Goal: Task Accomplishment & Management: Manage account settings

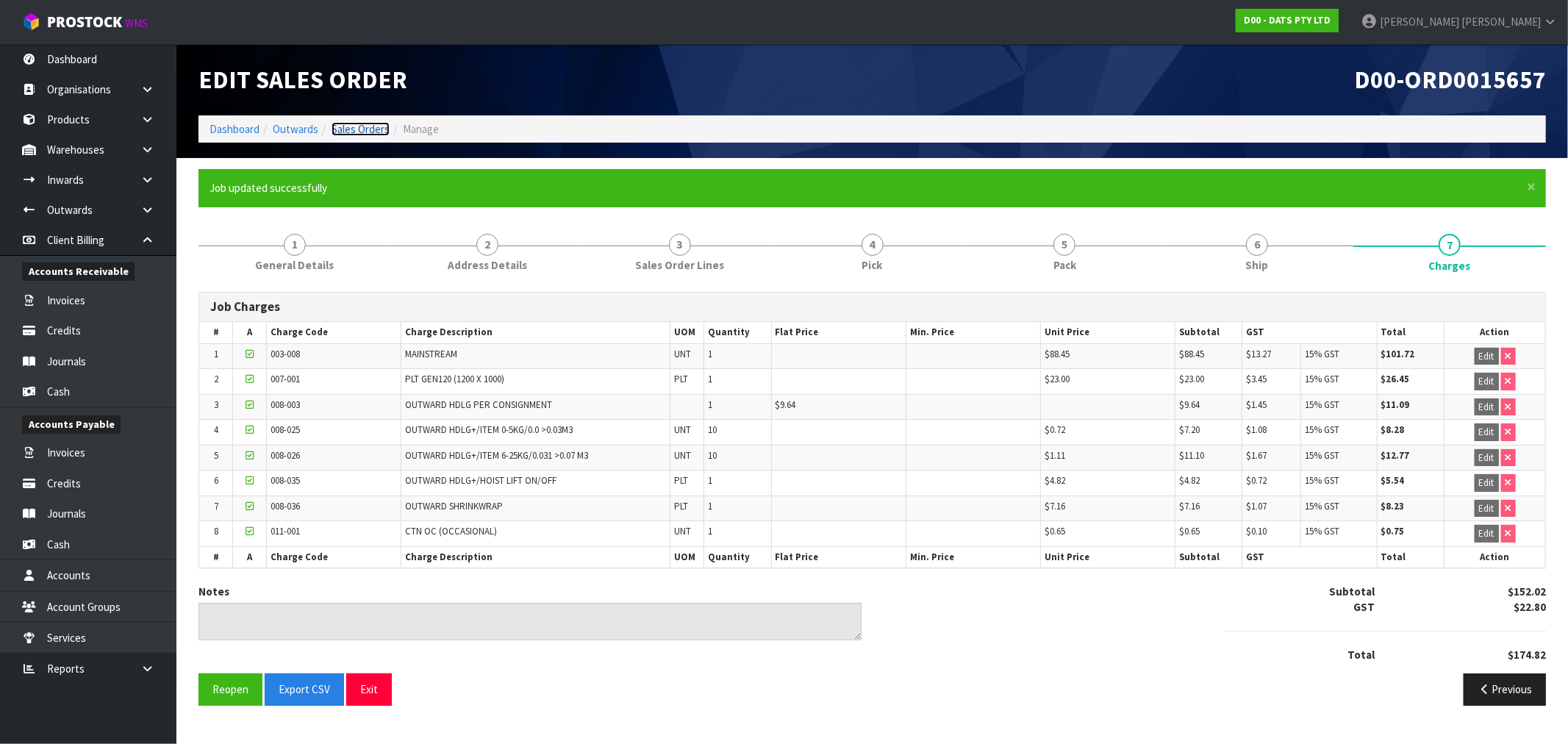
click at [348, 128] on link "Sales Orders" at bounding box center [361, 129] width 58 height 14
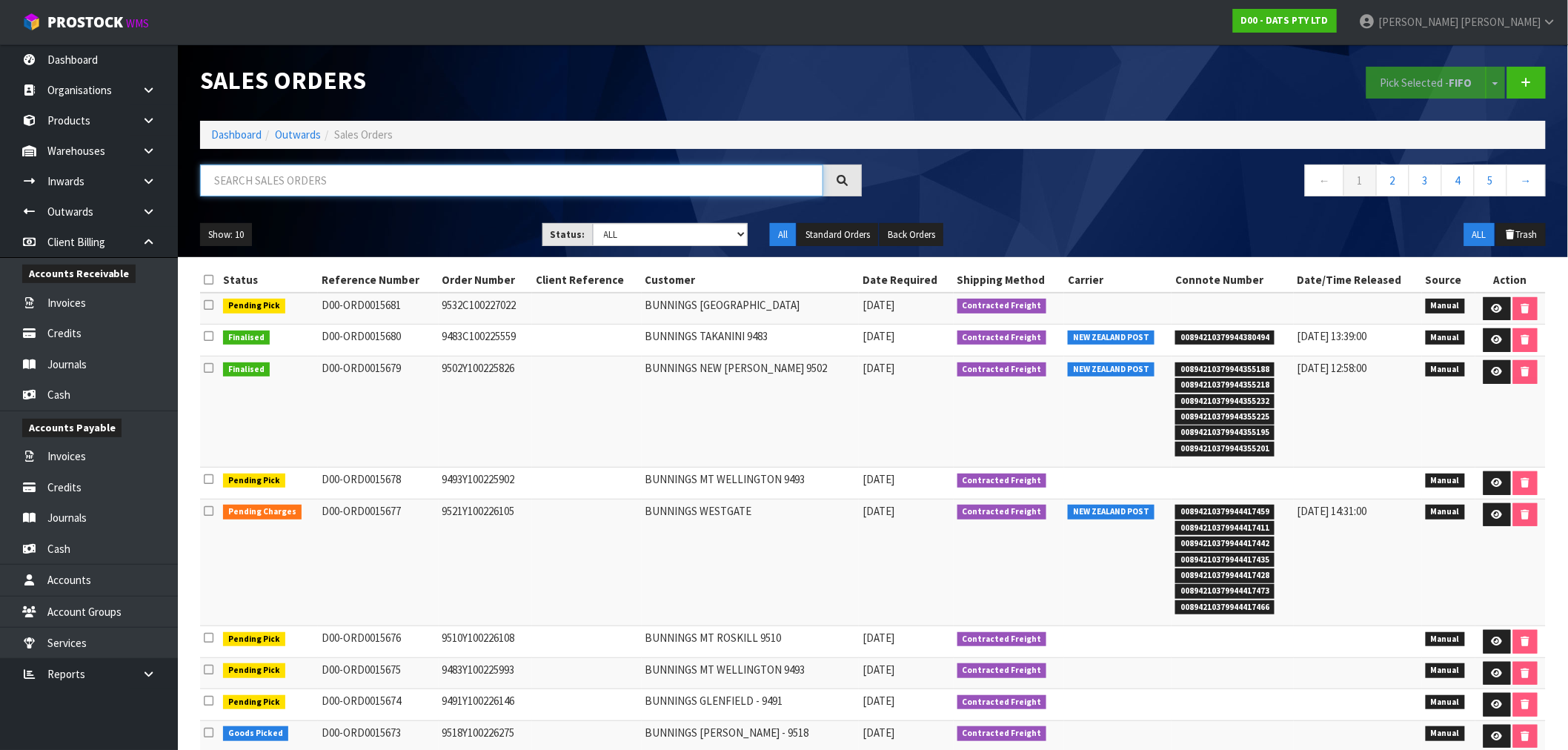
click at [413, 172] on input "text" at bounding box center [511, 180] width 623 height 32
type input "15680"
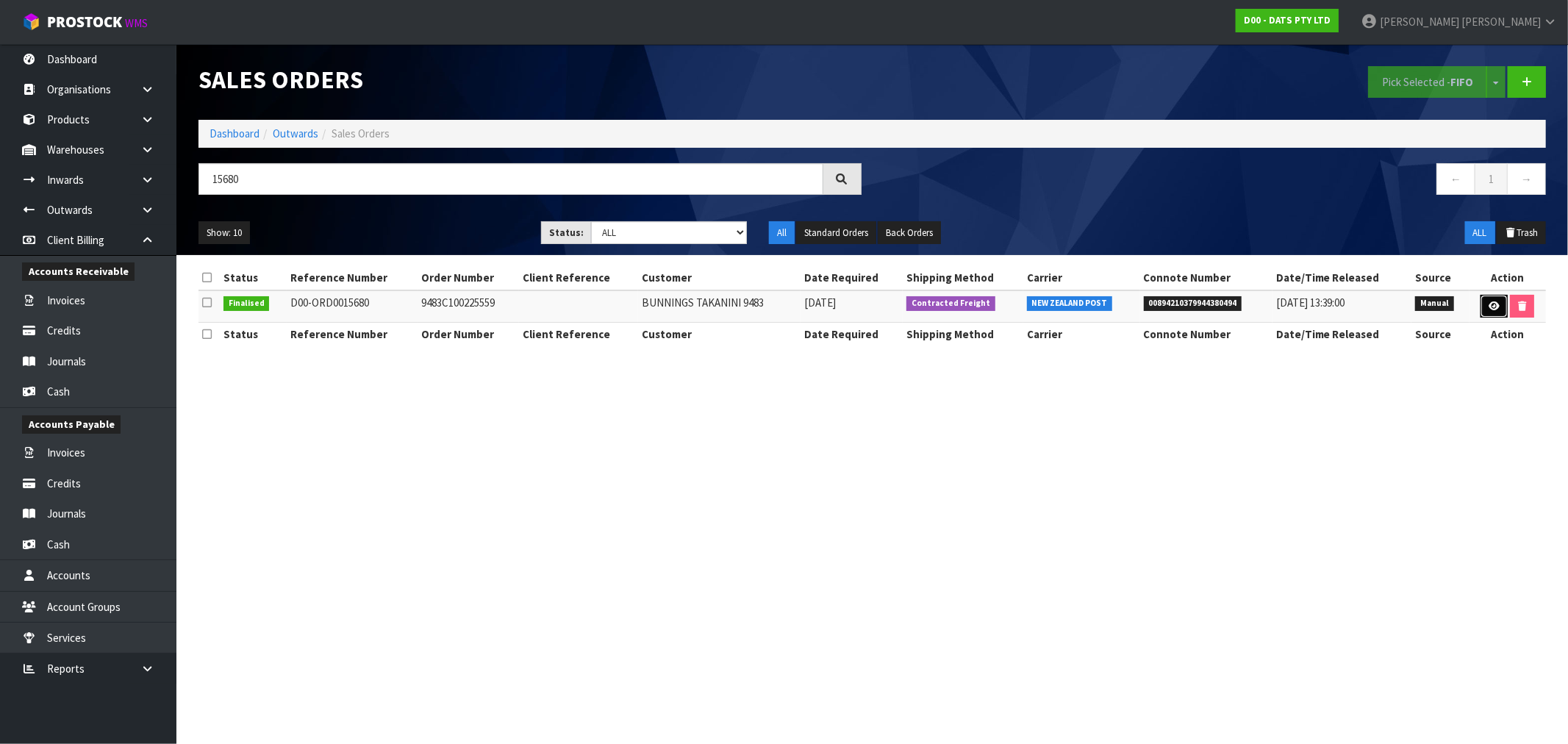
click at [1489, 306] on icon at bounding box center [1494, 306] width 11 height 10
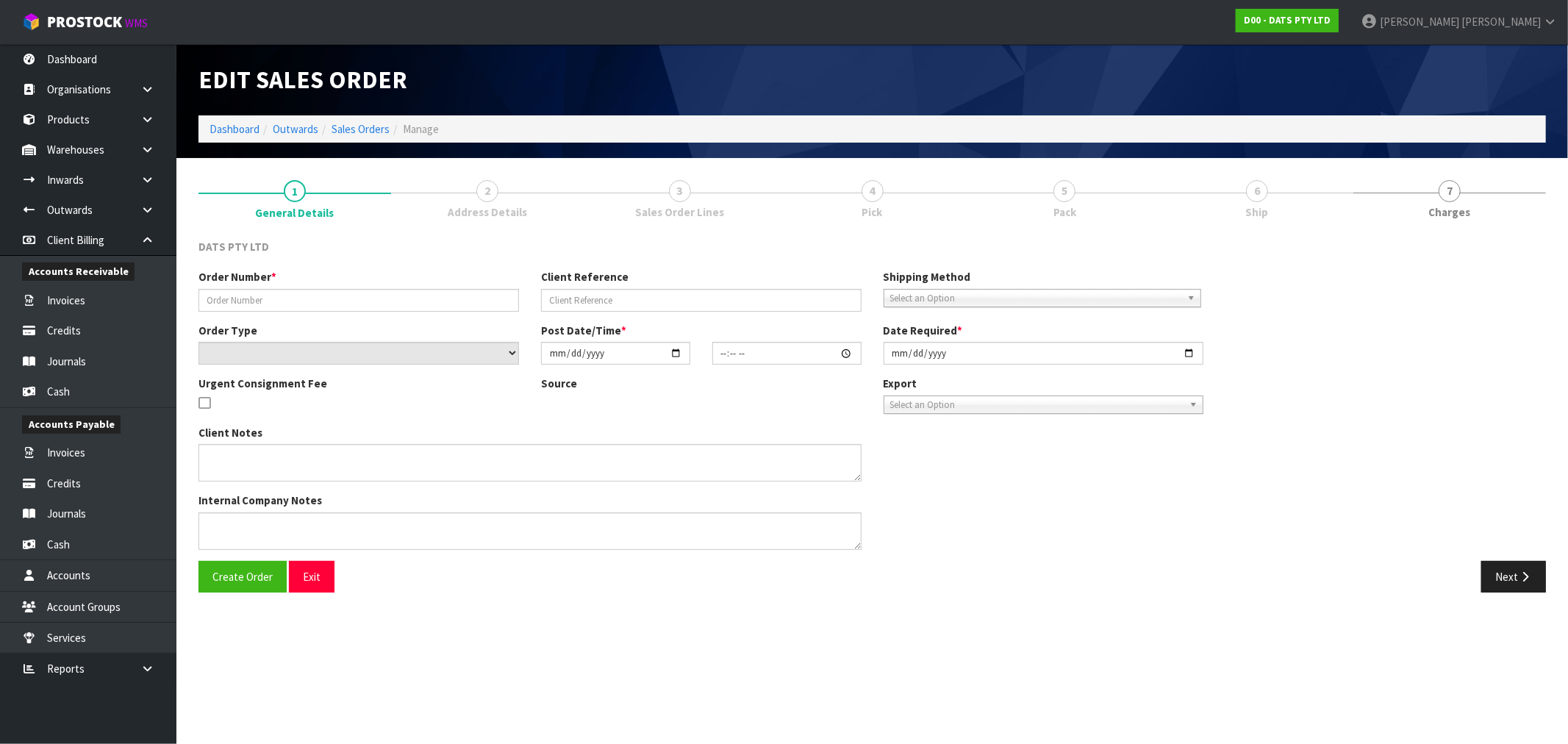
type input "9483C100225559"
select select "number:0"
type input "[DATE]"
type input "09:12:00.000"
type input "[DATE]"
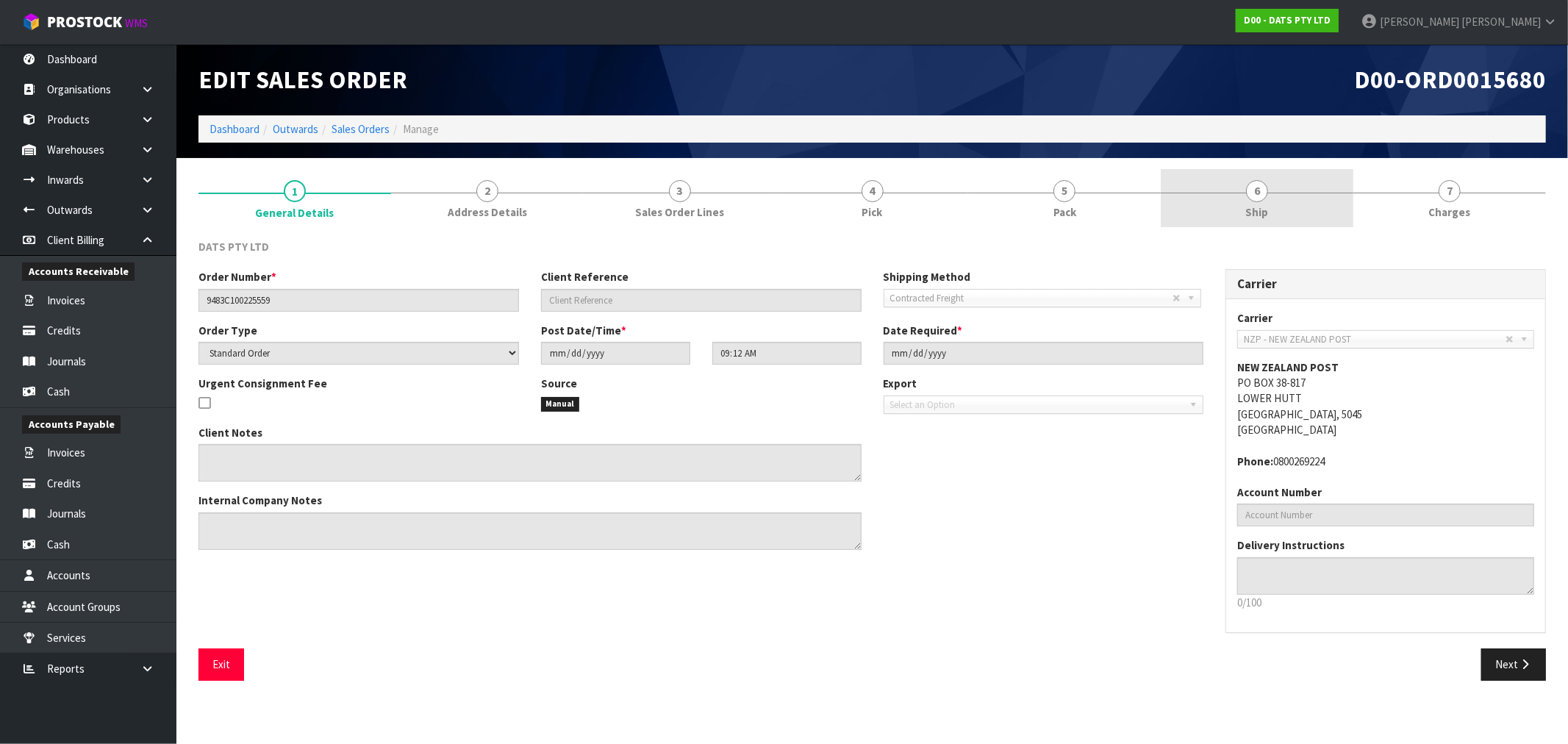
click at [1175, 201] on link "6 Ship" at bounding box center [1258, 199] width 193 height 58
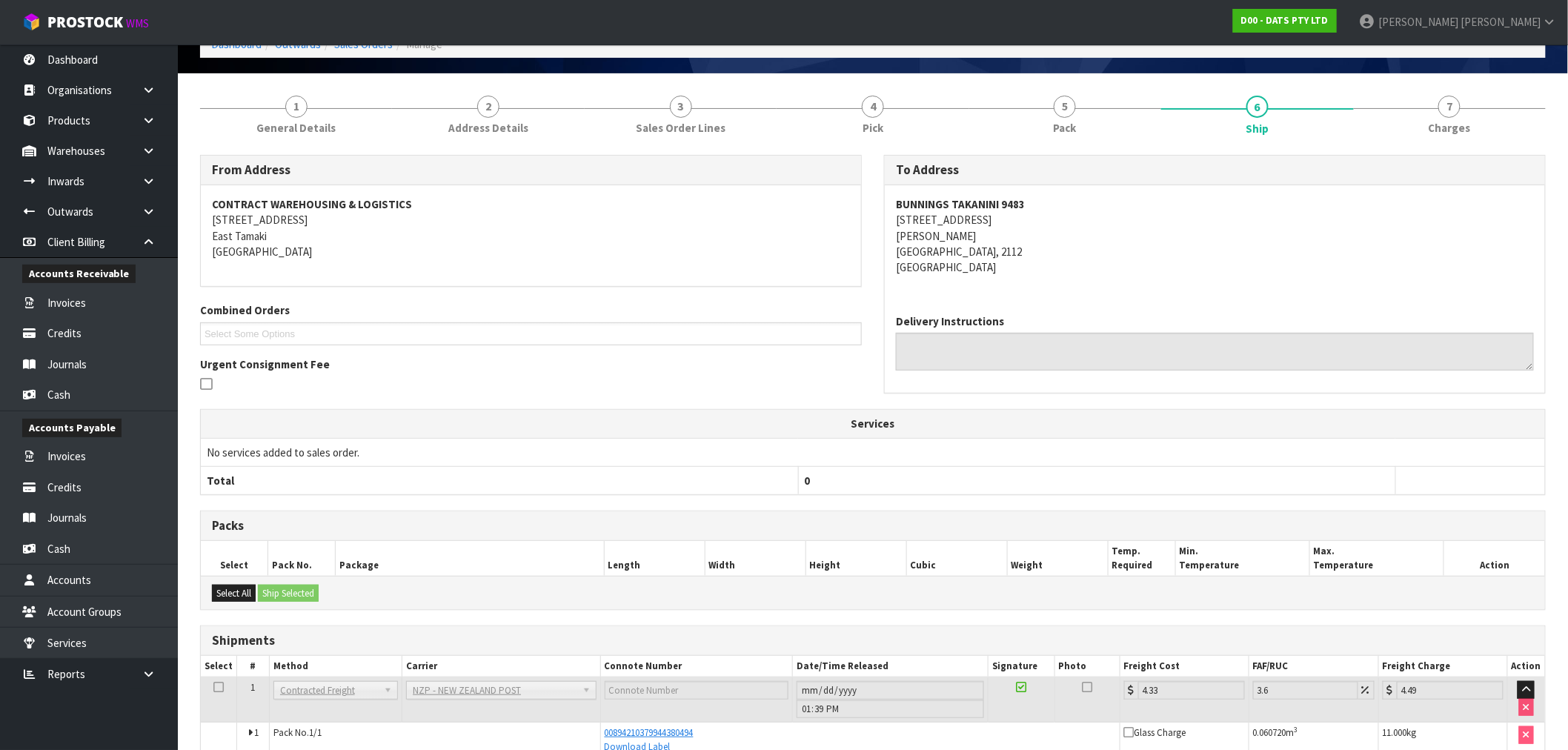
scroll to position [164, 0]
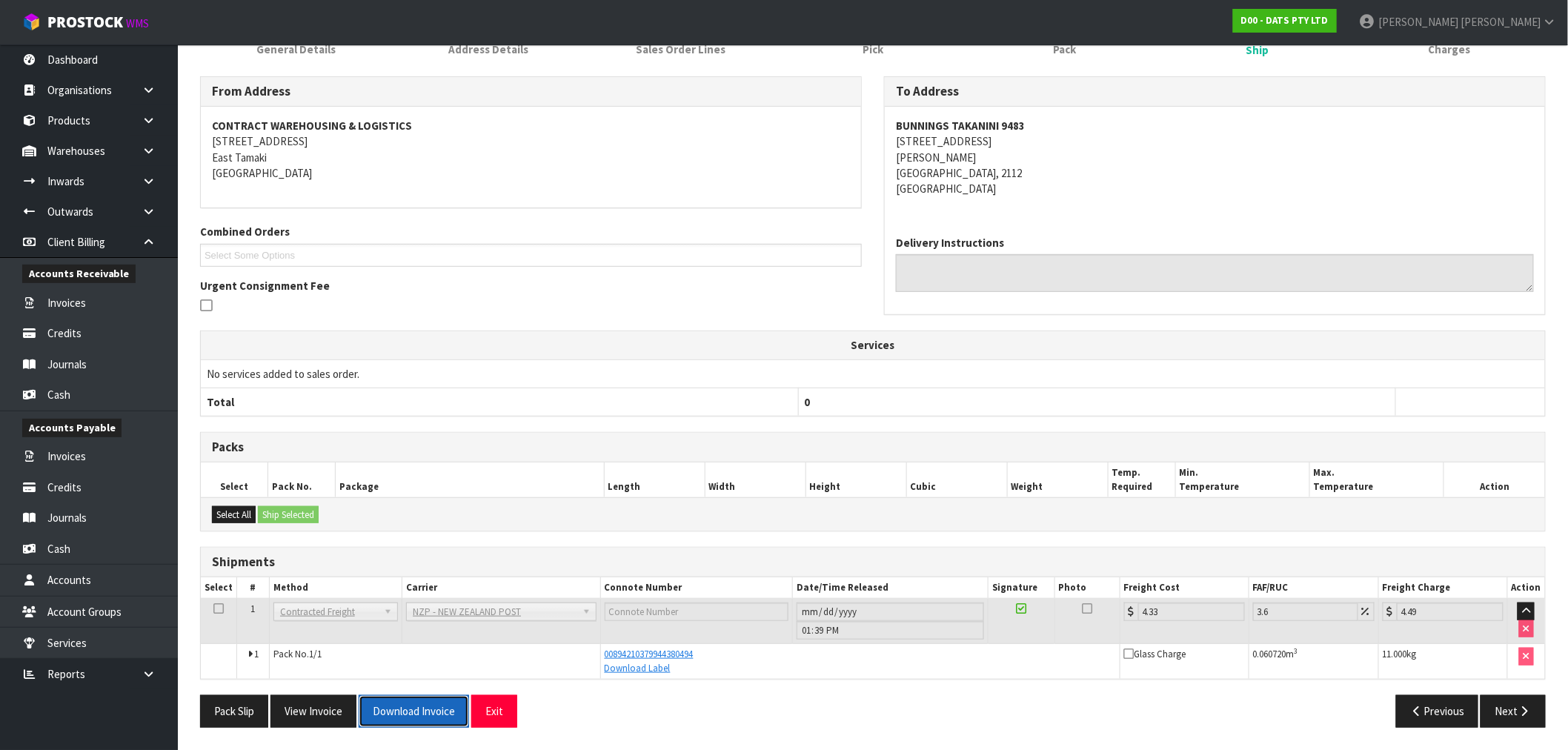
click at [411, 716] on button "Download Invoice" at bounding box center [413, 711] width 110 height 32
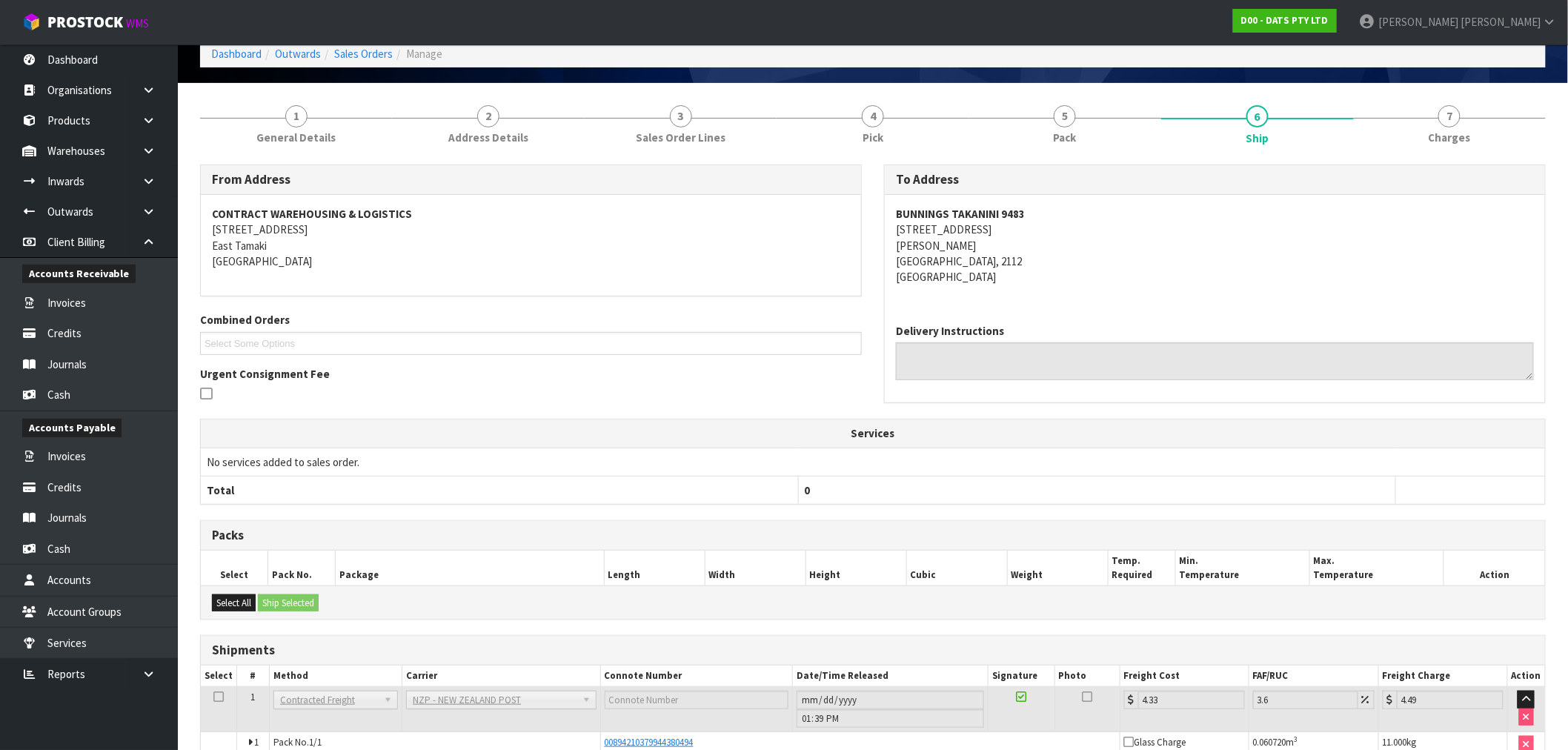
scroll to position [0, 0]
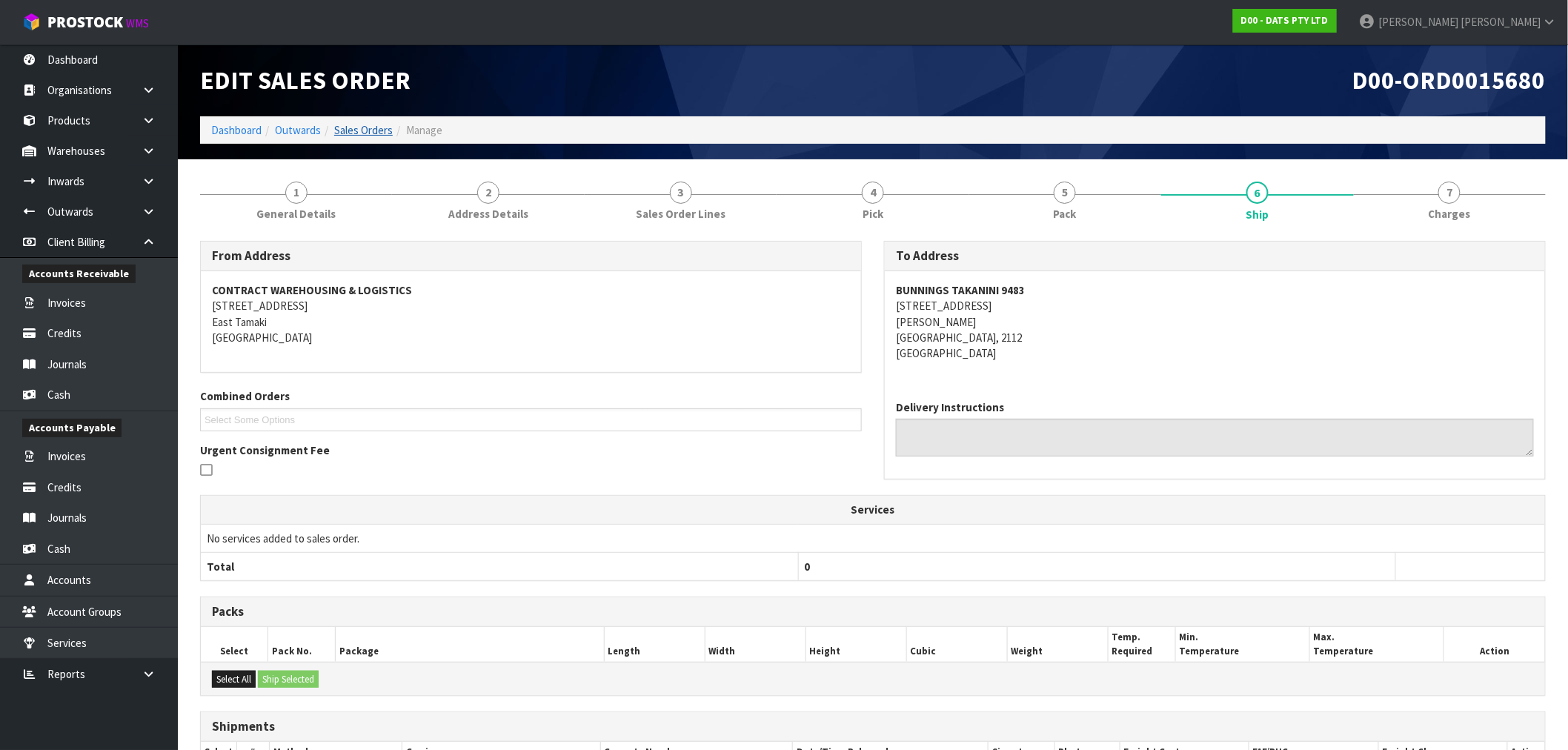
click at [381, 124] on link "Sales Orders" at bounding box center [363, 130] width 59 height 14
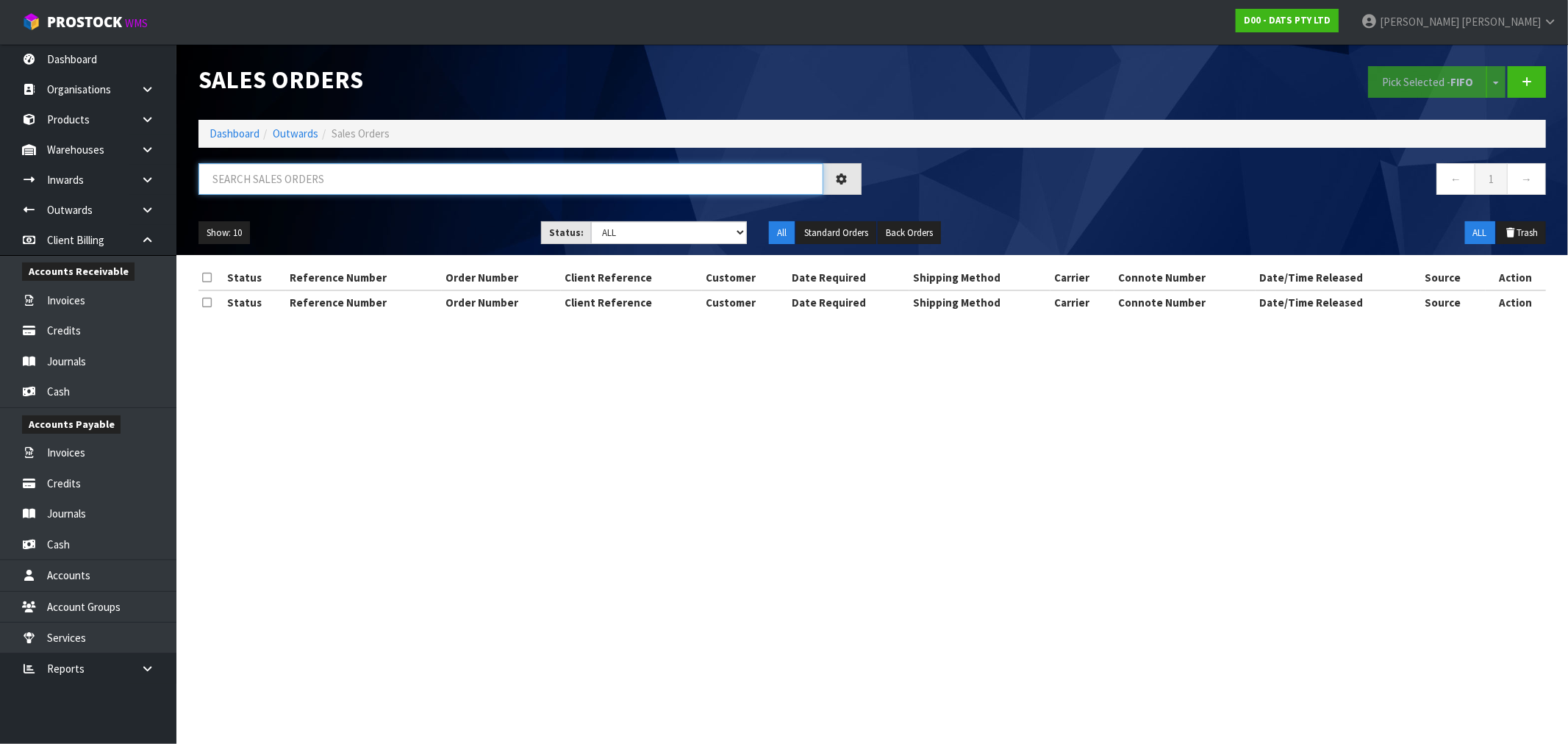
click at [466, 167] on input "text" at bounding box center [511, 178] width 625 height 32
type input "15677"
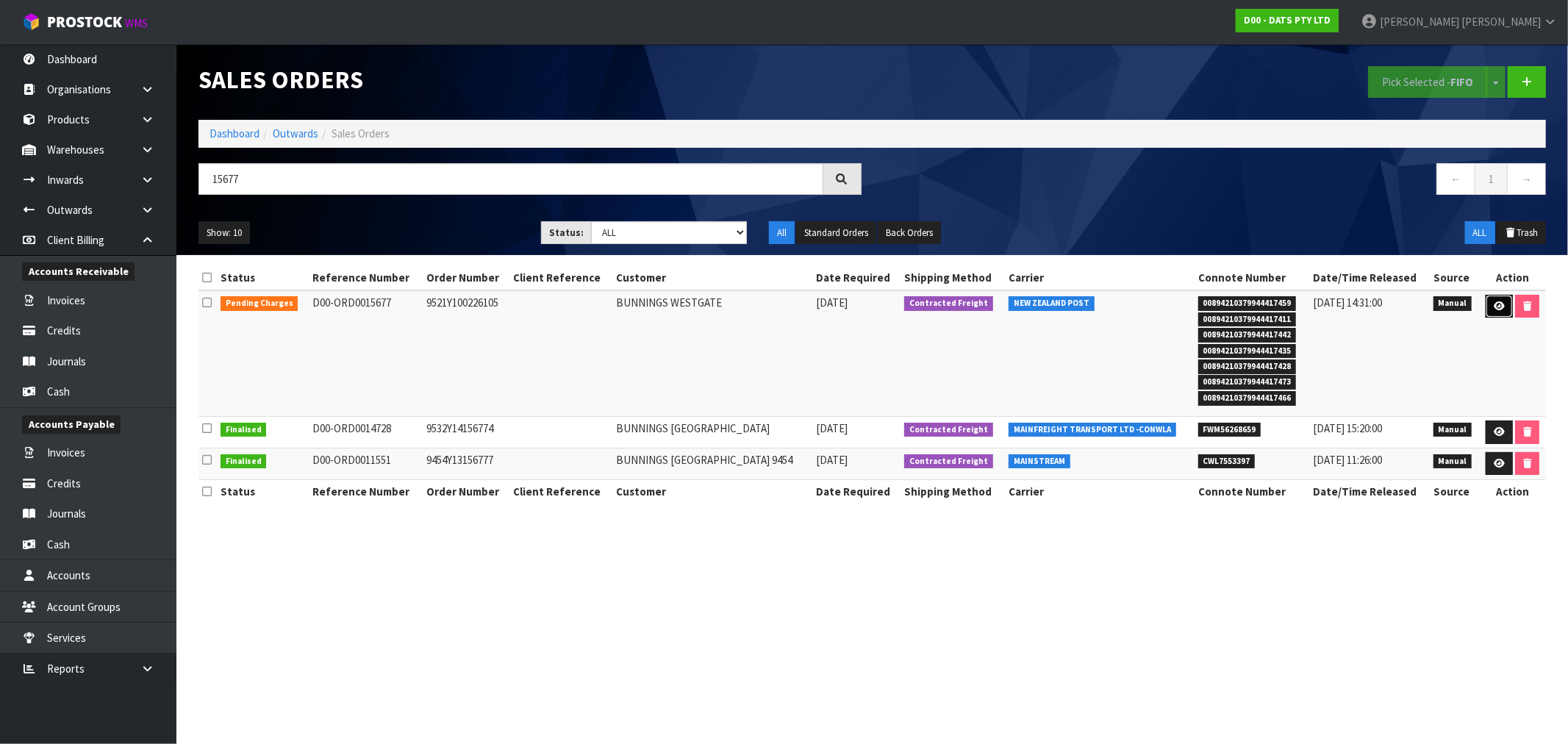
click at [1502, 305] on icon at bounding box center [1500, 306] width 11 height 10
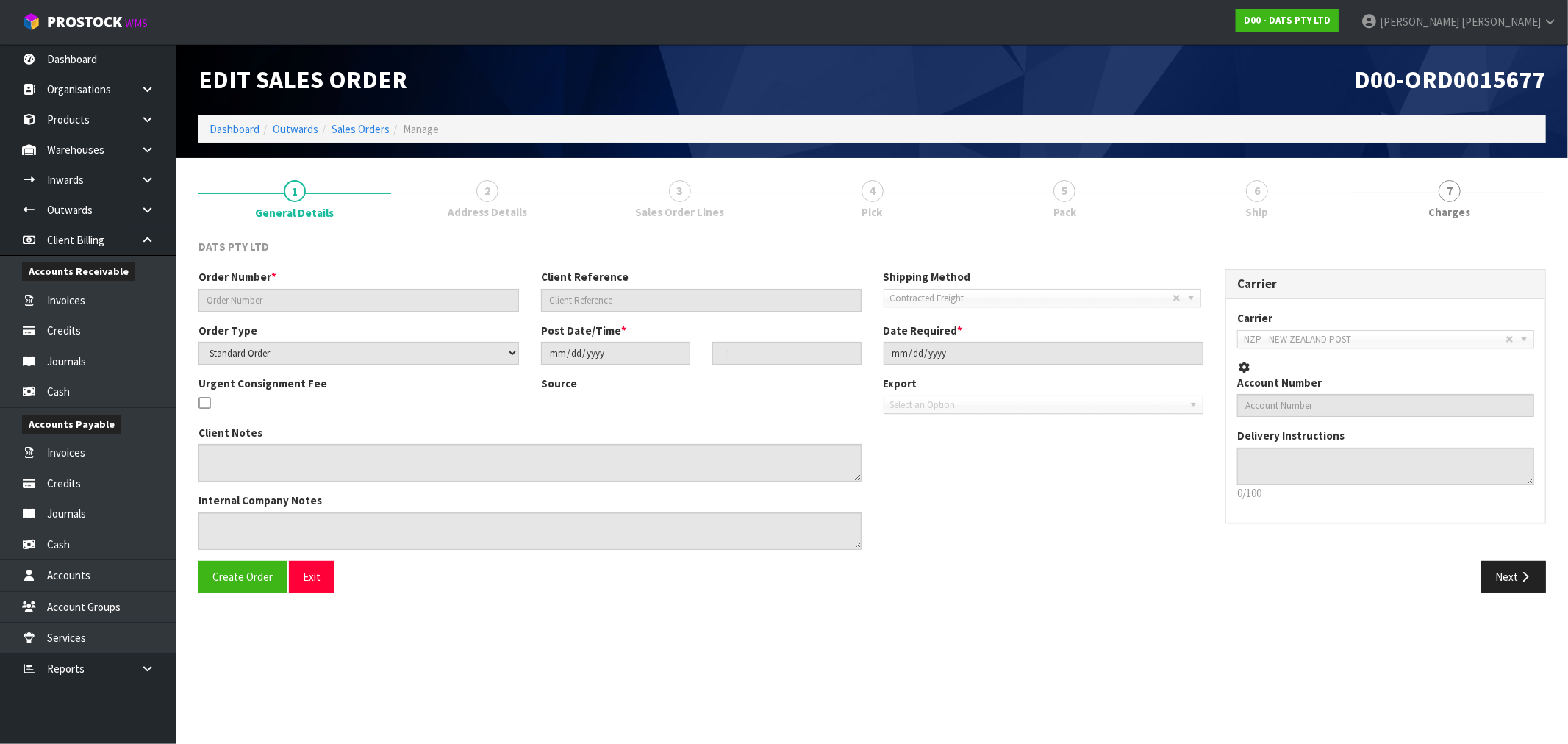
type input "9521Y100226105"
select select "number:0"
type input "2025-08-29"
type input "09:03:00.000"
type input "2025-08-29"
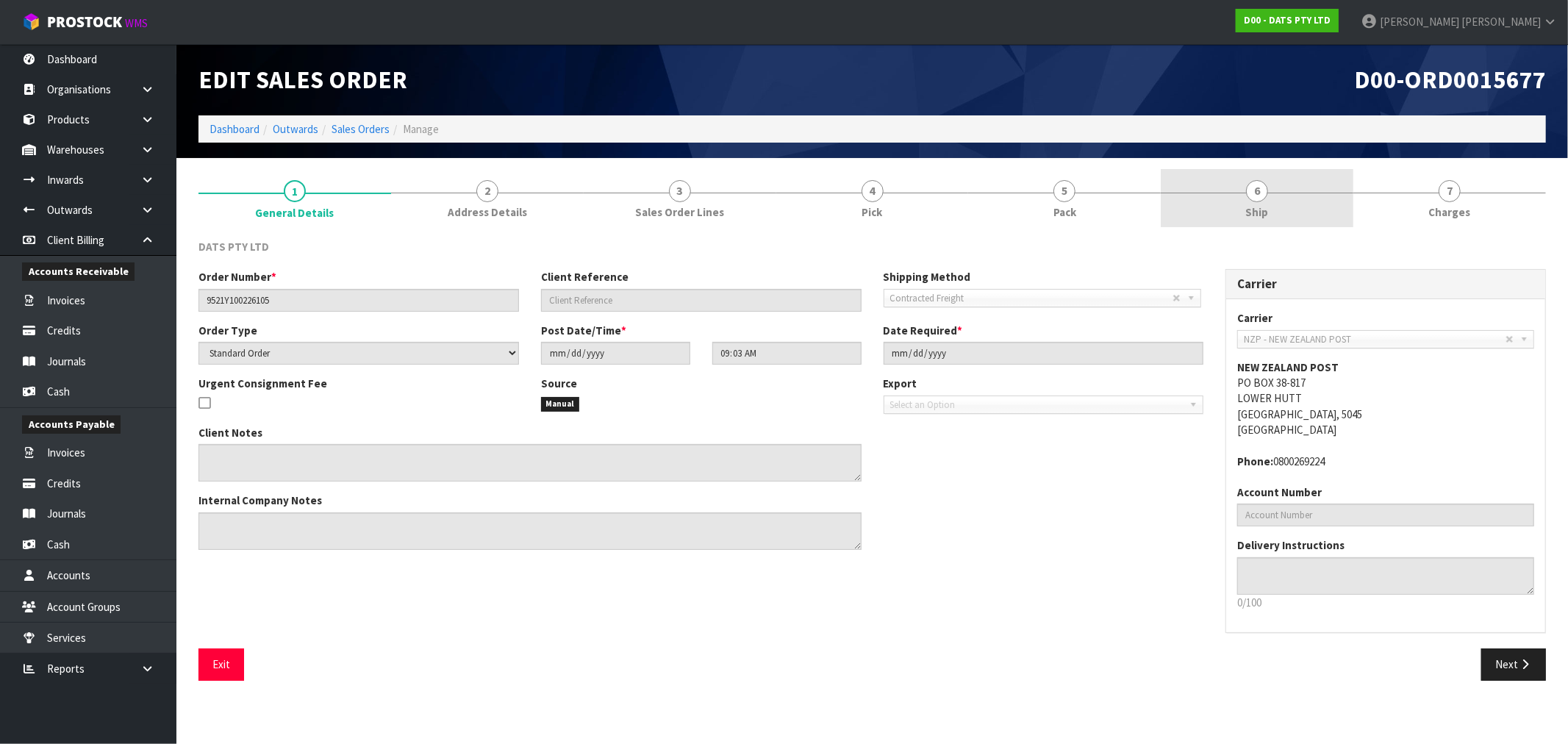
click at [1278, 179] on link "6 Ship" at bounding box center [1258, 199] width 193 height 58
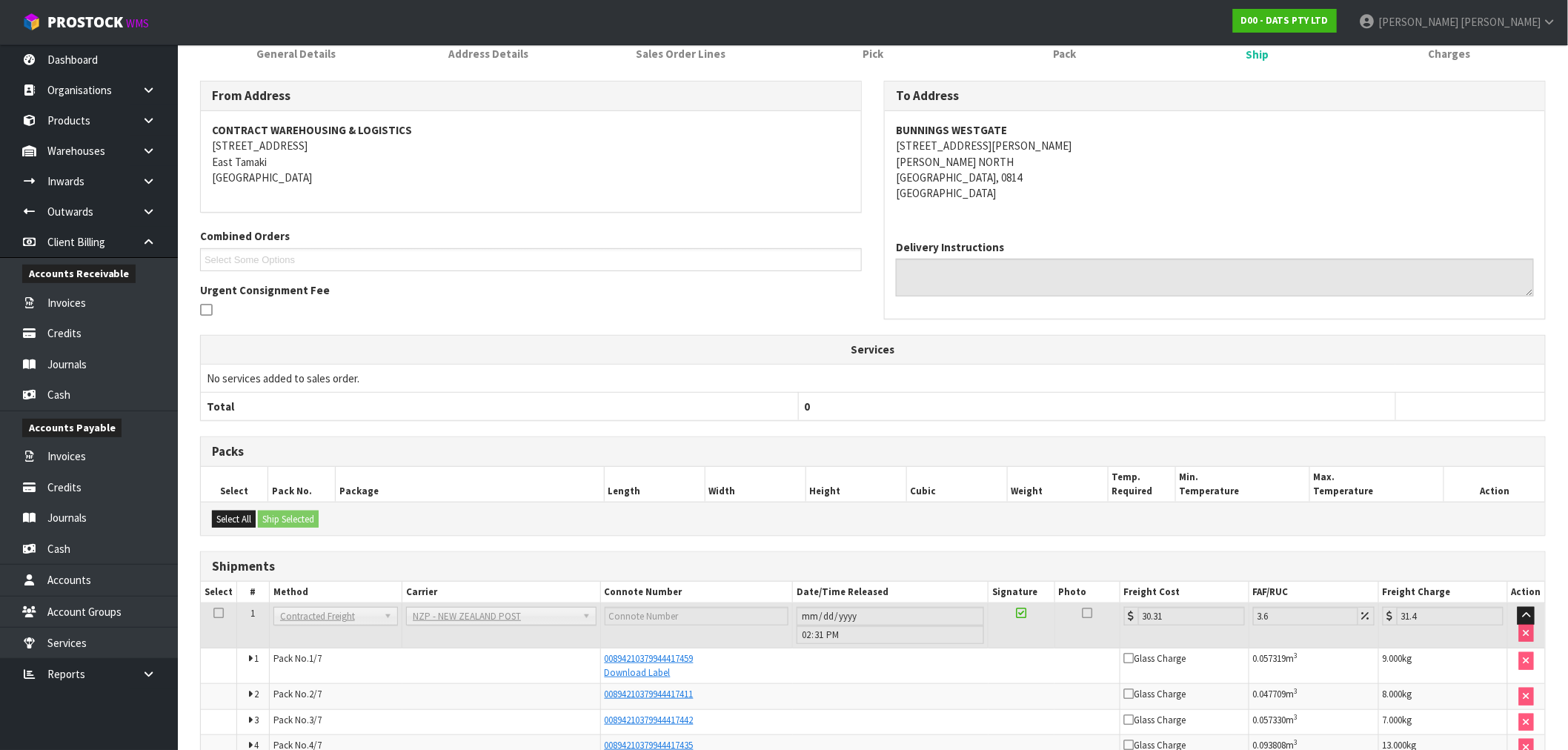
scroll to position [319, 0]
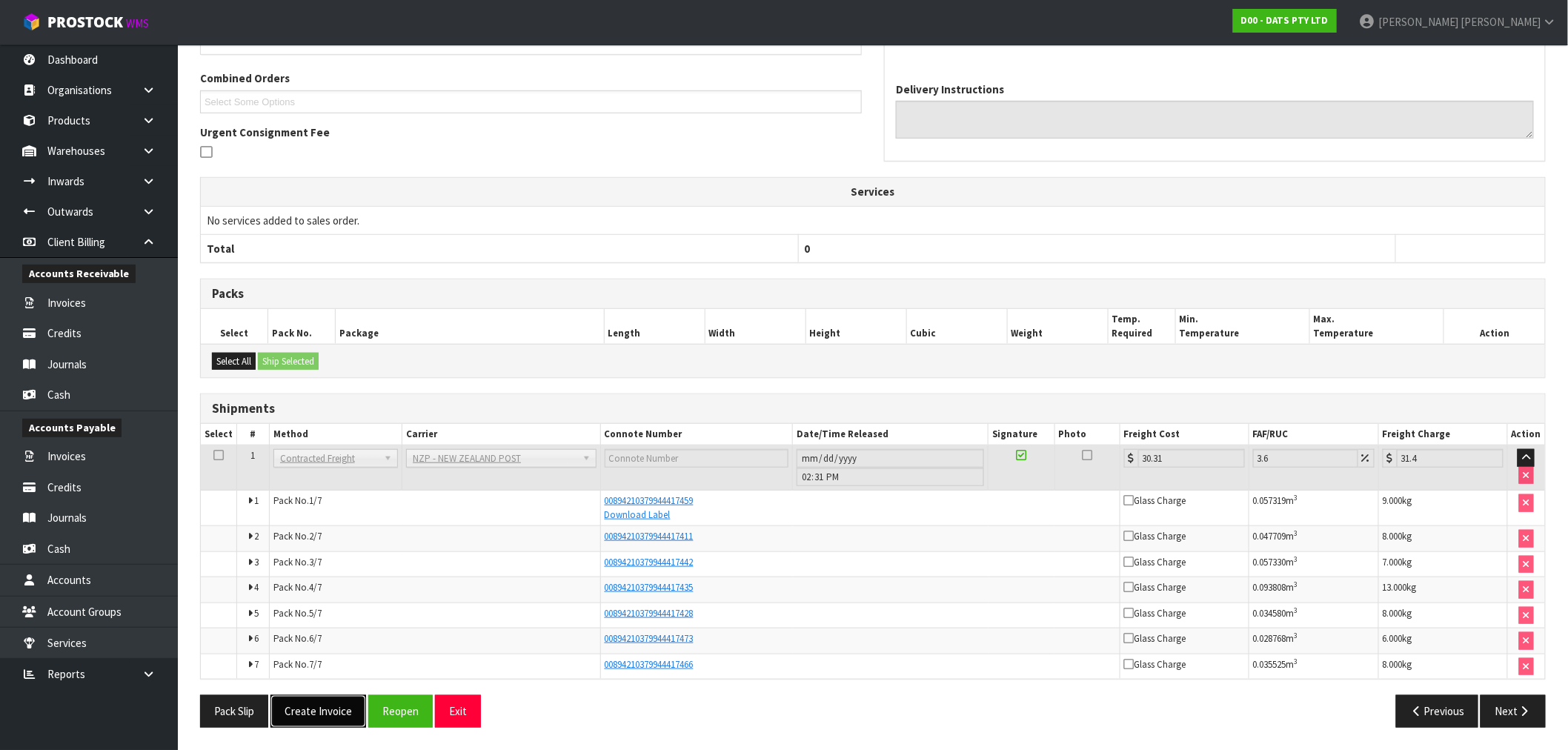
click at [335, 712] on button "Create Invoice" at bounding box center [318, 711] width 96 height 32
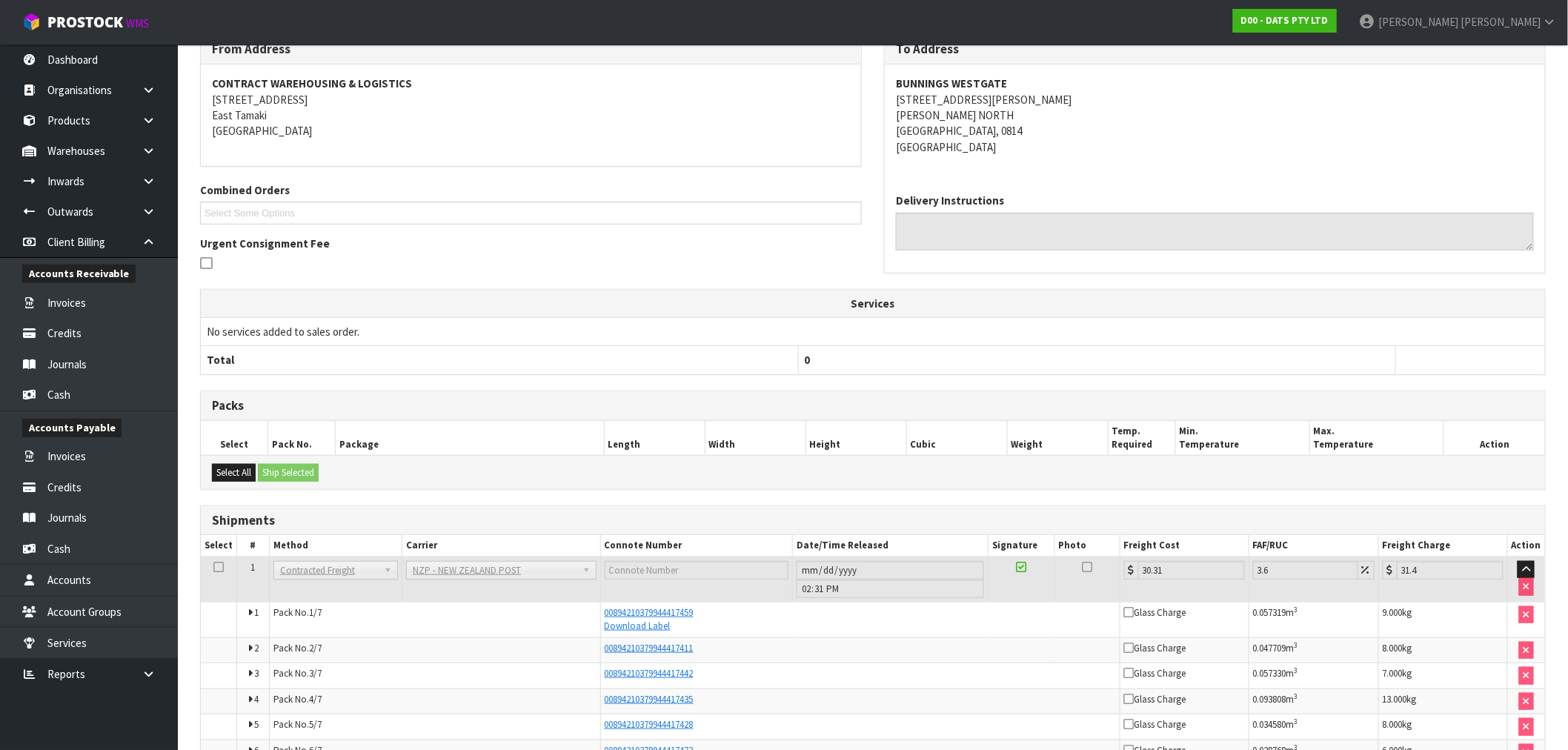
scroll to position [373, 0]
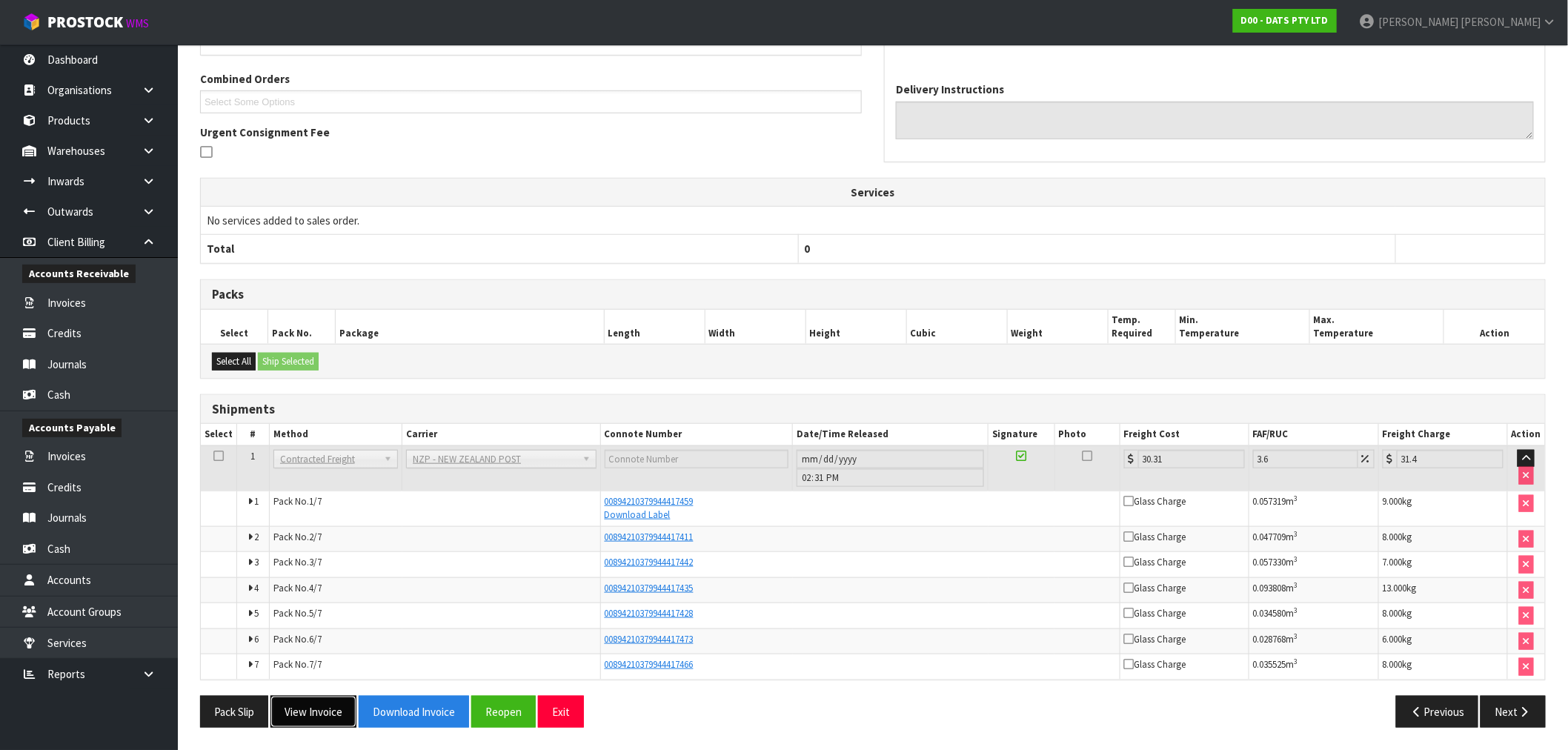
click at [305, 727] on button "View Invoice" at bounding box center [313, 712] width 86 height 32
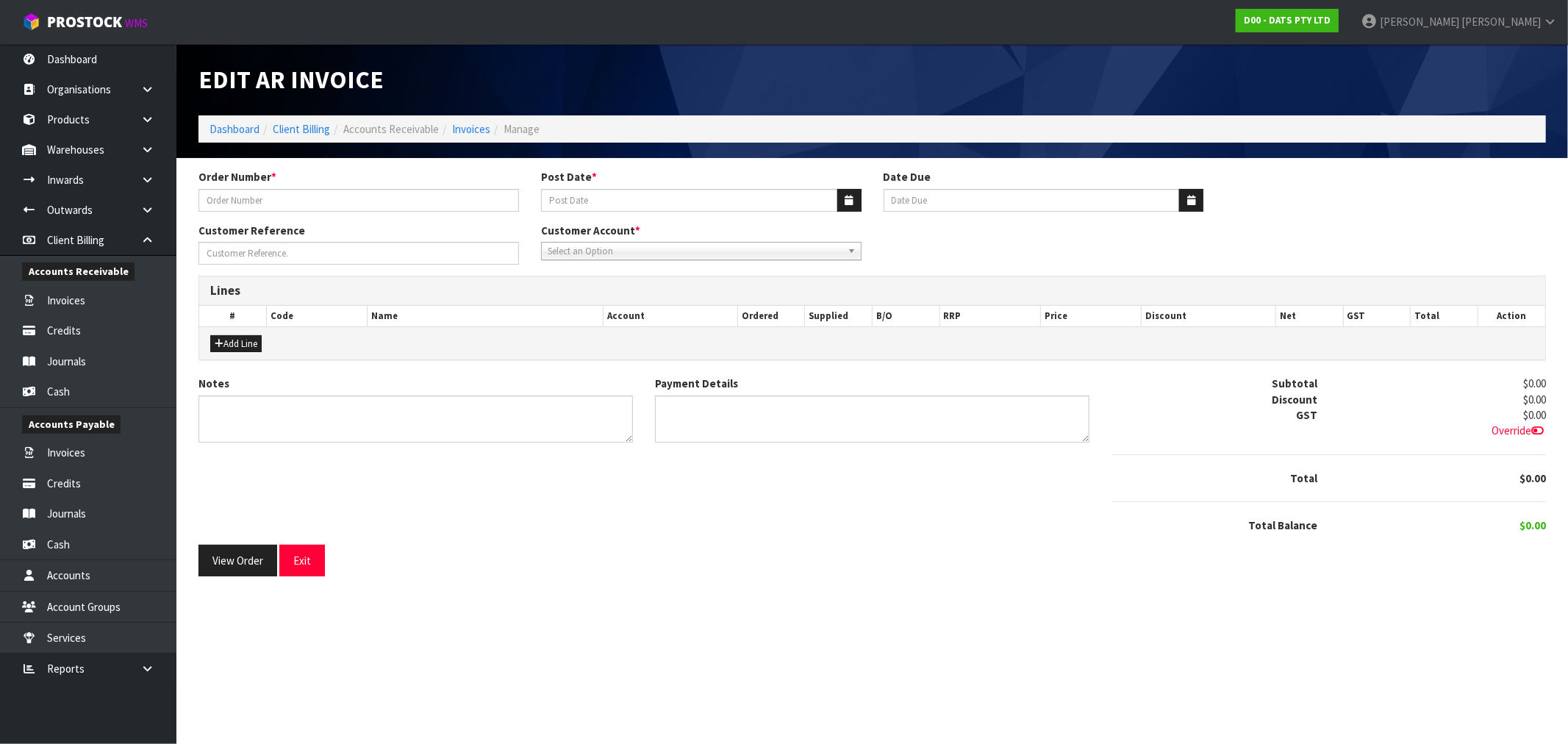
type input "9521Y100226105"
type input "[DATE]"
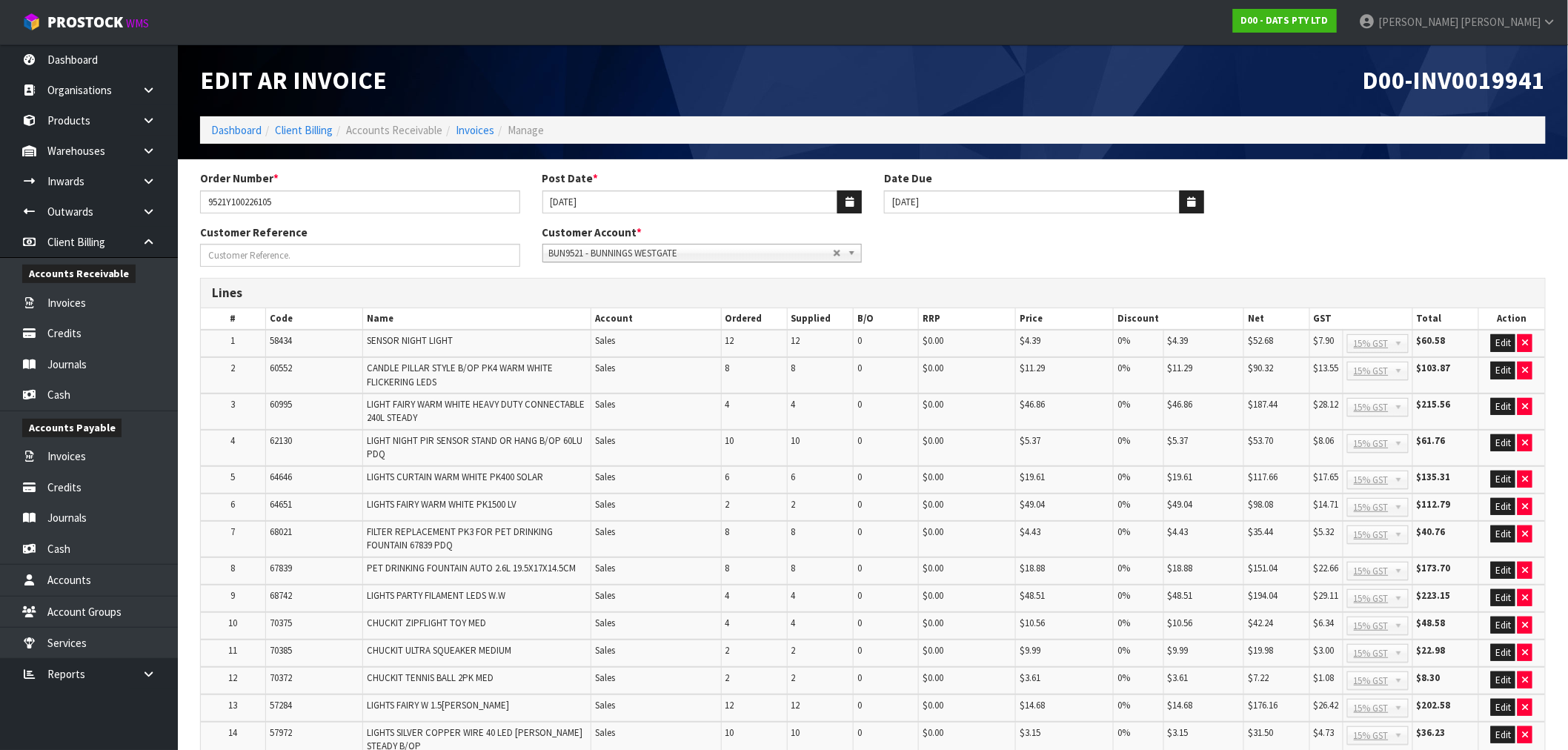
click at [1488, 94] on span "D00-INV0019941" at bounding box center [1454, 80] width 183 height 31
copy span "INV0019941"
drag, startPoint x: 284, startPoint y: 210, endPoint x: 135, endPoint y: 222, distance: 149.5
click at [136, 221] on body "Toggle navigation ProStock WMS D00 - DATS PTY LTD Rocio Lopez Logout Dashboard …" at bounding box center [784, 375] width 1568 height 750
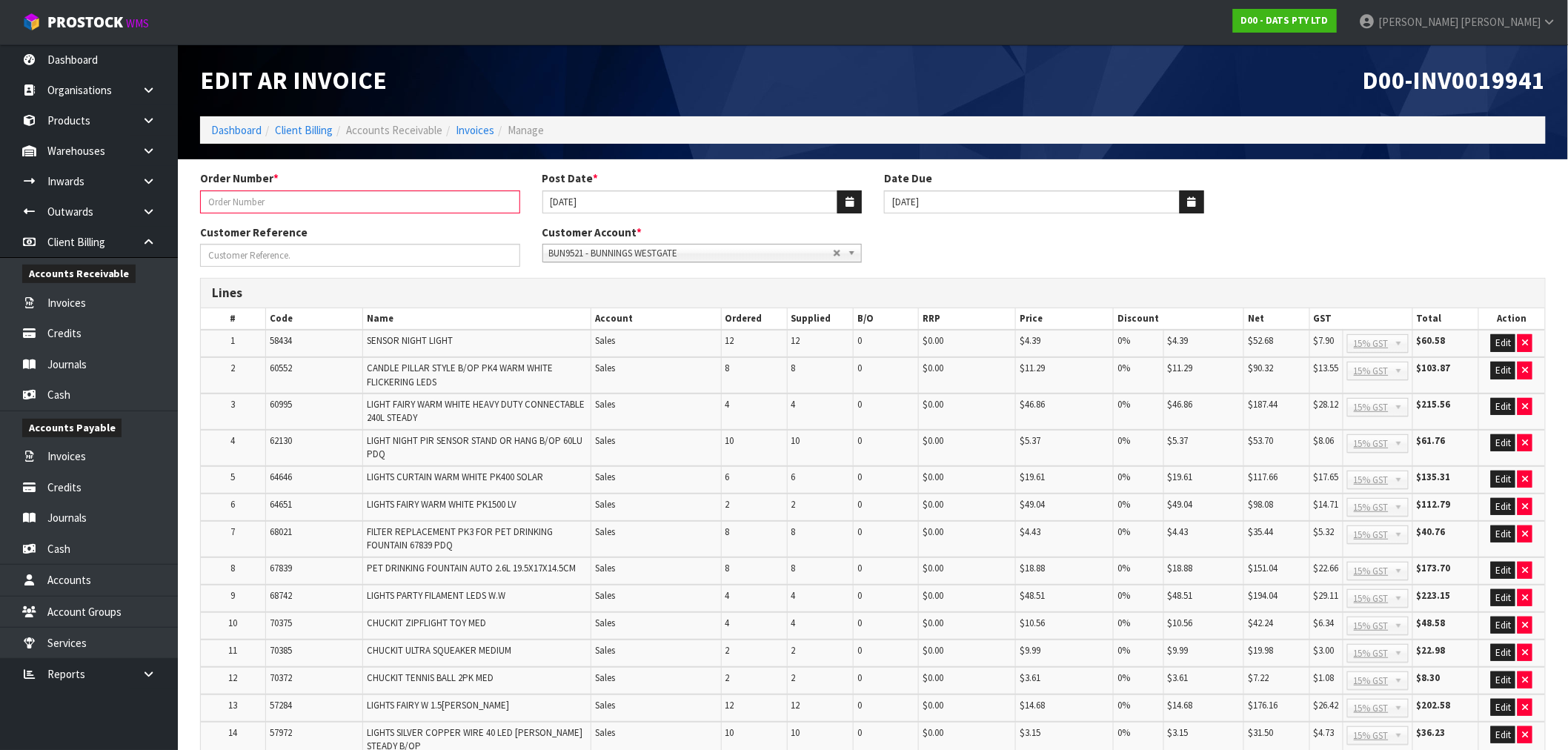
click at [336, 223] on div "Order Number * Post Date * 29/08/2025 Date Due 20/09/2025" at bounding box center [872, 197] width 1368 height 53
type input "9521Y100226105"
click at [1437, 80] on span "D00-INV0019941" at bounding box center [1454, 80] width 183 height 31
copy span "INV0019941"
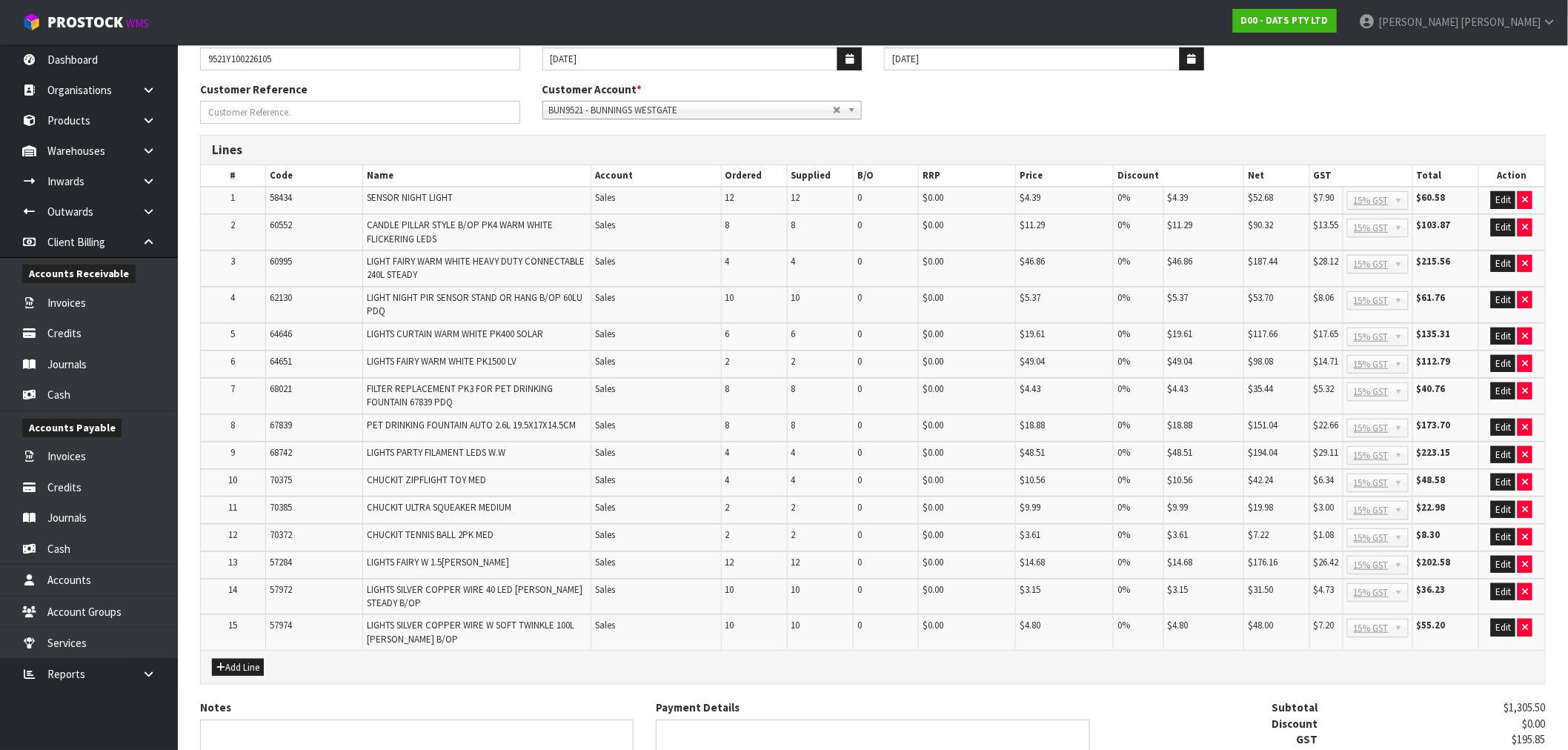
scroll to position [308, 0]
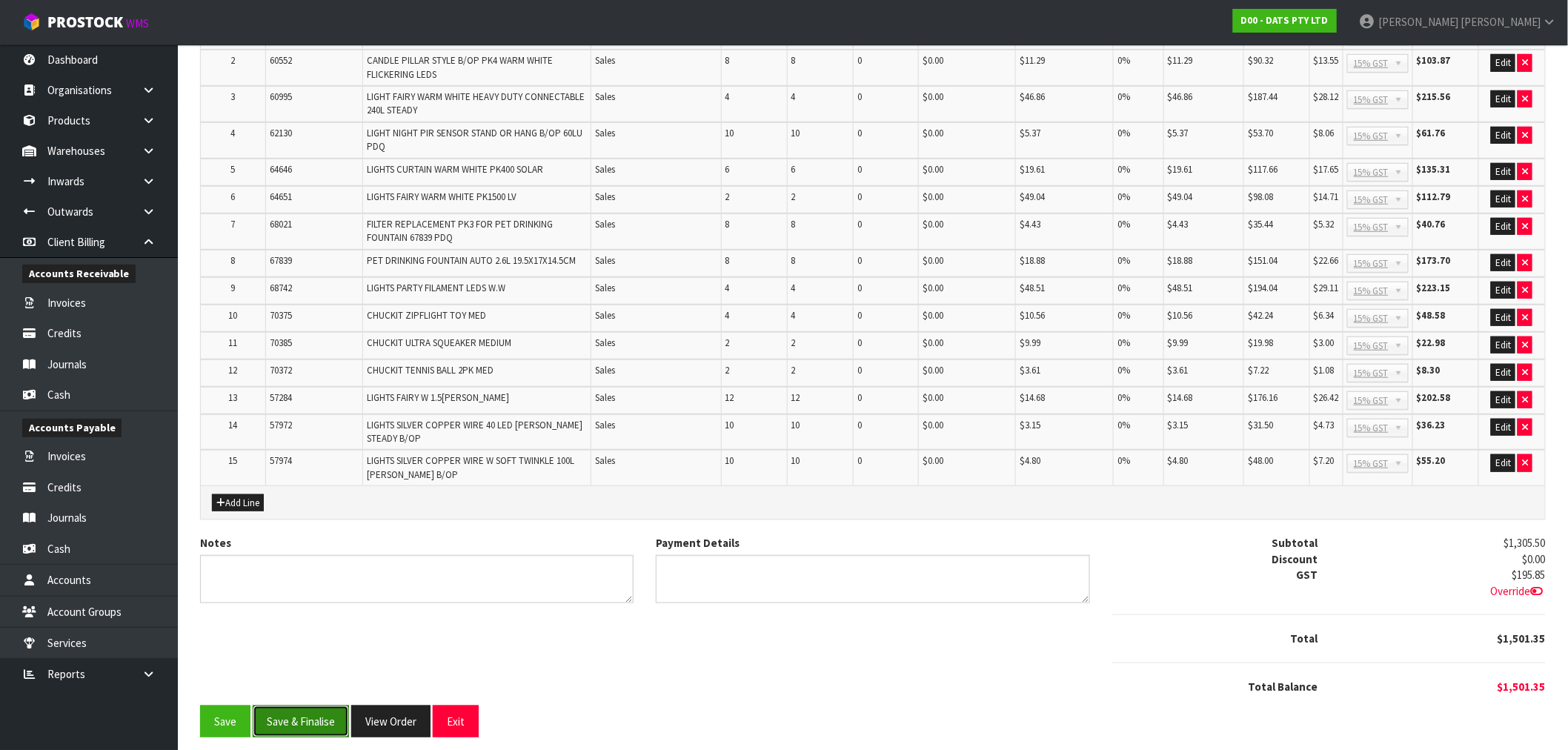
click at [293, 706] on button "Save & Finalise" at bounding box center [301, 721] width 96 height 32
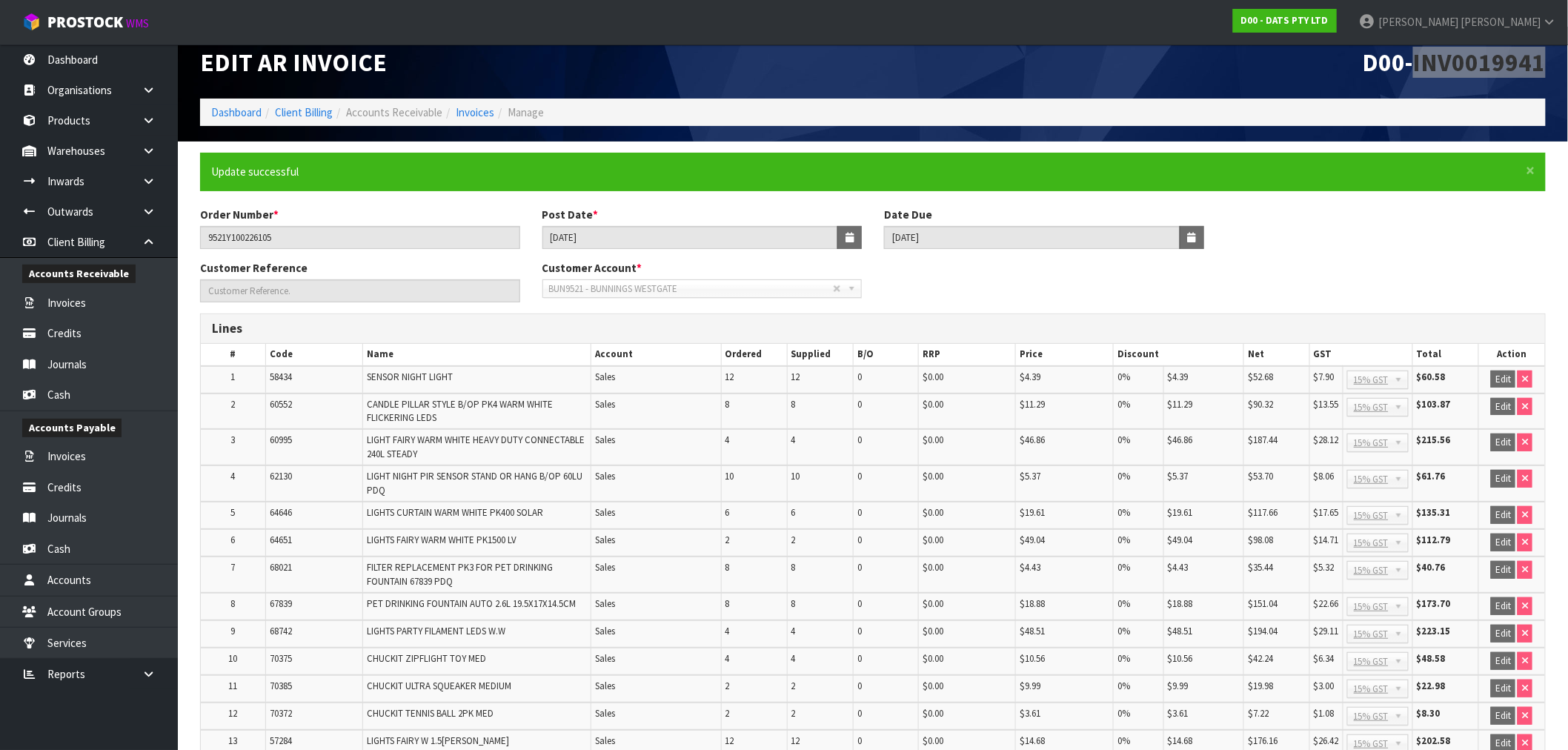
scroll to position [312, 0]
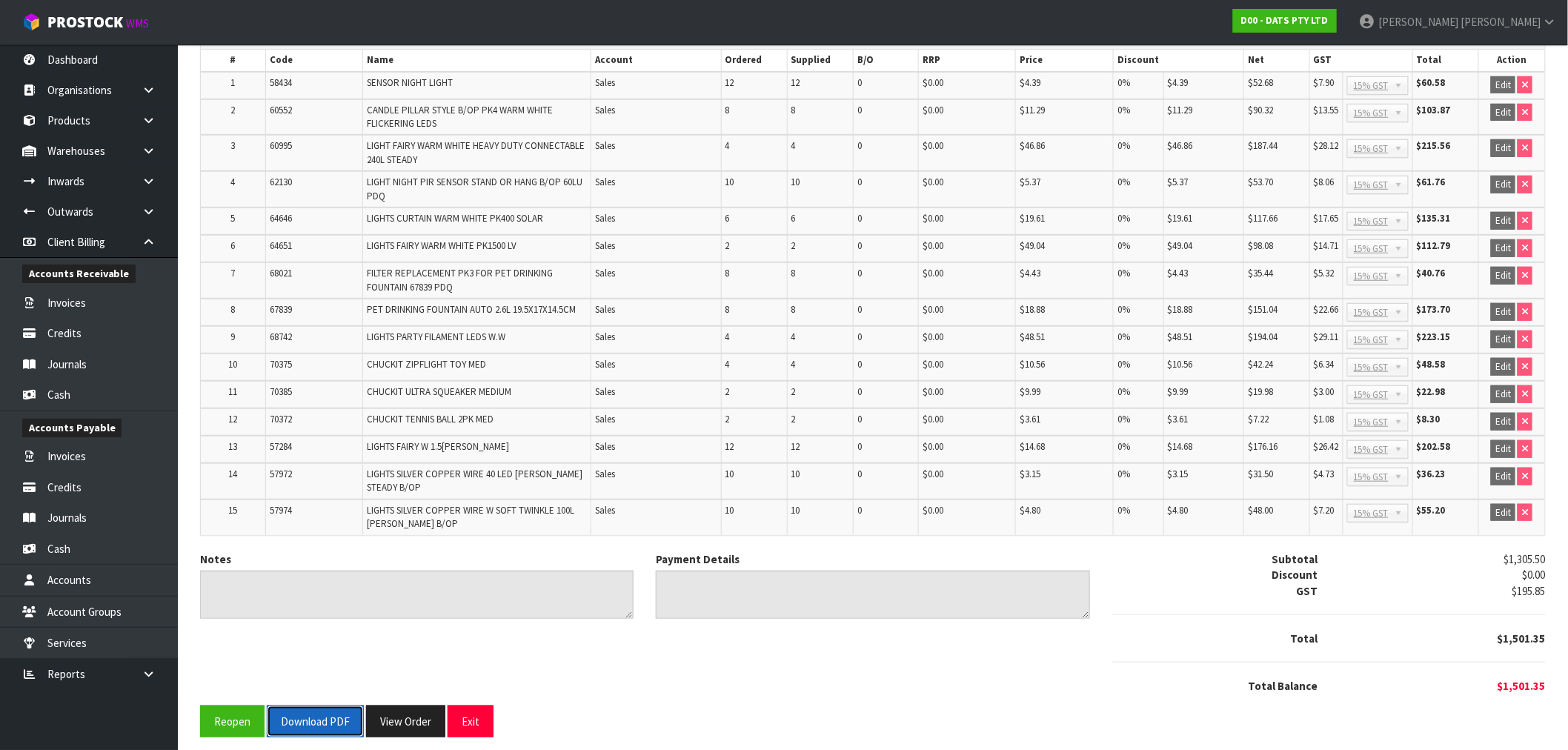
click at [323, 715] on button "Download PDF" at bounding box center [315, 721] width 97 height 32
click at [388, 709] on button "View Order" at bounding box center [405, 721] width 79 height 32
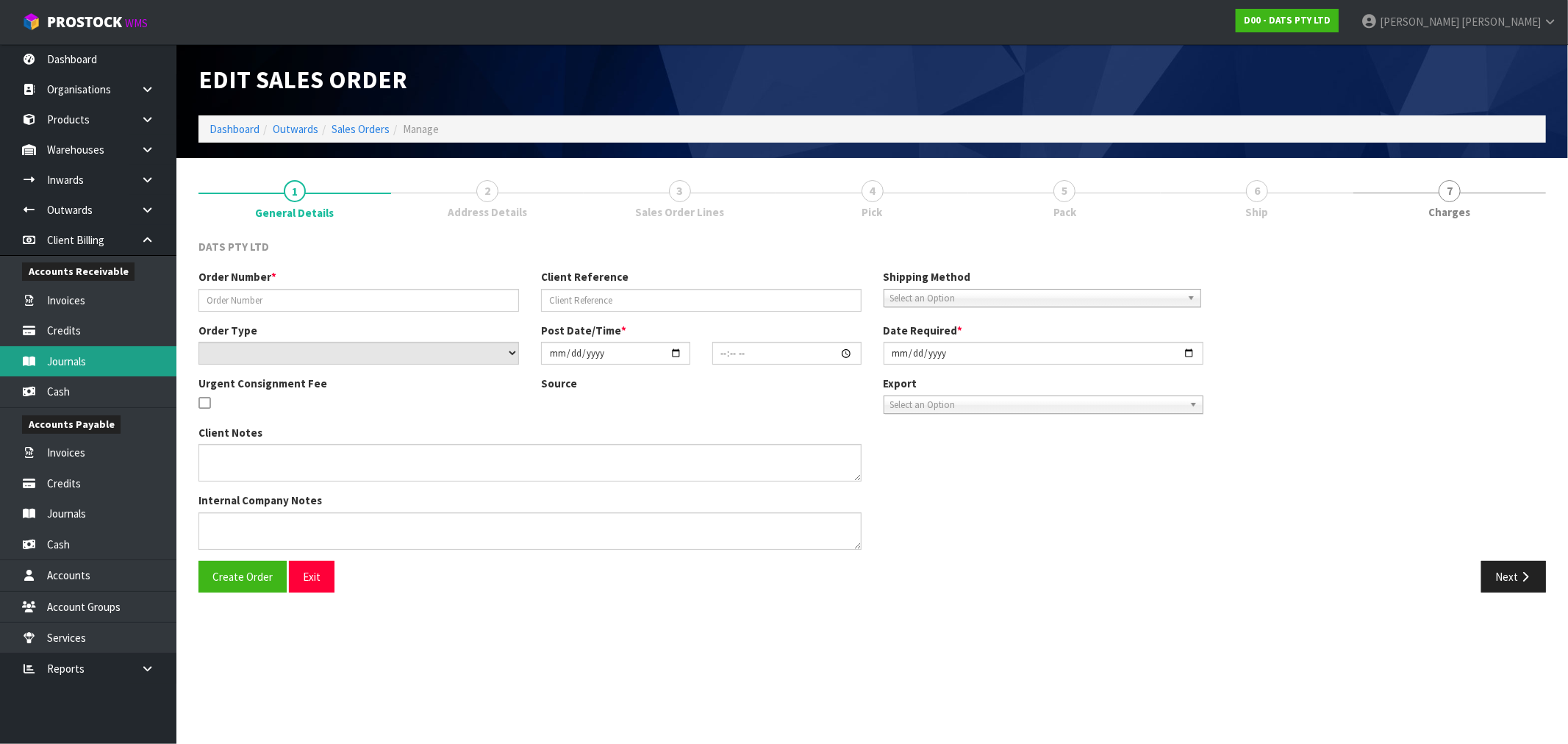
type input "9521Y100226105"
select select "number:0"
type input "2025-08-29"
type input "09:03:00.000"
type input "2025-08-29"
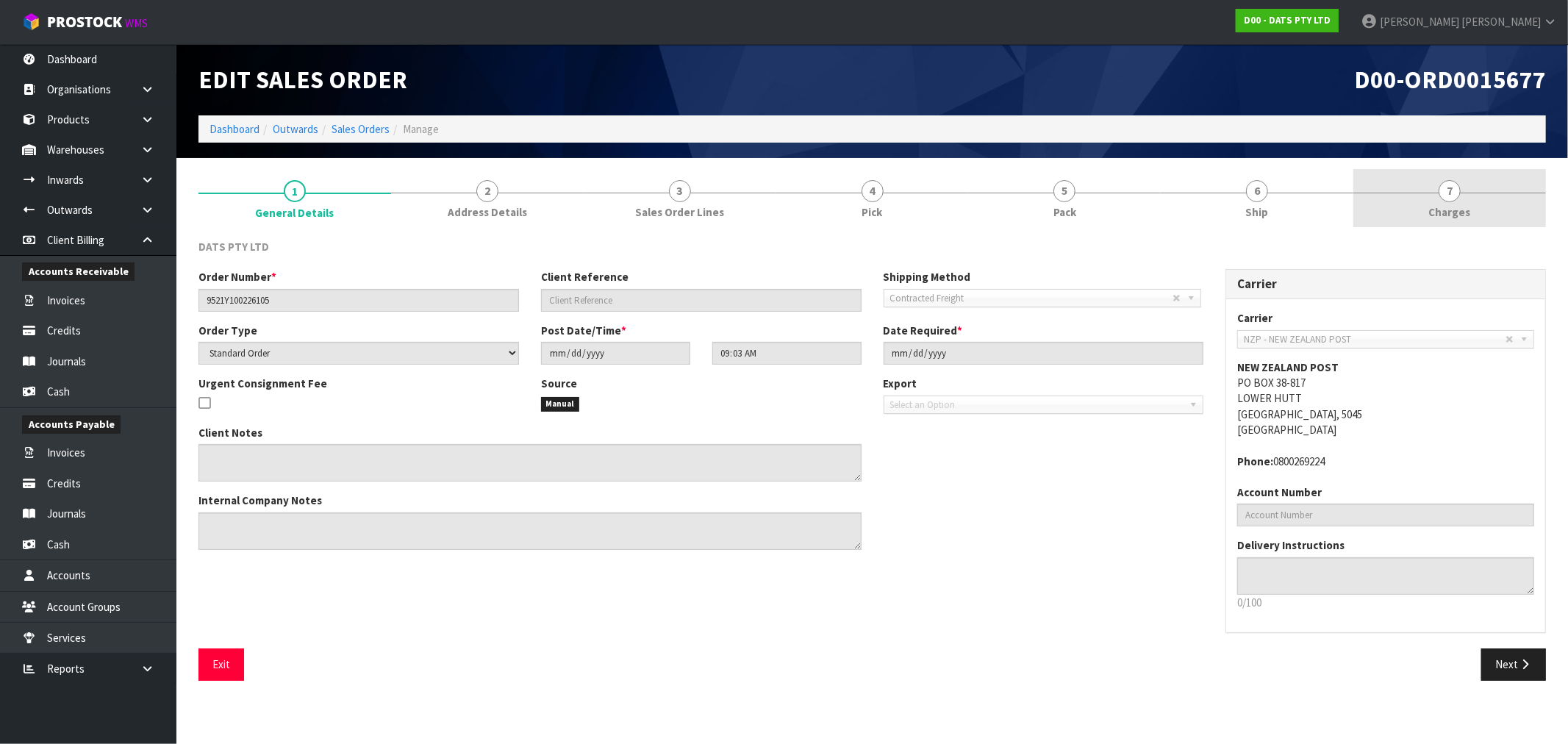
click at [1397, 208] on link "7 Charges" at bounding box center [1451, 199] width 193 height 58
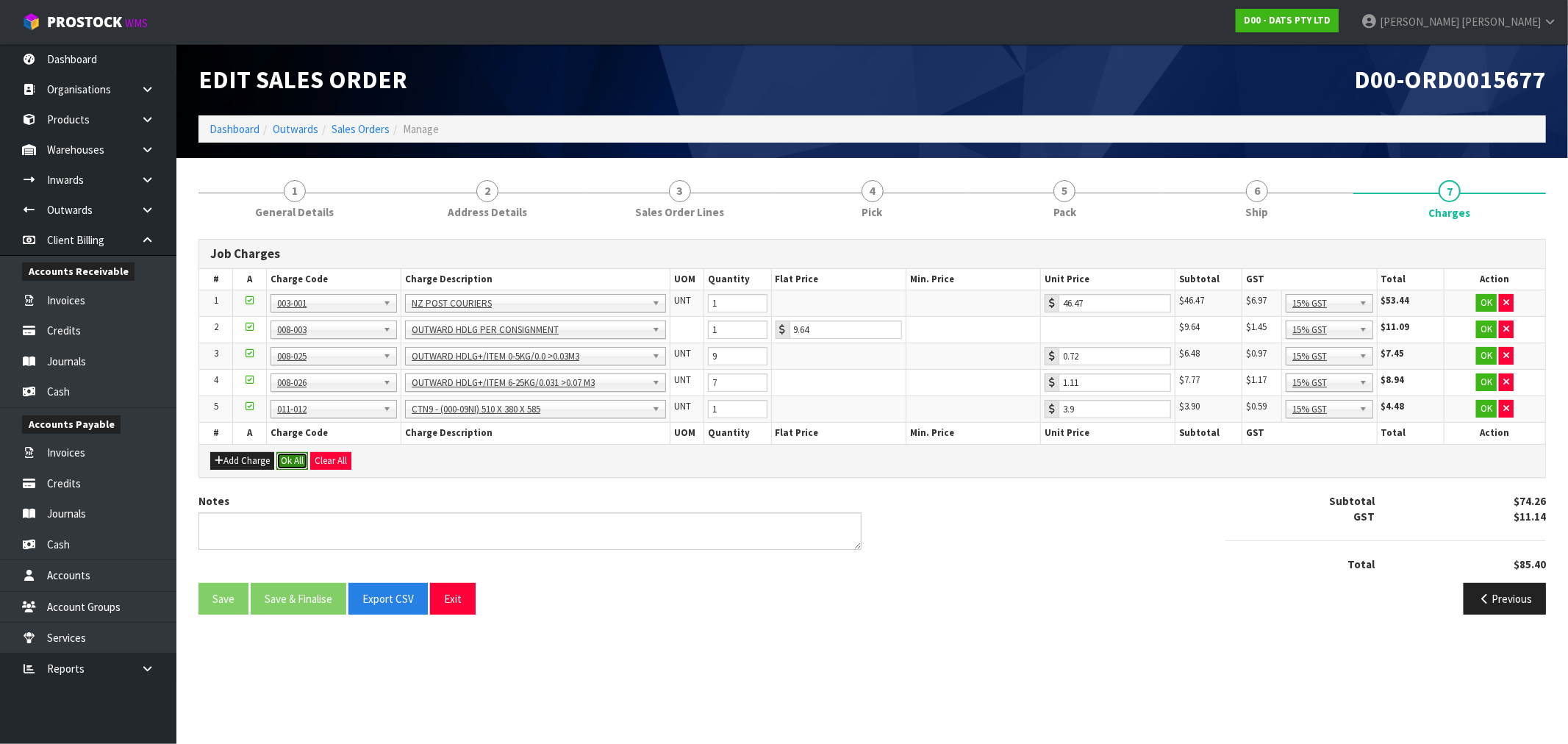
click at [301, 460] on button "Ok All" at bounding box center [292, 461] width 32 height 18
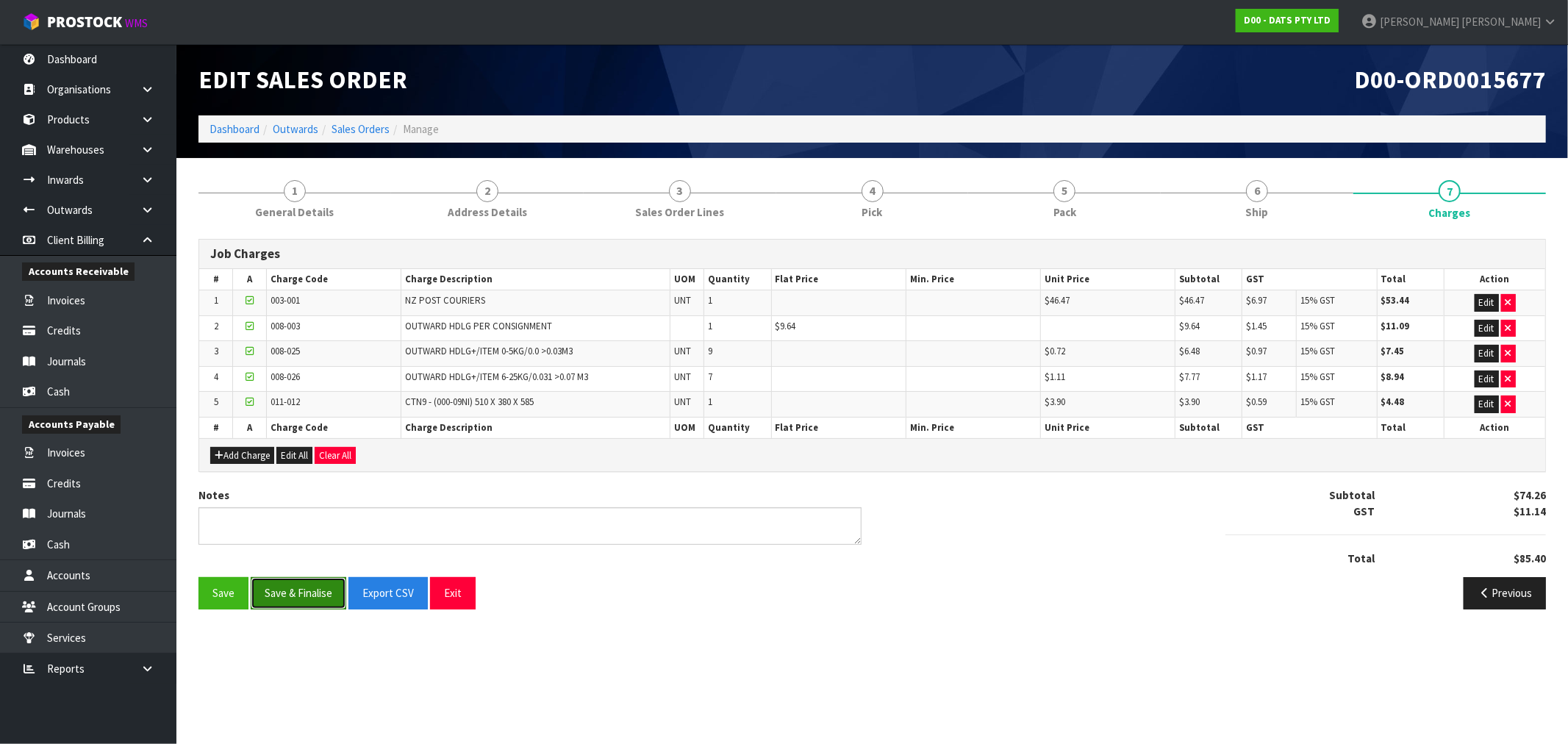
click at [314, 593] on button "Save & Finalise" at bounding box center [298, 592] width 96 height 32
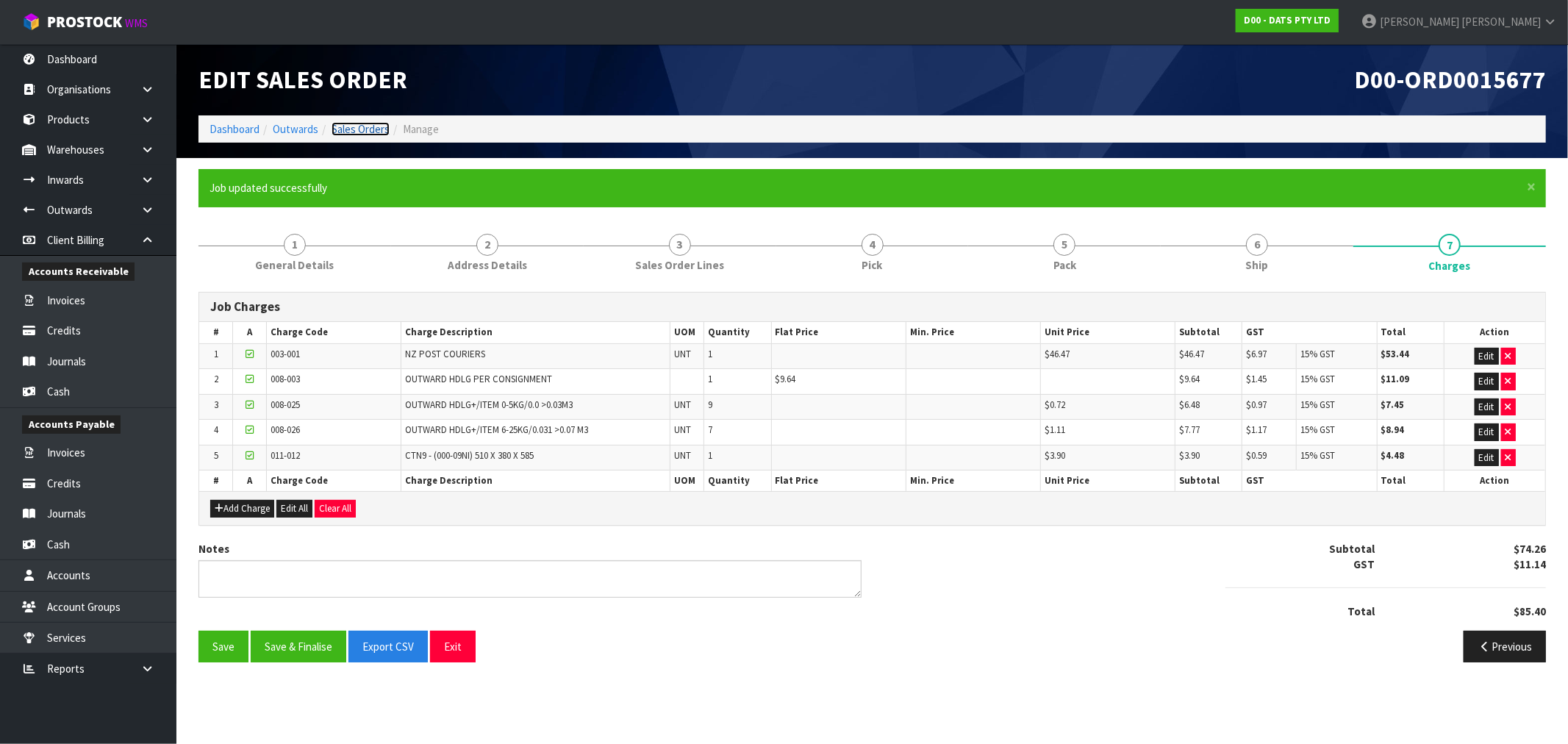
click at [361, 127] on link "Sales Orders" at bounding box center [361, 129] width 58 height 14
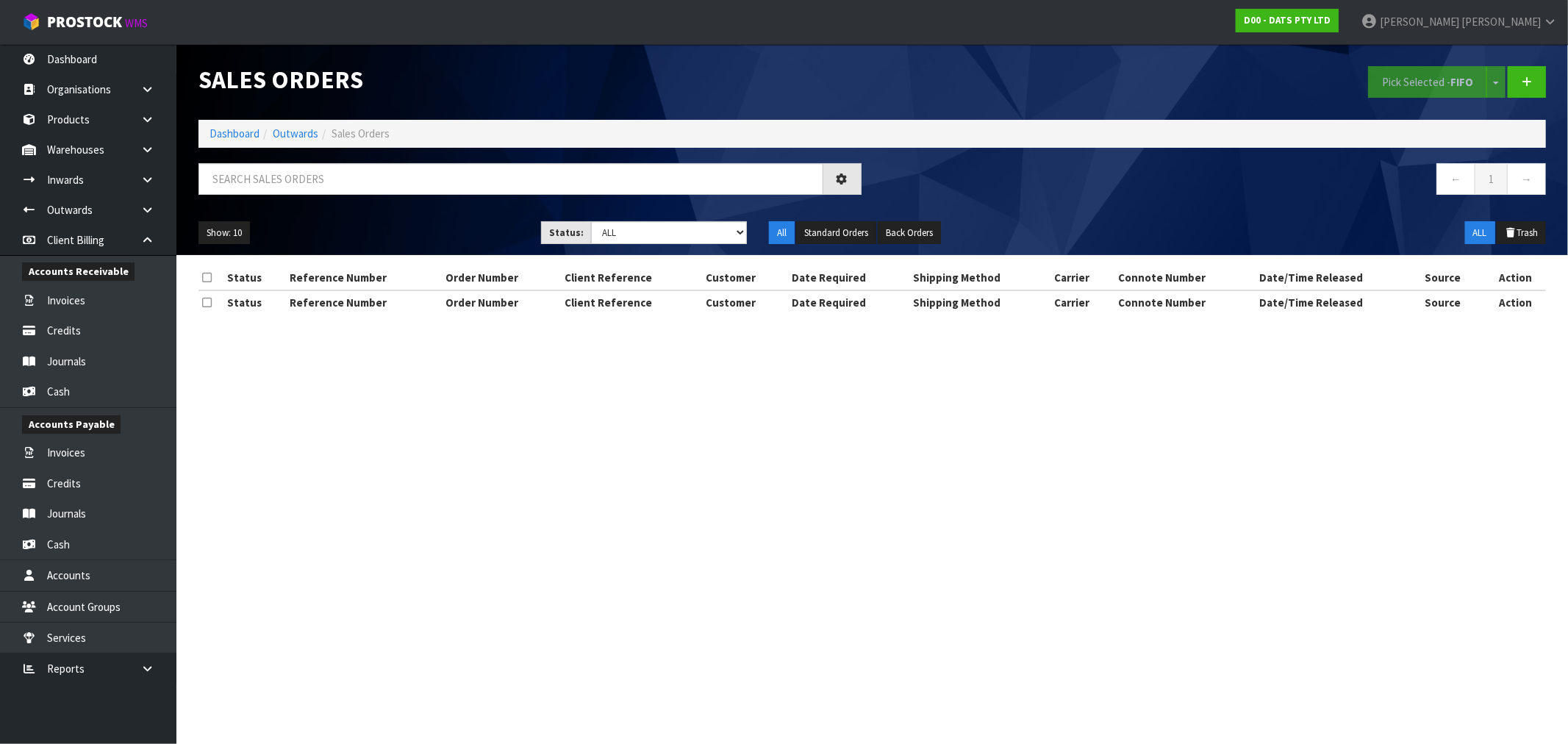
click at [394, 160] on div "Sales Orders Pick Selected - FIFO Split button! FIFO - First In First Out FEFO …" at bounding box center [872, 149] width 1369 height 211
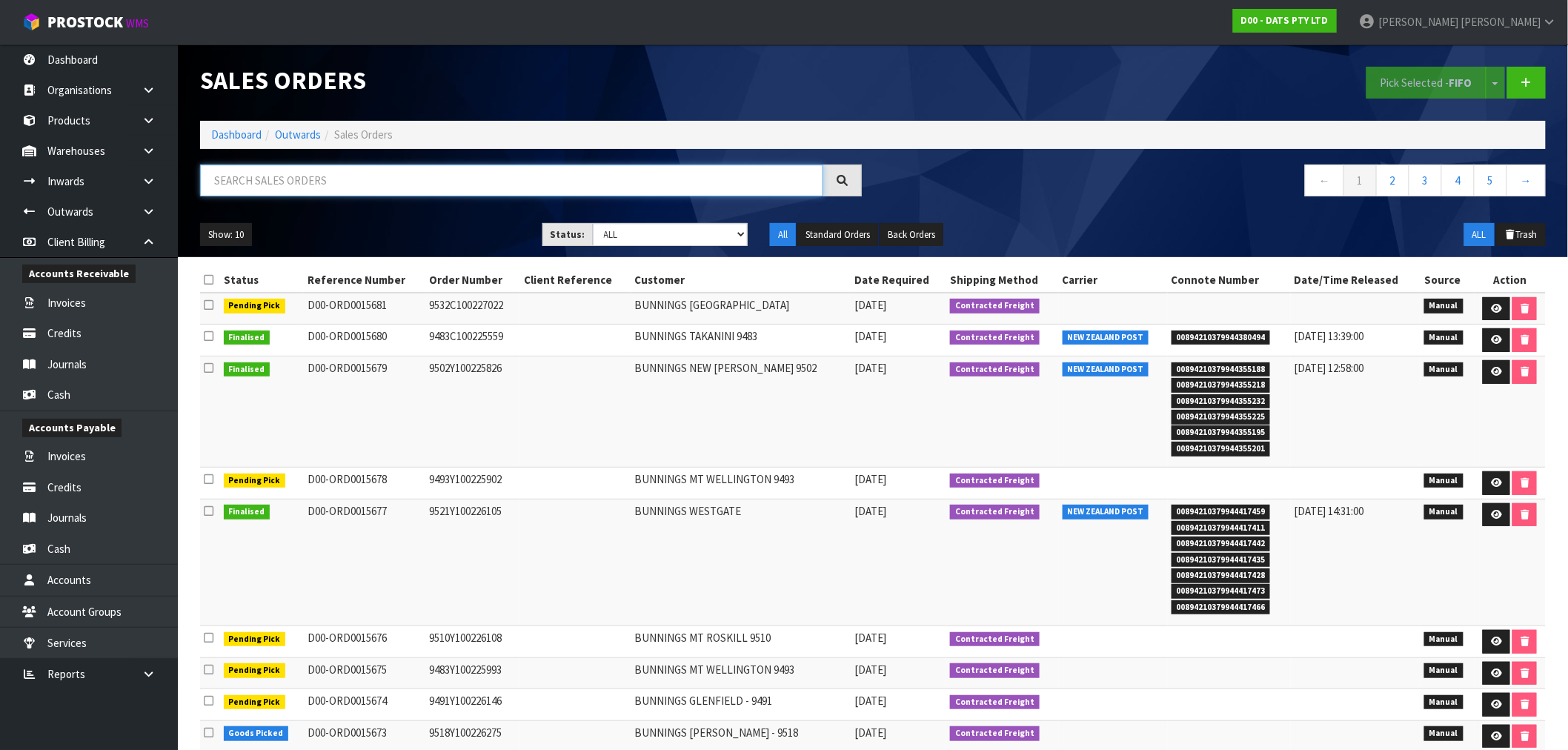
click at [417, 194] on input "text" at bounding box center [511, 180] width 623 height 32
type input "15671"
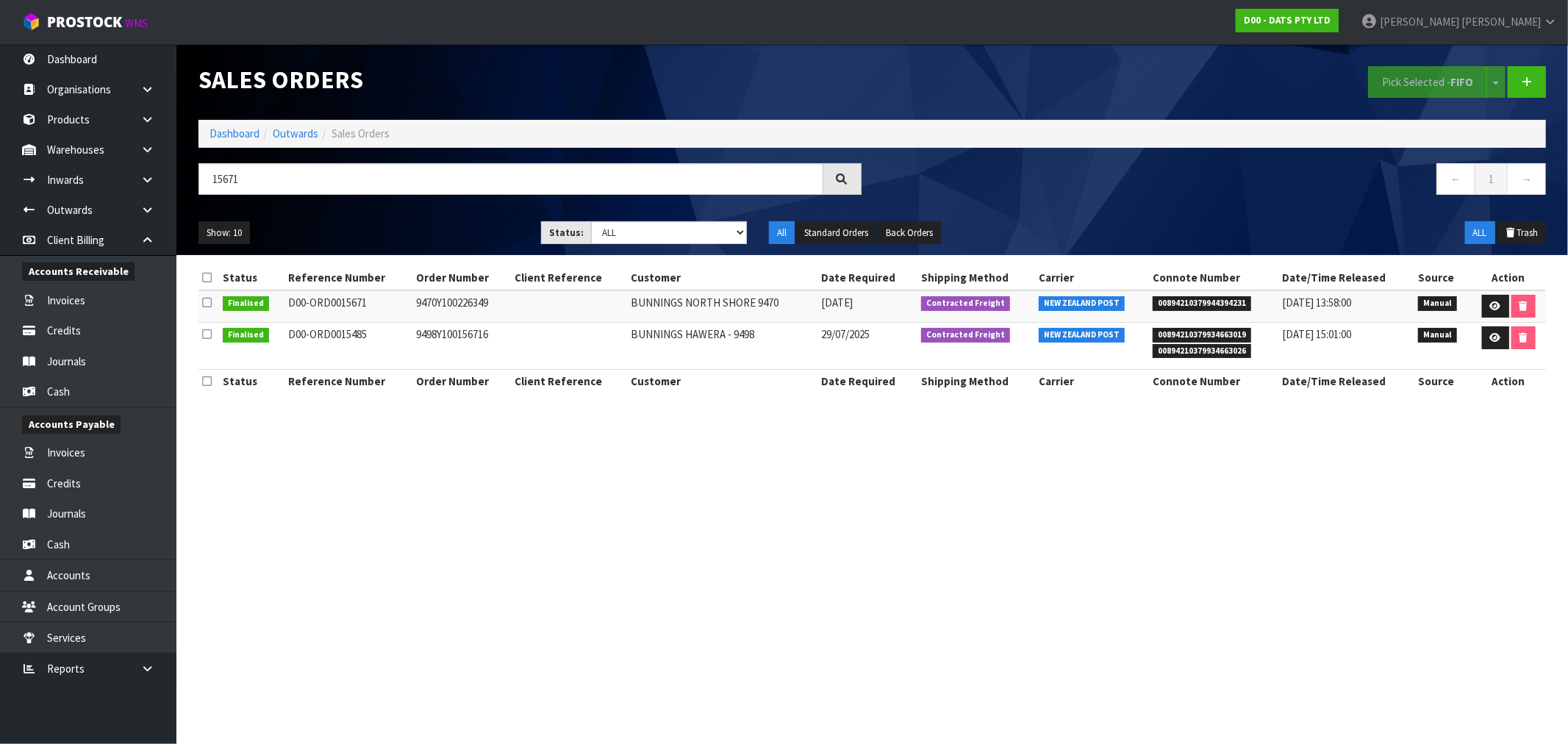
click at [459, 311] on td "9470Y100226349" at bounding box center [462, 306] width 99 height 32
copy td "9470Y100226349"
click at [1490, 310] on icon at bounding box center [1496, 306] width 11 height 10
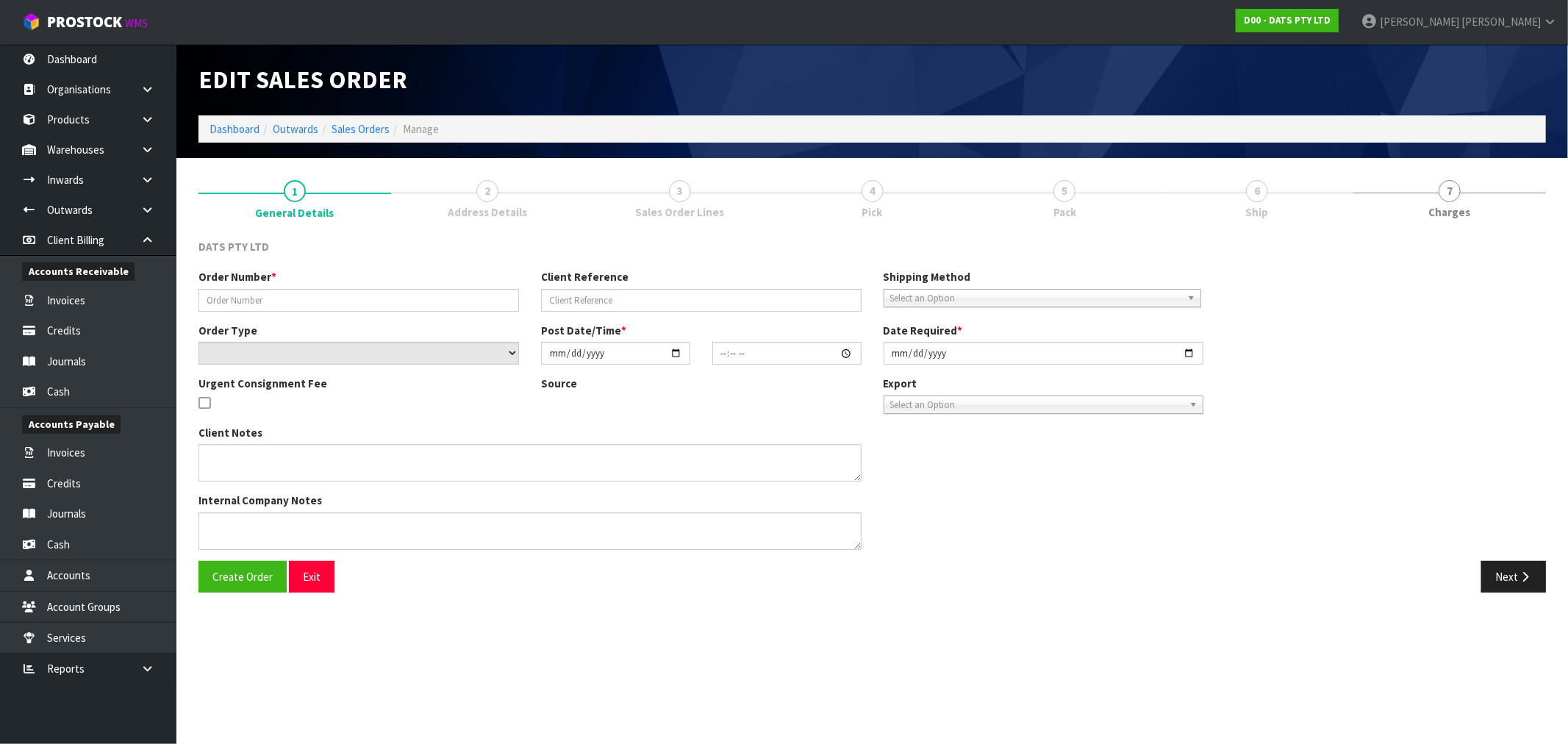
type input "9470Y100226349"
select select "number:0"
type input "2025-08-29"
type input "08:49:00.000"
type input "2025-08-29"
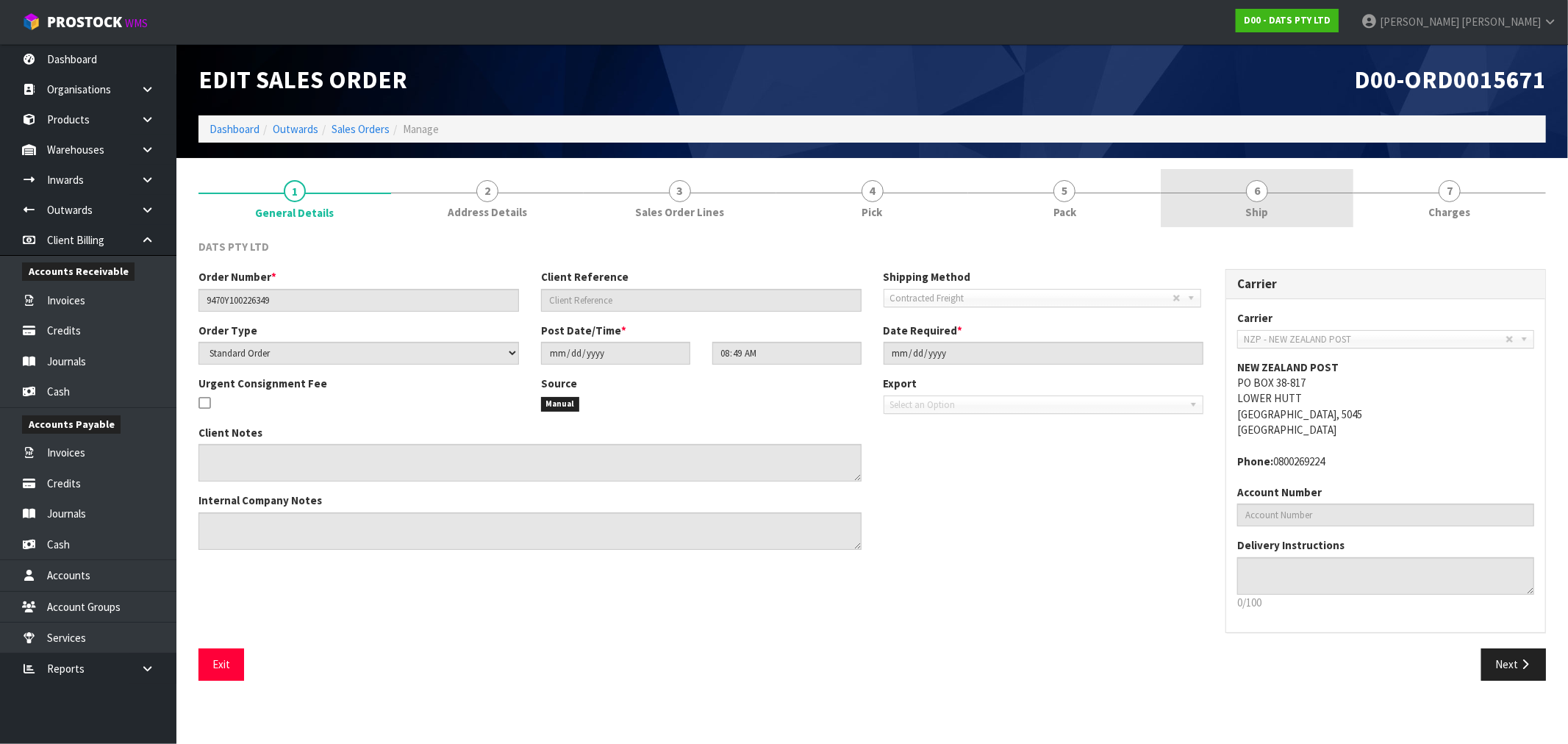
click at [1262, 202] on link "6 Ship" at bounding box center [1258, 199] width 193 height 58
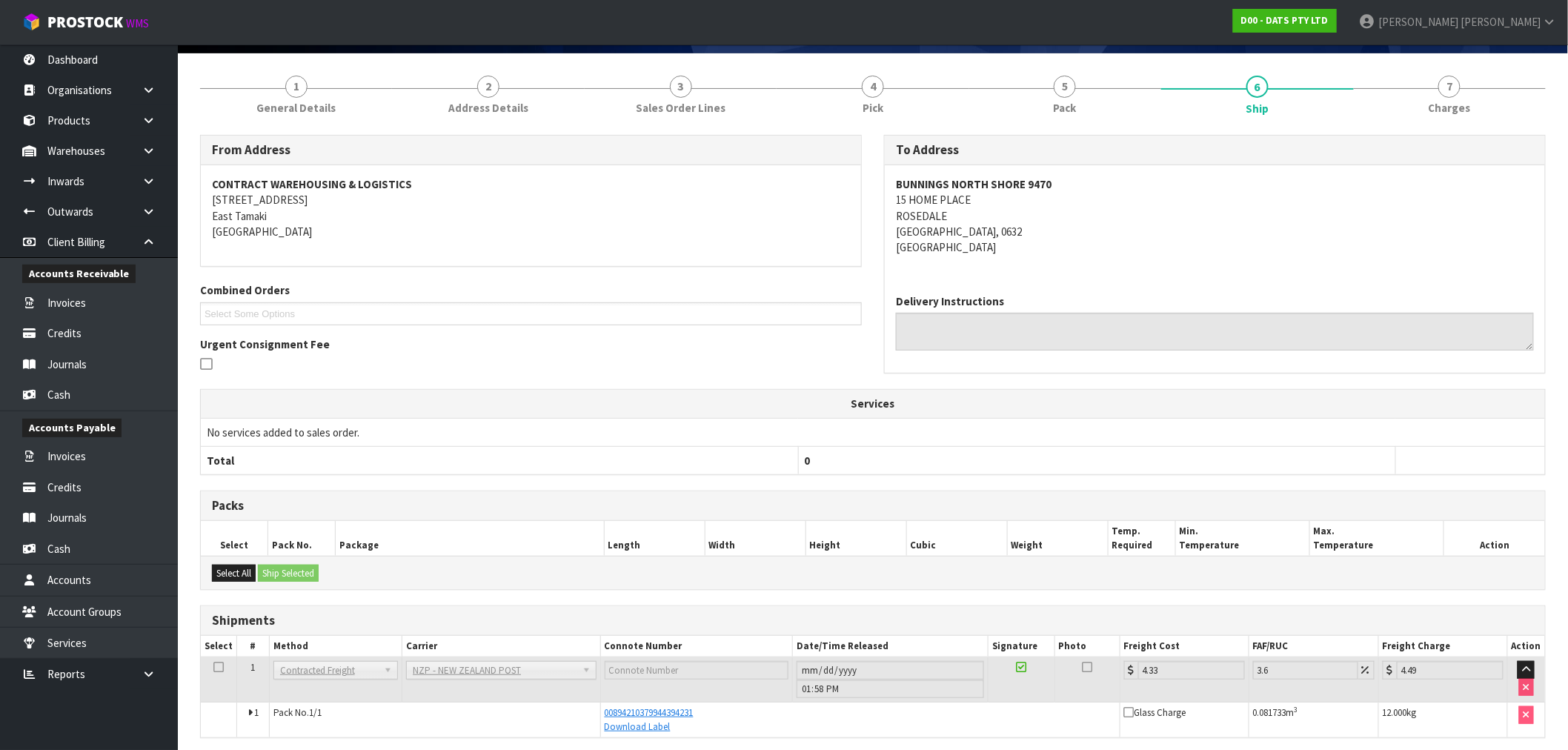
scroll to position [164, 0]
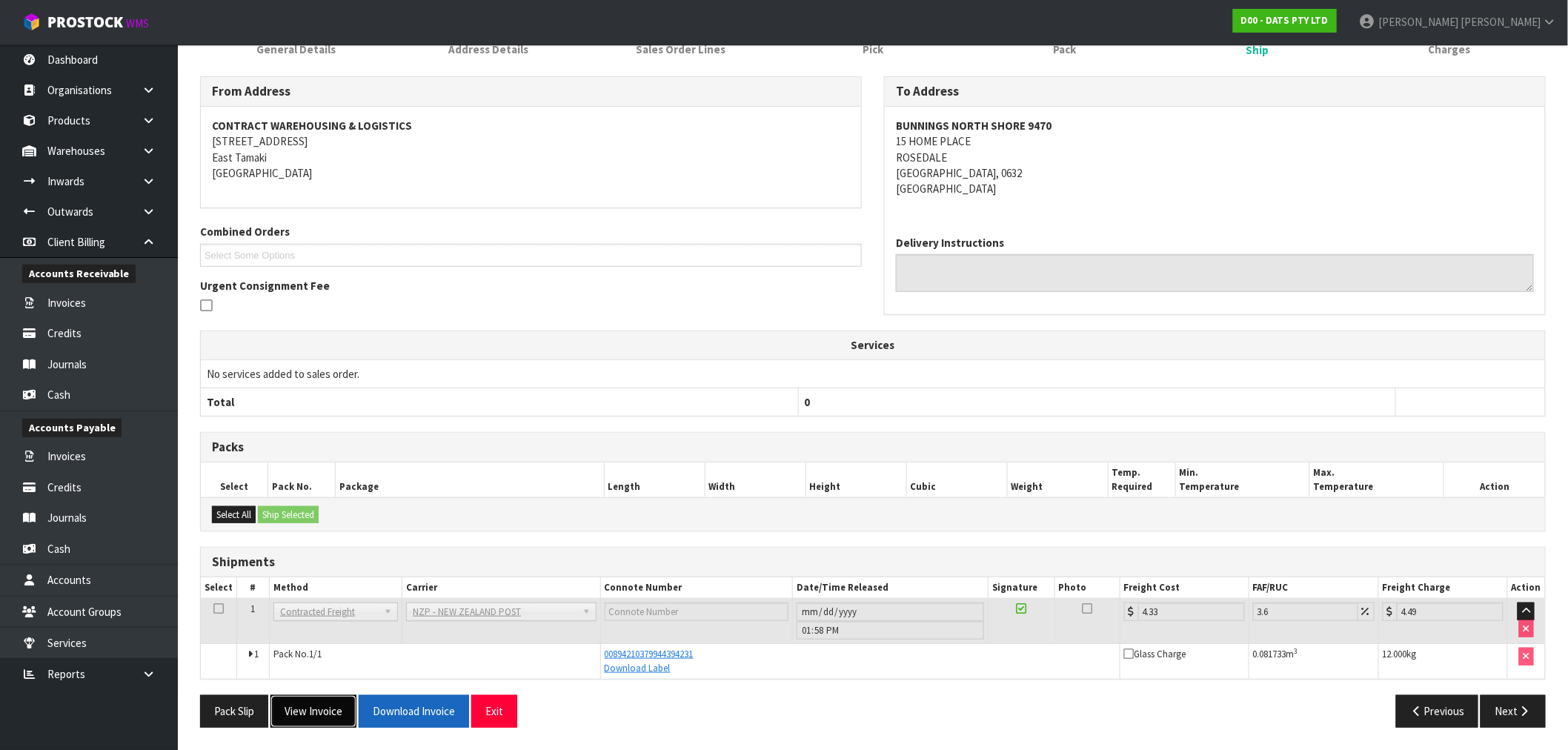
drag, startPoint x: 309, startPoint y: 707, endPoint x: 417, endPoint y: 713, distance: 108.2
click at [416, 714] on div "Pack Slip View Invoice Download Invoice Exit" at bounding box center [531, 711] width 684 height 32
click at [417, 713] on button "Download Invoice" at bounding box center [413, 711] width 110 height 32
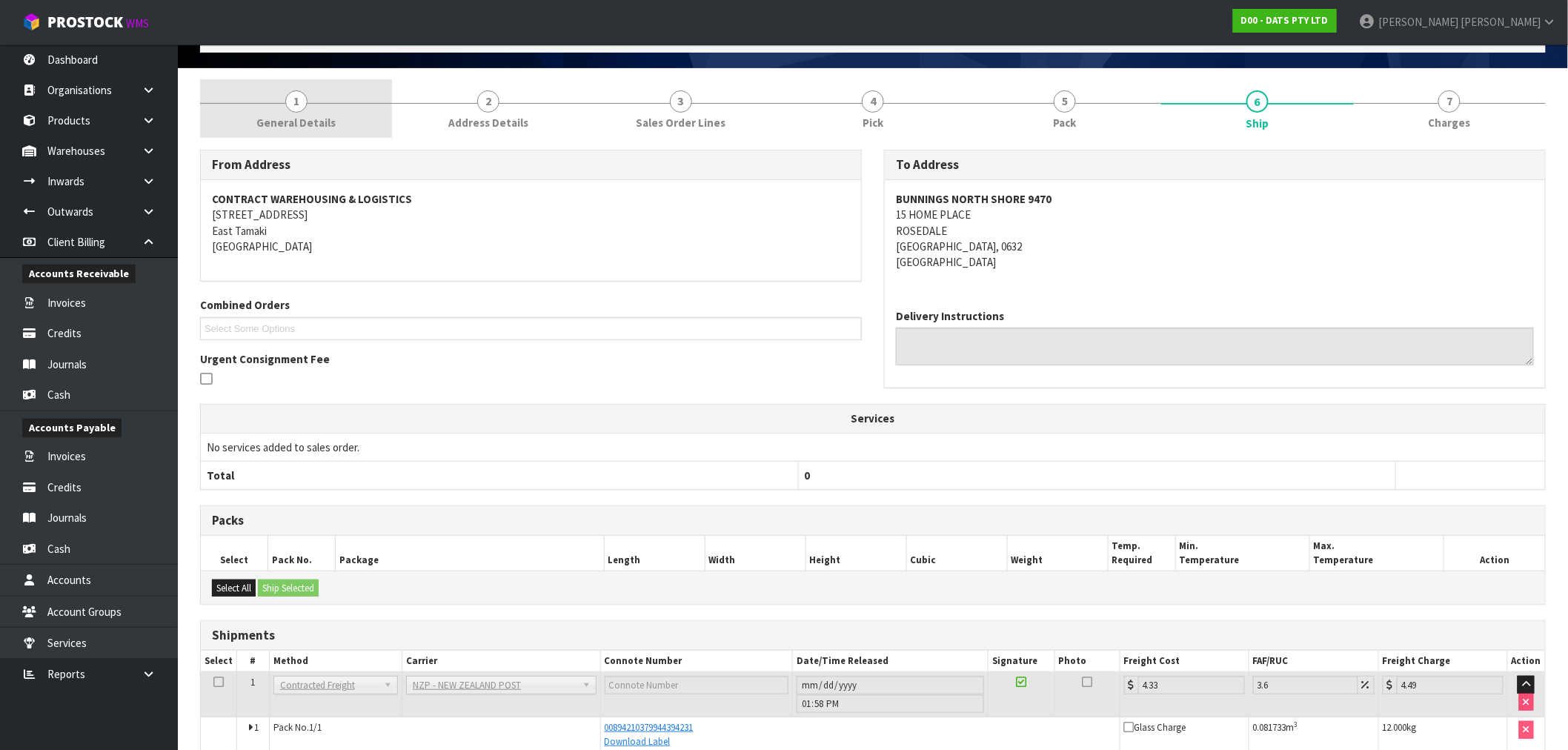
scroll to position [0, 0]
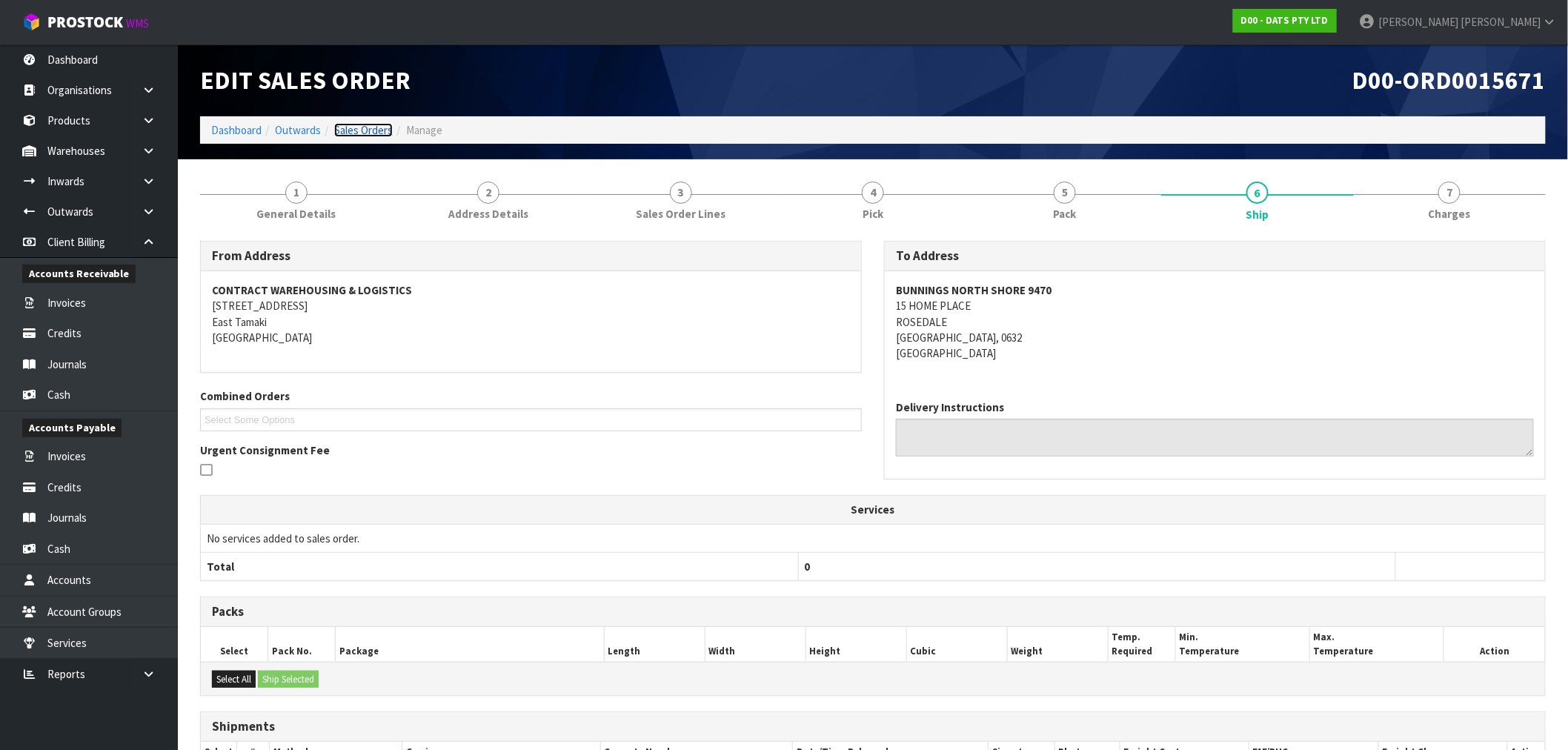
click at [379, 126] on link "Sales Orders" at bounding box center [363, 130] width 59 height 14
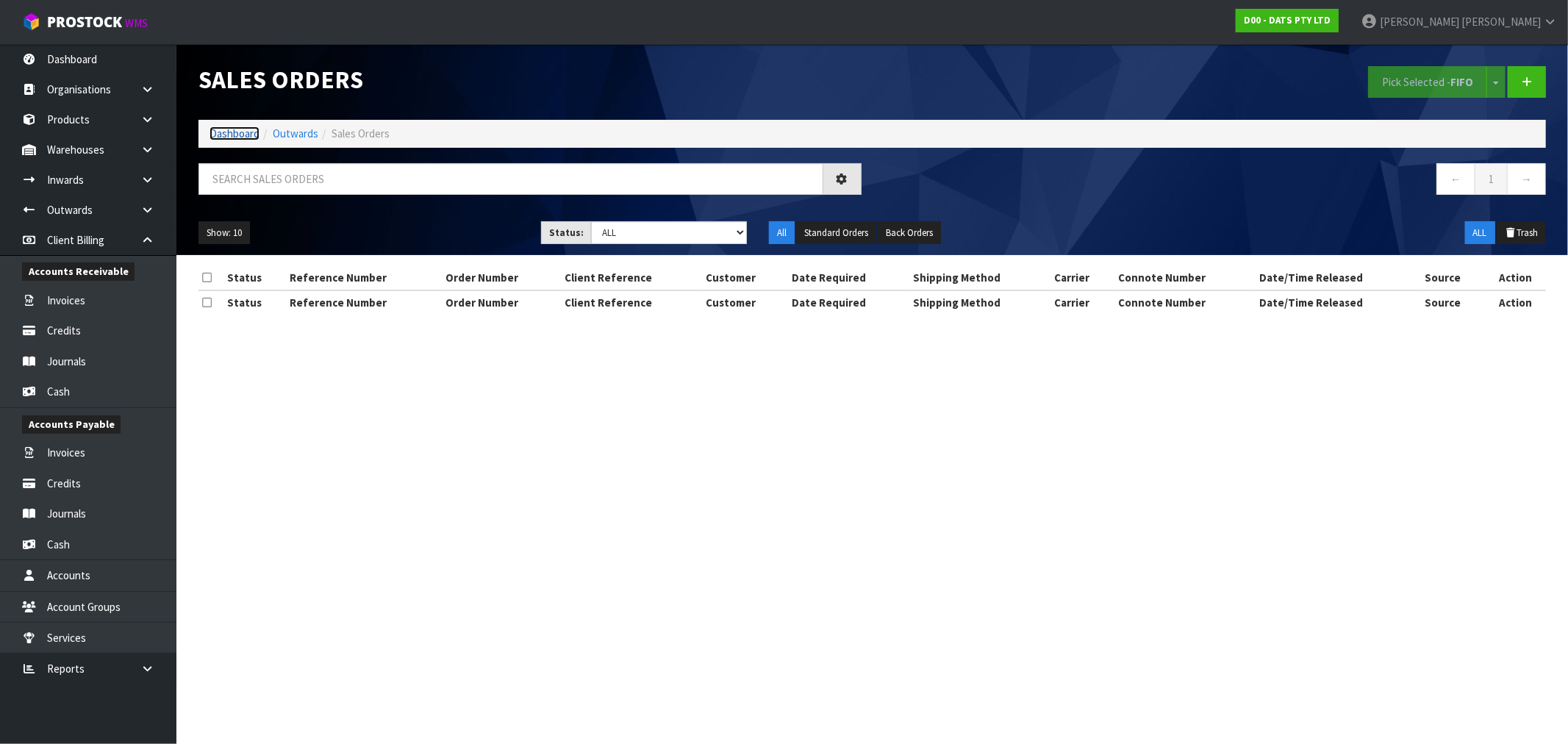
click at [234, 139] on link "Dashboard" at bounding box center [235, 133] width 50 height 14
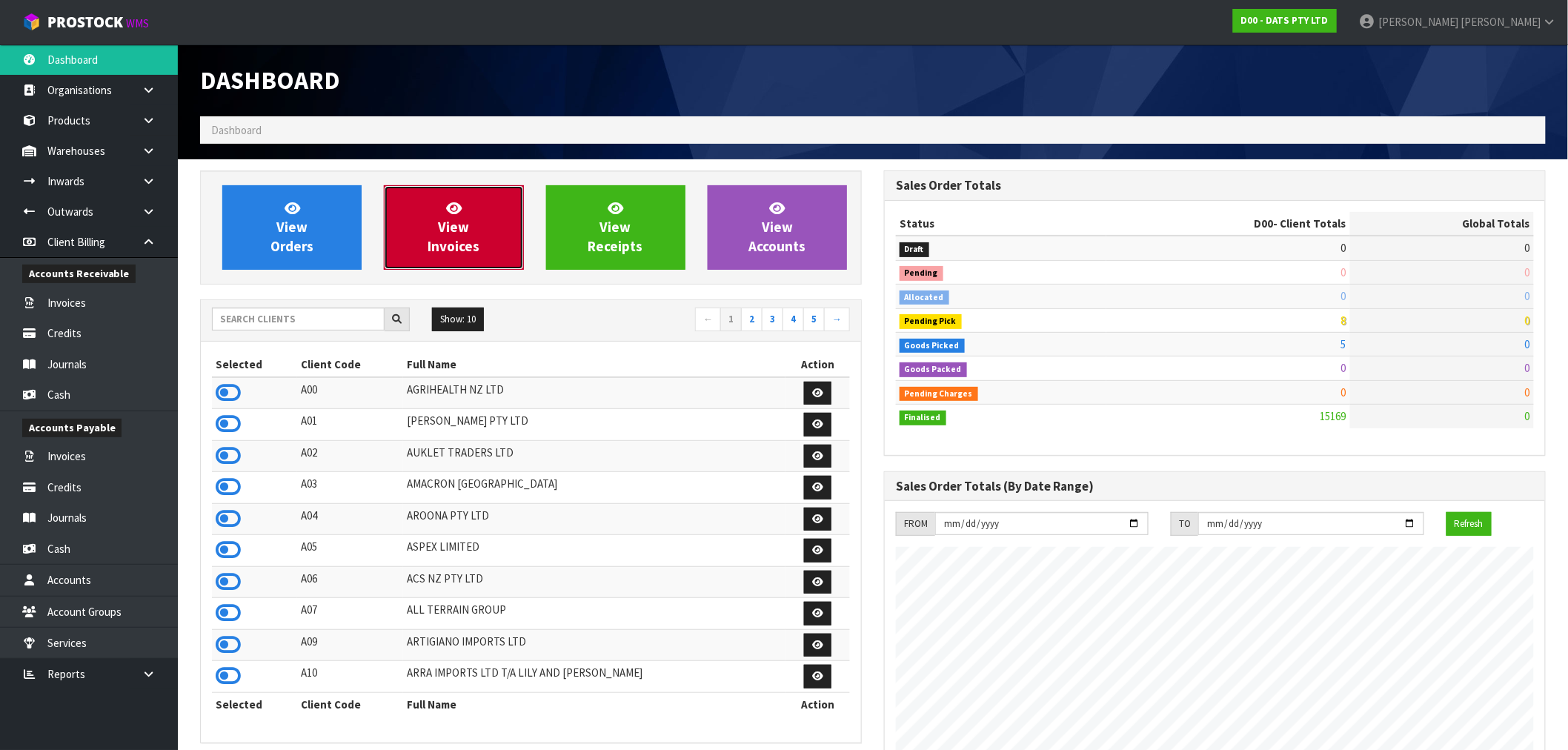
click at [435, 221] on link "View Invoices" at bounding box center [453, 227] width 140 height 84
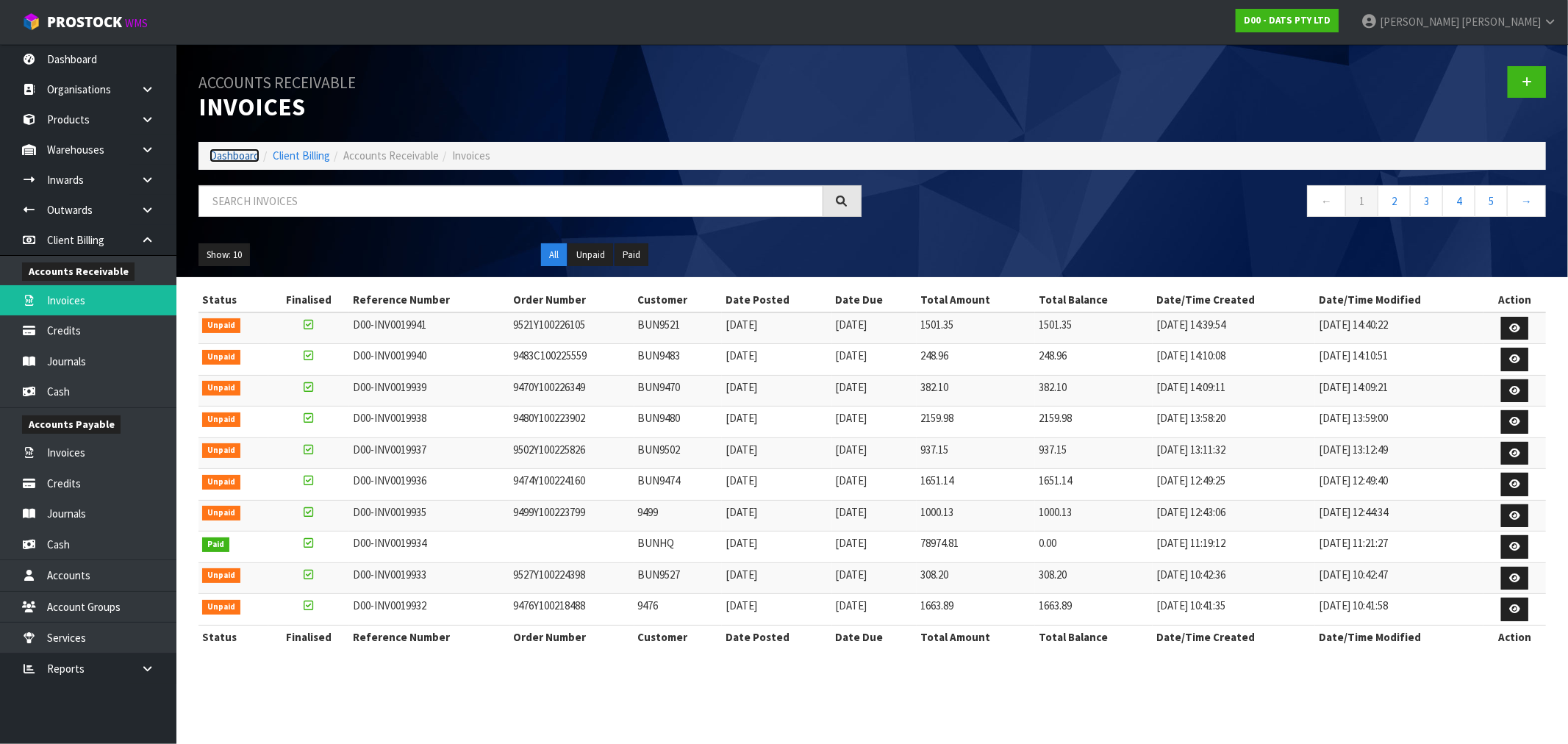
click at [224, 152] on link "Dashboard" at bounding box center [235, 155] width 50 height 14
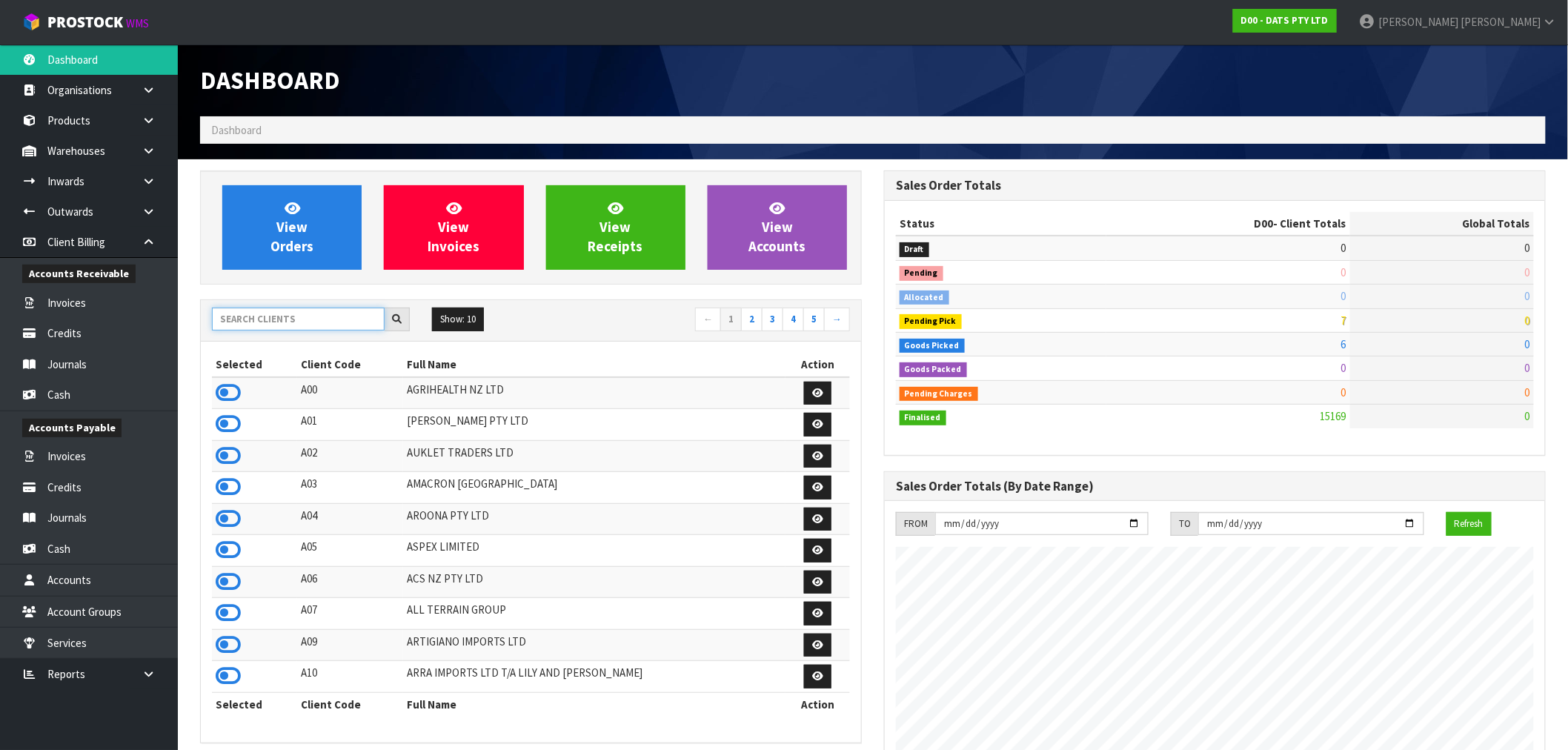
scroll to position [925, 684]
click at [269, 321] on input "text" at bounding box center [298, 319] width 172 height 23
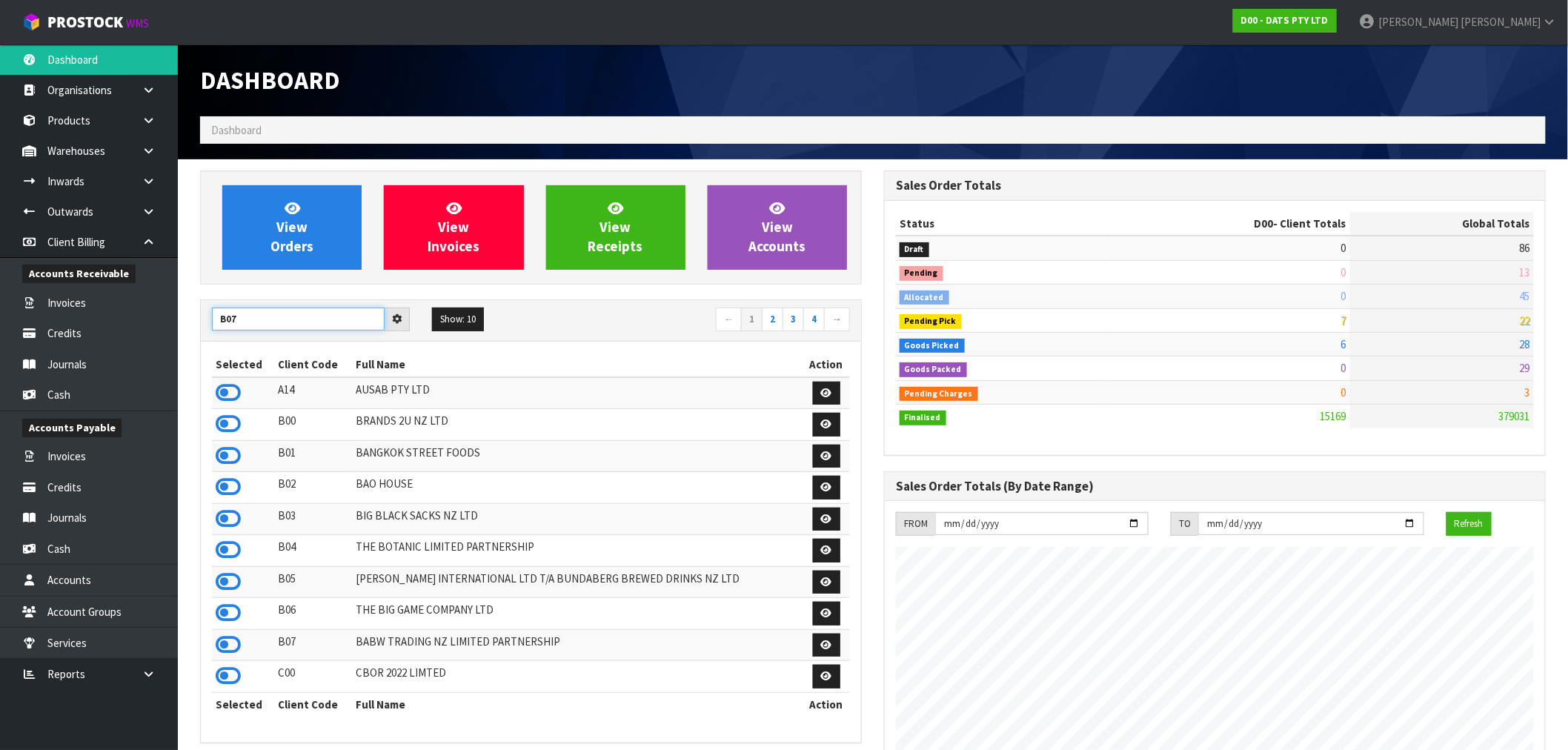
type input "B07"
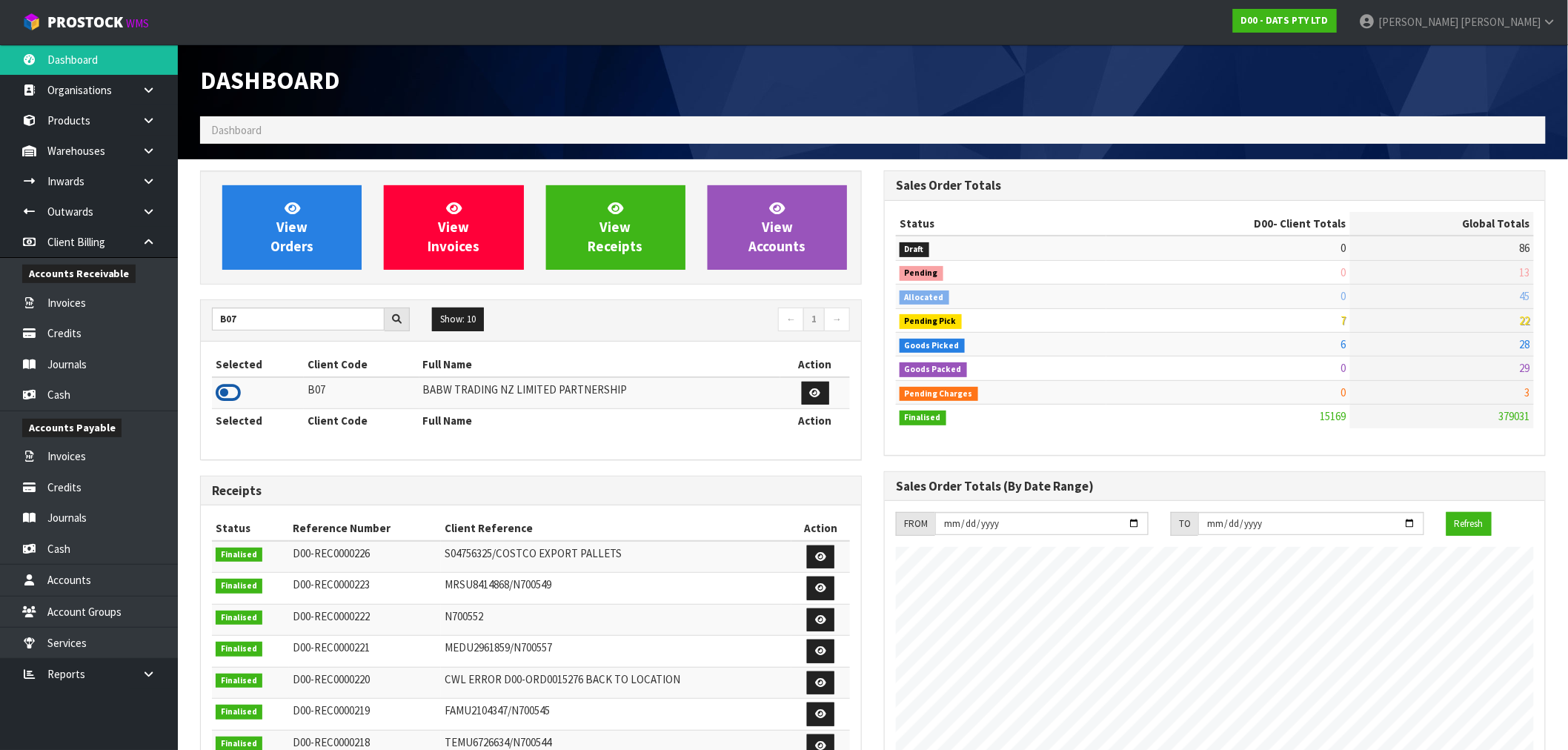
click at [222, 394] on icon at bounding box center [228, 392] width 25 height 22
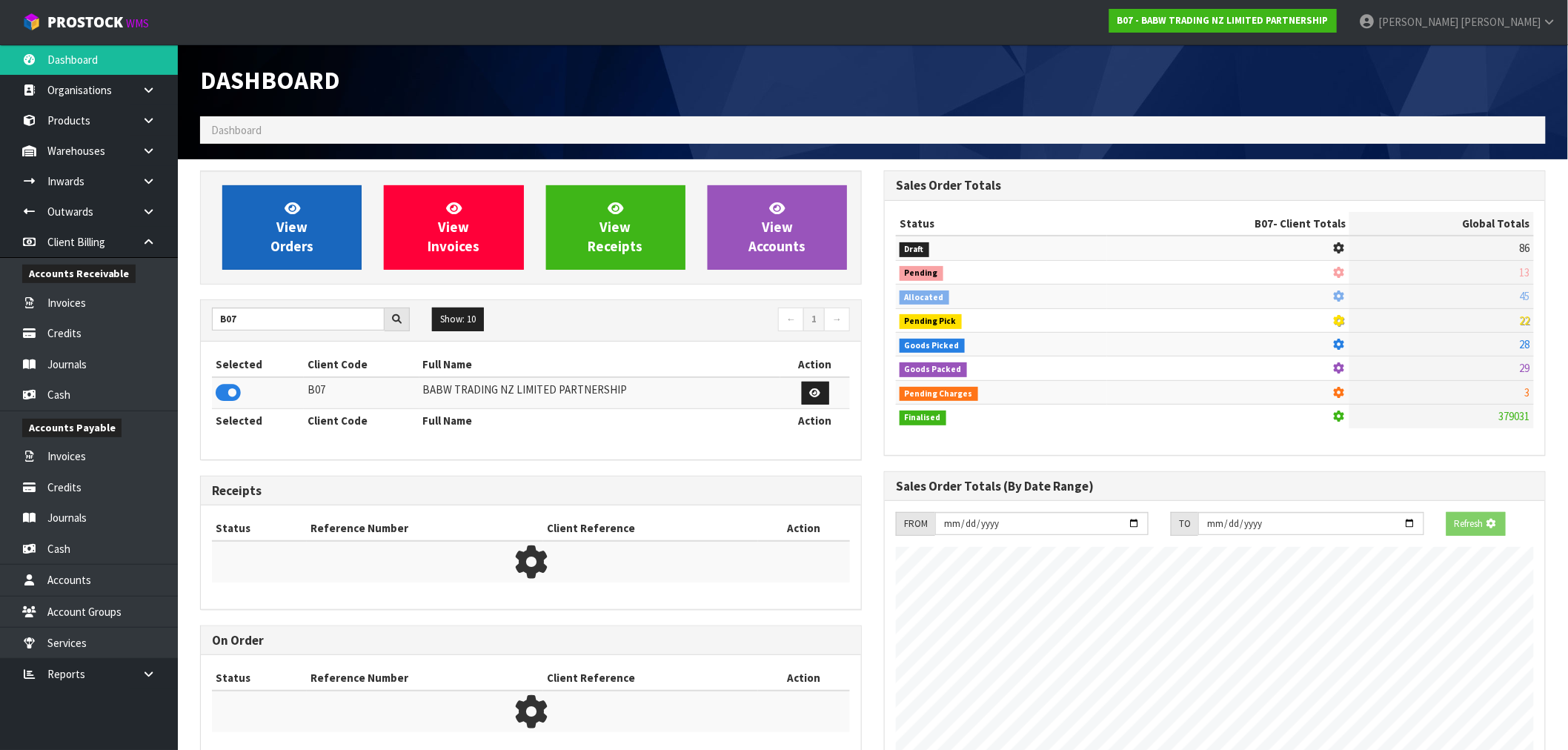
scroll to position [925, 684]
click at [278, 227] on span "View Orders" at bounding box center [292, 227] width 43 height 56
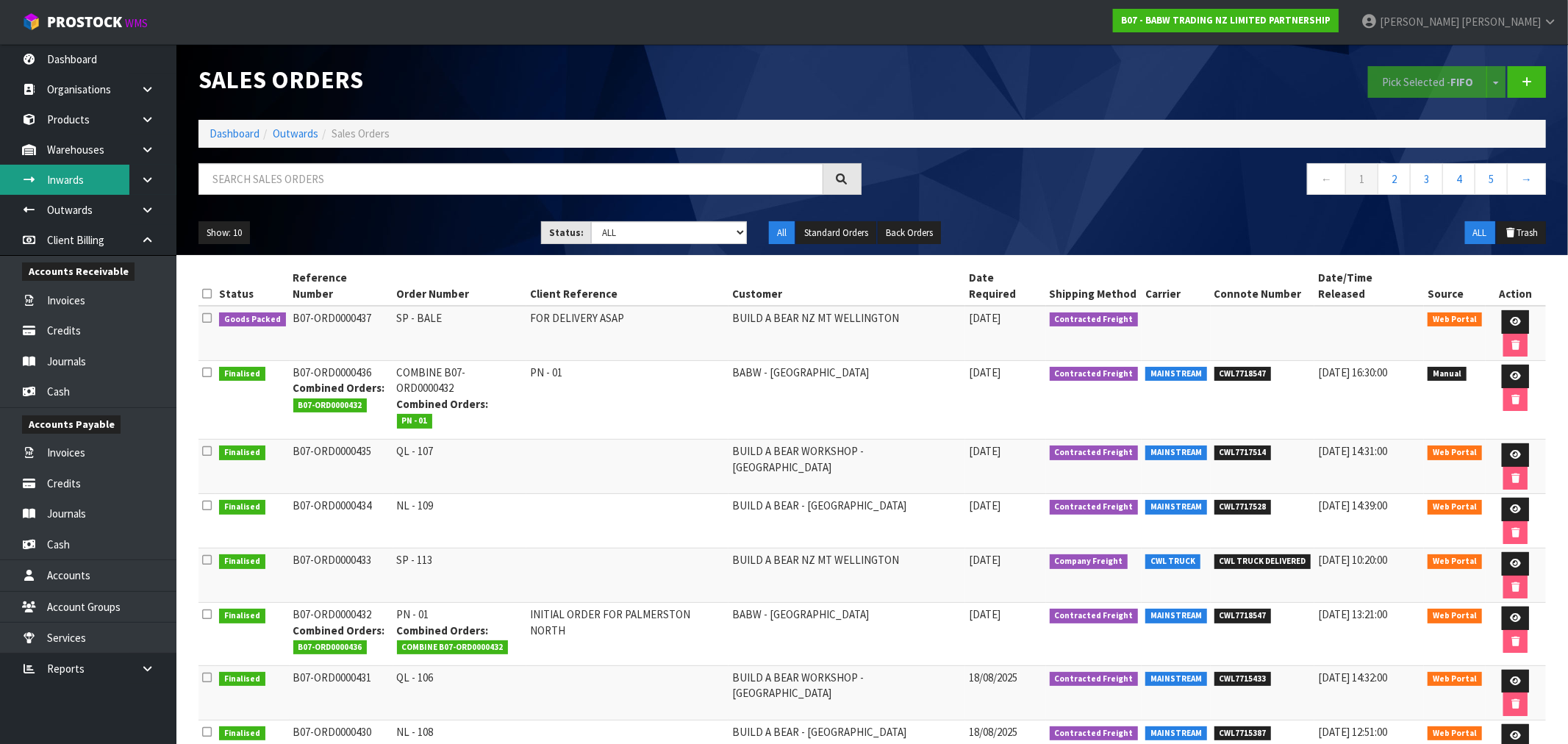
click at [84, 173] on link "Inwards" at bounding box center [88, 179] width 177 height 30
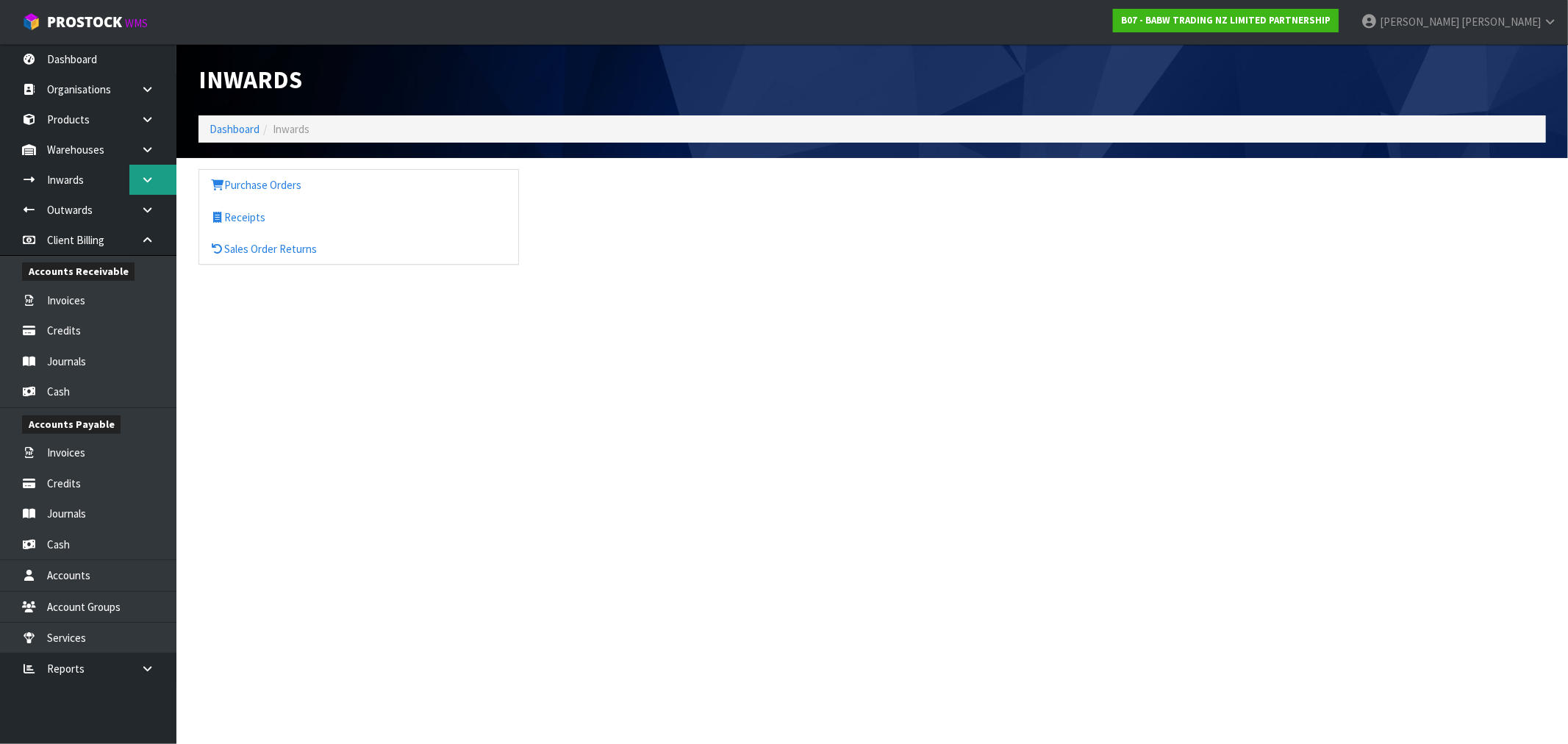
click at [152, 173] on div "Inwards Dashboard Inwards Purchase Orders Receipts Sales Order Returns" at bounding box center [784, 145] width 1568 height 291
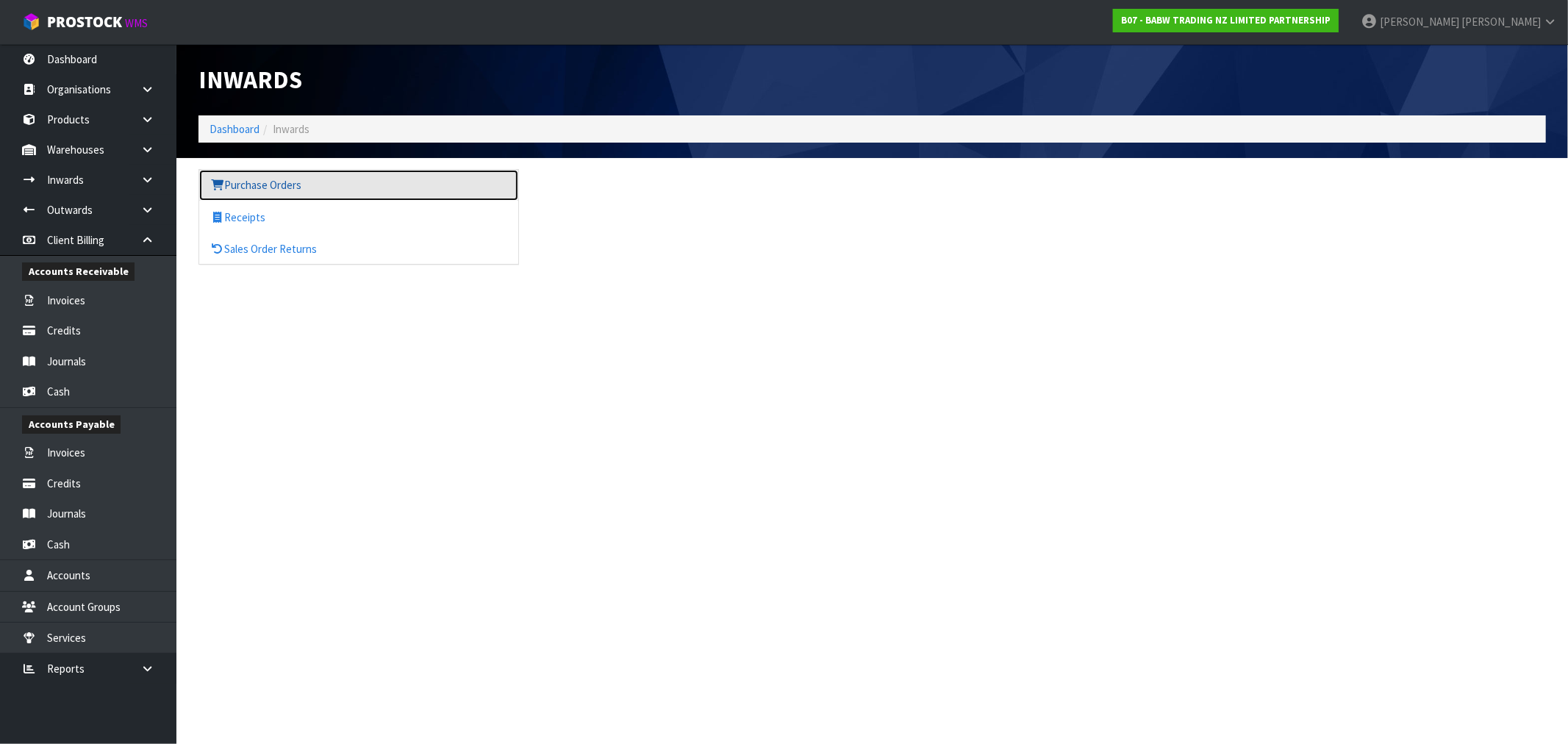
click at [258, 189] on link "Purchase Orders" at bounding box center [359, 185] width 319 height 30
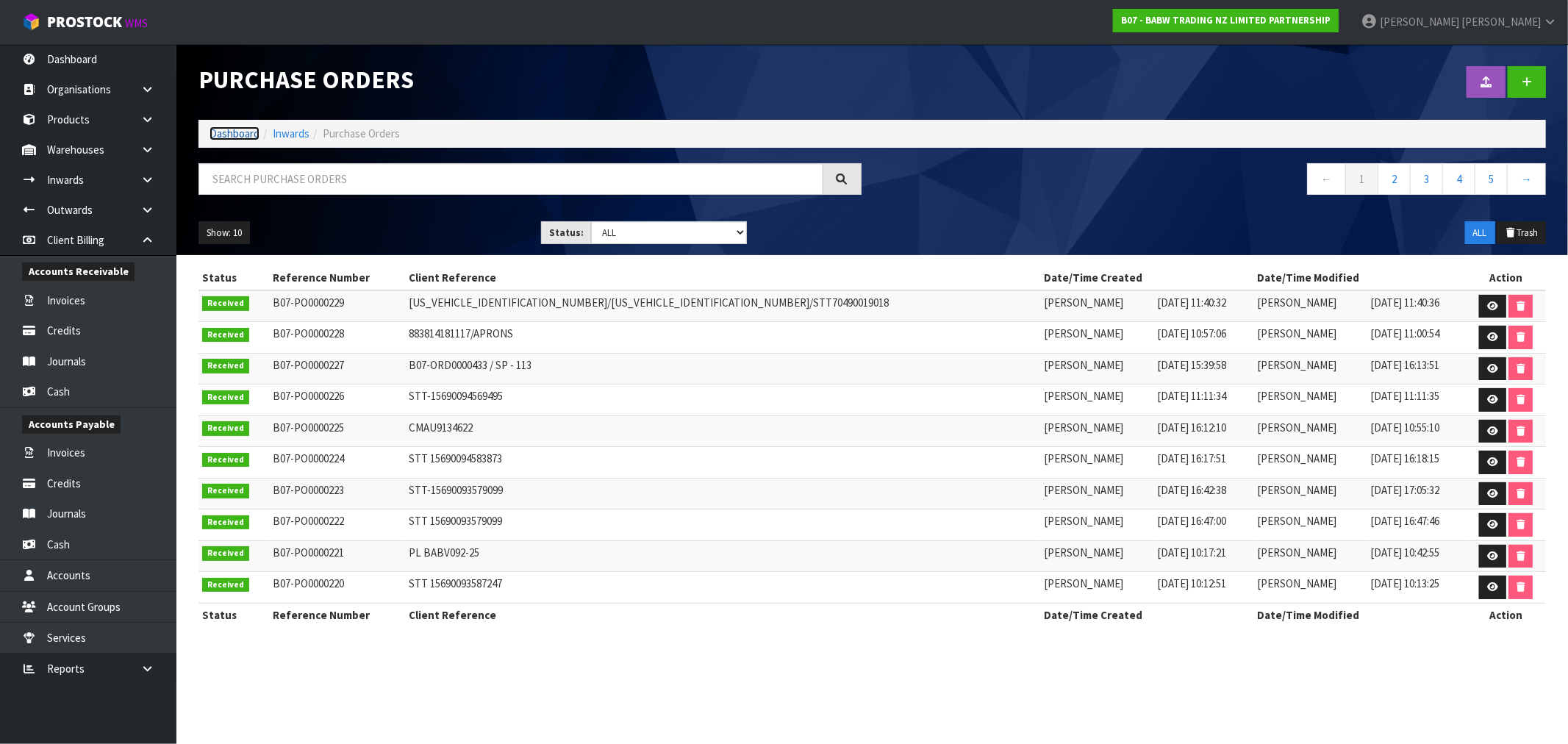
click at [235, 137] on link "Dashboard" at bounding box center [235, 133] width 50 height 14
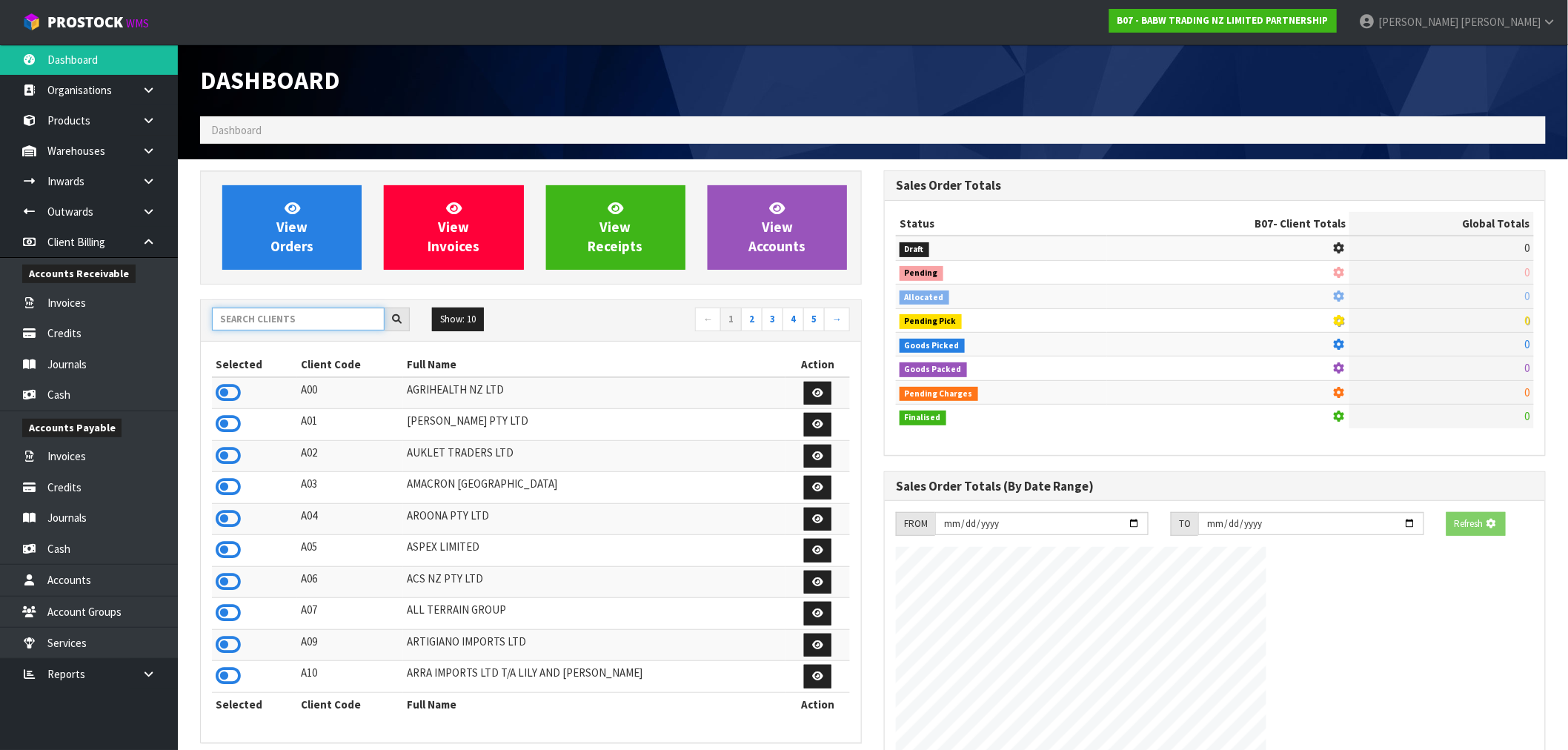
click at [304, 326] on input "text" at bounding box center [298, 319] width 172 height 23
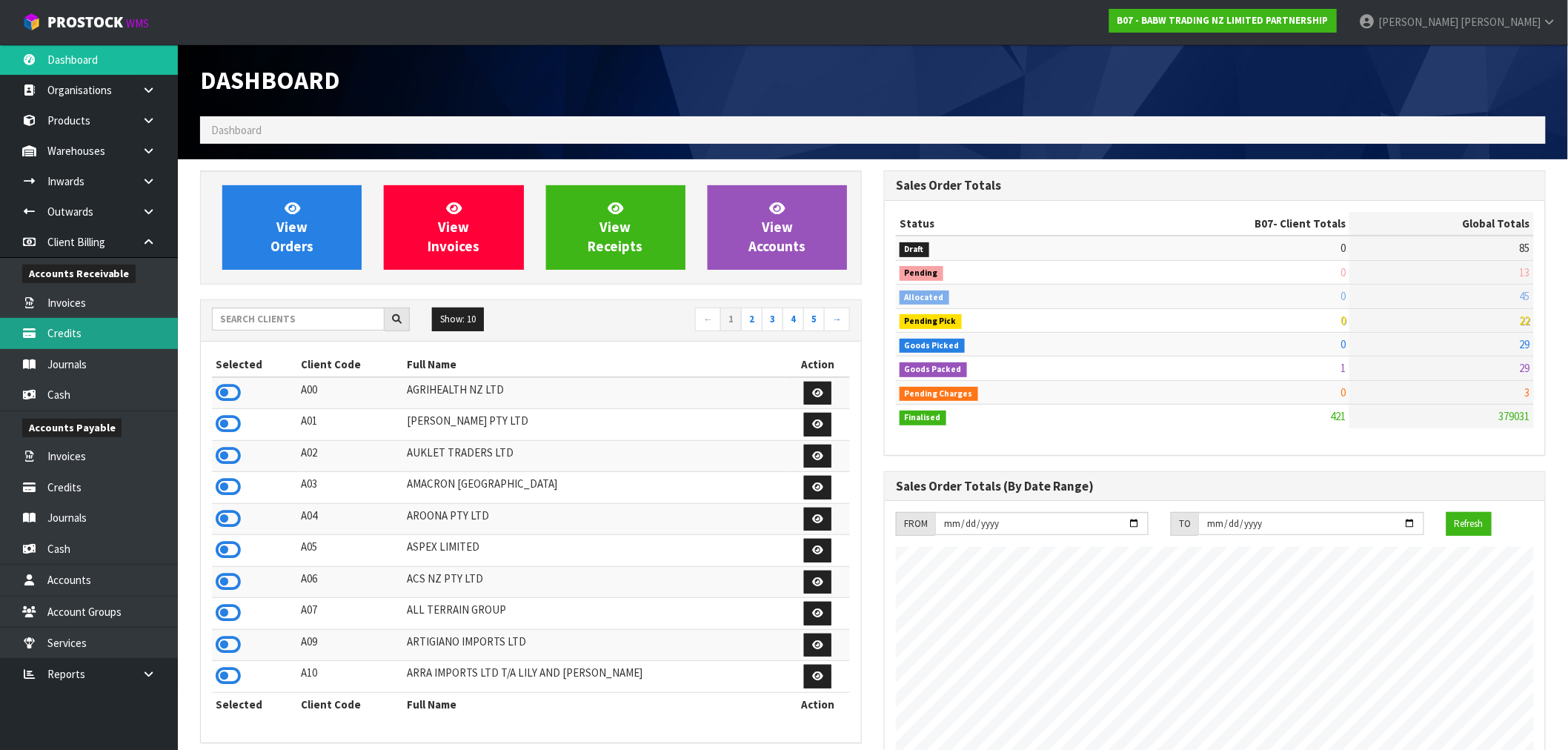
click at [83, 330] on link "Credits" at bounding box center [89, 333] width 178 height 30
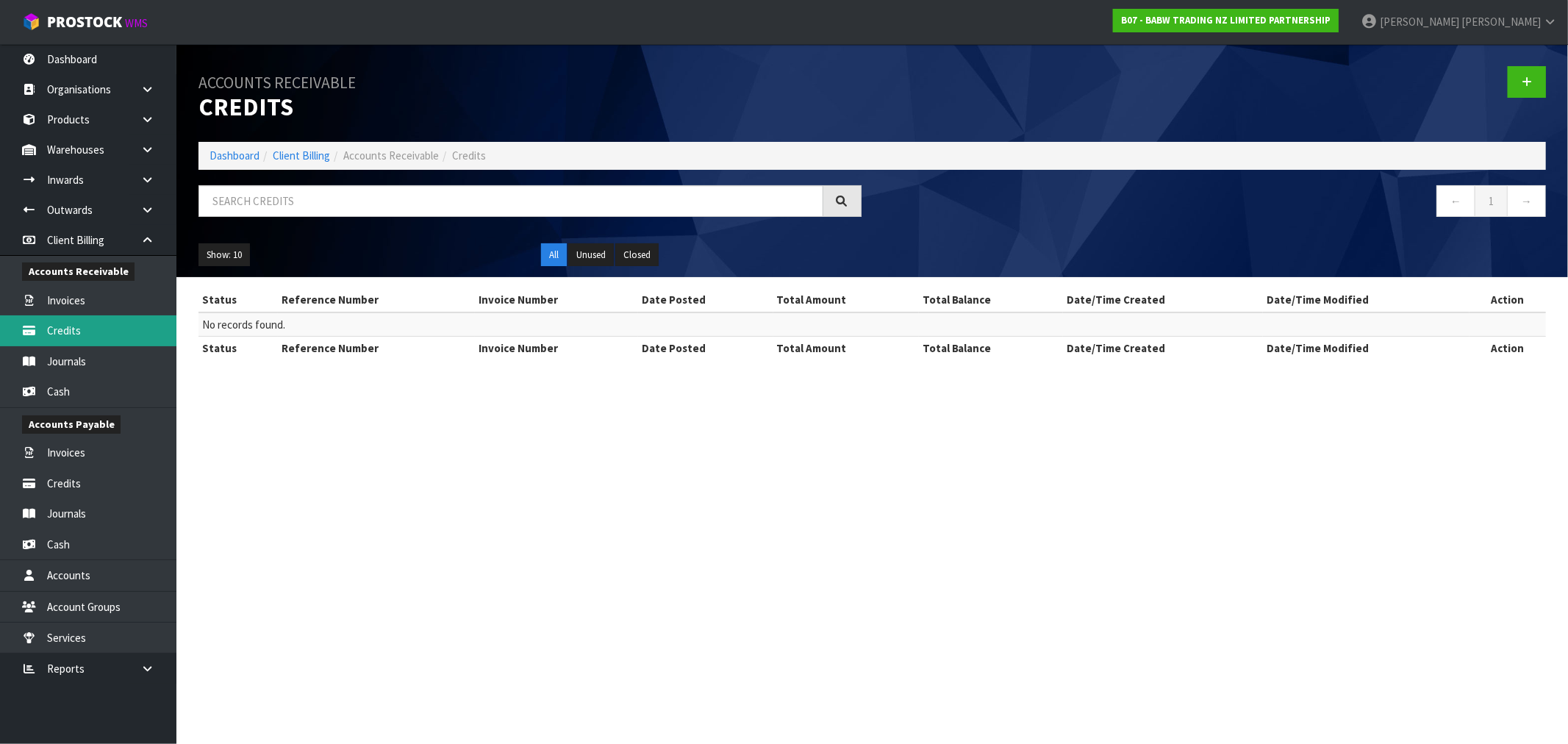
click at [65, 327] on link "Credits" at bounding box center [88, 330] width 177 height 30
click at [137, 248] on link at bounding box center [153, 240] width 47 height 30
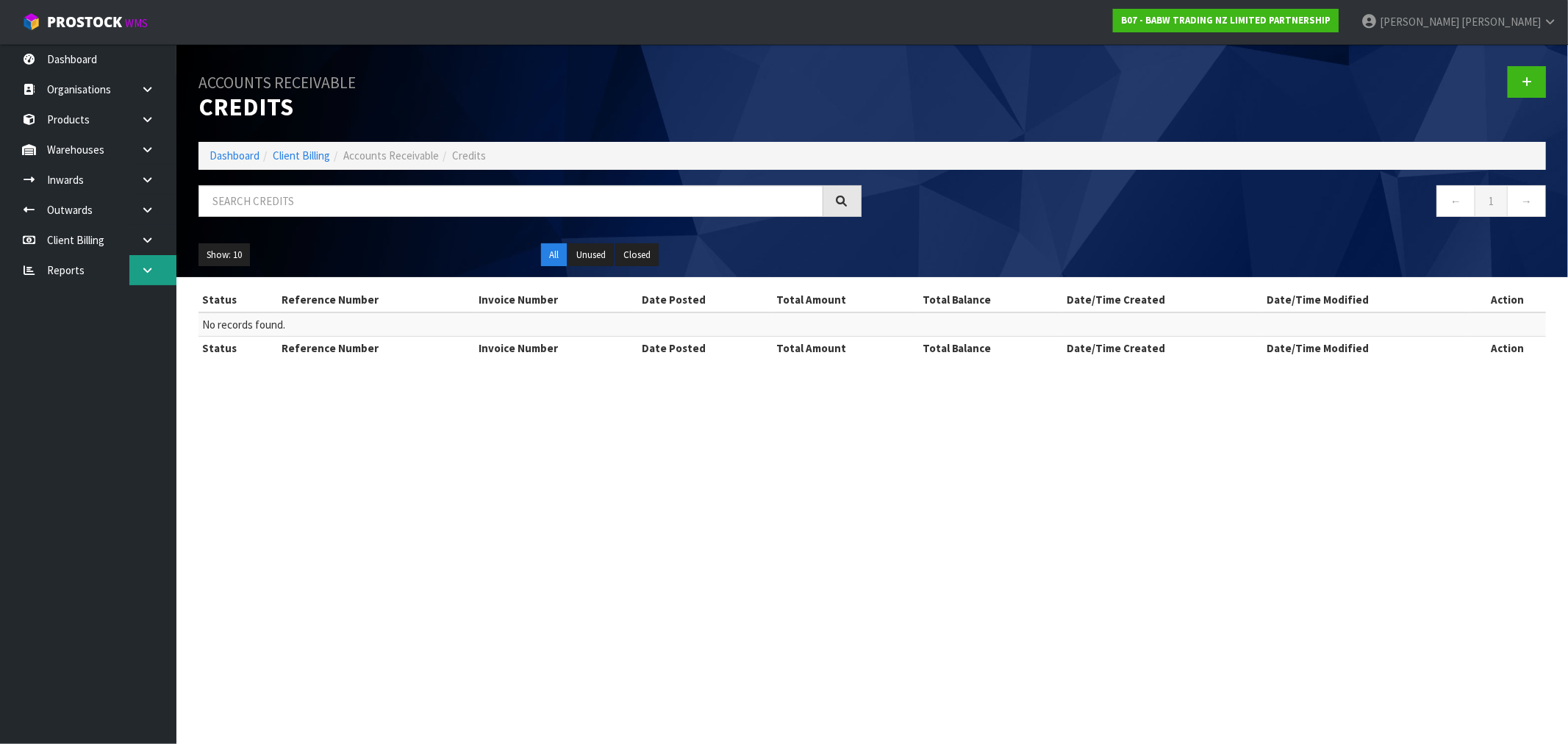
click at [146, 267] on icon at bounding box center [147, 271] width 14 height 11
click at [76, 310] on link "Client" at bounding box center [88, 300] width 177 height 30
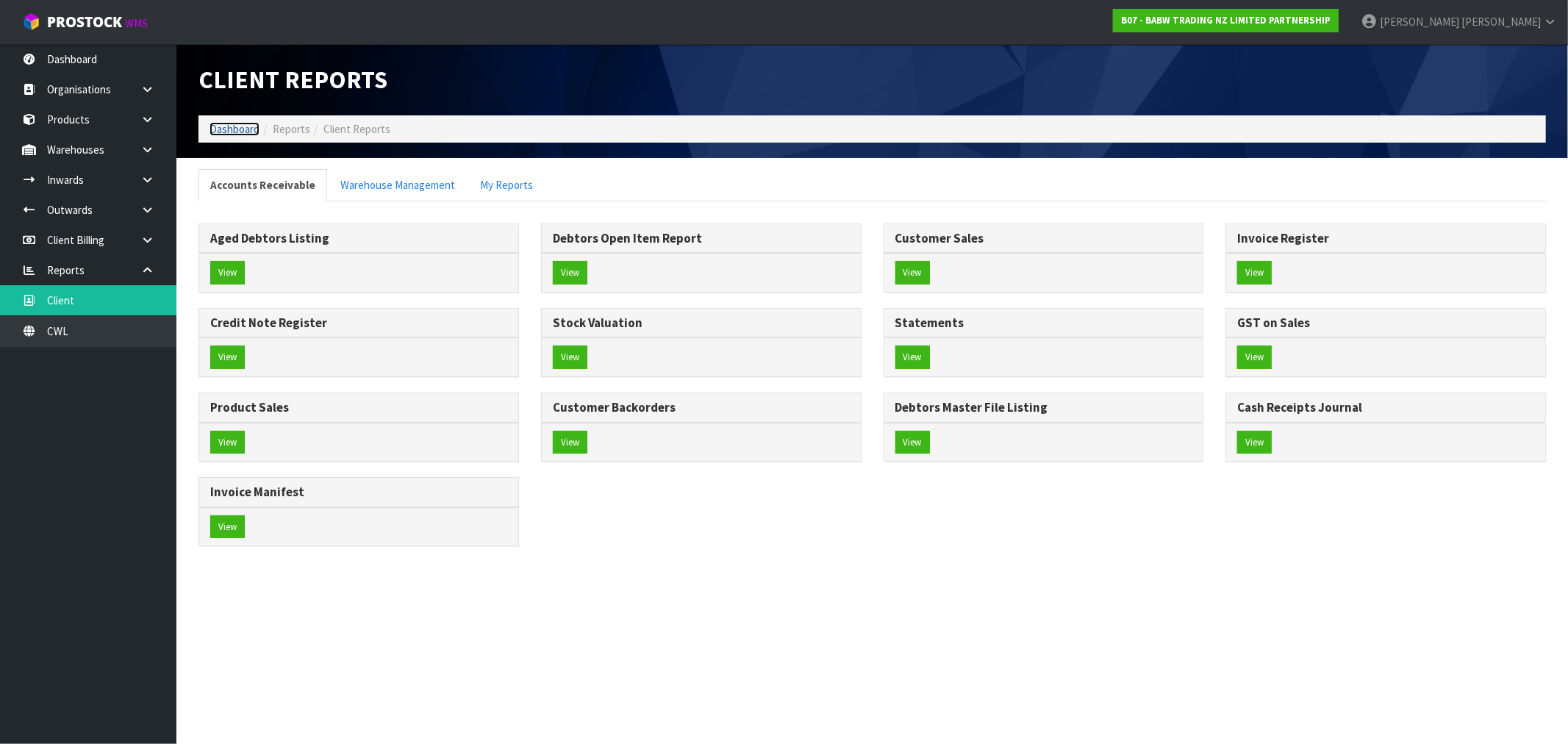
click at [226, 129] on link "Dashboard" at bounding box center [235, 129] width 50 height 14
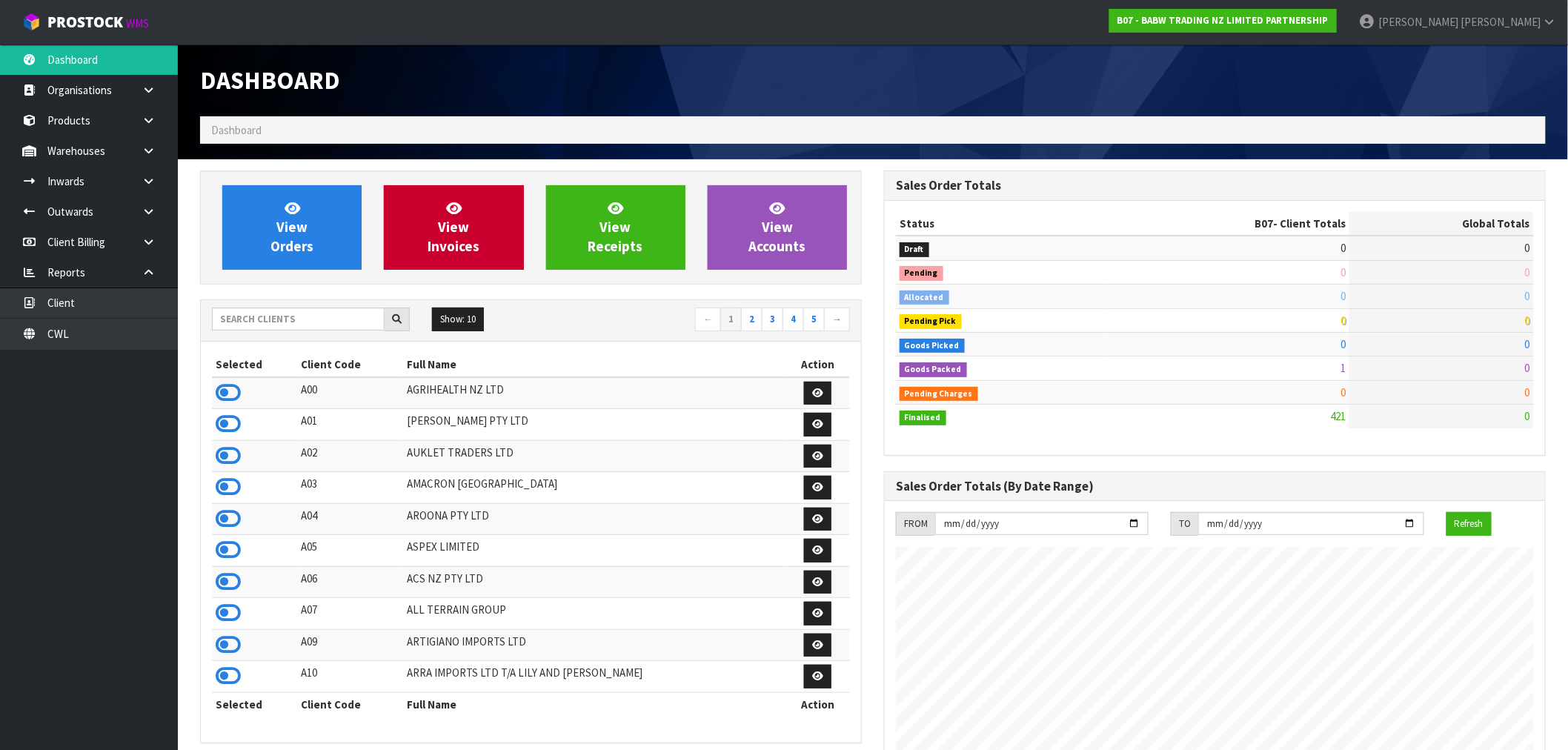
scroll to position [1123, 684]
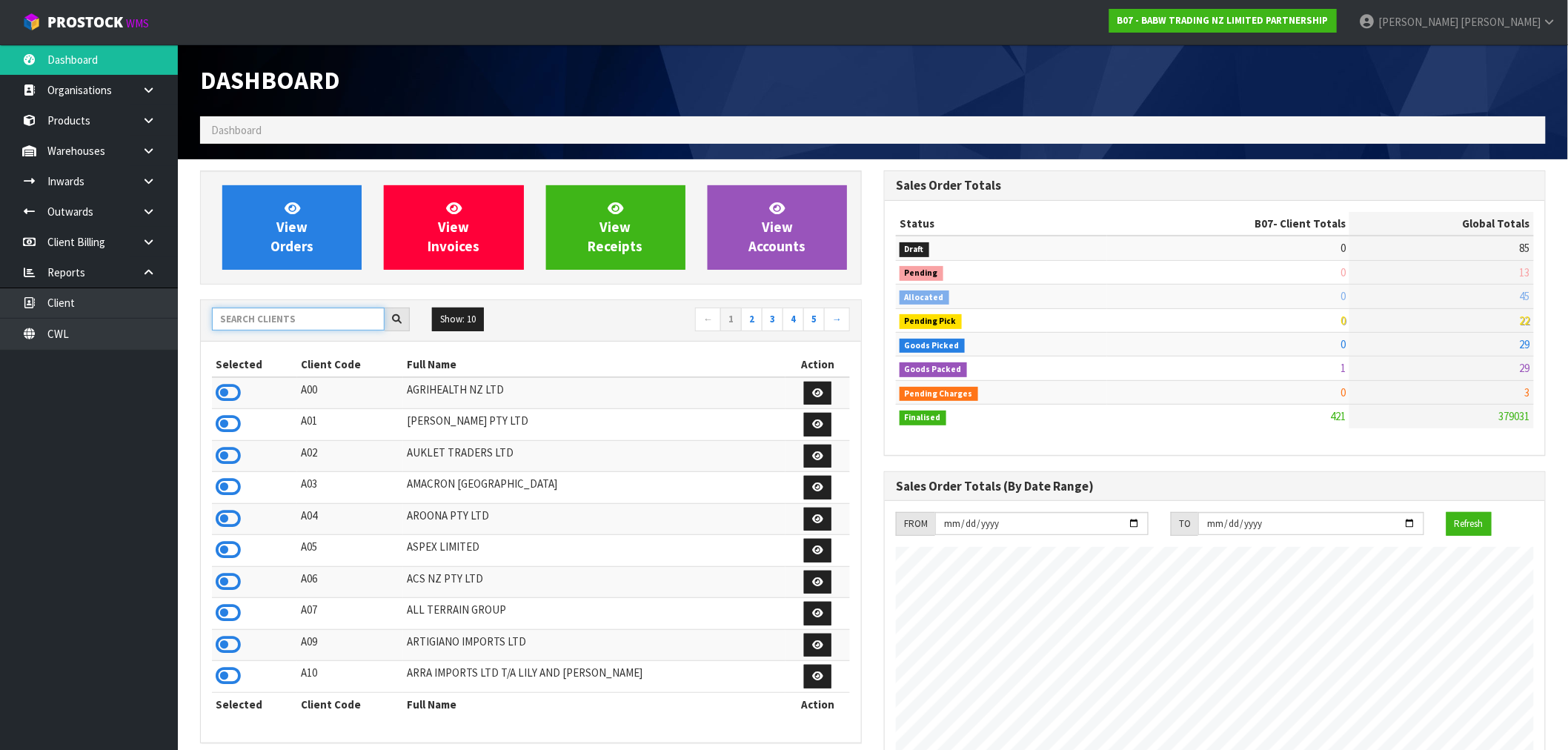
click at [292, 319] on input "text" at bounding box center [298, 319] width 172 height 23
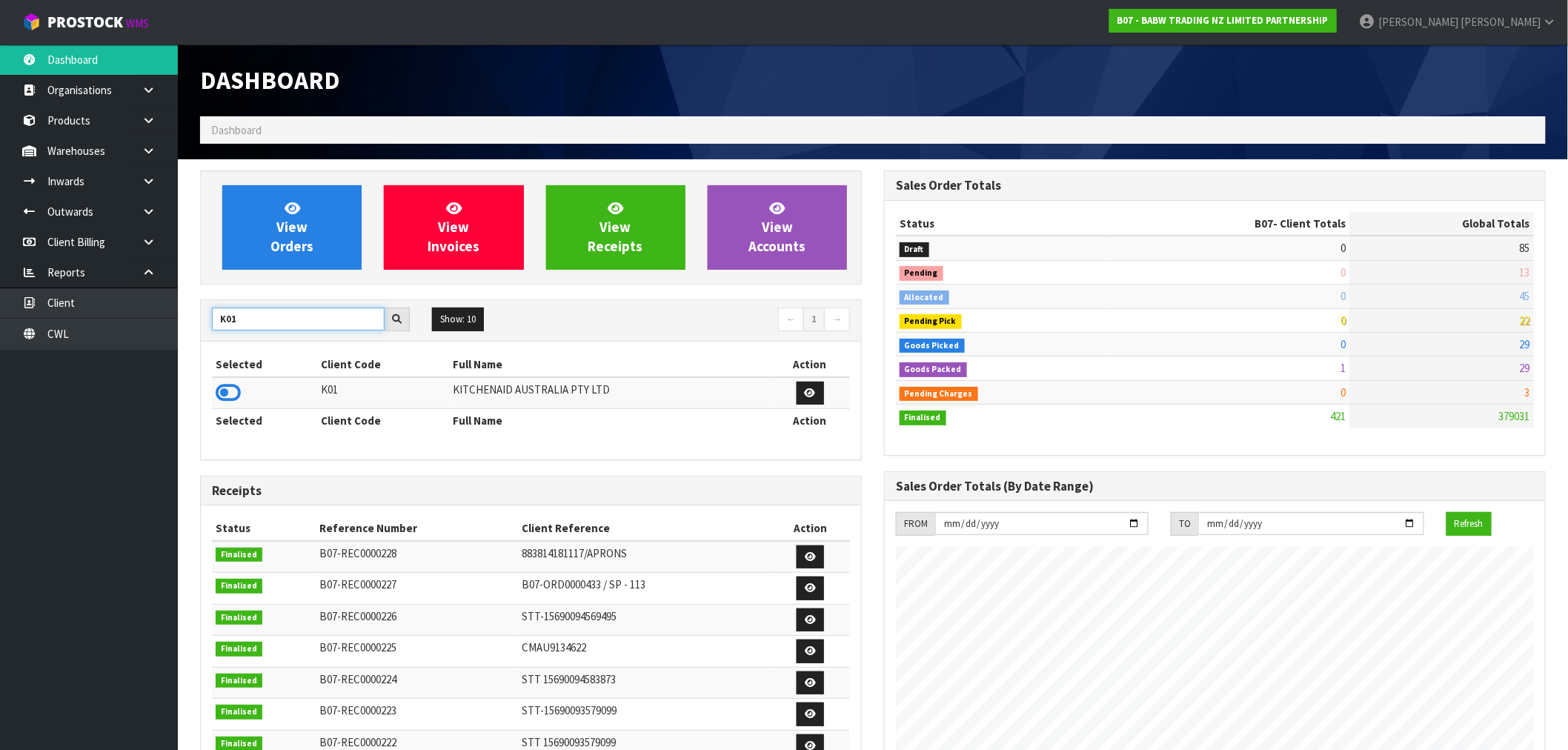
type input "K01"
click at [225, 431] on th "Selected" at bounding box center [265, 421] width 106 height 24
drag, startPoint x: 225, startPoint y: 396, endPoint x: 178, endPoint y: 400, distance: 47.2
click at [225, 396] on icon at bounding box center [228, 392] width 25 height 22
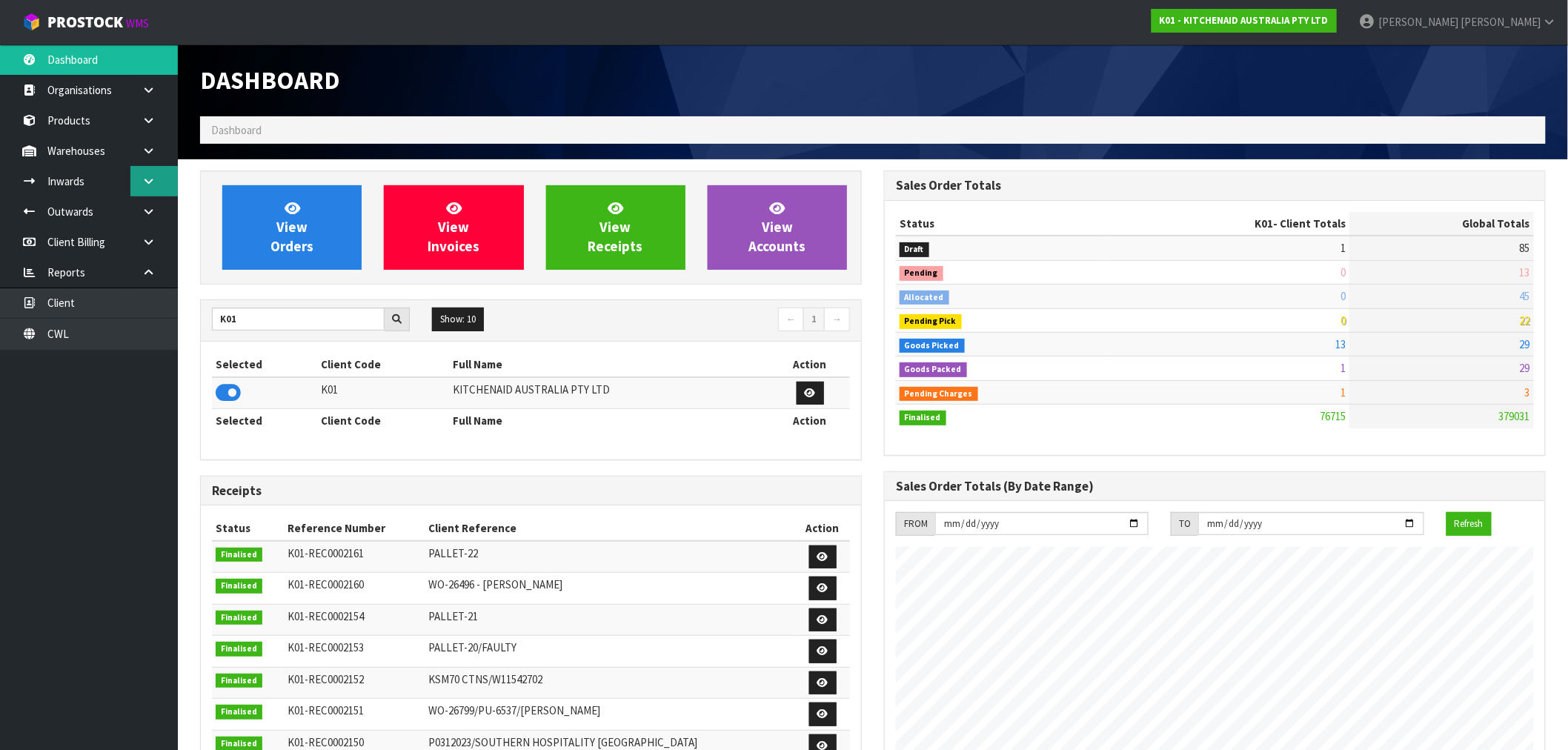
click at [137, 185] on link at bounding box center [154, 181] width 47 height 30
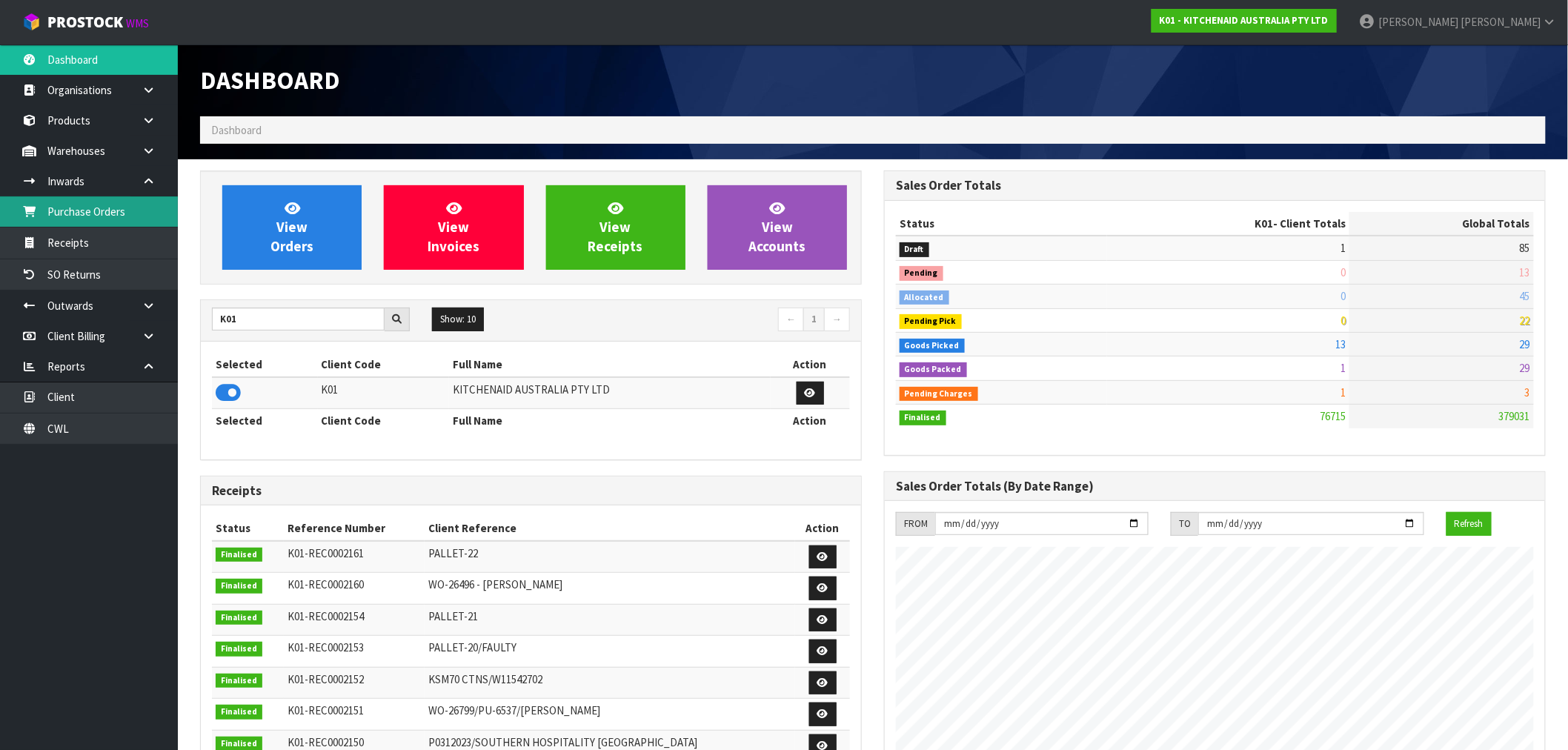
click at [127, 217] on link "Purchase Orders" at bounding box center [89, 211] width 178 height 30
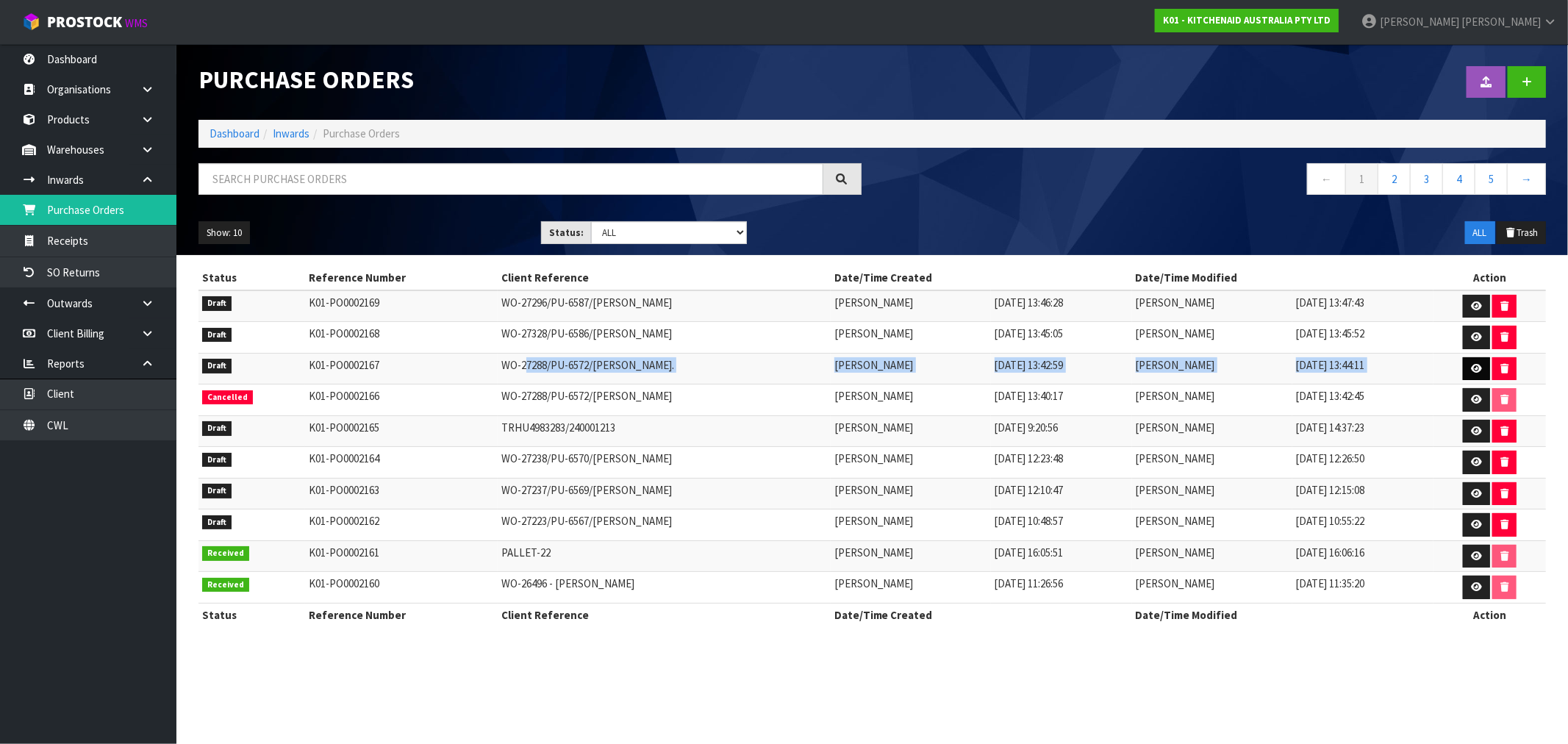
drag, startPoint x: 497, startPoint y: 365, endPoint x: 1466, endPoint y: 368, distance: 969.0
click at [1466, 368] on tr "Draft K01-PO0002167 WO-27288/PU-6572/JAYNE HATRICK. Rocio Lopez 29/08/2025 13:4…" at bounding box center [872, 369] width 1348 height 32
click at [1480, 368] on icon at bounding box center [1477, 369] width 11 height 10
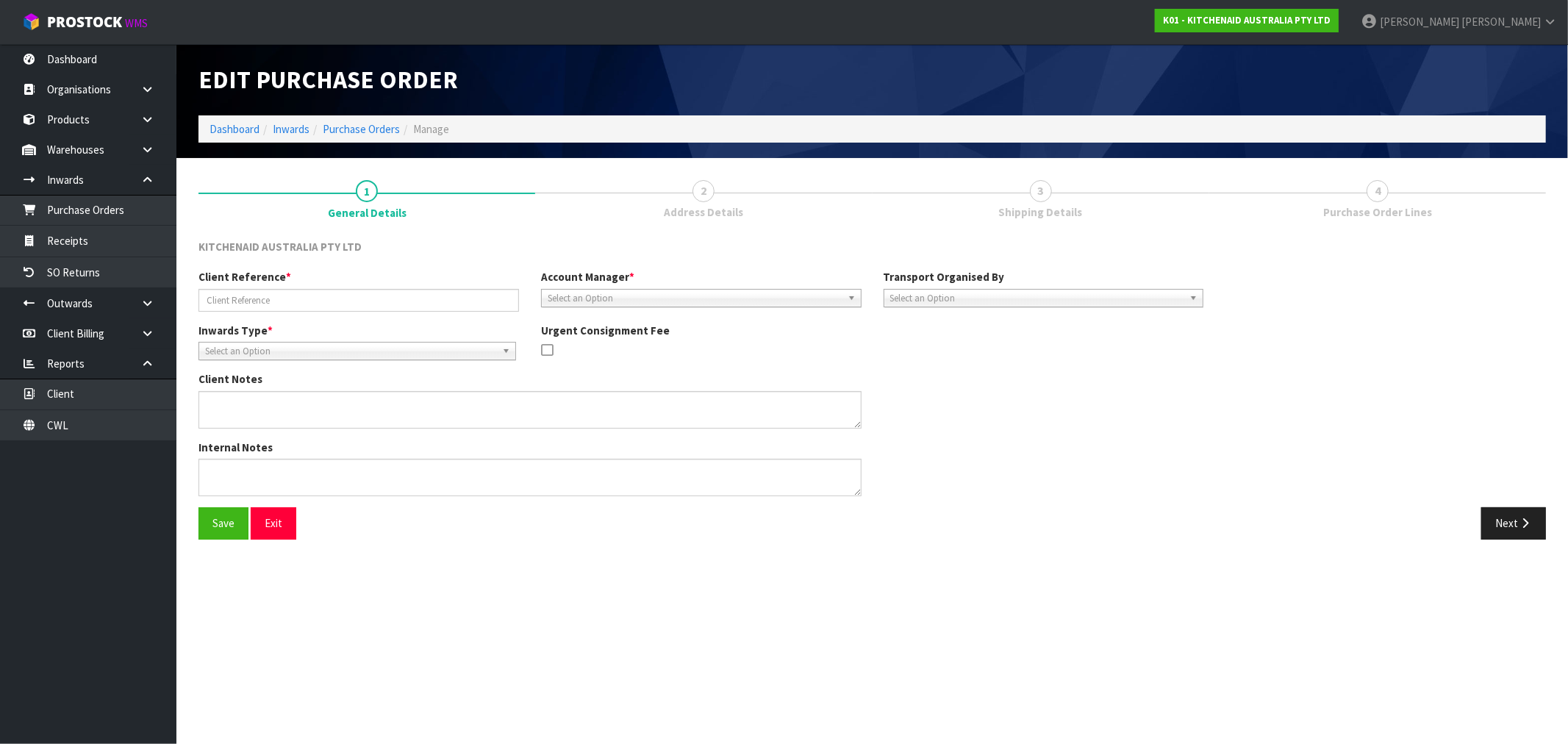
type input "WO-27288/PU-6572/JAYNE HATRICK."
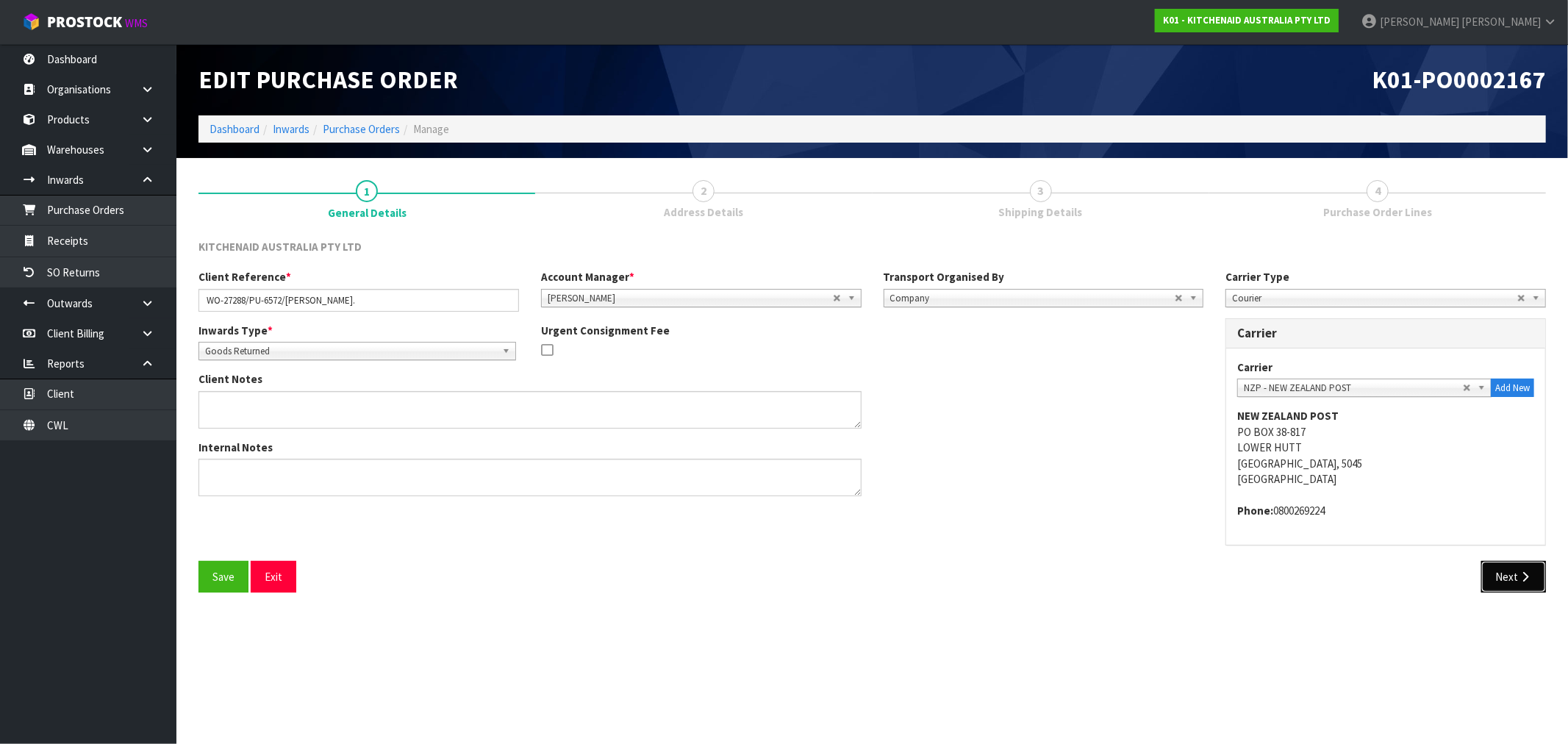
click at [1522, 575] on icon "button" at bounding box center [1525, 577] width 14 height 11
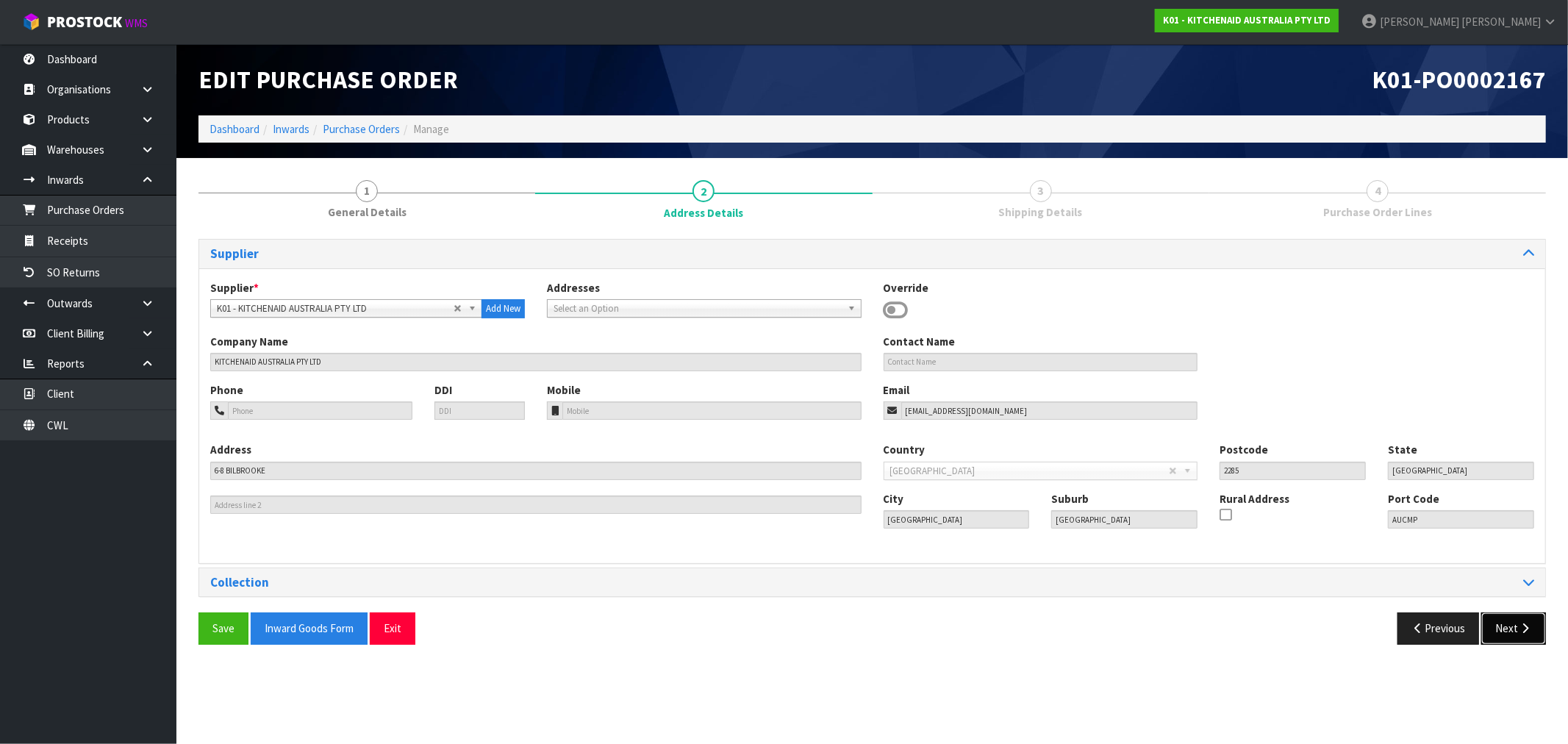
click at [1519, 632] on icon "button" at bounding box center [1525, 629] width 14 height 11
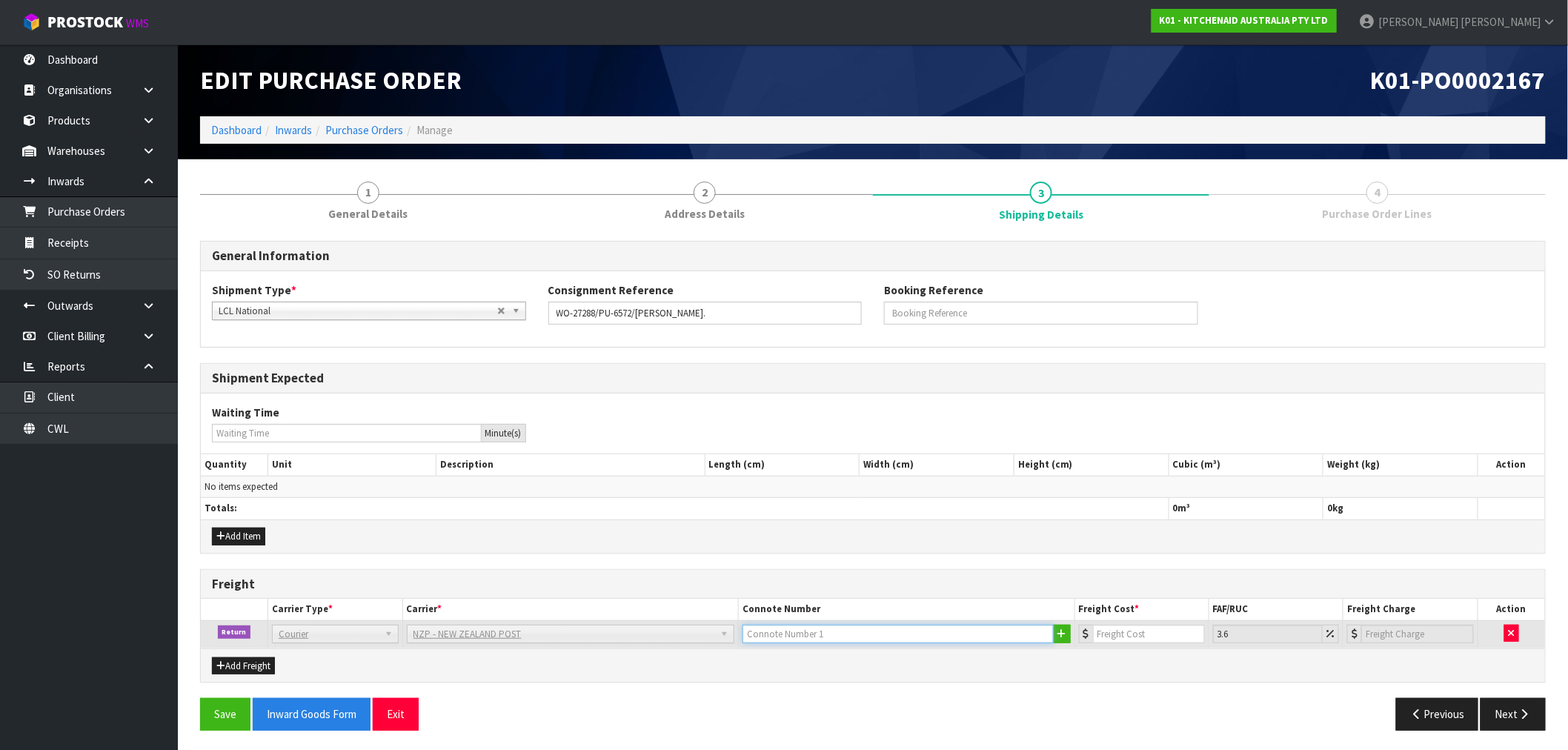
drag, startPoint x: 827, startPoint y: 639, endPoint x: 813, endPoint y: 636, distance: 14.3
click at [827, 639] on input "text" at bounding box center [898, 634] width 311 height 19
paste input "(00) 89421 03799 44391 124"
type input "(00) 89421 03799 44391 124"
click at [1132, 632] on input "number" at bounding box center [1148, 634] width 112 height 19
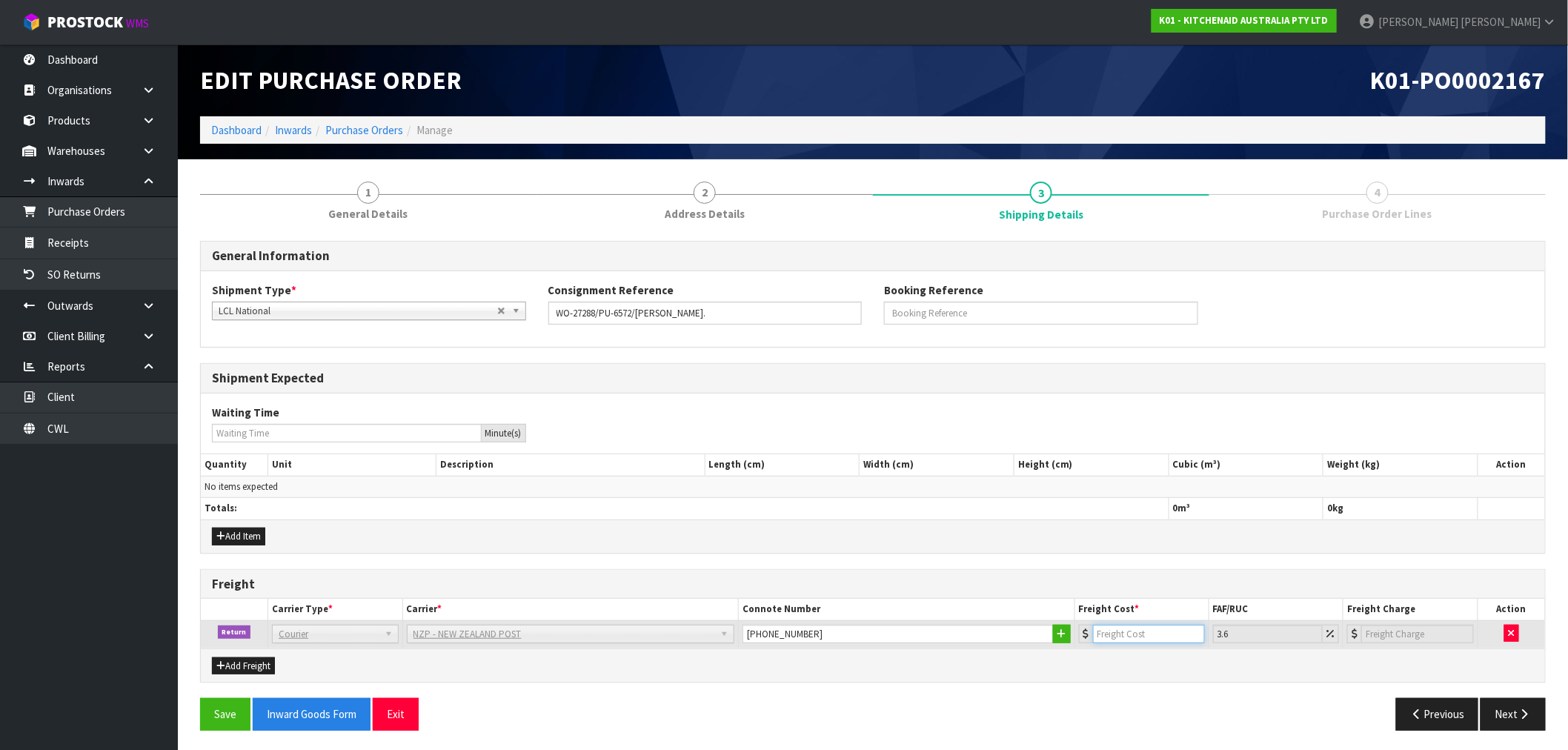
type input "4"
type input "4.14"
type input "4.3"
type input "4.45"
type input "4.33"
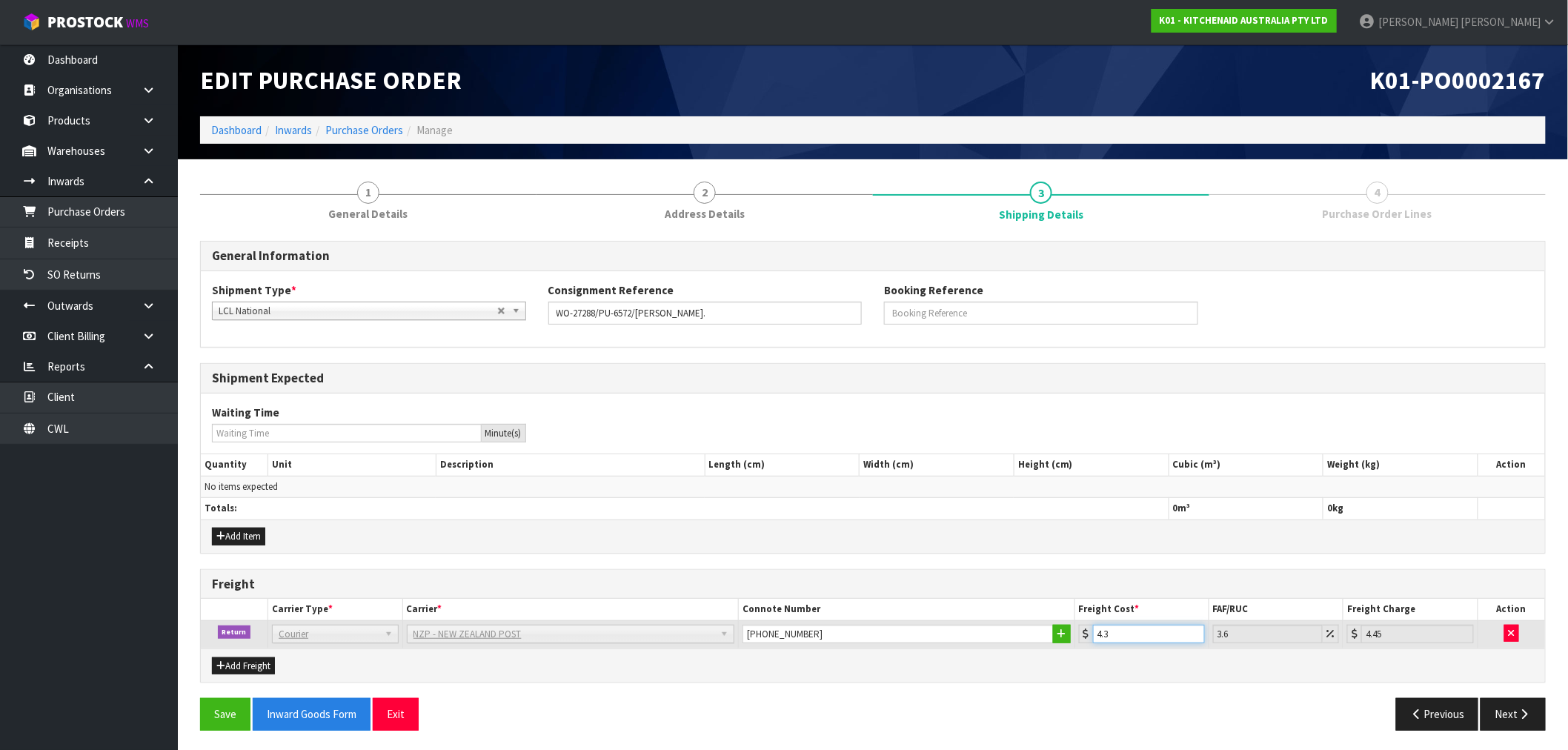
type input "4.49"
type input "4.33"
click at [228, 712] on button "Save" at bounding box center [225, 714] width 51 height 32
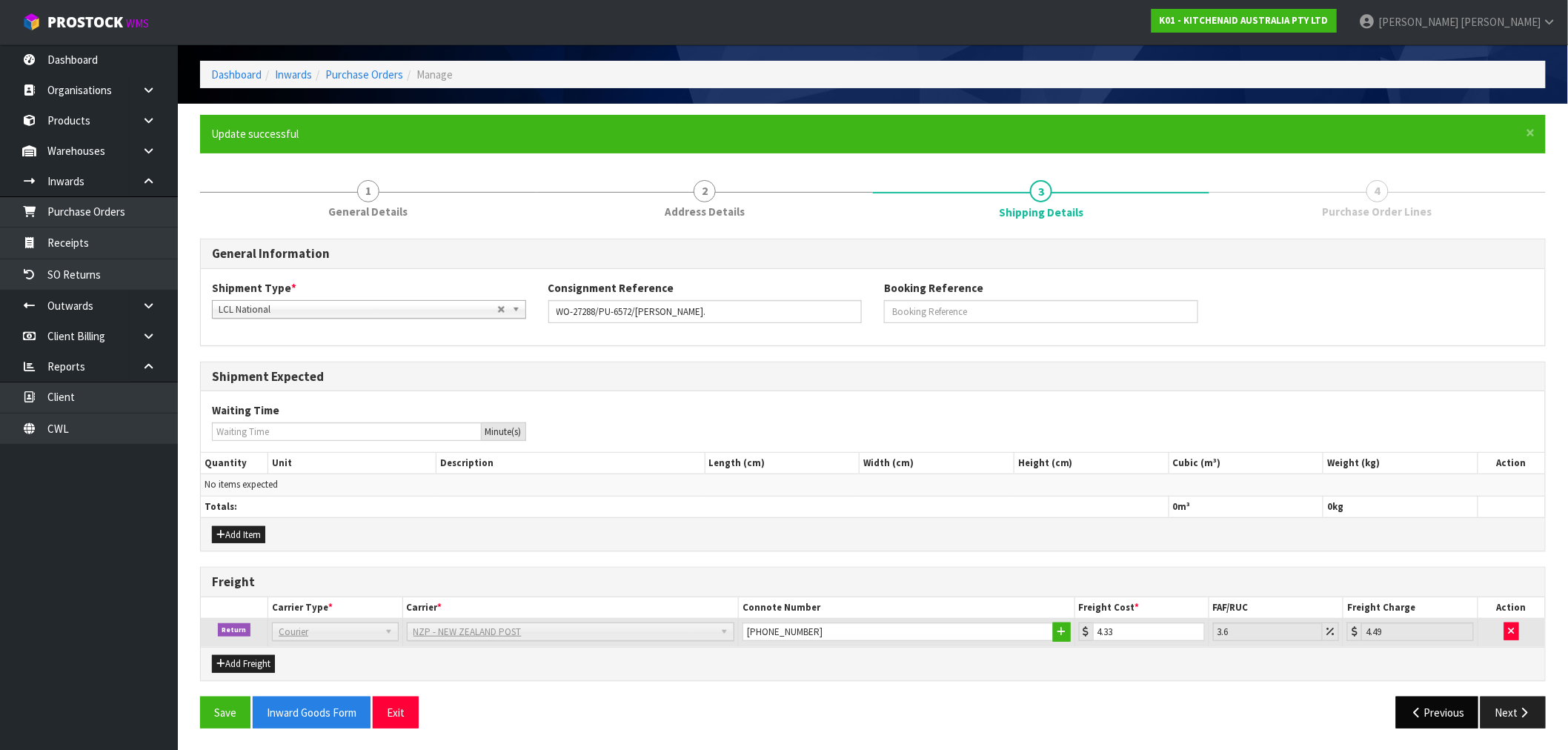
scroll to position [56, 0]
click at [1515, 720] on button "Next" at bounding box center [1513, 712] width 65 height 32
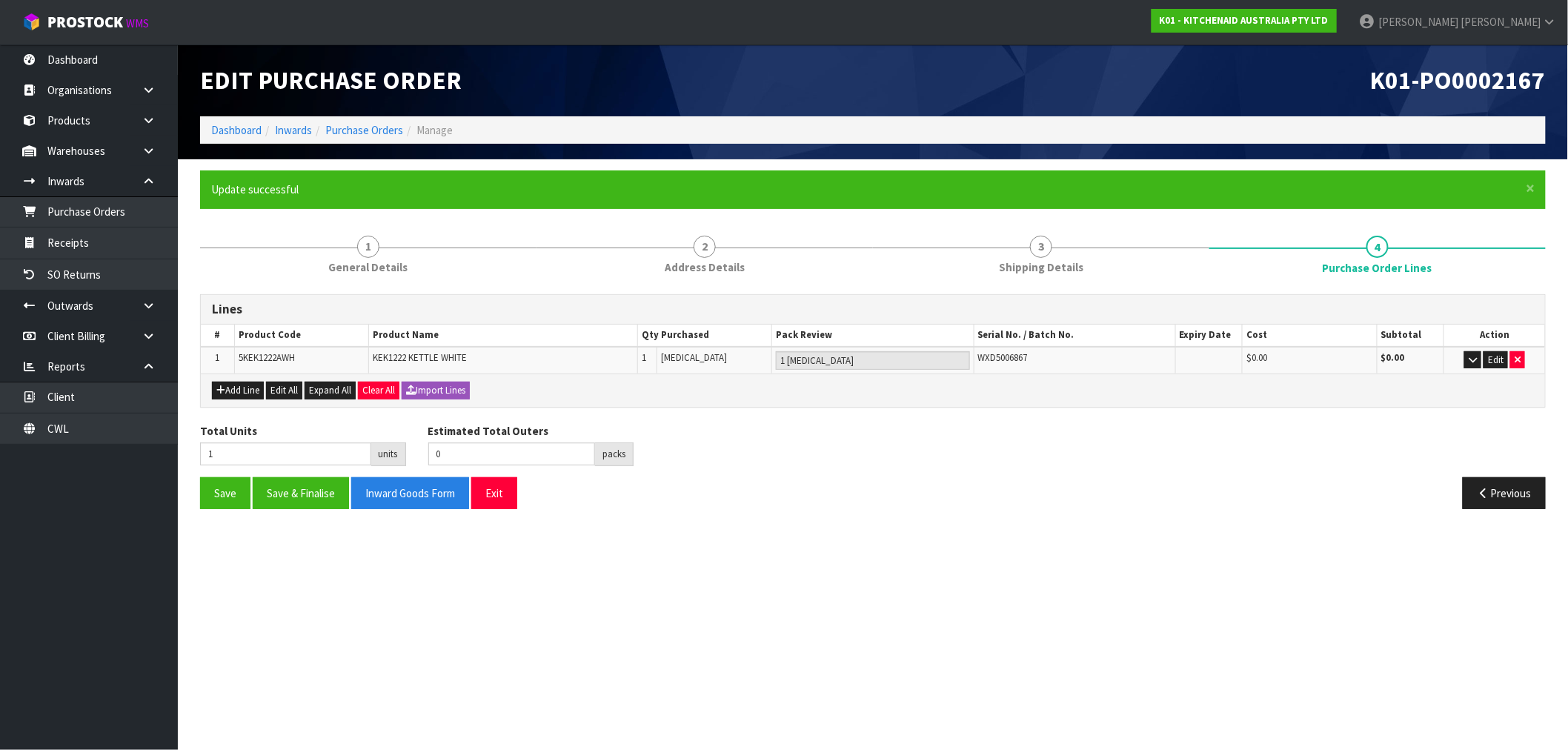
scroll to position [0, 0]
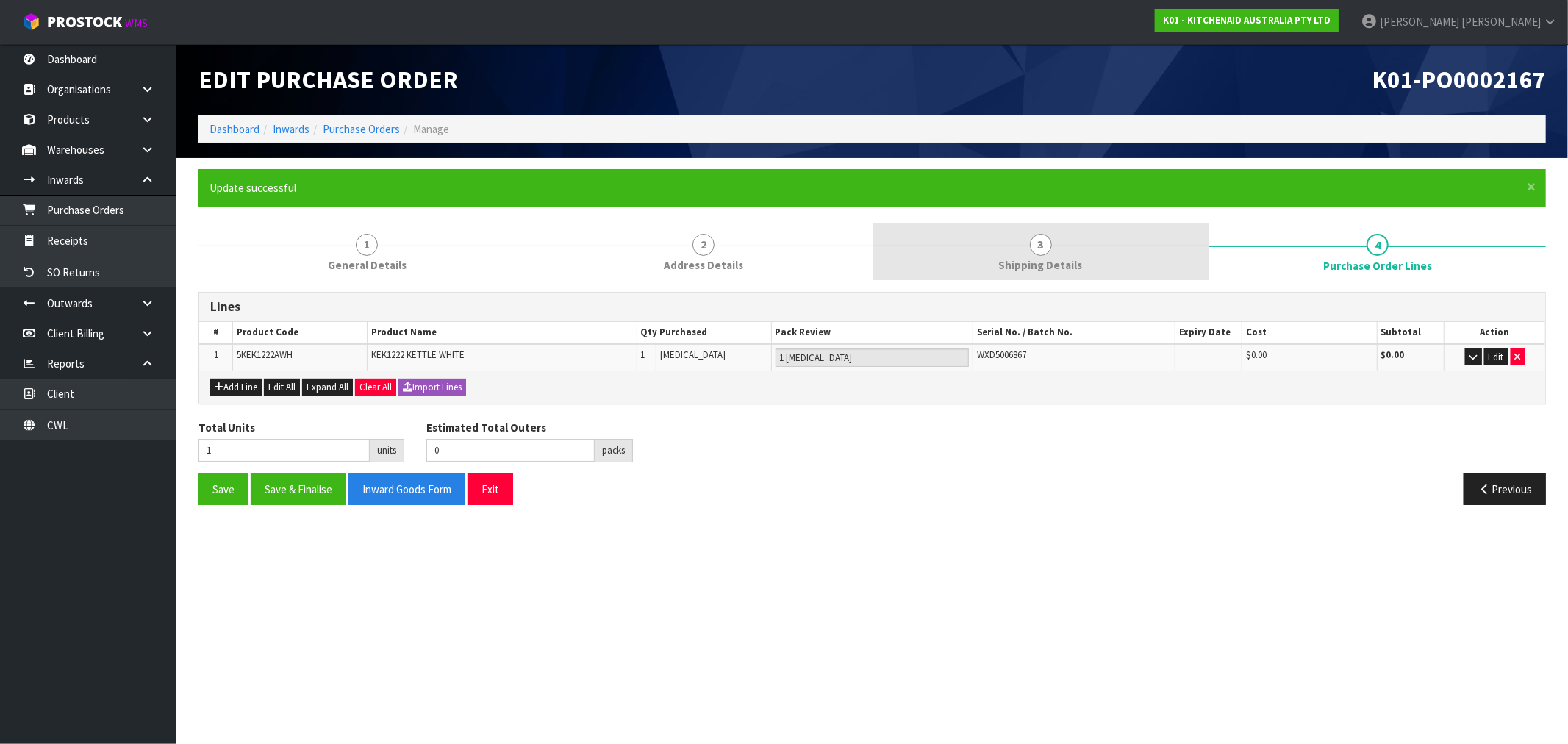
click at [1081, 244] on link "3 Shipping Details" at bounding box center [1041, 252] width 337 height 58
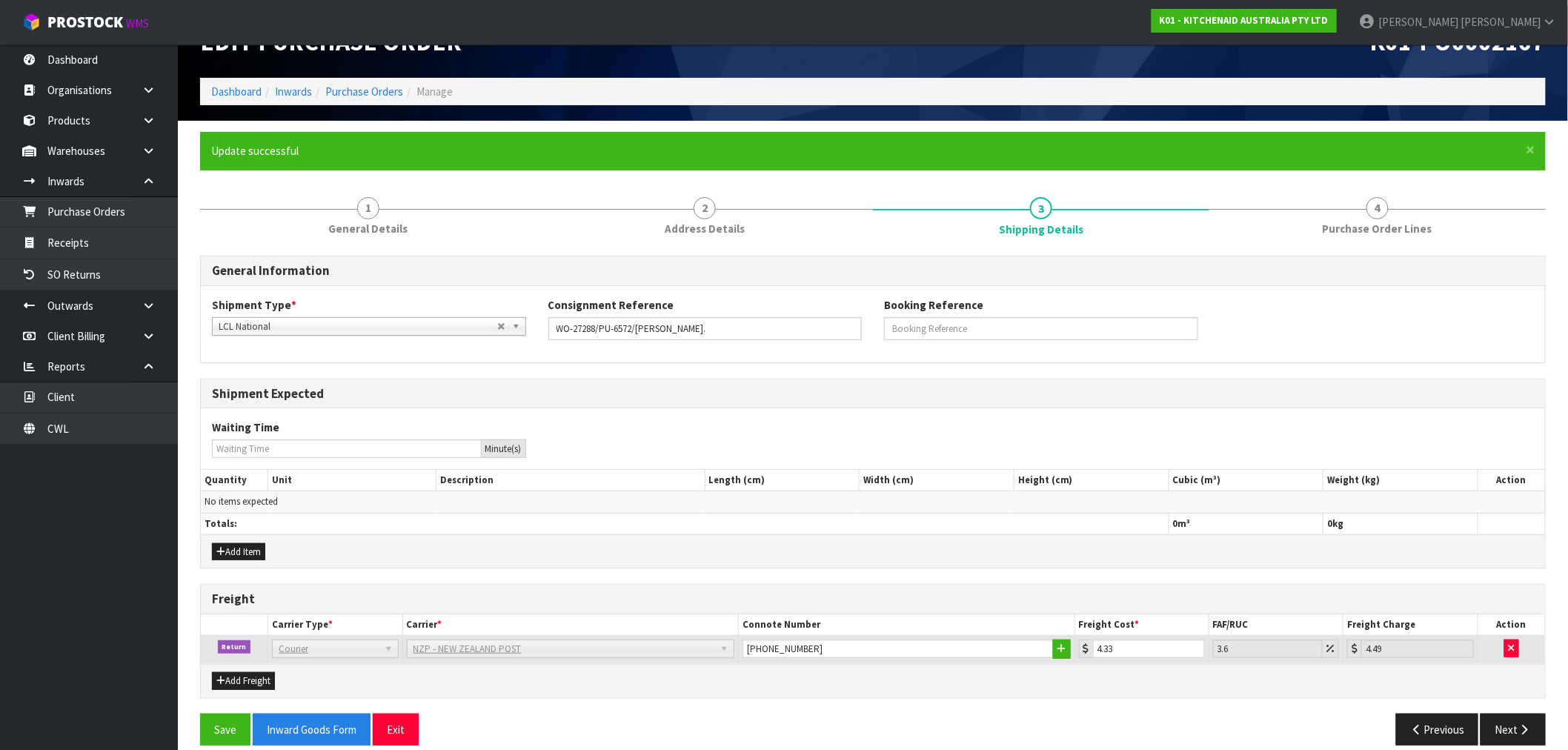
scroll to position [56, 0]
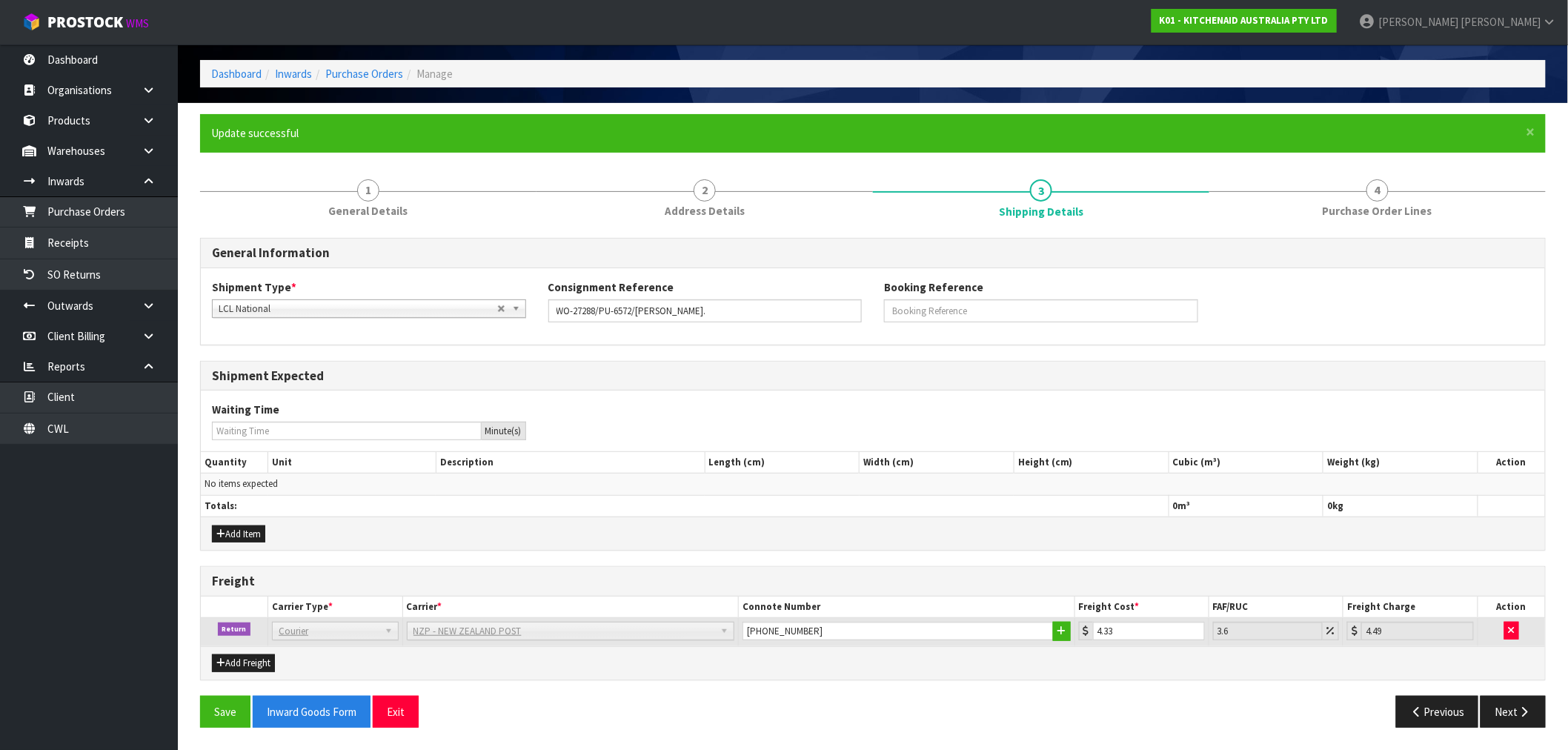
drag, startPoint x: 833, startPoint y: 721, endPoint x: 795, endPoint y: 721, distance: 38.0
click at [828, 722] on div "Save Inward Goods Form Exit" at bounding box center [531, 712] width 684 height 32
click at [372, 71] on link "Purchase Orders" at bounding box center [363, 74] width 78 height 14
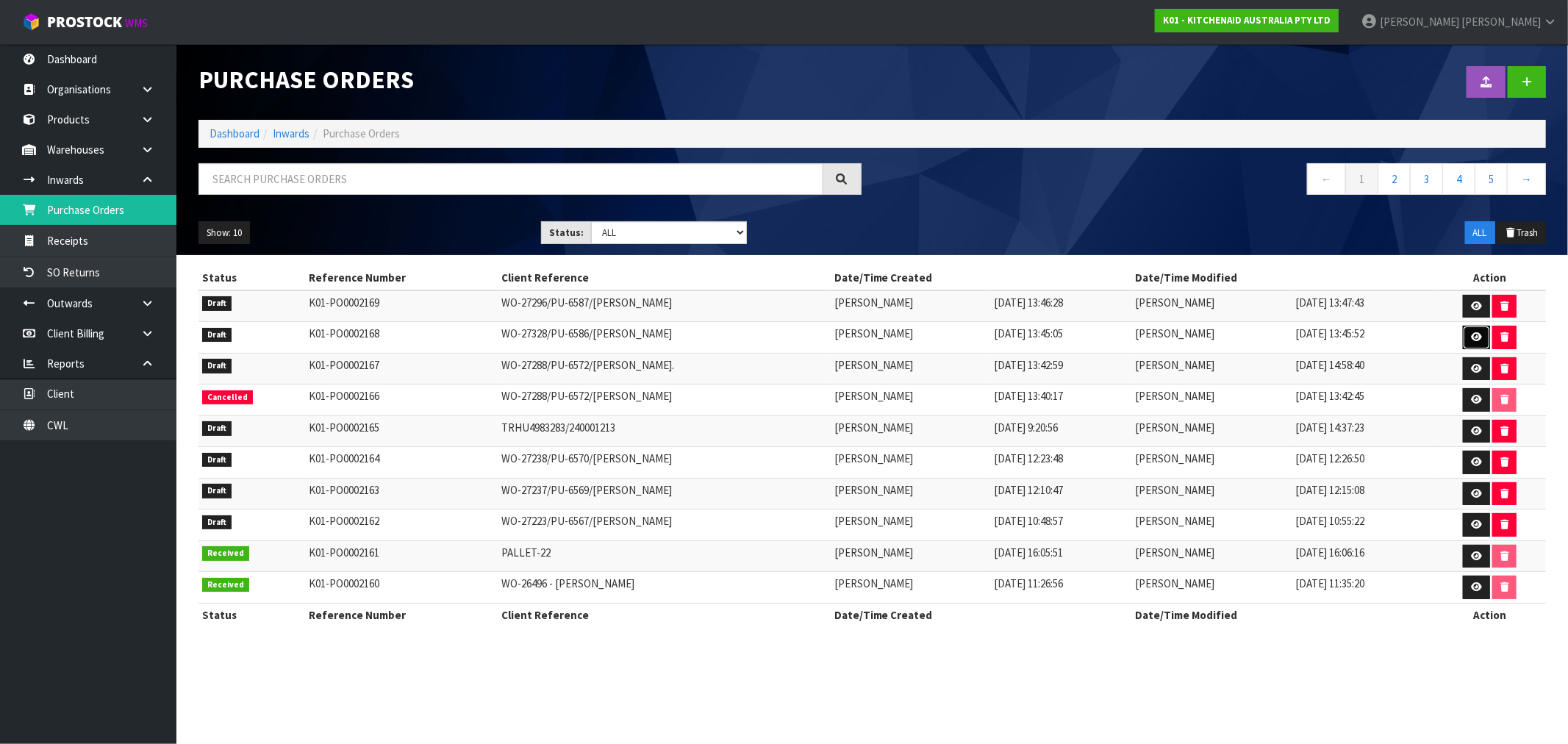
click at [1480, 338] on icon at bounding box center [1477, 337] width 11 height 10
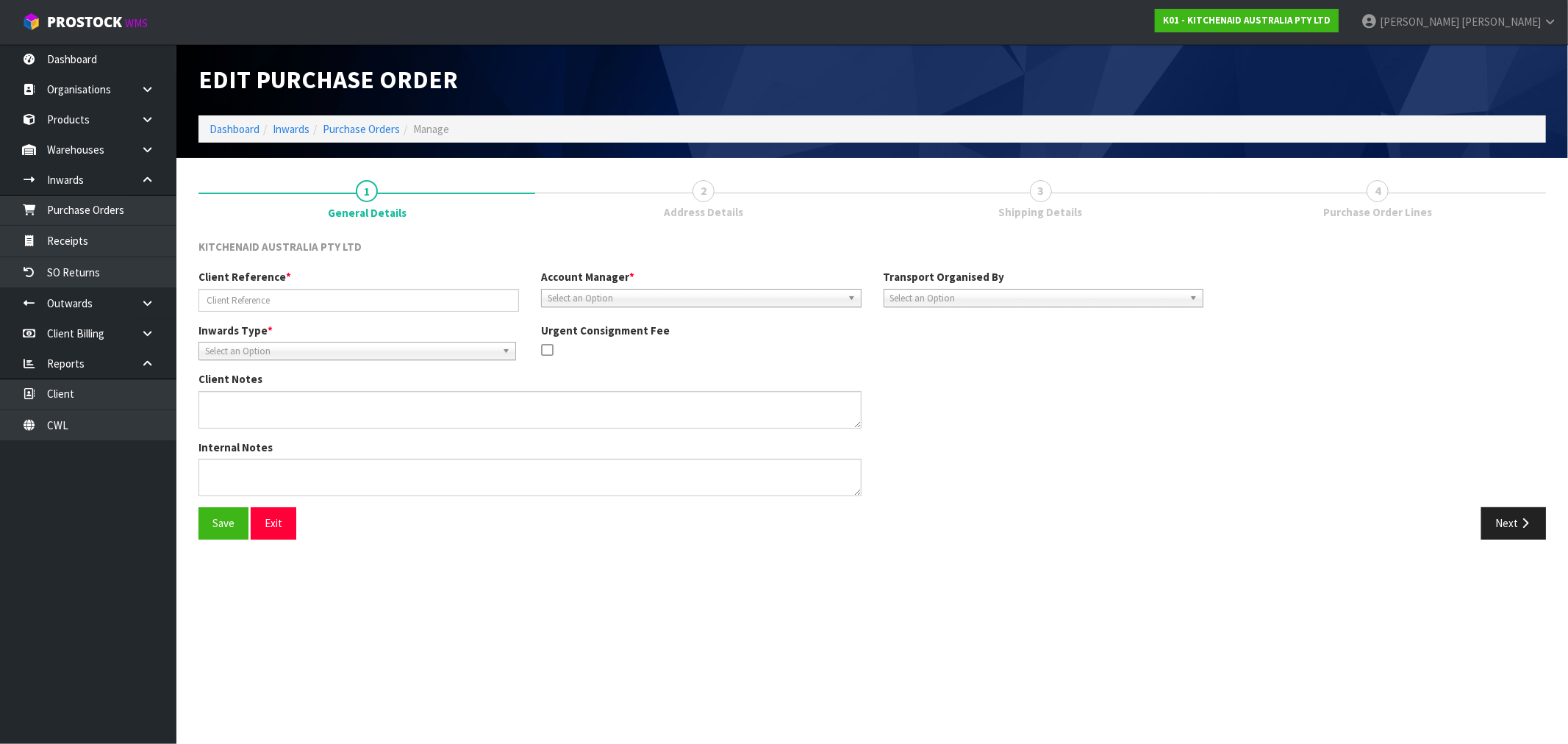
type input "WO-27328/PU-6586/AMIR YAHEL"
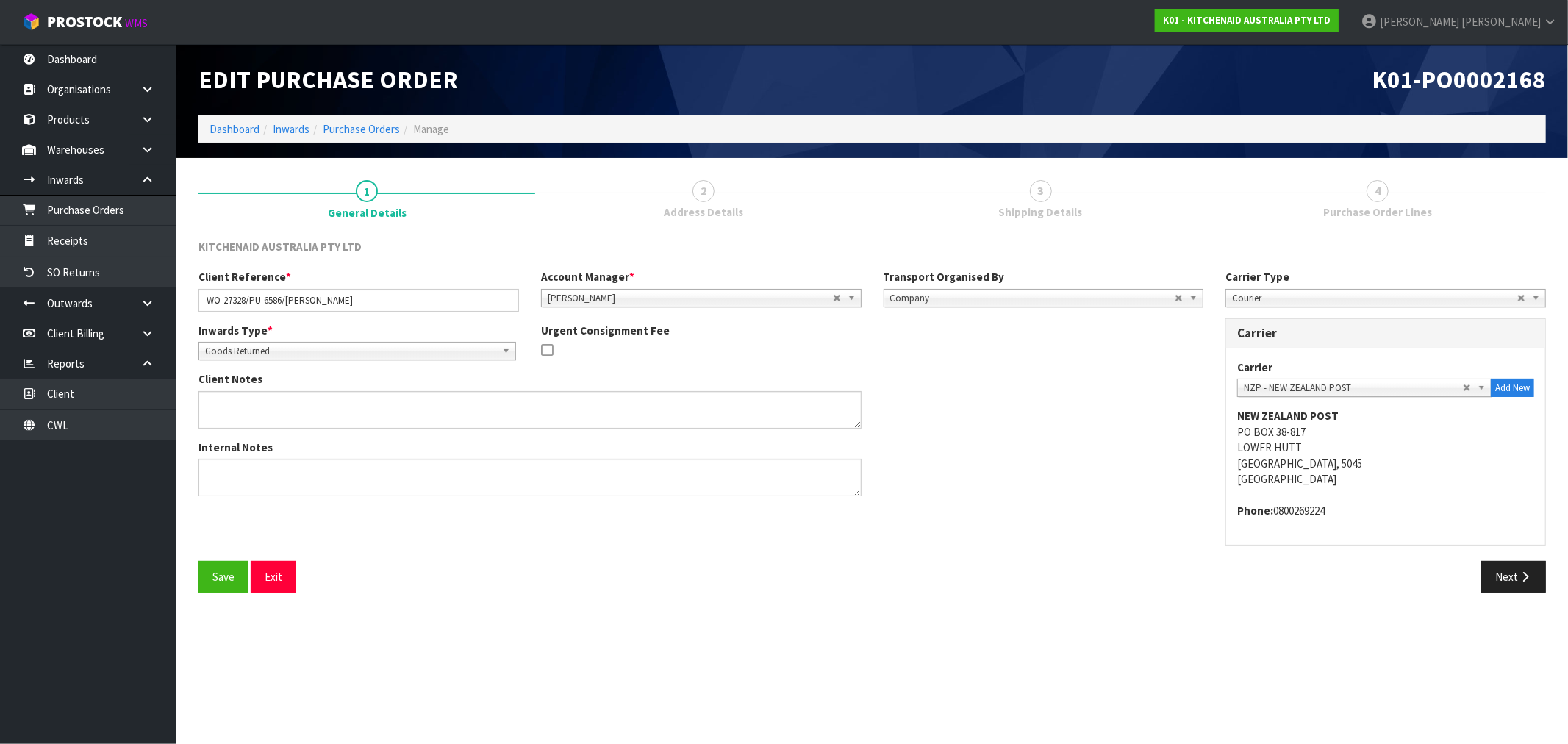
click at [1060, 193] on link "3 Shipping Details" at bounding box center [1041, 199] width 337 height 58
drag, startPoint x: 1524, startPoint y: 594, endPoint x: 1520, endPoint y: 586, distance: 8.9
click at [1523, 594] on div "Save Exit Next" at bounding box center [872, 582] width 1369 height 43
click at [1529, 575] on icon "button" at bounding box center [1525, 577] width 14 height 11
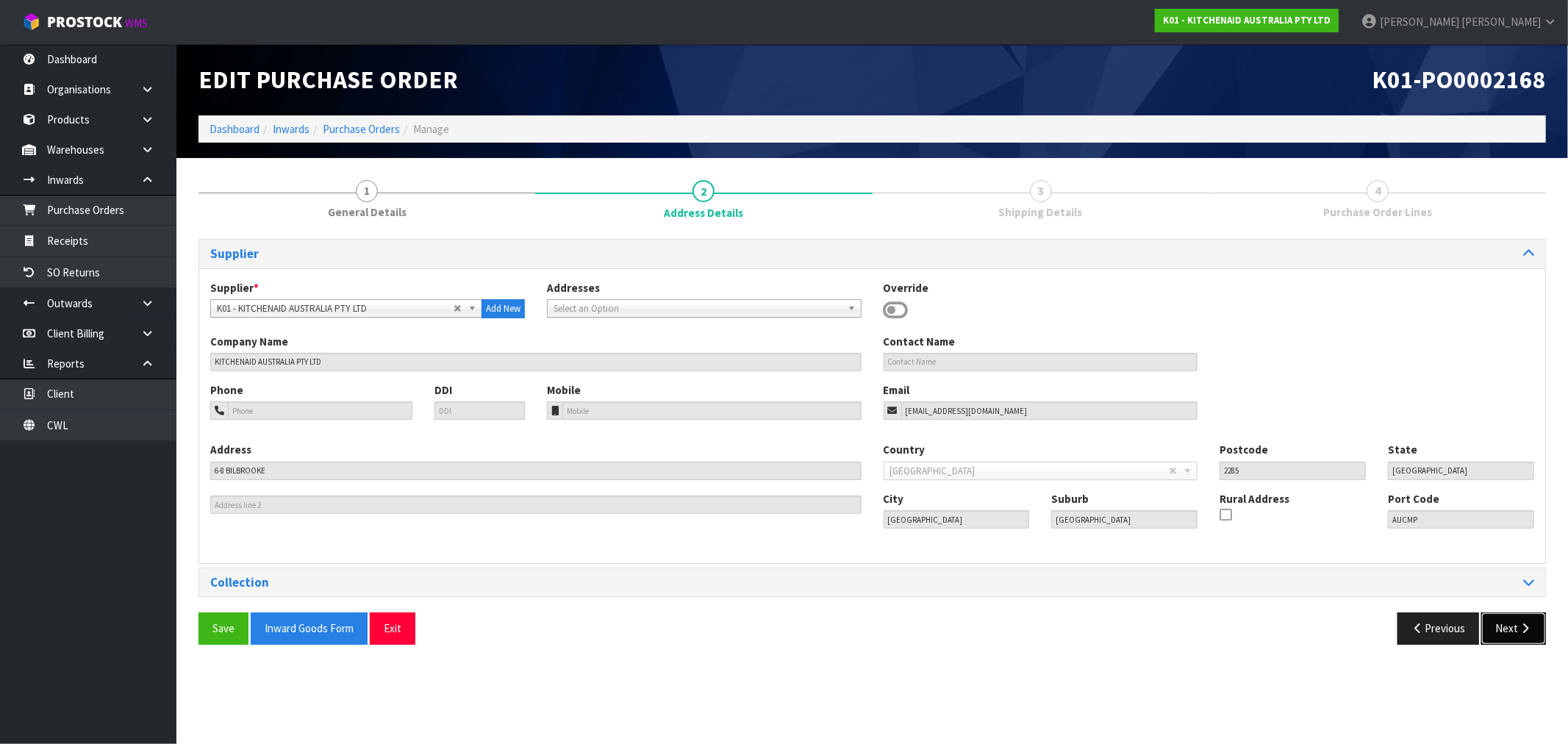
click at [1540, 623] on button "Next" at bounding box center [1514, 628] width 65 height 32
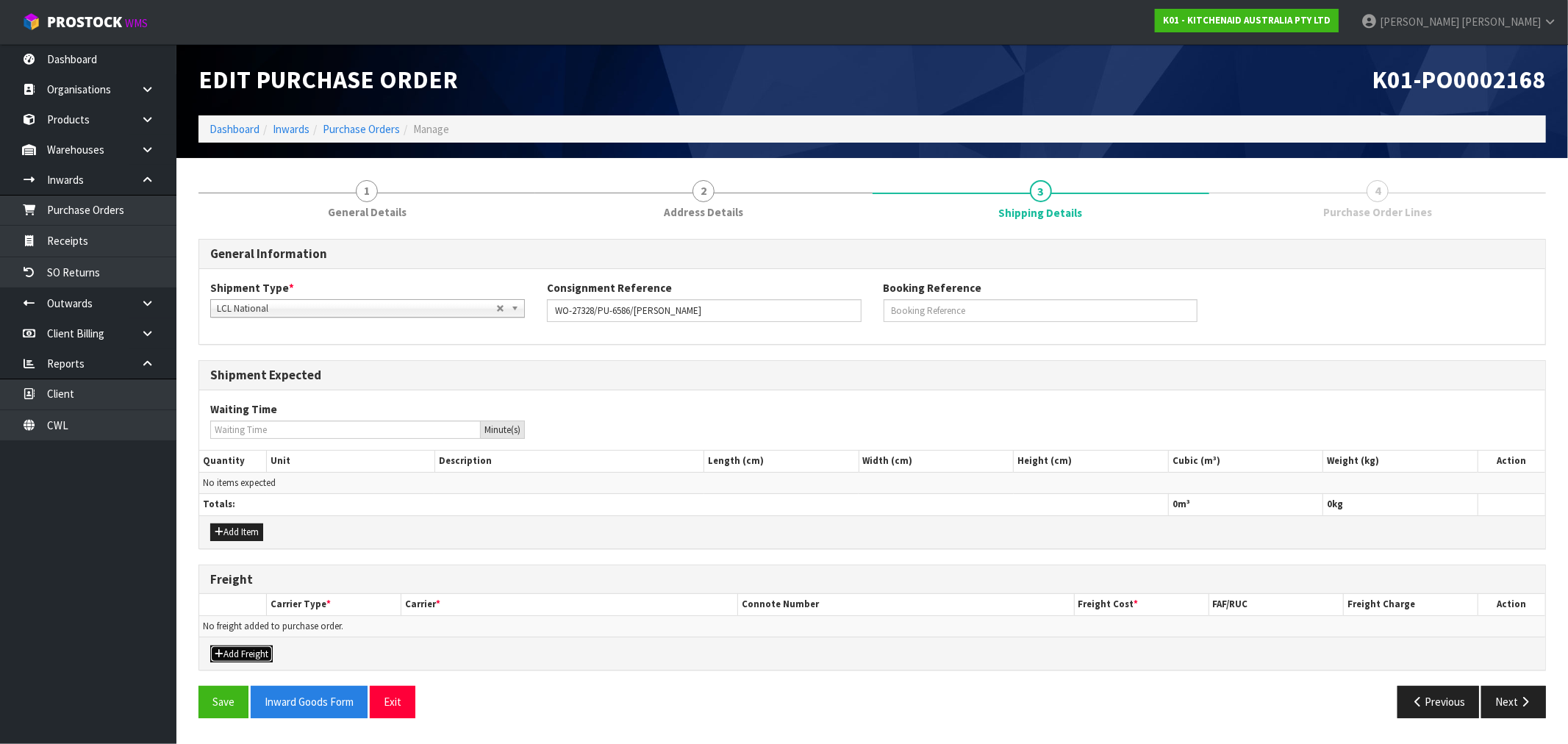
click at [246, 649] on button "Add Freight" at bounding box center [241, 655] width 62 height 18
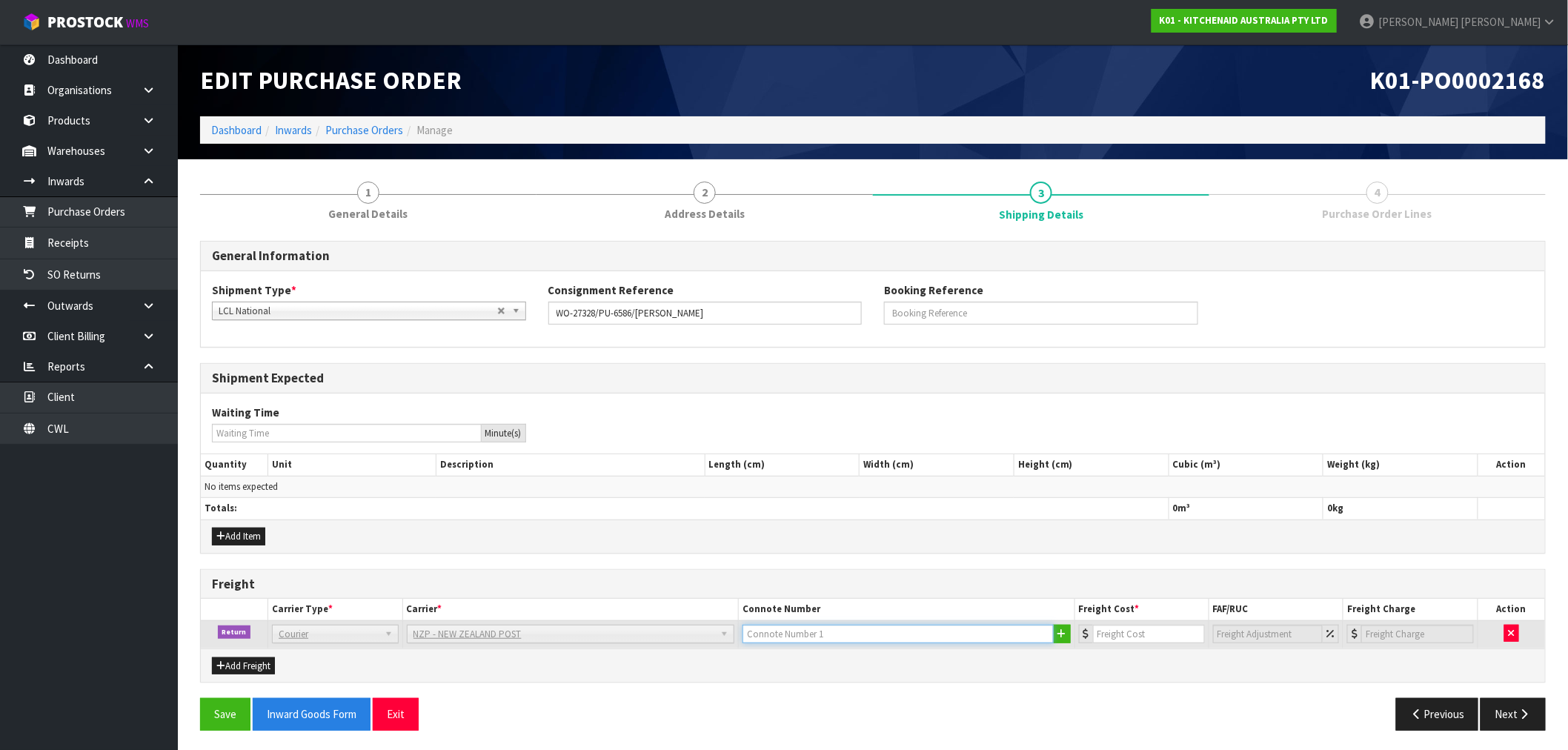
click at [831, 636] on input "text" at bounding box center [898, 634] width 311 height 19
paste input "(00) 89421 03799 44392 053"
type input "(00) 89421 03799 44392 053"
click at [1174, 639] on input "number" at bounding box center [1148, 634] width 112 height 19
type input "4.33"
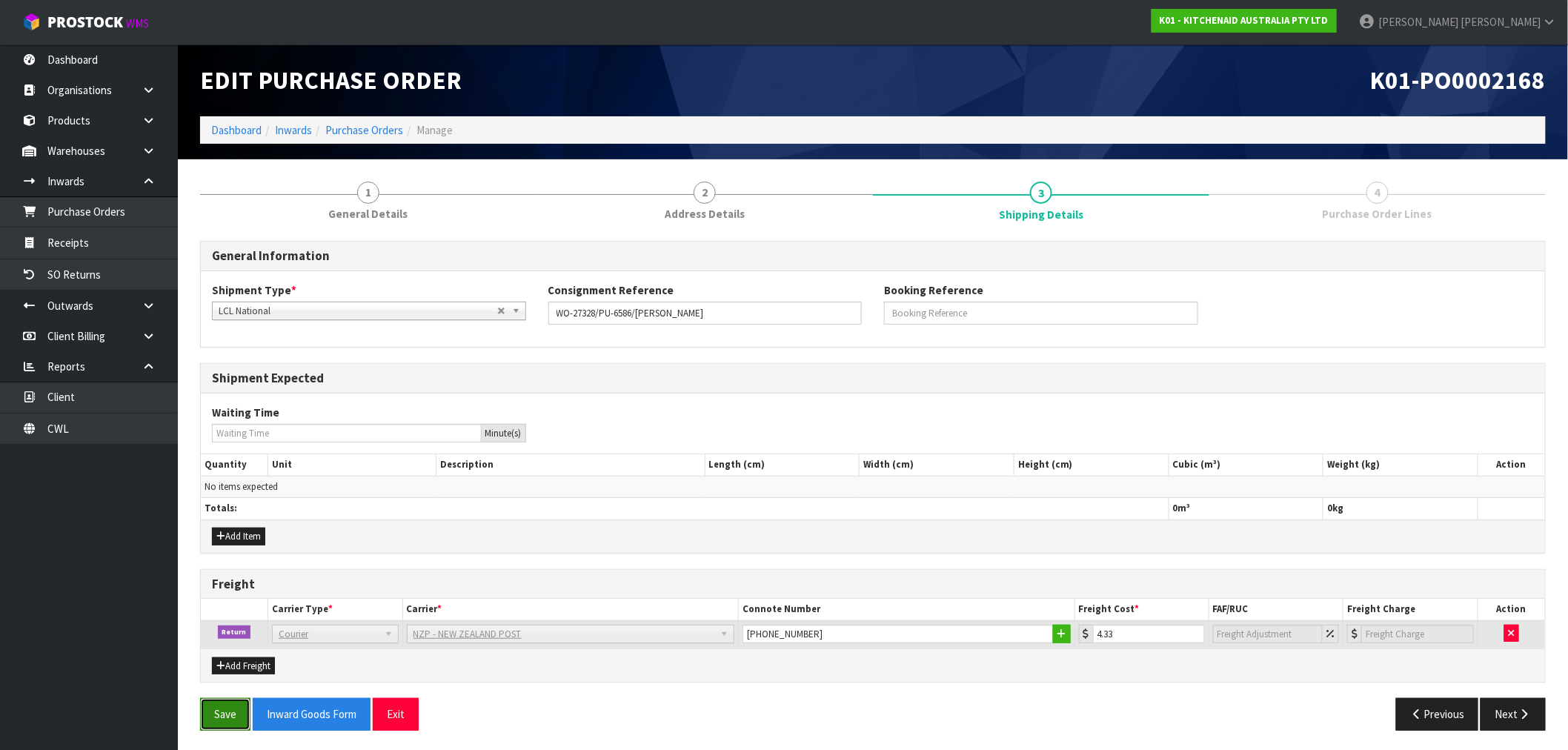
drag, startPoint x: 245, startPoint y: 708, endPoint x: 228, endPoint y: 712, distance: 17.5
click at [228, 712] on button "Save" at bounding box center [225, 714] width 51 height 32
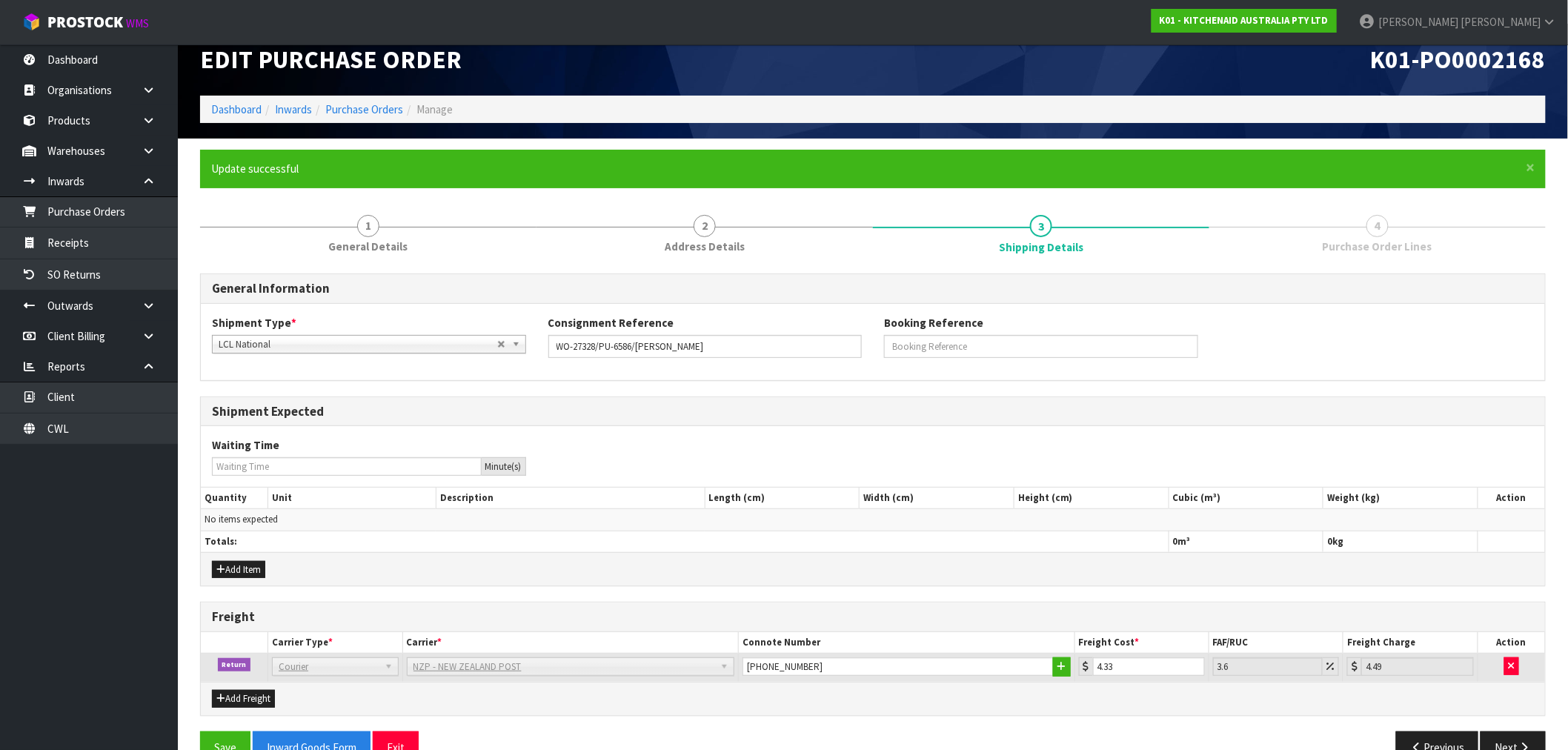
scroll to position [56, 0]
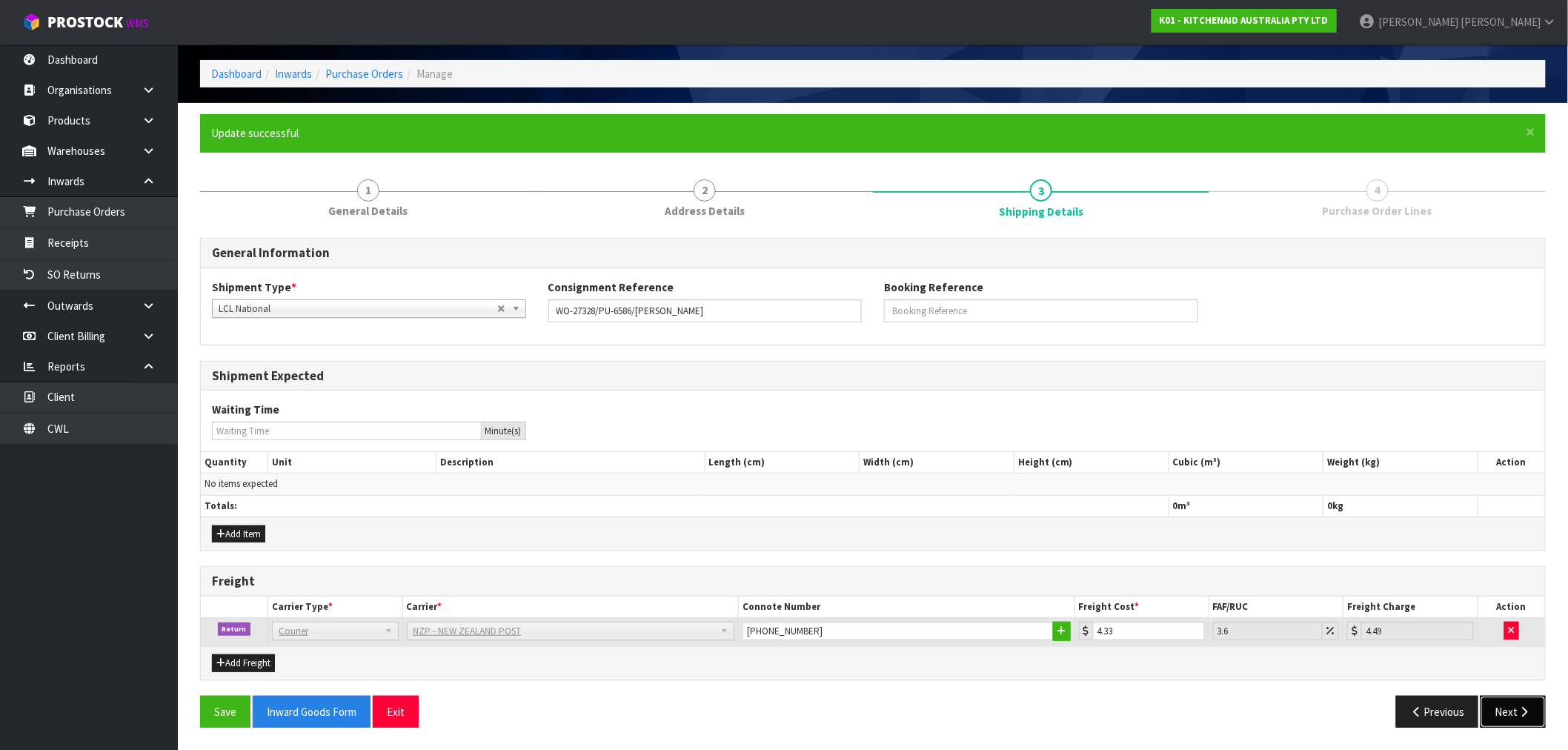
click at [1513, 712] on button "Next" at bounding box center [1513, 712] width 65 height 32
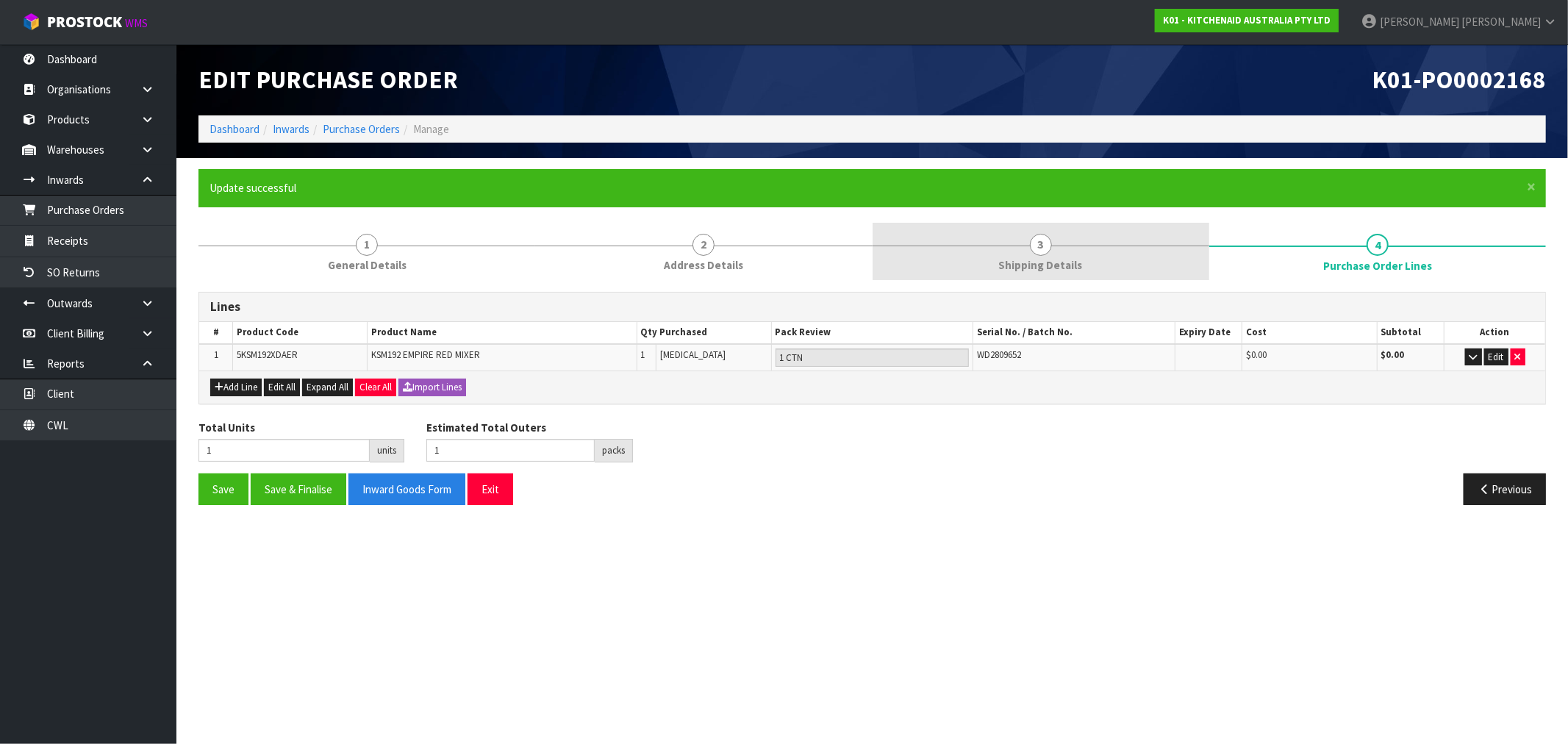
click at [1092, 256] on link "3 Shipping Details" at bounding box center [1041, 252] width 337 height 58
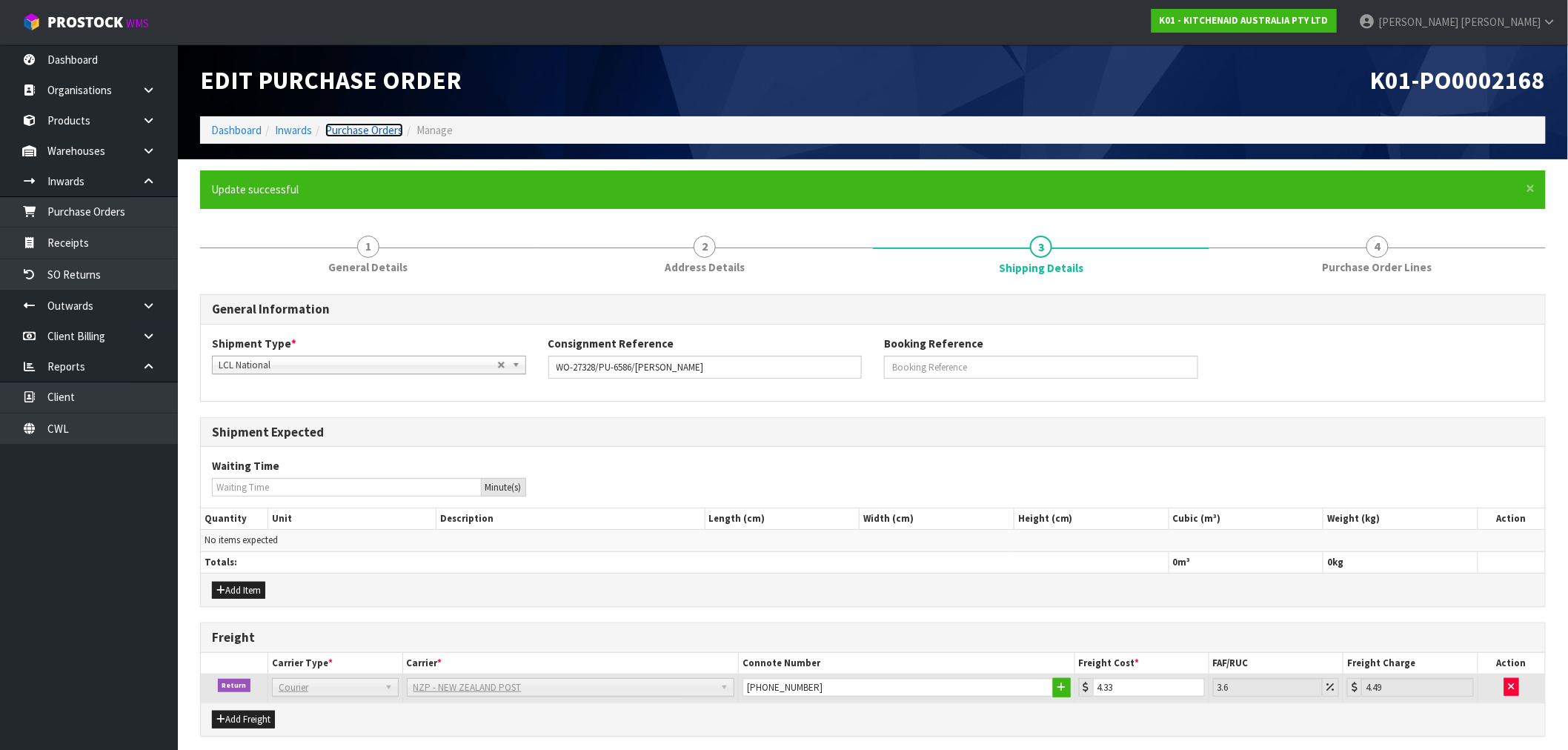
click at [391, 129] on link "Purchase Orders" at bounding box center [363, 130] width 78 height 14
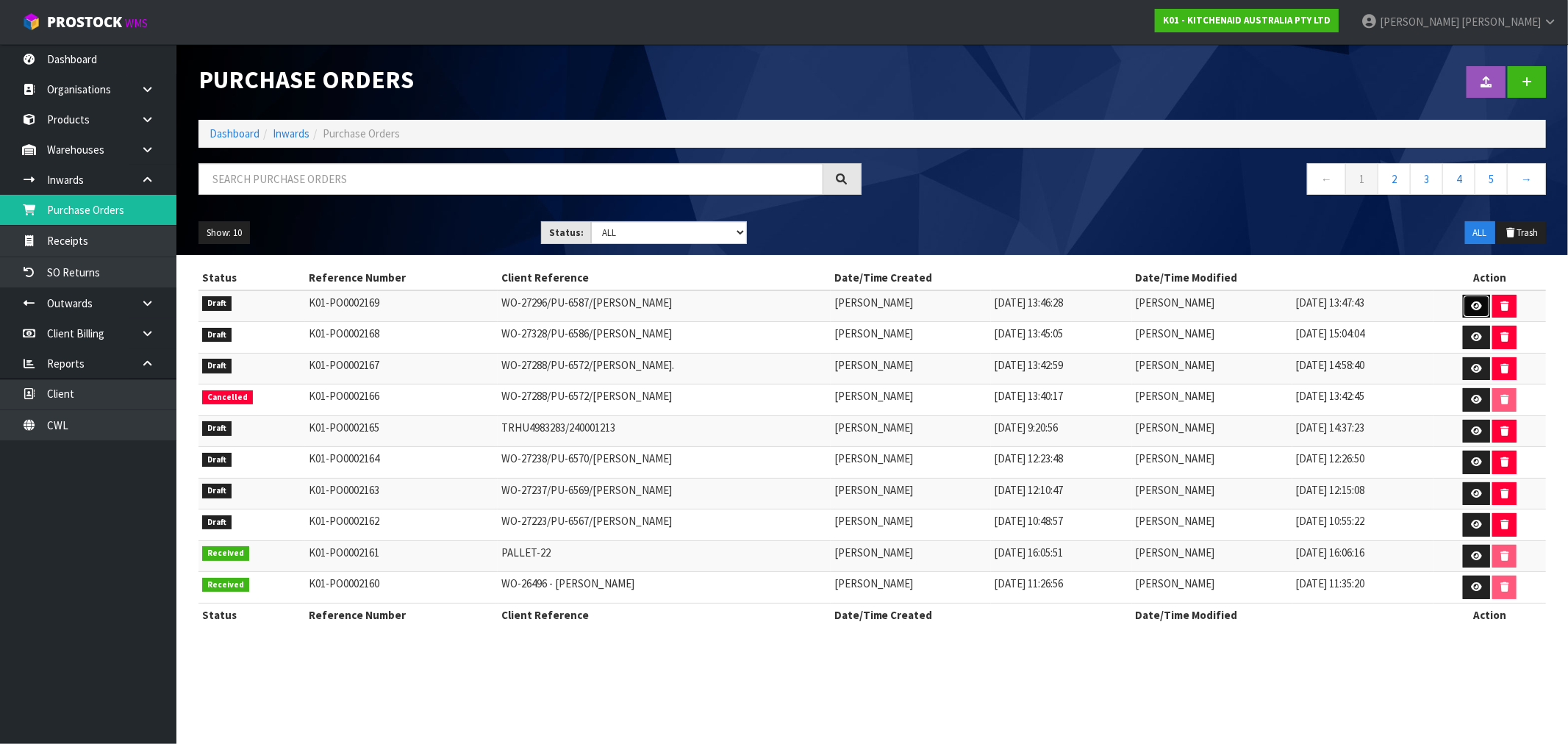
click at [1474, 299] on link at bounding box center [1477, 306] width 28 height 24
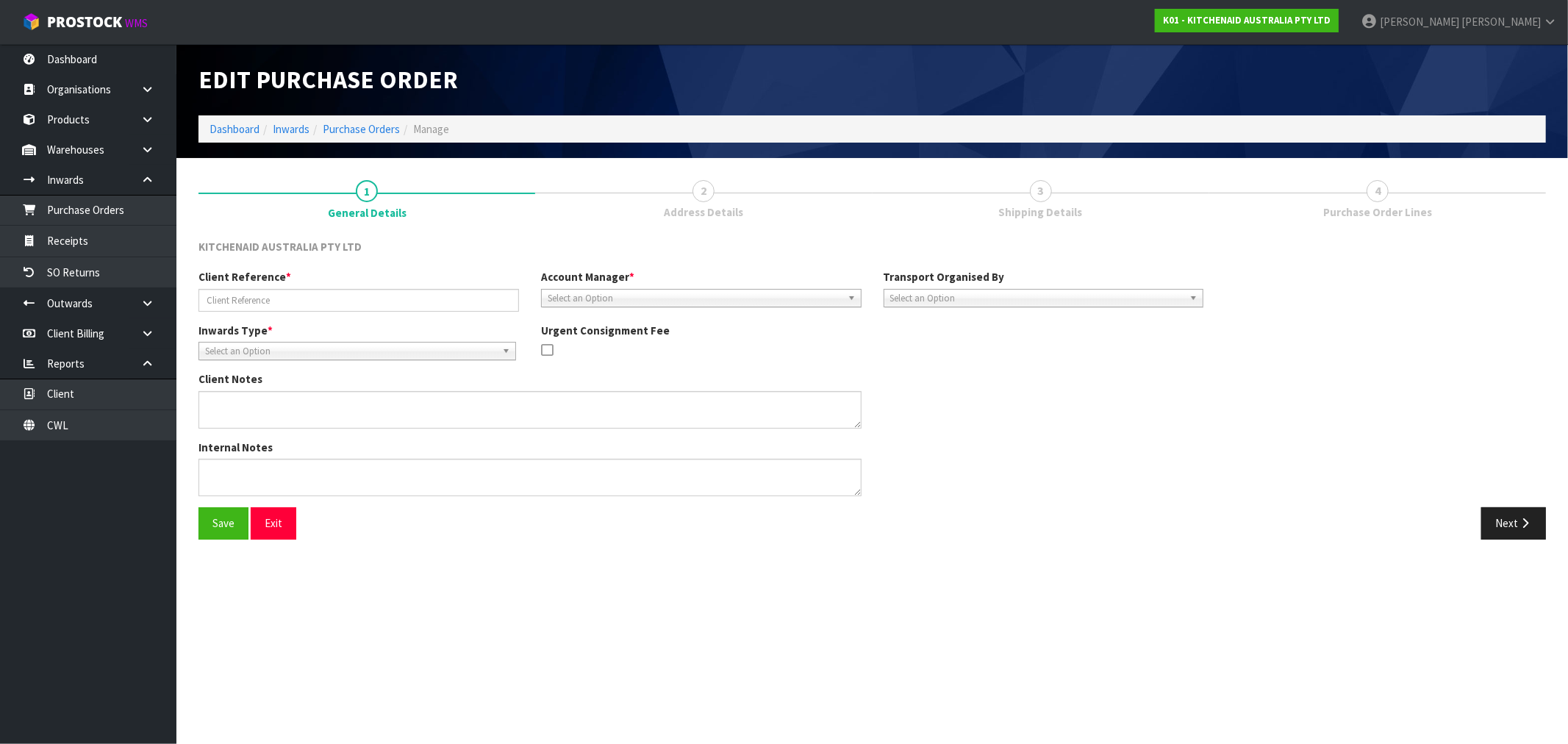
type input "WO-27296/PU-6587/BRETT DOBSON"
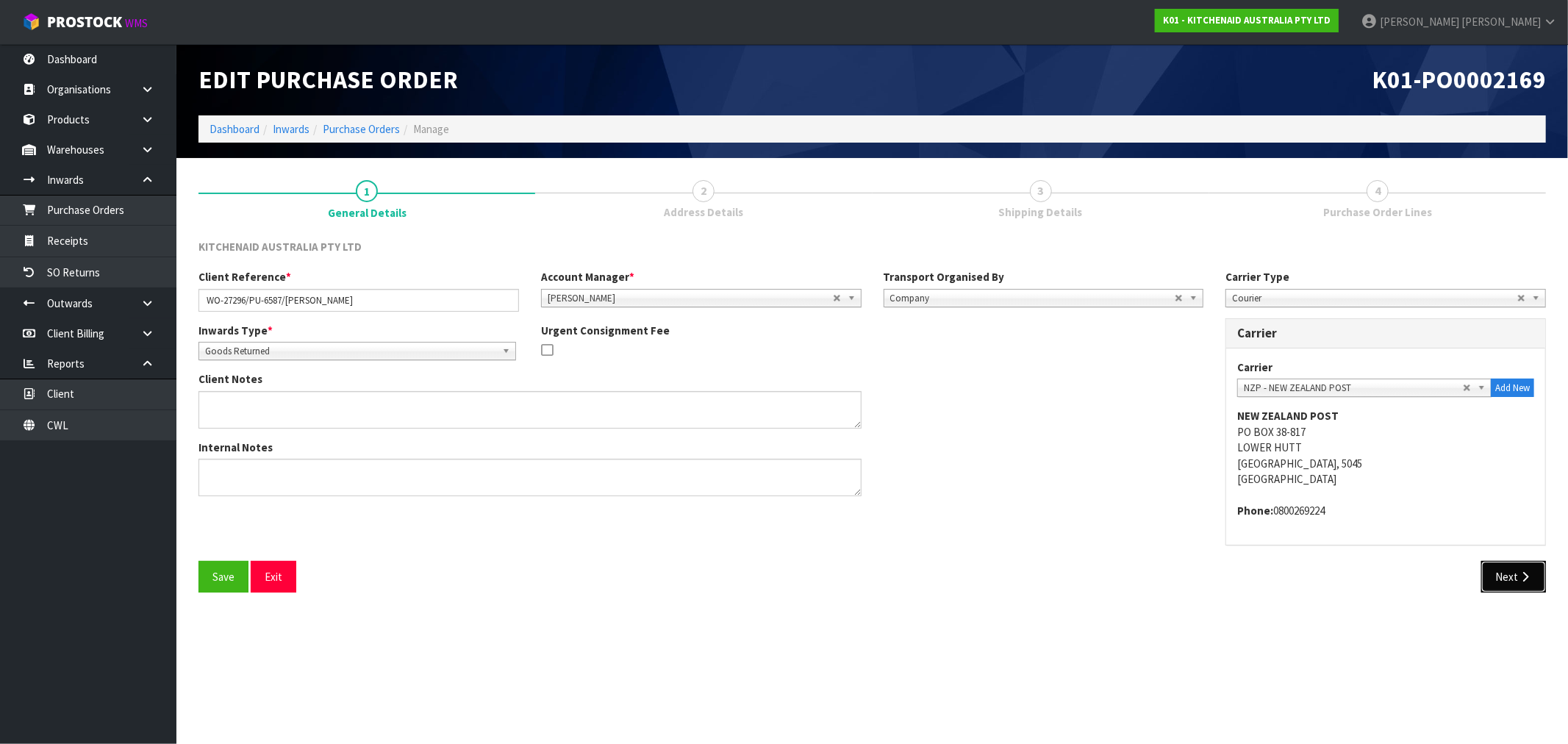
drag, startPoint x: 1502, startPoint y: 583, endPoint x: 1465, endPoint y: 584, distance: 37.0
click at [1502, 583] on button "Next" at bounding box center [1514, 576] width 65 height 32
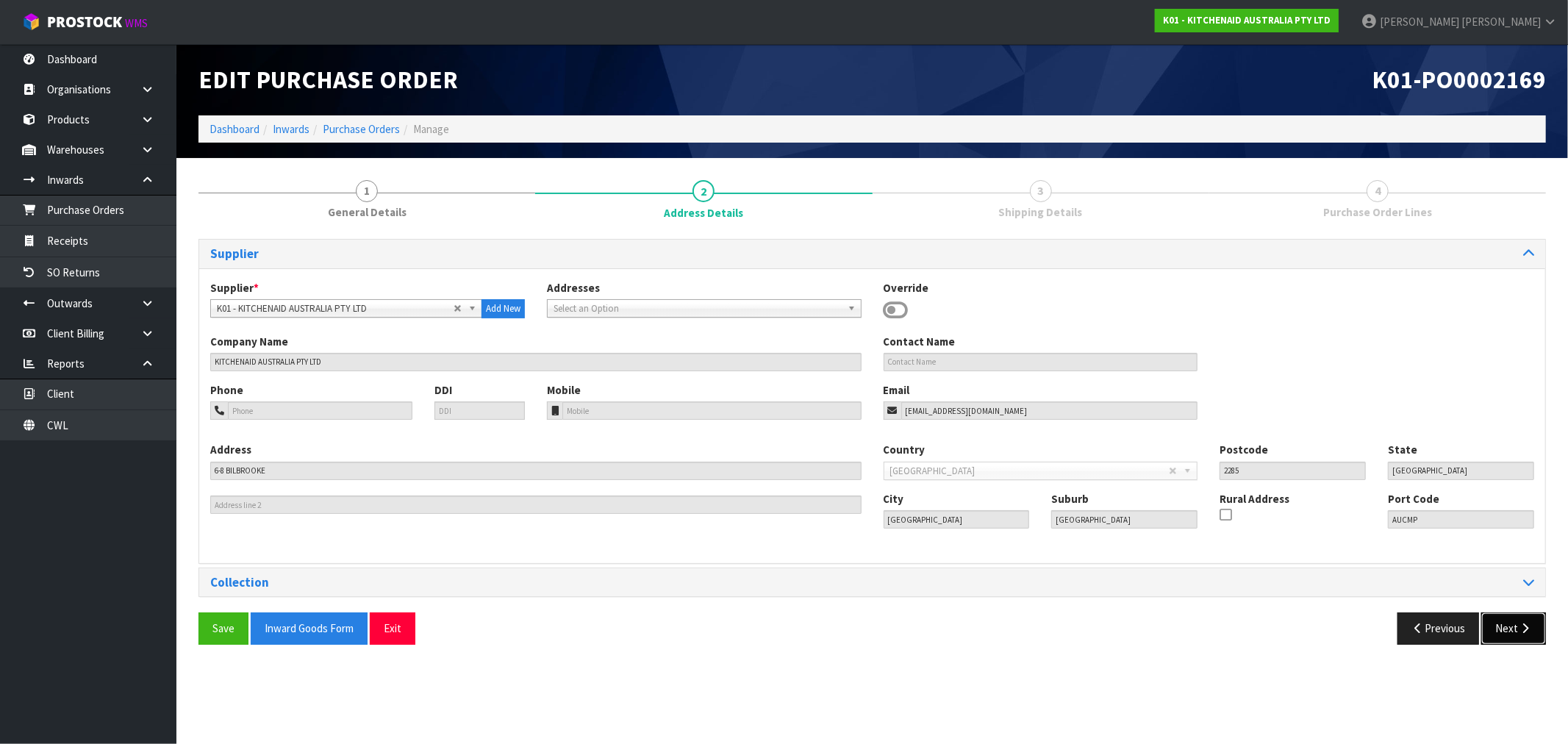
click at [1509, 628] on button "Next" at bounding box center [1514, 628] width 65 height 32
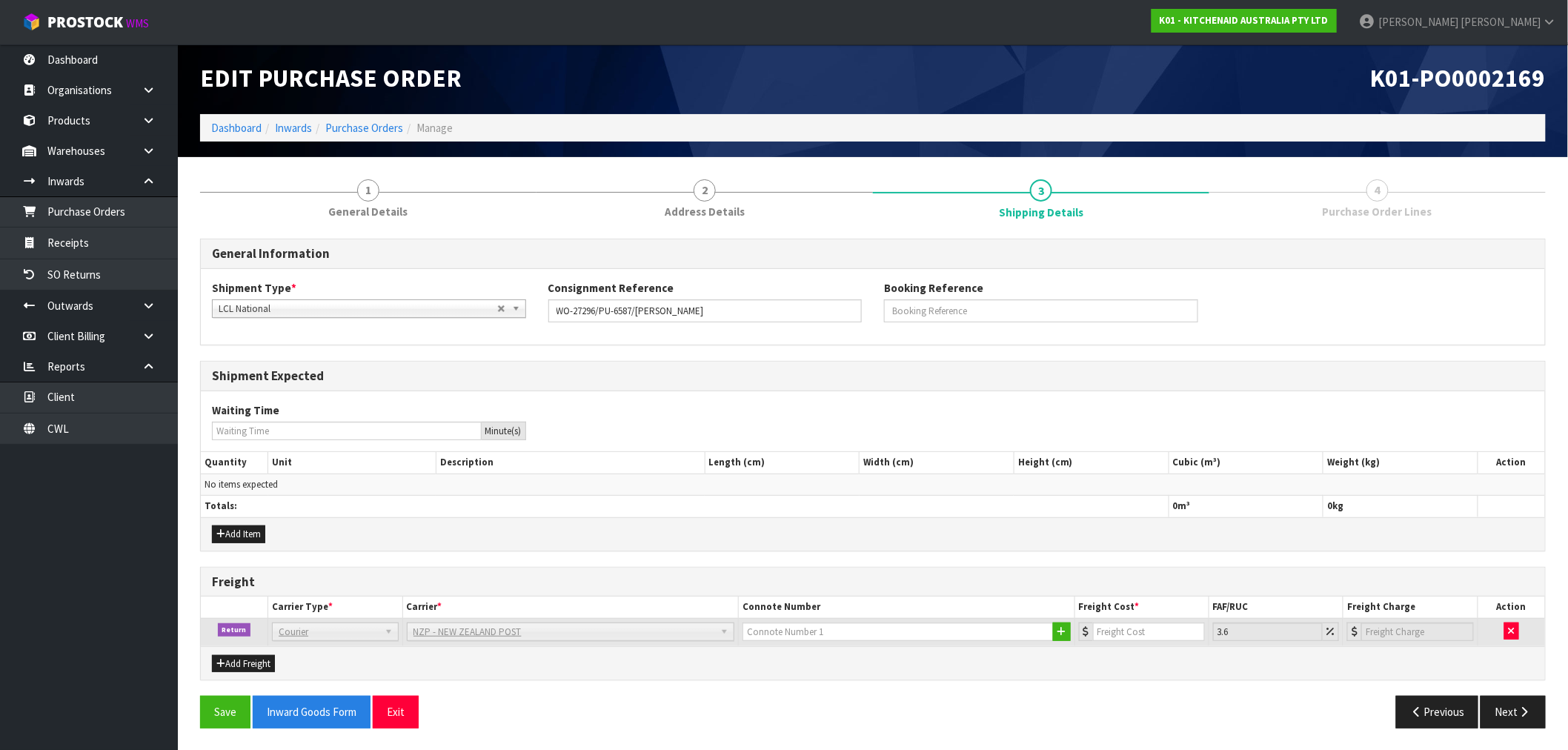
scroll to position [3, 0]
click at [815, 635] on input "text" at bounding box center [898, 631] width 311 height 19
paste input "(00) 89421 03799 44393 081"
type input "(00) 89421 03799 44393 081"
click at [1173, 636] on input "number" at bounding box center [1148, 631] width 112 height 19
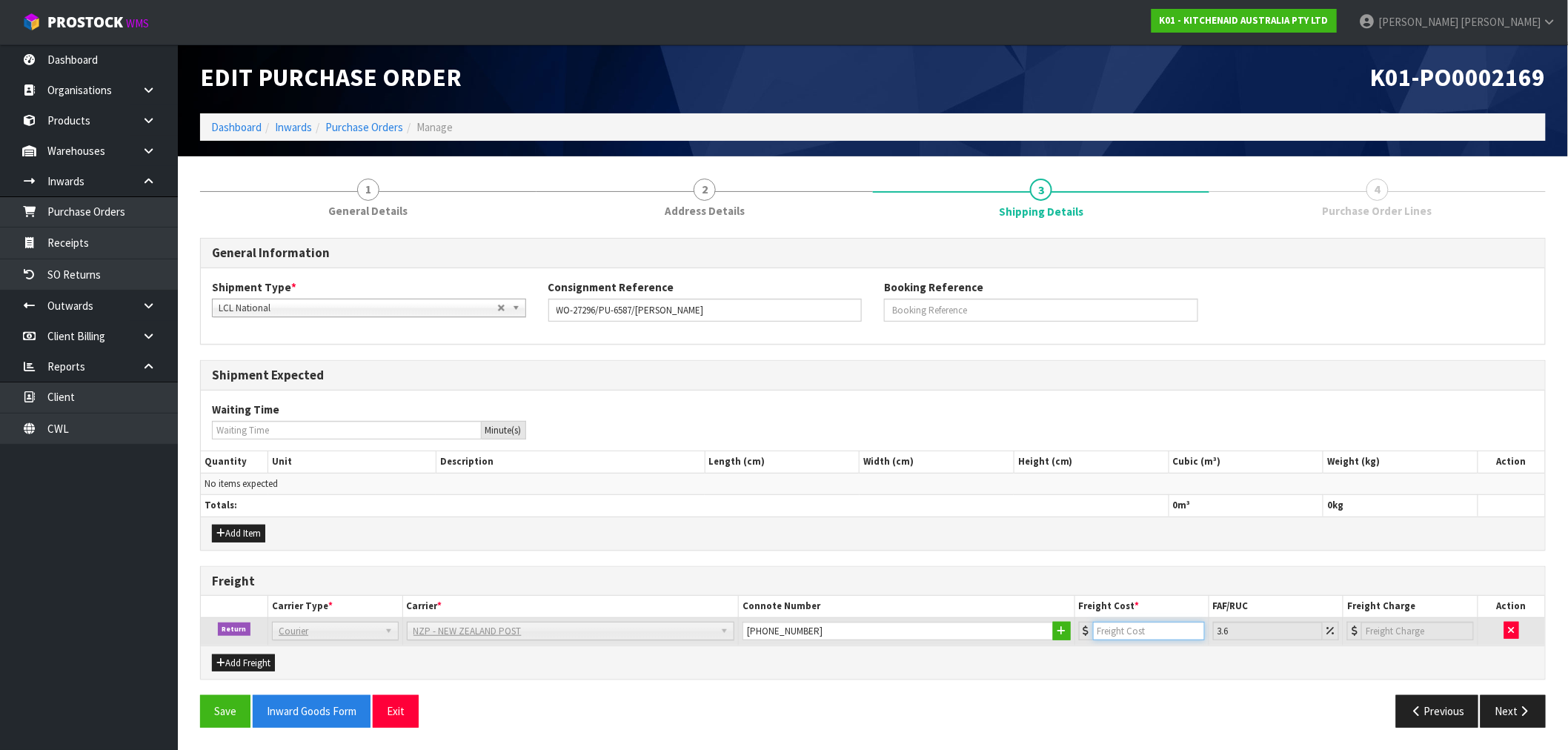
type input "4"
type input "4.14"
type input "4.3"
type input "4.45"
type input "4.33"
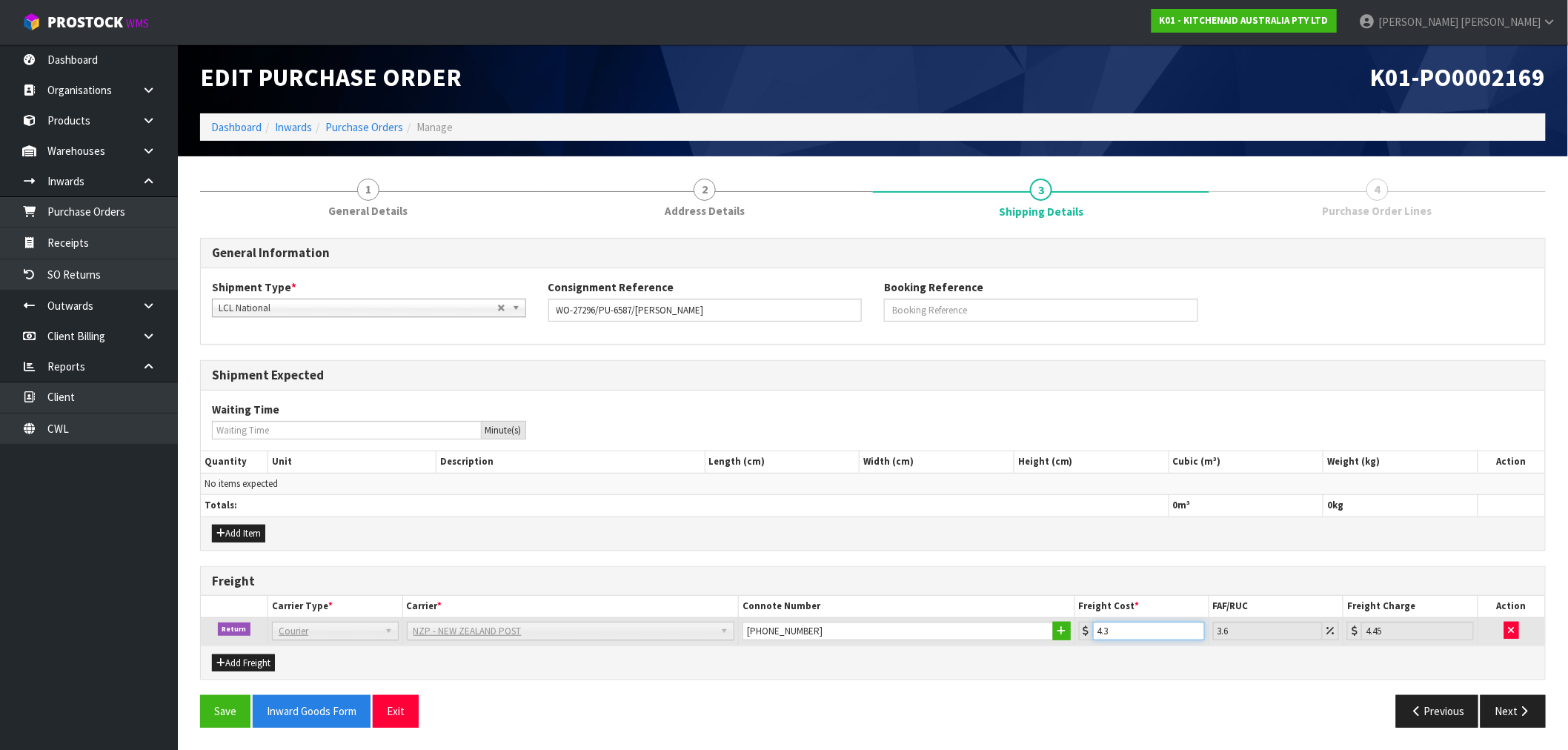
type input "4.49"
type input "4.33"
click at [208, 706] on button "Save" at bounding box center [225, 711] width 51 height 32
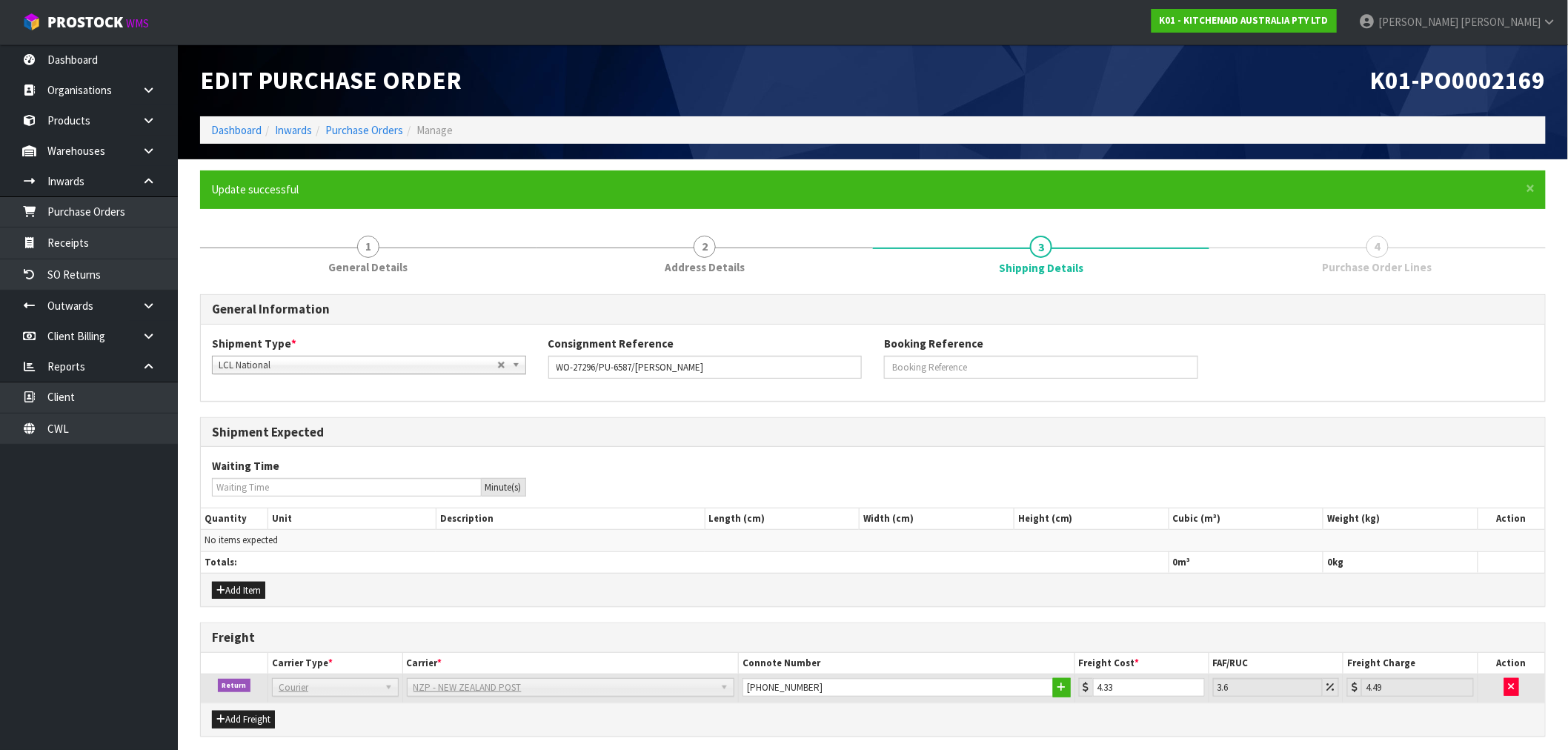
scroll to position [56, 0]
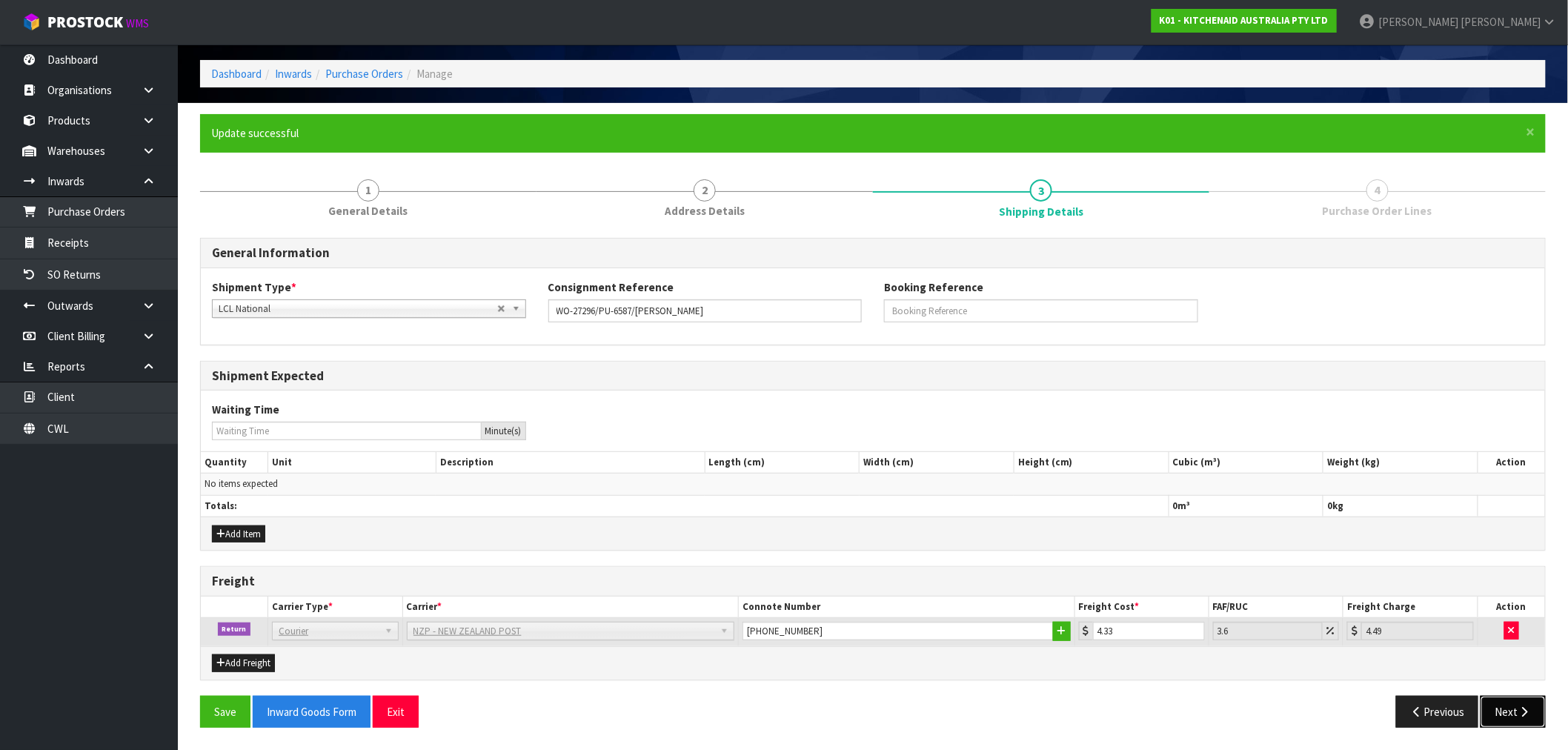
click at [1520, 703] on button "Next" at bounding box center [1513, 712] width 65 height 32
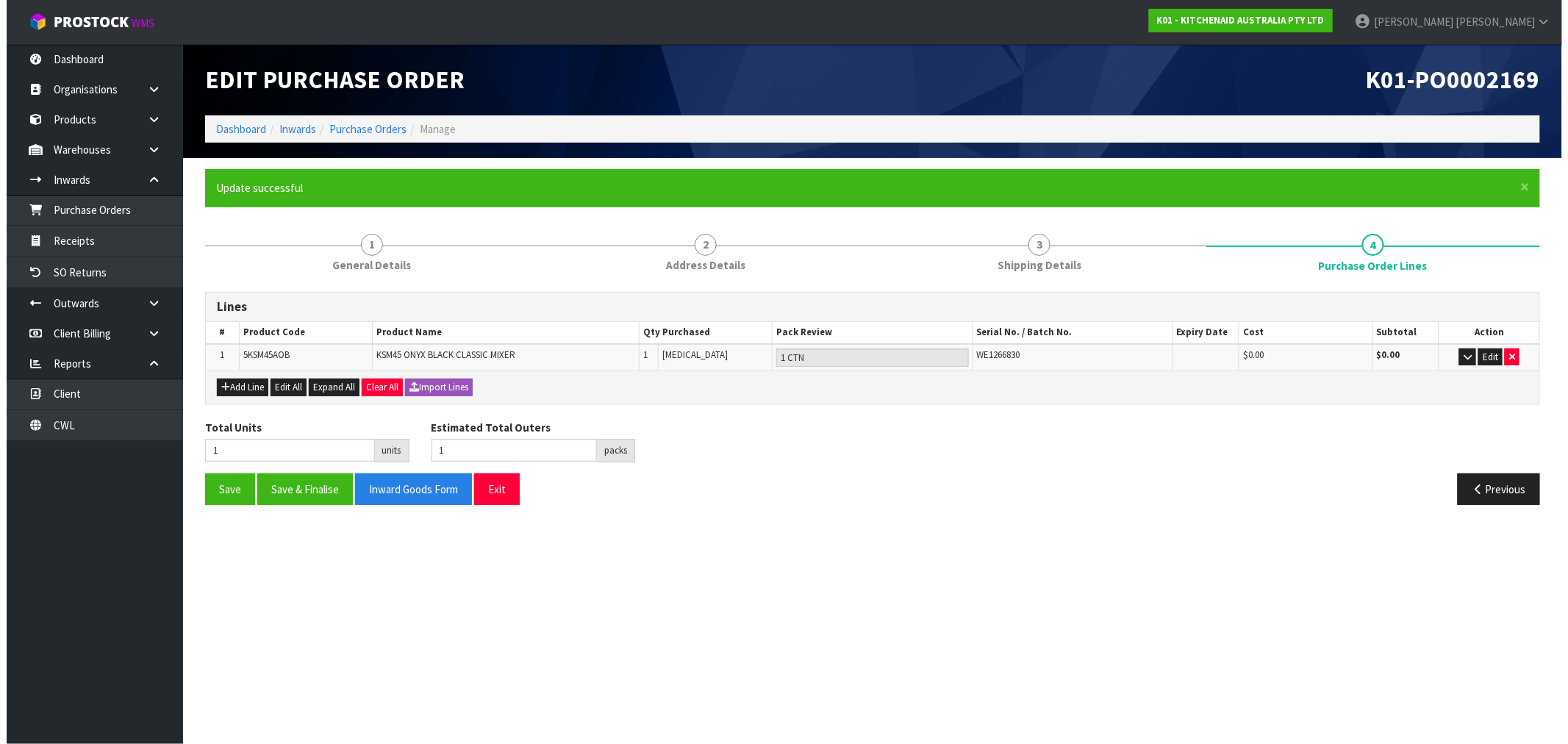
scroll to position [0, 0]
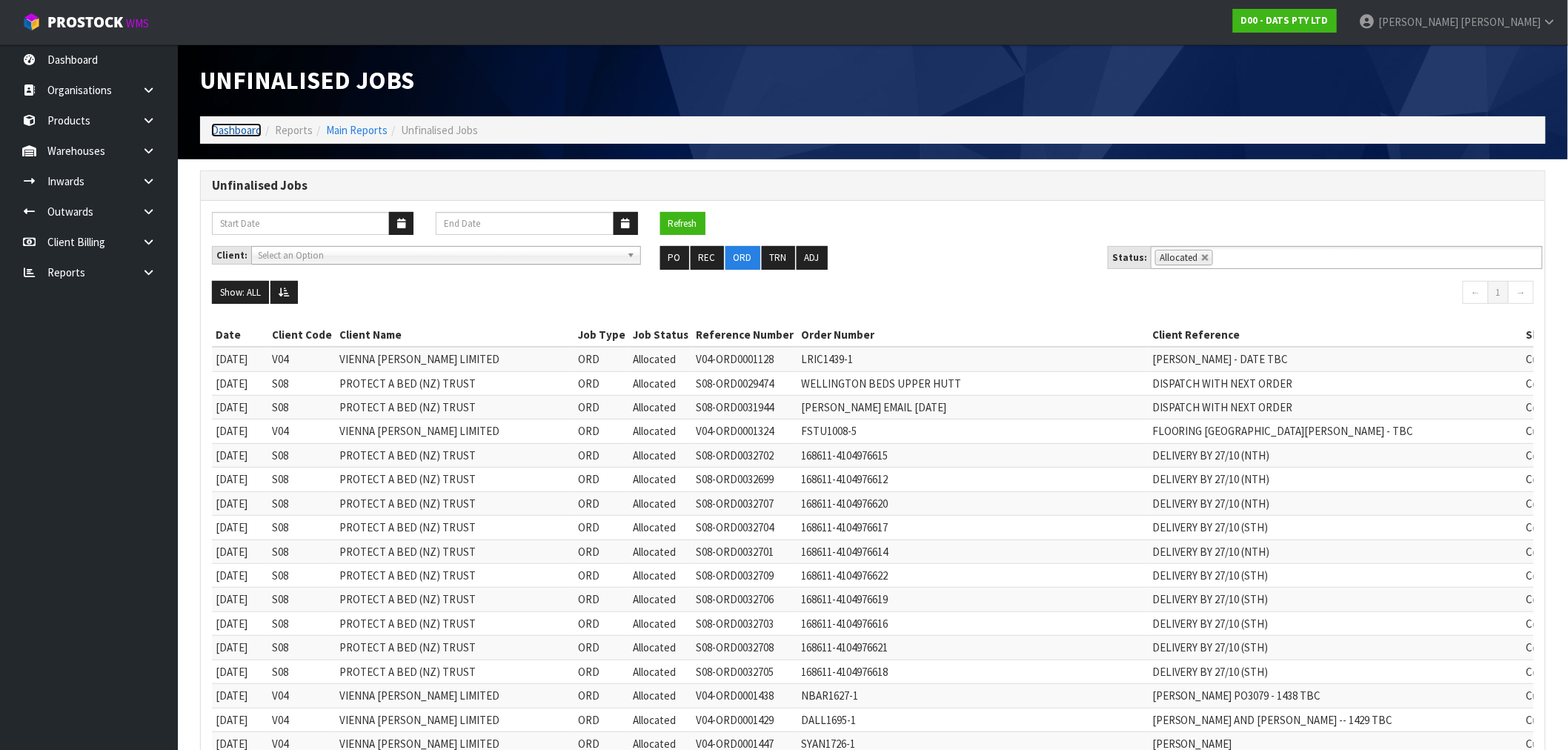
click at [238, 128] on link "Dashboard" at bounding box center [237, 130] width 51 height 14
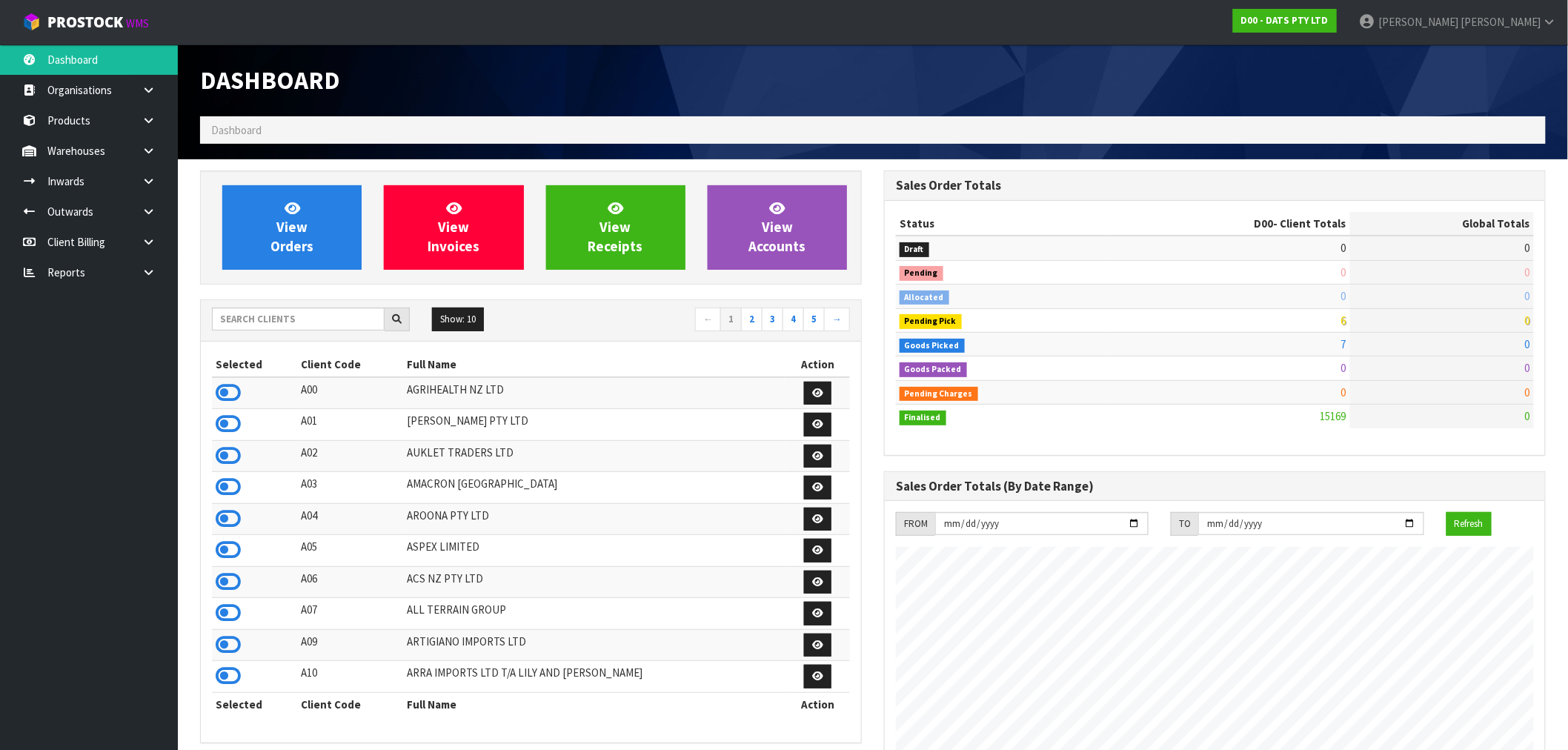
scroll to position [1123, 684]
click at [323, 321] on input "text" at bounding box center [298, 319] width 172 height 23
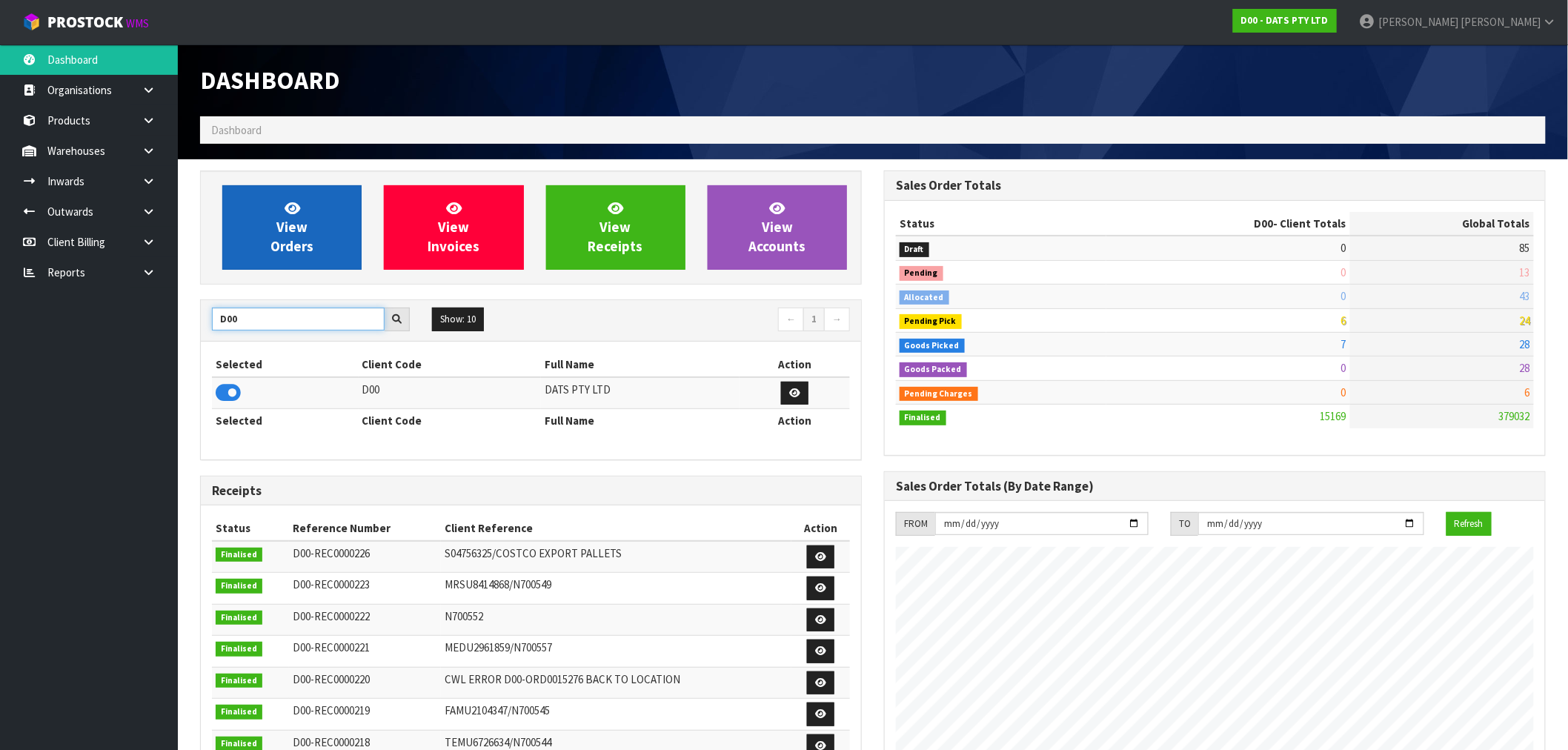
type input "D00"
click at [235, 220] on link "View Orders" at bounding box center [292, 227] width 140 height 84
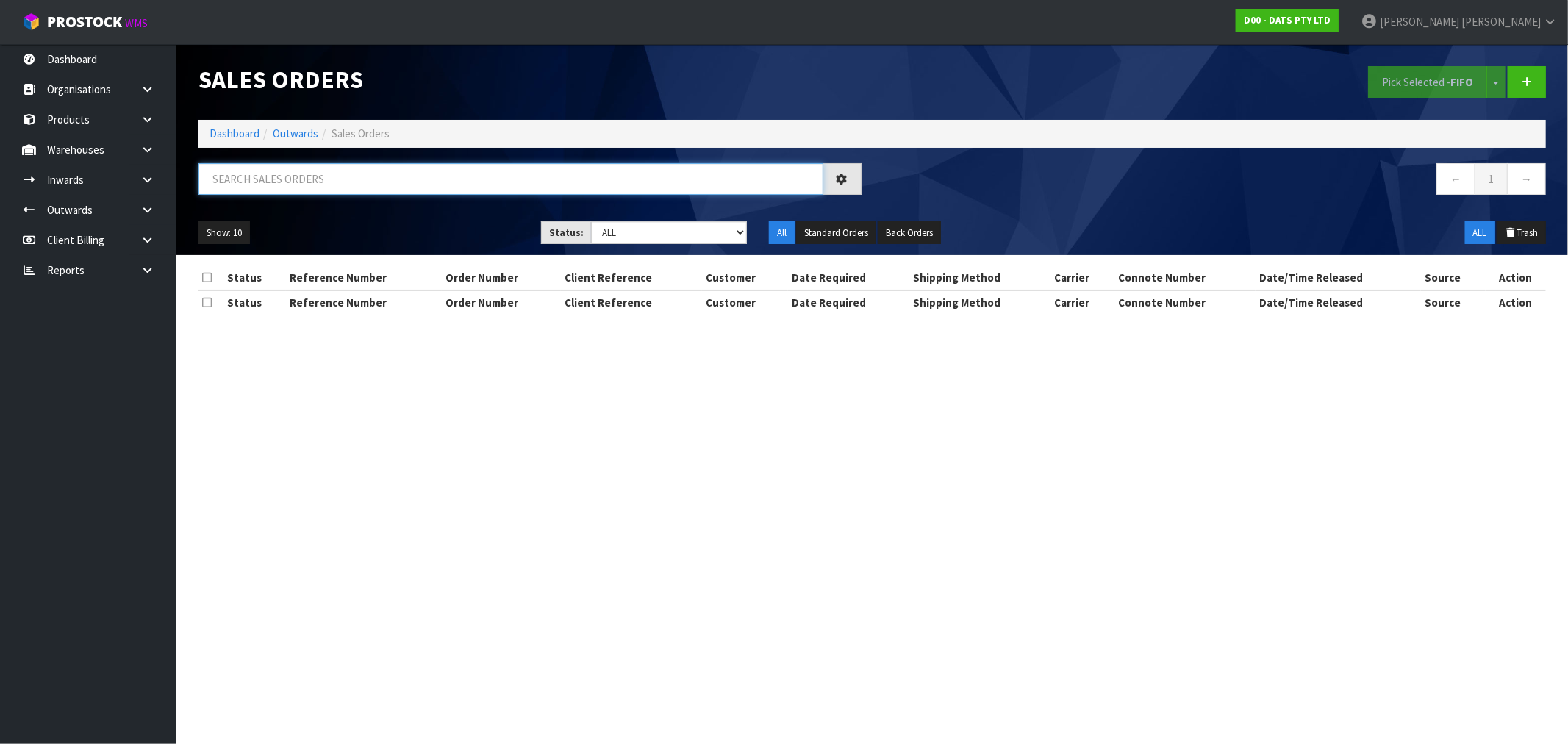
click at [297, 184] on input "text" at bounding box center [511, 178] width 625 height 32
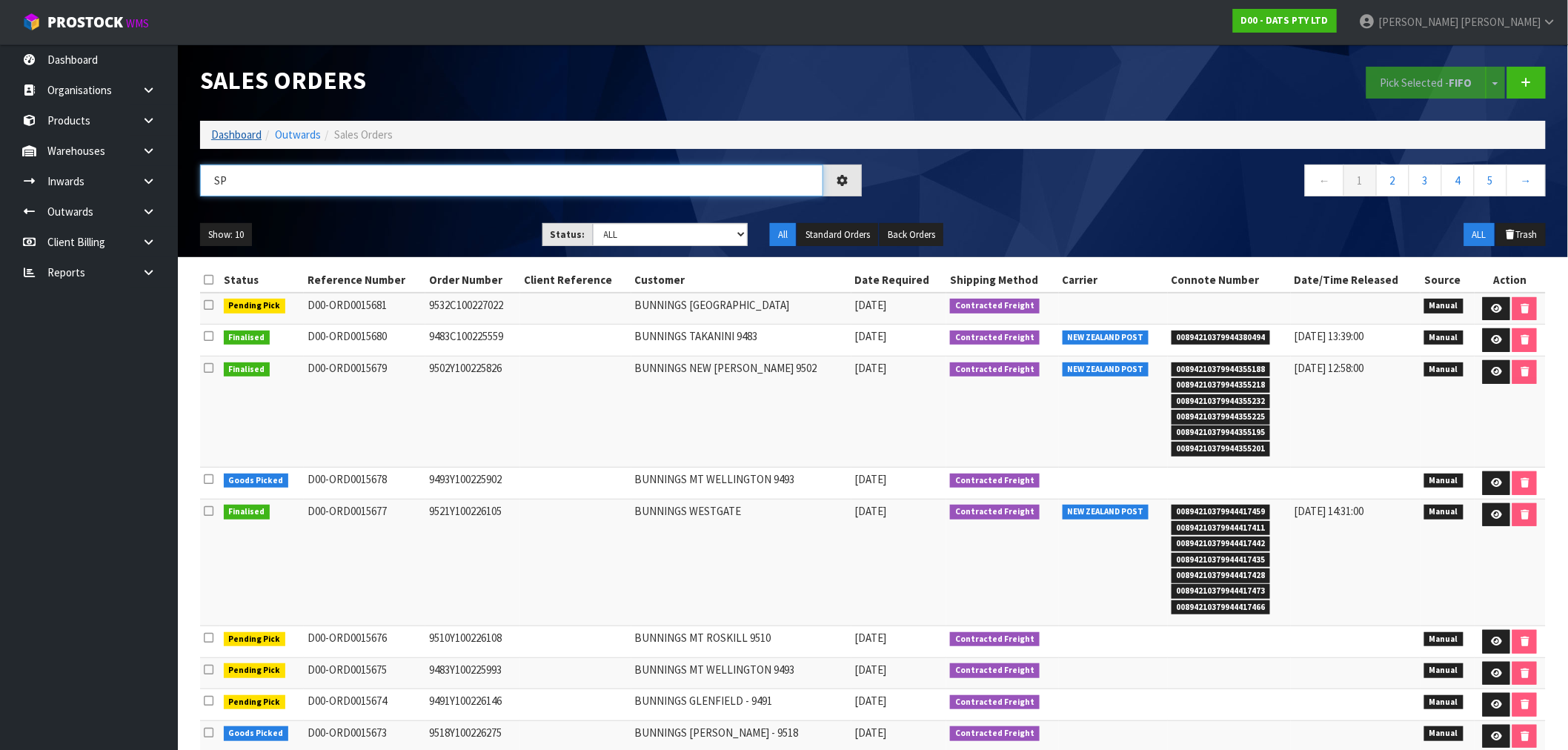
type input "SP"
click at [226, 132] on link "Dashboard" at bounding box center [237, 134] width 51 height 14
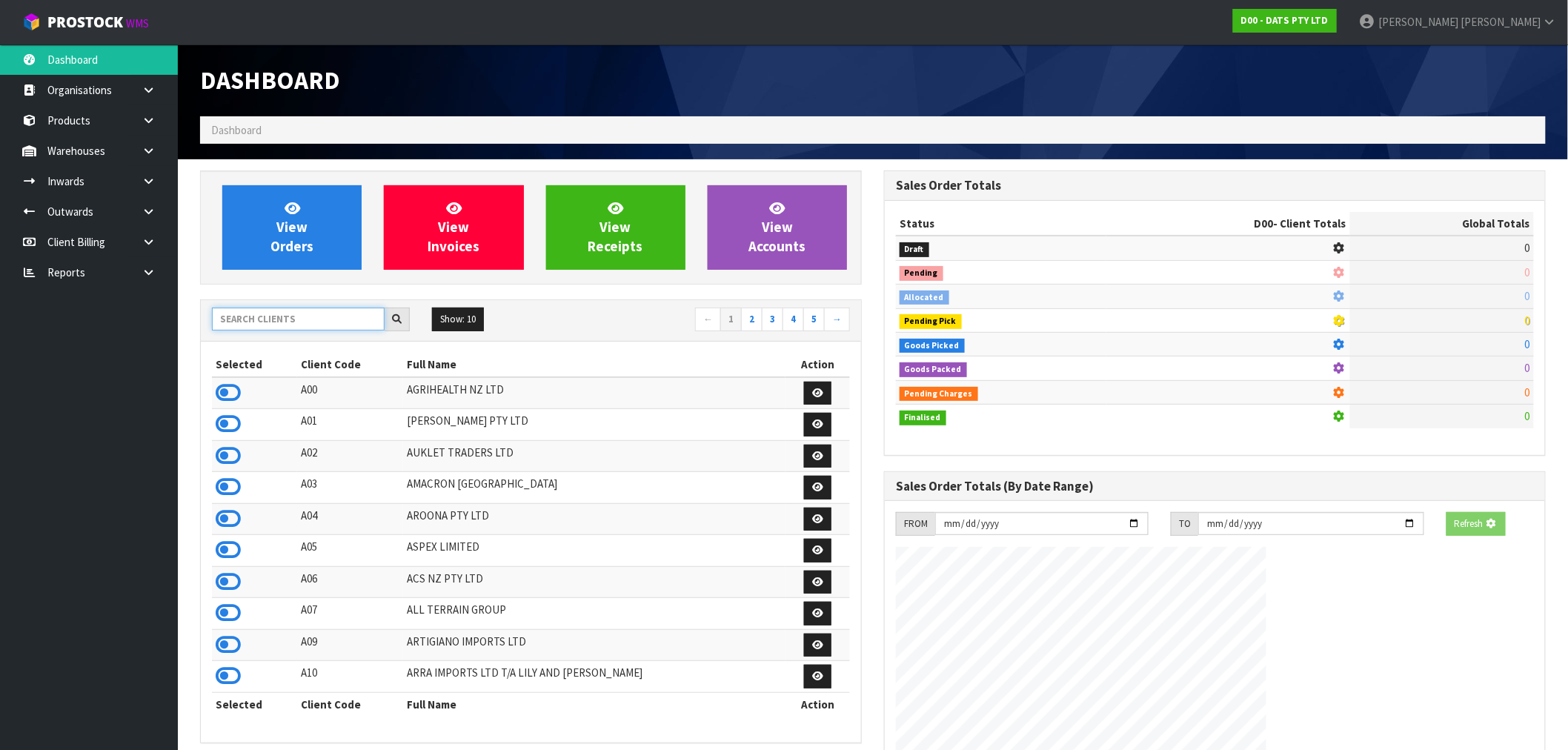
click at [265, 314] on input "text" at bounding box center [298, 319] width 172 height 23
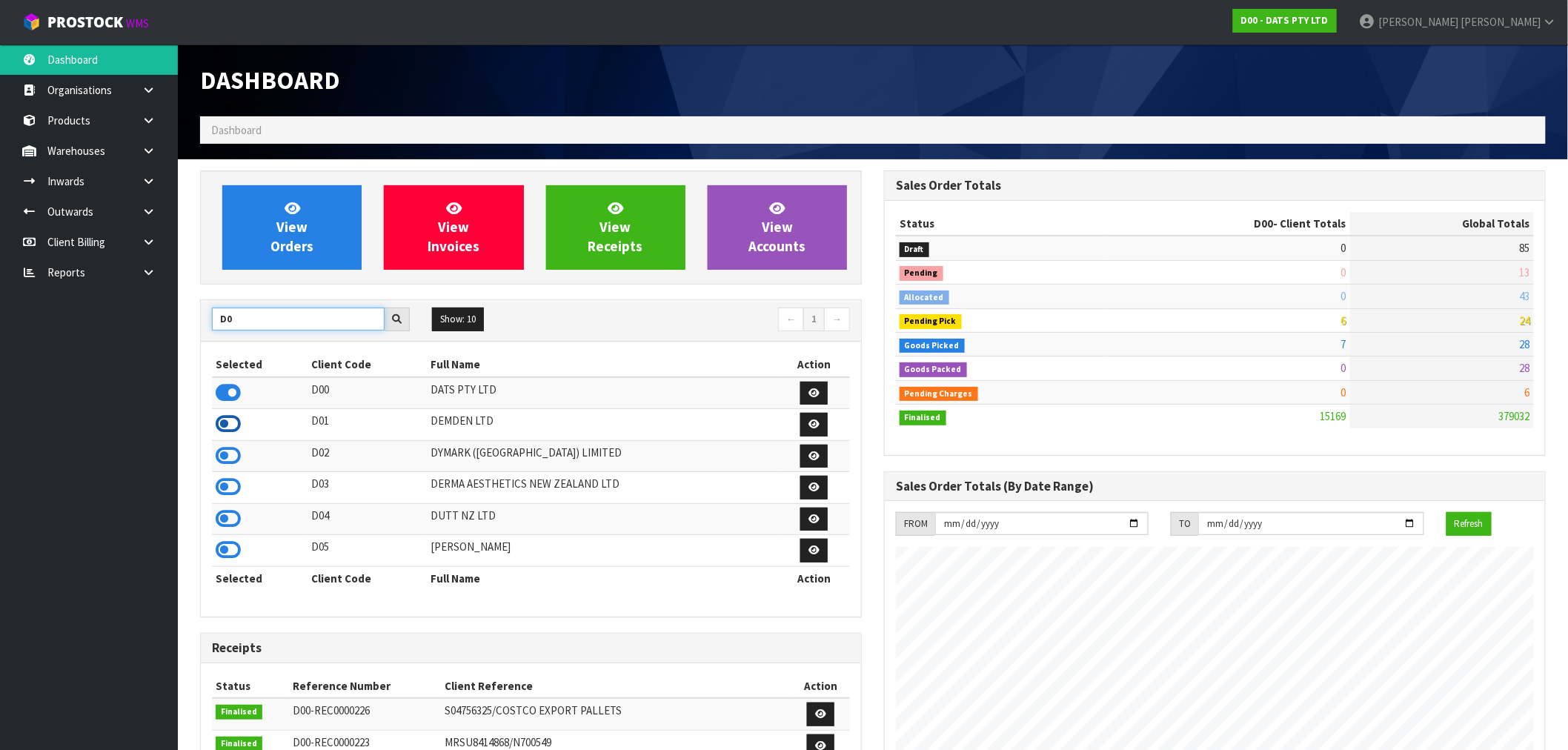
type input "D0"
click at [231, 425] on icon at bounding box center [228, 423] width 25 height 22
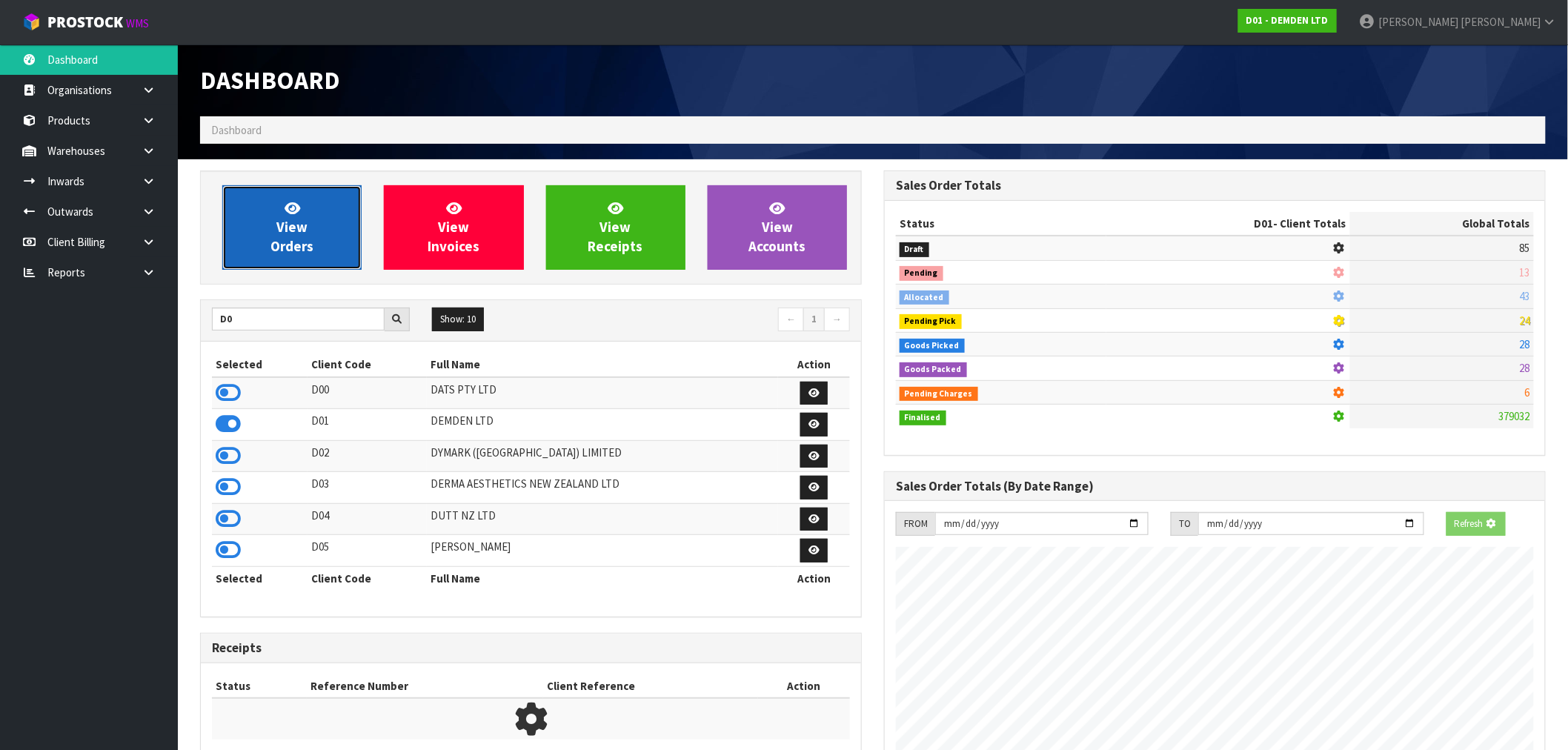
scroll to position [740411, 740354]
click at [282, 220] on span "View Orders" at bounding box center [292, 227] width 43 height 56
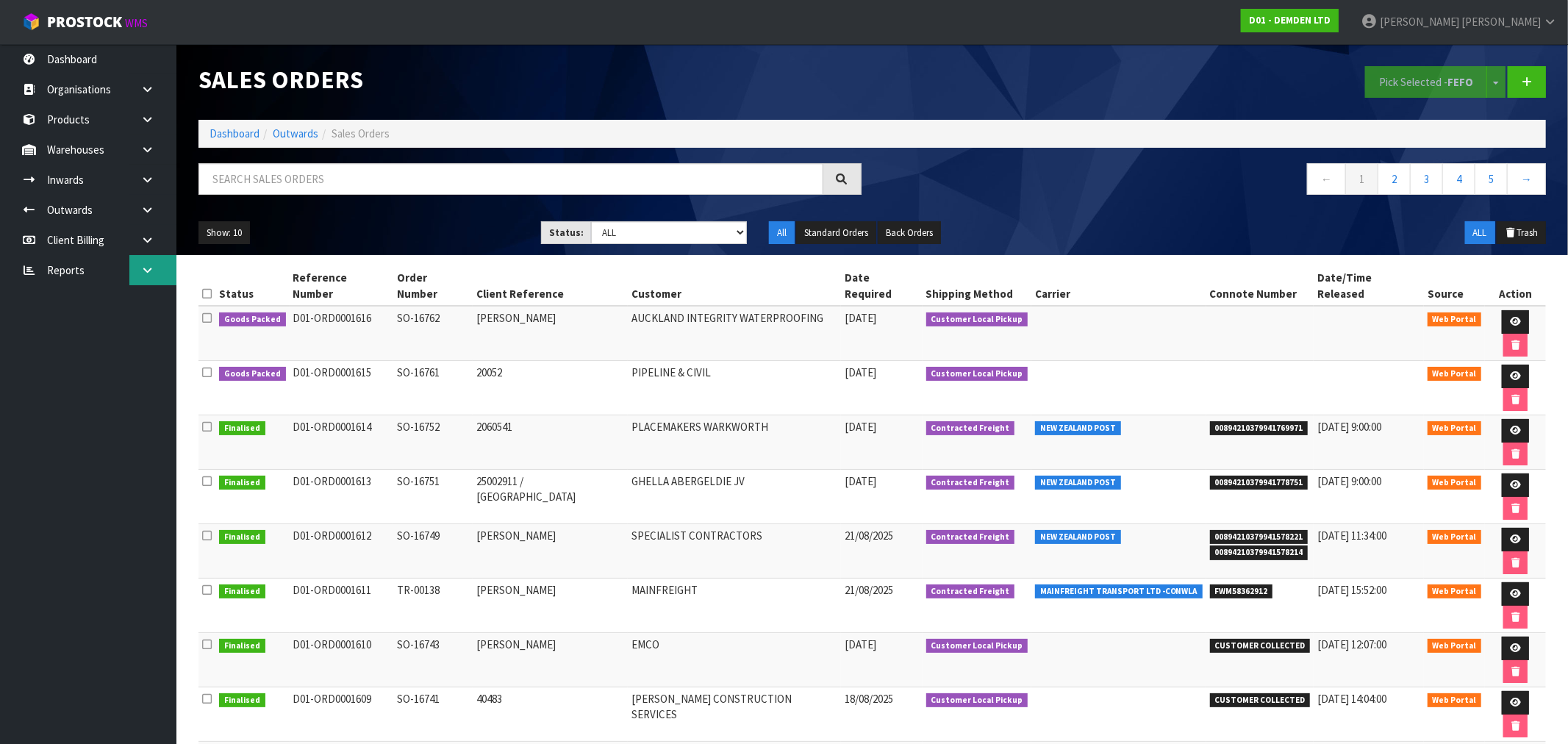
click at [153, 271] on icon at bounding box center [147, 271] width 14 height 11
click at [78, 328] on link "CWL" at bounding box center [88, 331] width 177 height 30
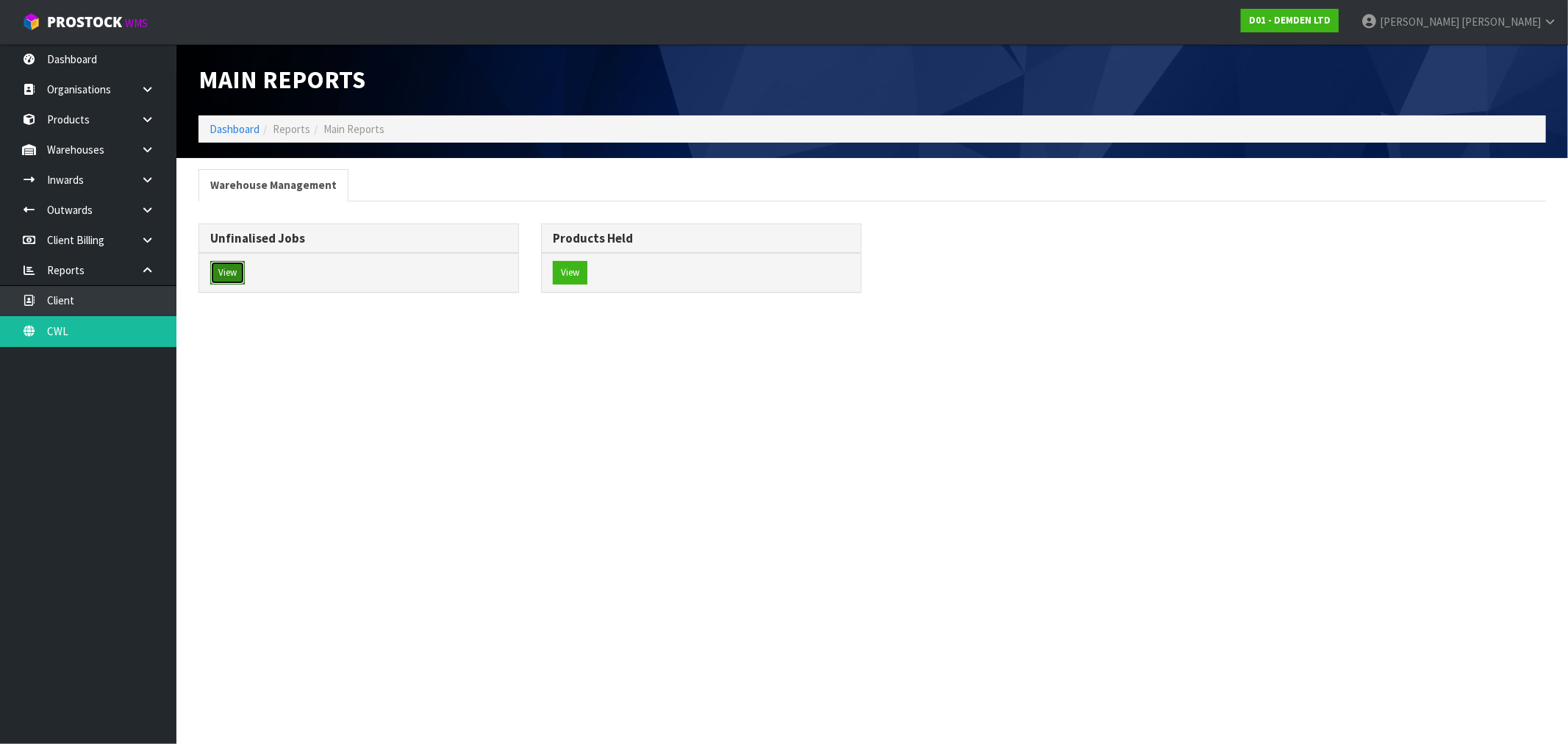
click at [230, 268] on button "View" at bounding box center [228, 272] width 35 height 24
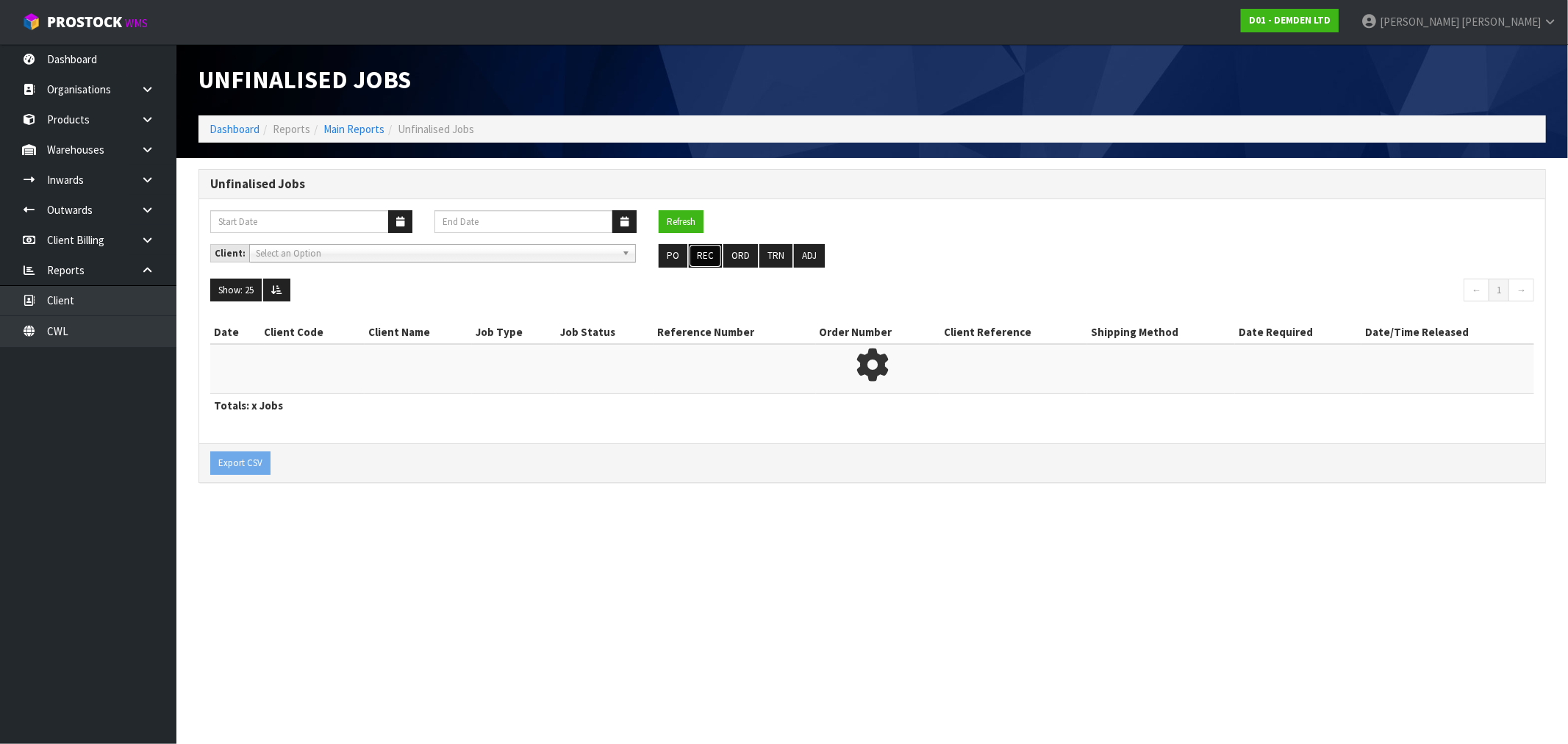
click at [699, 254] on button "REC" at bounding box center [705, 255] width 33 height 24
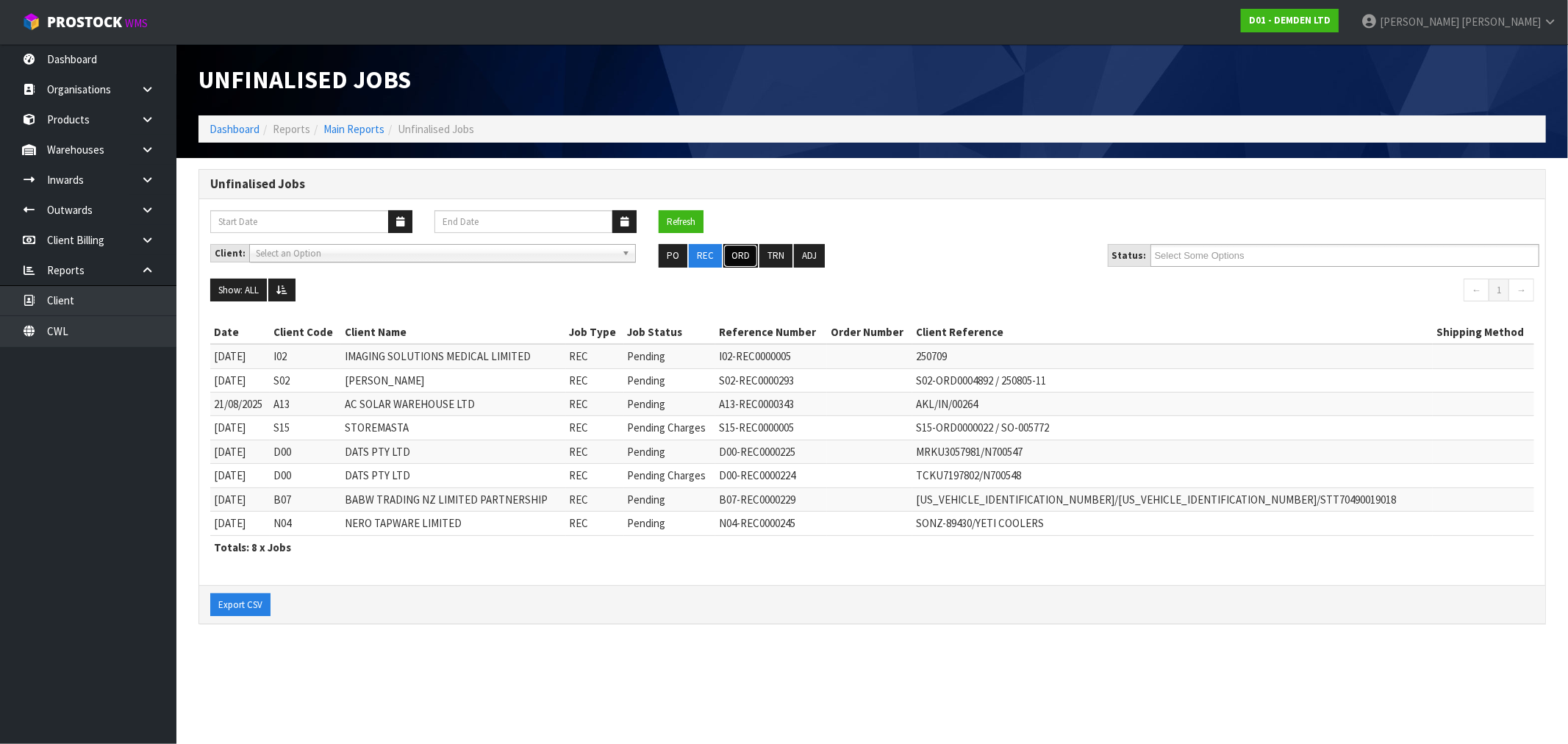
click at [728, 256] on button "ORD" at bounding box center [741, 255] width 35 height 24
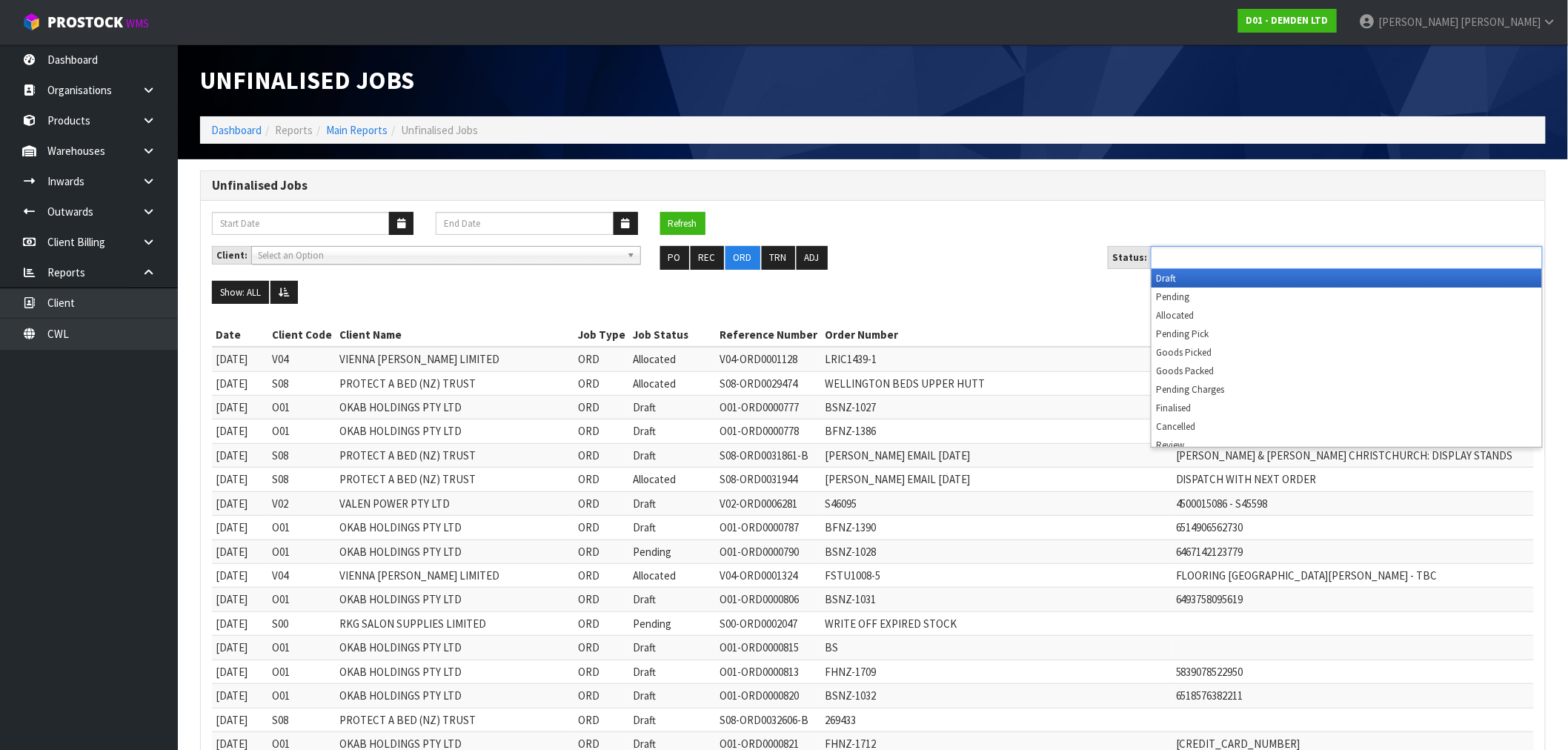
click at [1196, 262] on input "text" at bounding box center [1209, 257] width 109 height 19
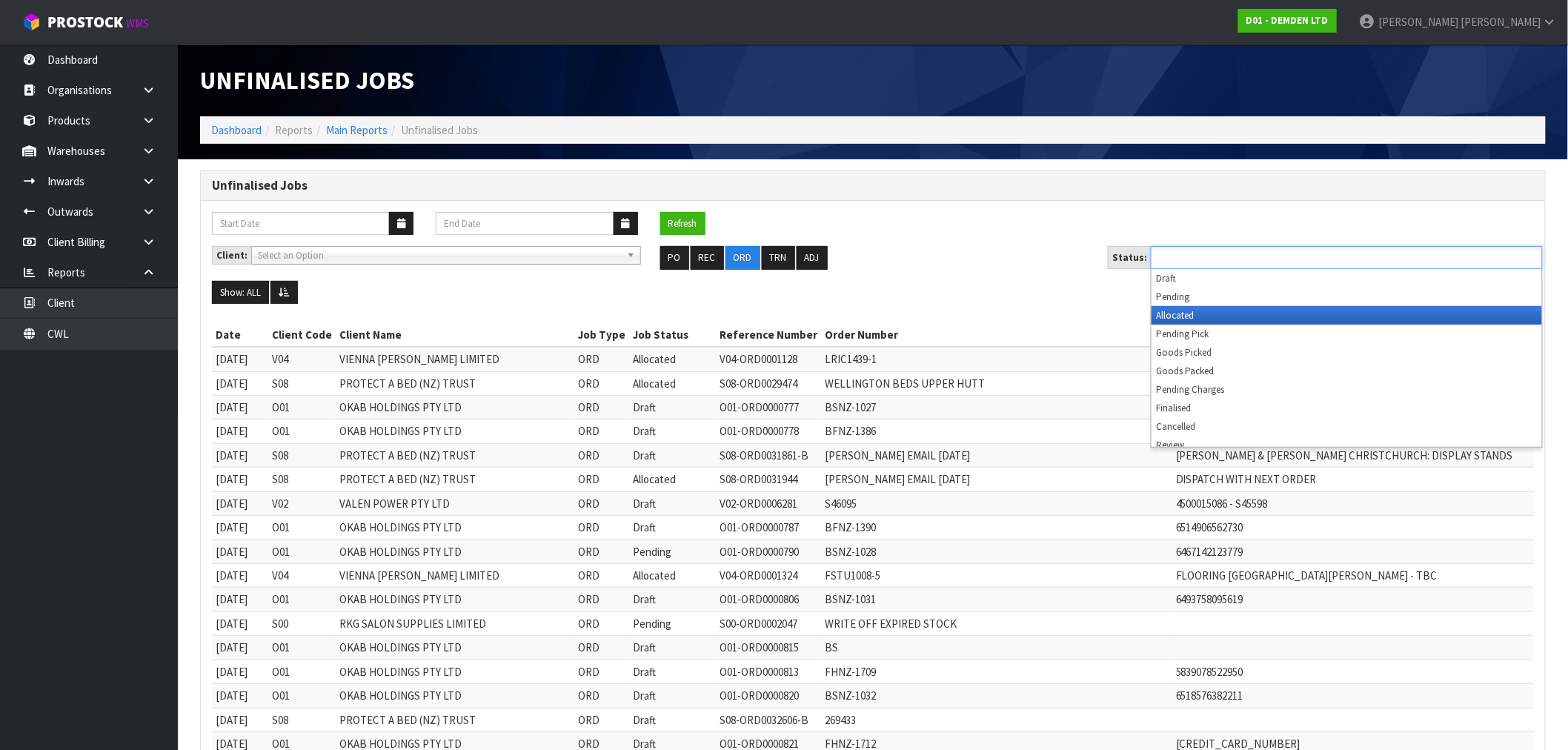
click at [1209, 314] on li "Allocated" at bounding box center [1347, 315] width 390 height 19
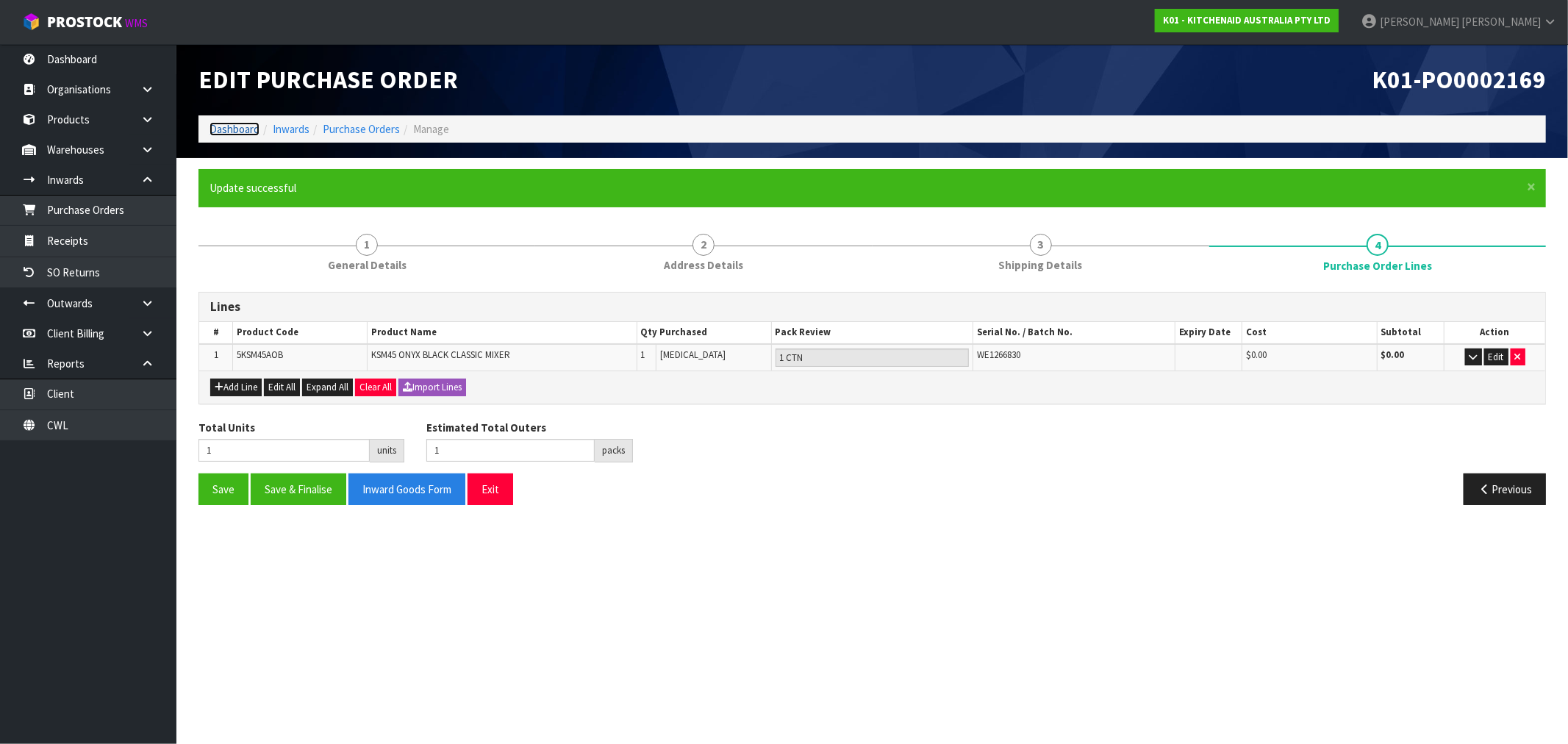
click at [232, 123] on link "Dashboard" at bounding box center [235, 129] width 50 height 14
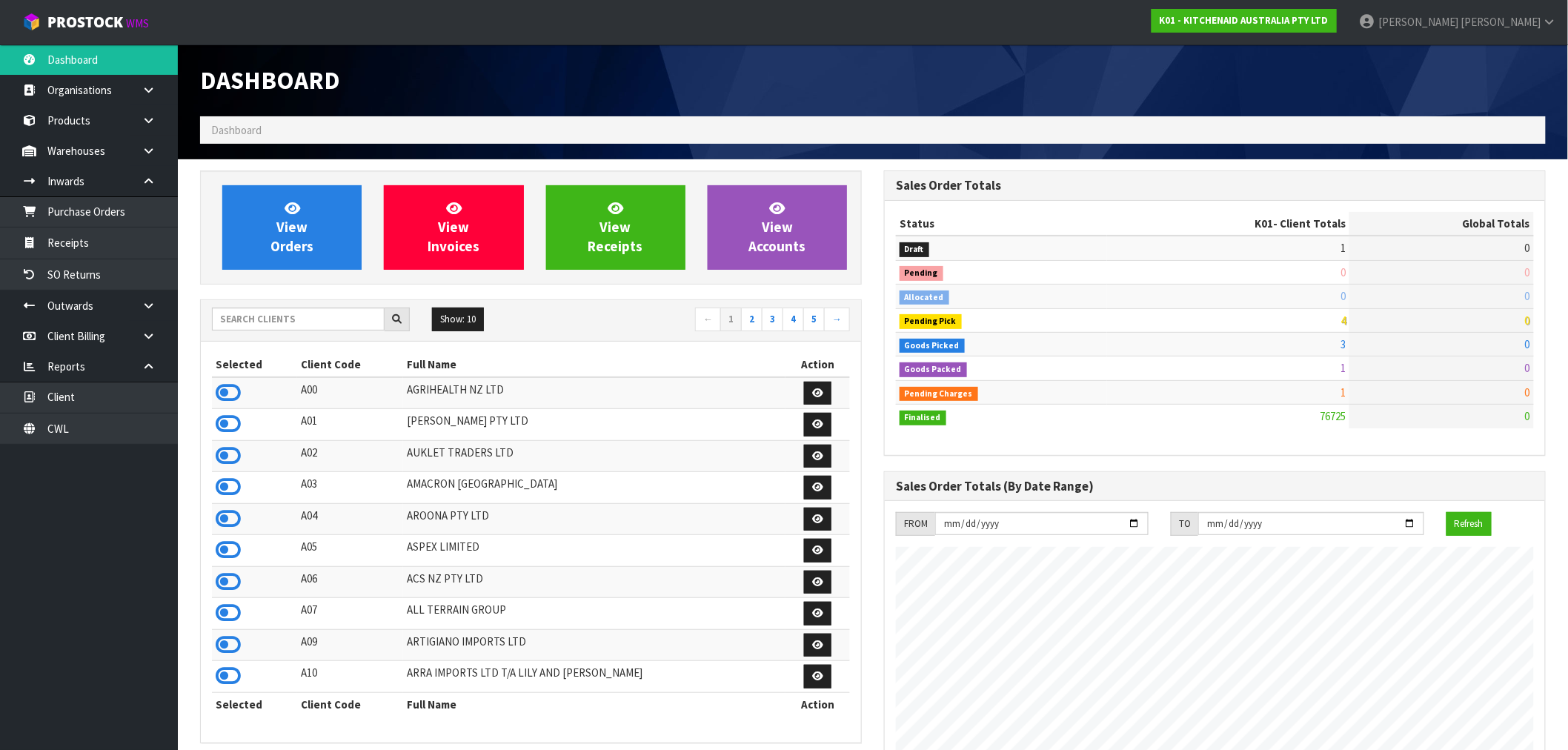
scroll to position [1123, 684]
click at [274, 330] on input "text" at bounding box center [298, 319] width 172 height 23
click at [254, 315] on input "text" at bounding box center [298, 319] width 172 height 23
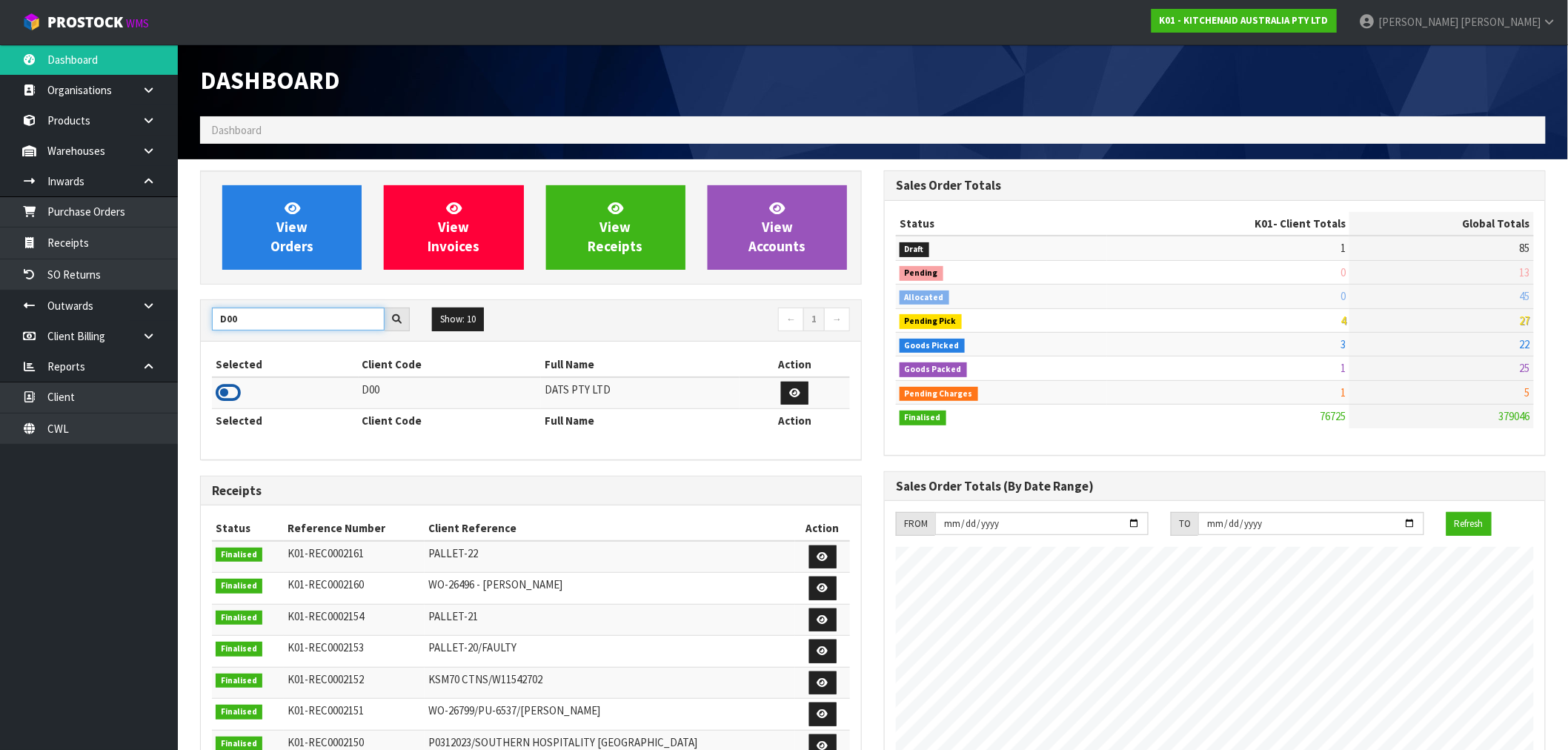
type input "D00"
click at [235, 388] on icon at bounding box center [228, 392] width 25 height 22
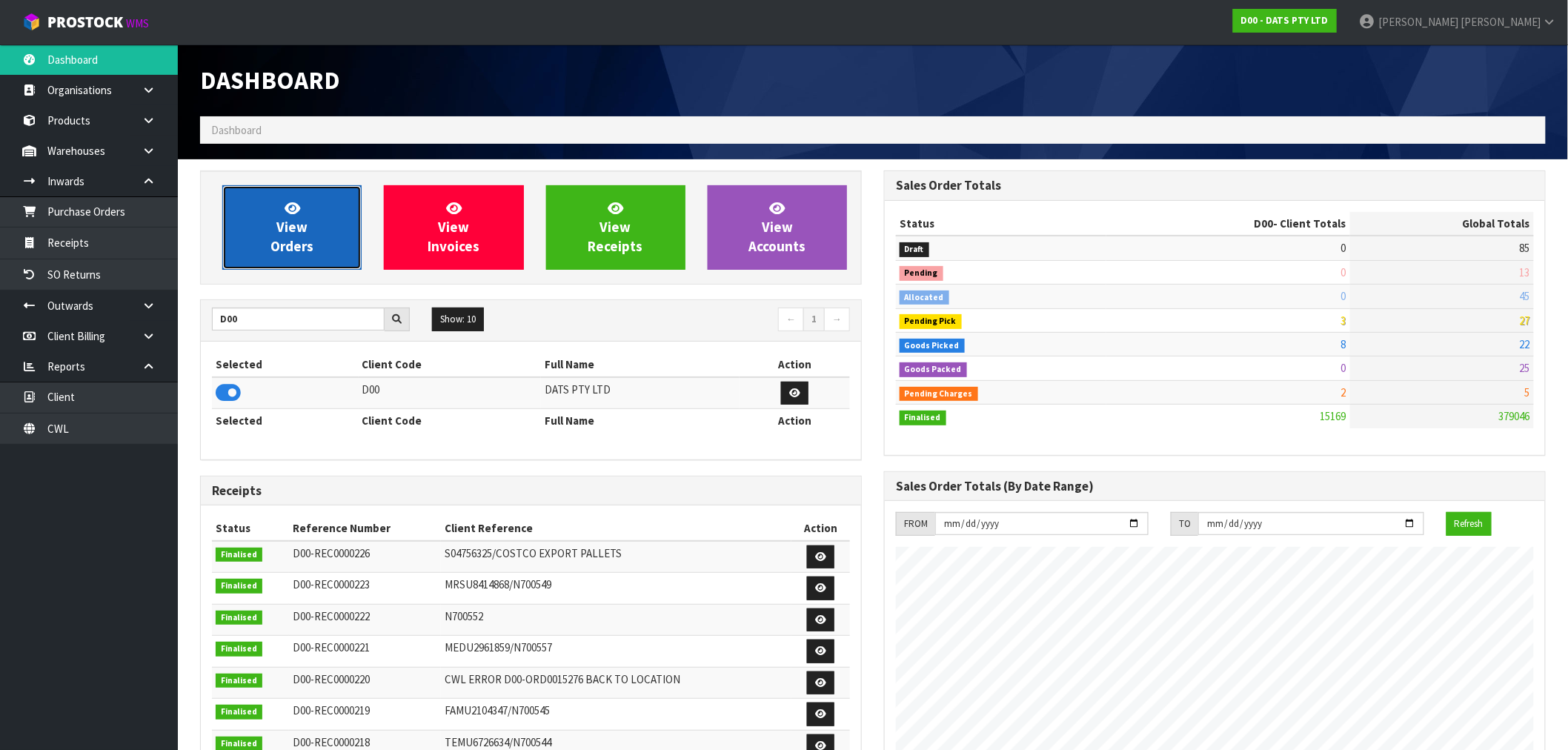
click at [308, 249] on span "View Orders" at bounding box center [292, 227] width 43 height 56
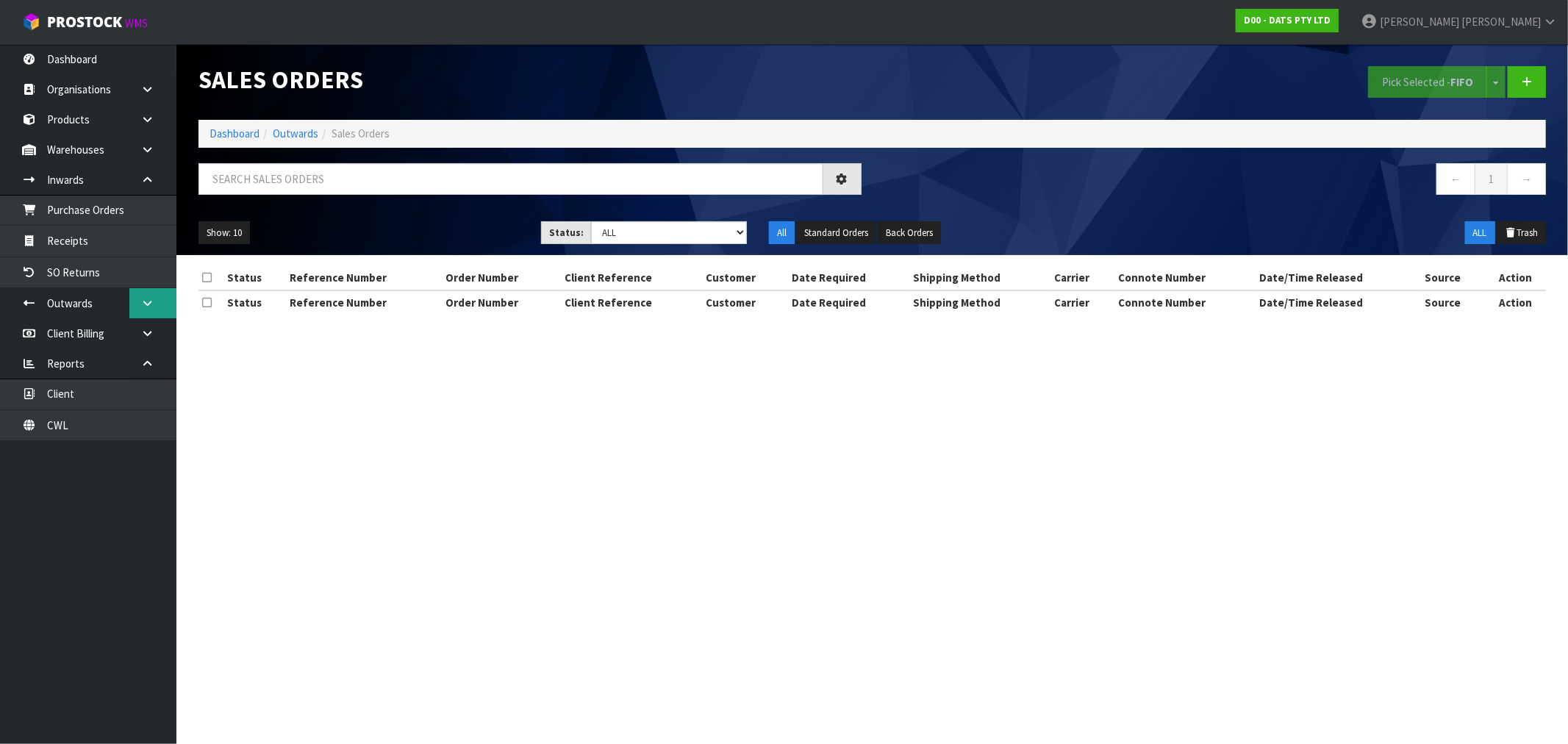
click at [142, 303] on icon at bounding box center [147, 303] width 14 height 11
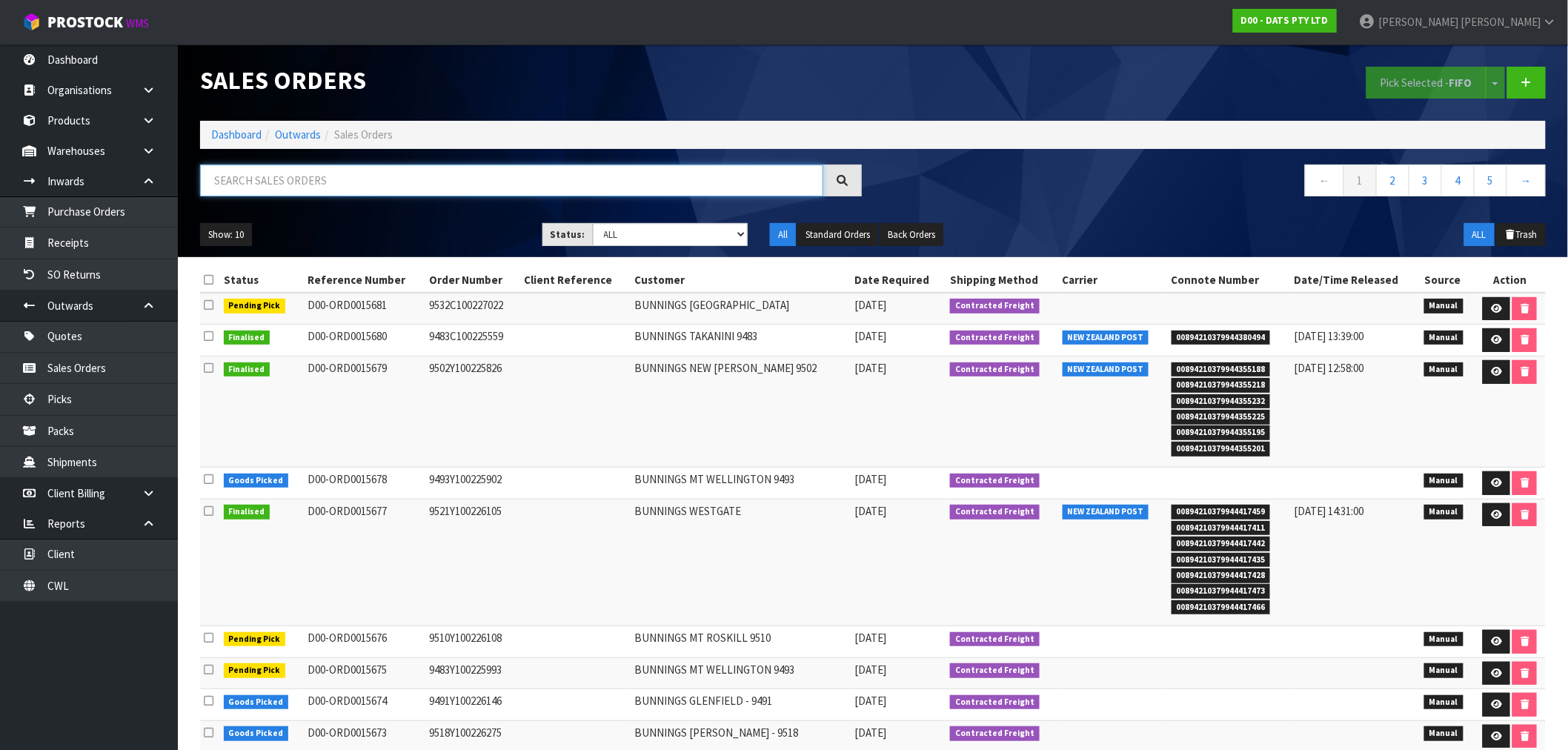
click at [511, 184] on input "text" at bounding box center [511, 180] width 623 height 32
type input "15670"
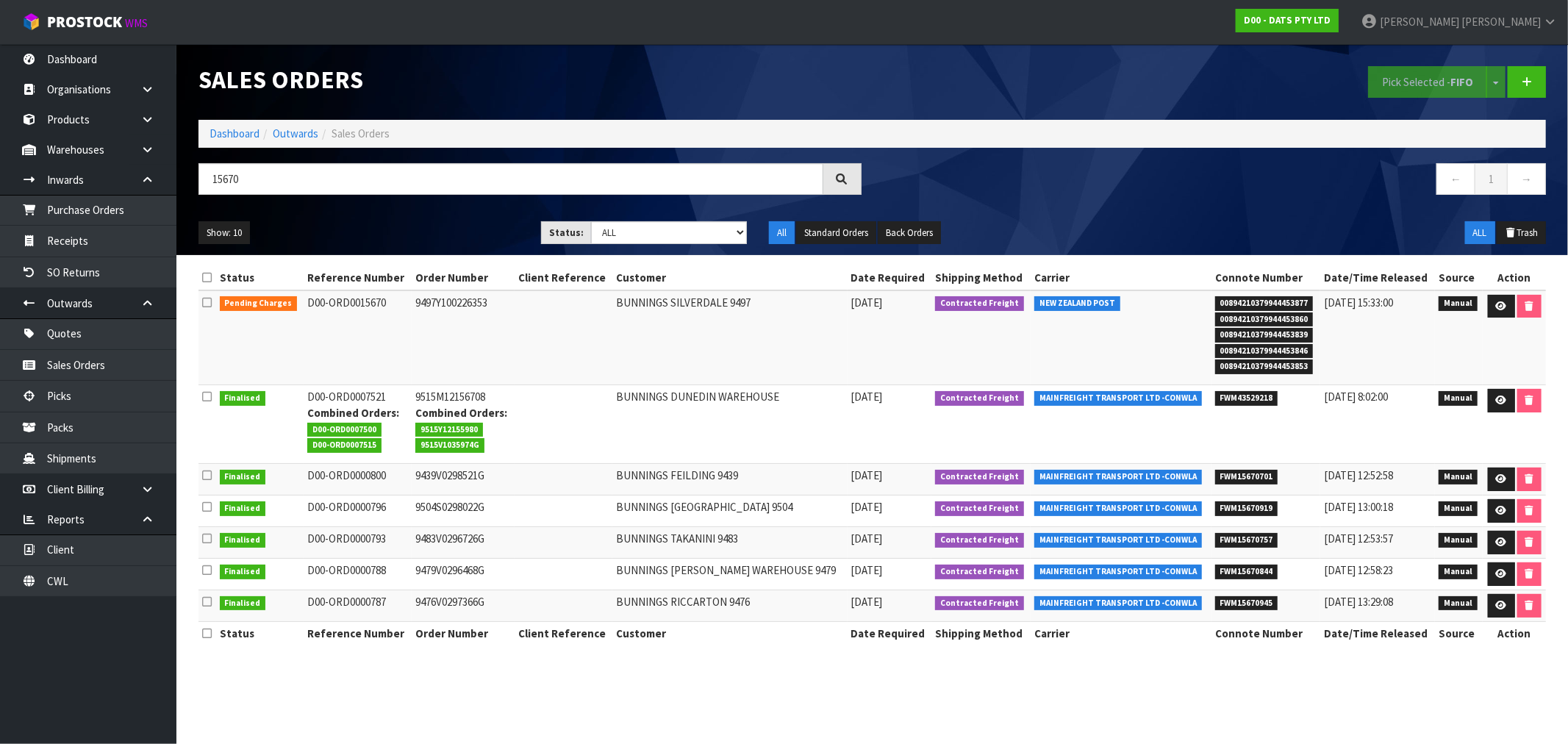
click at [444, 302] on td "9497Y100226353" at bounding box center [463, 337] width 103 height 95
copy td "9497Y100226353"
click at [1504, 310] on icon at bounding box center [1502, 306] width 11 height 10
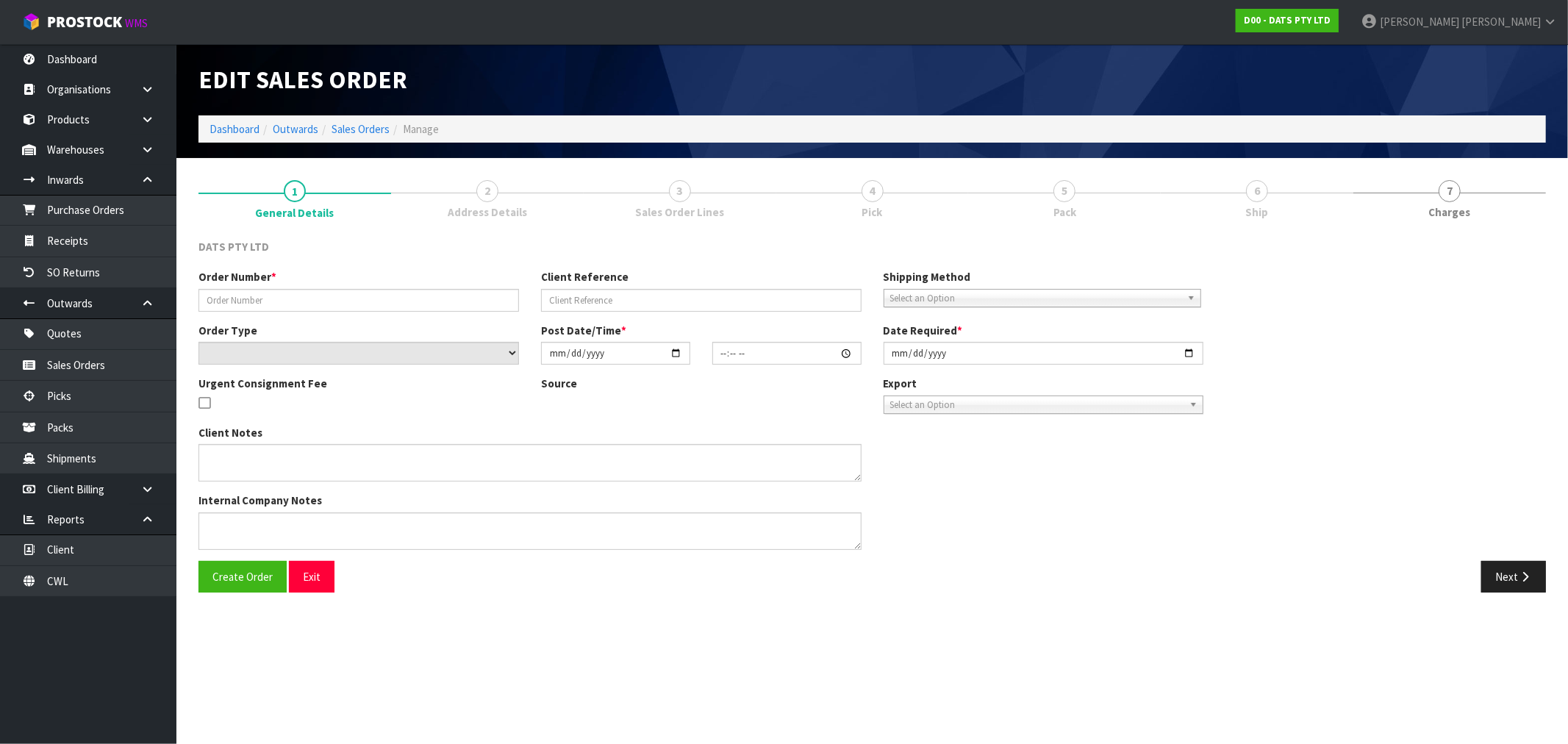
type input "9497Y100226353"
select select "number:0"
type input "2025-08-29"
type input "08:46:00.000"
type input "2025-08-29"
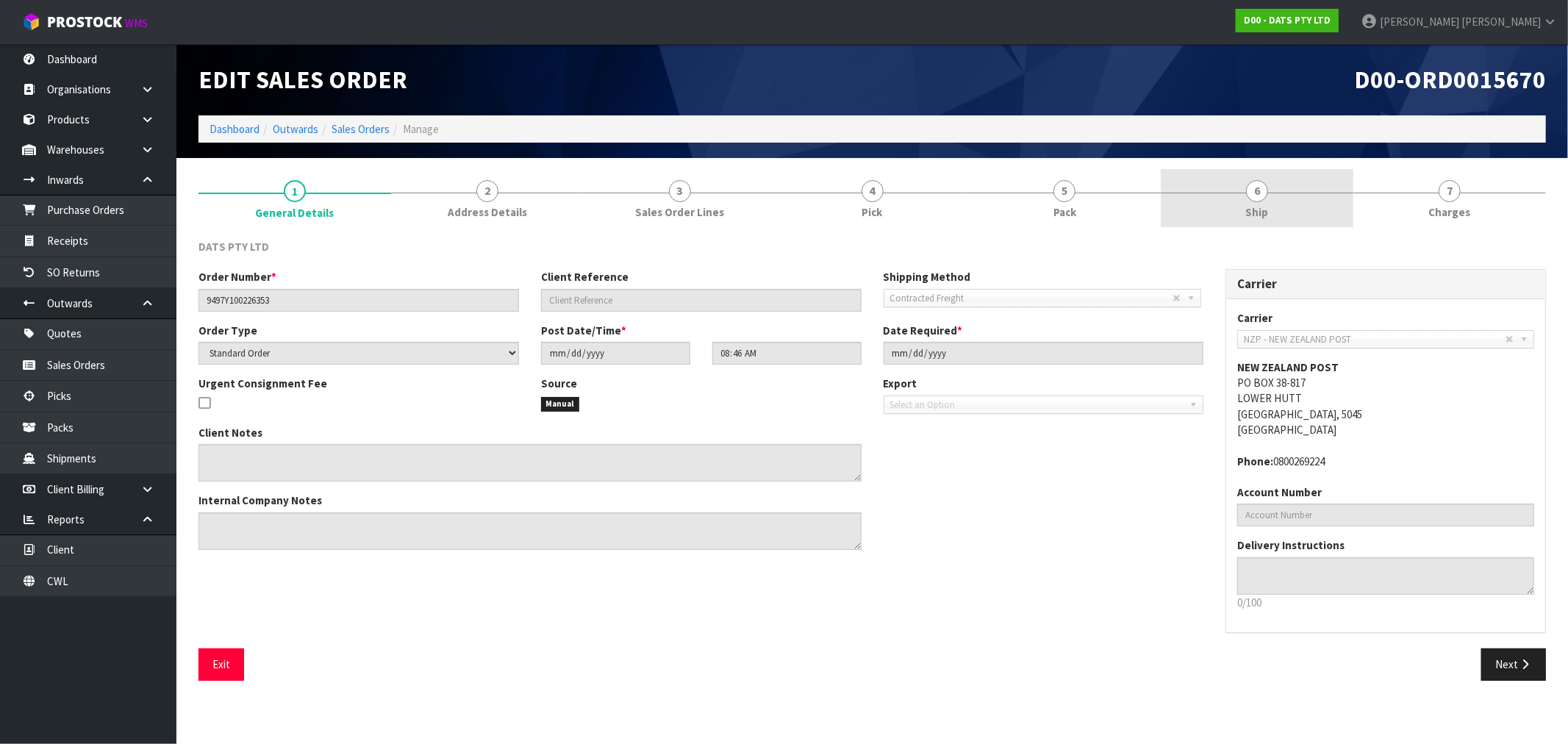
click at [1239, 191] on link "6 Ship" at bounding box center [1258, 199] width 193 height 58
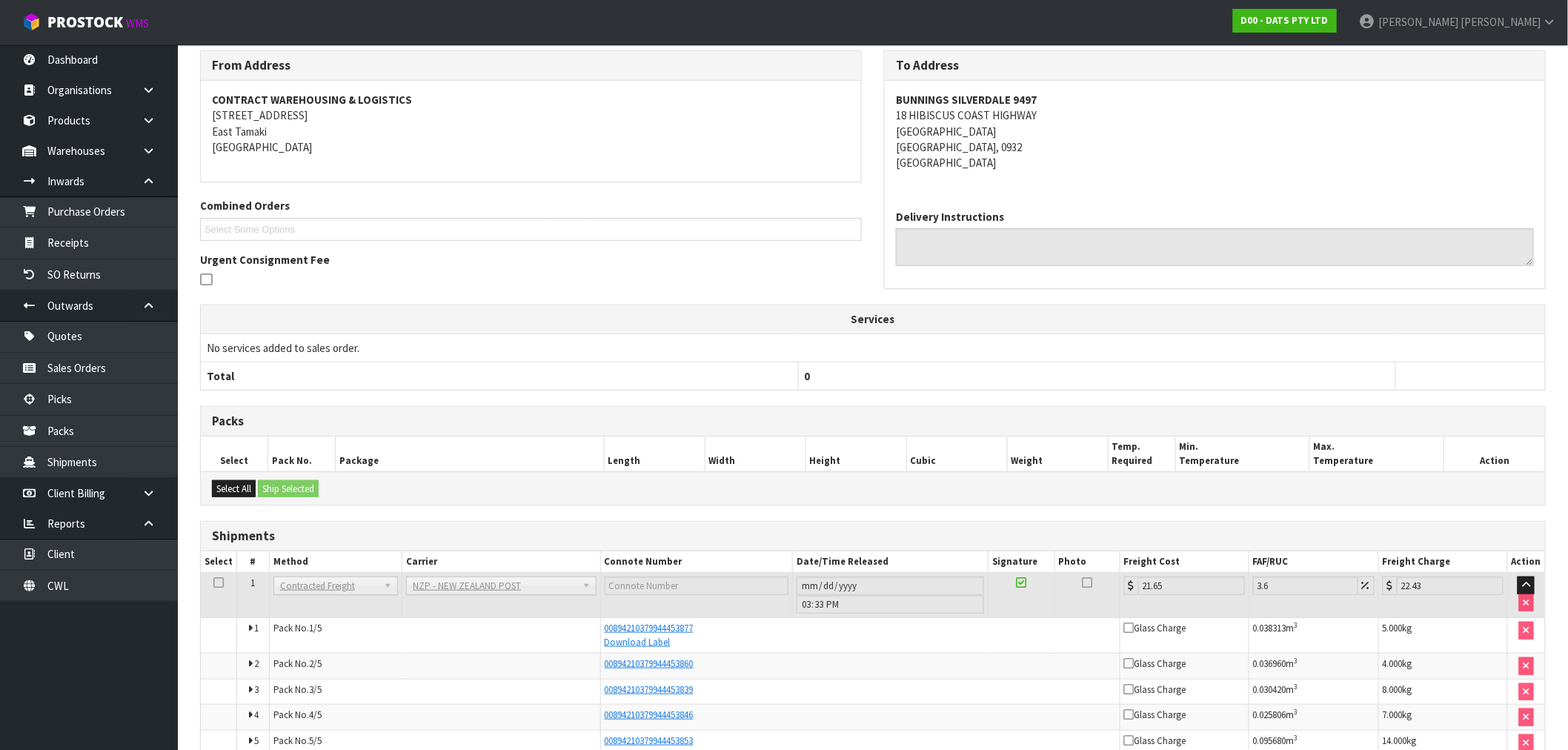
scroll to position [268, 0]
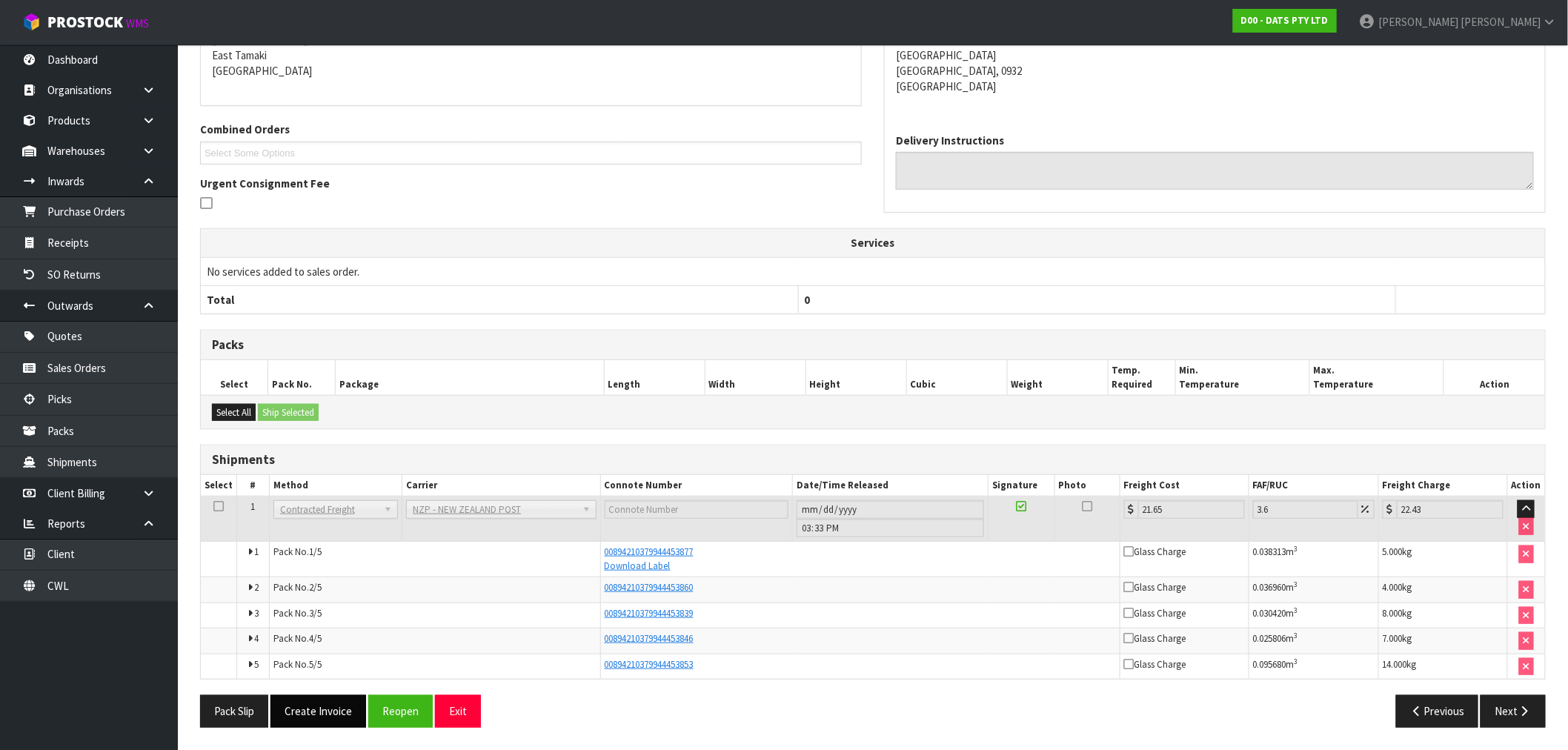
click at [323, 694] on div "From Address CONTRACT WAREHOUSING & LOGISTICS 17 Allens Road East Tamaki Auckla…" at bounding box center [873, 356] width 1346 height 765
click at [322, 708] on button "Create Invoice" at bounding box center [318, 711] width 96 height 32
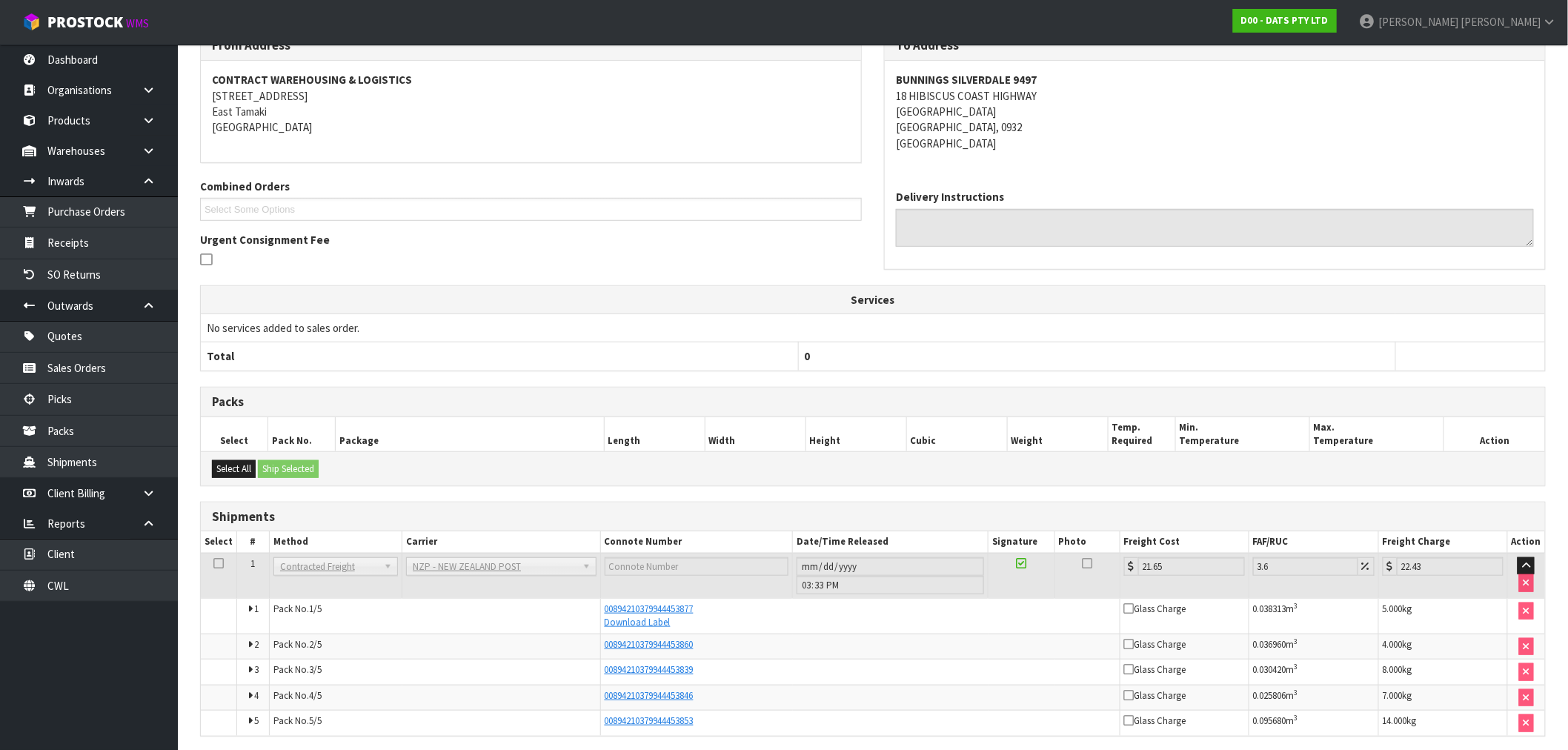
scroll to position [321, 0]
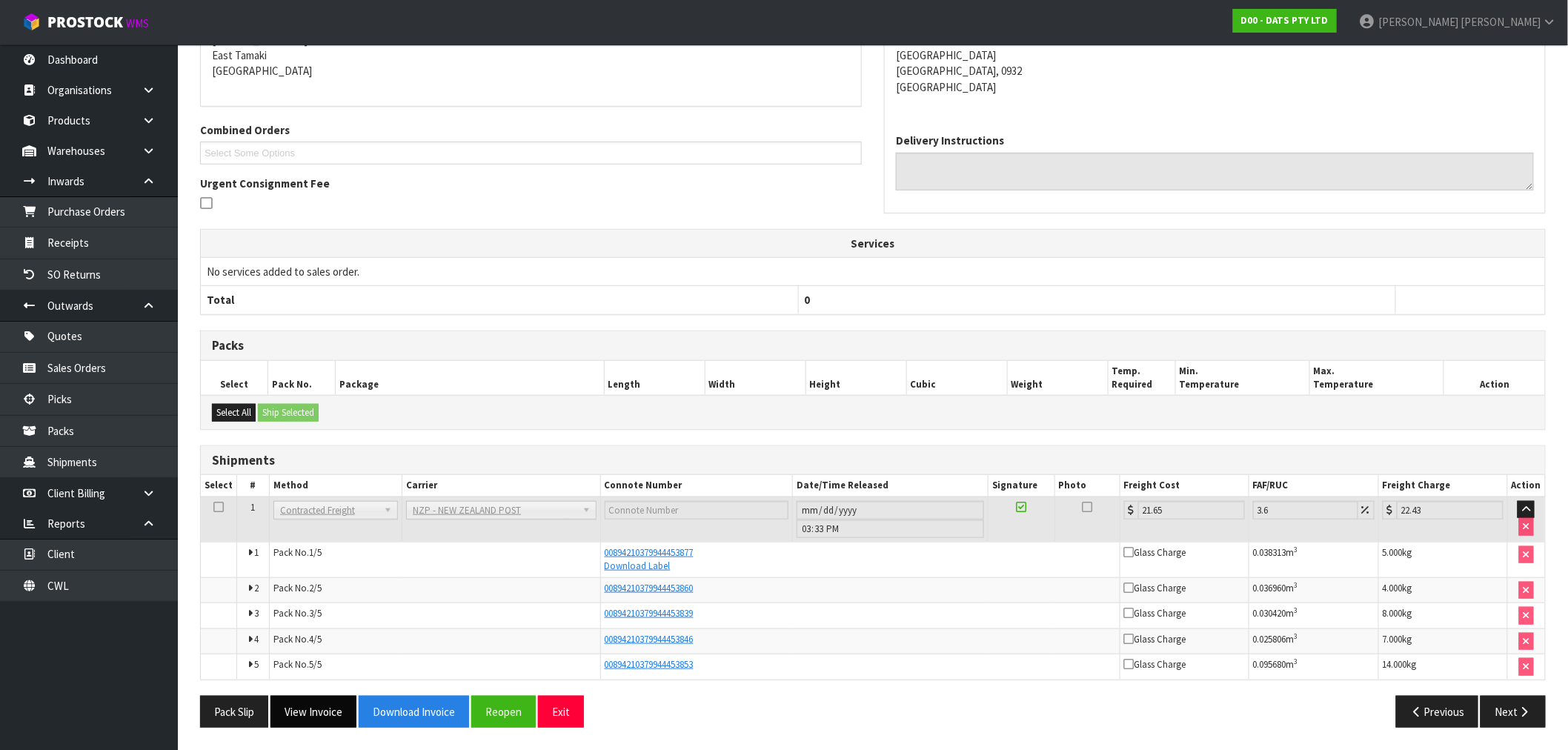
drag, startPoint x: 302, startPoint y: 739, endPoint x: 307, endPoint y: 722, distance: 17.7
click at [302, 737] on section "× Close Invoice created 1 General Details 2 Address Details 3 Sales Order Lines…" at bounding box center [873, 294] width 1390 height 911
click at [307, 722] on button "View Invoice" at bounding box center [313, 712] width 86 height 32
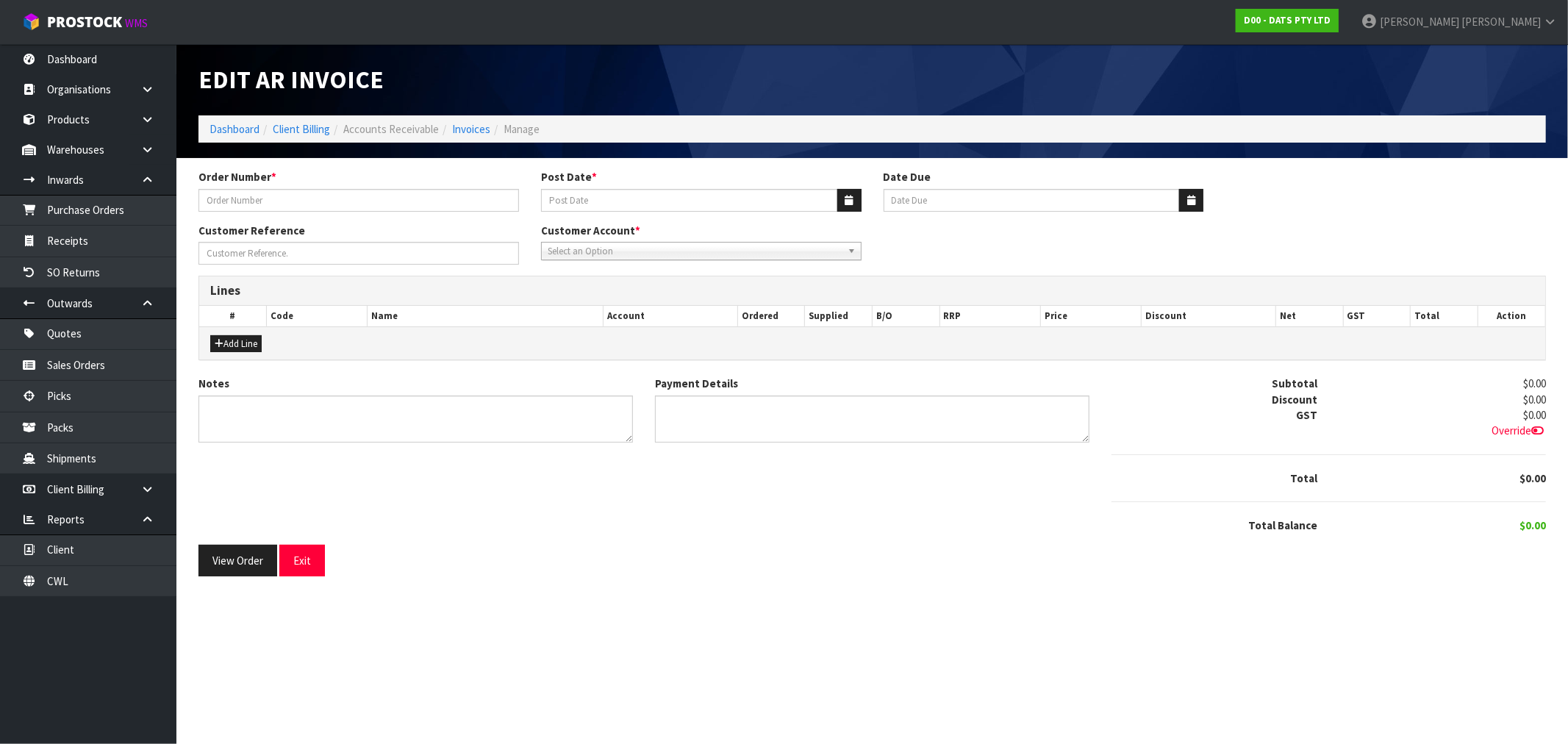
type input "9497Y100226353"
type input "[DATE]"
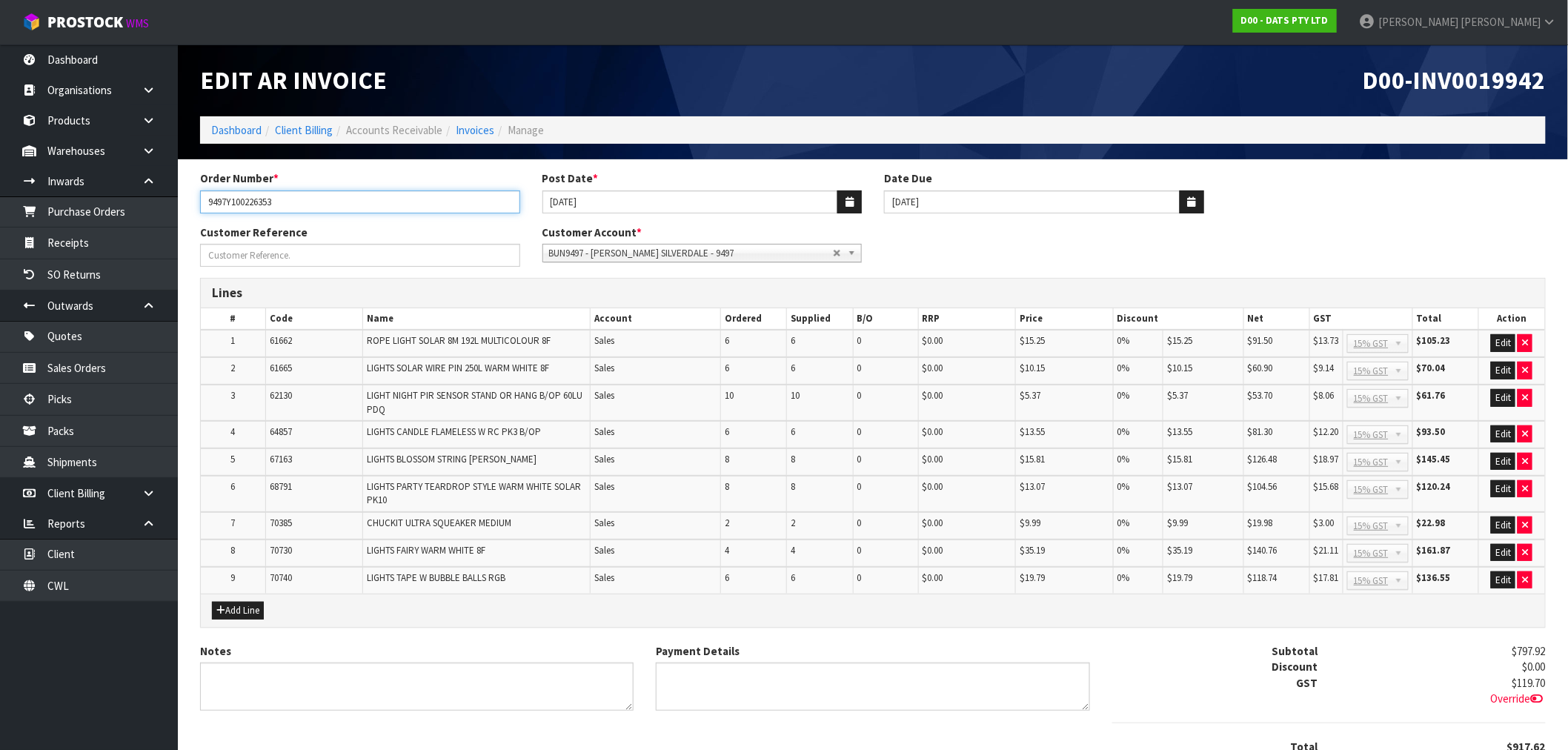
click at [336, 203] on input "9497Y100226353" at bounding box center [360, 202] width 320 height 23
click at [1478, 83] on span "D00-INV0019942" at bounding box center [1454, 80] width 183 height 31
copy span "INV0019942"
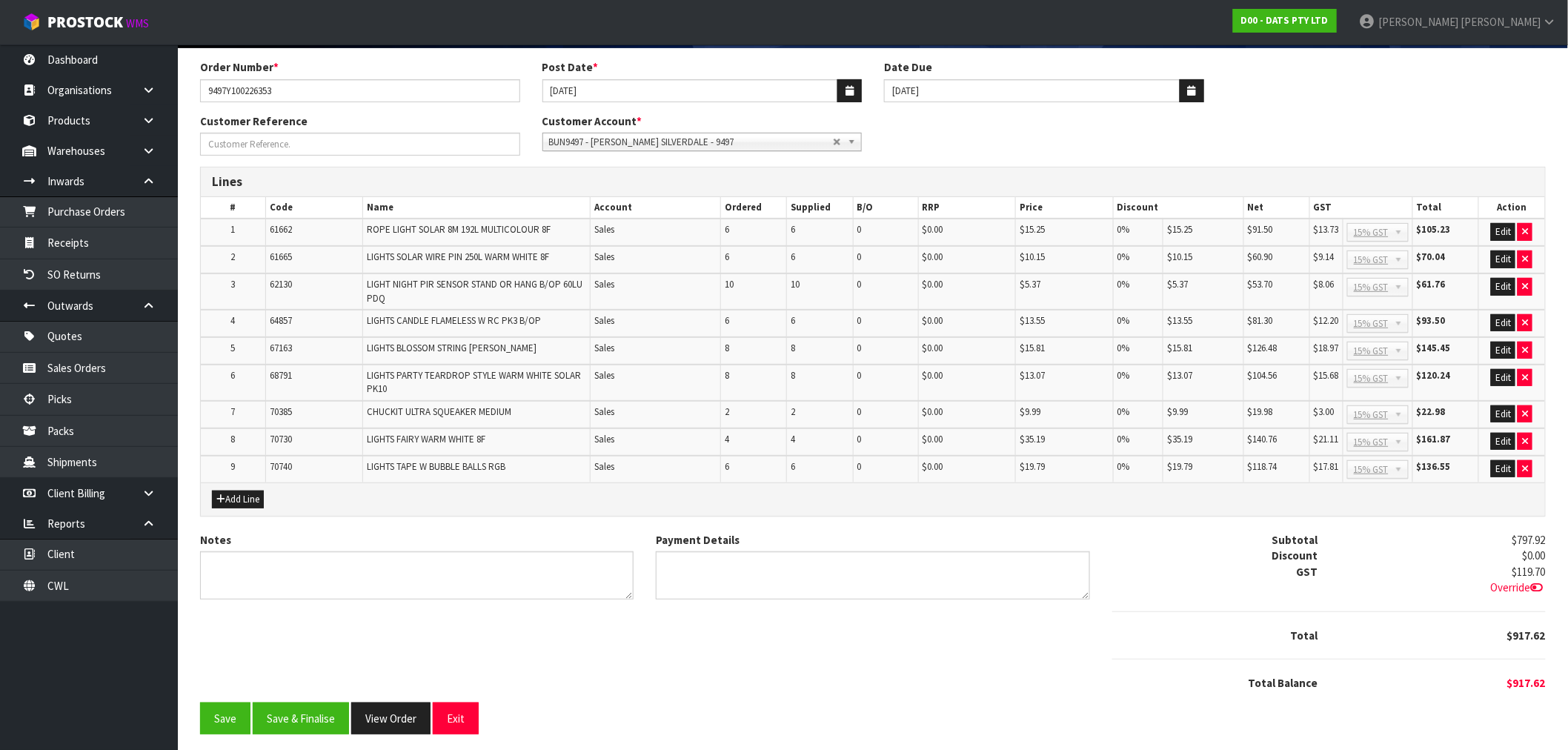
scroll to position [112, 0]
click at [327, 693] on div "Notes Payment Details Subtotal $797.92 Discount $0.00 GST $119.70 Override" at bounding box center [872, 617] width 1368 height 171
click at [330, 702] on button "Save & Finalise" at bounding box center [301, 717] width 96 height 32
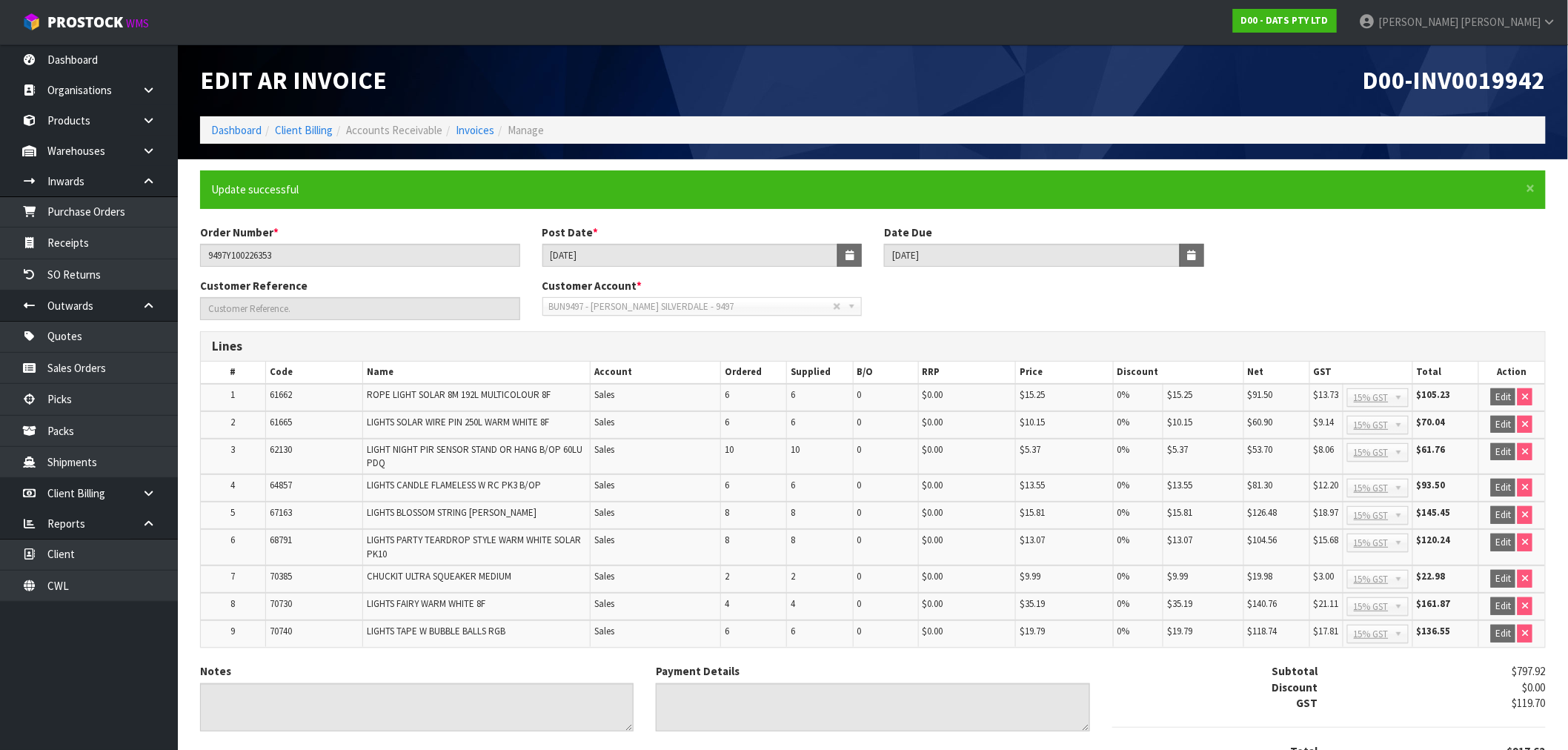
scroll to position [116, 0]
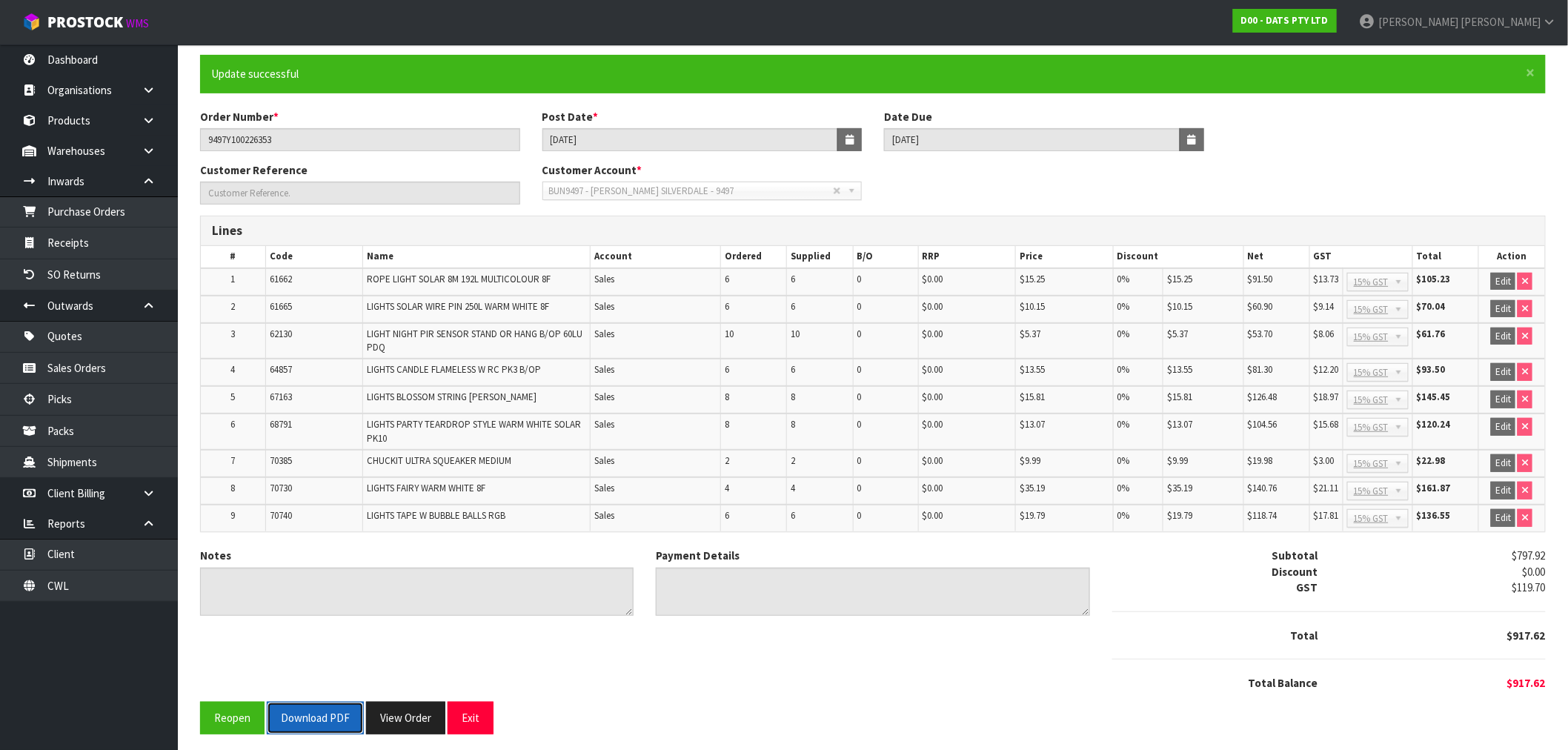
click at [322, 705] on button "Download PDF" at bounding box center [315, 717] width 97 height 32
click at [412, 707] on button "View Order" at bounding box center [405, 717] width 79 height 32
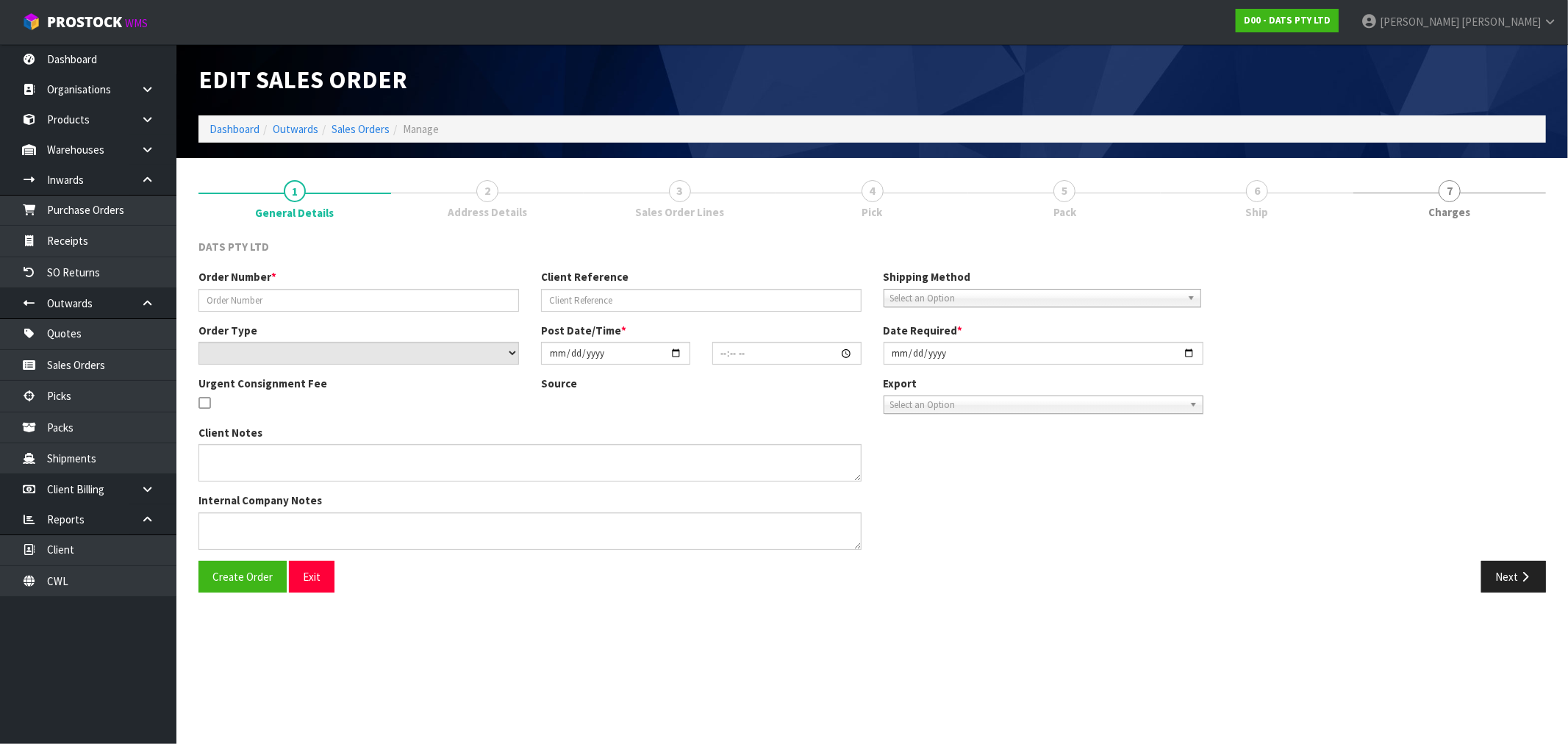
type input "9497Y100226353"
select select "number:0"
type input "2025-08-29"
type input "08:46:00.000"
type input "2025-08-29"
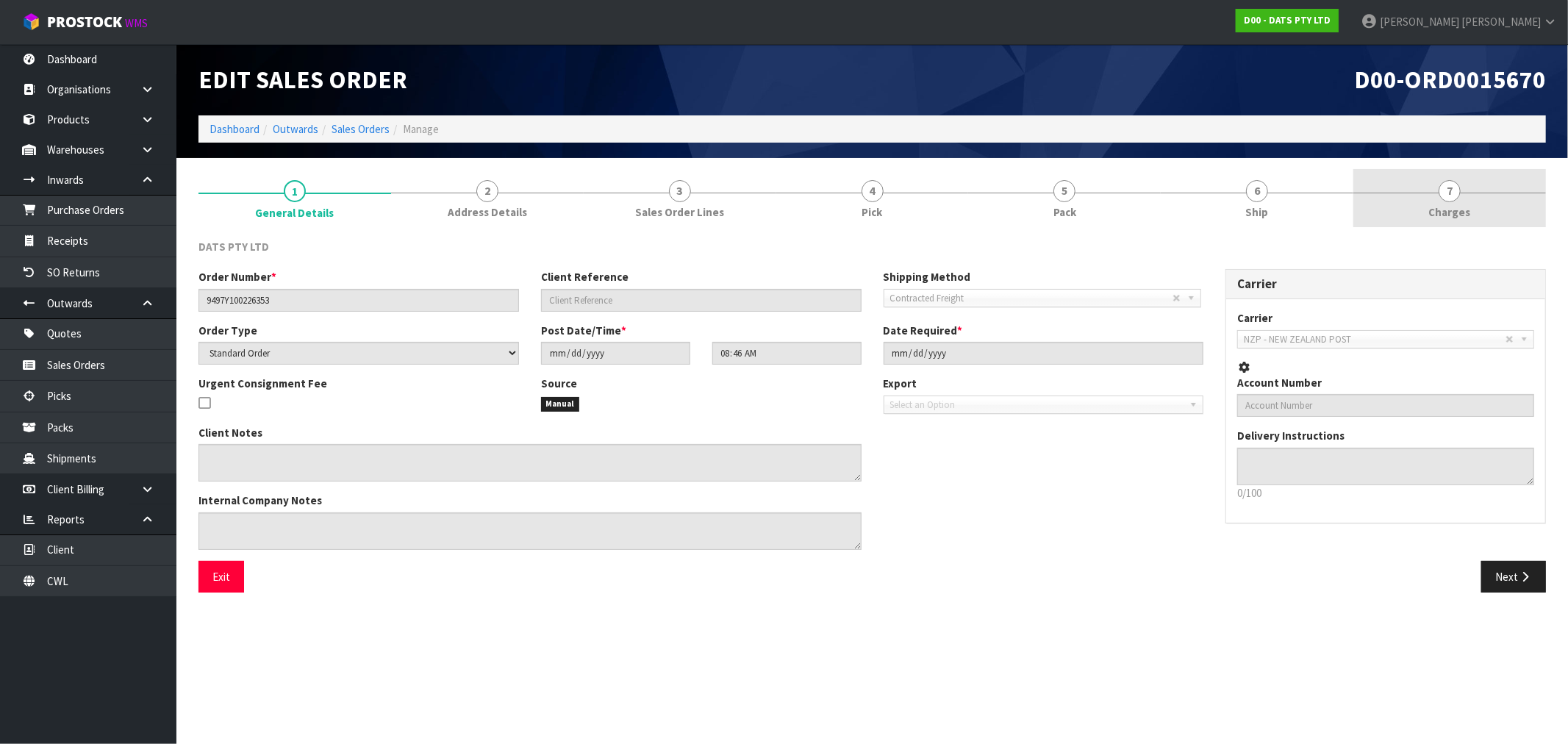
click at [1527, 195] on link "7 Charges" at bounding box center [1451, 199] width 193 height 58
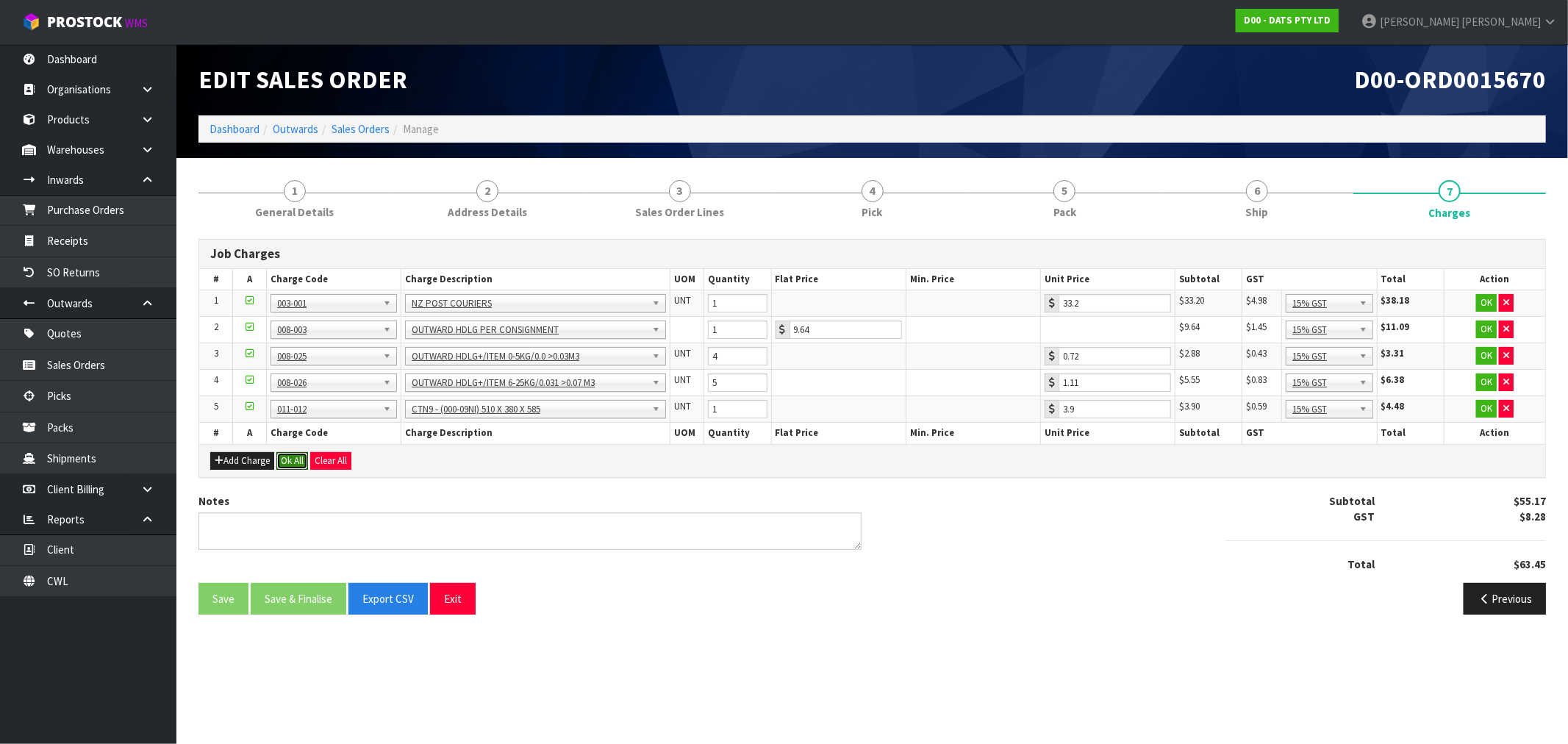
drag, startPoint x: 285, startPoint y: 467, endPoint x: 305, endPoint y: 508, distance: 45.6
click at [285, 467] on button "Ok All" at bounding box center [292, 461] width 32 height 18
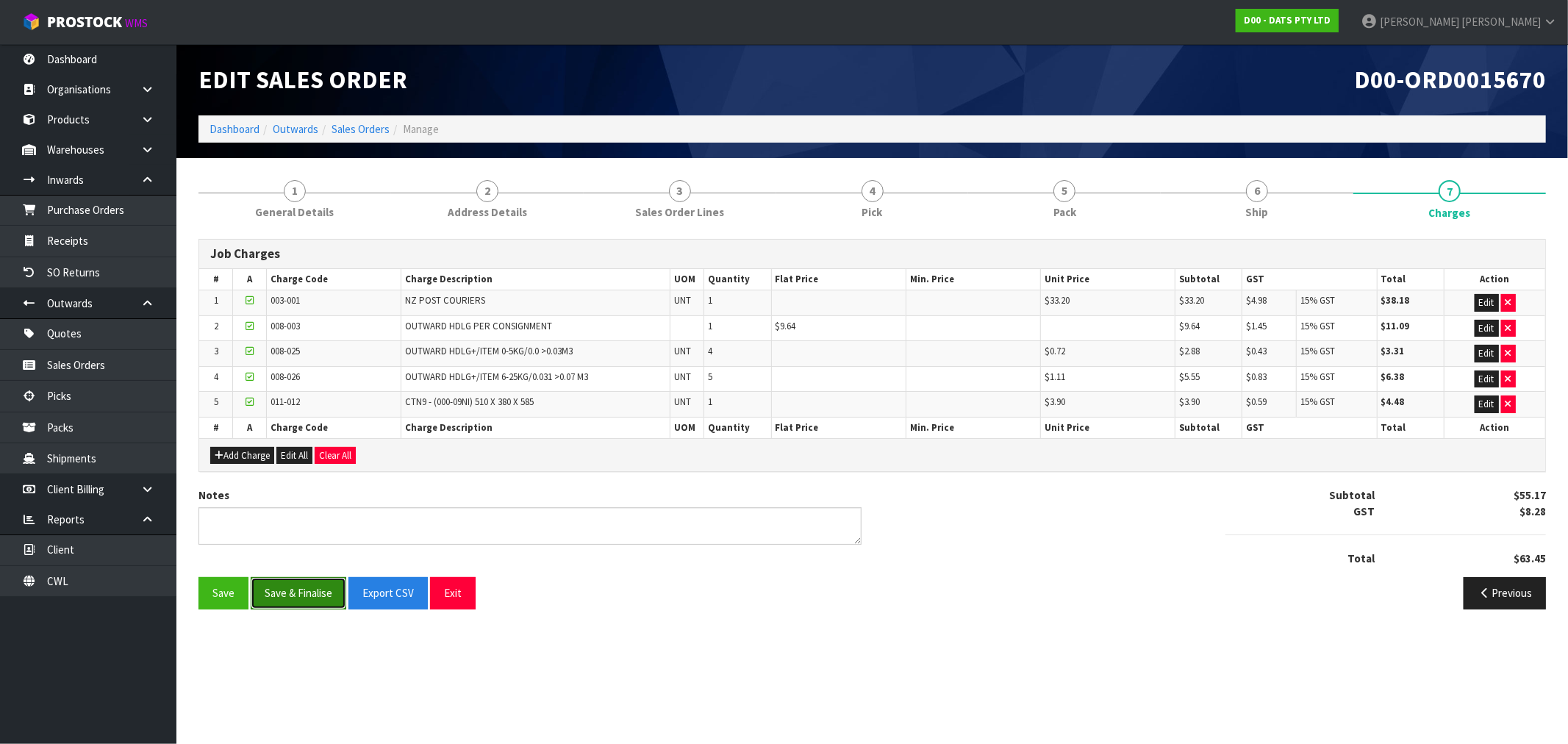
click at [331, 593] on button "Save & Finalise" at bounding box center [298, 592] width 96 height 32
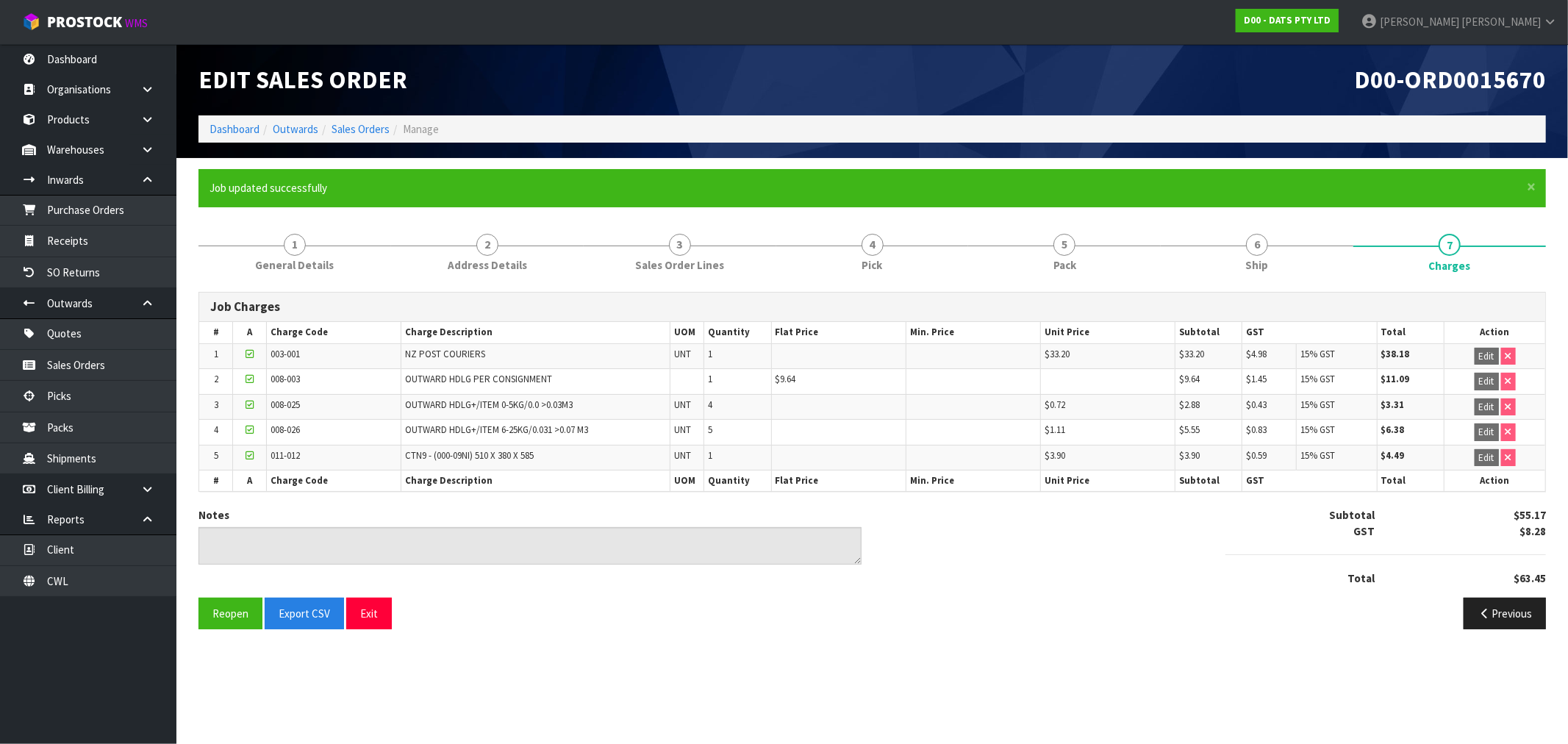
click at [229, 119] on ol "Dashboard Outwards Sales Orders Manage" at bounding box center [872, 129] width 1348 height 28
click at [236, 126] on link "Dashboard" at bounding box center [235, 129] width 50 height 14
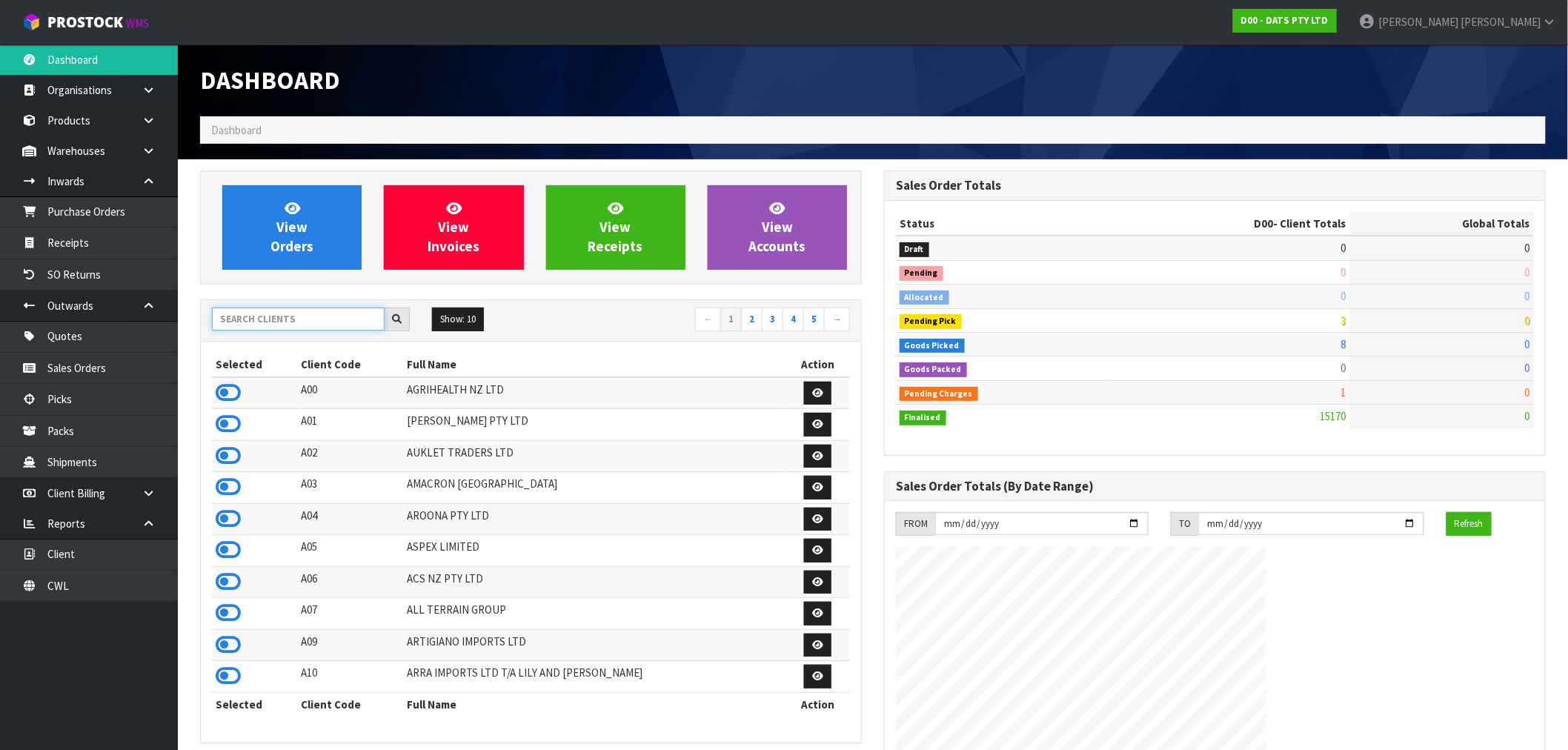
click at [275, 327] on input "text" at bounding box center [298, 319] width 172 height 23
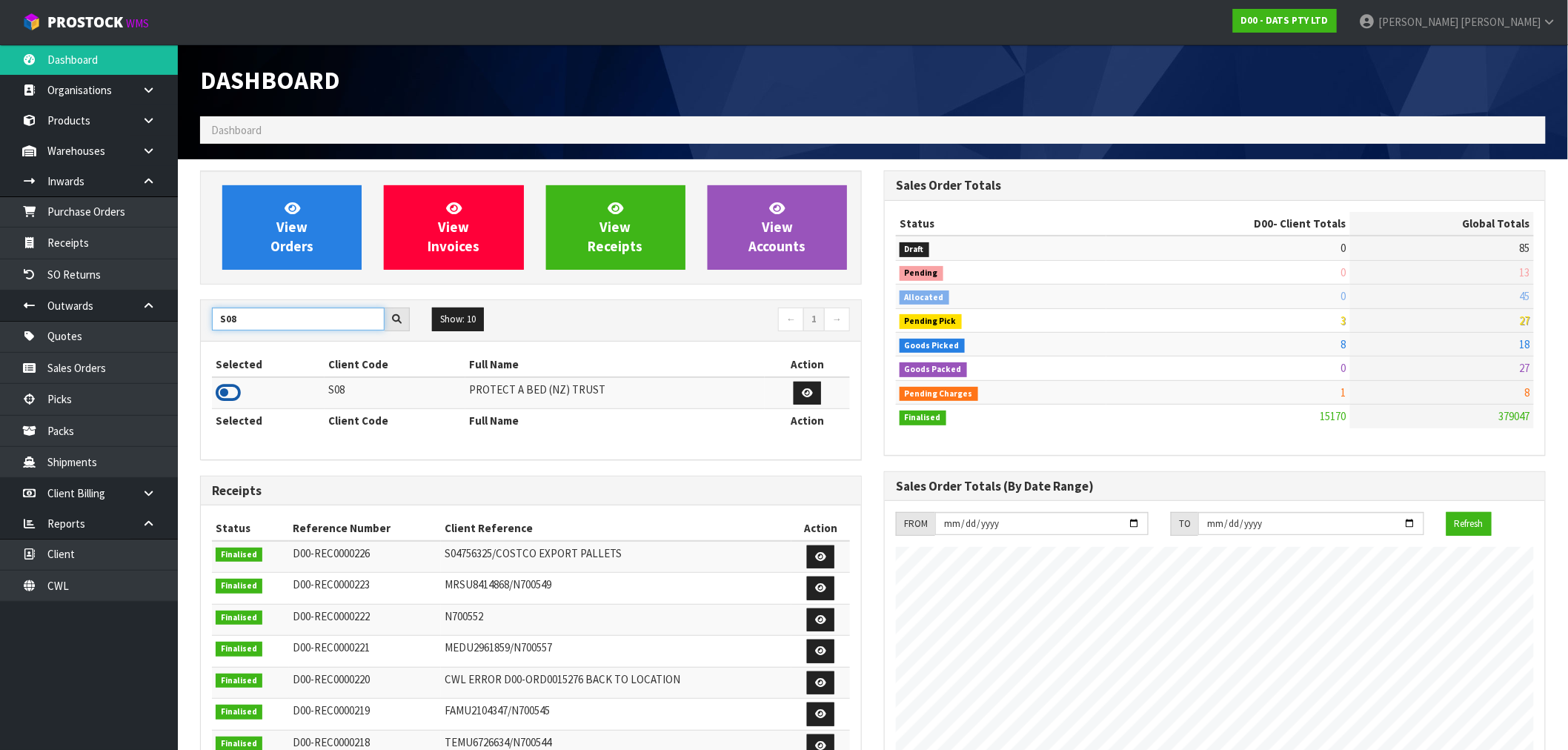
type input "S08"
click at [235, 393] on icon at bounding box center [228, 392] width 25 height 22
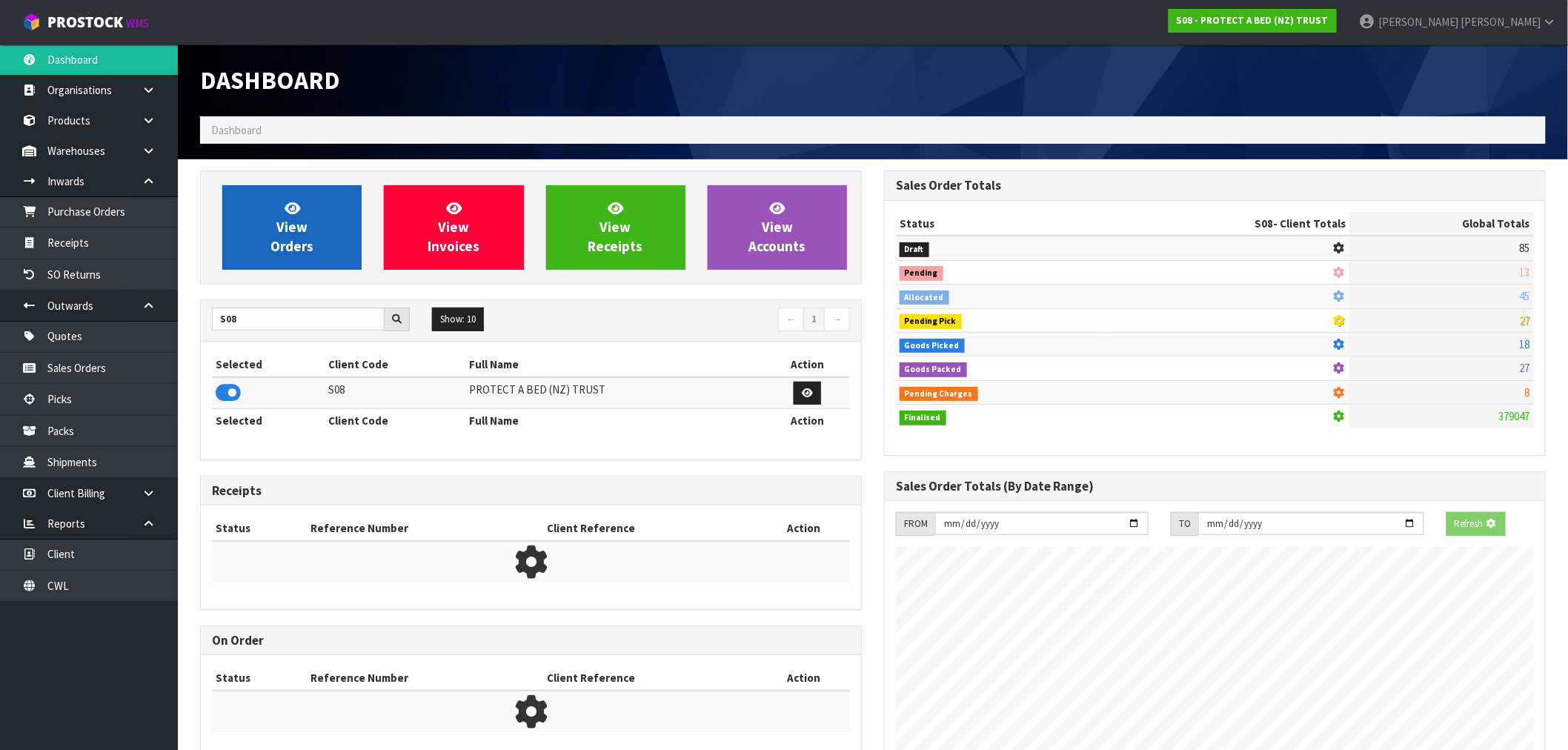
scroll to position [740411, 740354]
click at [292, 253] on span "View Orders" at bounding box center [292, 227] width 43 height 56
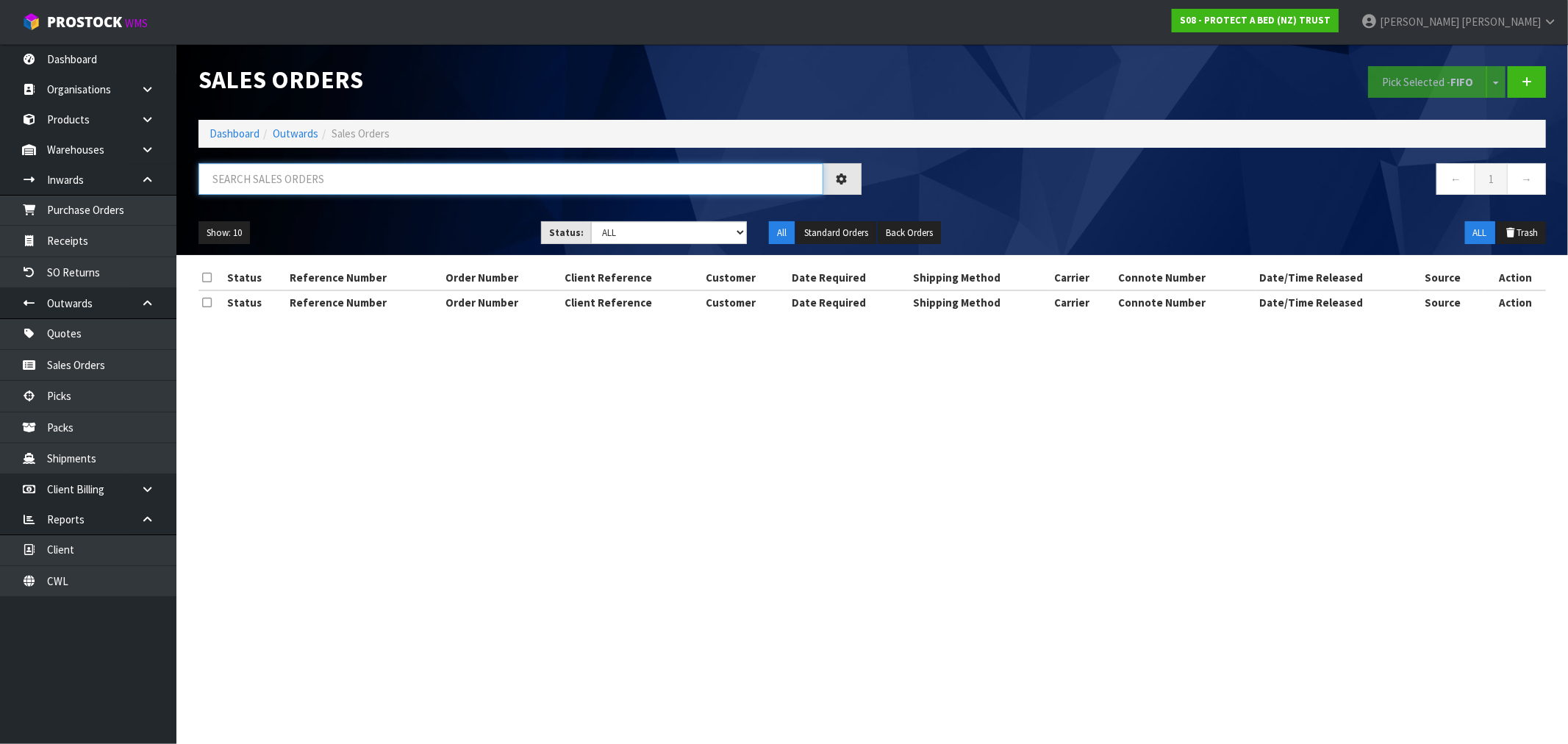
click at [348, 182] on input "text" at bounding box center [511, 178] width 625 height 32
type input "33183"
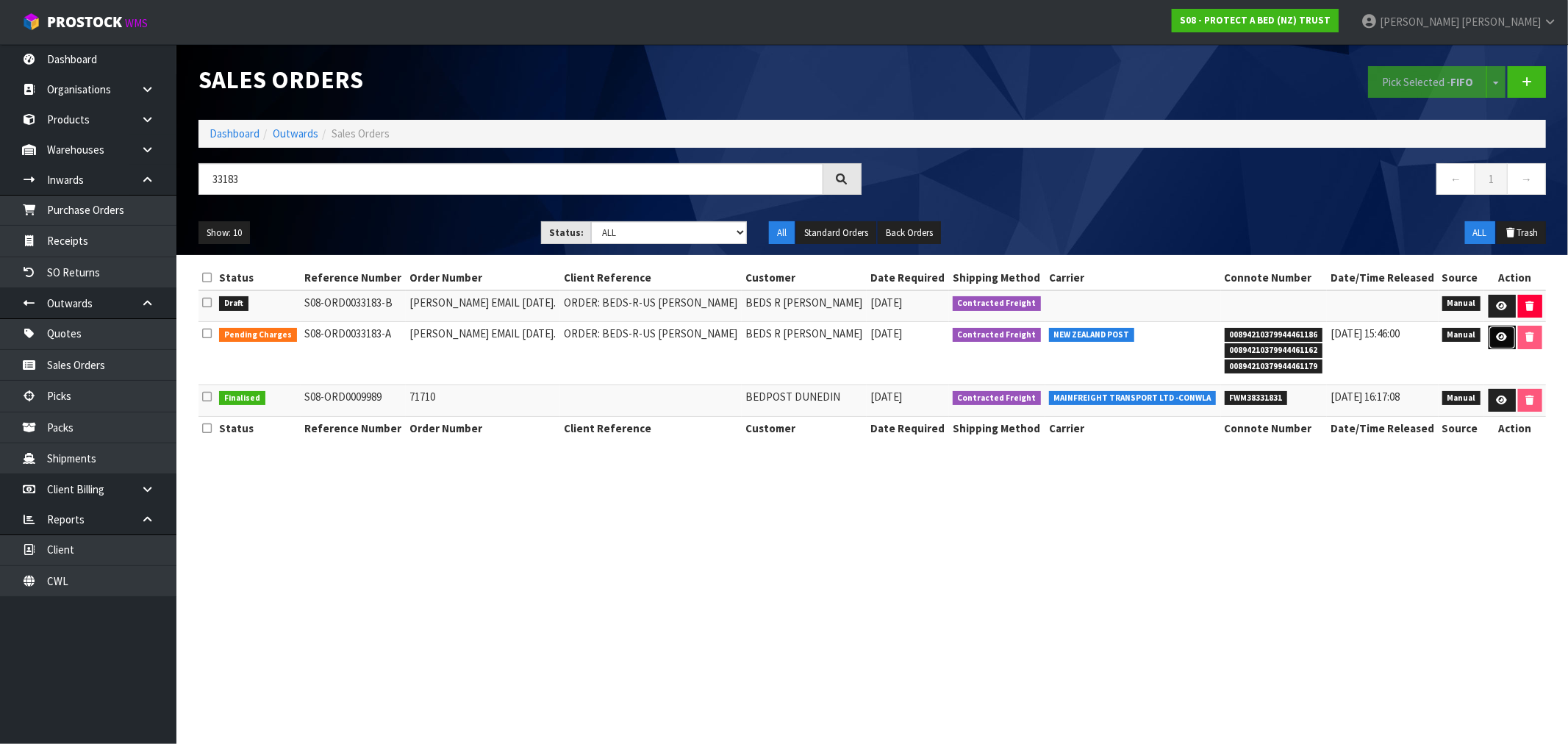
click at [1489, 339] on link at bounding box center [1502, 337] width 28 height 24
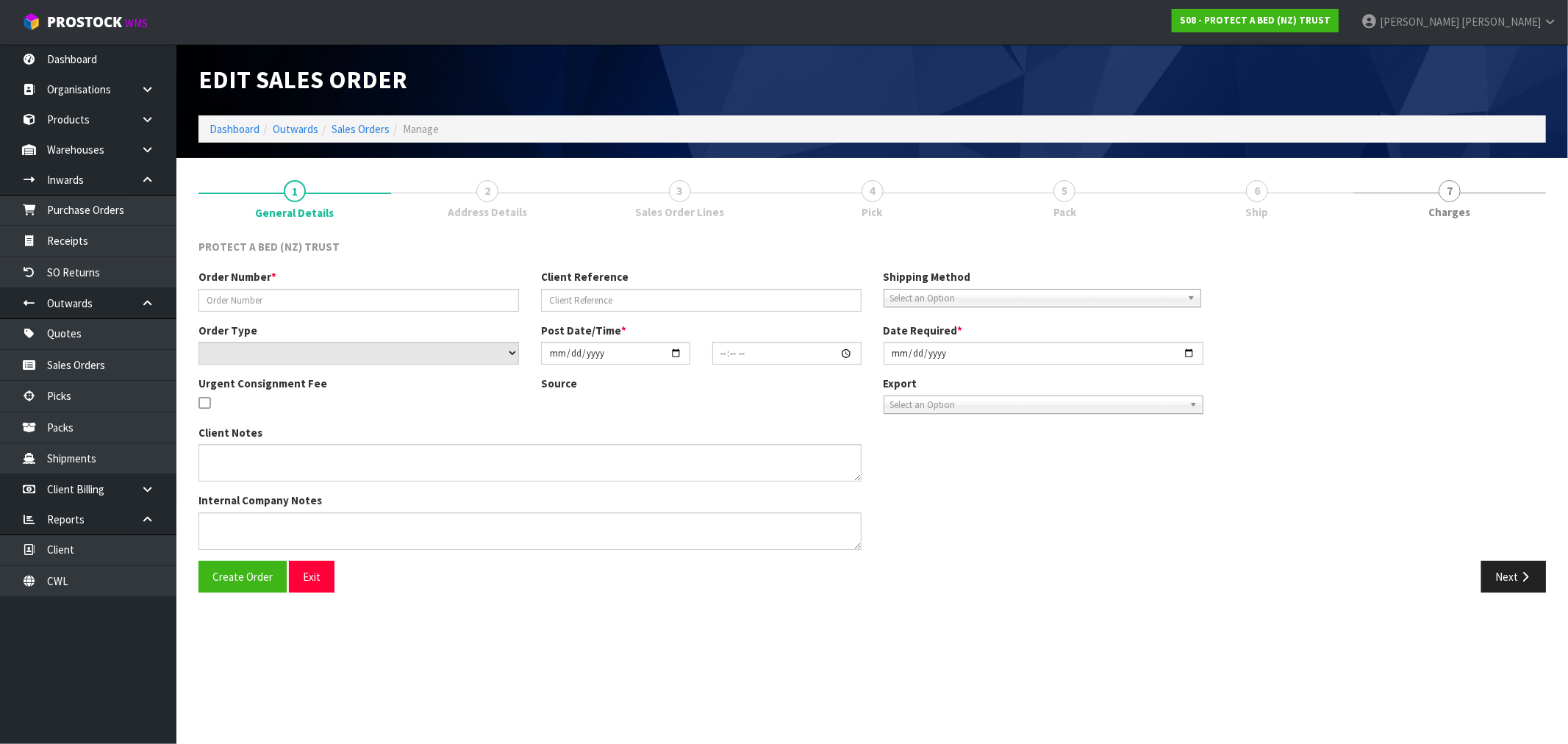
type input "CLINT EMAIL 29.08.25."
type input "ORDER: BEDS-R-US NAPIER"
select select "number:0"
type input "2025-08-29"
type input "11:18:00.000"
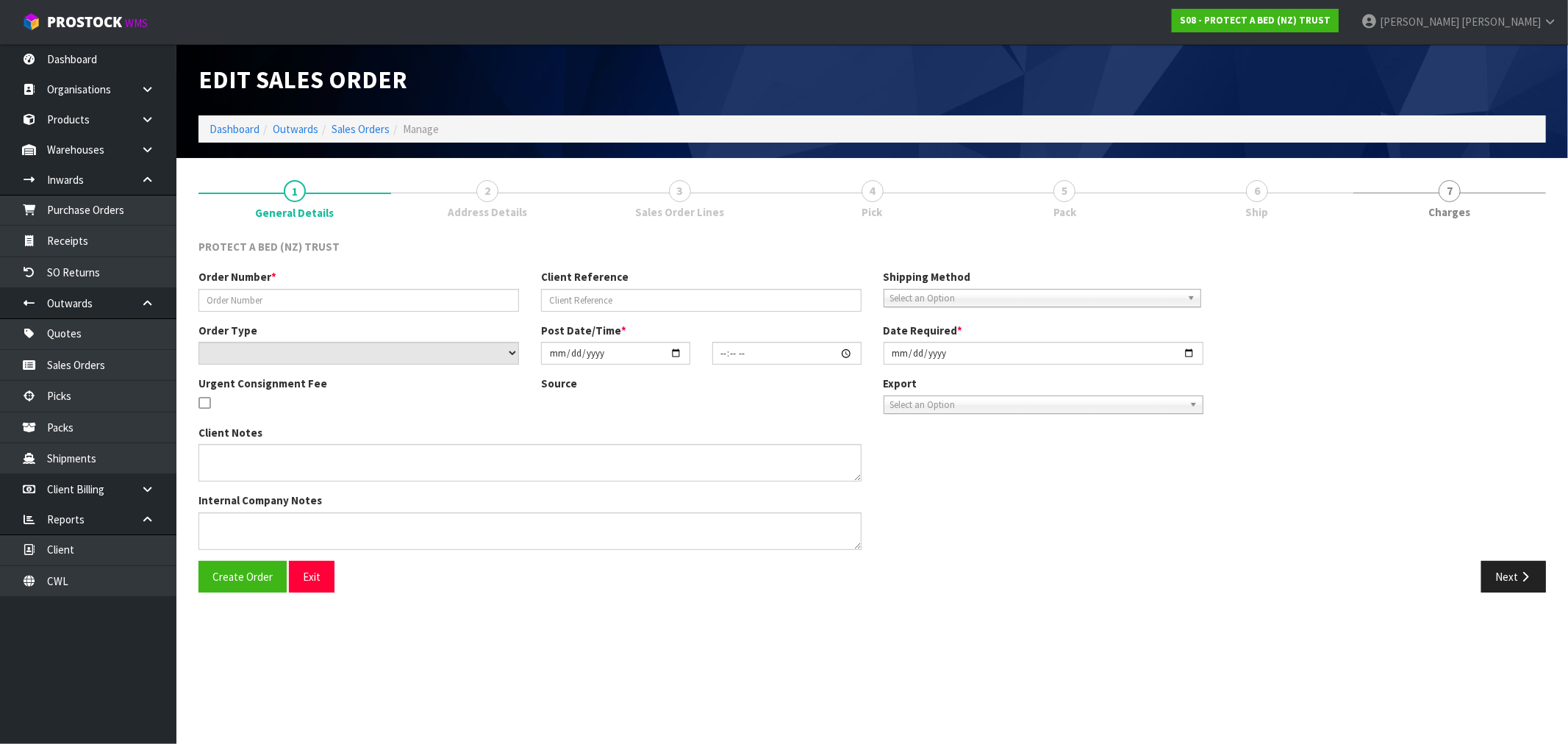
type input "2025-08-29"
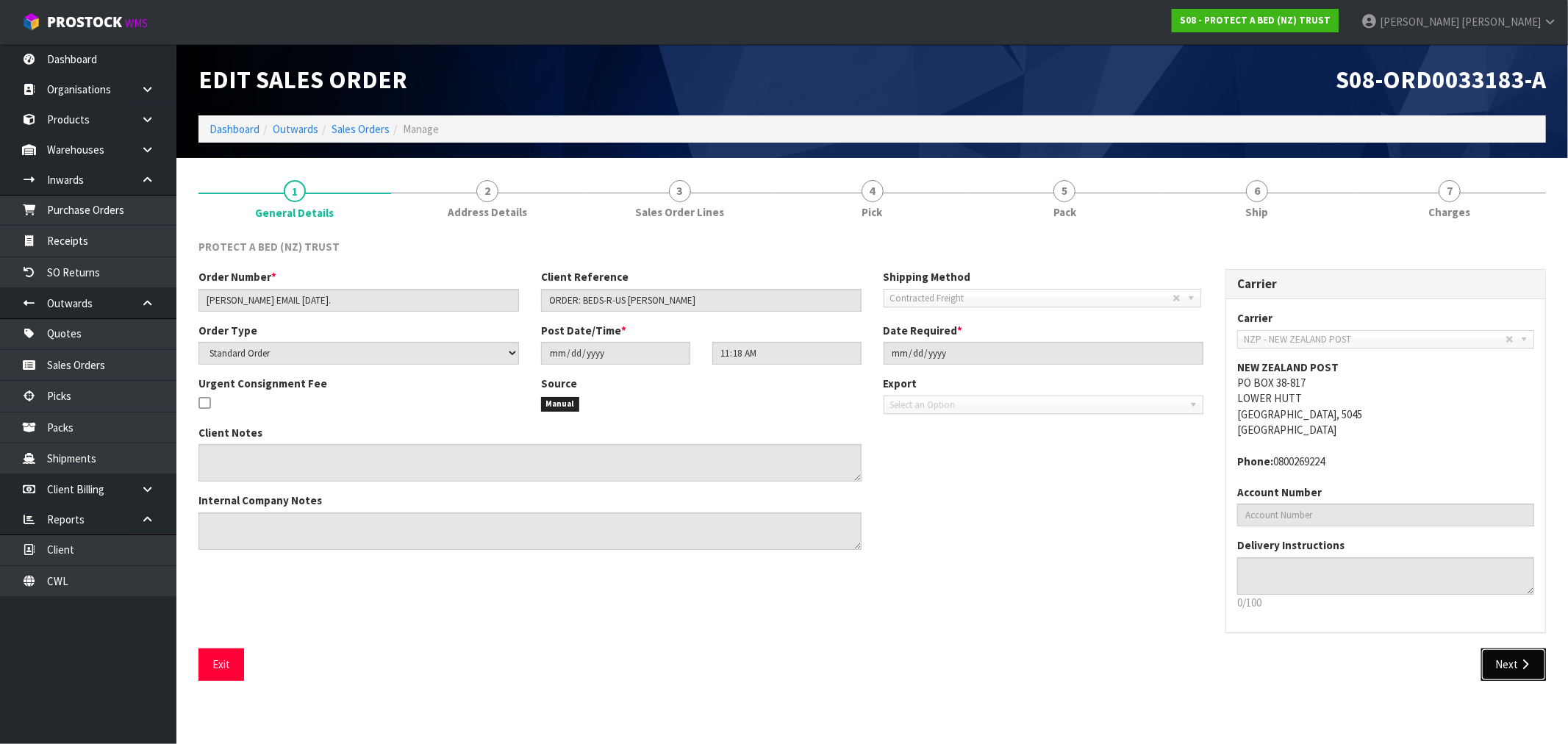
click at [1516, 648] on button "Next" at bounding box center [1514, 664] width 65 height 32
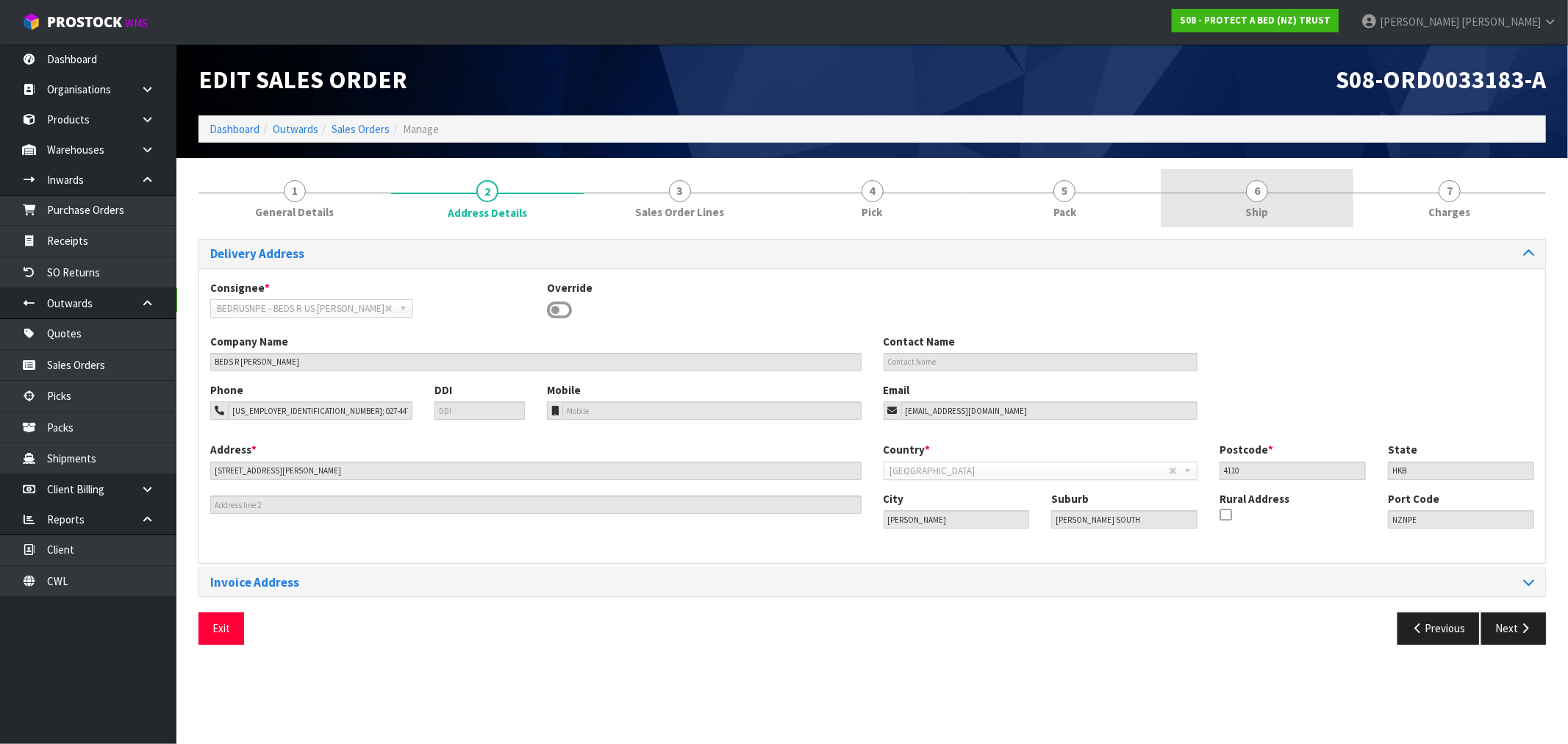
click at [1254, 189] on span "6" at bounding box center [1257, 190] width 22 height 22
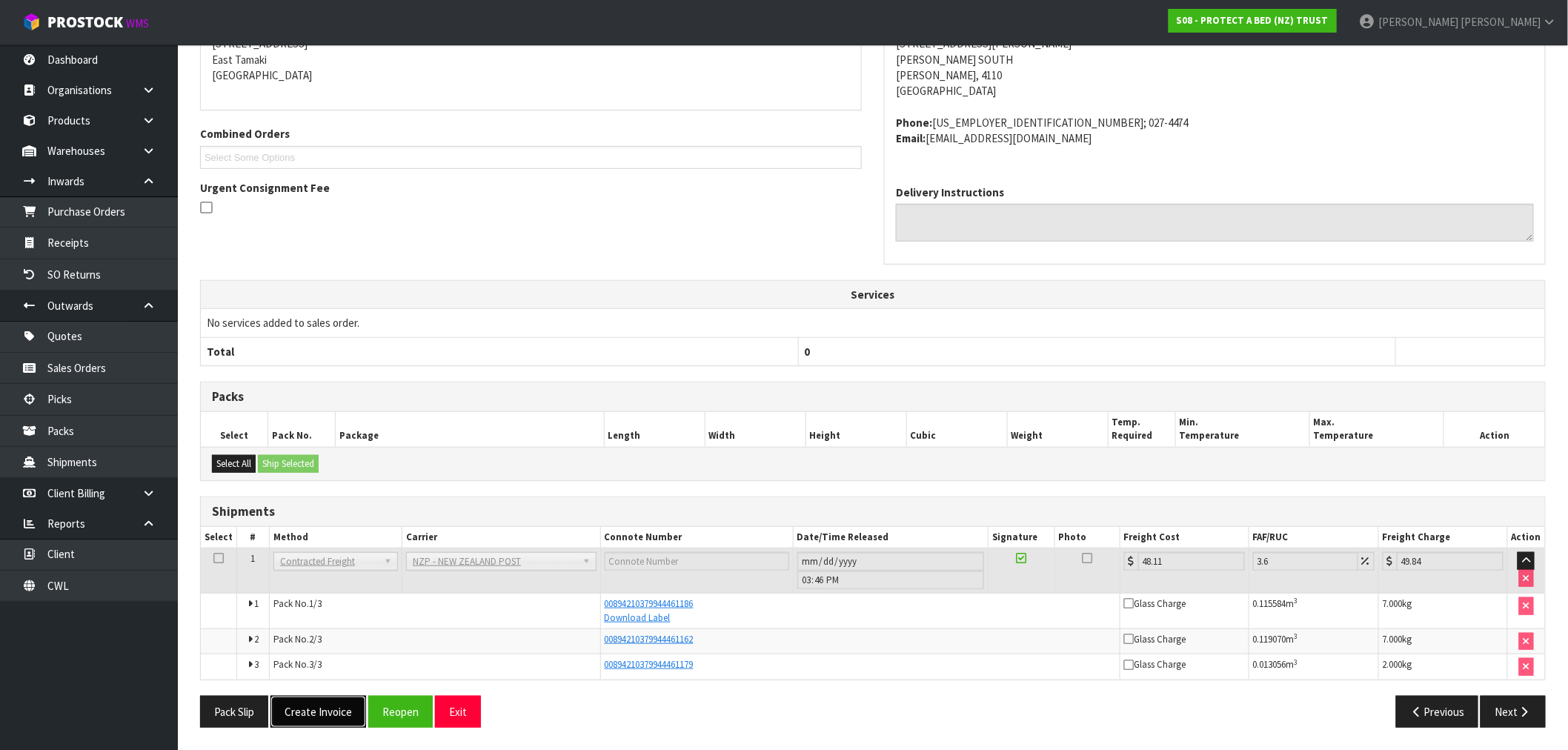
click at [336, 708] on button "Create Invoice" at bounding box center [318, 712] width 96 height 32
click at [333, 708] on button "View Invoice" at bounding box center [313, 711] width 86 height 32
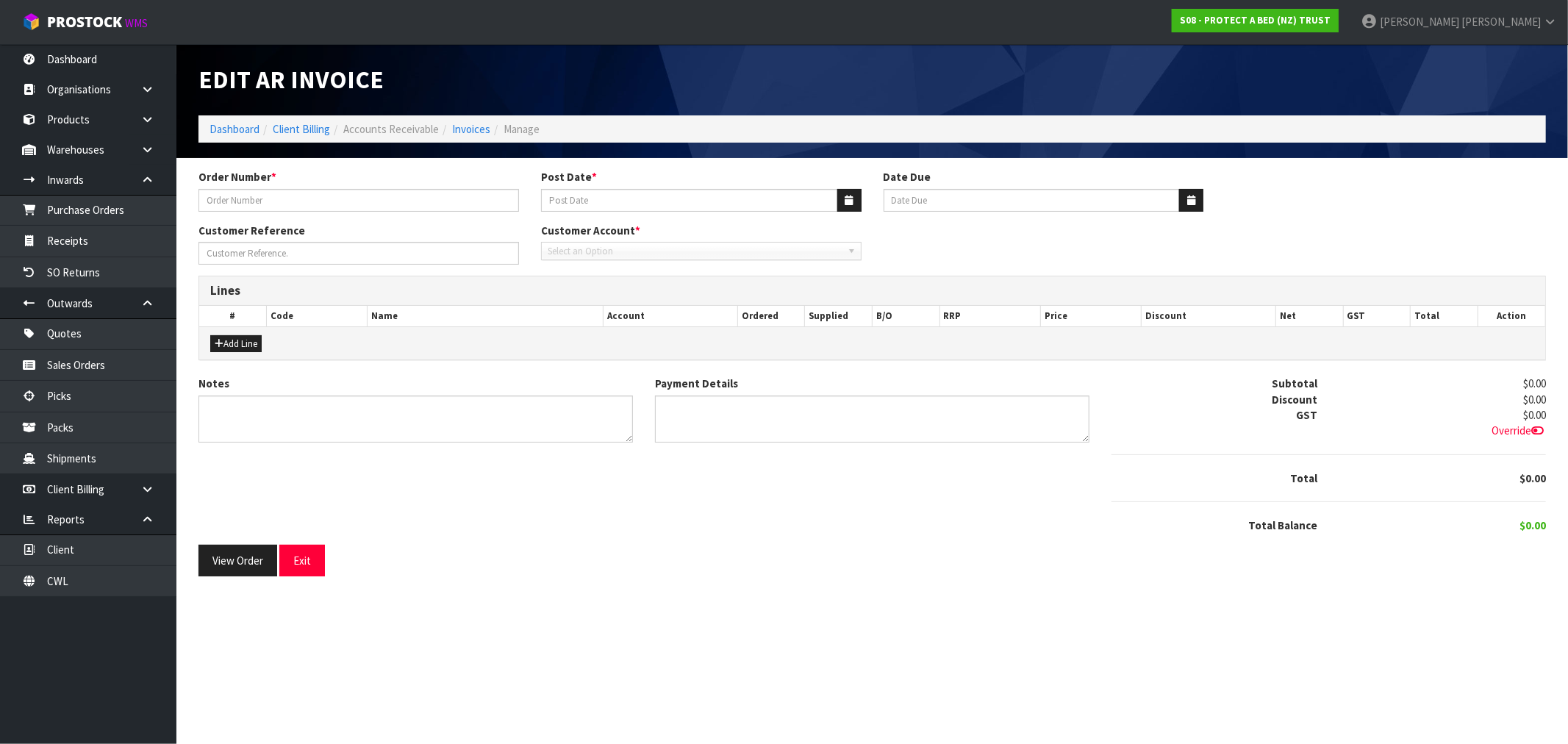
type input "CLINT EMAIL 29.08.25."
type input "[DATE]"
type input "ORDER: BEDS-R-US NAPIER"
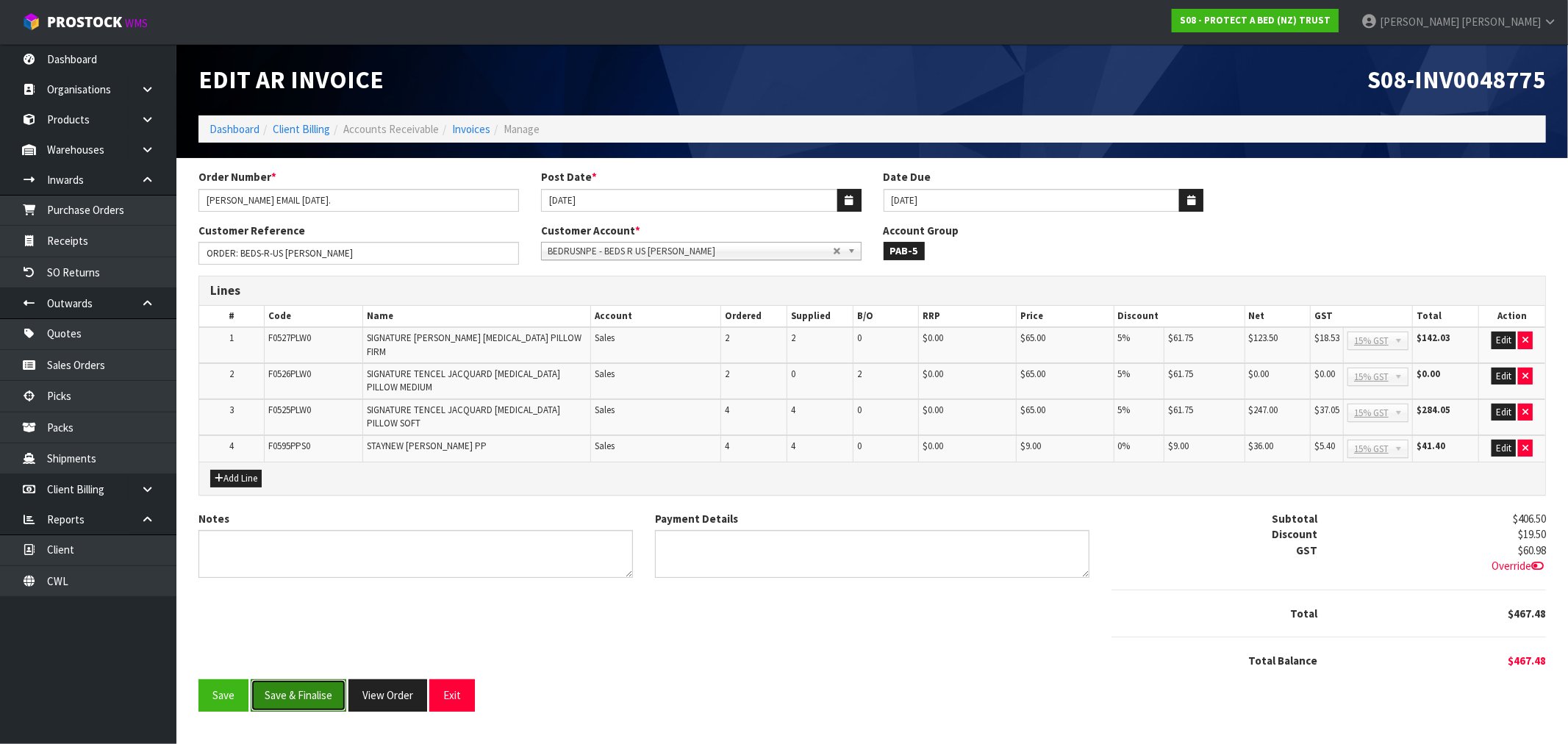
click at [314, 686] on button "Save & Finalise" at bounding box center [298, 695] width 96 height 32
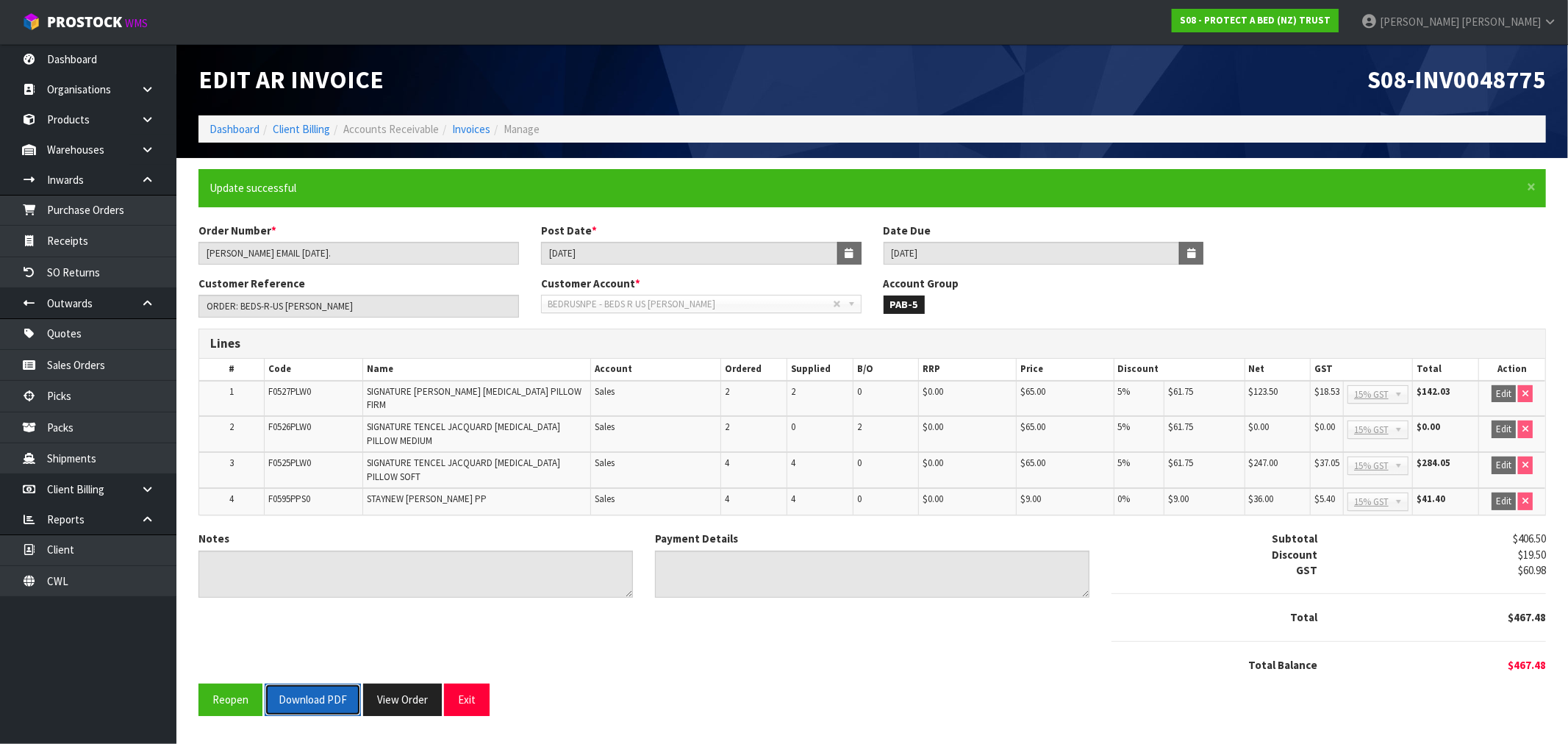
click at [312, 695] on button "Download PDF" at bounding box center [313, 699] width 96 height 32
click at [412, 695] on button "View Order" at bounding box center [402, 699] width 79 height 32
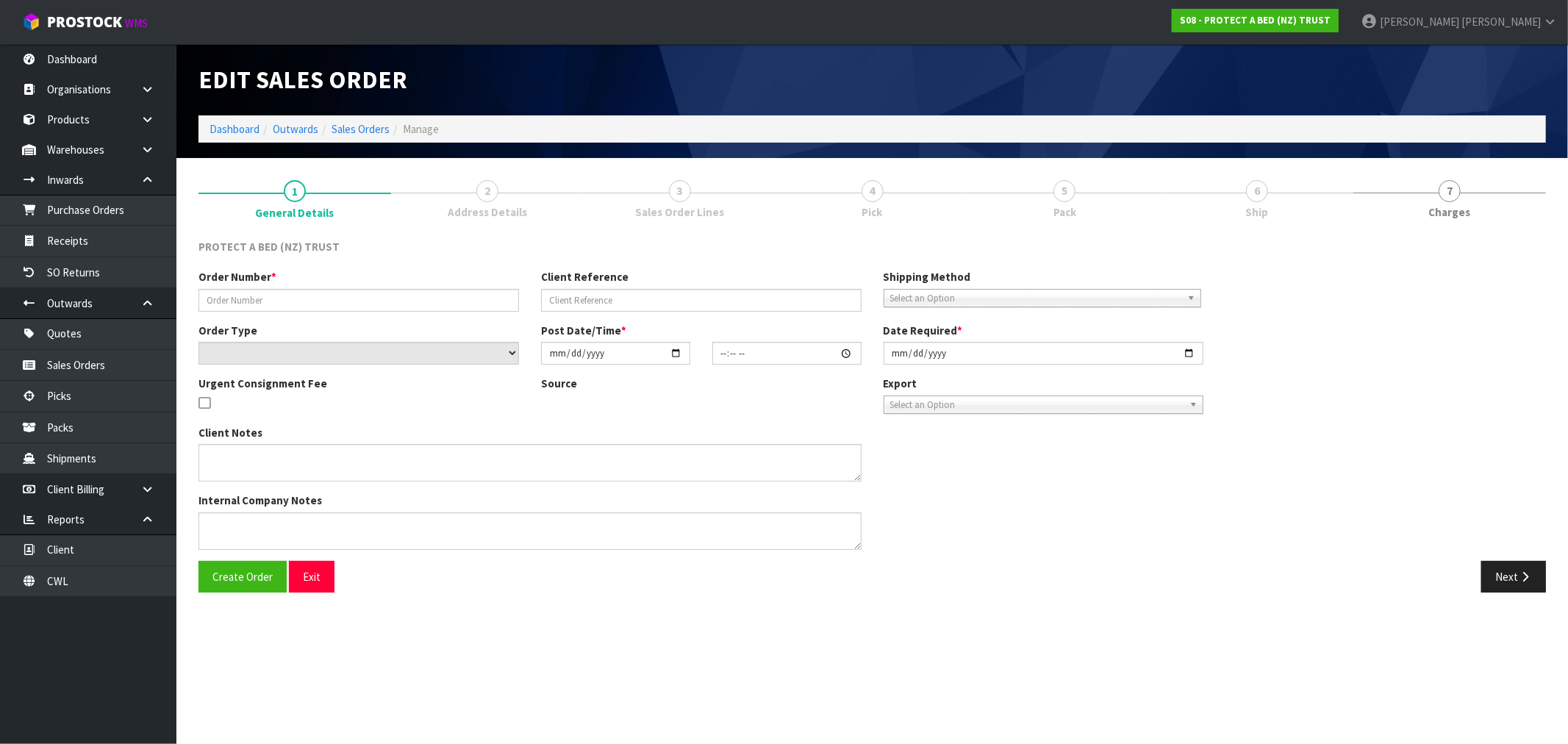
type input "CLINT EMAIL 29.08.25."
type input "ORDER: BEDS-R-US NAPIER"
select select "number:0"
type input "2025-08-29"
type input "11:18:00.000"
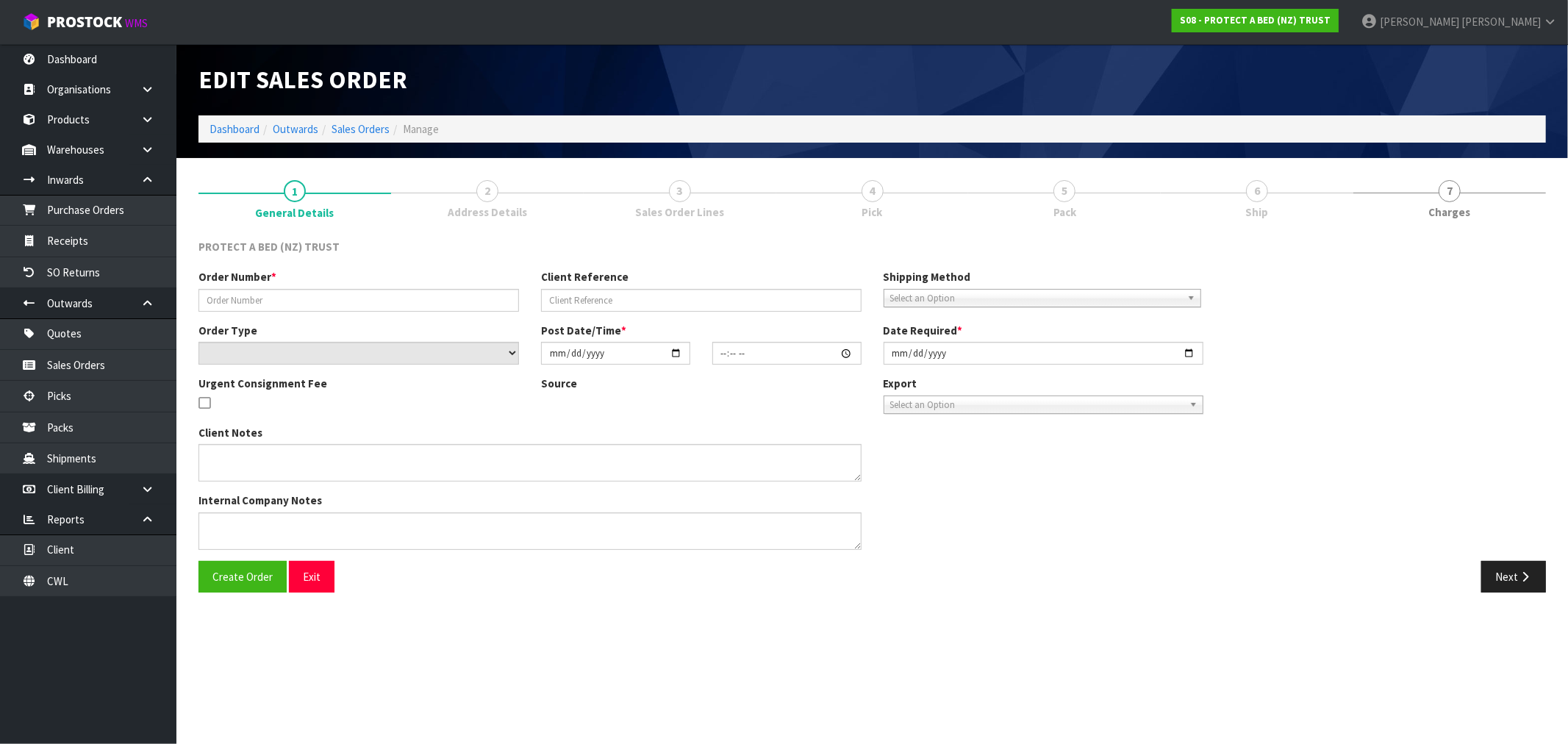
type input "2025-08-29"
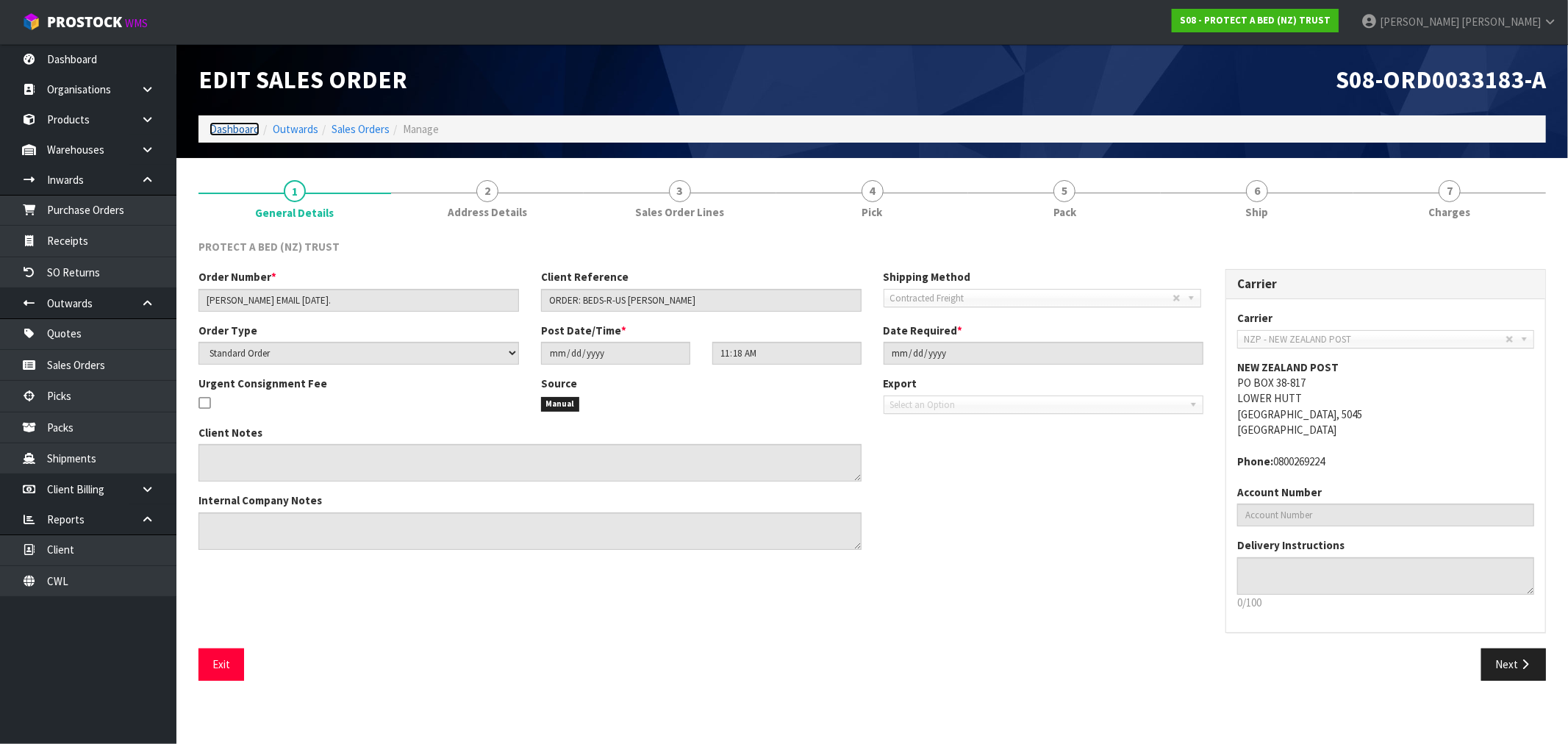
click at [239, 128] on link "Dashboard" at bounding box center [235, 129] width 50 height 14
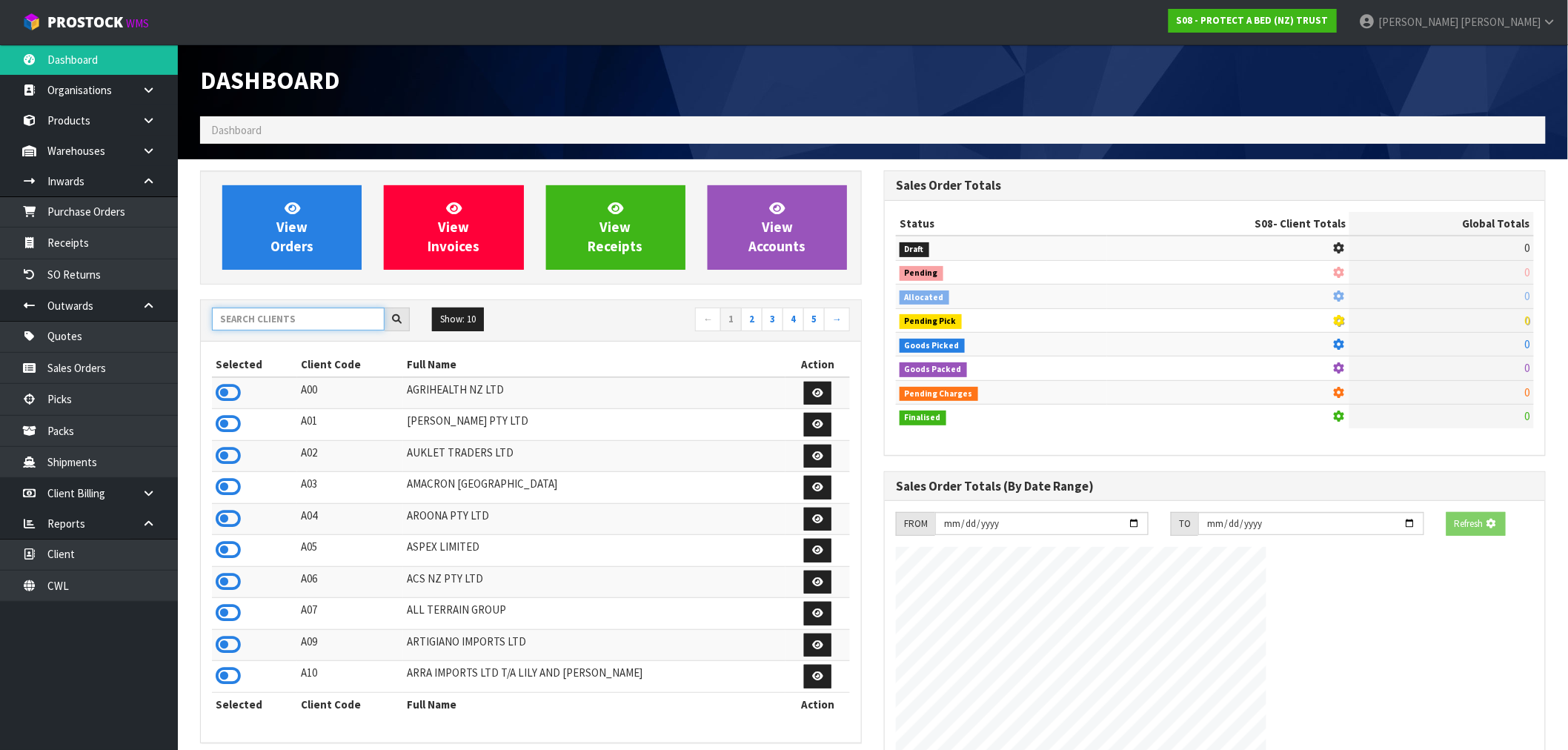
click at [256, 313] on input "text" at bounding box center [298, 319] width 172 height 23
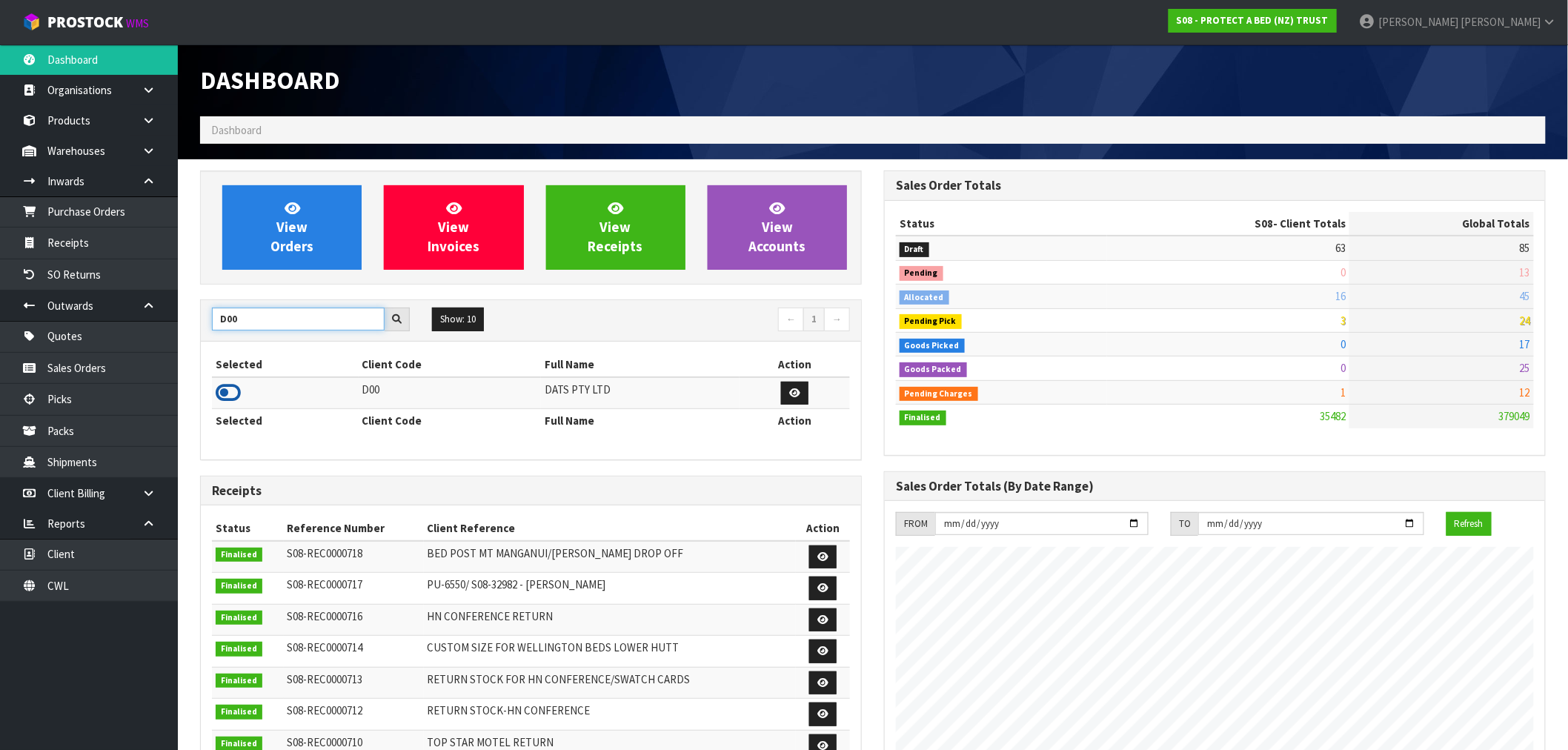
type input "D00"
click at [218, 388] on icon at bounding box center [228, 392] width 25 height 22
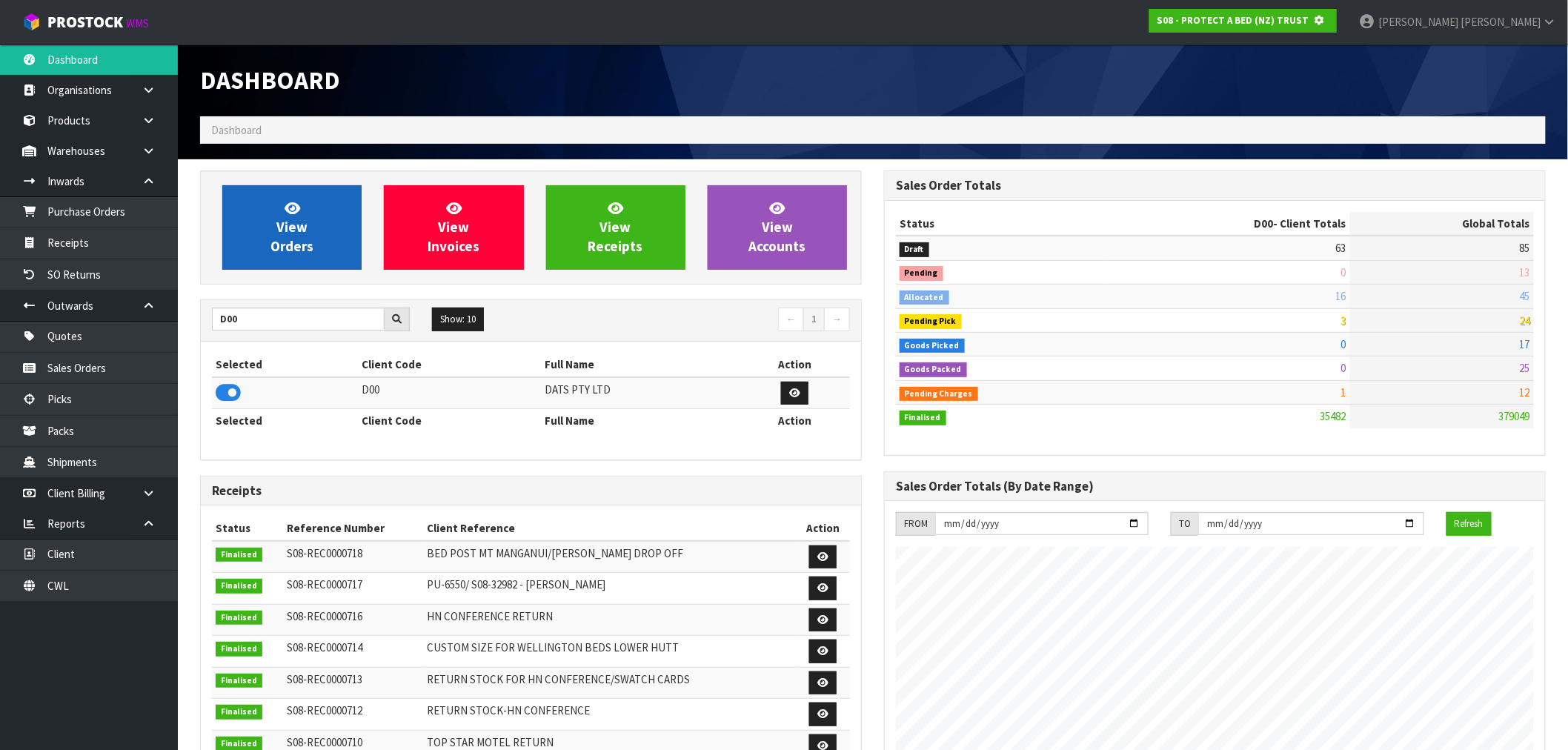
scroll to position [740411, 740354]
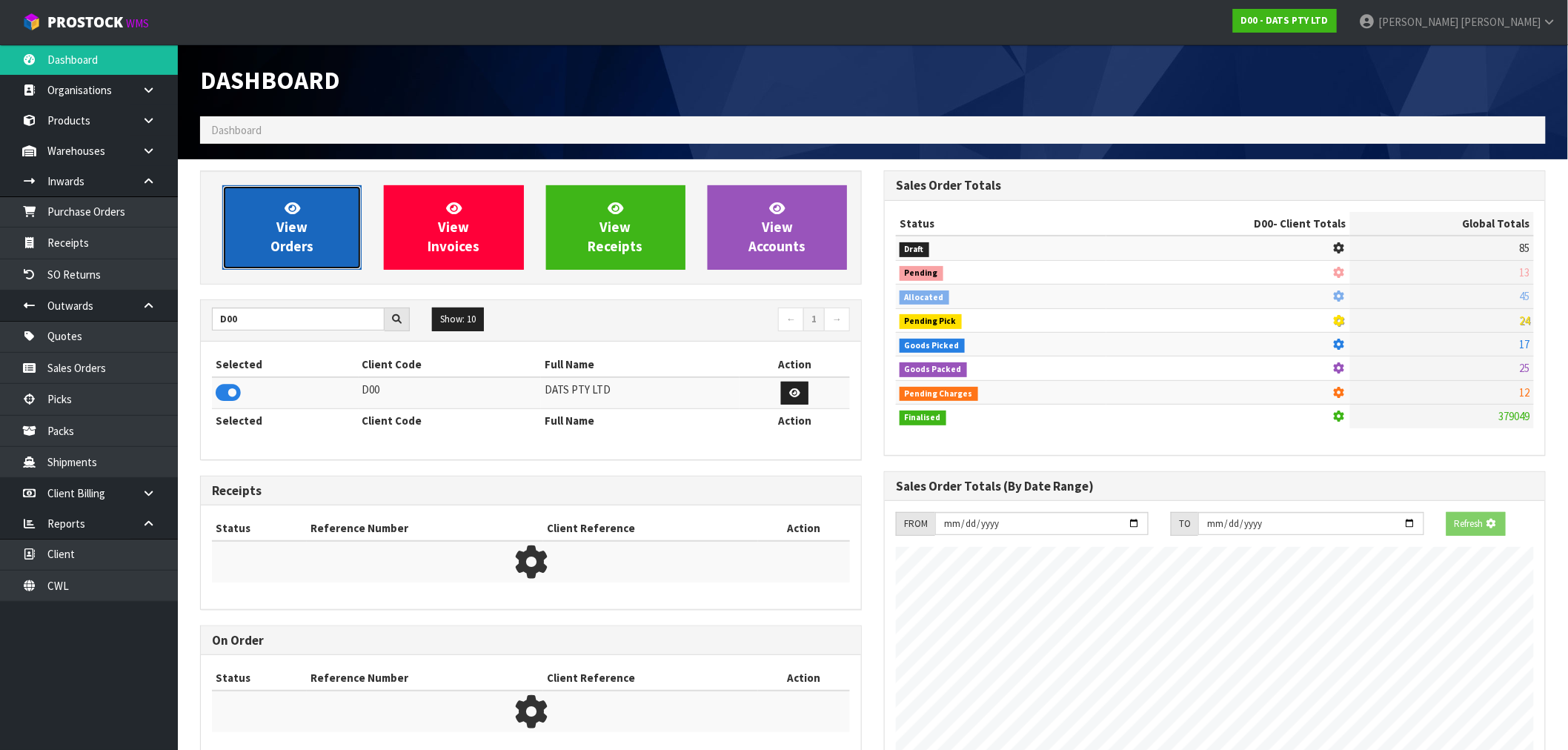
click at [268, 228] on link "View Orders" at bounding box center [292, 227] width 140 height 84
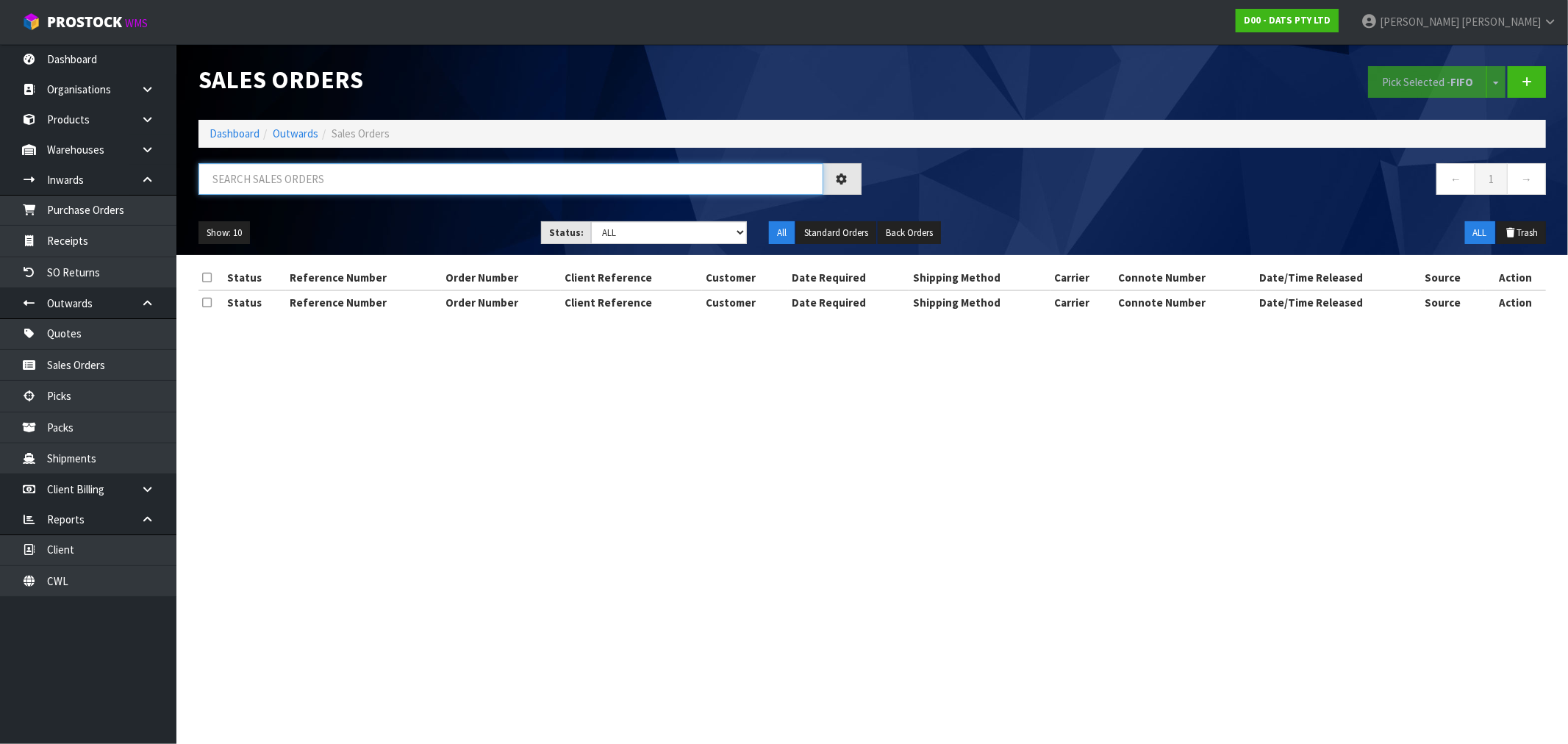
click at [340, 177] on input "text" at bounding box center [511, 178] width 625 height 32
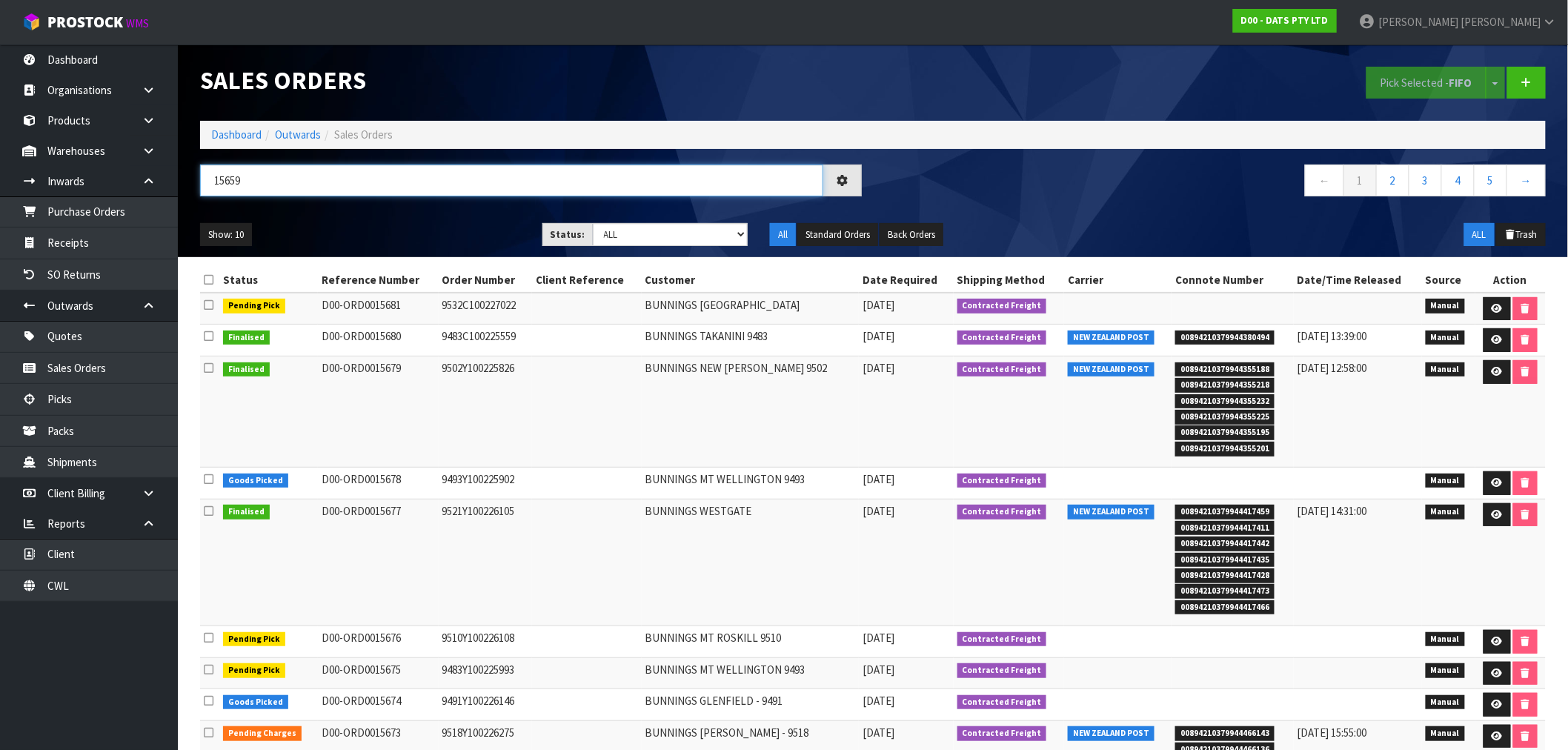
type input "15659"
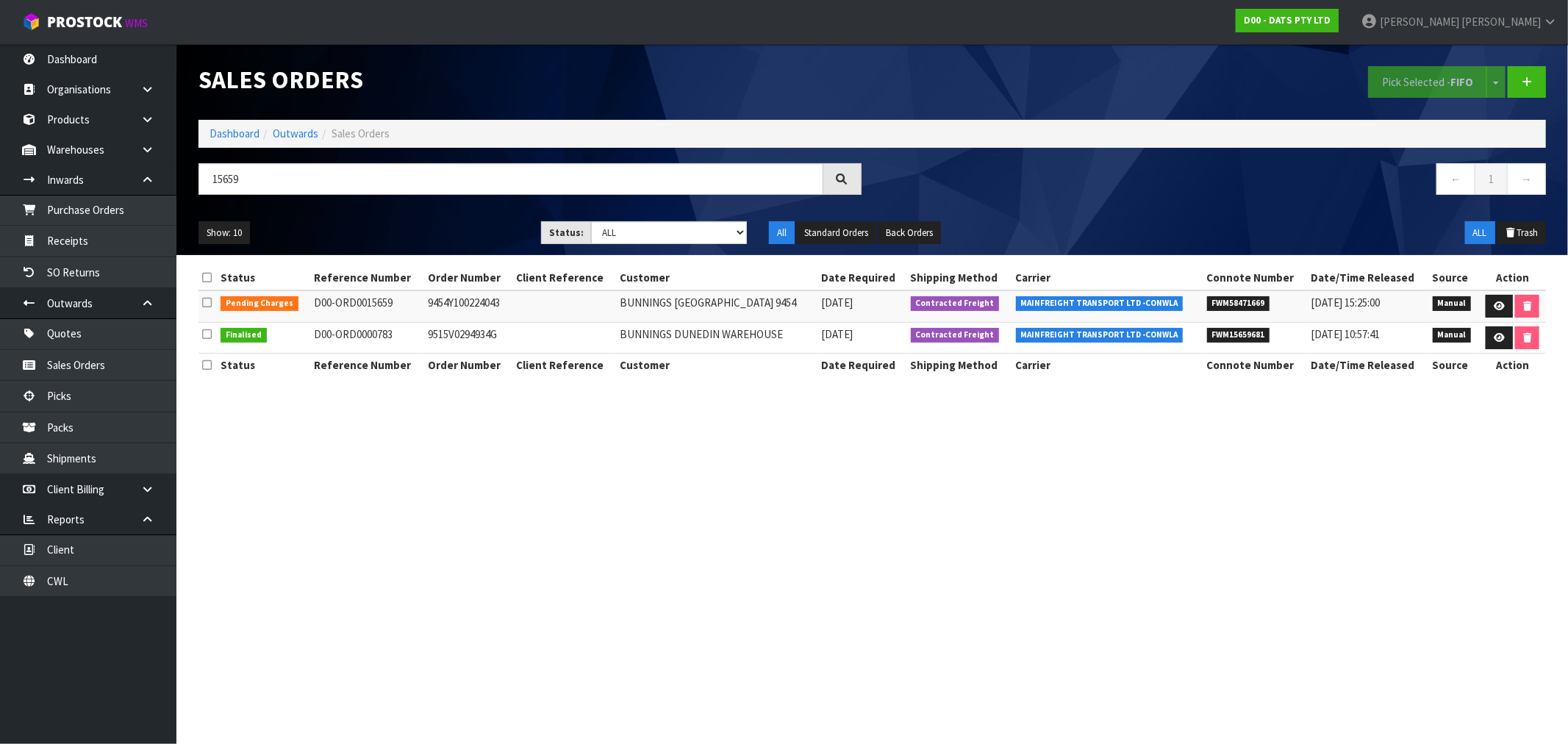
click at [472, 303] on td "9454Y100224043" at bounding box center [468, 306] width 88 height 32
copy td "9454Y100224043"
click at [1504, 305] on link at bounding box center [1500, 306] width 28 height 24
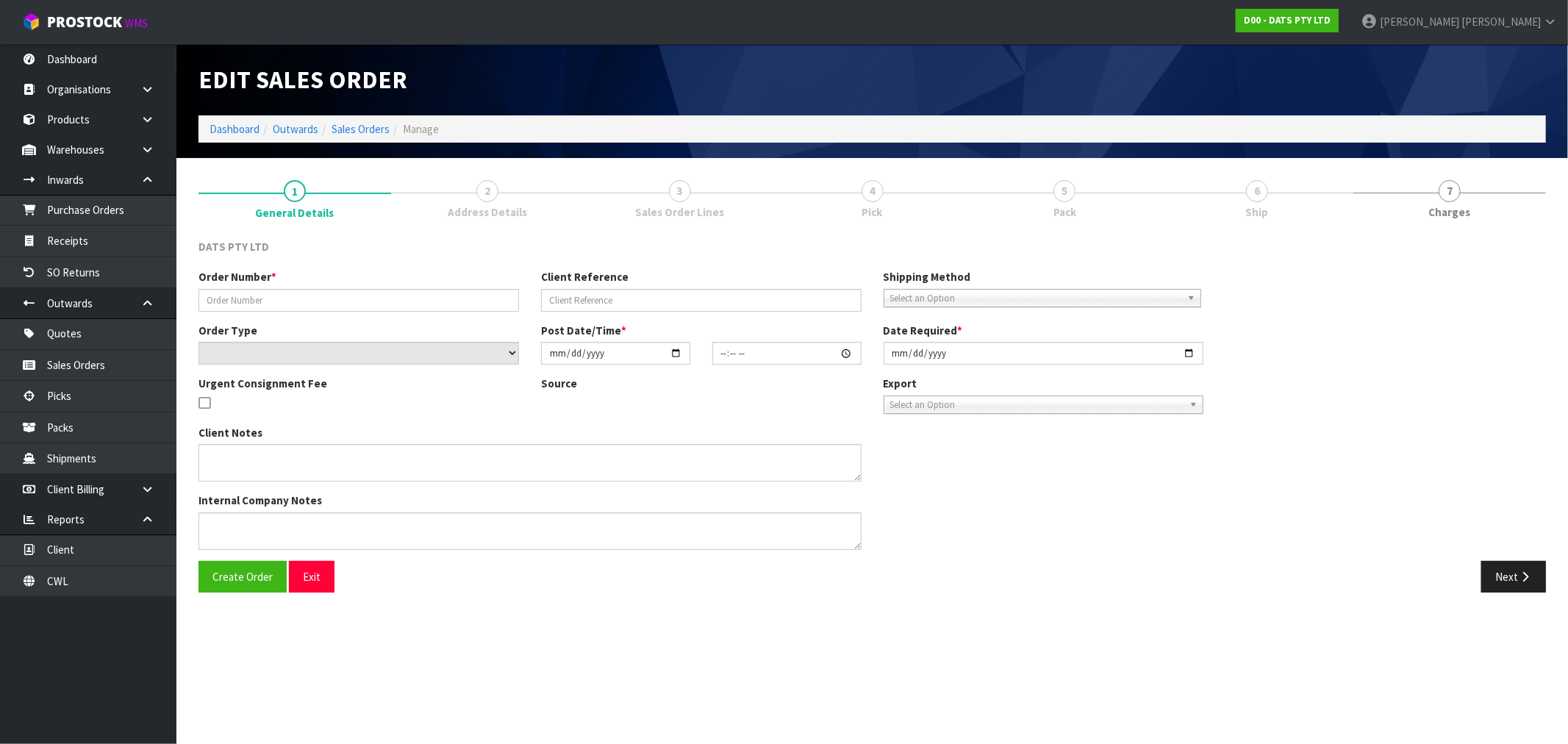
type input "9454Y100224043"
select select "number:0"
type input "2025-08-28"
type input "08:51:00.000"
type input "2025-08-28"
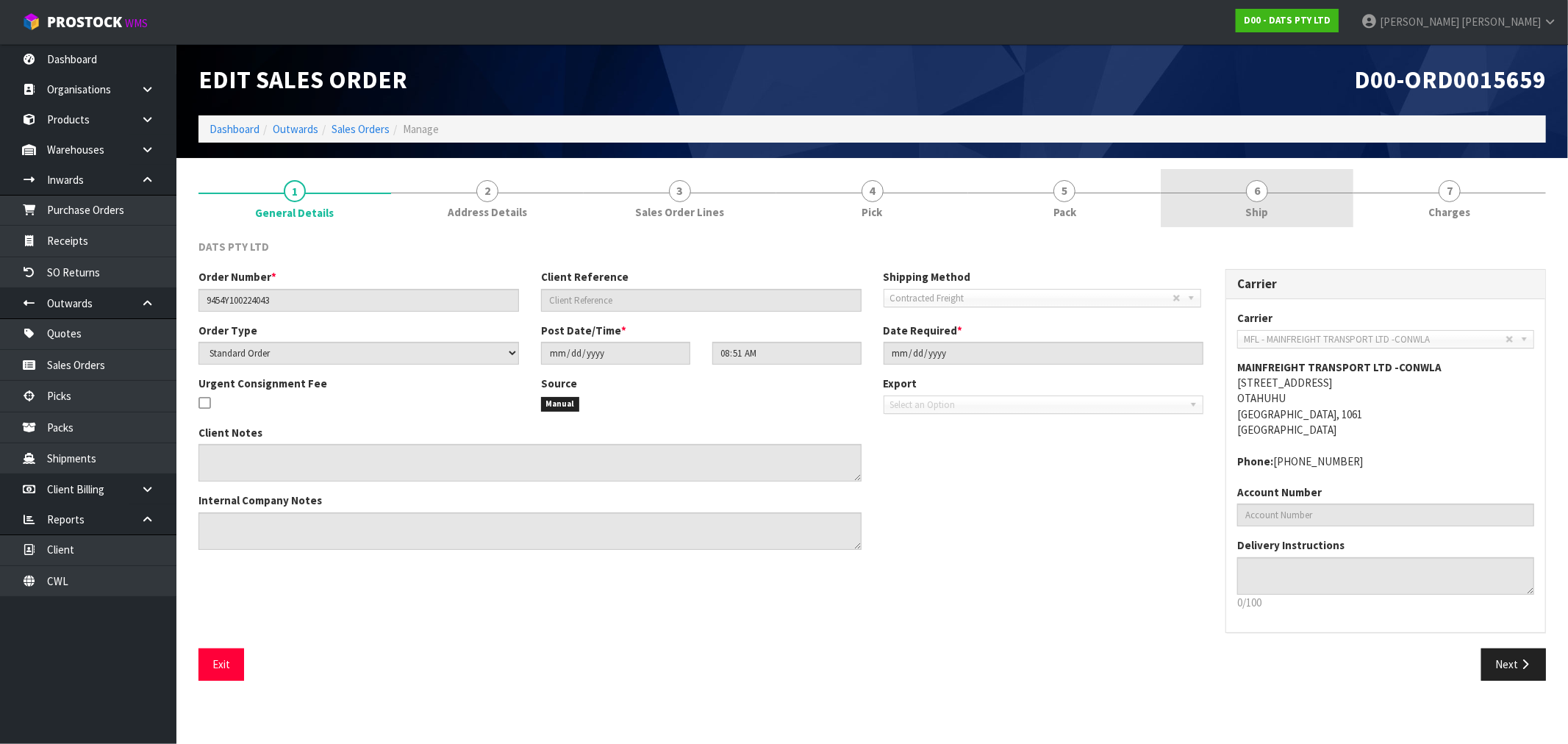
click at [1305, 200] on link "6 Ship" at bounding box center [1258, 199] width 193 height 58
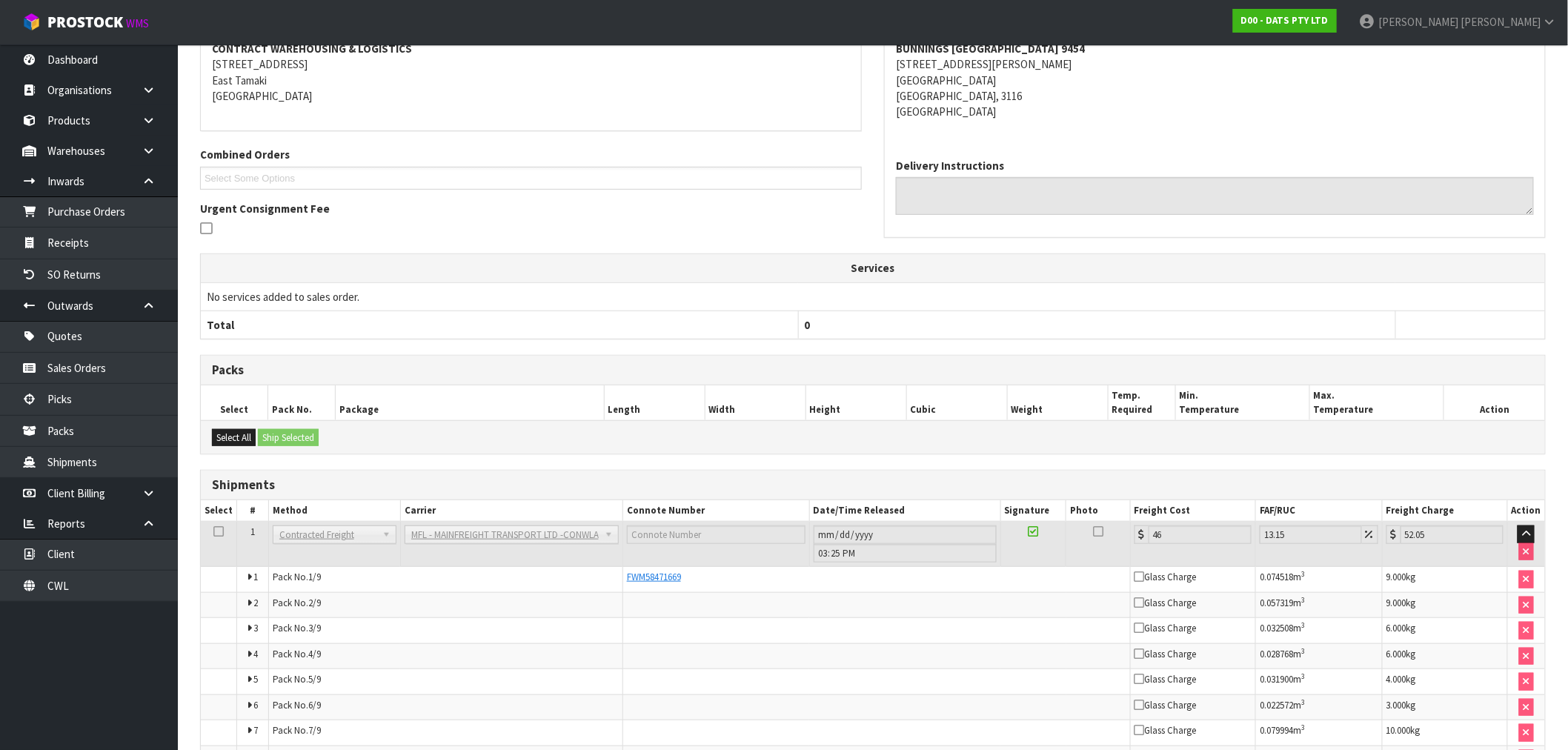
scroll to position [361, 0]
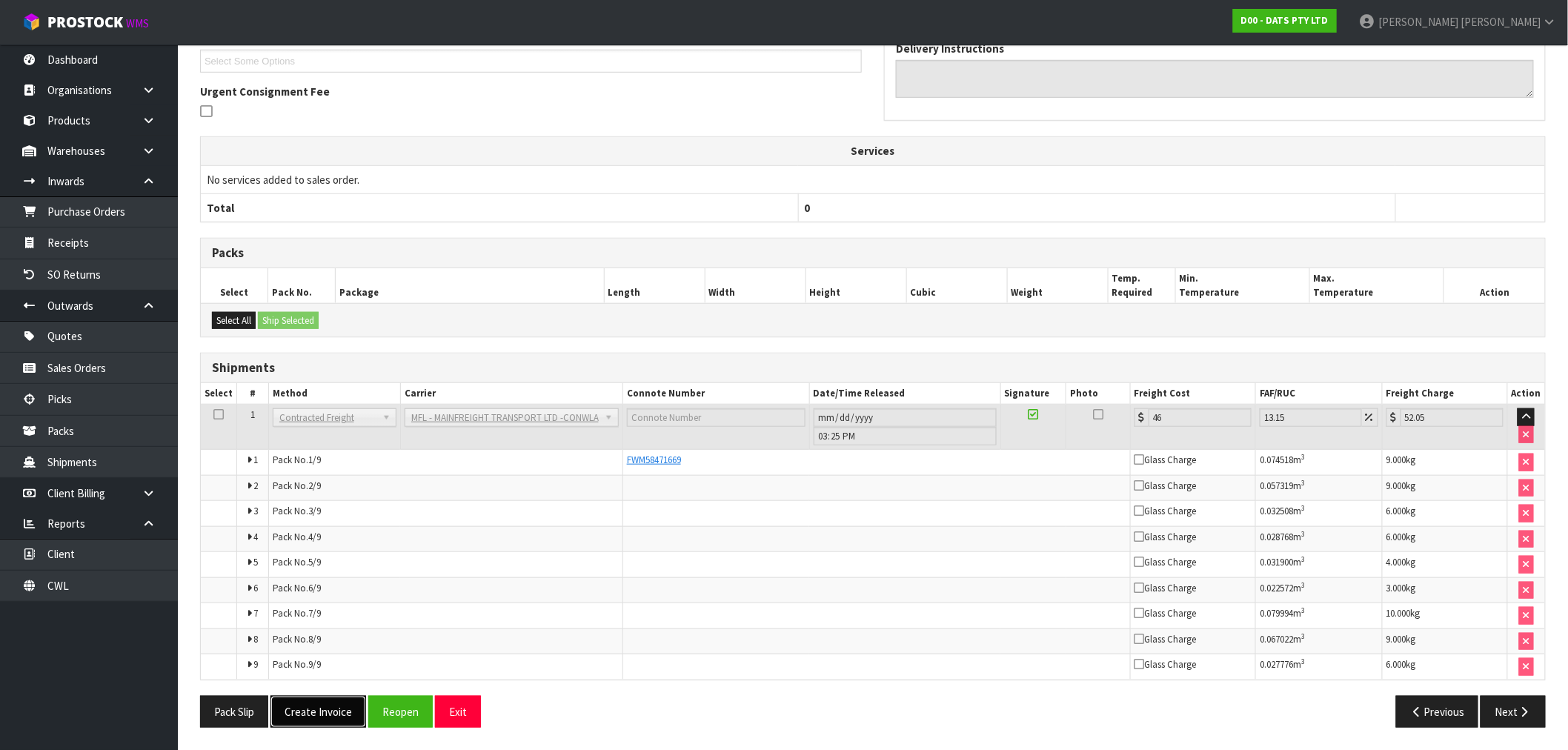
click at [329, 716] on button "Create Invoice" at bounding box center [318, 712] width 96 height 32
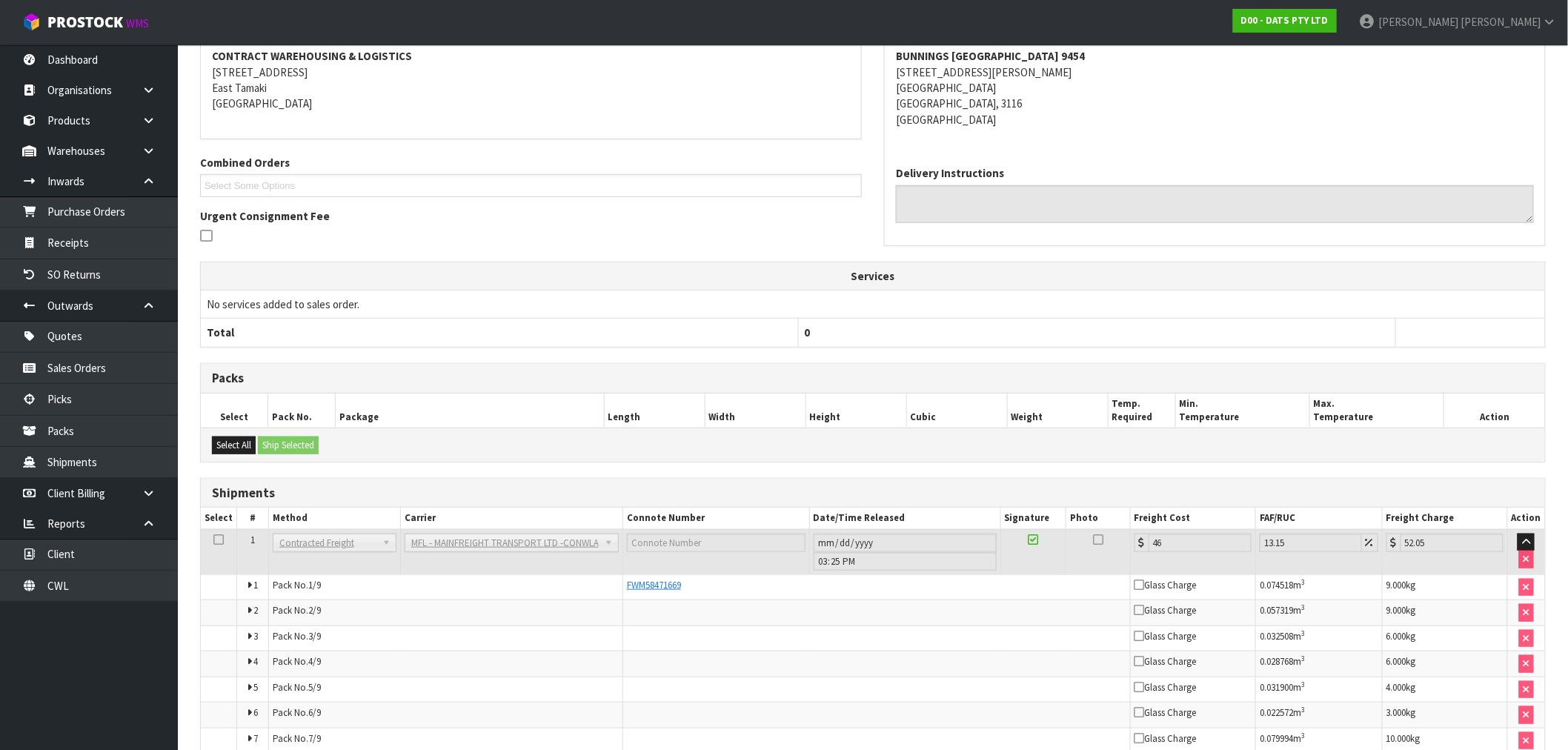
scroll to position [415, 0]
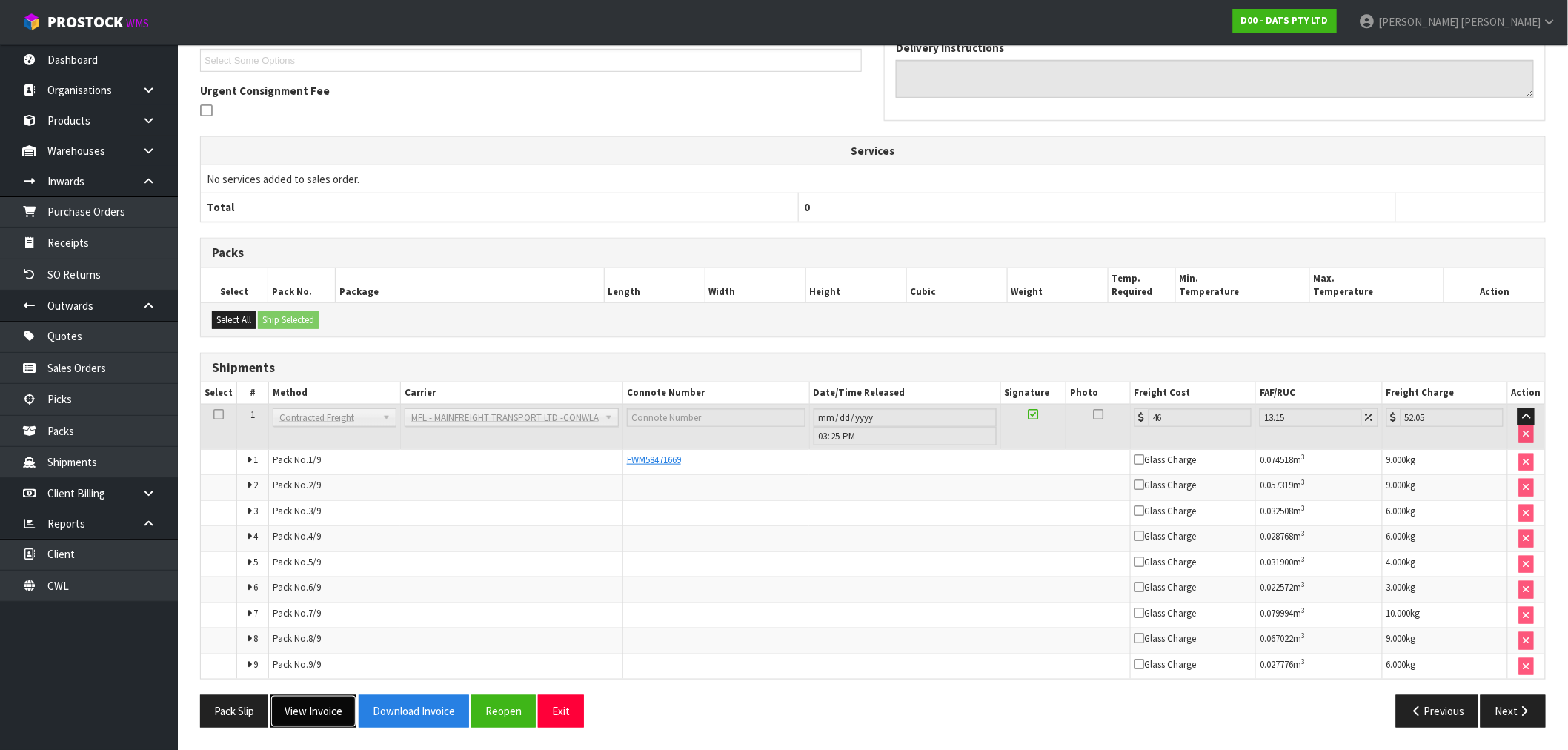
click at [322, 713] on button "View Invoice" at bounding box center [313, 711] width 86 height 32
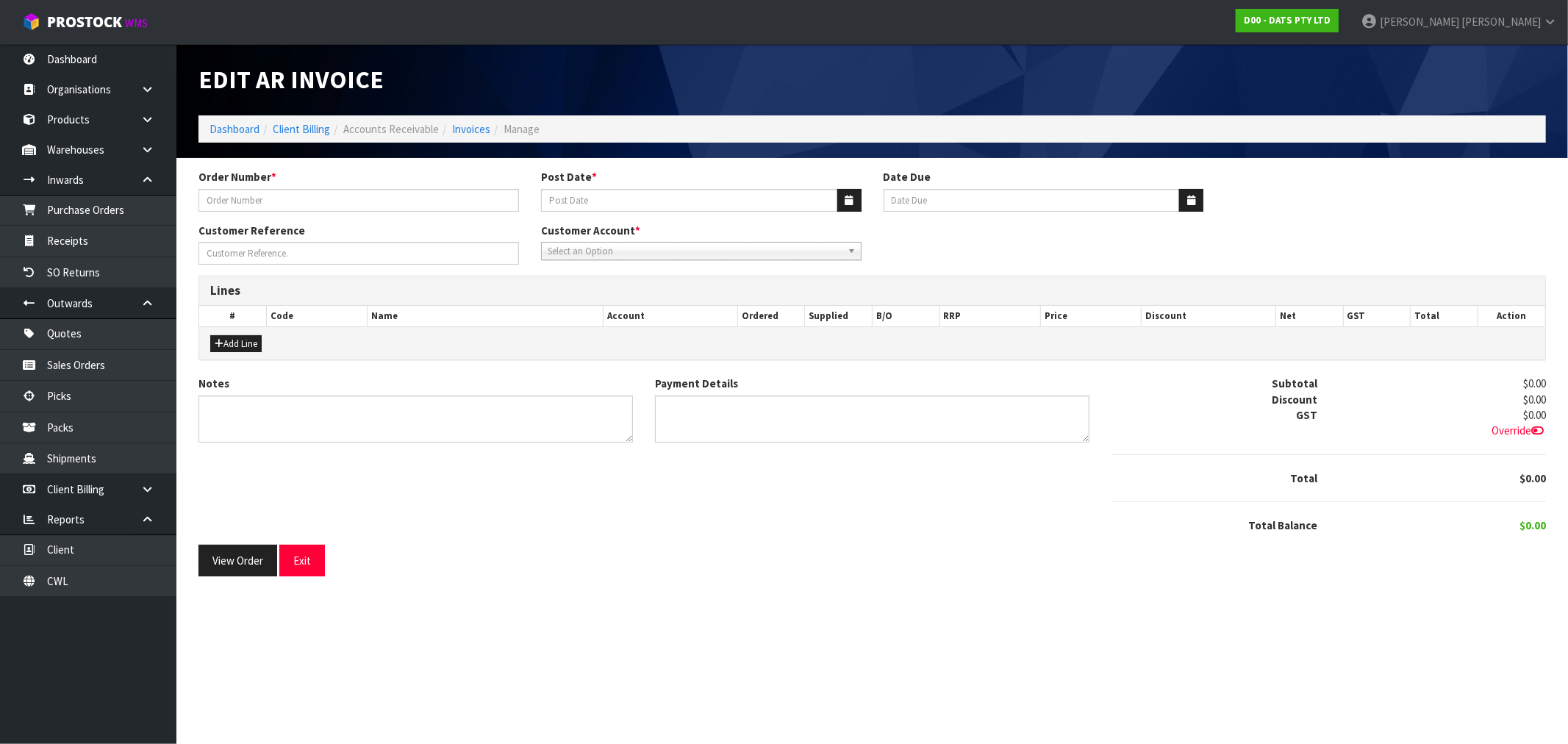
type input "9454Y100224043"
type input "[DATE]"
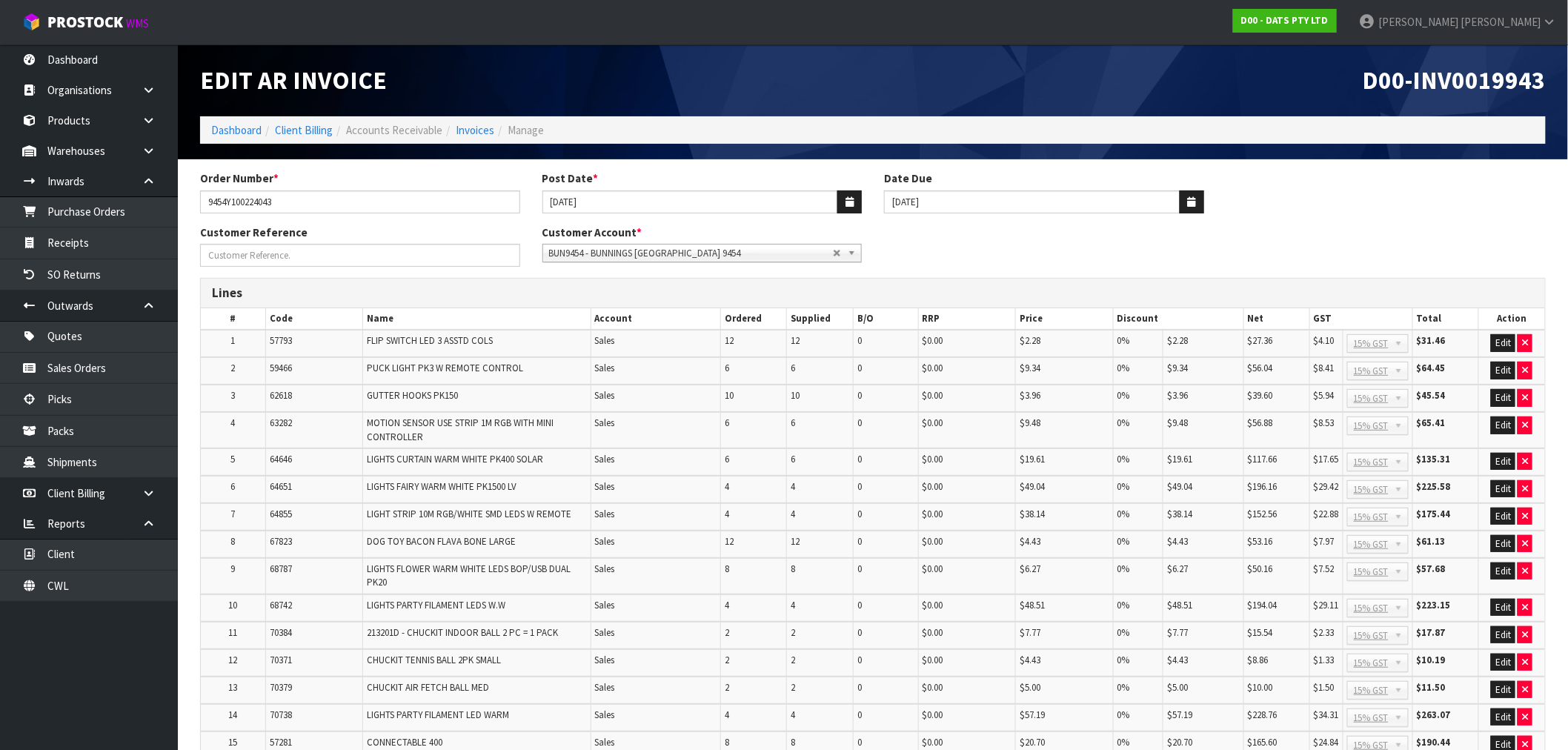
click at [1470, 92] on span "D00-INV0019943" at bounding box center [1454, 80] width 183 height 31
copy span "INV0019943"
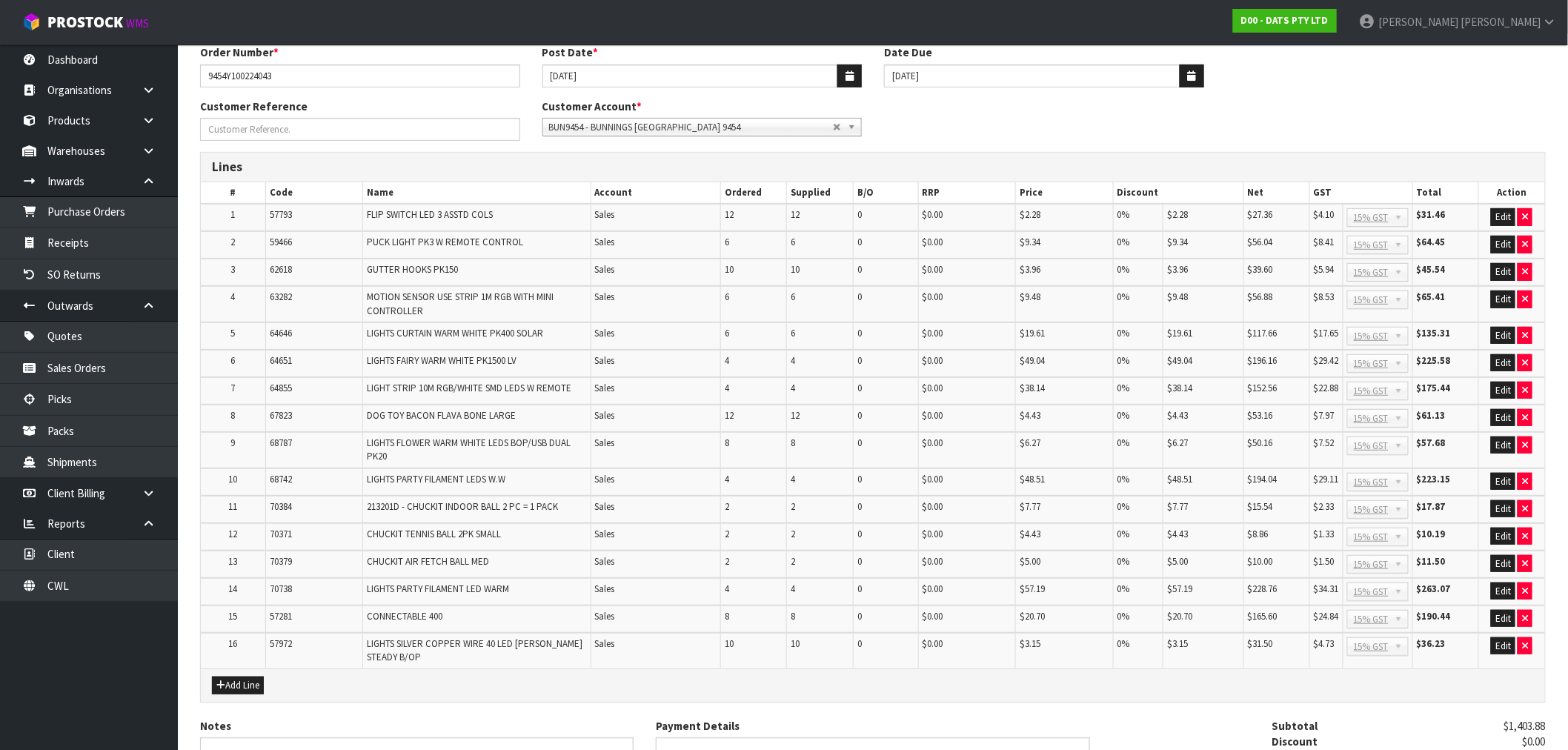
scroll to position [308, 0]
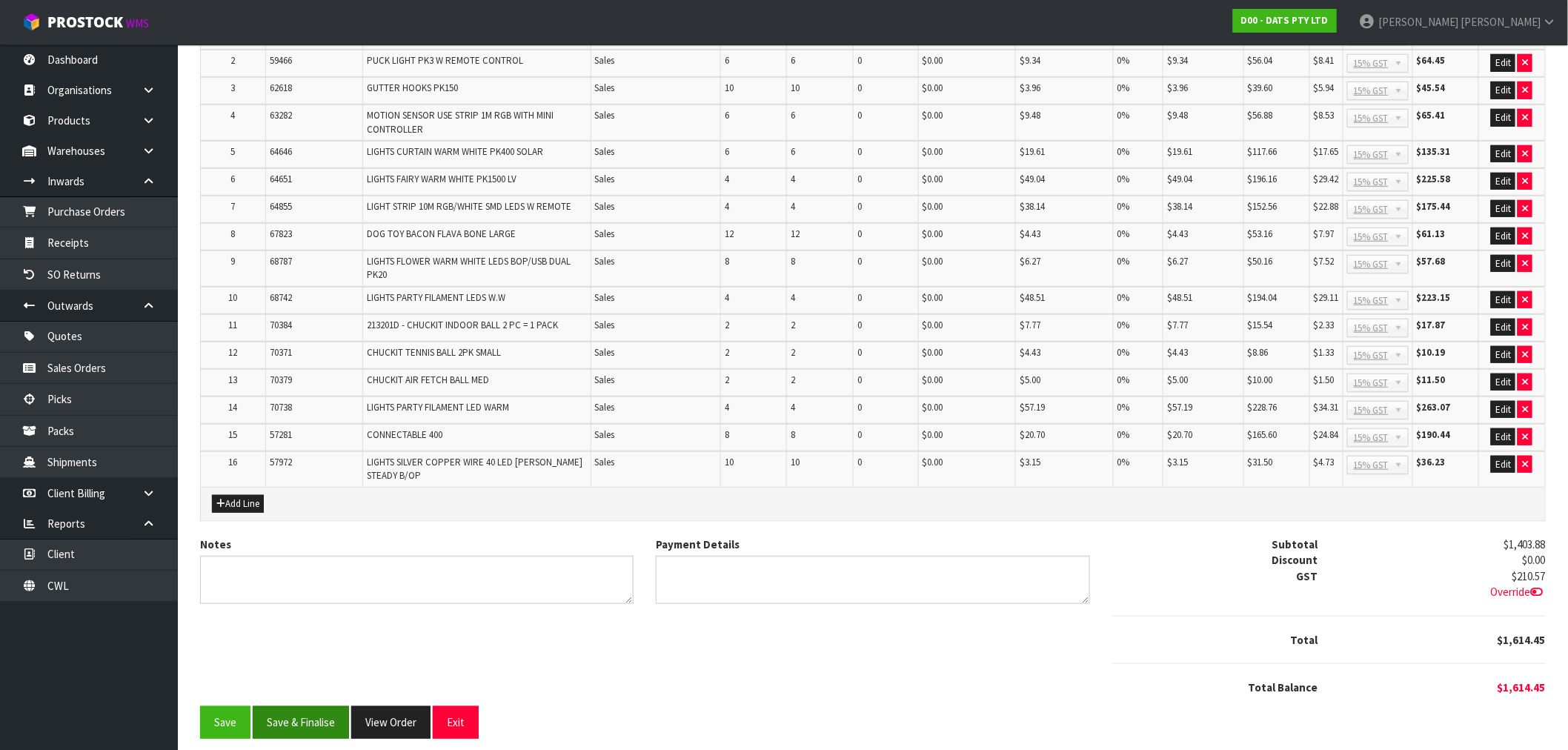
drag, startPoint x: 301, startPoint y: 693, endPoint x: 302, endPoint y: 702, distance: 9.1
click at [302, 702] on form "Order Number * 9454Y100224043 Post Date * 29/08/2025 Date Due 20/09/2025 Custom…" at bounding box center [873, 301] width 1346 height 877
click at [302, 707] on button "Save & Finalise" at bounding box center [301, 722] width 96 height 32
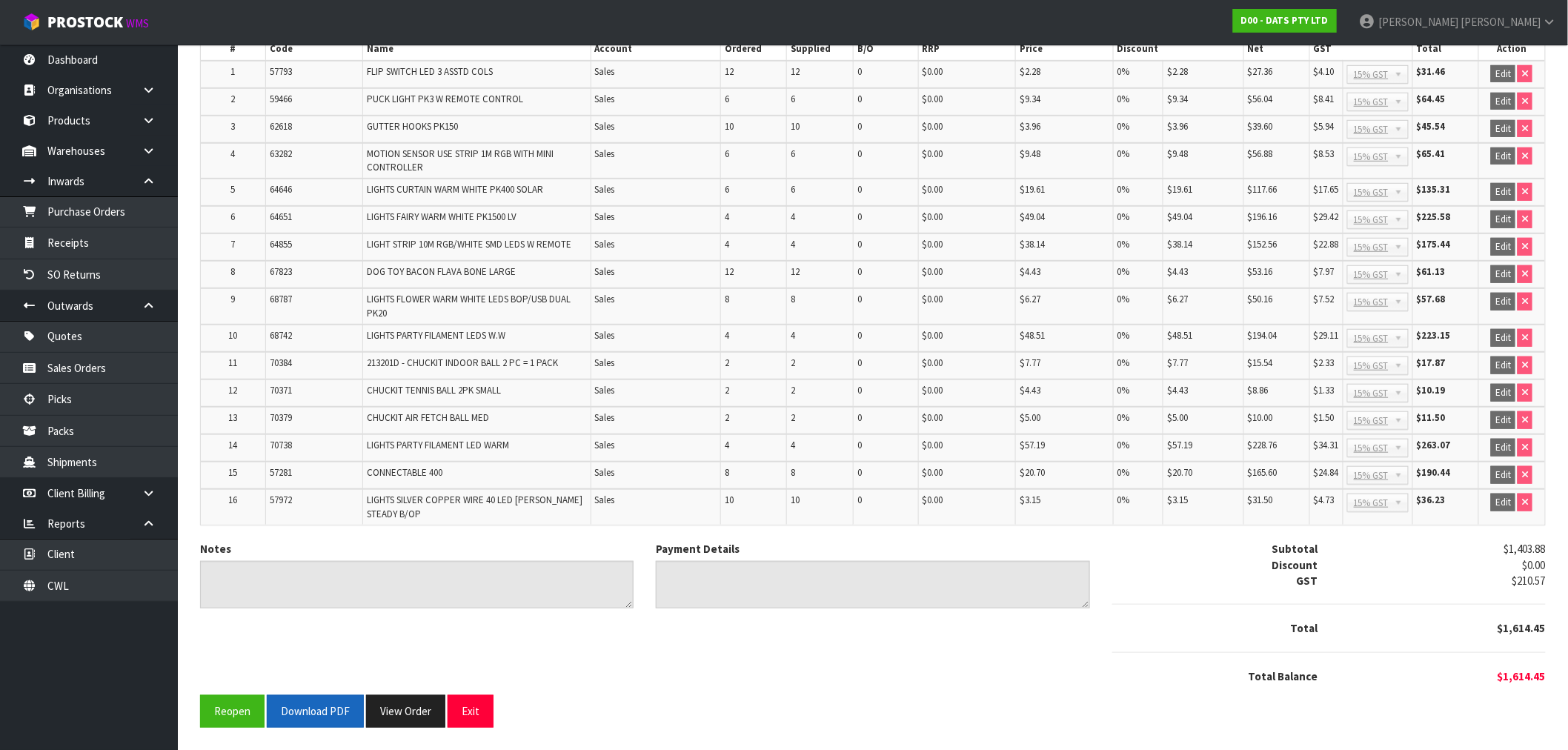
scroll to position [313, 0]
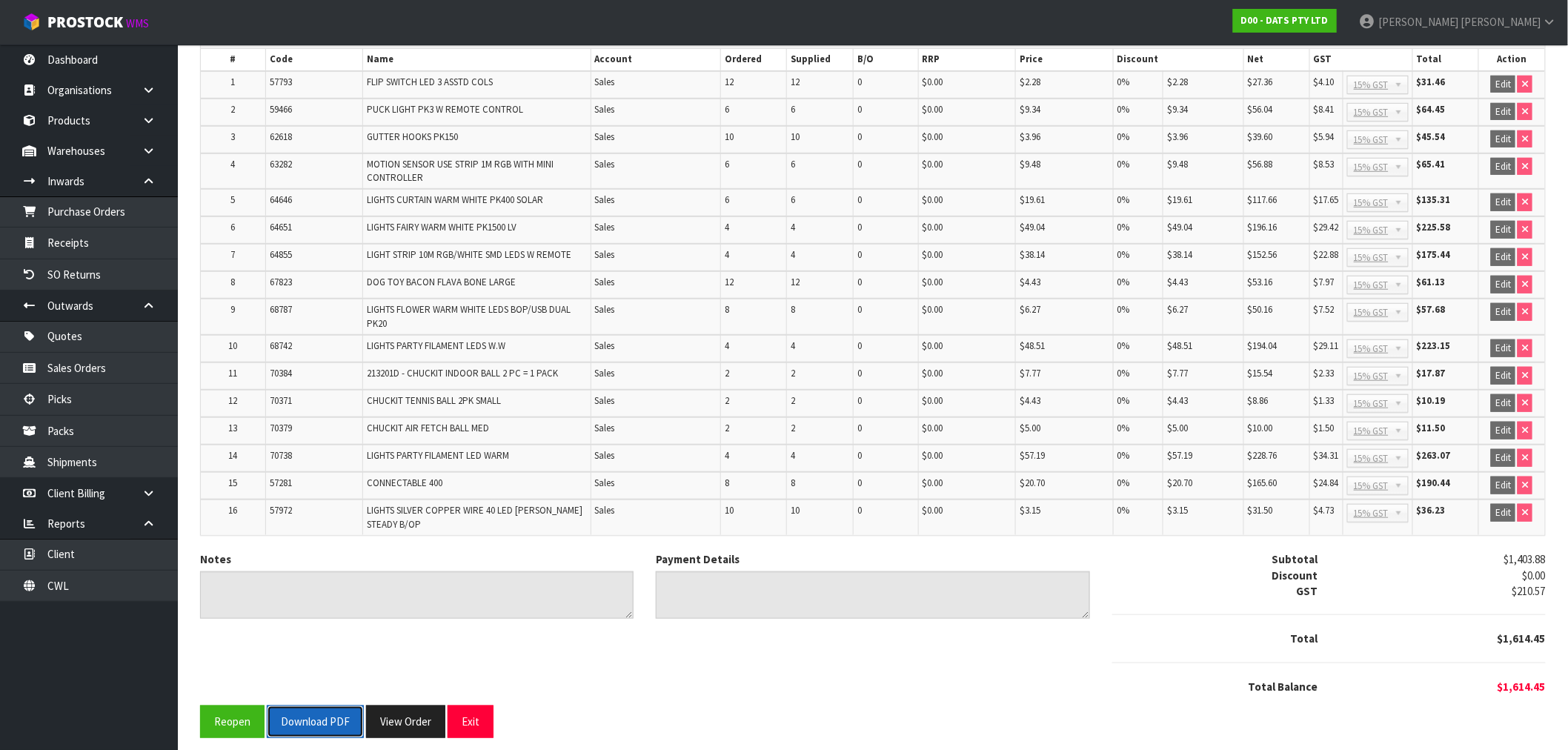
drag, startPoint x: 323, startPoint y: 707, endPoint x: 335, endPoint y: 690, distance: 20.8
click at [323, 707] on button "Download PDF" at bounding box center [315, 721] width 97 height 32
click at [408, 710] on button "View Order" at bounding box center [405, 721] width 79 height 32
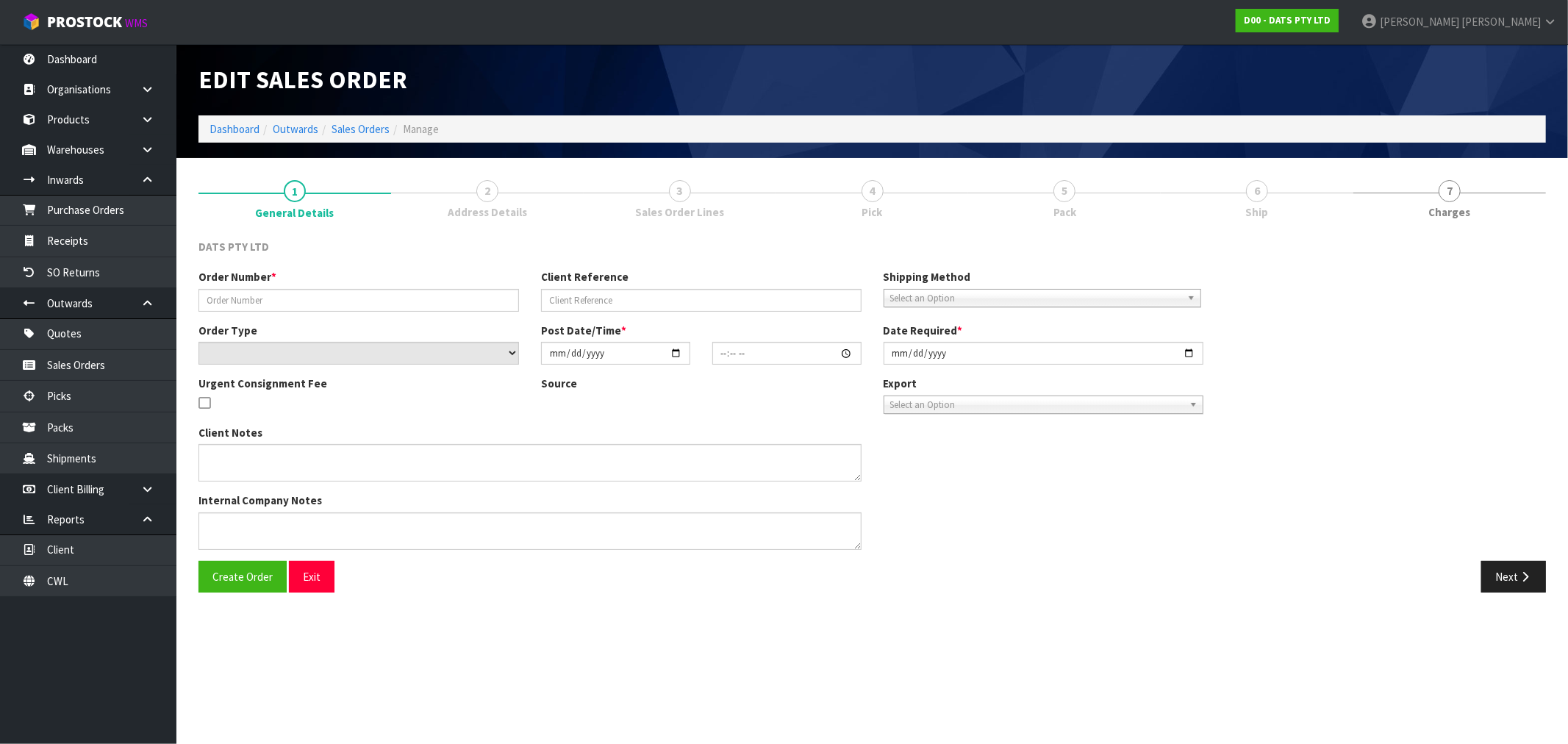
type input "9454Y100224043"
select select "number:0"
type input "2025-08-28"
type input "08:51:00.000"
type input "2025-08-28"
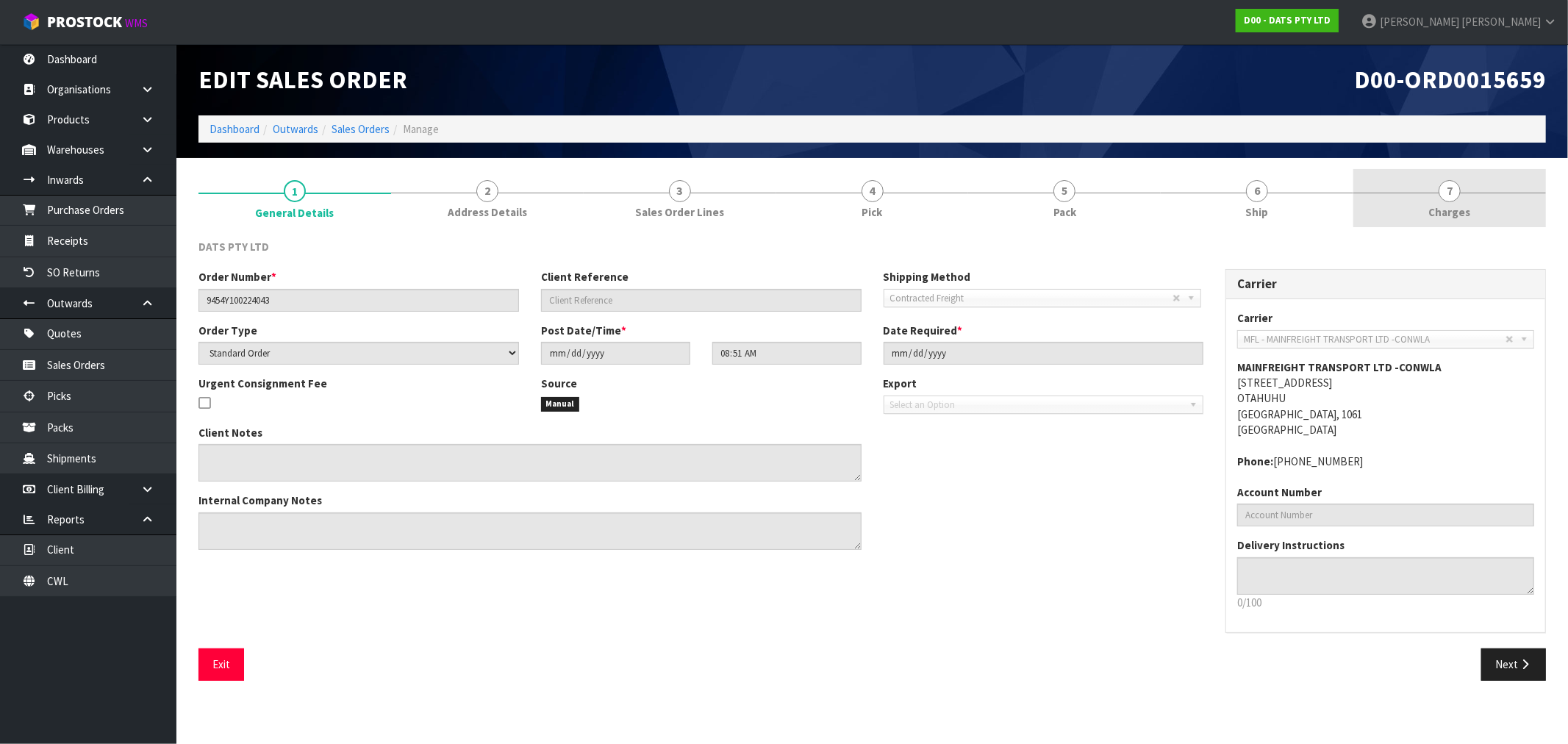
click at [1476, 187] on link "7 Charges" at bounding box center [1451, 199] width 193 height 58
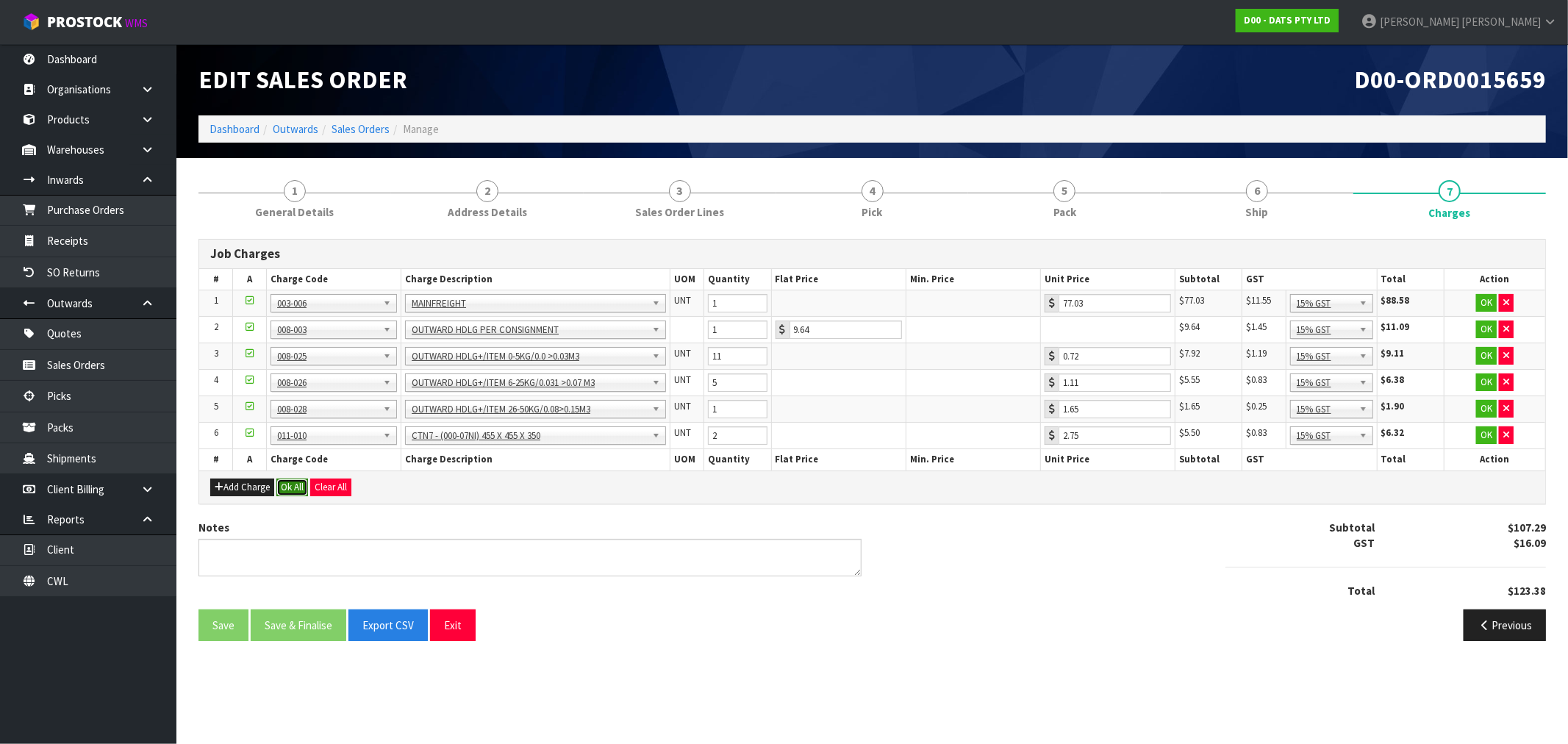
click at [298, 488] on button "Ok All" at bounding box center [292, 488] width 32 height 18
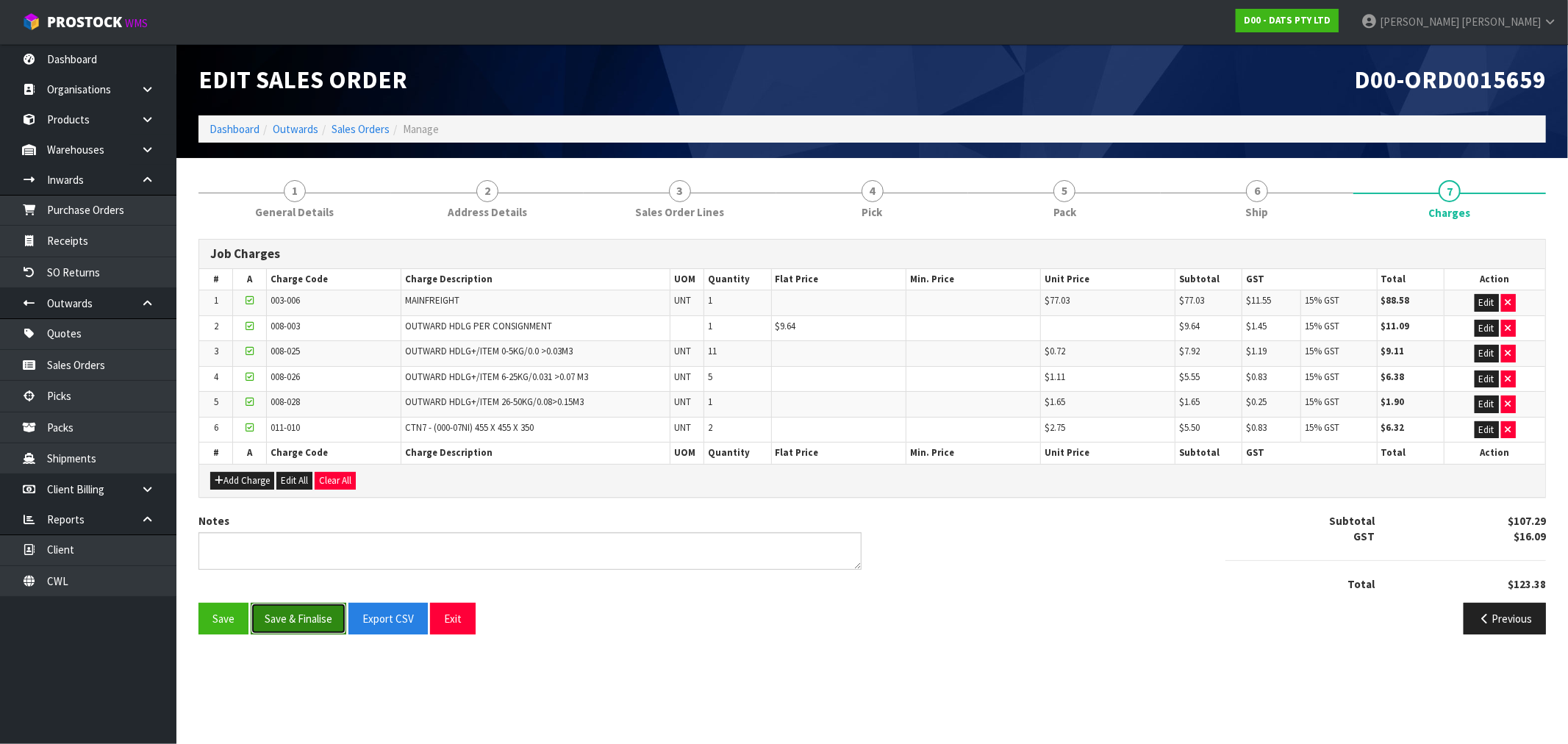
click at [303, 612] on button "Save & Finalise" at bounding box center [298, 618] width 96 height 32
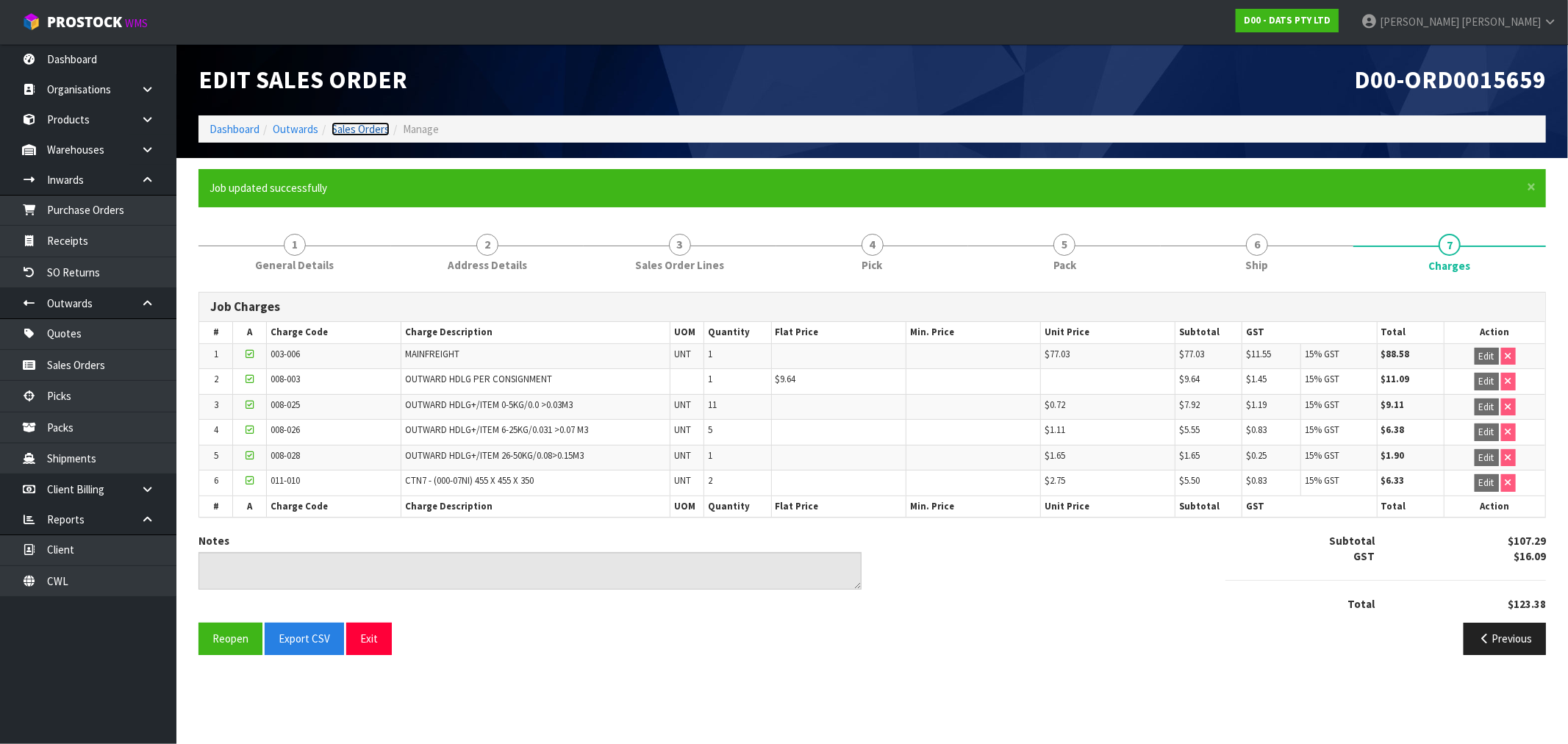
click at [365, 133] on link "Sales Orders" at bounding box center [361, 129] width 58 height 14
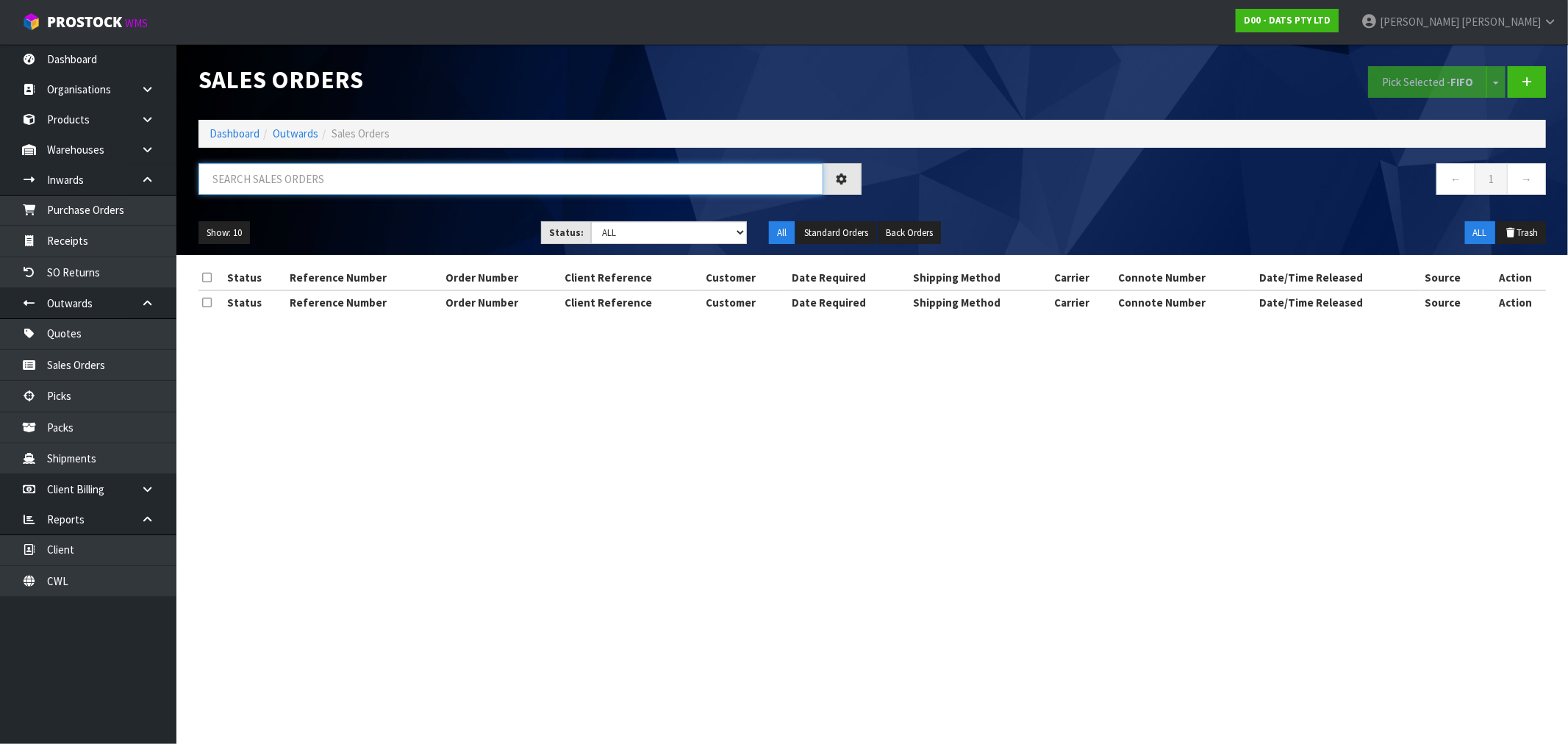
click at [536, 186] on input "text" at bounding box center [511, 178] width 625 height 32
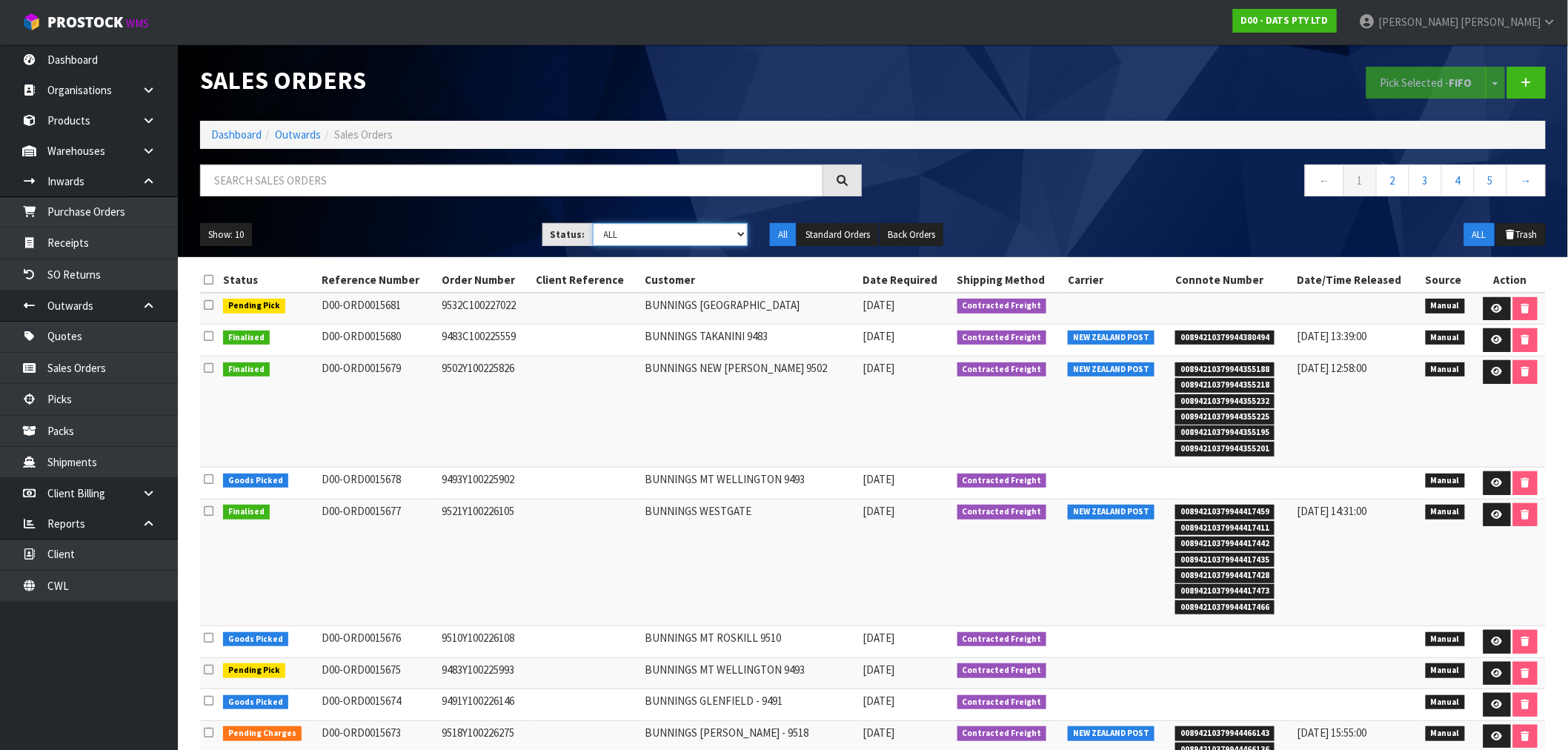
click at [670, 233] on select "Draft Pending Allocated Pending Pick Goods Picked Goods Packed Pending Charges …" at bounding box center [670, 234] width 156 height 23
select select "string:6"
click at [593, 223] on select "Draft Pending Allocated Pending Pick Goods Picked Goods Packed Pending Charges …" at bounding box center [670, 234] width 156 height 23
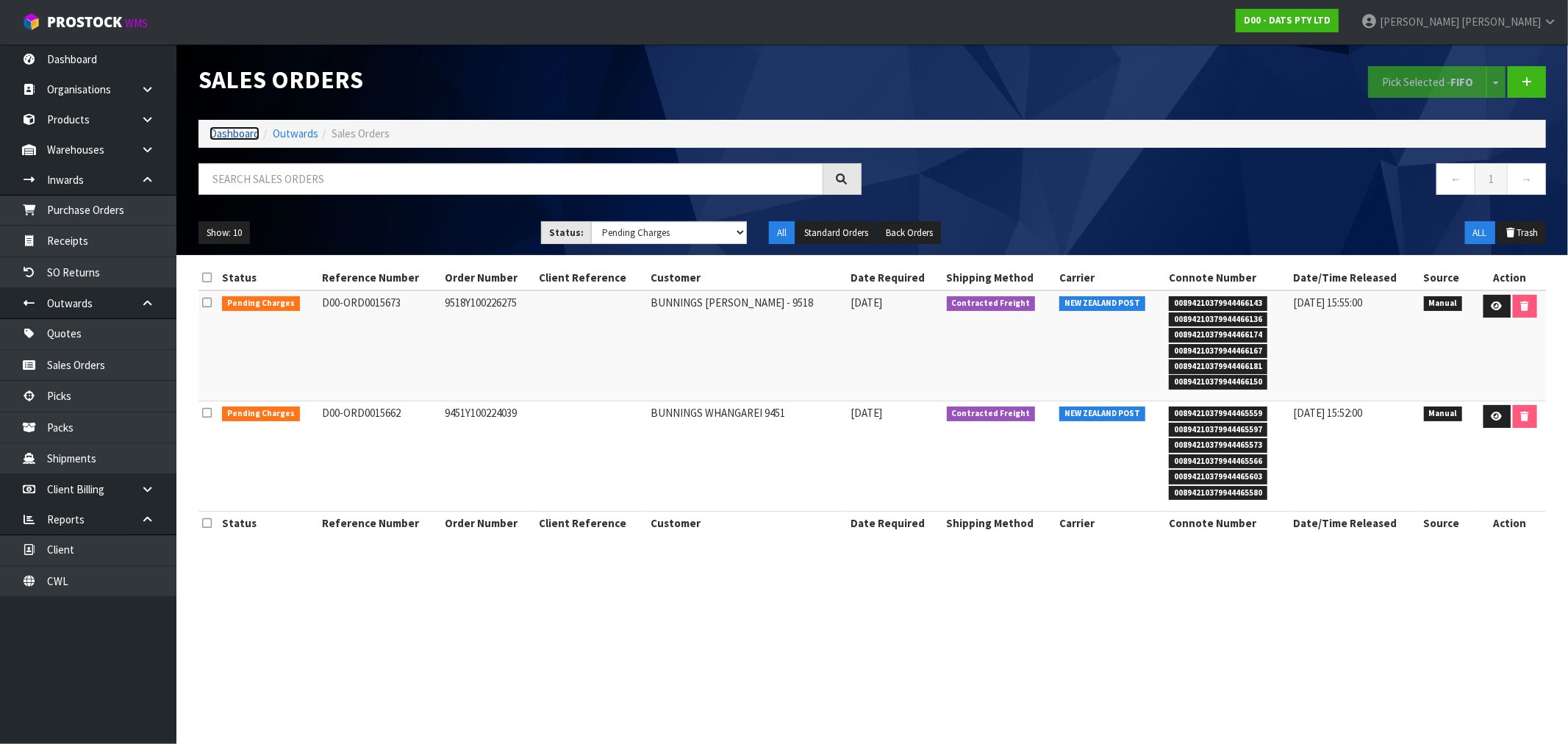
click at [229, 133] on link "Dashboard" at bounding box center [235, 133] width 50 height 14
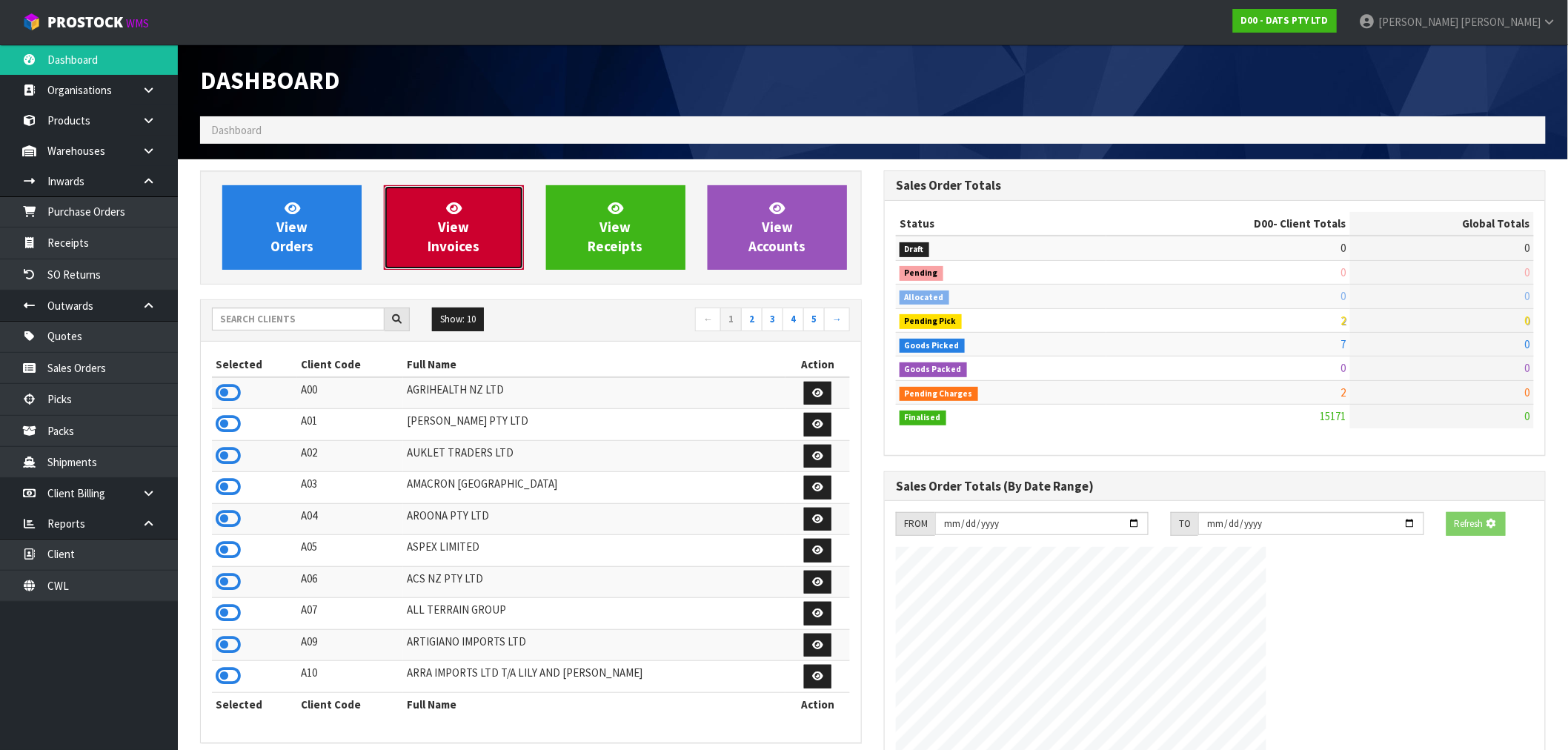
click at [403, 206] on link "View Invoices" at bounding box center [453, 227] width 140 height 84
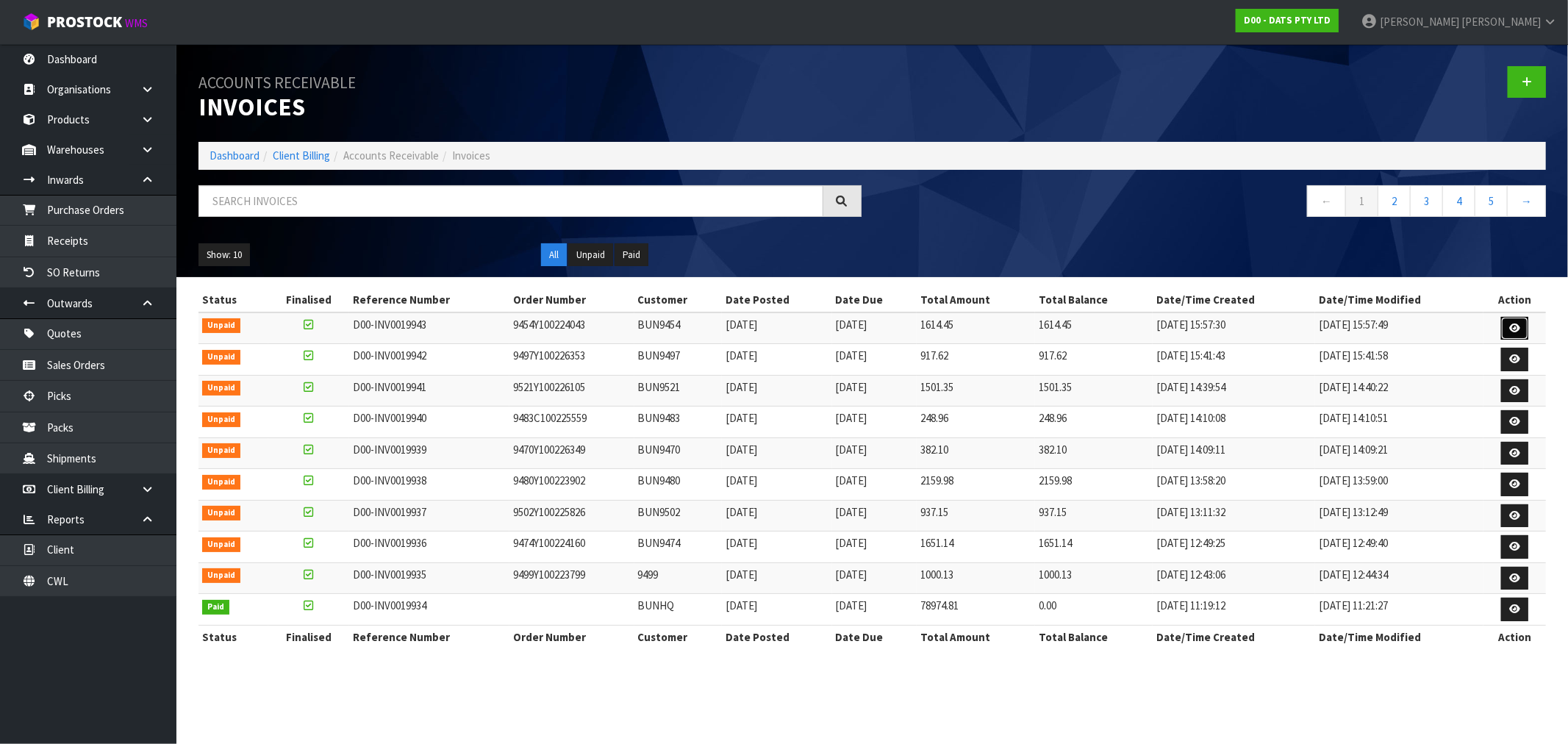
click at [1510, 322] on link at bounding box center [1515, 328] width 28 height 24
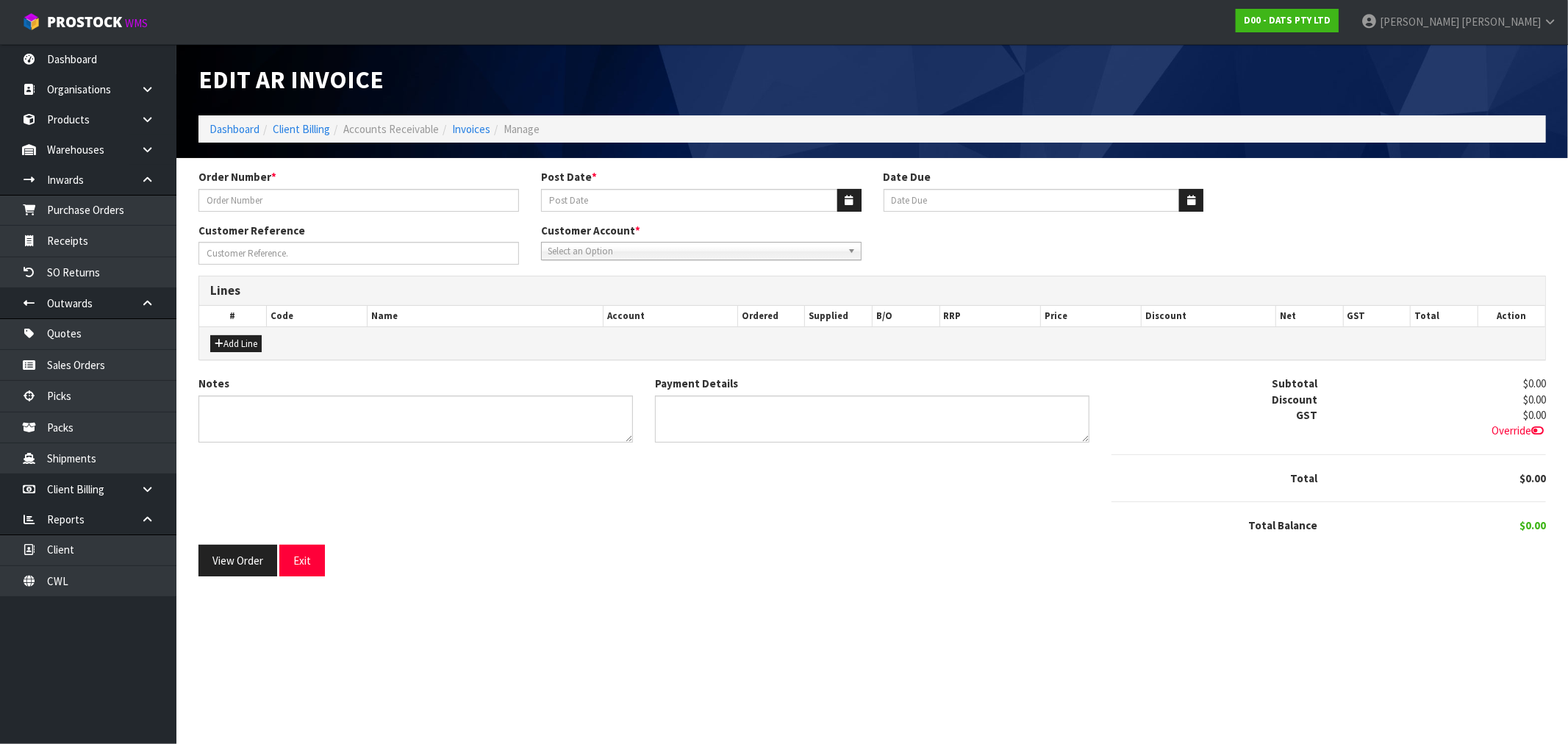
type input "9454Y100224043"
type input "[DATE]"
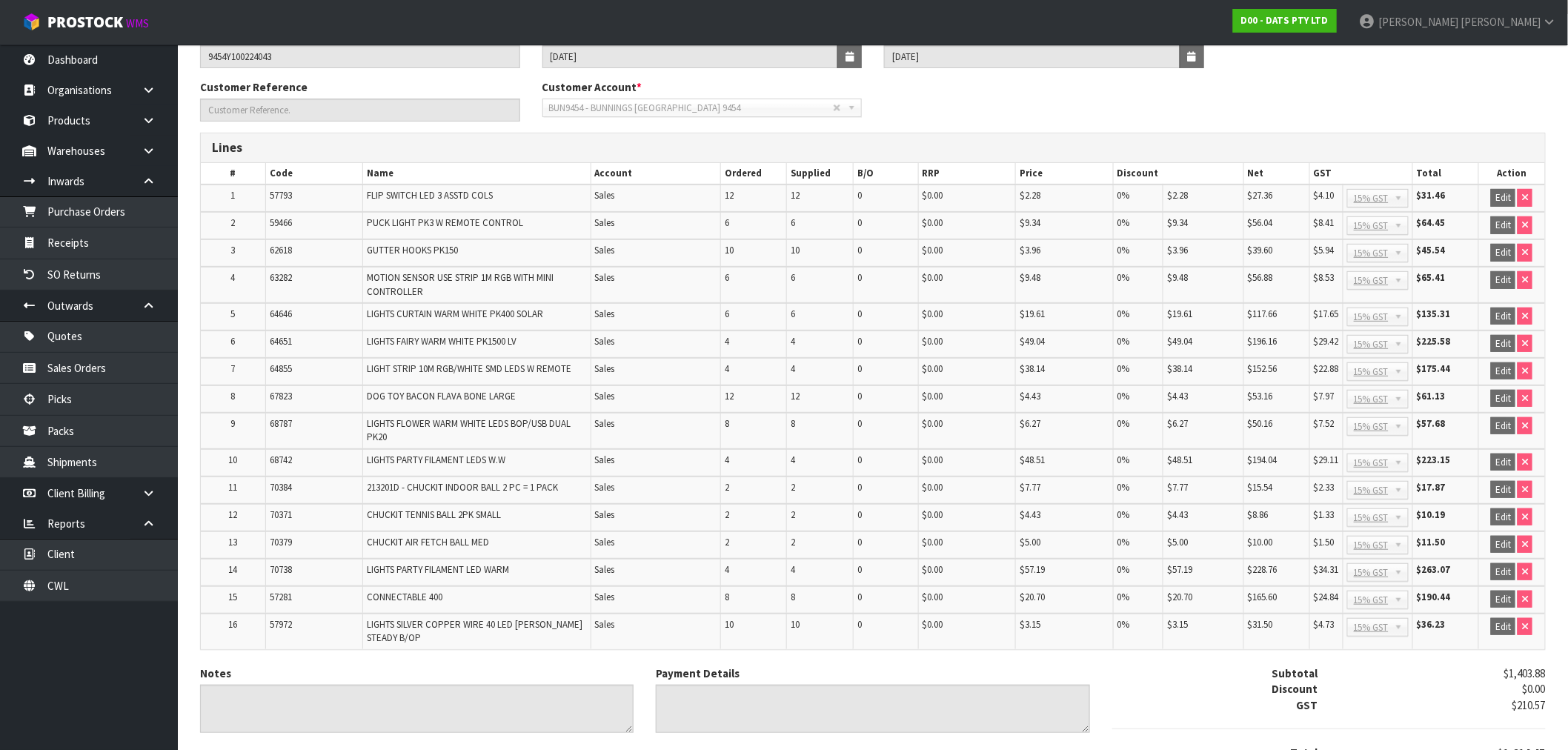
scroll to position [258, 0]
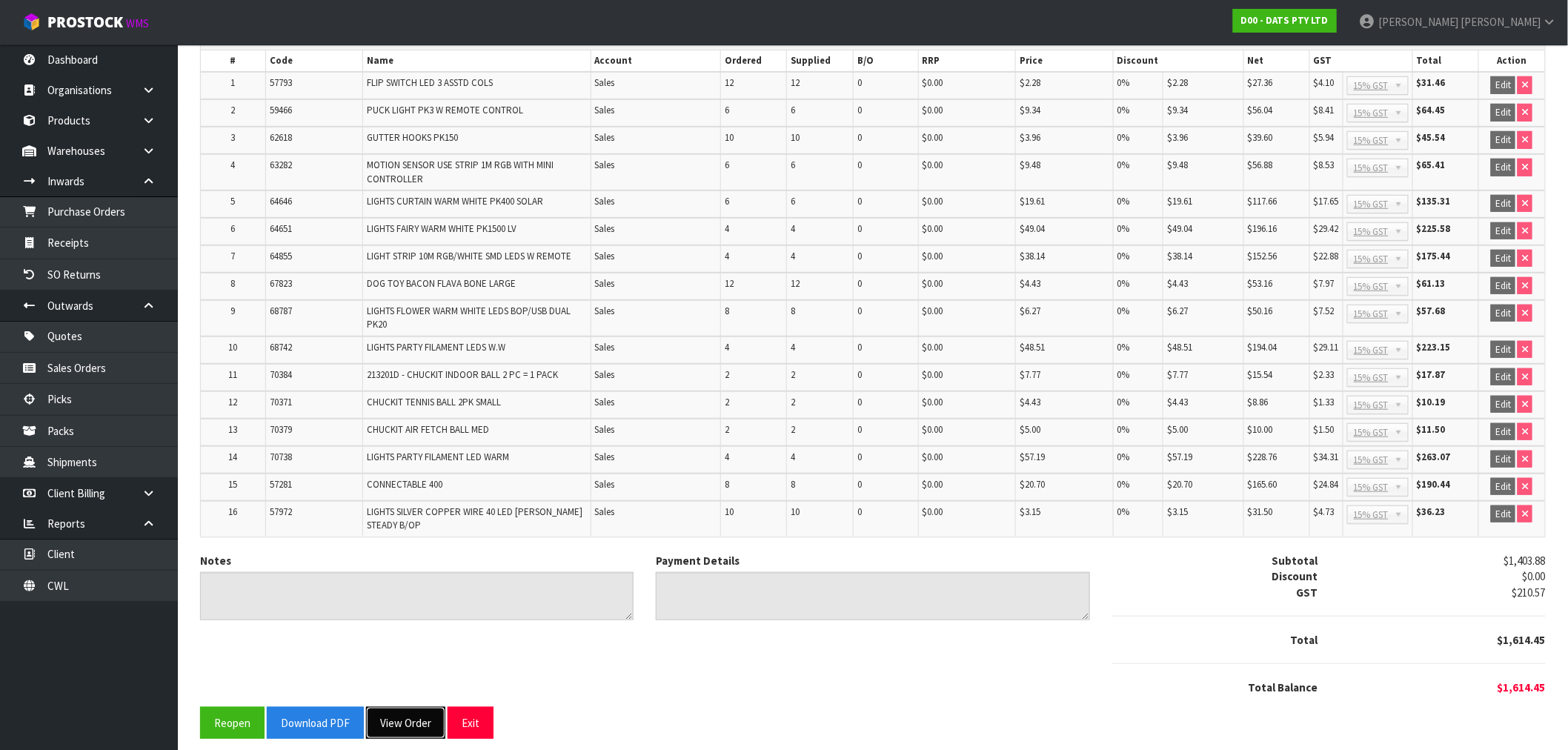
click at [393, 721] on button "View Order" at bounding box center [405, 723] width 79 height 32
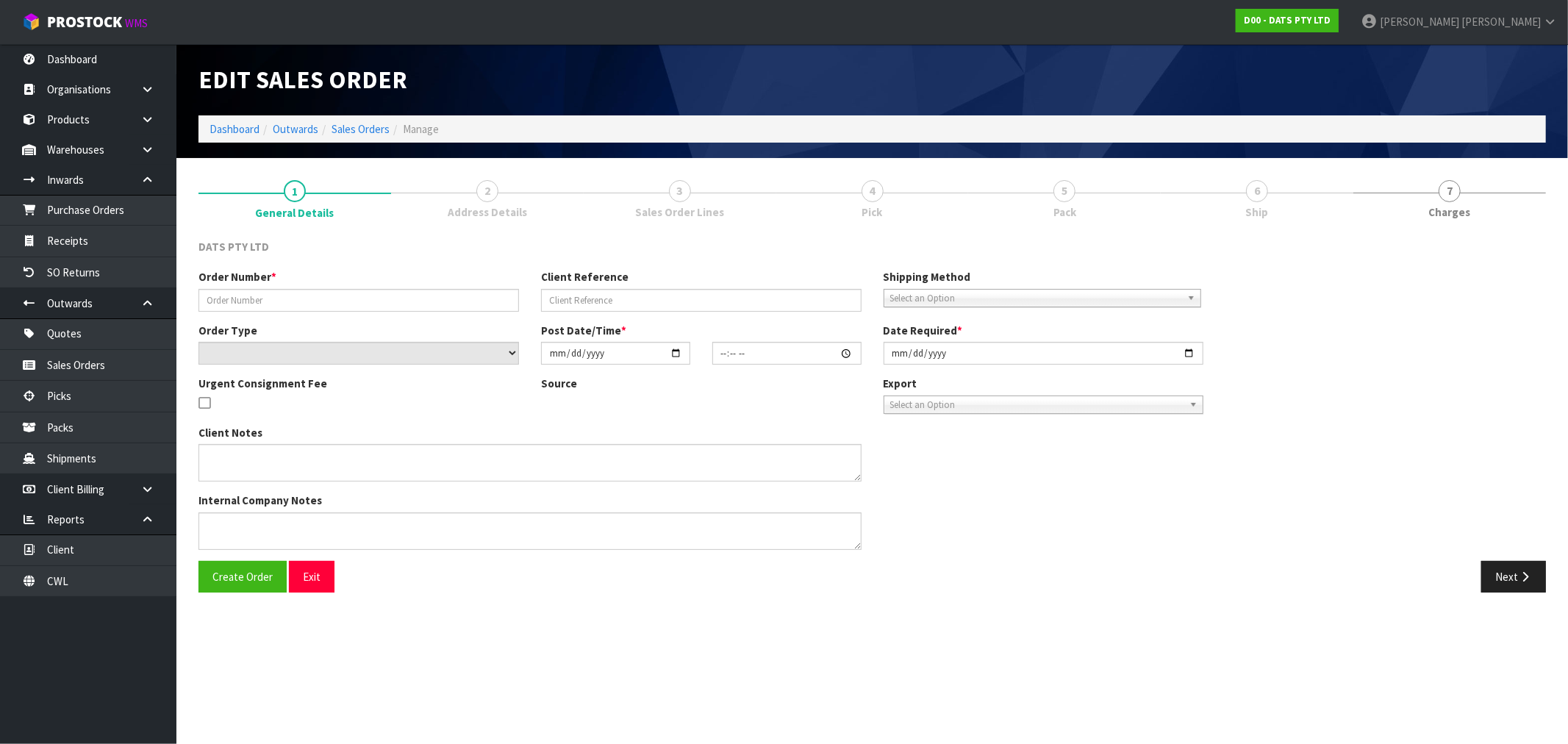
type input "9454Y100224043"
select select "number:0"
type input "2025-08-28"
type input "08:51:00.000"
type input "2025-08-28"
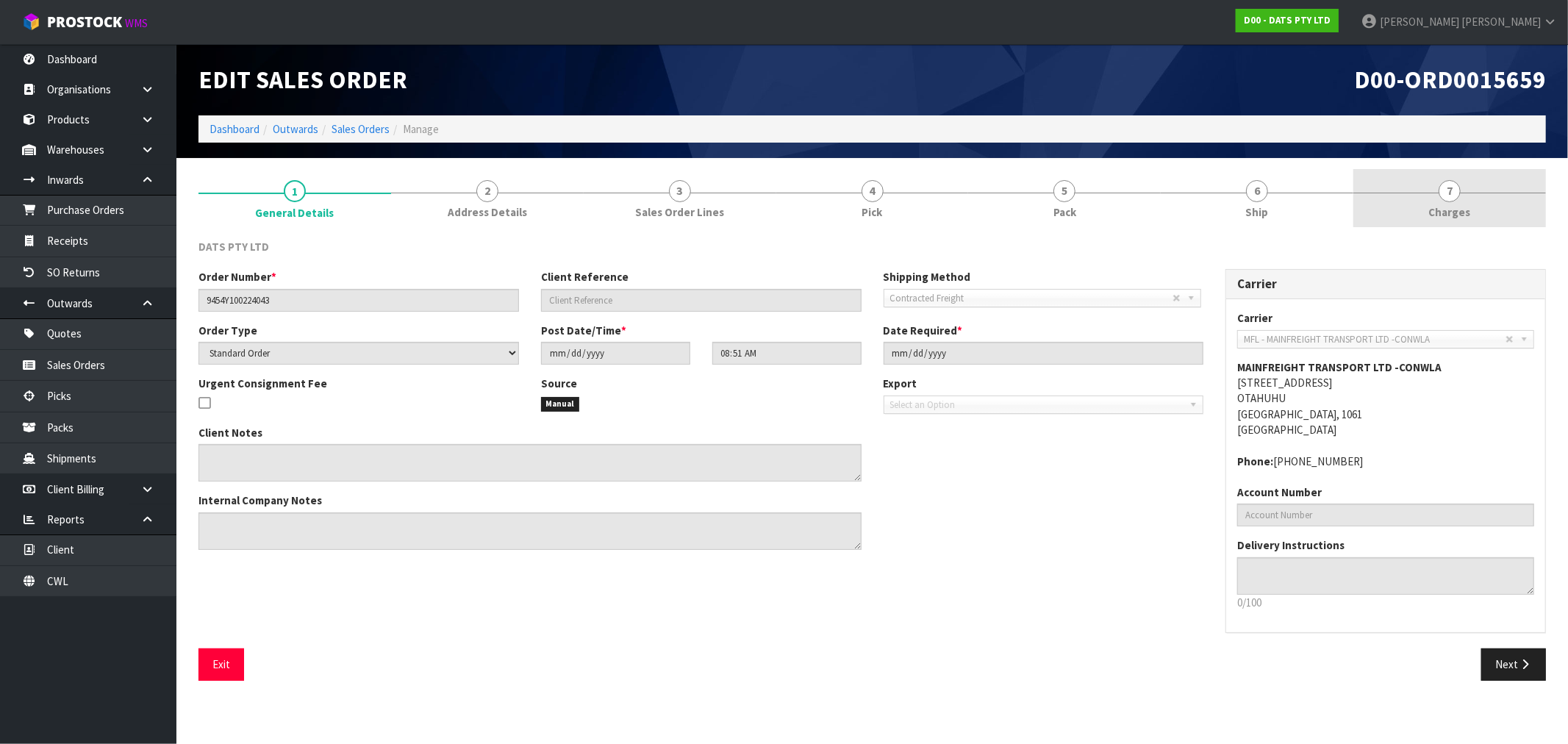
click at [1459, 202] on link "7 Charges" at bounding box center [1451, 199] width 193 height 58
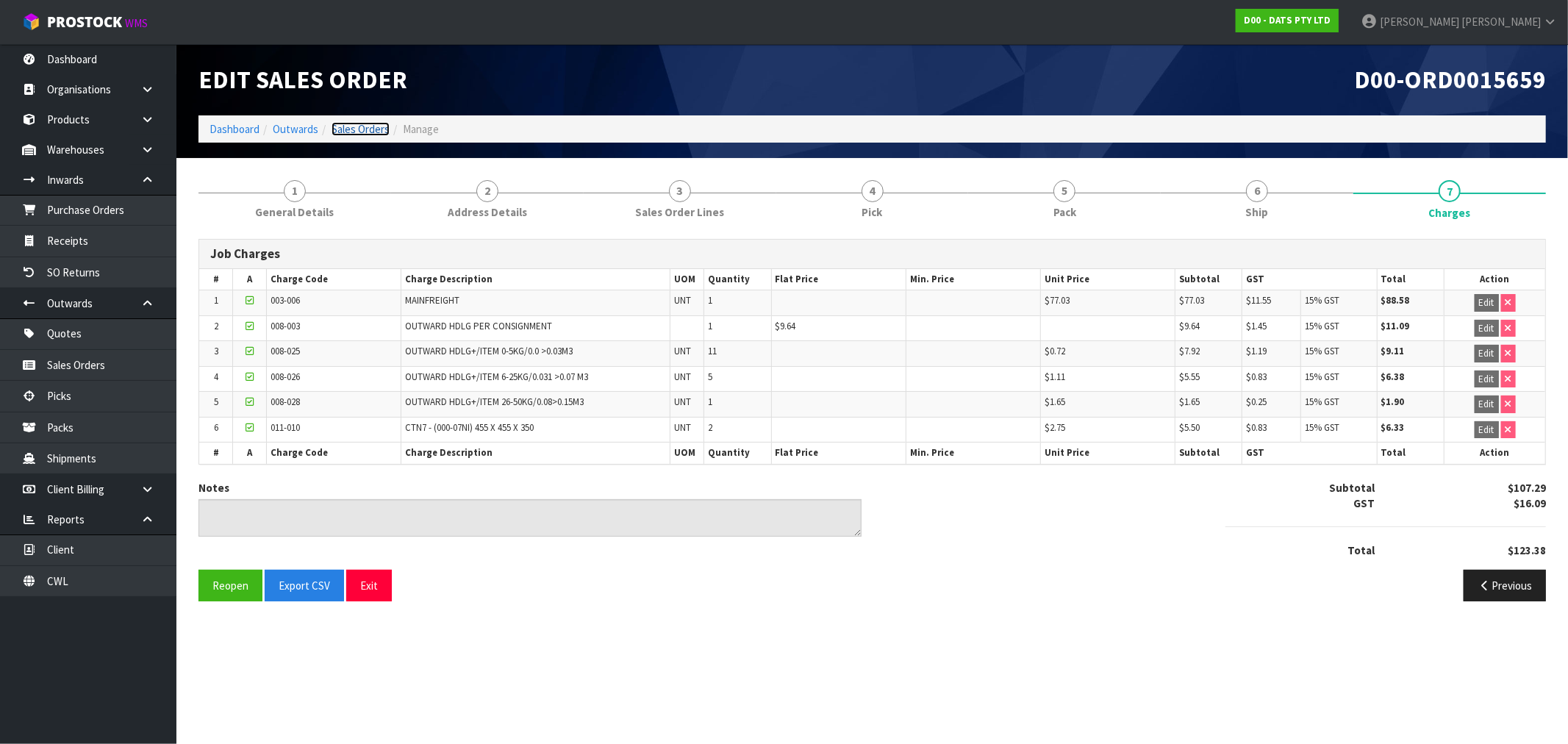
click at [361, 130] on link "Sales Orders" at bounding box center [361, 129] width 58 height 14
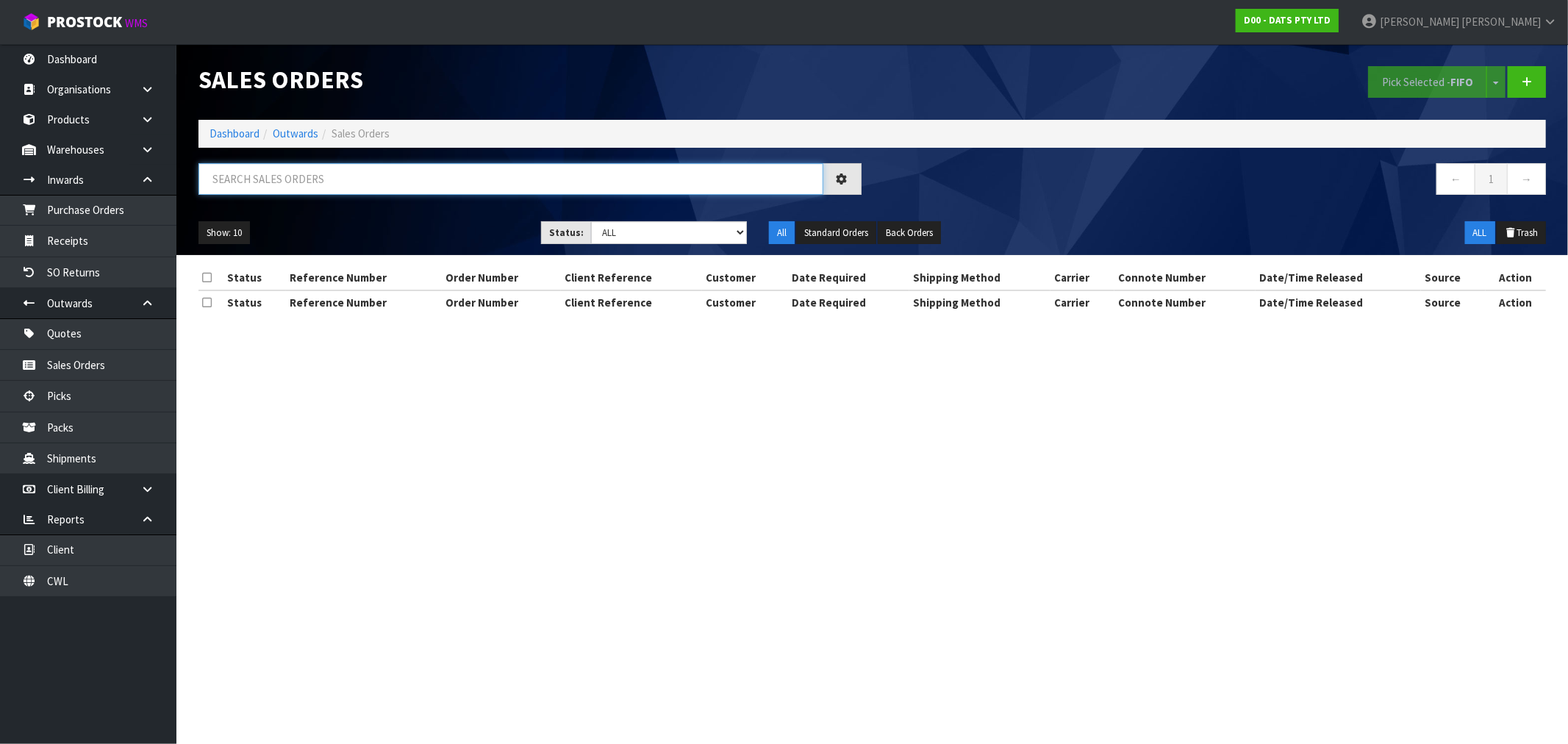
click at [427, 173] on input "text" at bounding box center [511, 178] width 625 height 32
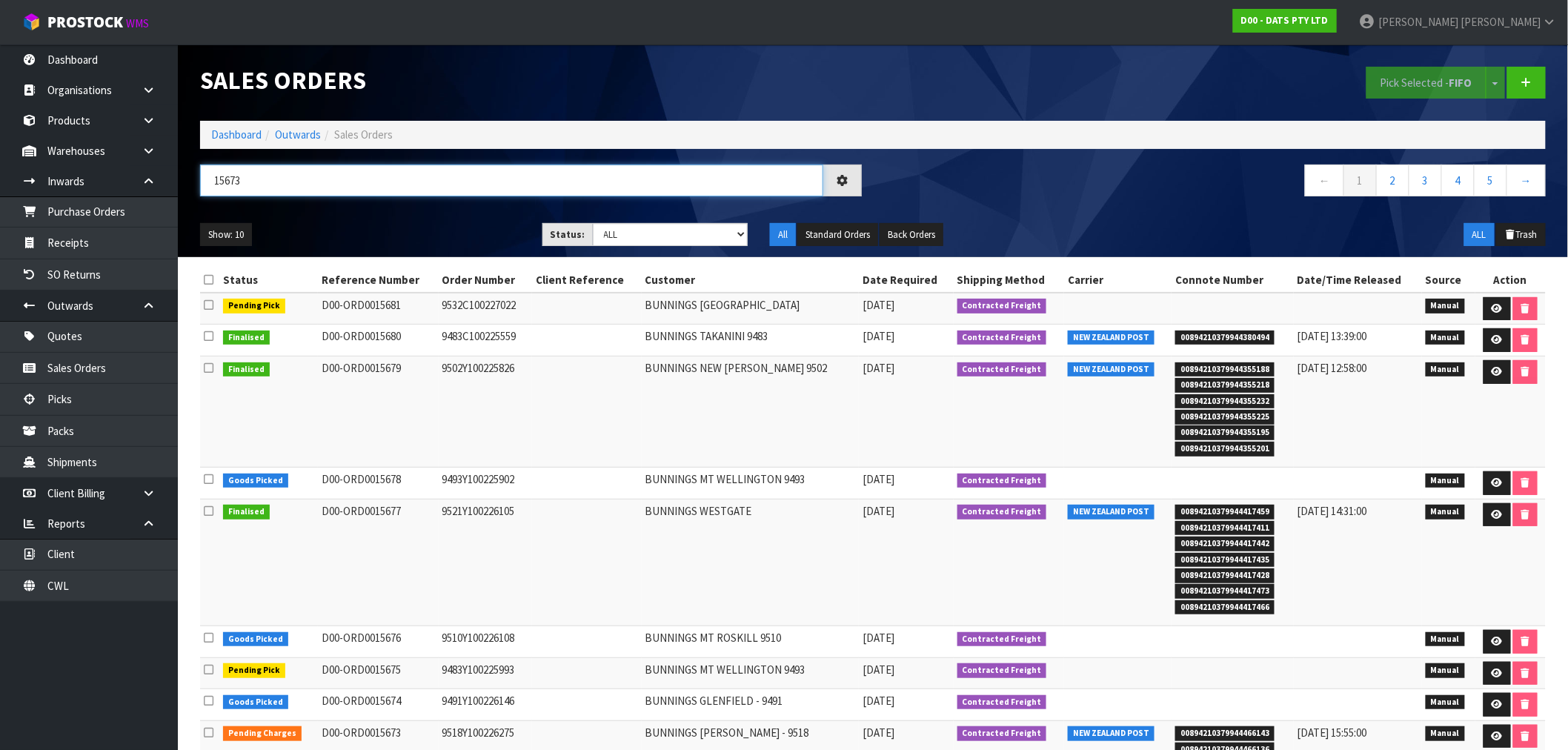
type input "15673"
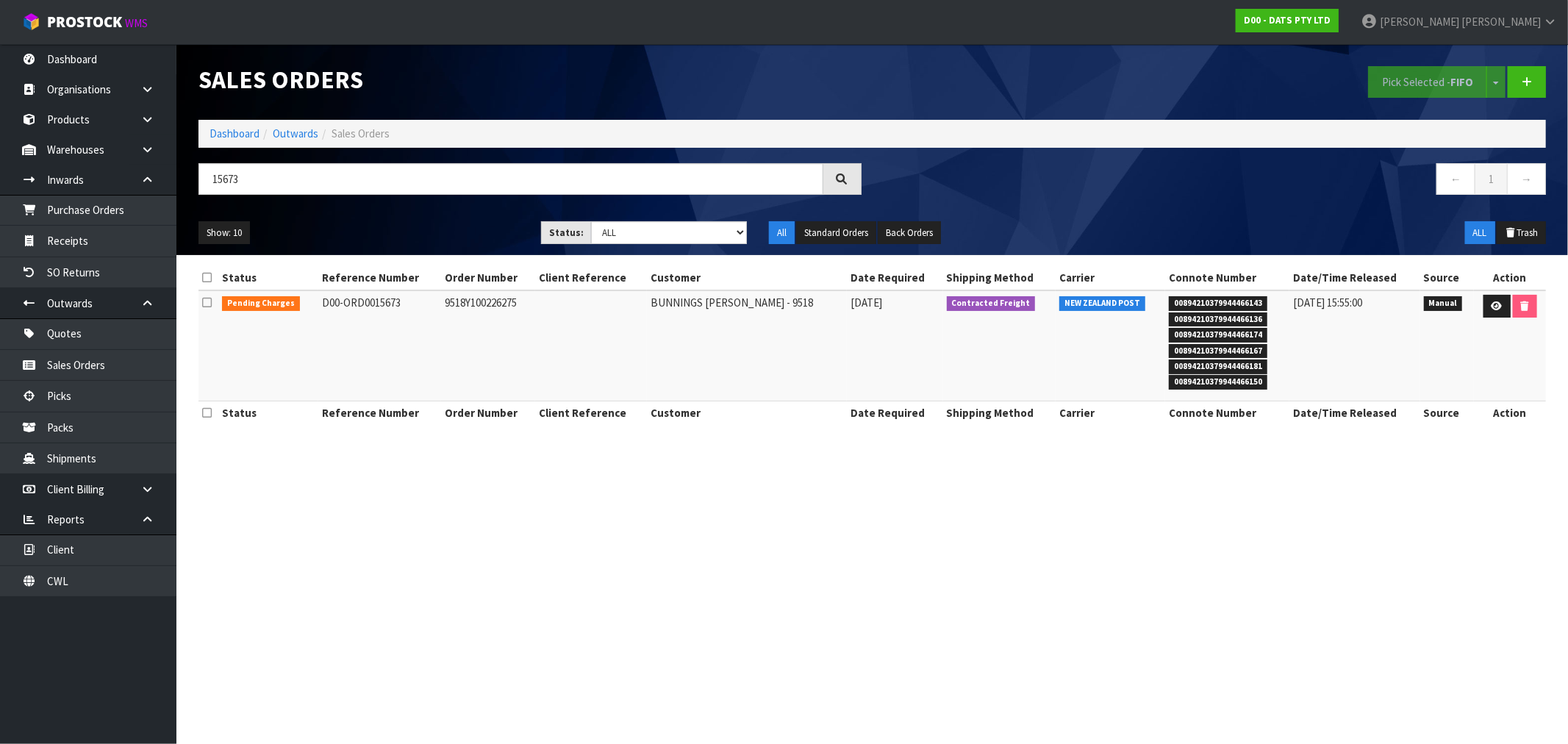
click at [484, 306] on td "9518Y100226275" at bounding box center [488, 345] width 94 height 111
copy td "9518Y100226275"
click at [1495, 304] on icon at bounding box center [1498, 306] width 11 height 10
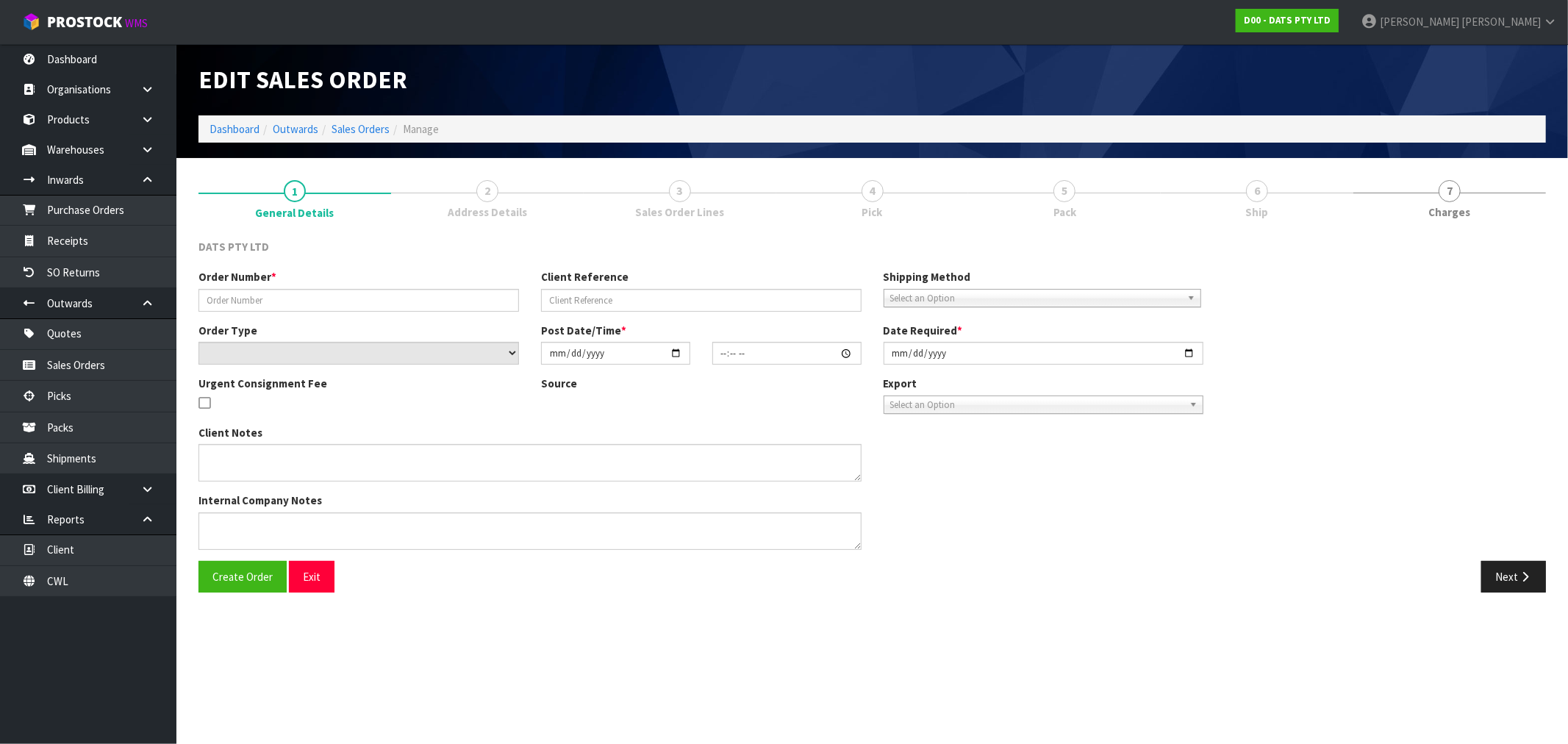
type input "9518Y100226275"
select select "number:0"
type input "2025-08-29"
type input "08:53:00.000"
type input "2025-08-29"
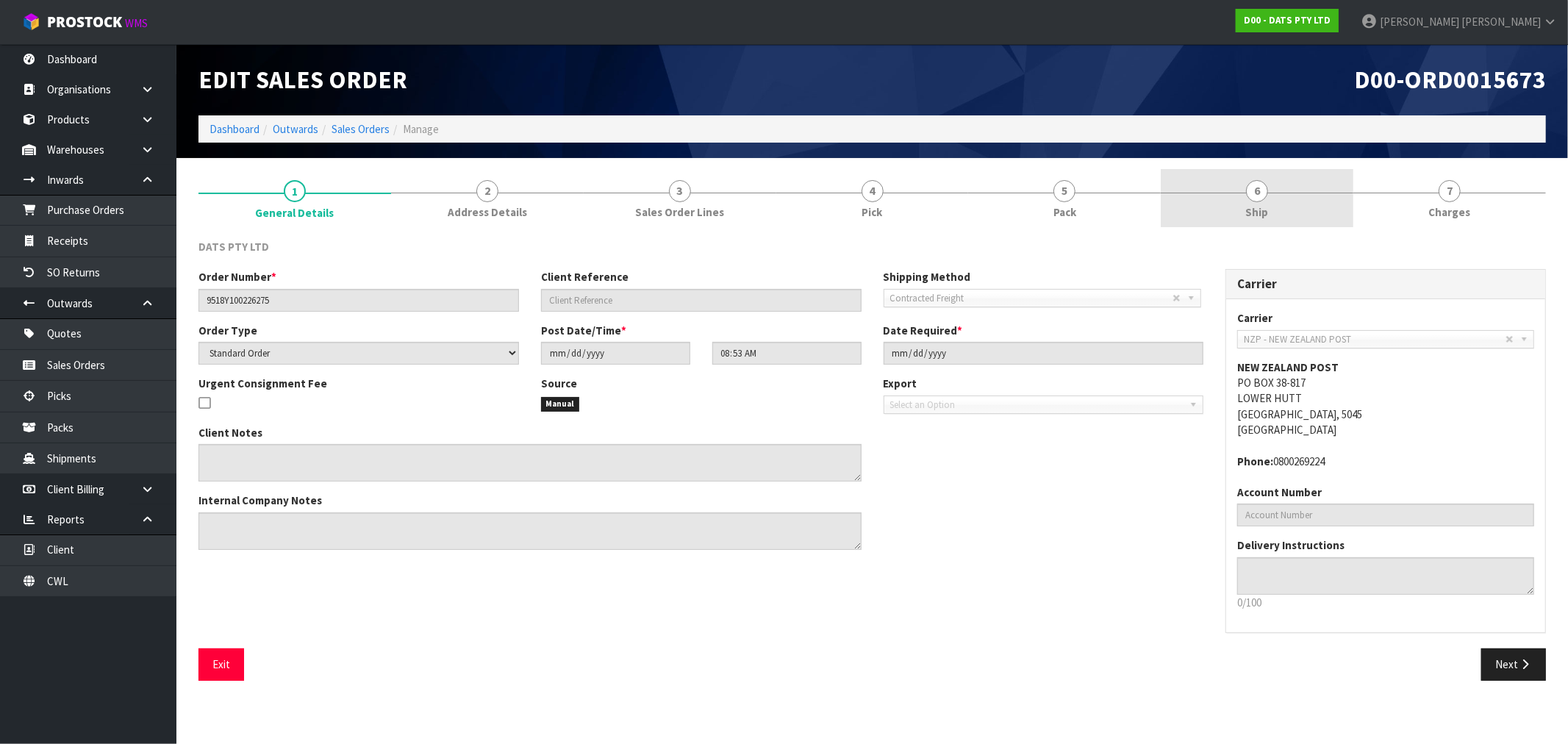
click at [1256, 208] on span "Ship" at bounding box center [1258, 212] width 23 height 15
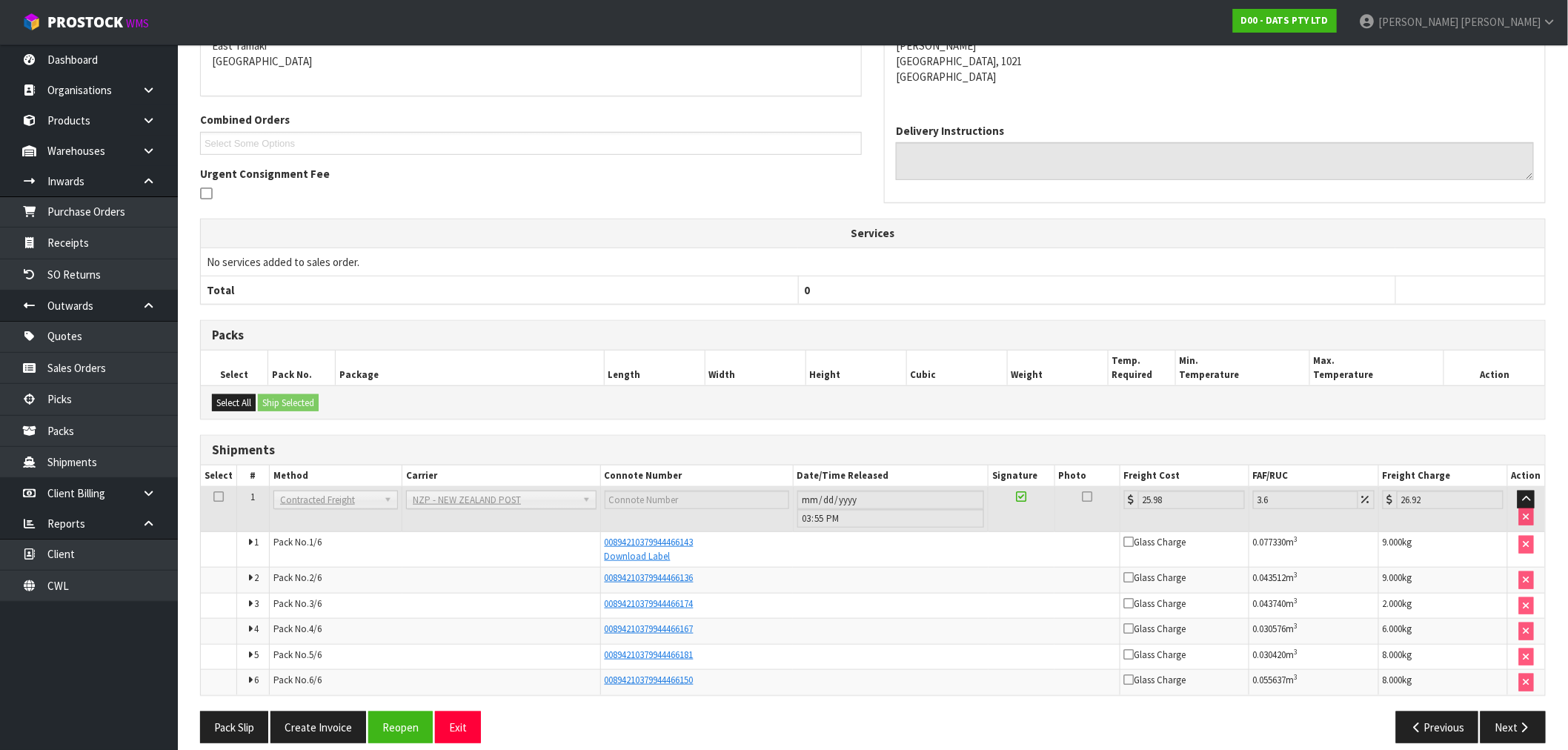
scroll to position [292, 0]
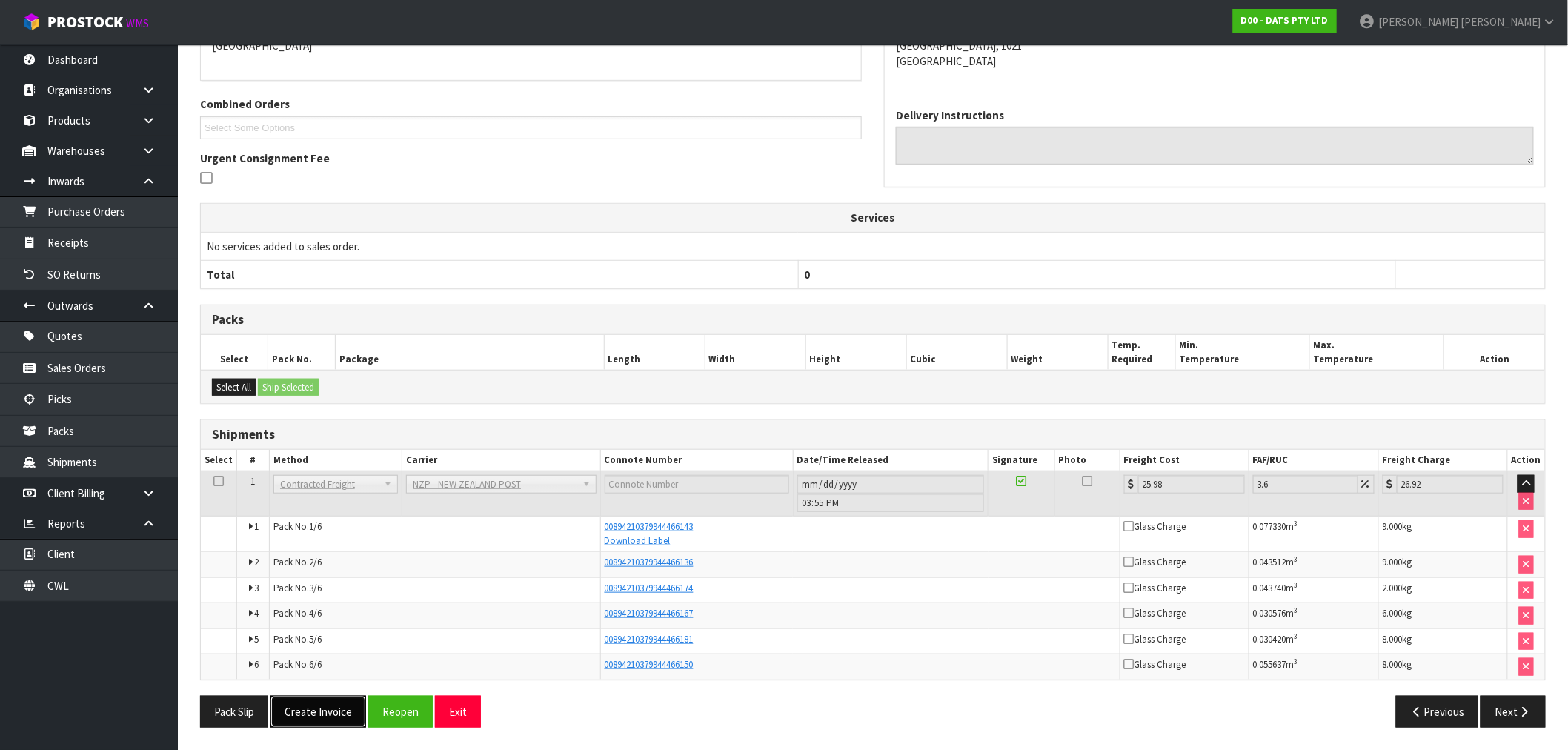
click at [292, 725] on button "Create Invoice" at bounding box center [318, 712] width 96 height 32
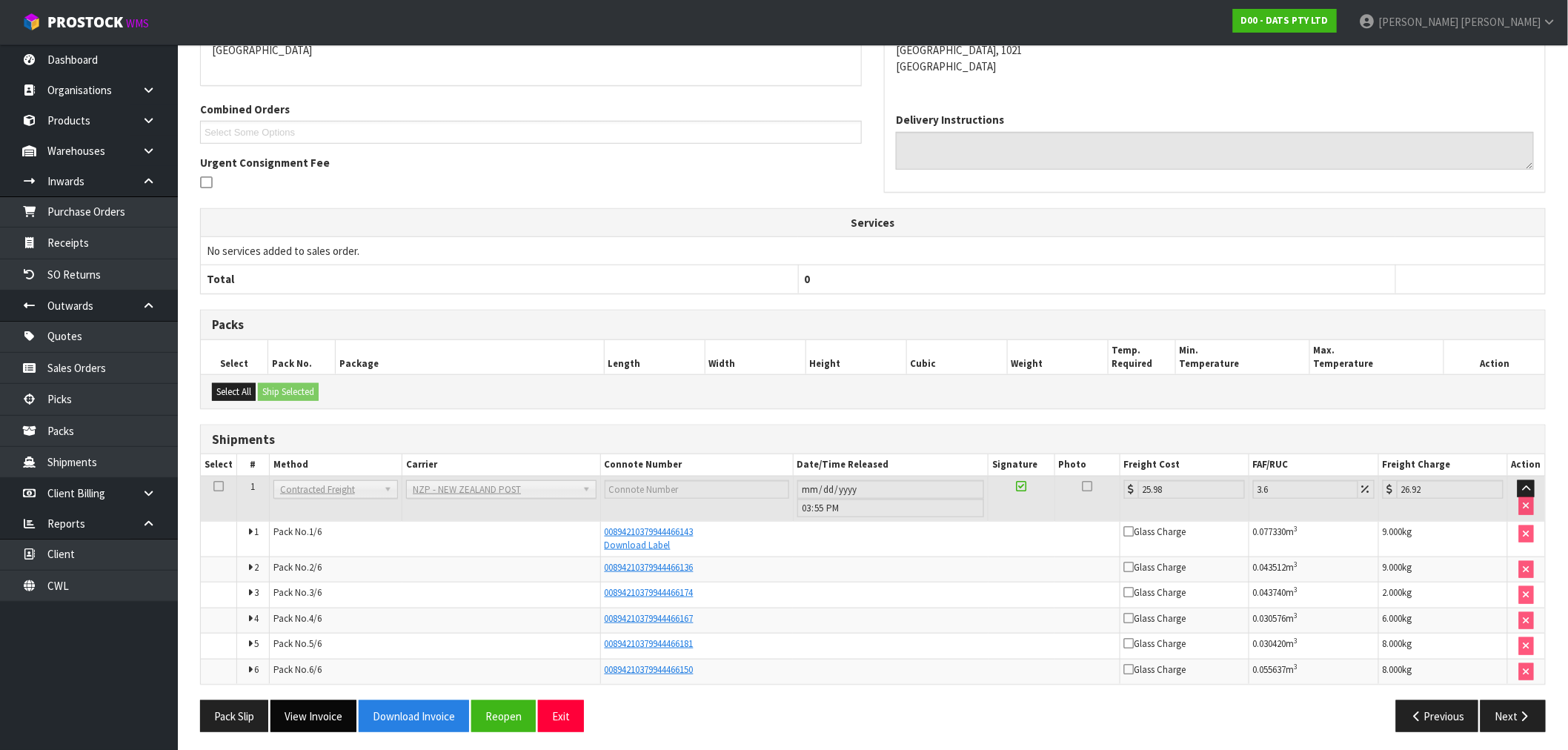
scroll to position [347, 0]
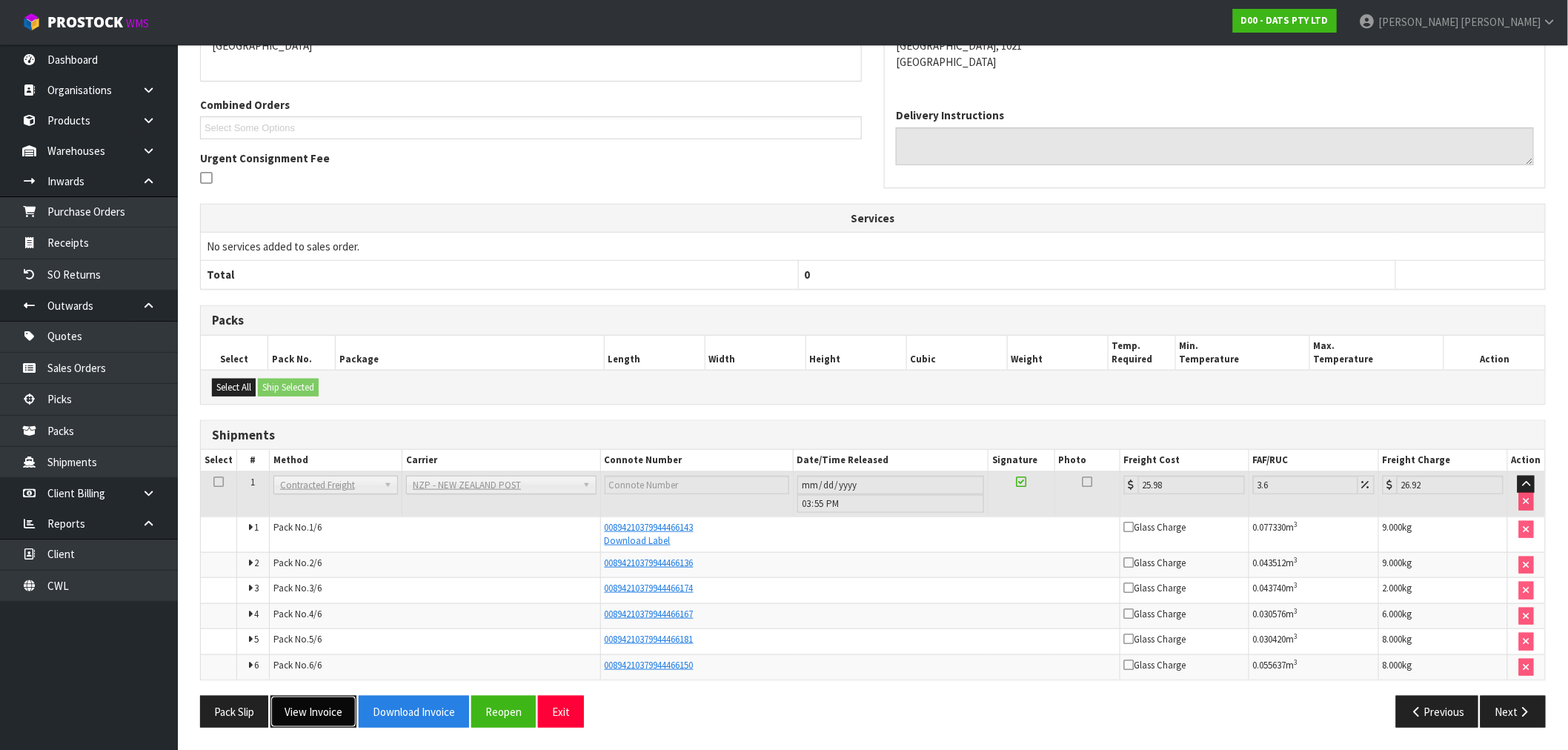
click at [339, 700] on button "View Invoice" at bounding box center [313, 712] width 86 height 32
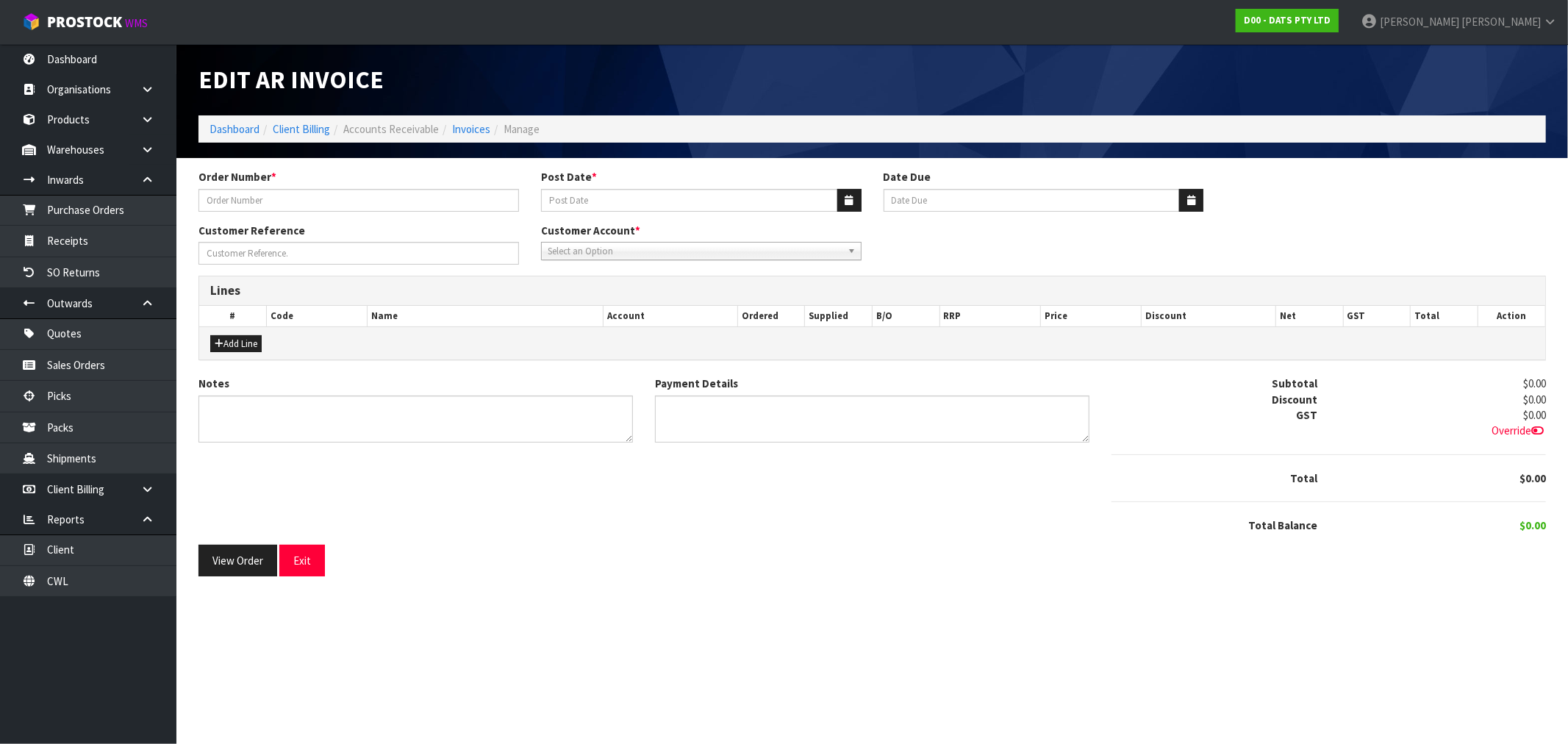
type input "9518Y100226275"
type input "[DATE]"
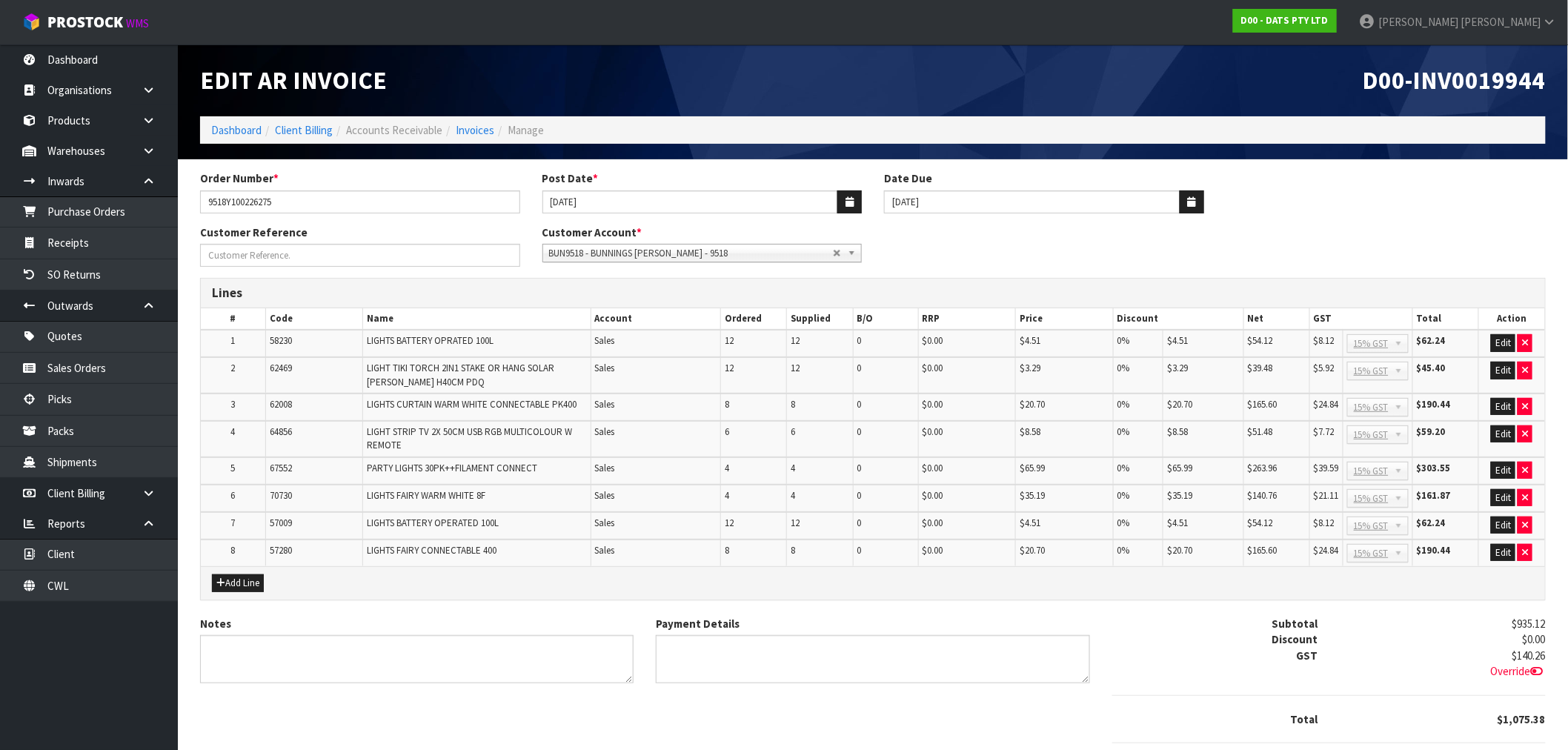
click at [1468, 86] on span "D00-INV0019944" at bounding box center [1454, 80] width 183 height 31
copy span "INV0019944"
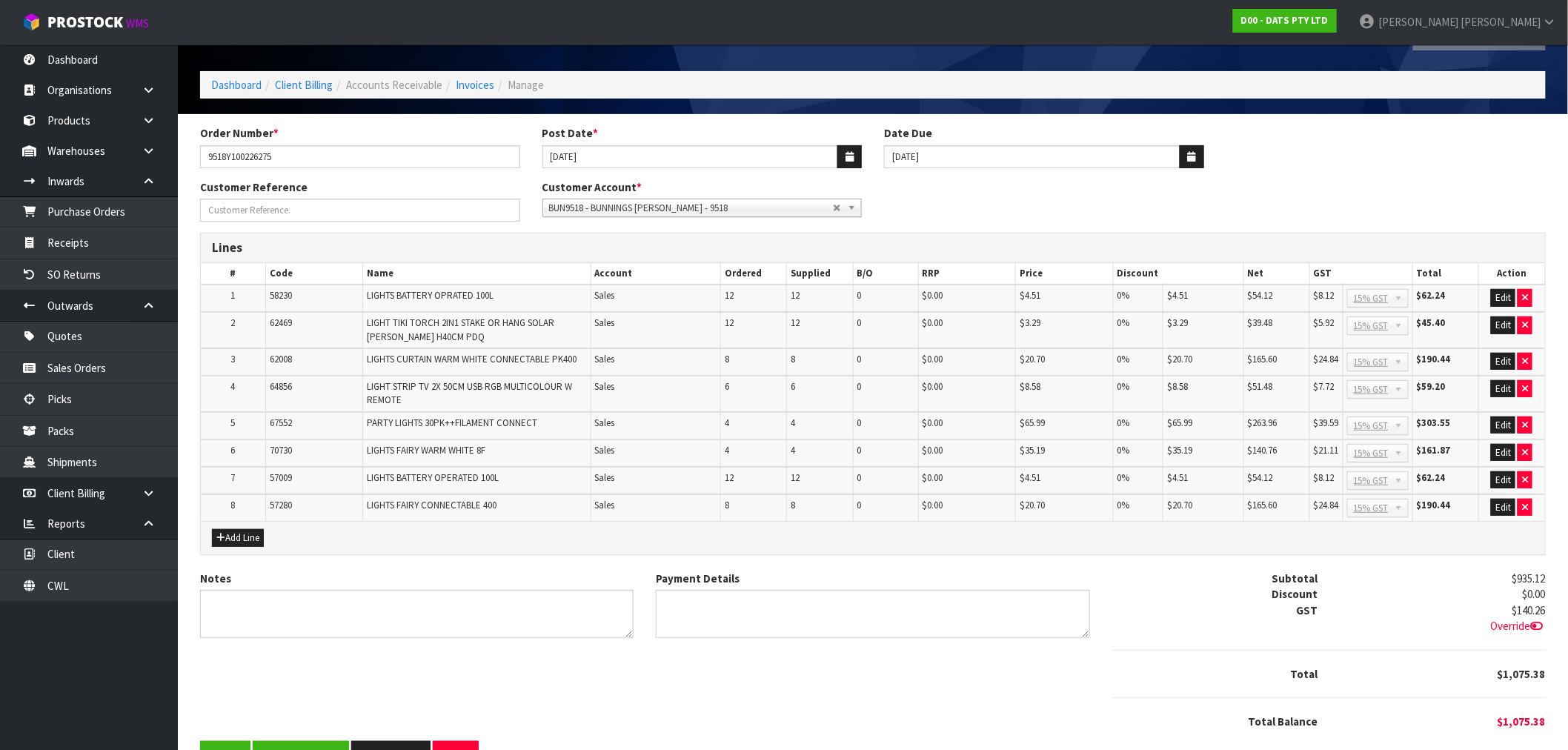
scroll to position [84, 0]
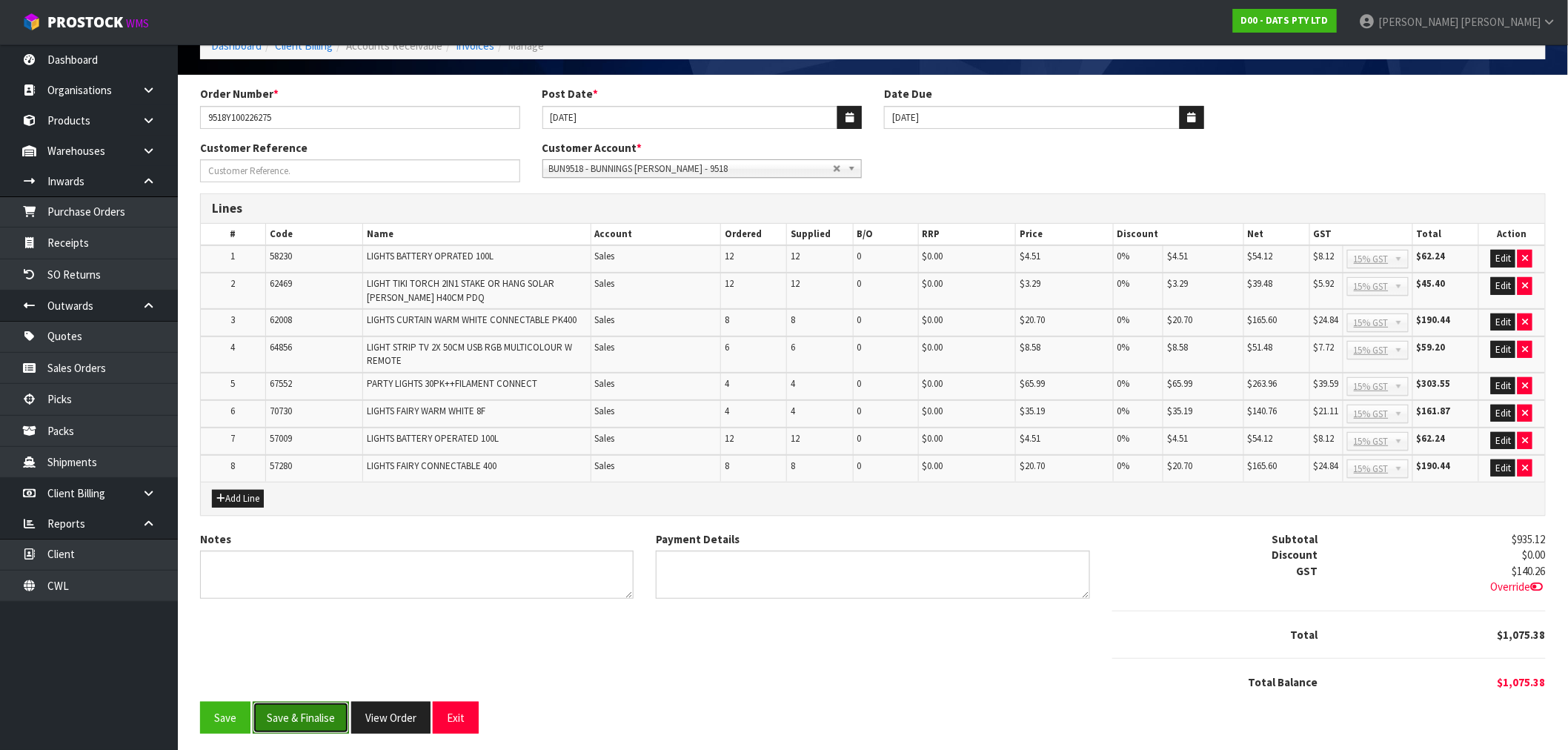
drag, startPoint x: 300, startPoint y: 713, endPoint x: 299, endPoint y: 706, distance: 7.1
click at [300, 713] on button "Save & Finalise" at bounding box center [301, 717] width 96 height 32
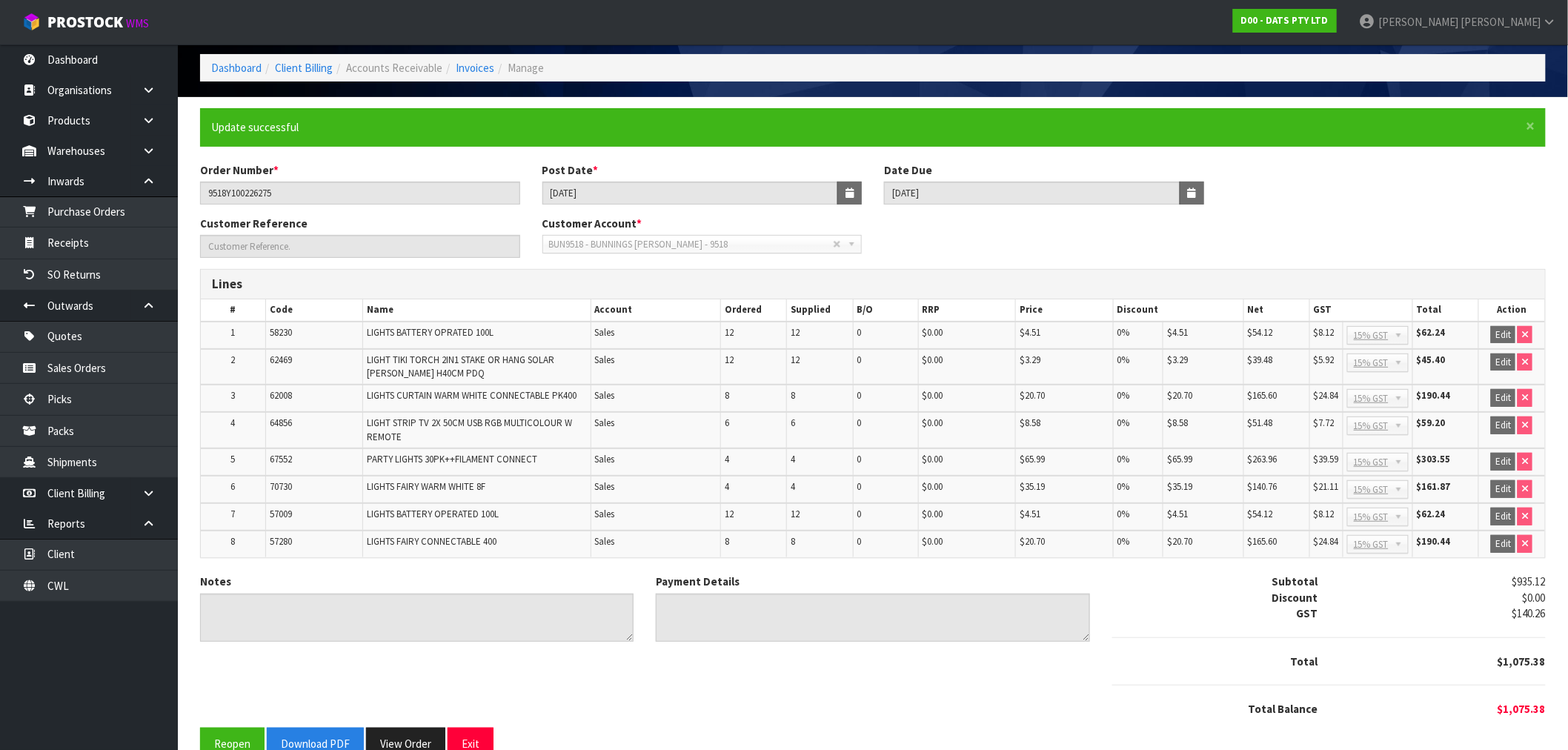
scroll to position [90, 0]
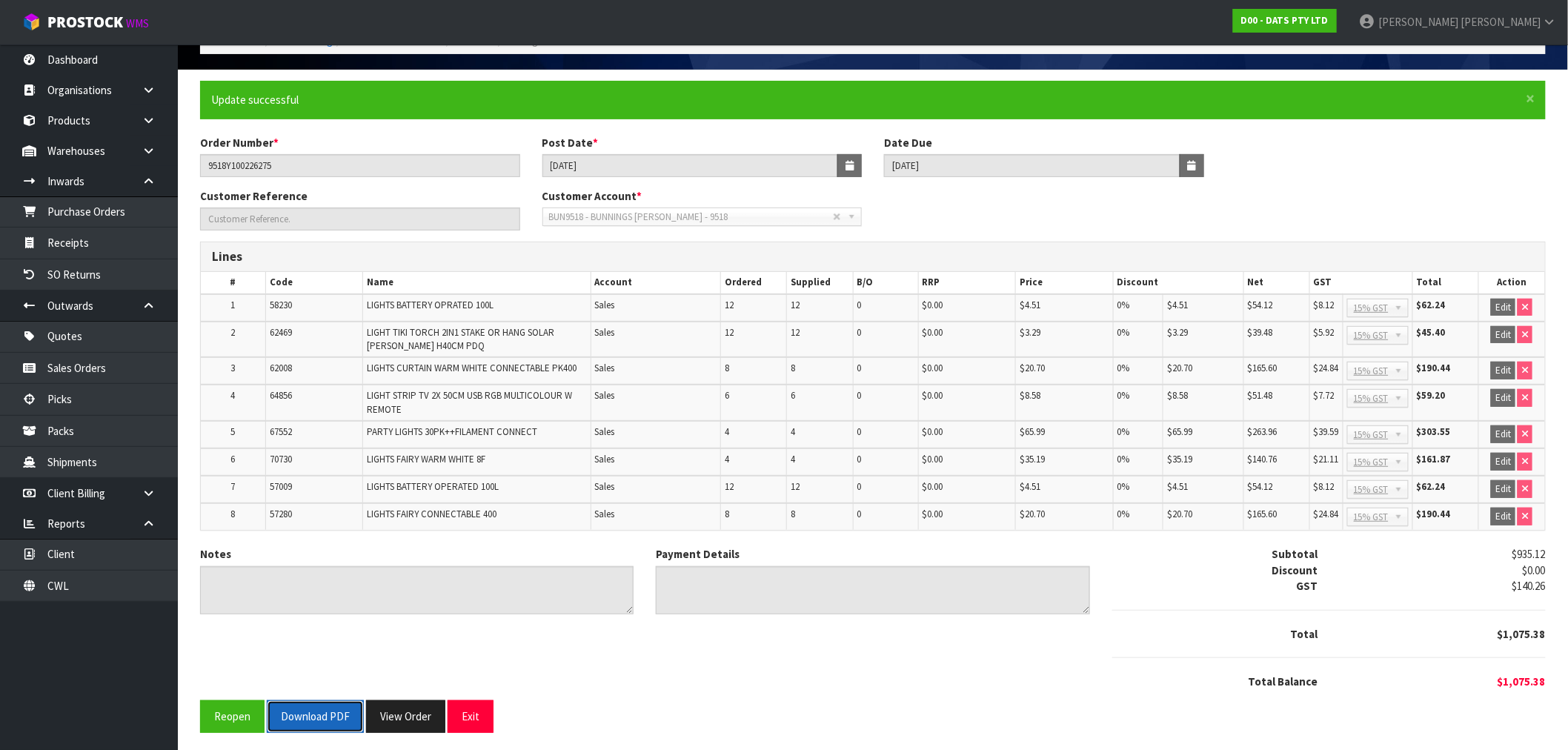
click at [311, 715] on button "Download PDF" at bounding box center [315, 716] width 97 height 32
click at [434, 717] on button "View Order" at bounding box center [421, 716] width 79 height 32
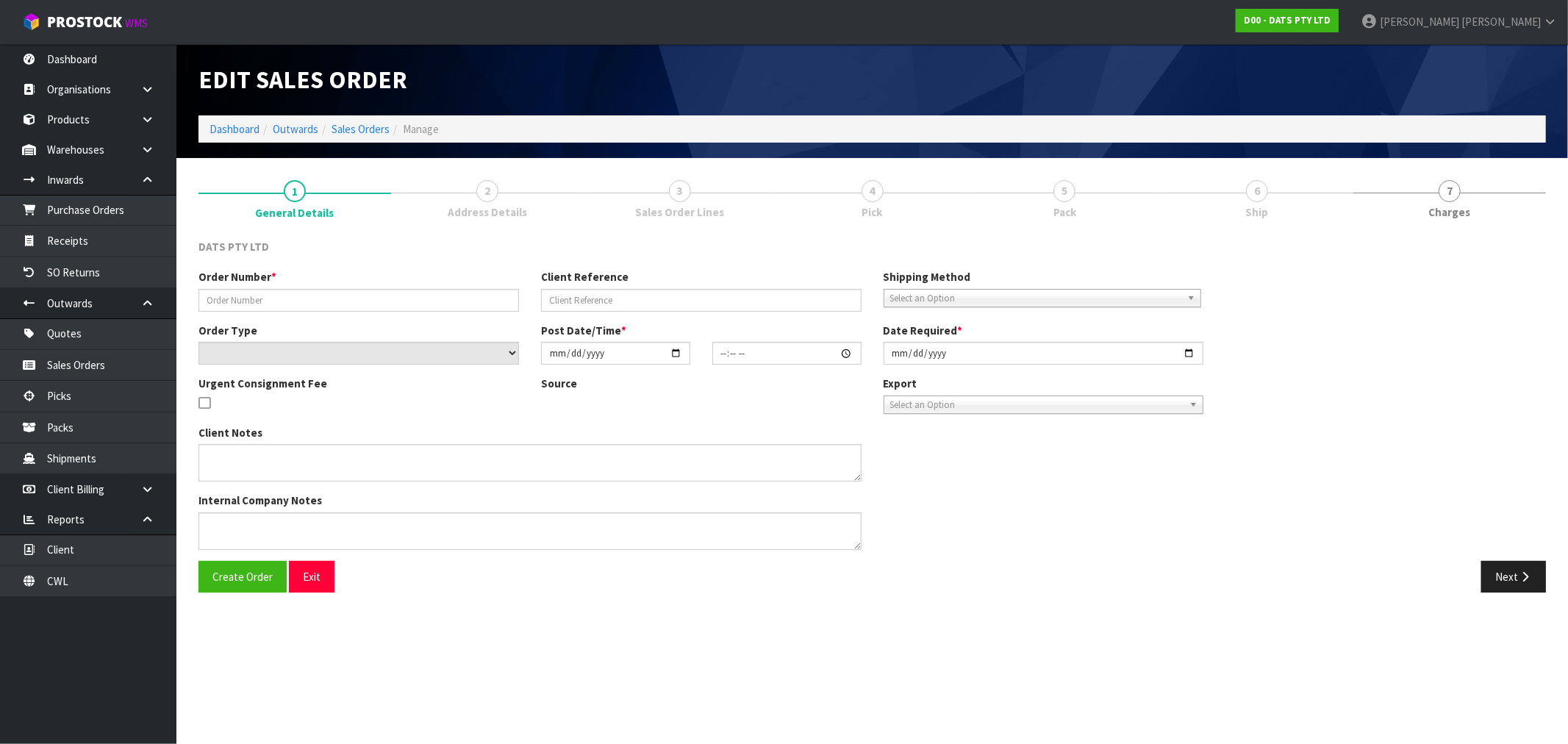
type input "9518Y100226275"
select select "number:0"
type input "2025-08-29"
type input "08:53:00.000"
type input "2025-08-29"
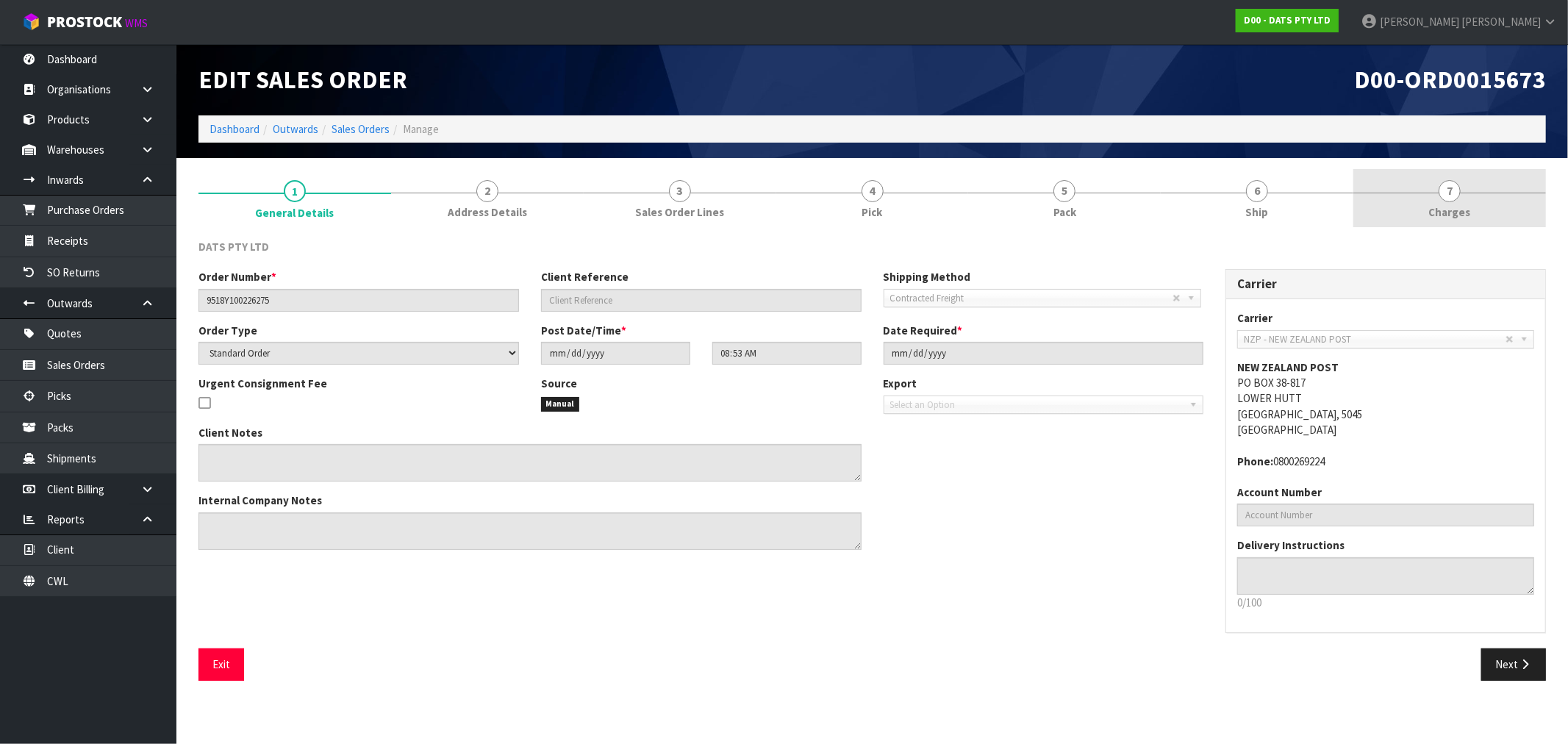
click at [1540, 204] on link "7 Charges" at bounding box center [1451, 199] width 193 height 58
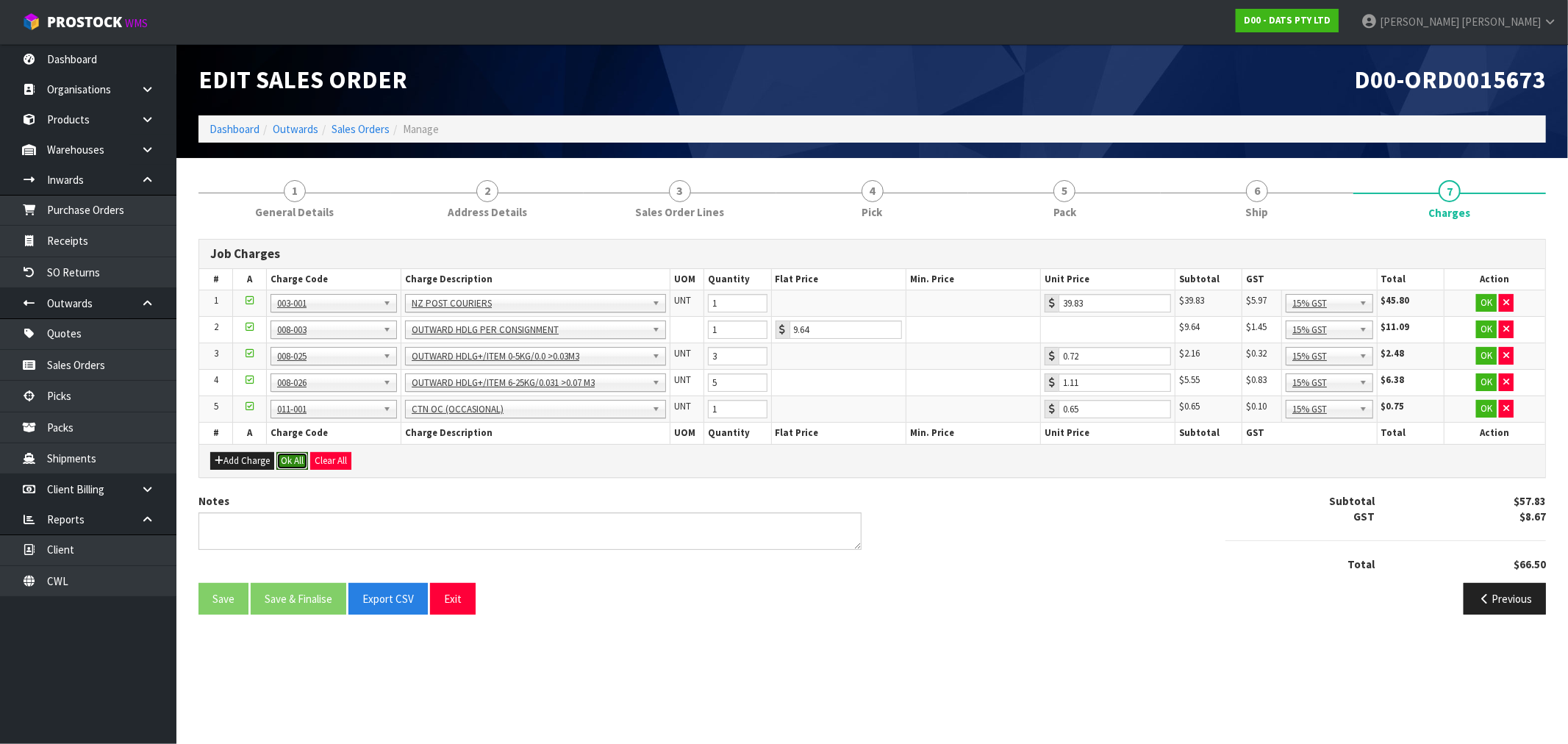
drag, startPoint x: 290, startPoint y: 461, endPoint x: 303, endPoint y: 496, distance: 37.3
click at [290, 461] on button "Ok All" at bounding box center [292, 461] width 32 height 18
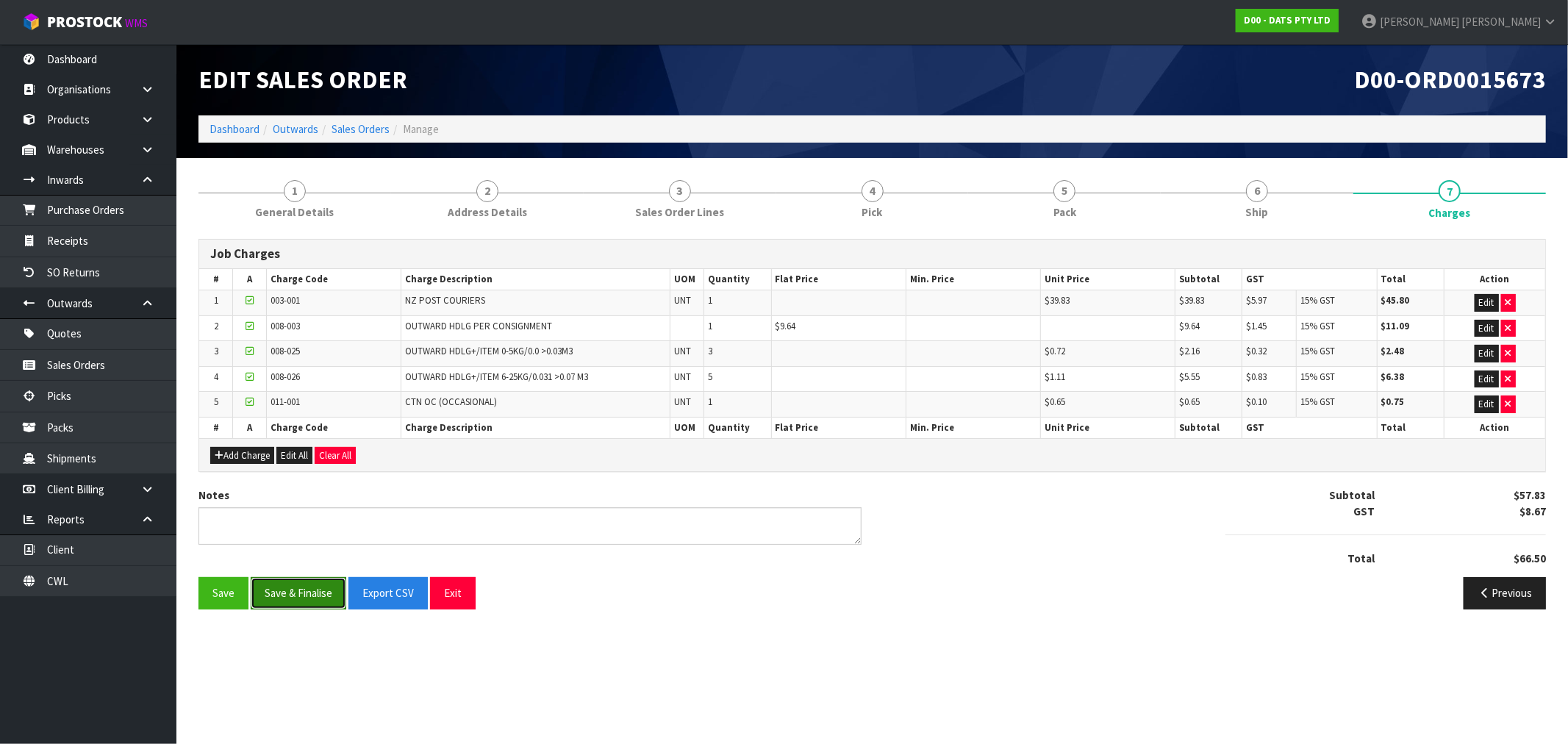
click at [319, 588] on button "Save & Finalise" at bounding box center [298, 592] width 96 height 32
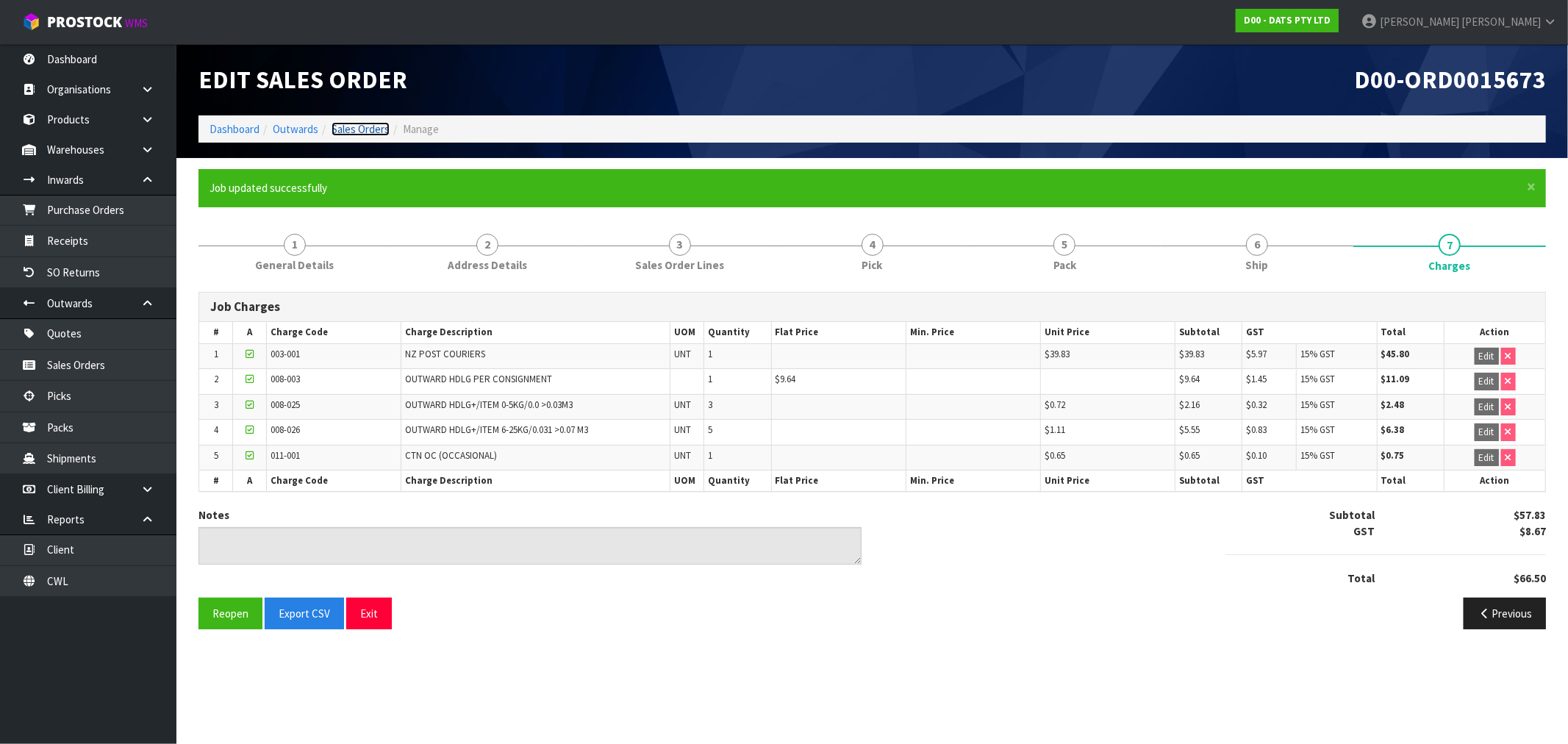
click at [347, 131] on link "Sales Orders" at bounding box center [361, 129] width 58 height 14
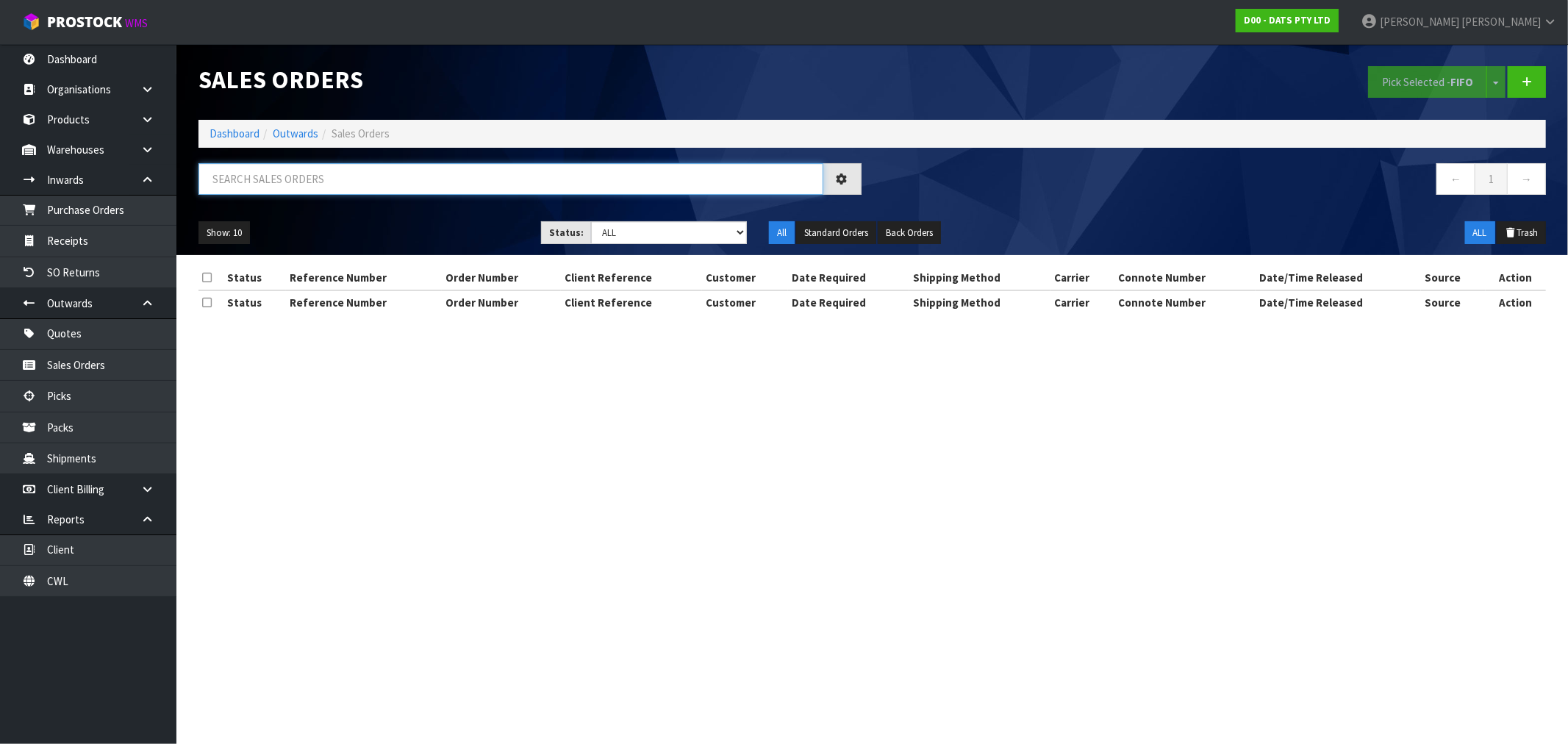
click at [374, 173] on input "text" at bounding box center [511, 178] width 625 height 32
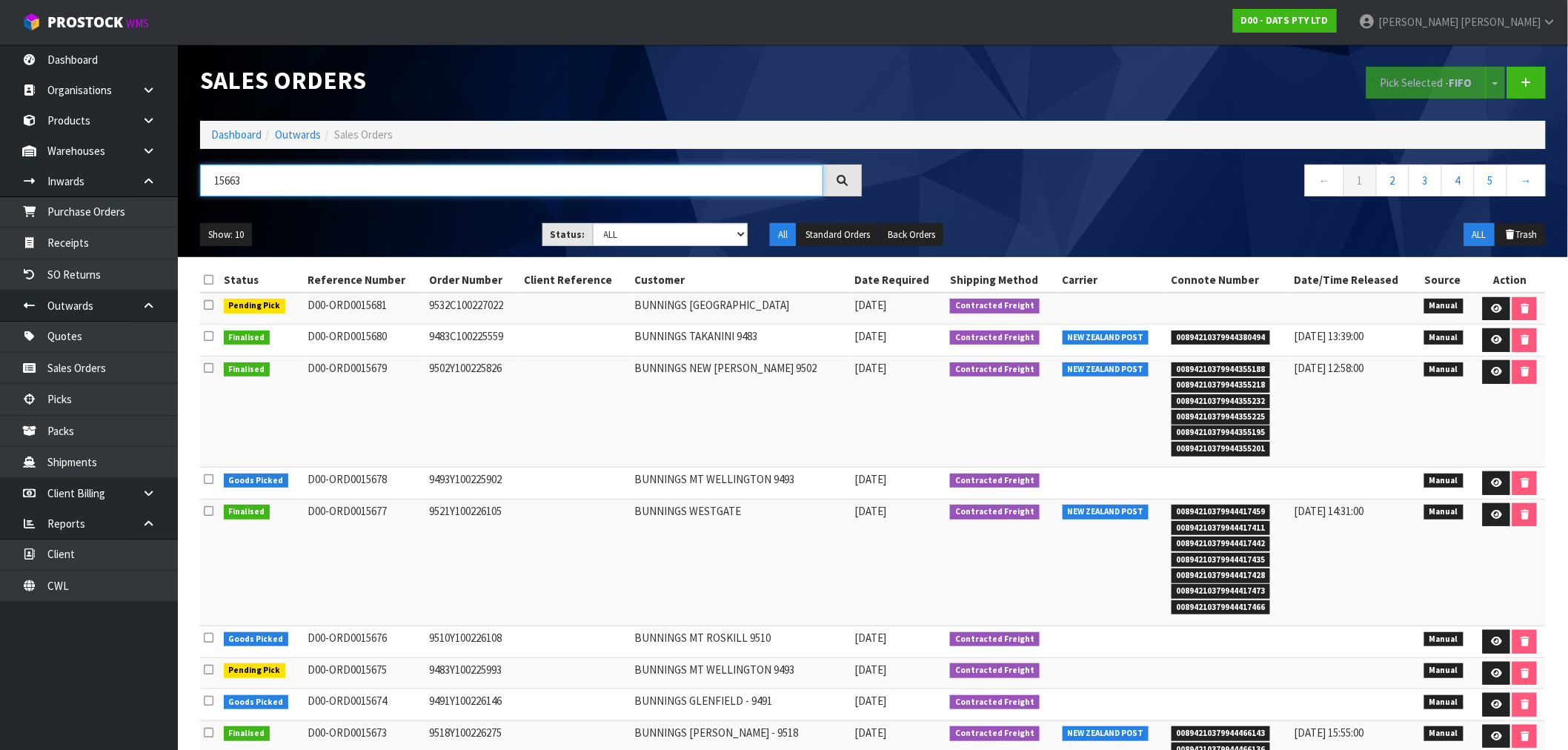
type input "15663"
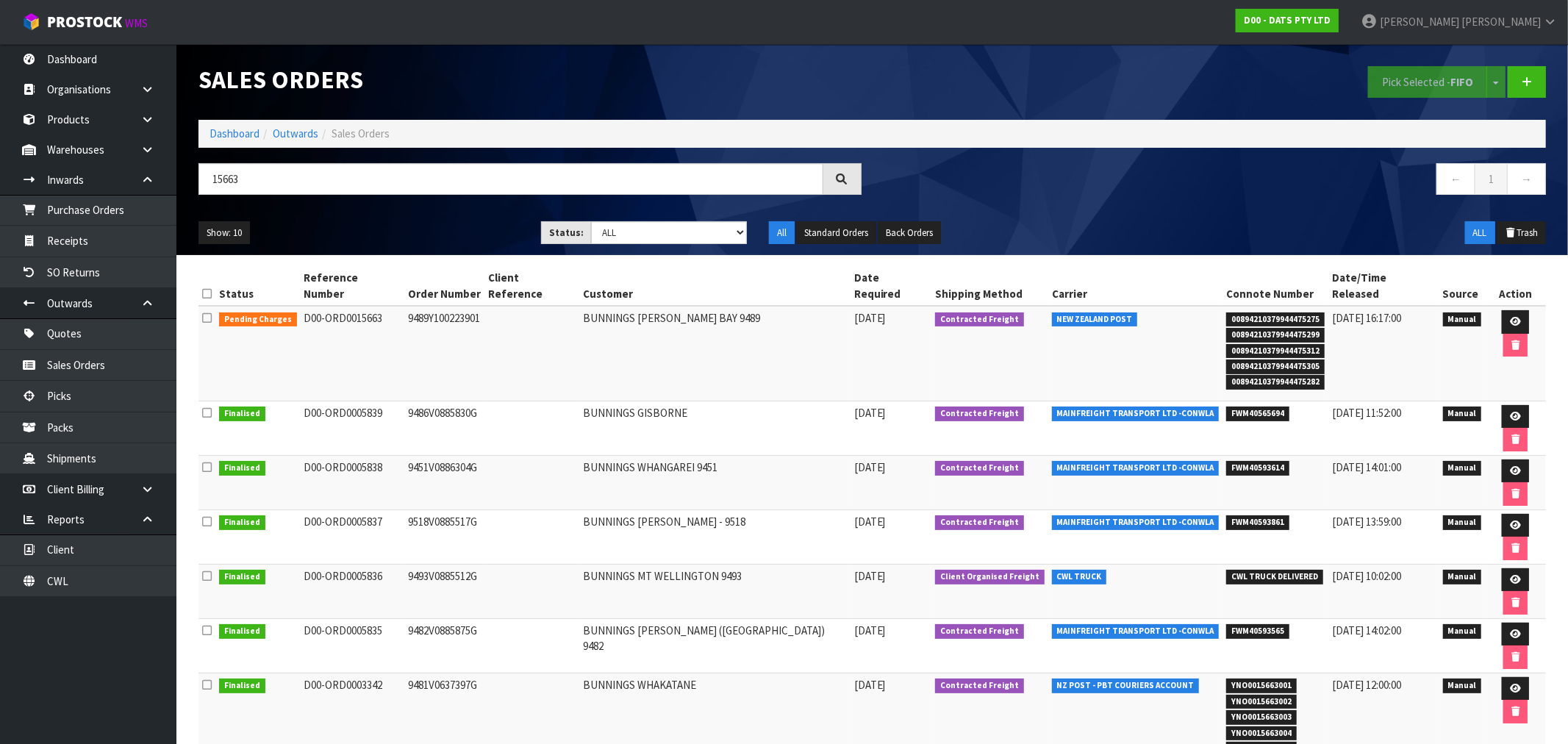
click at [1280, 313] on span "00894210379944475275" at bounding box center [1276, 320] width 99 height 15
copy span "00894210379944475275"
click at [420, 311] on td "9489Y100223901" at bounding box center [444, 353] width 80 height 95
click at [417, 312] on td "9489Y100223901" at bounding box center [444, 353] width 80 height 95
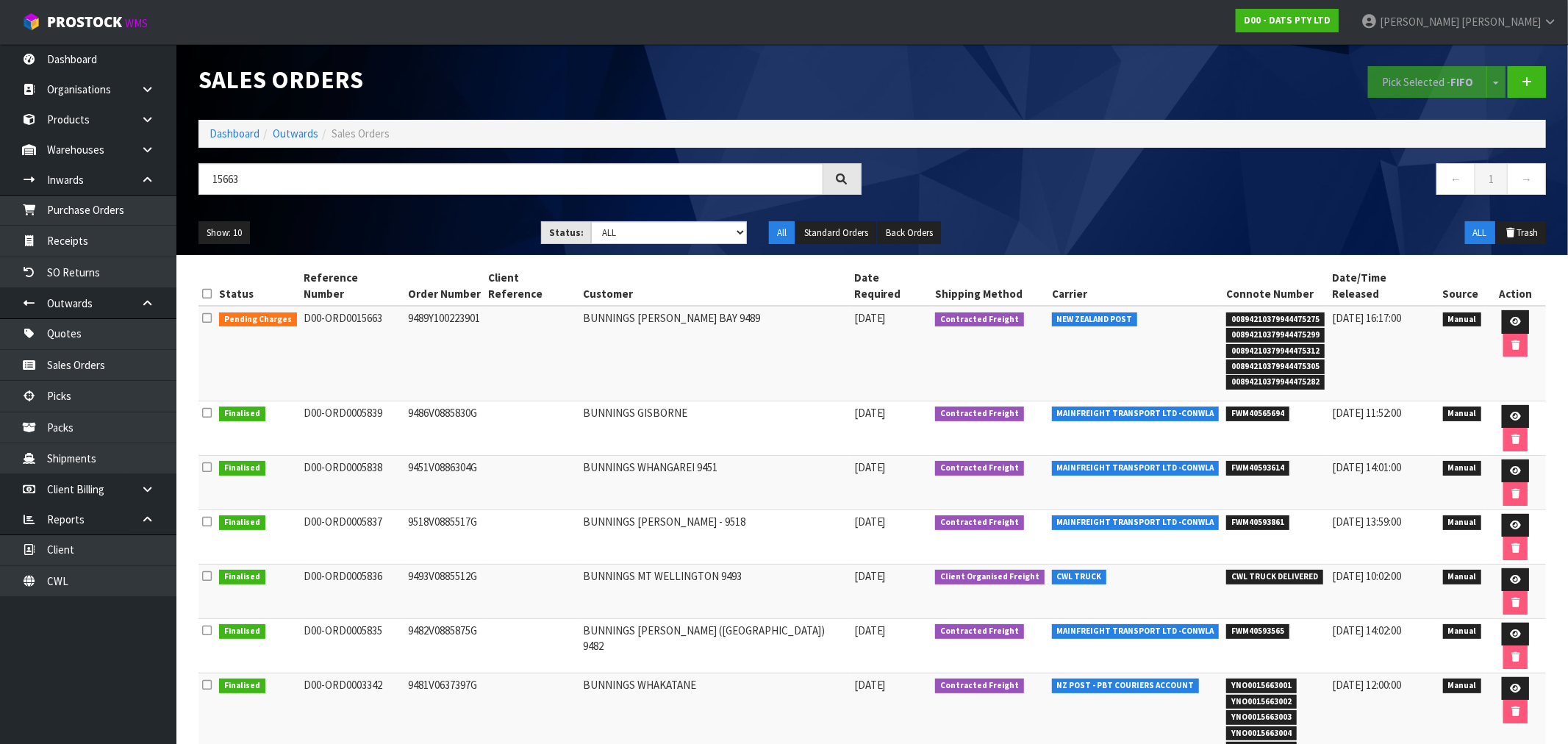
copy td "9489Y100223901"
click at [1510, 317] on icon at bounding box center [1516, 322] width 11 height 10
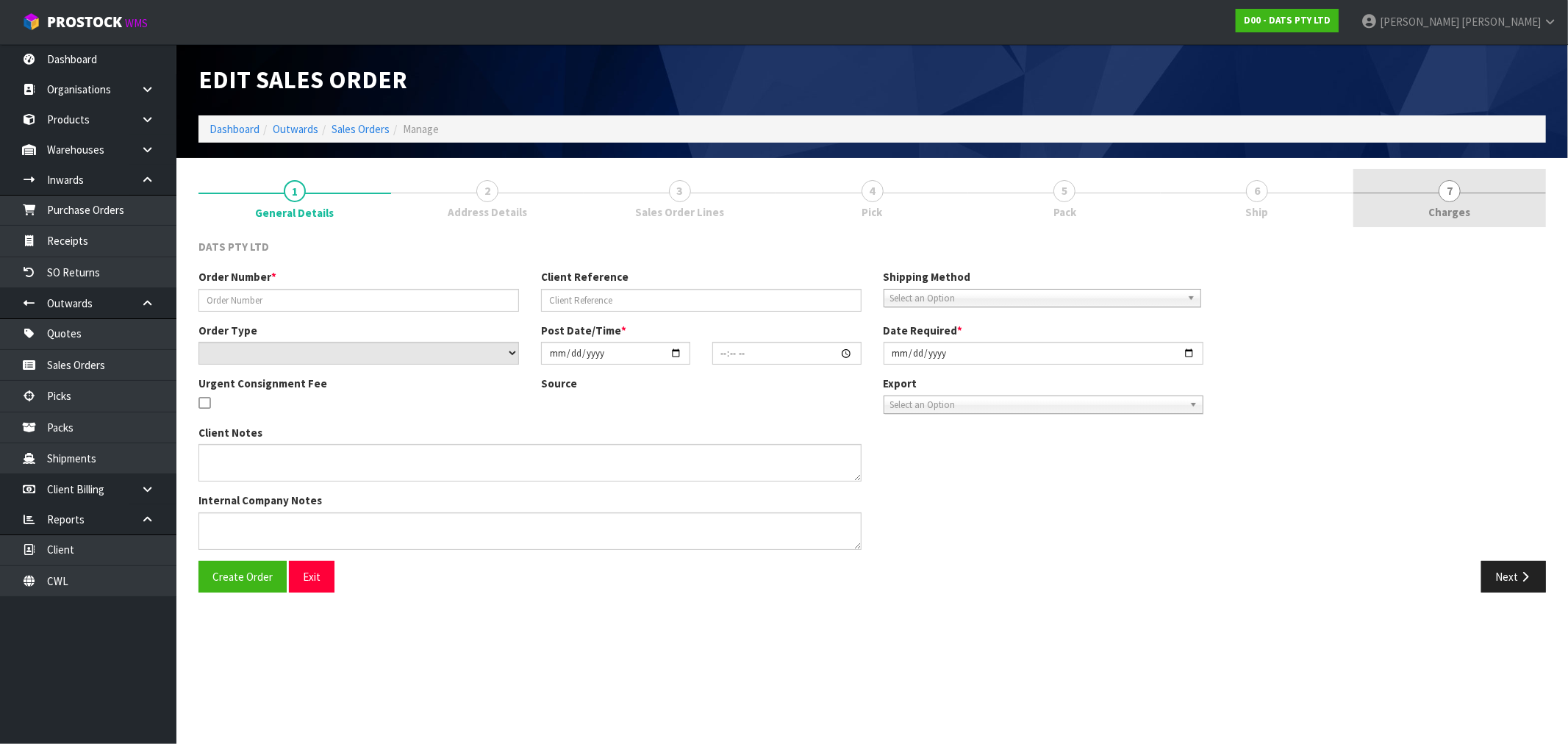
type input "9489Y100223901"
select select "number:0"
type input "2025-08-28"
type input "09:04:00.000"
type input "2025-08-28"
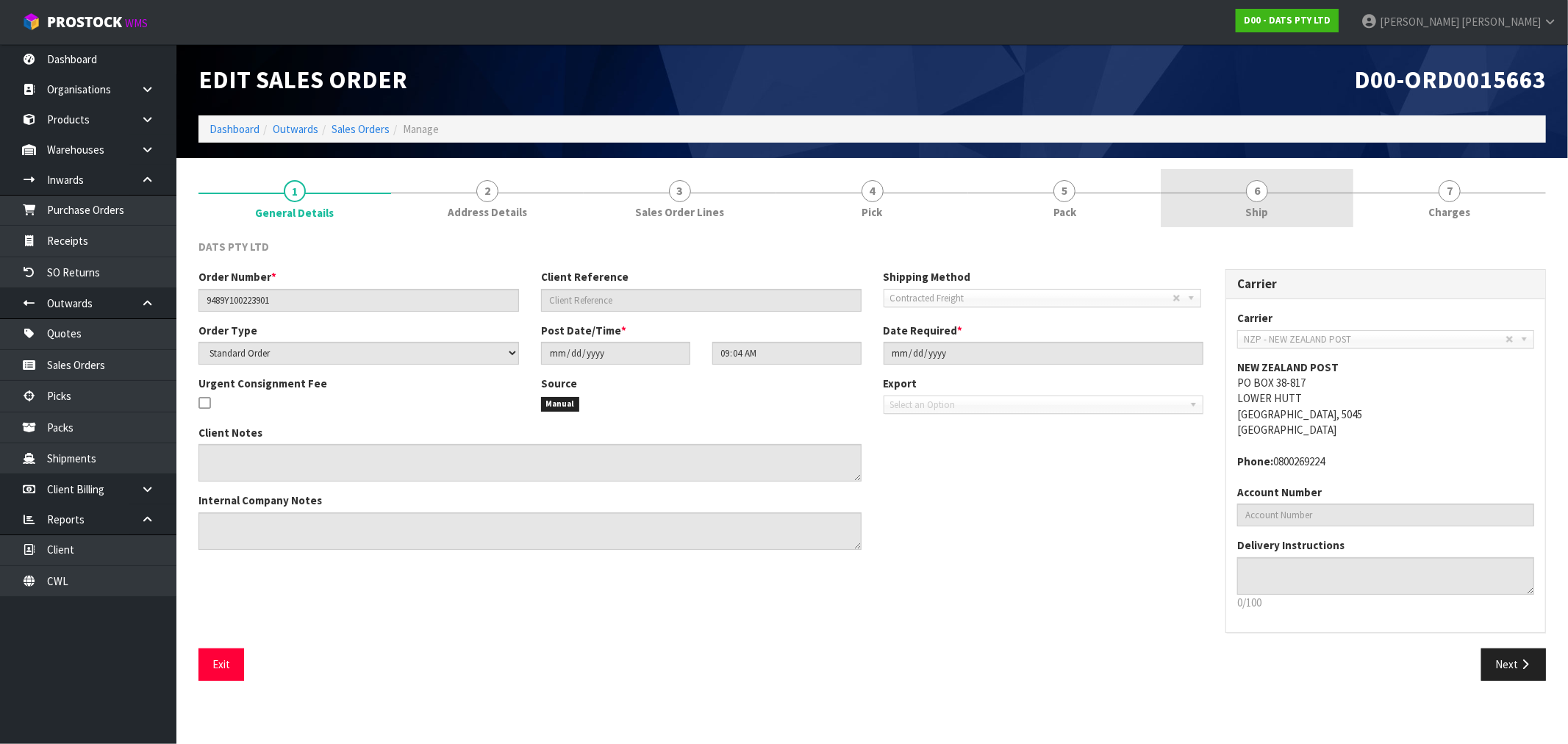
click at [1263, 218] on span "Ship" at bounding box center [1258, 212] width 23 height 15
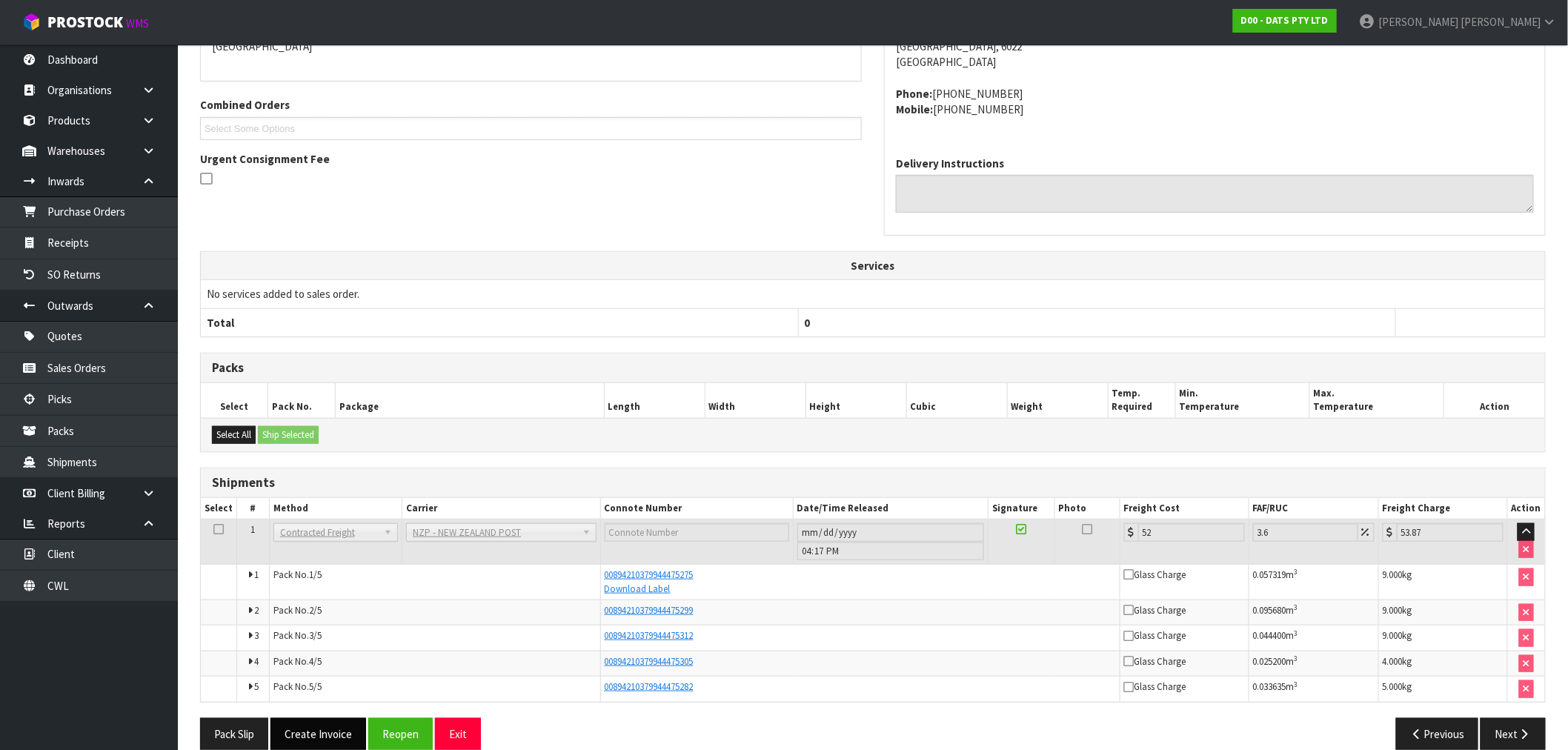
scroll to position [315, 0]
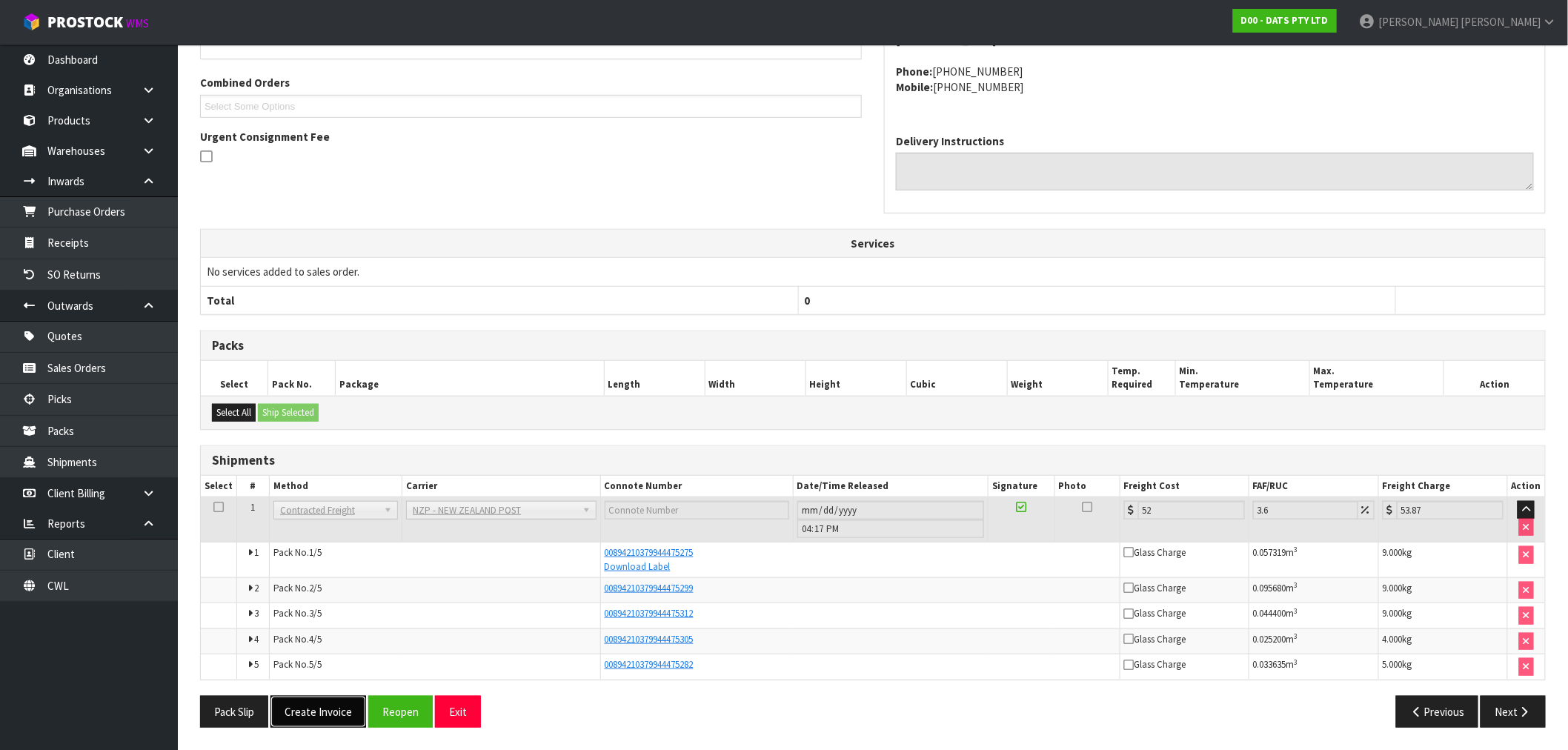
click at [347, 703] on button "Create Invoice" at bounding box center [318, 712] width 96 height 32
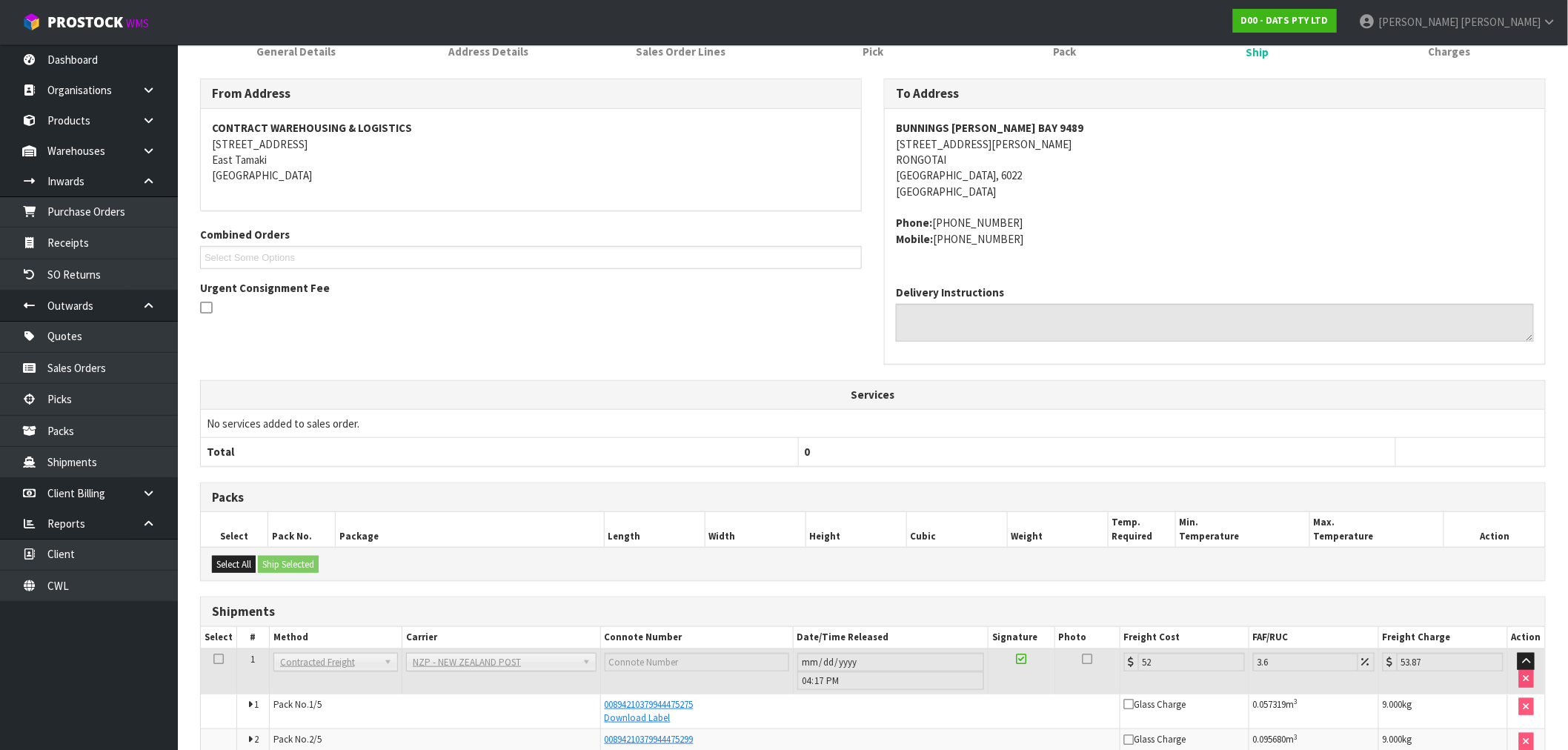
scroll to position [368, 0]
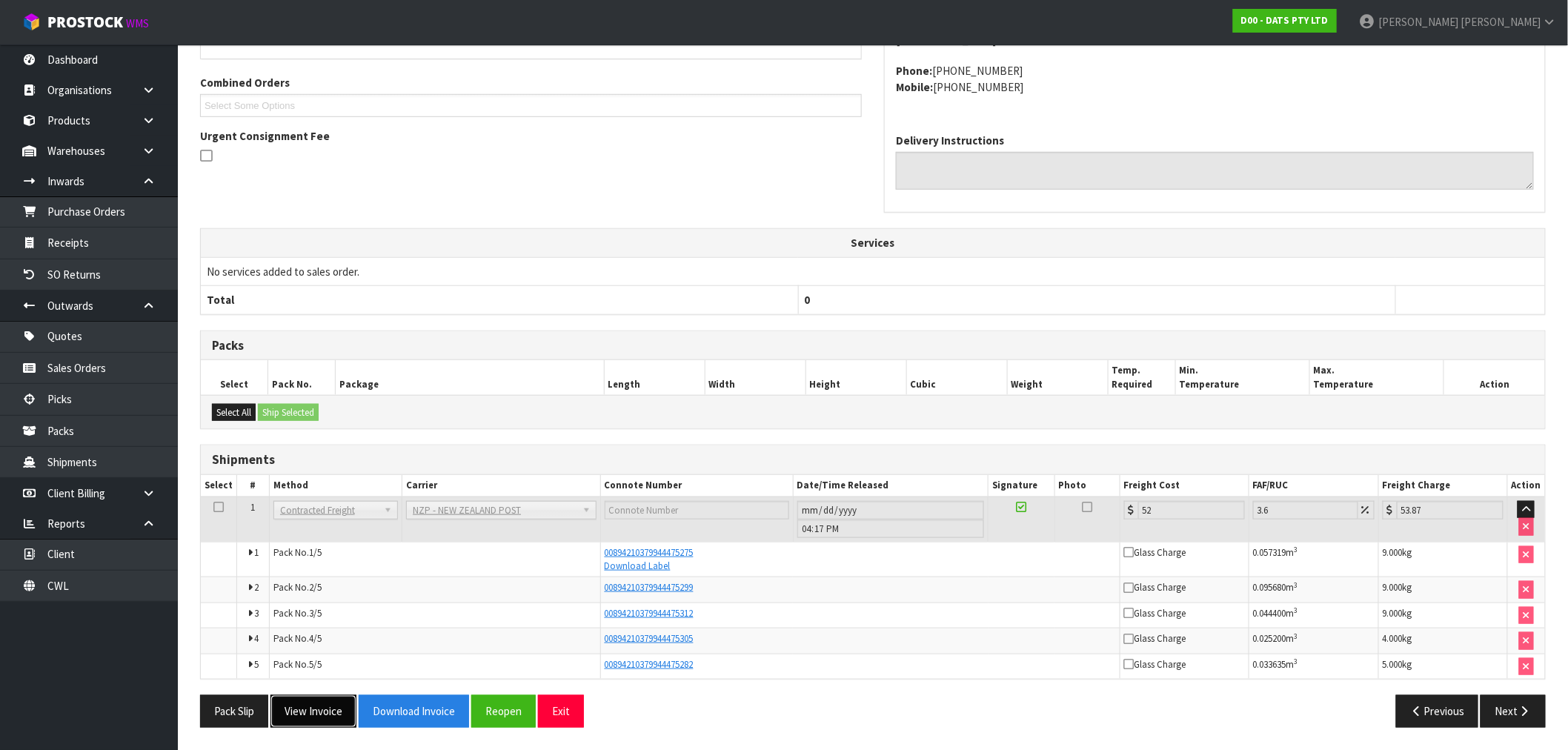
click at [330, 708] on button "View Invoice" at bounding box center [313, 711] width 86 height 32
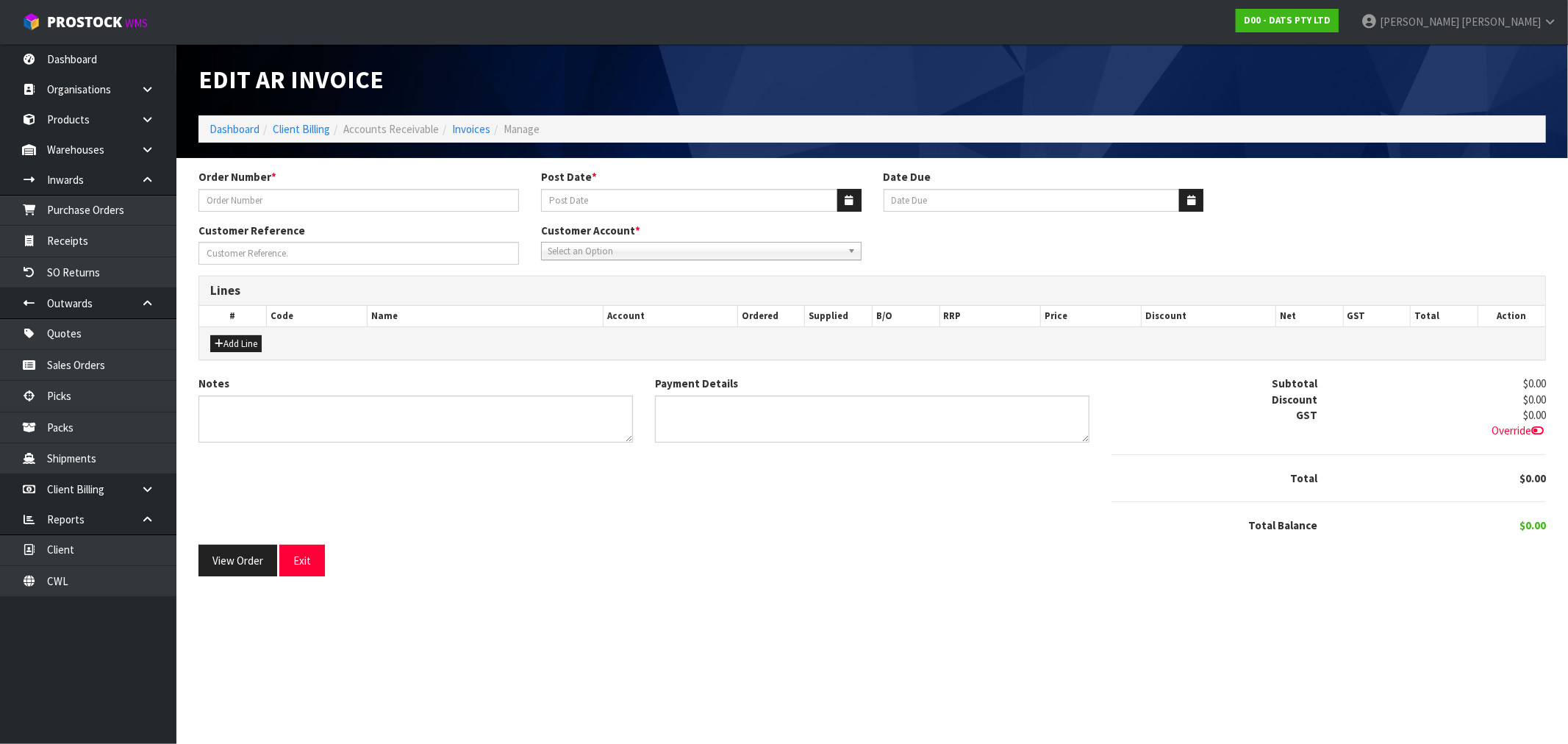
type input "9489Y100223901"
type input "[DATE]"
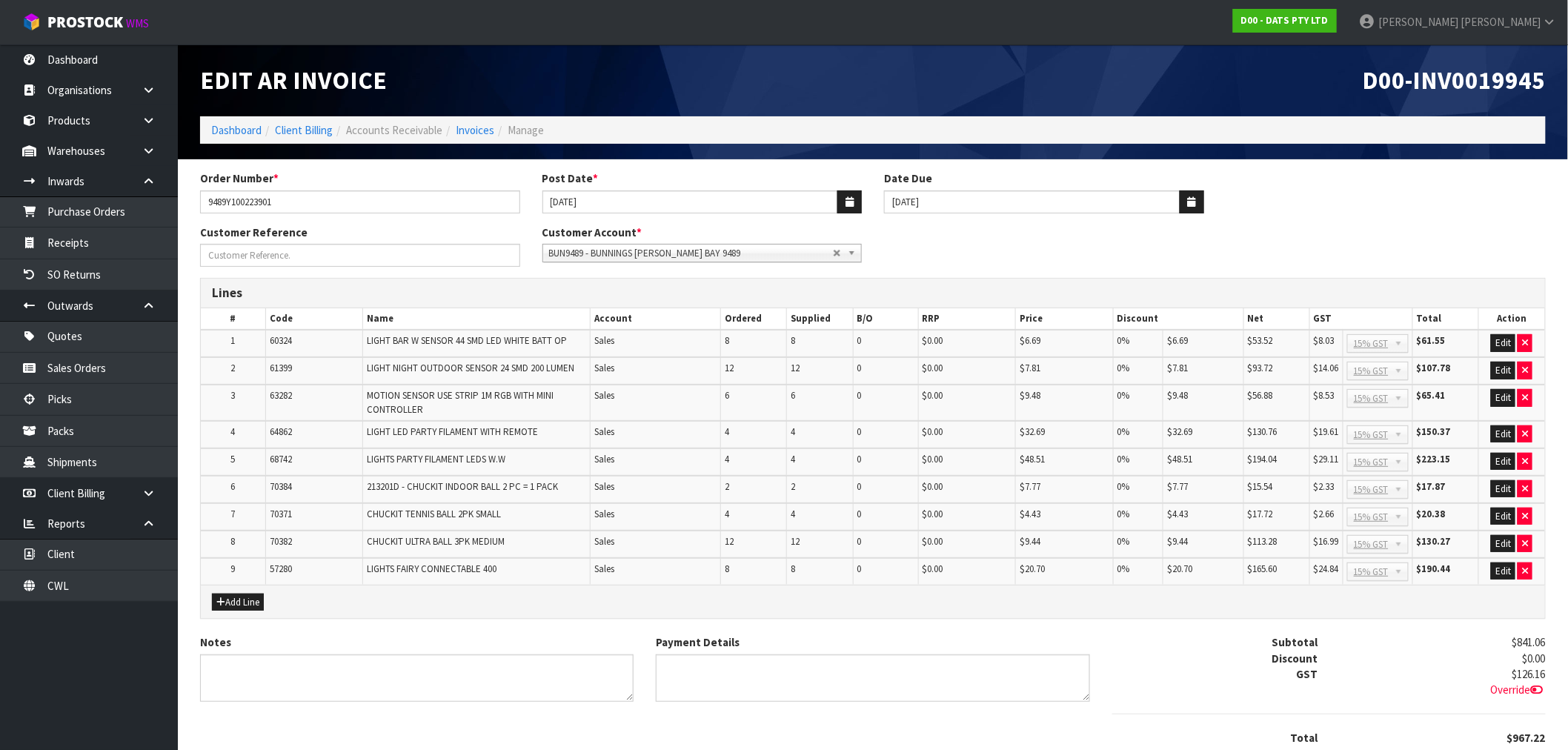
click at [1468, 91] on span "D00-INV0019945" at bounding box center [1454, 80] width 183 height 31
copy span "INV0019945"
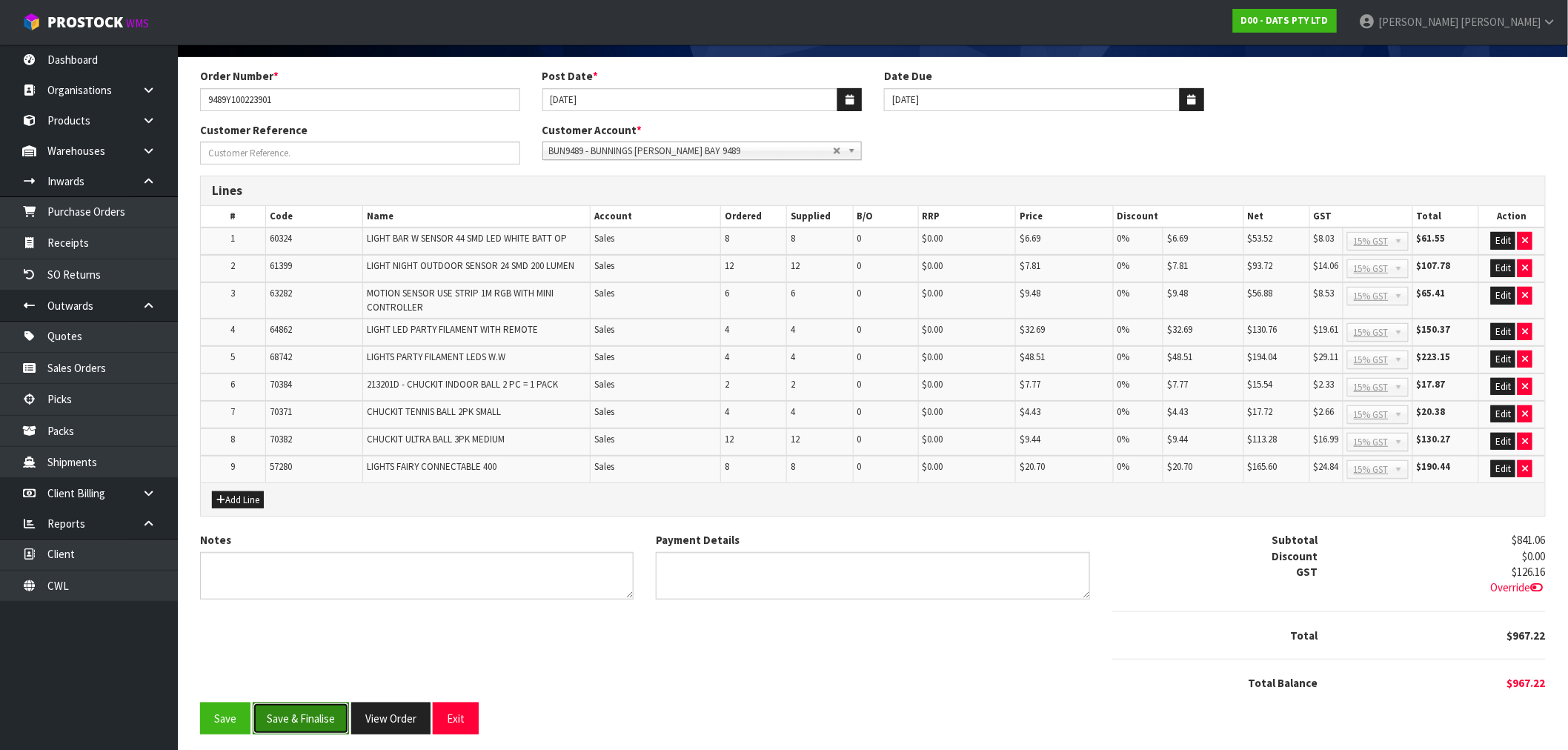
click at [338, 707] on button "Save & Finalise" at bounding box center [301, 718] width 96 height 32
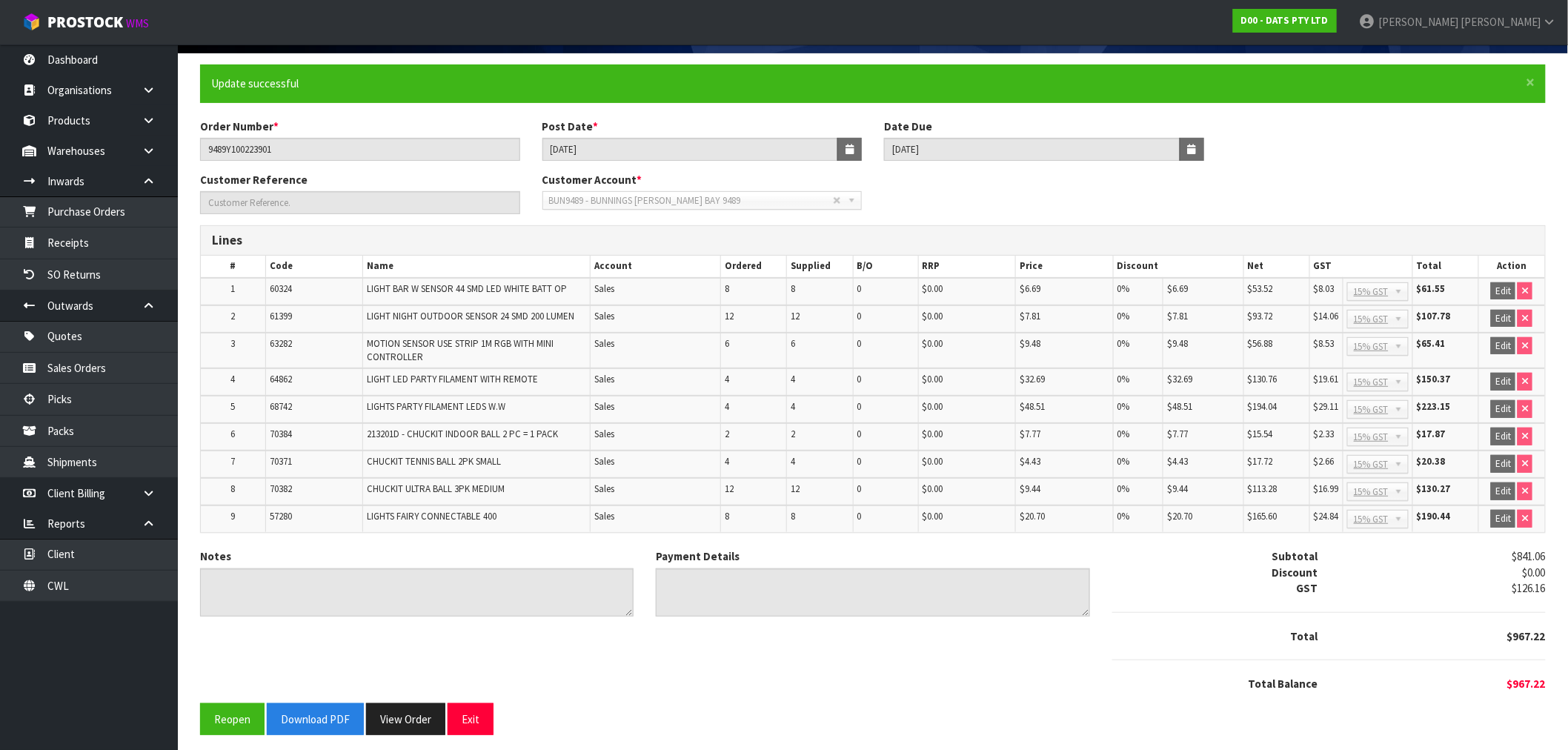
scroll to position [108, 0]
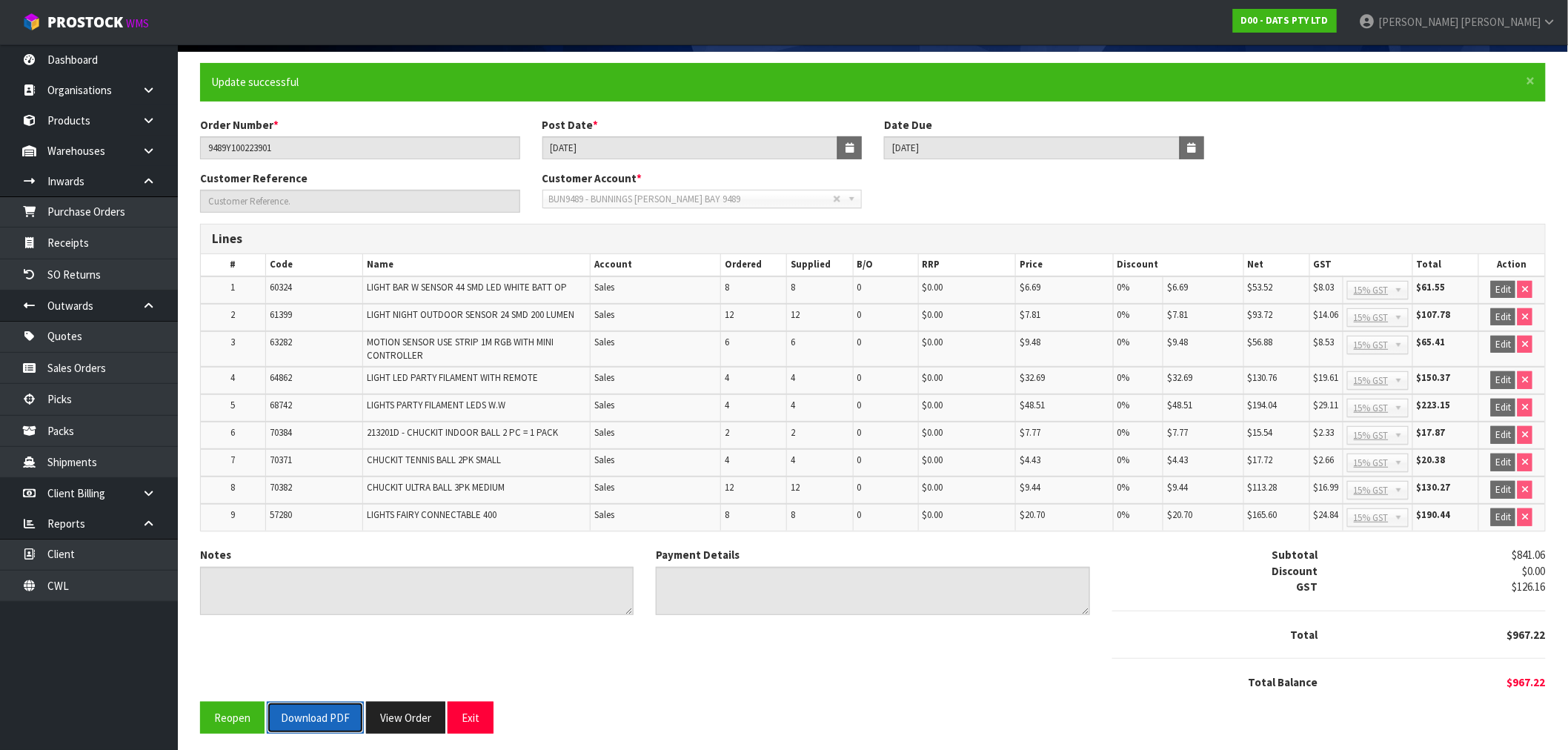
click at [318, 708] on button "Download PDF" at bounding box center [315, 717] width 97 height 32
click at [427, 719] on button "View Order" at bounding box center [405, 717] width 79 height 32
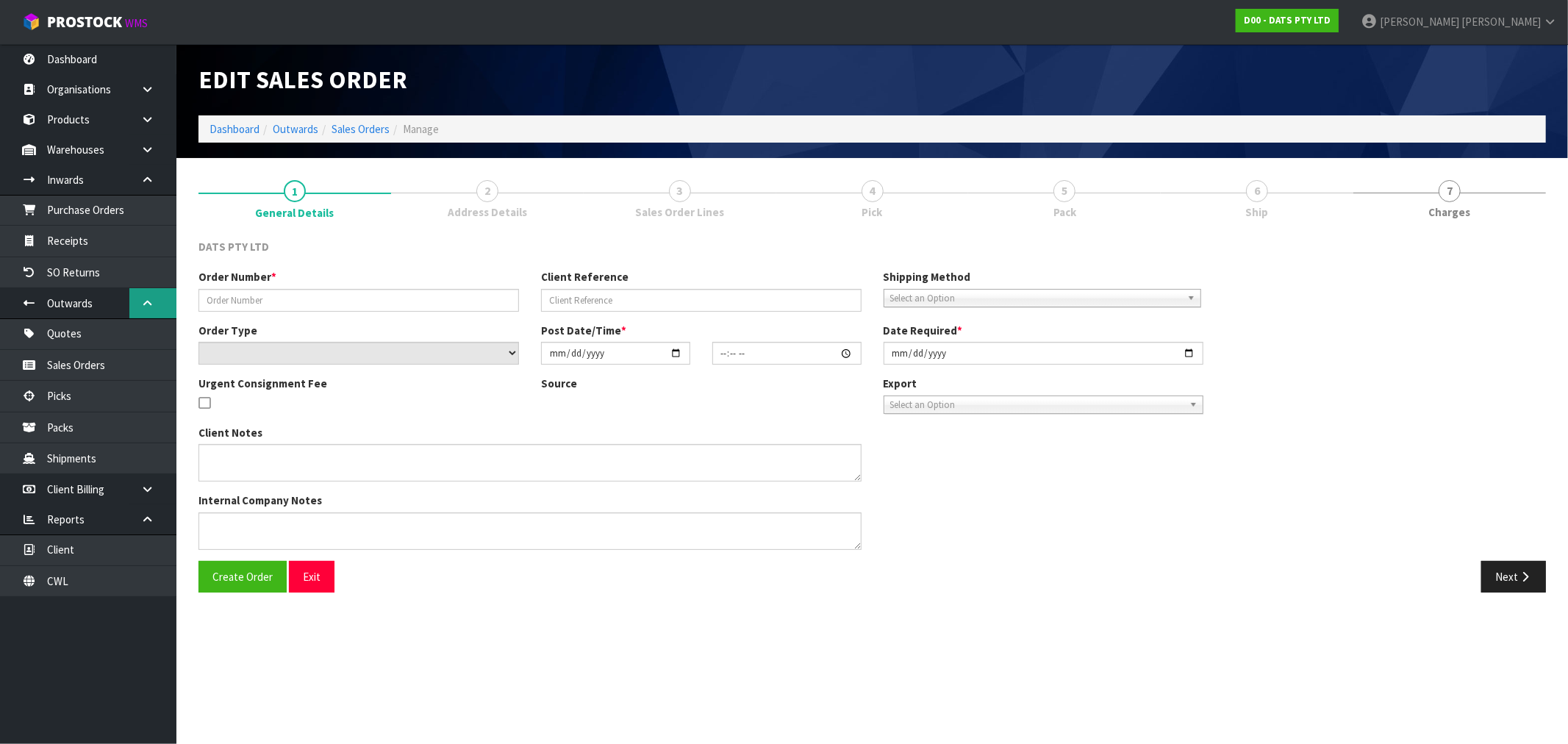
type input "9489Y100223901"
select select "number:0"
type input "2025-08-28"
type input "09:04:00.000"
type input "2025-08-28"
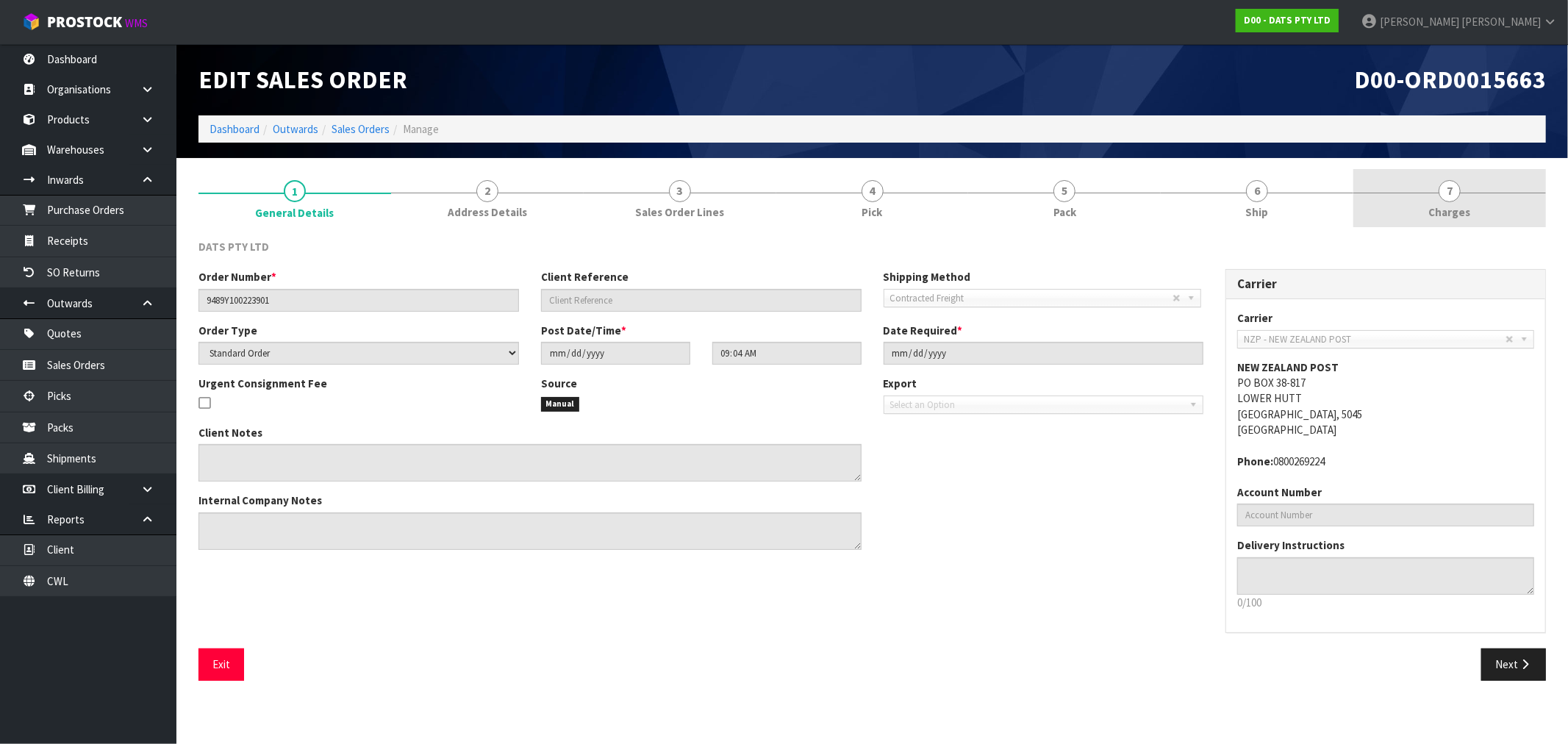
click at [1461, 189] on link "7 Charges" at bounding box center [1451, 199] width 193 height 58
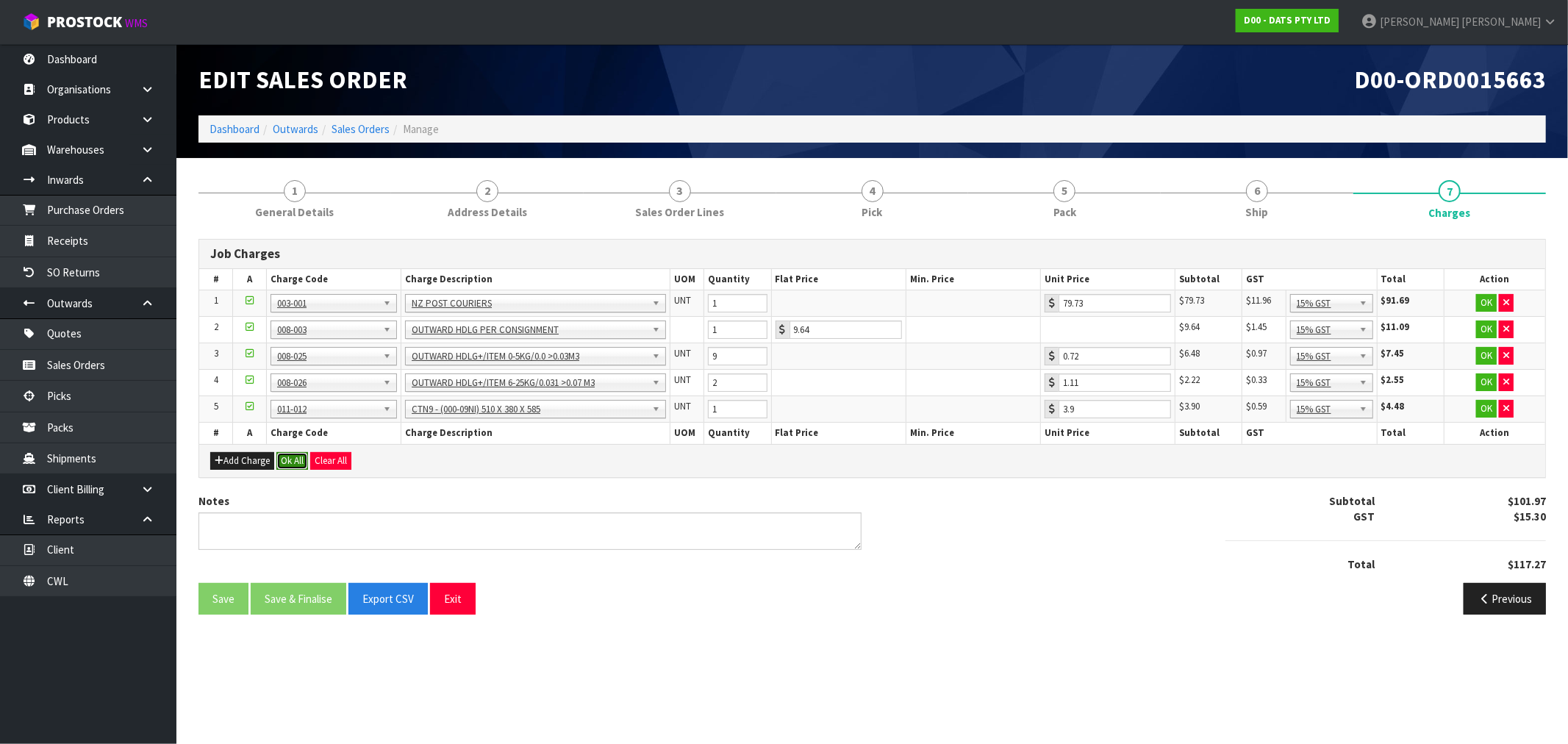
click at [295, 460] on button "Ok All" at bounding box center [292, 461] width 32 height 18
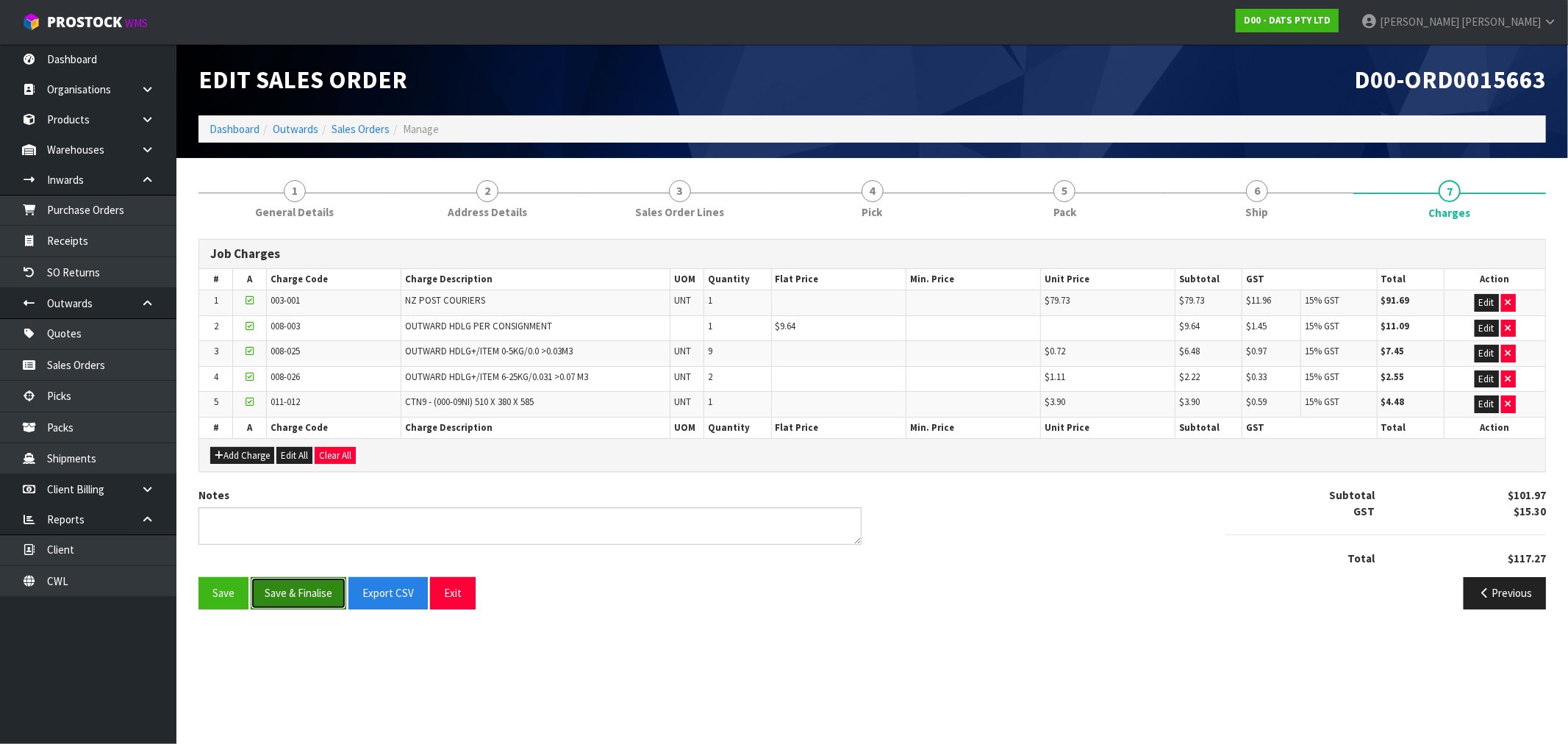
click at [303, 597] on button "Save & Finalise" at bounding box center [298, 592] width 96 height 32
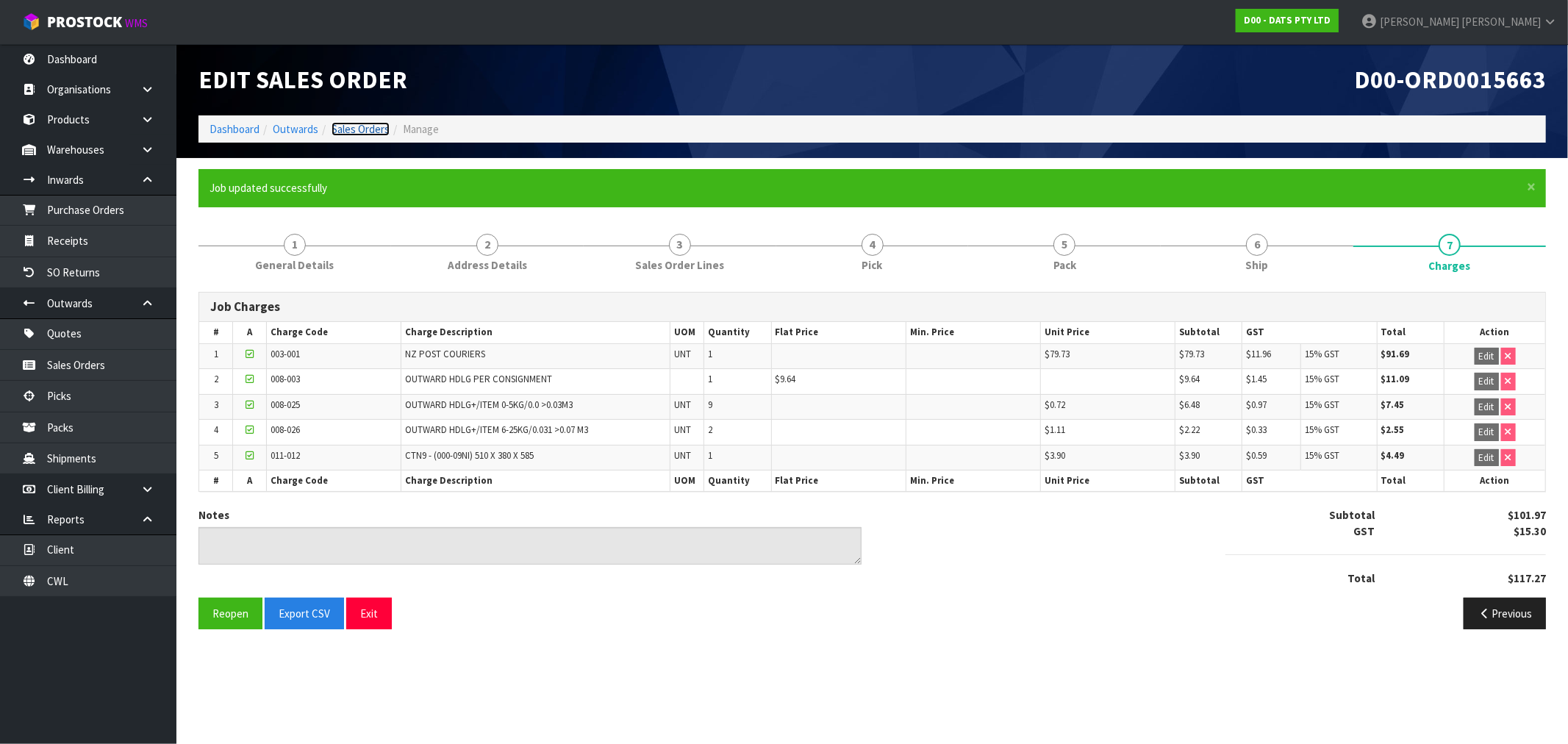
click at [373, 129] on link "Sales Orders" at bounding box center [361, 129] width 58 height 14
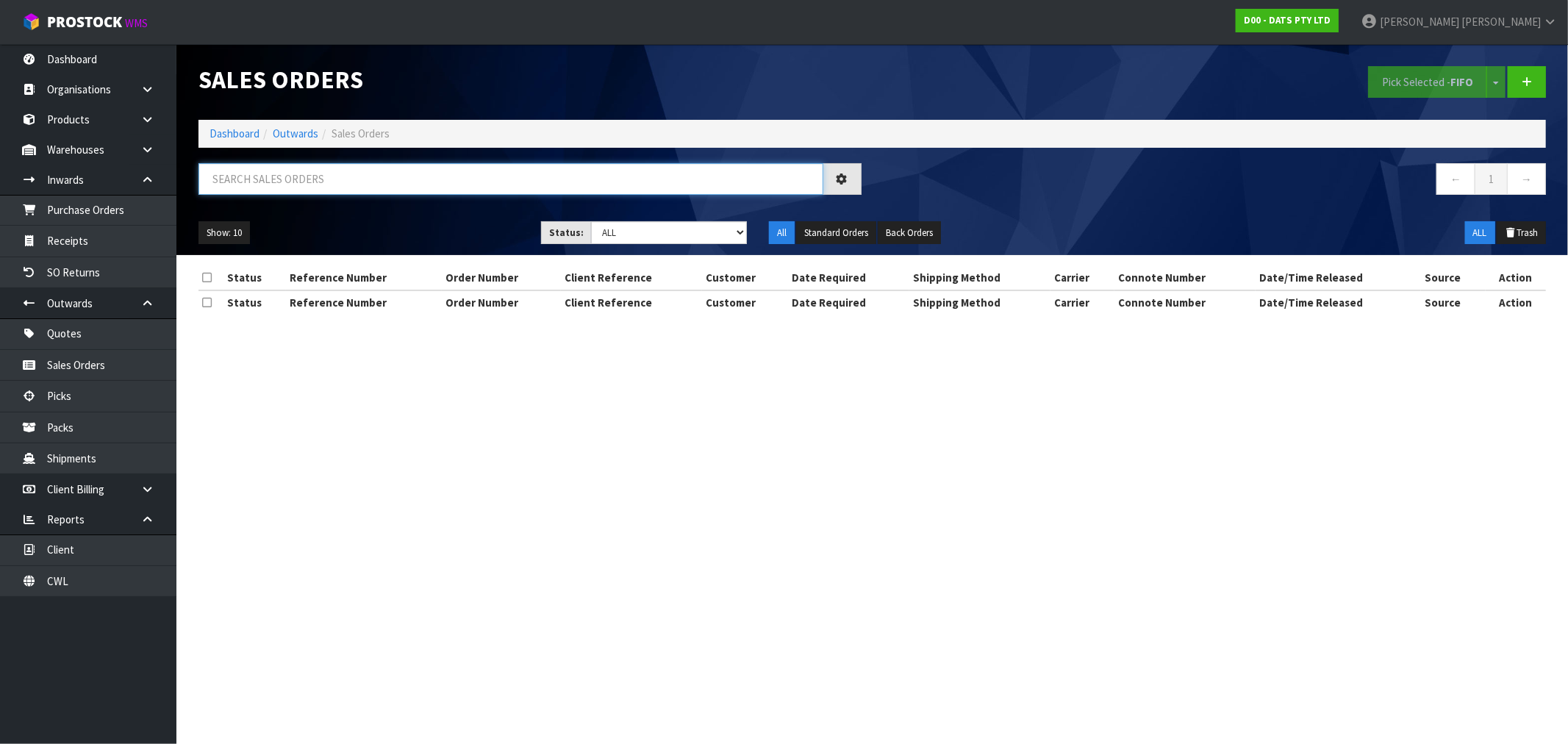
click at [352, 177] on input "text" at bounding box center [511, 178] width 625 height 32
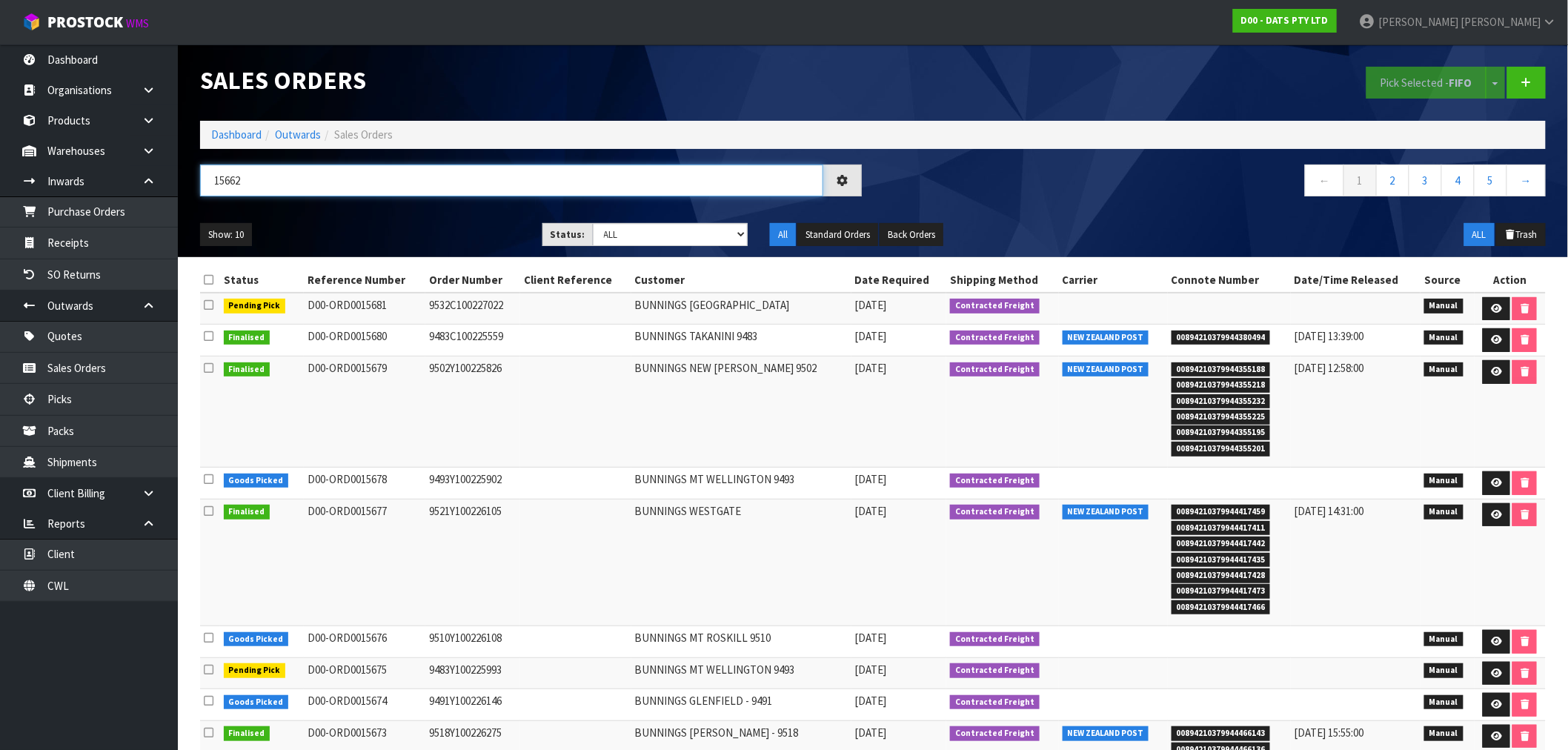
type input "15662"
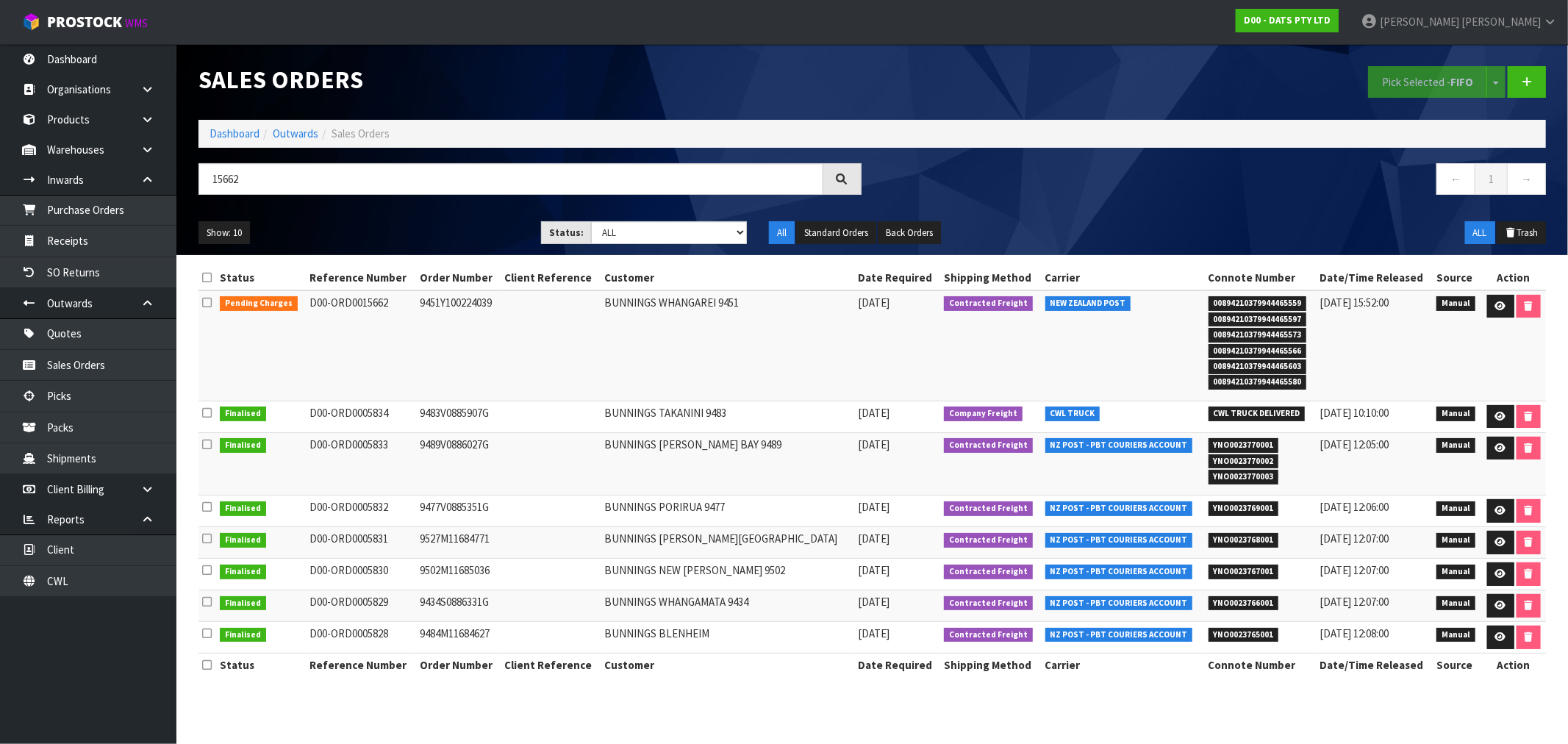
click at [458, 298] on td "9451Y100224039" at bounding box center [459, 345] width 84 height 111
click at [1489, 301] on link at bounding box center [1502, 306] width 28 height 24
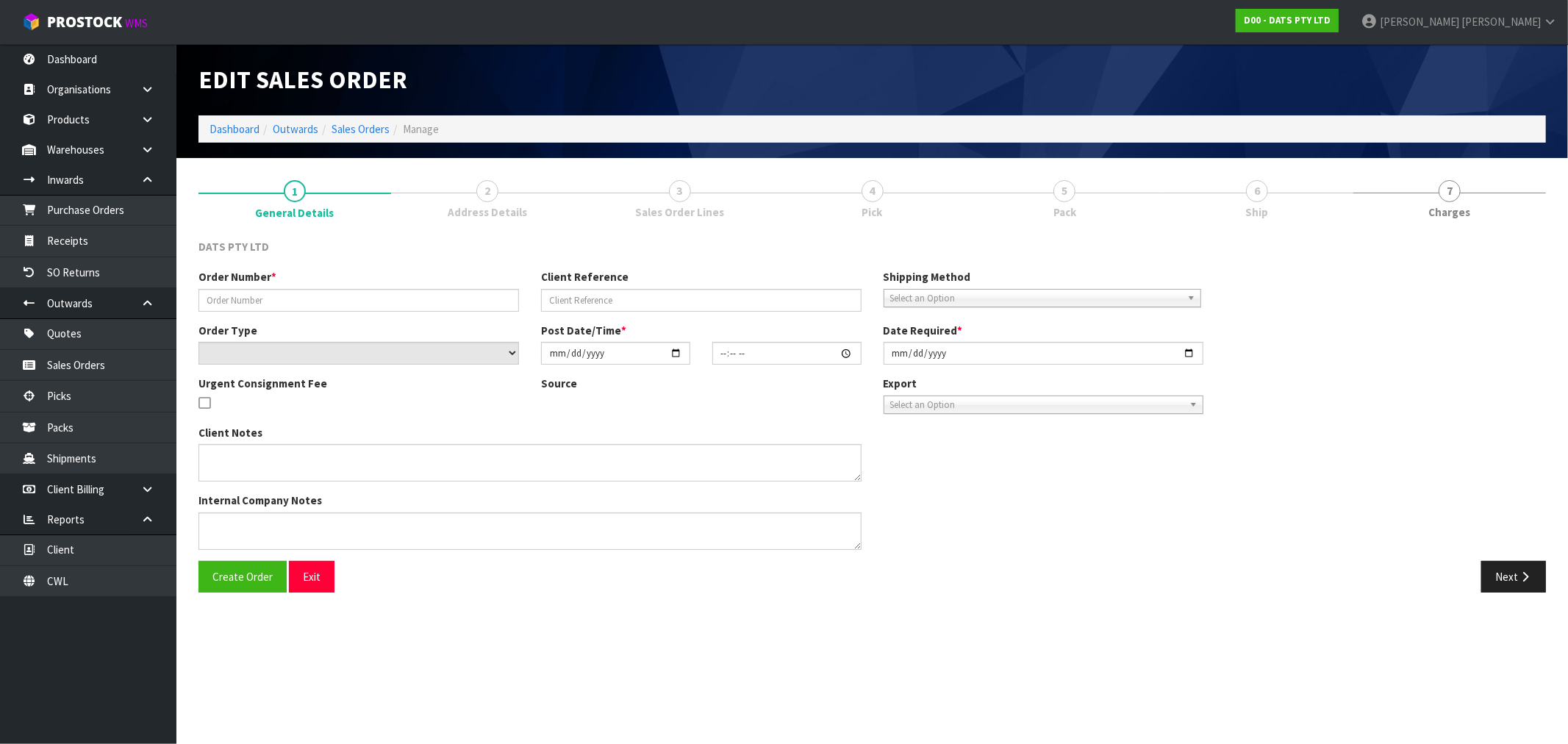
type input "9451Y100224039"
select select "number:0"
type input "2025-08-28"
type input "09:01:00.000"
type input "2025-08-28"
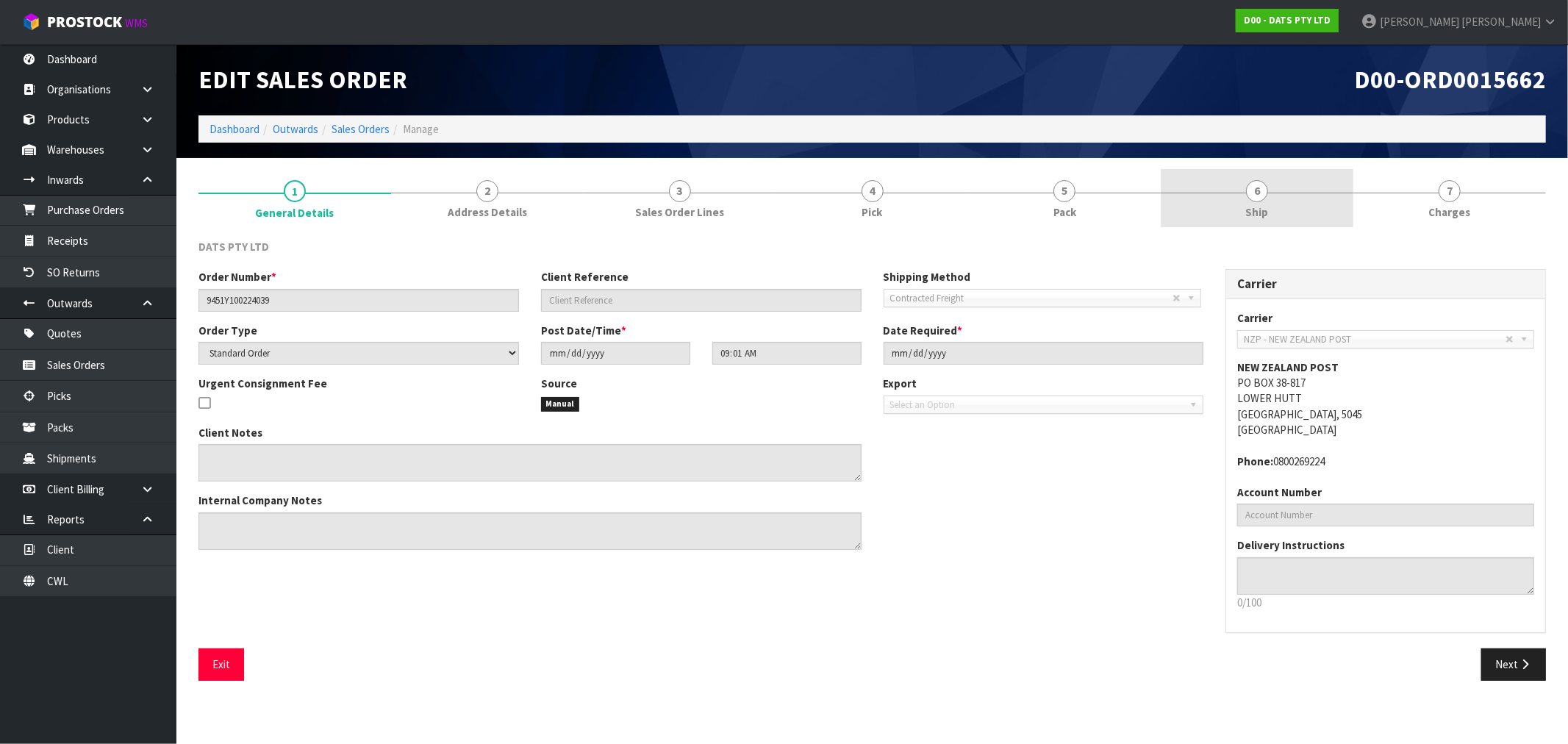
click at [1274, 215] on link "6 Ship" at bounding box center [1258, 199] width 193 height 58
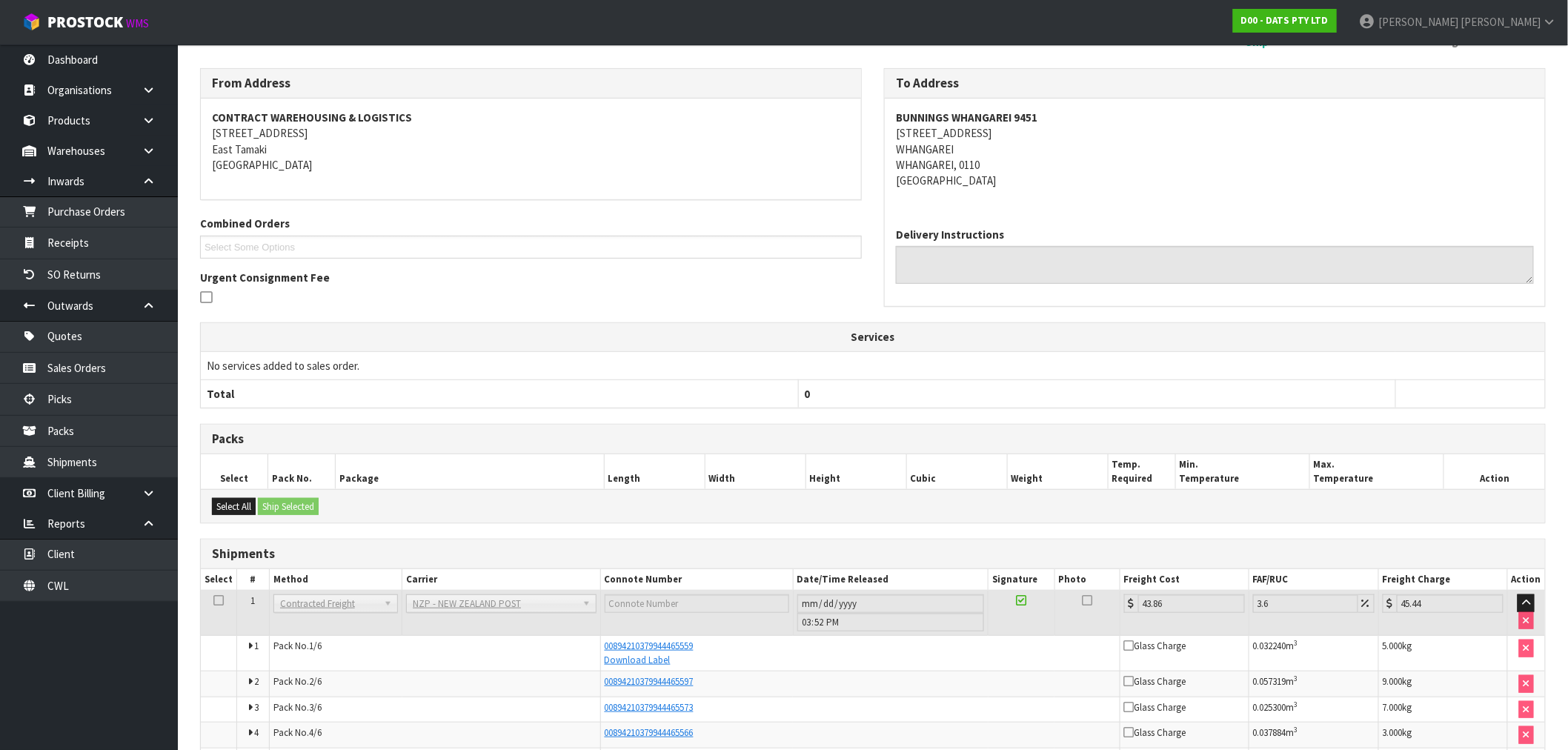
scroll to position [292, 0]
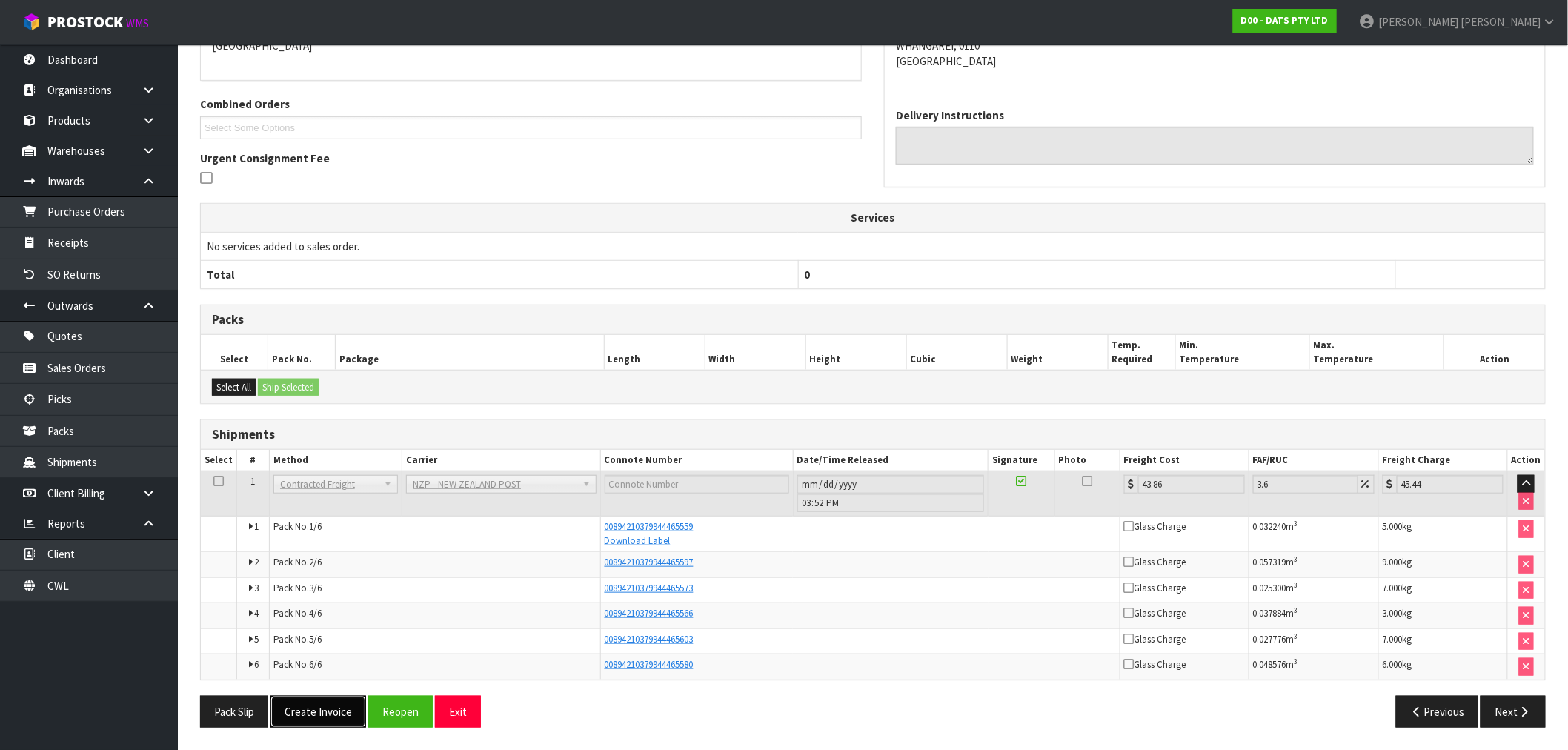
click at [312, 715] on button "Create Invoice" at bounding box center [318, 712] width 96 height 32
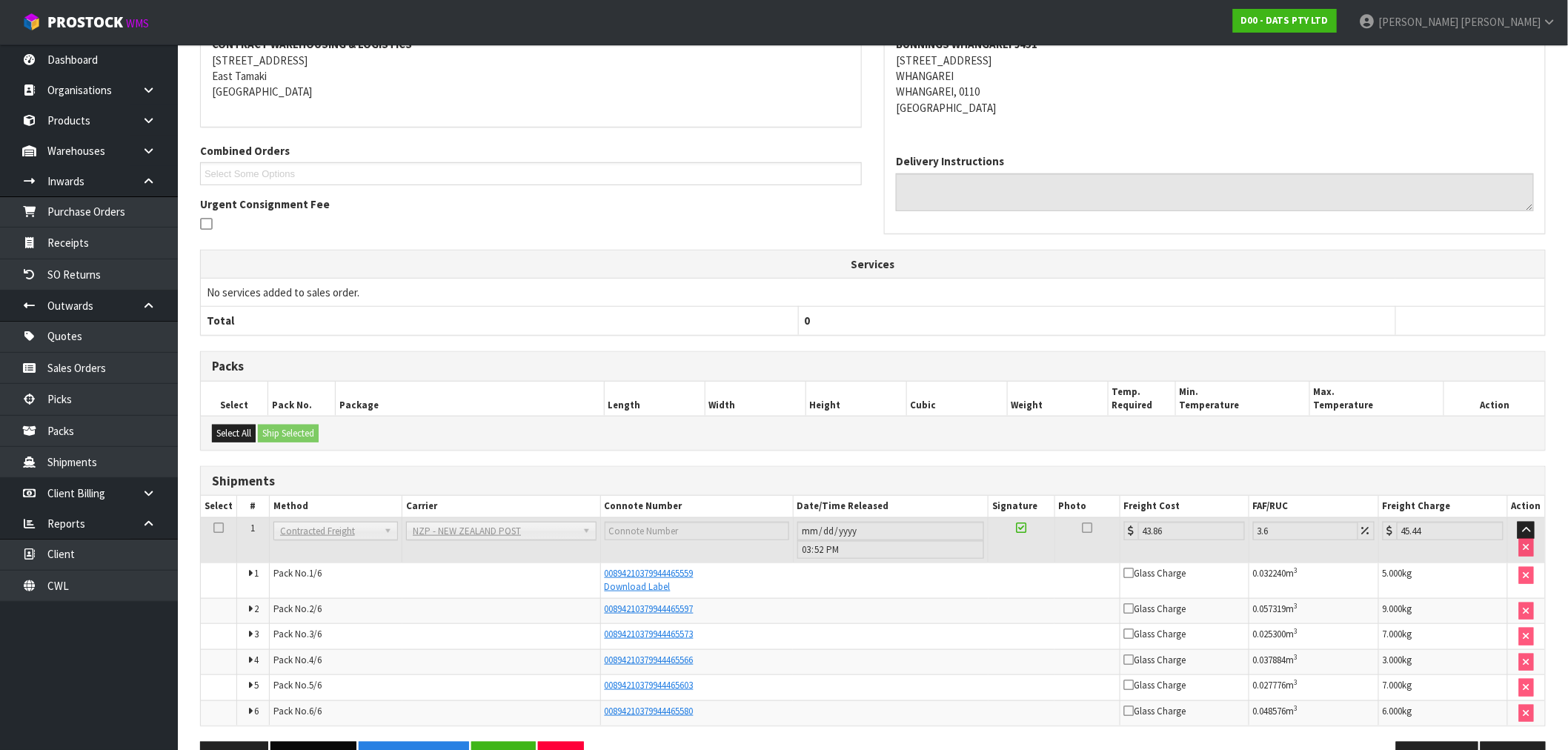
scroll to position [347, 0]
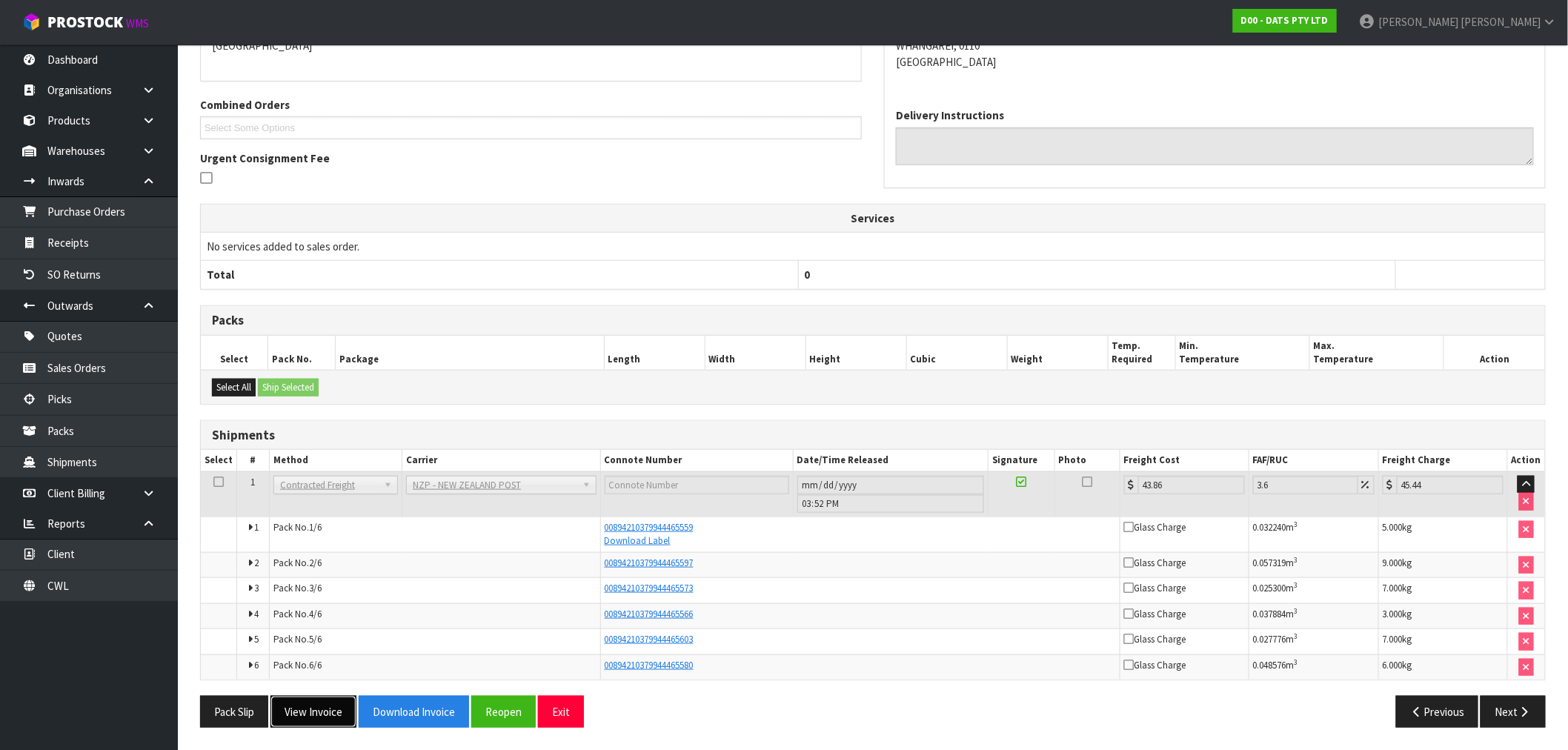
click at [341, 725] on button "View Invoice" at bounding box center [313, 712] width 86 height 32
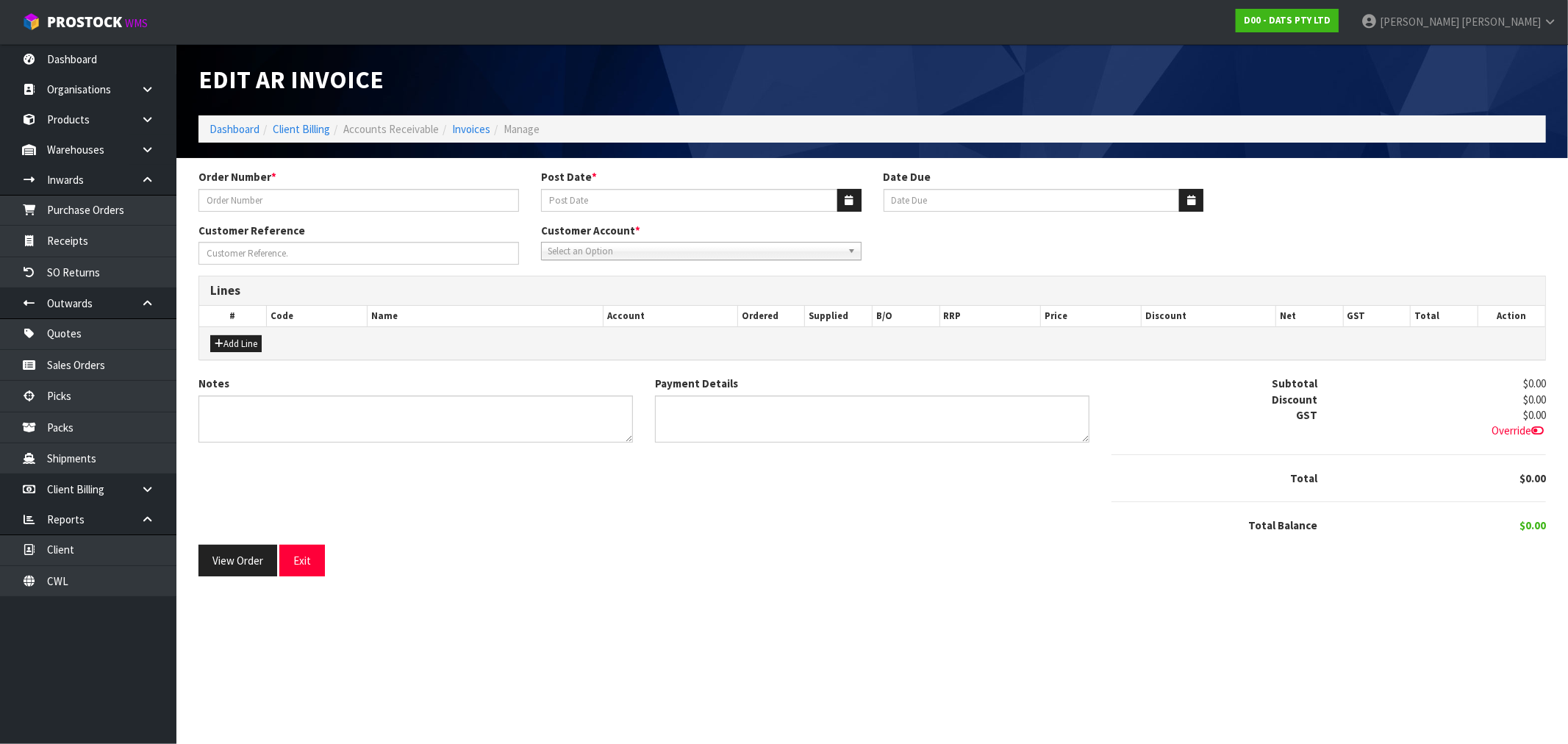
type input "9451Y100224039"
type input "[DATE]"
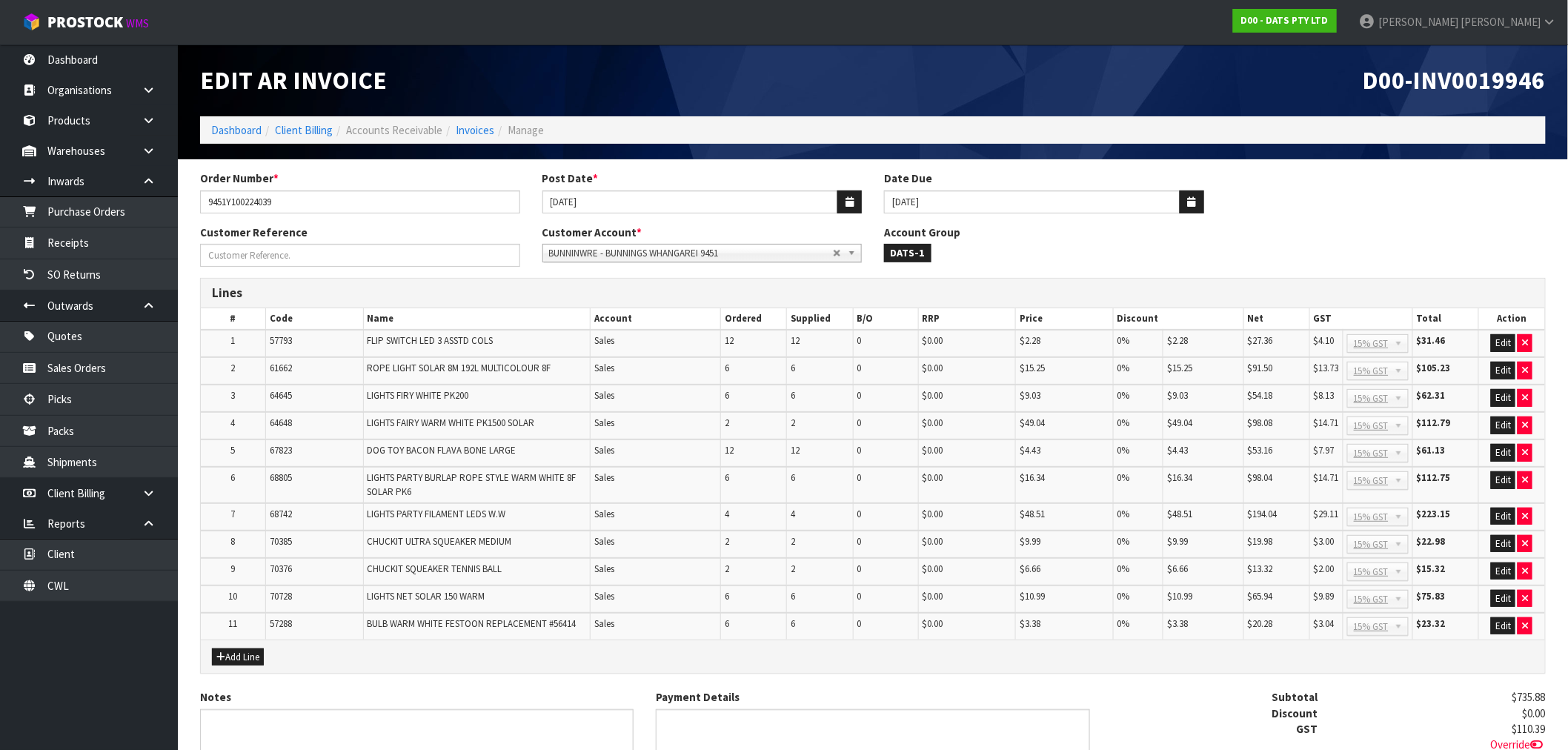
click at [1485, 74] on span "D00-INV0019946" at bounding box center [1454, 80] width 183 height 31
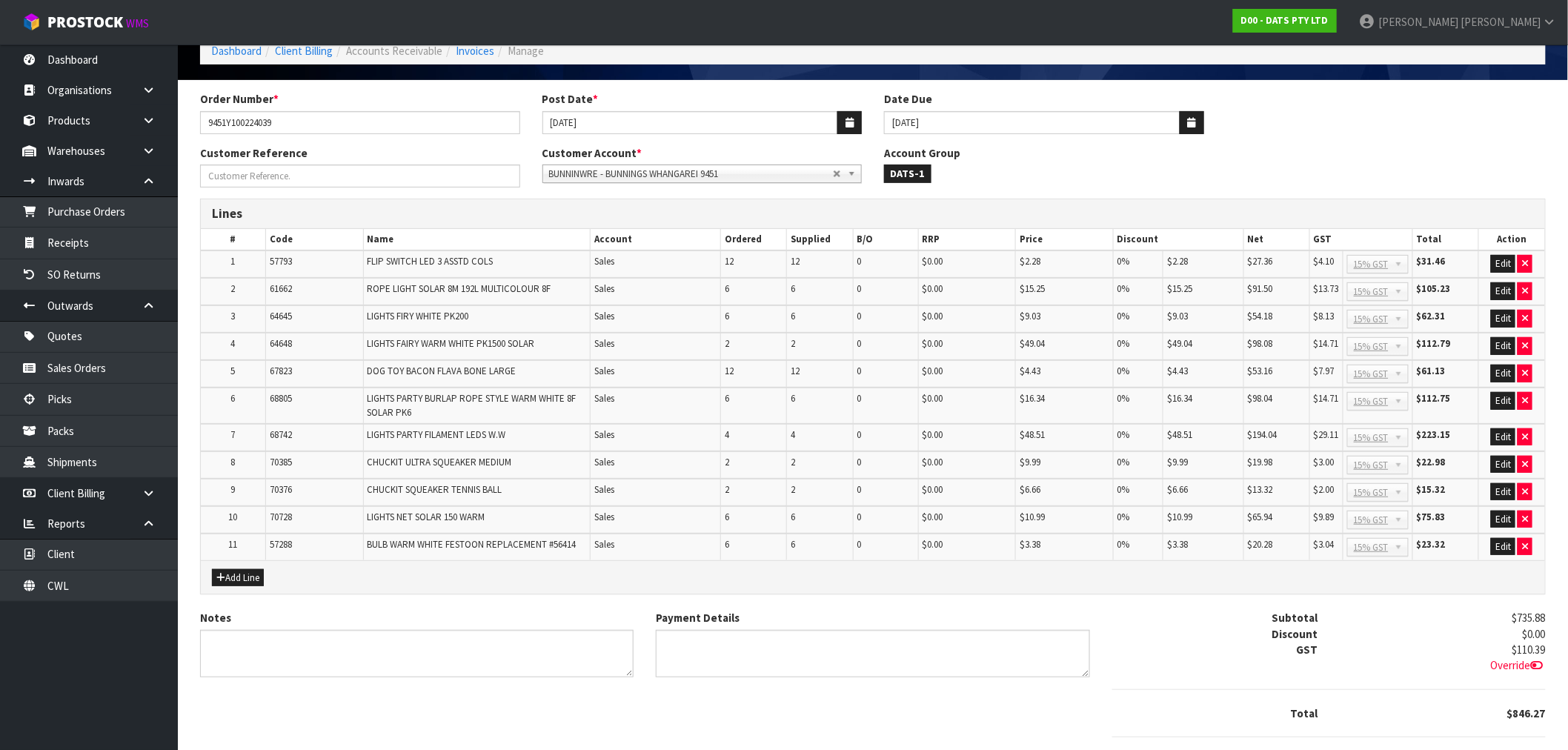
scroll to position [156, 0]
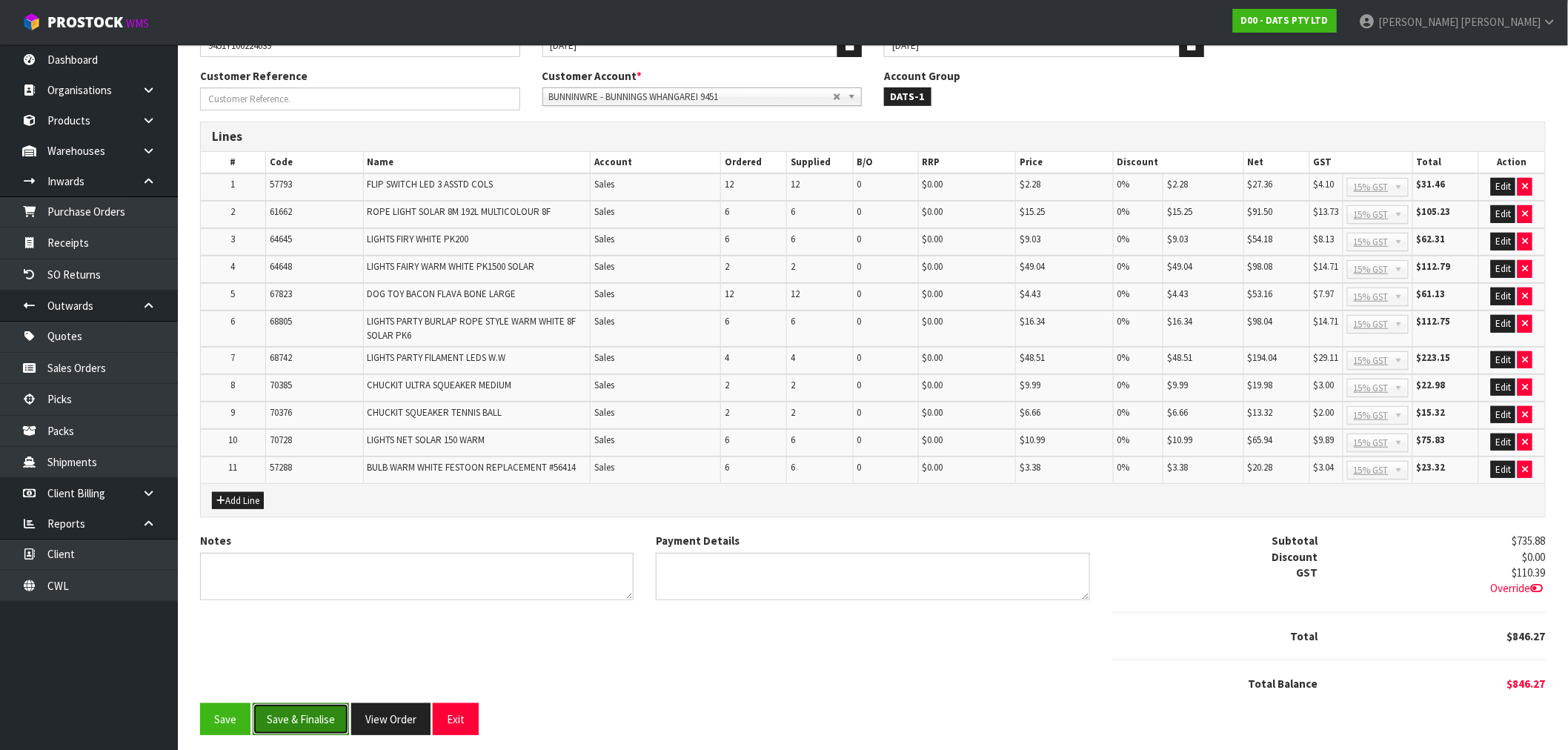
click at [336, 710] on button "Save & Finalise" at bounding box center [301, 719] width 96 height 32
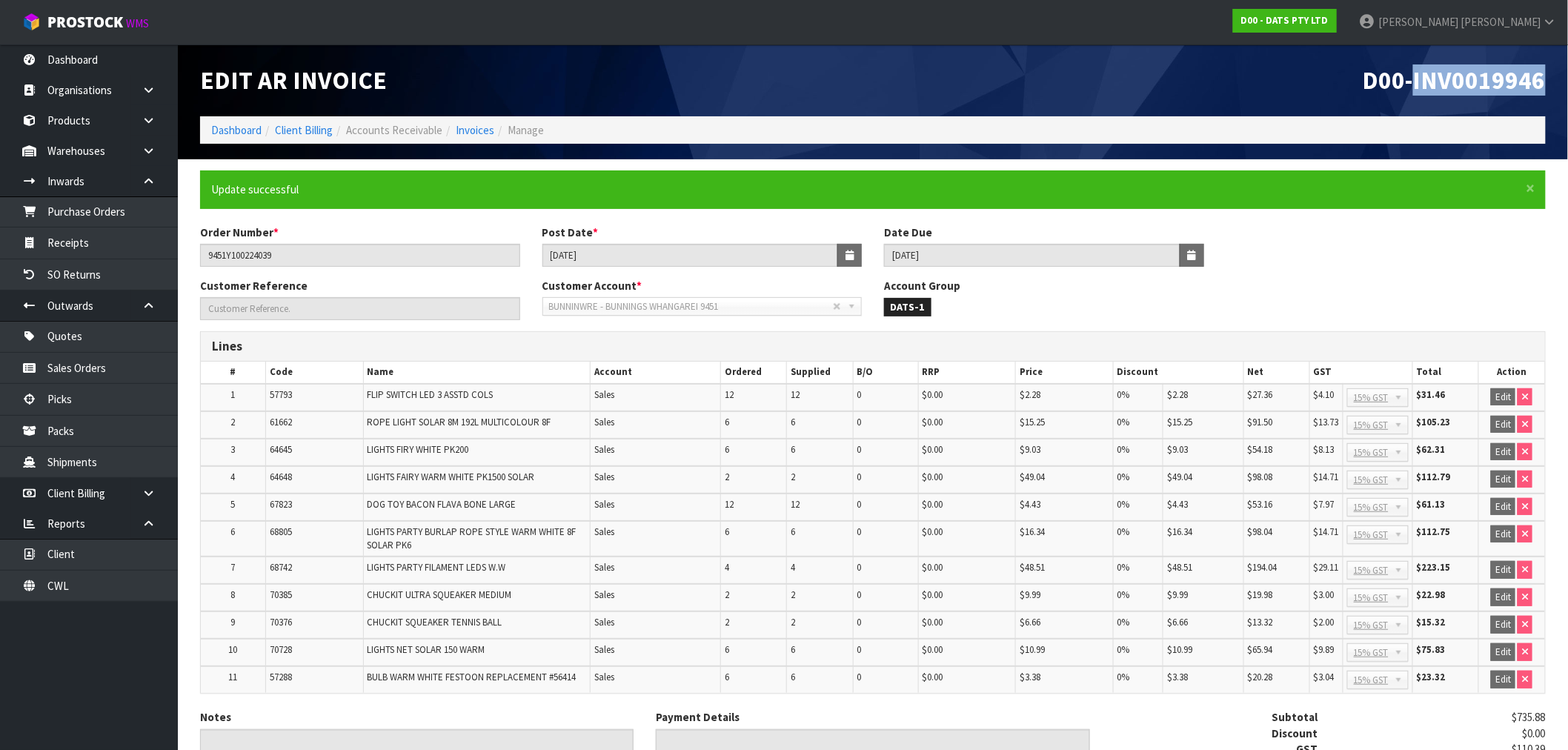
scroll to position [161, 0]
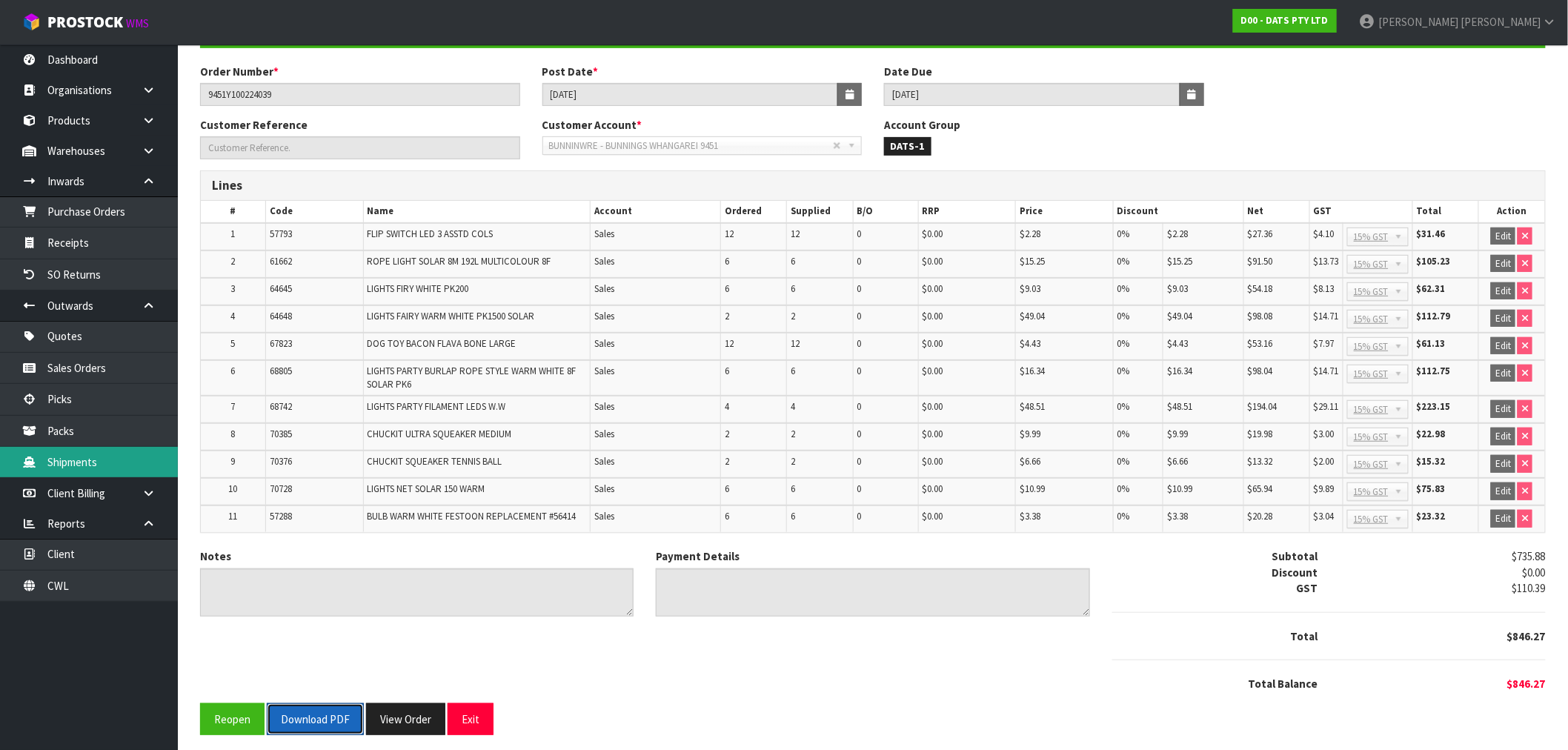
drag, startPoint x: 308, startPoint y: 710, endPoint x: 159, endPoint y: 470, distance: 282.5
click at [305, 706] on button "Download PDF" at bounding box center [315, 719] width 97 height 32
click at [376, 707] on button "View Order" at bounding box center [405, 719] width 79 height 32
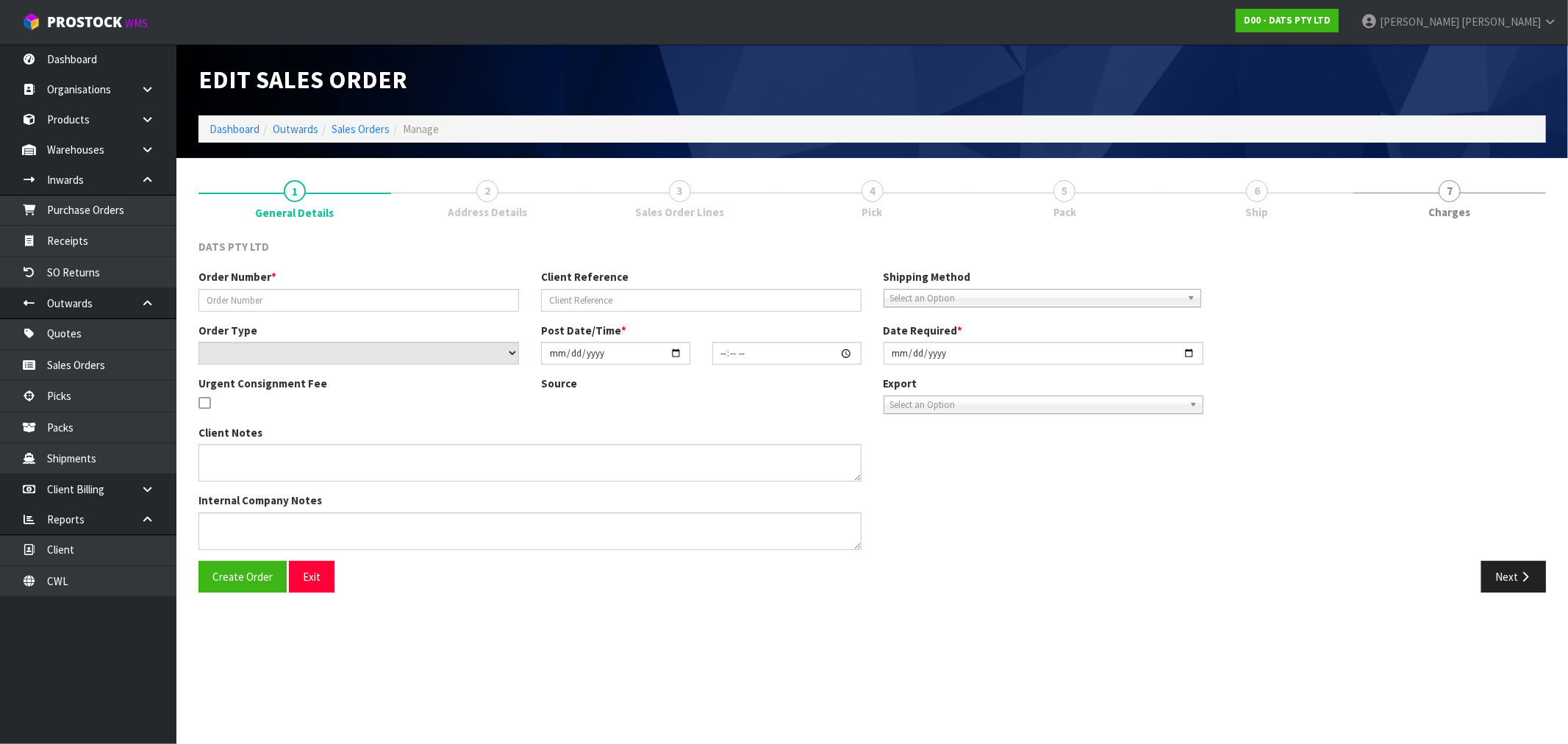
type input "9451Y100224039"
select select "number:0"
type input "2025-08-28"
type input "09:01:00.000"
type input "2025-08-28"
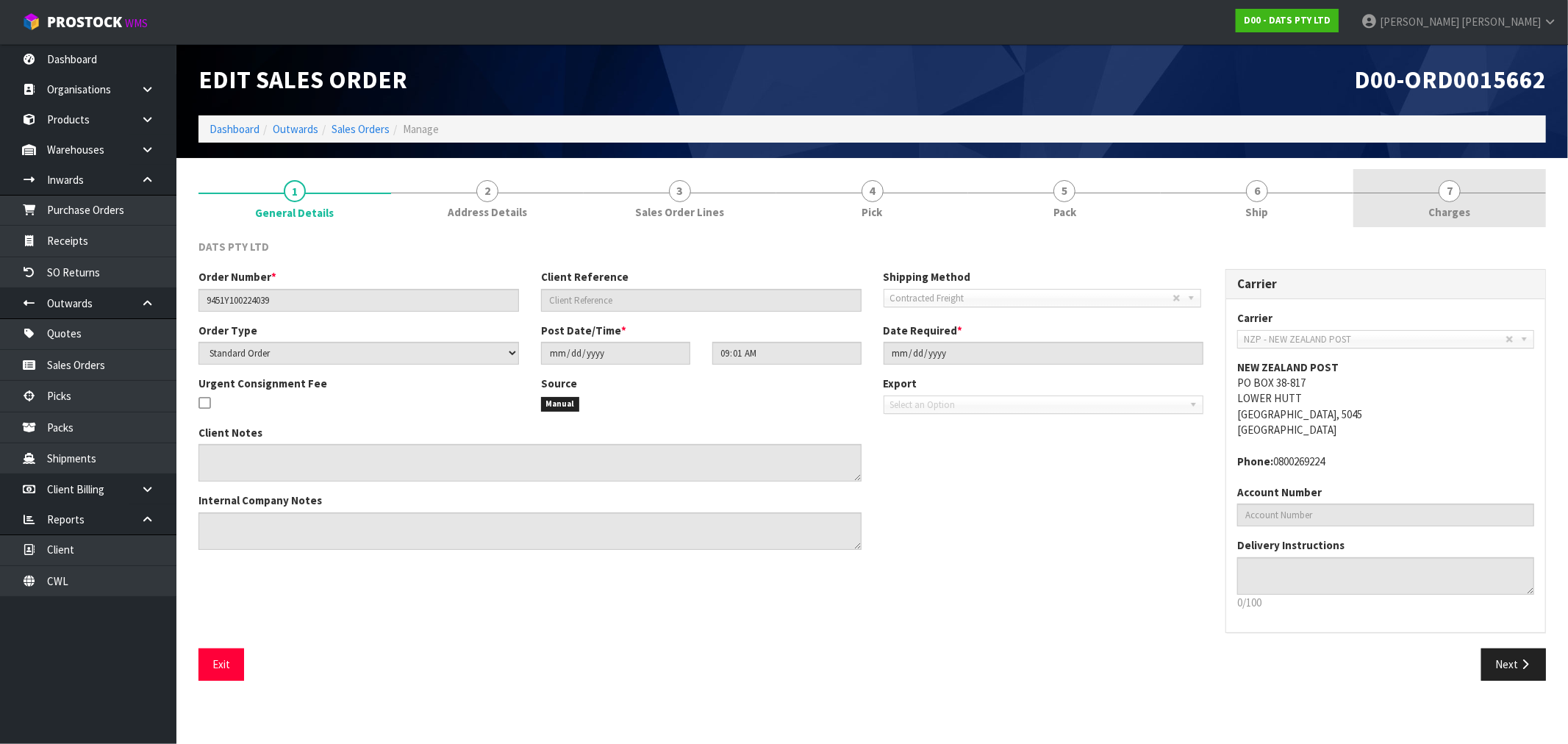
click at [1480, 204] on link "7 Charges" at bounding box center [1451, 199] width 193 height 58
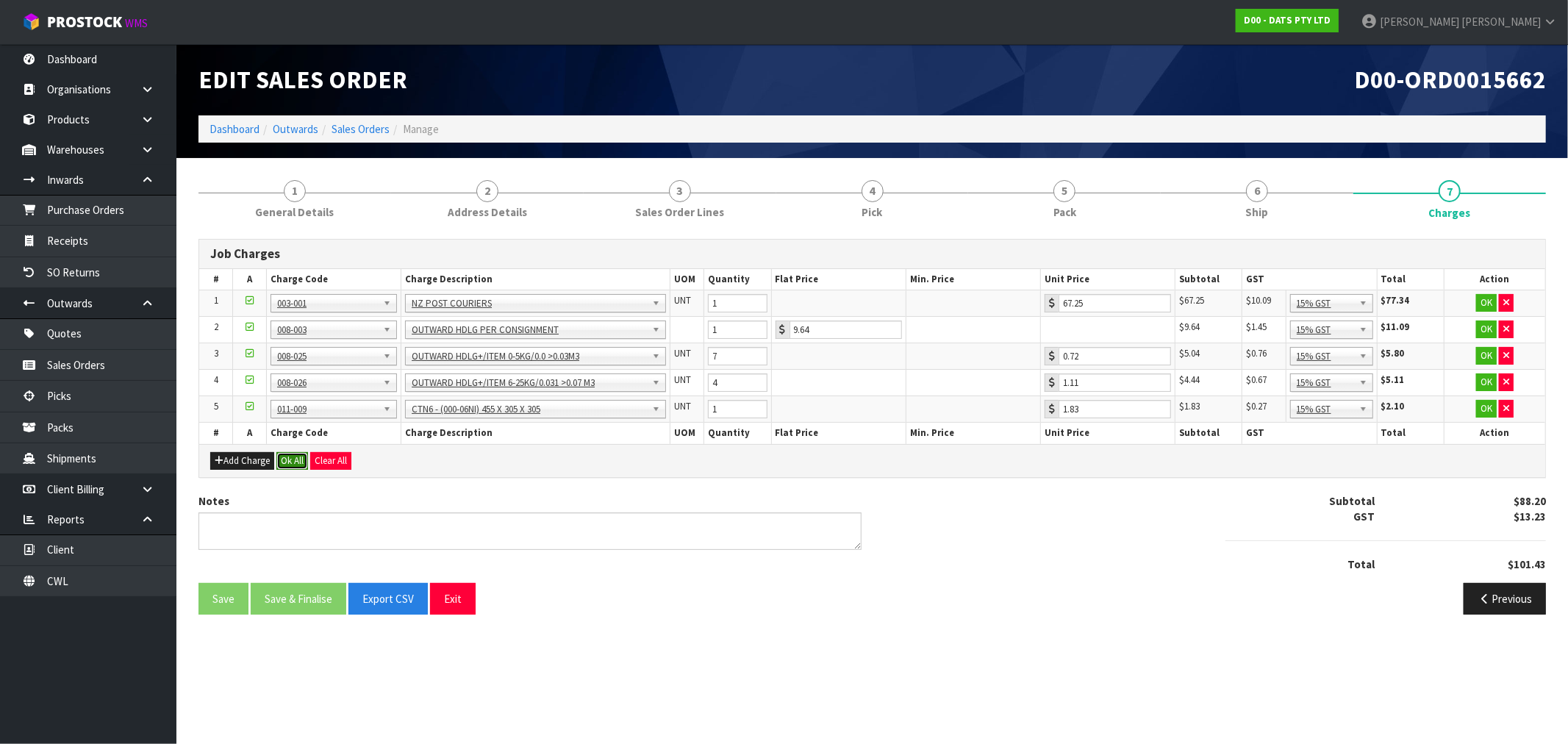
click at [308, 460] on button "Ok All" at bounding box center [292, 461] width 32 height 18
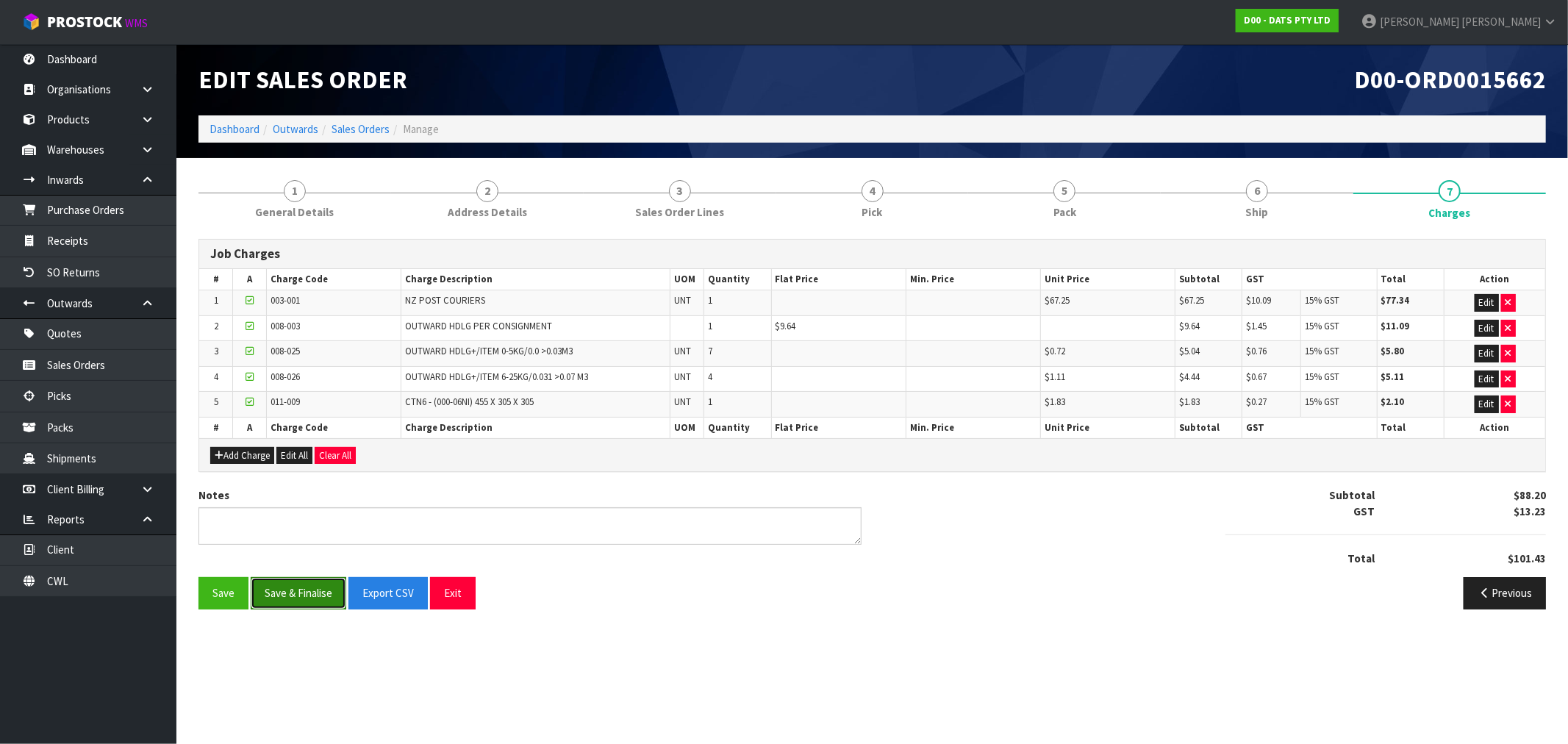
click at [280, 579] on button "Save & Finalise" at bounding box center [298, 592] width 96 height 32
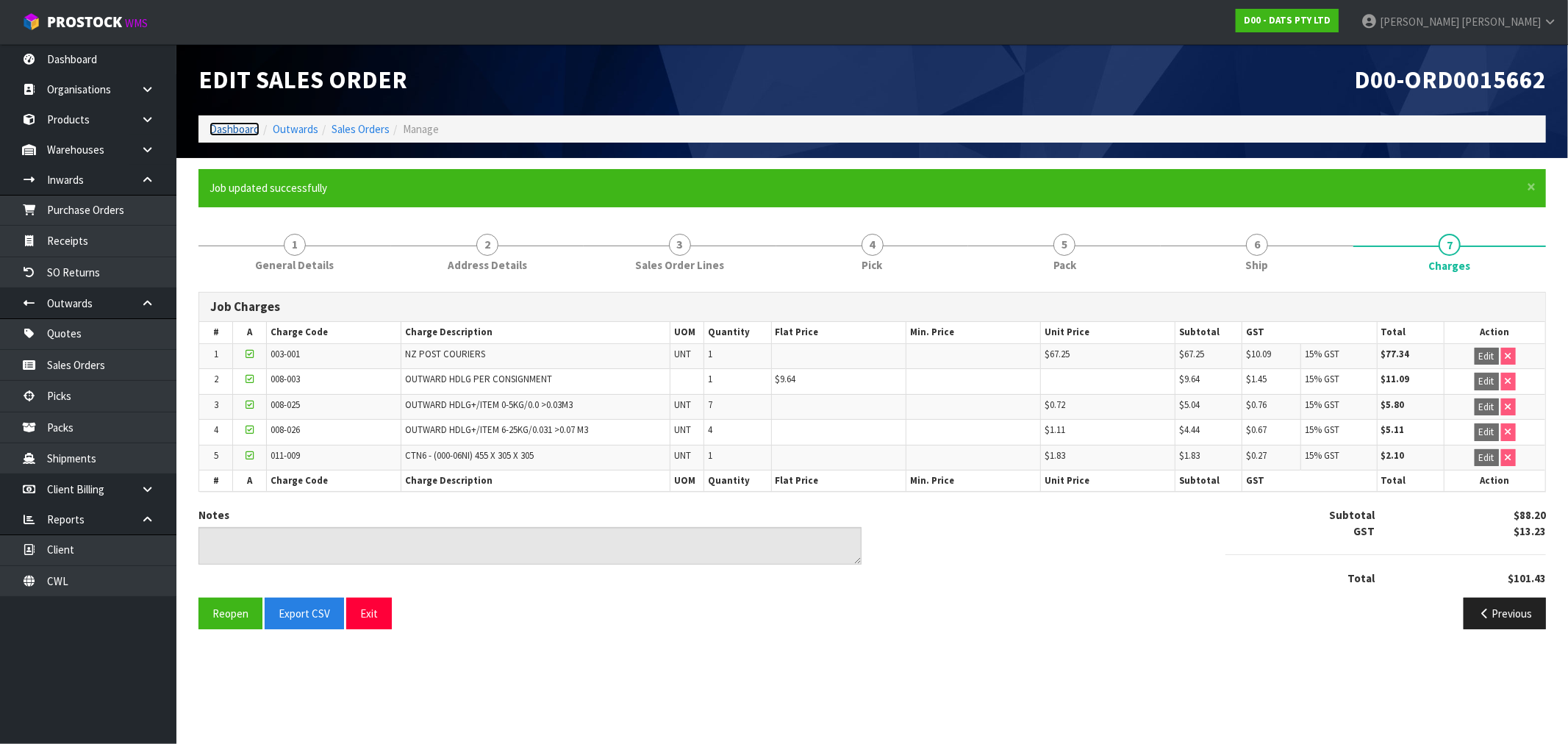
click at [235, 131] on link "Dashboard" at bounding box center [235, 129] width 50 height 14
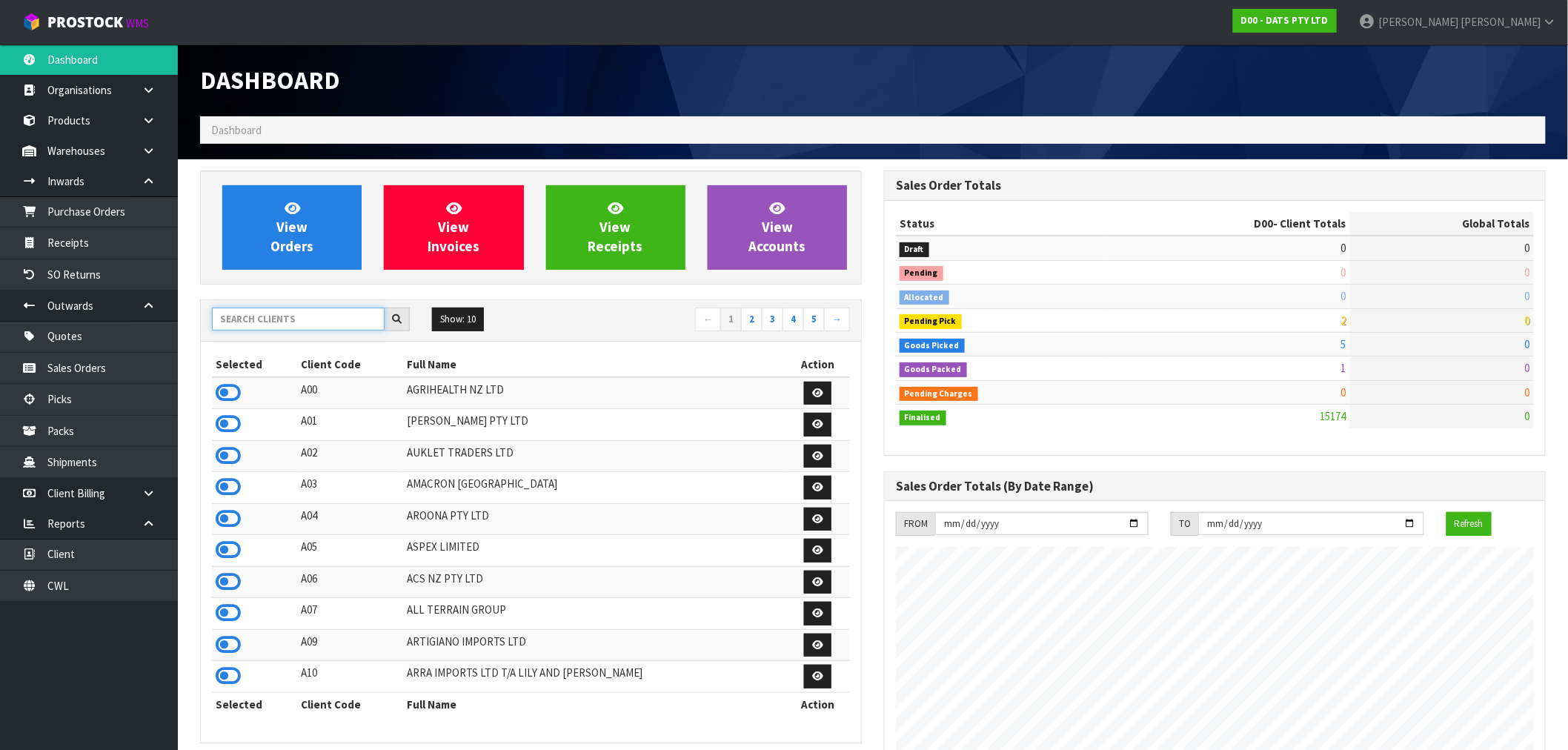
scroll to position [1123, 684]
click at [239, 319] on input "text" at bounding box center [298, 319] width 172 height 23
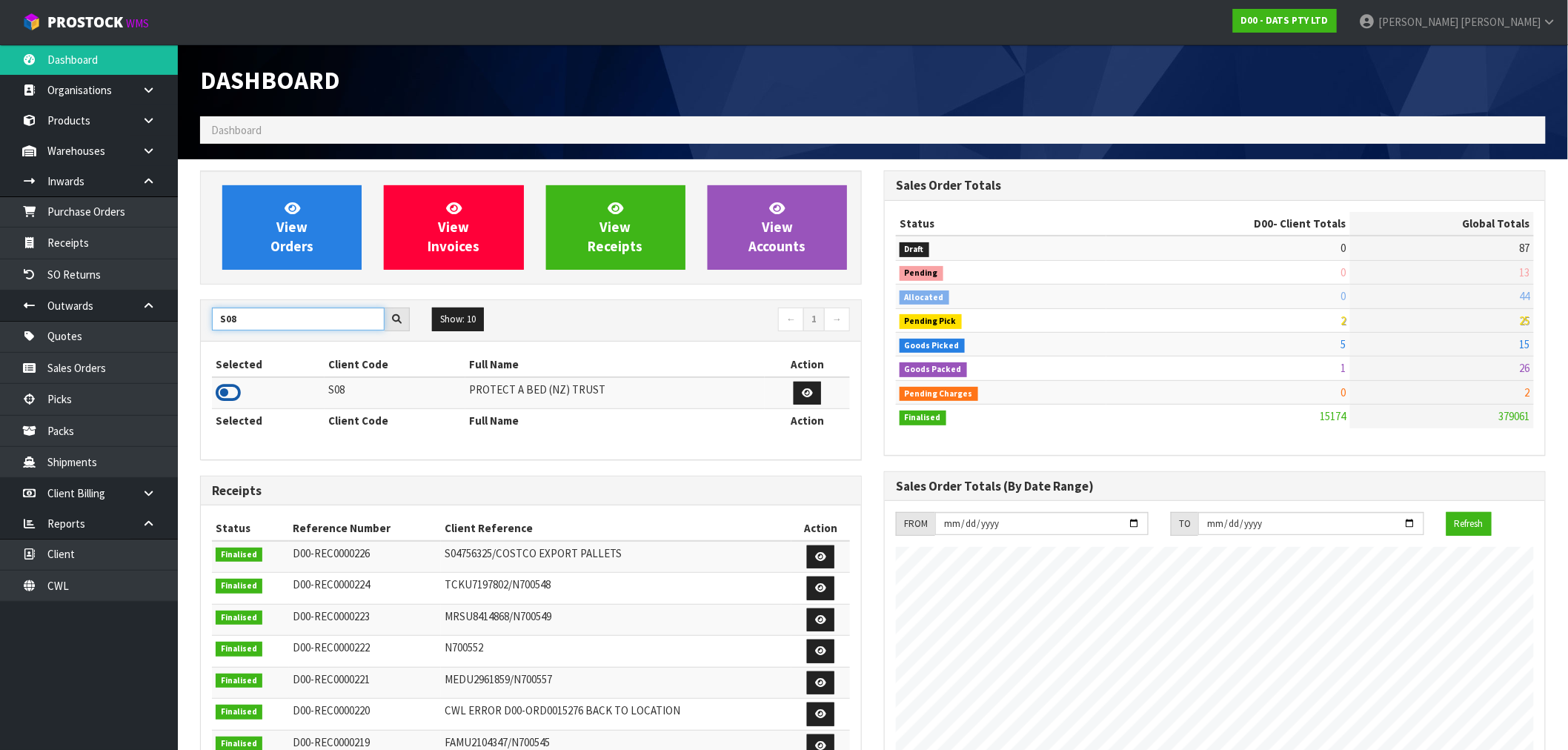
type input "S08"
click at [227, 393] on icon at bounding box center [228, 392] width 25 height 22
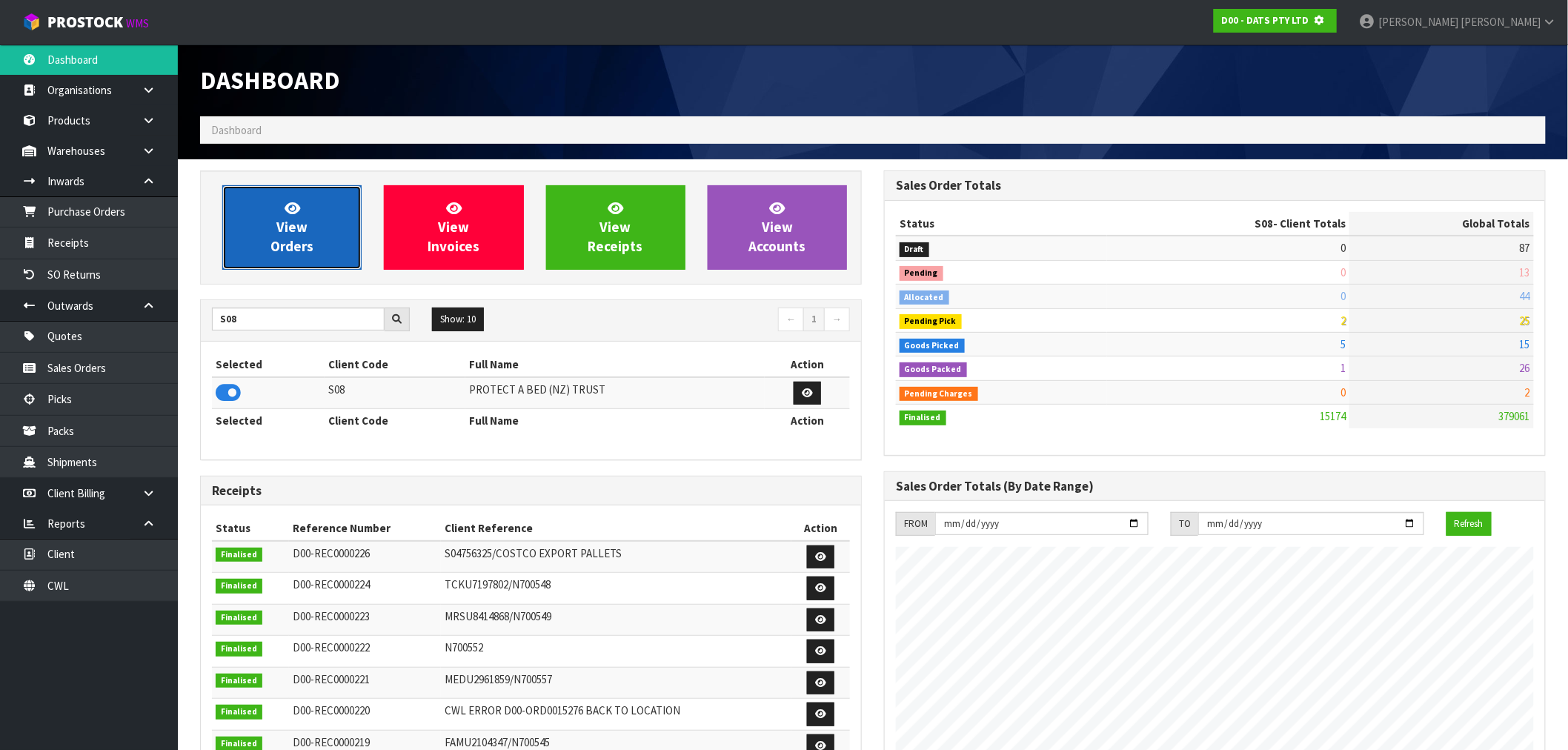
scroll to position [740411, 740354]
click at [289, 234] on span "View Orders" at bounding box center [292, 227] width 43 height 56
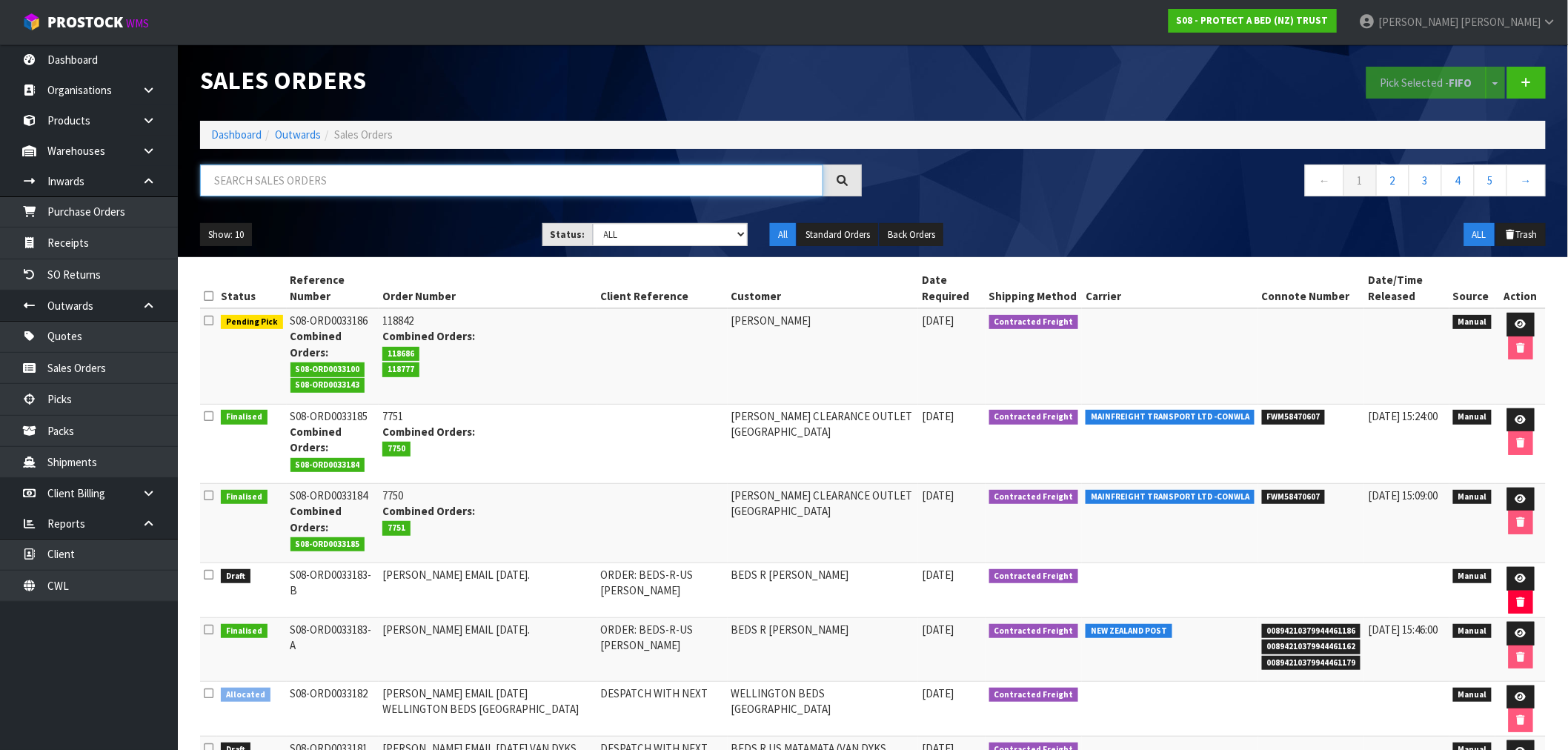
click at [356, 187] on input "text" at bounding box center [511, 180] width 623 height 32
type input "48775"
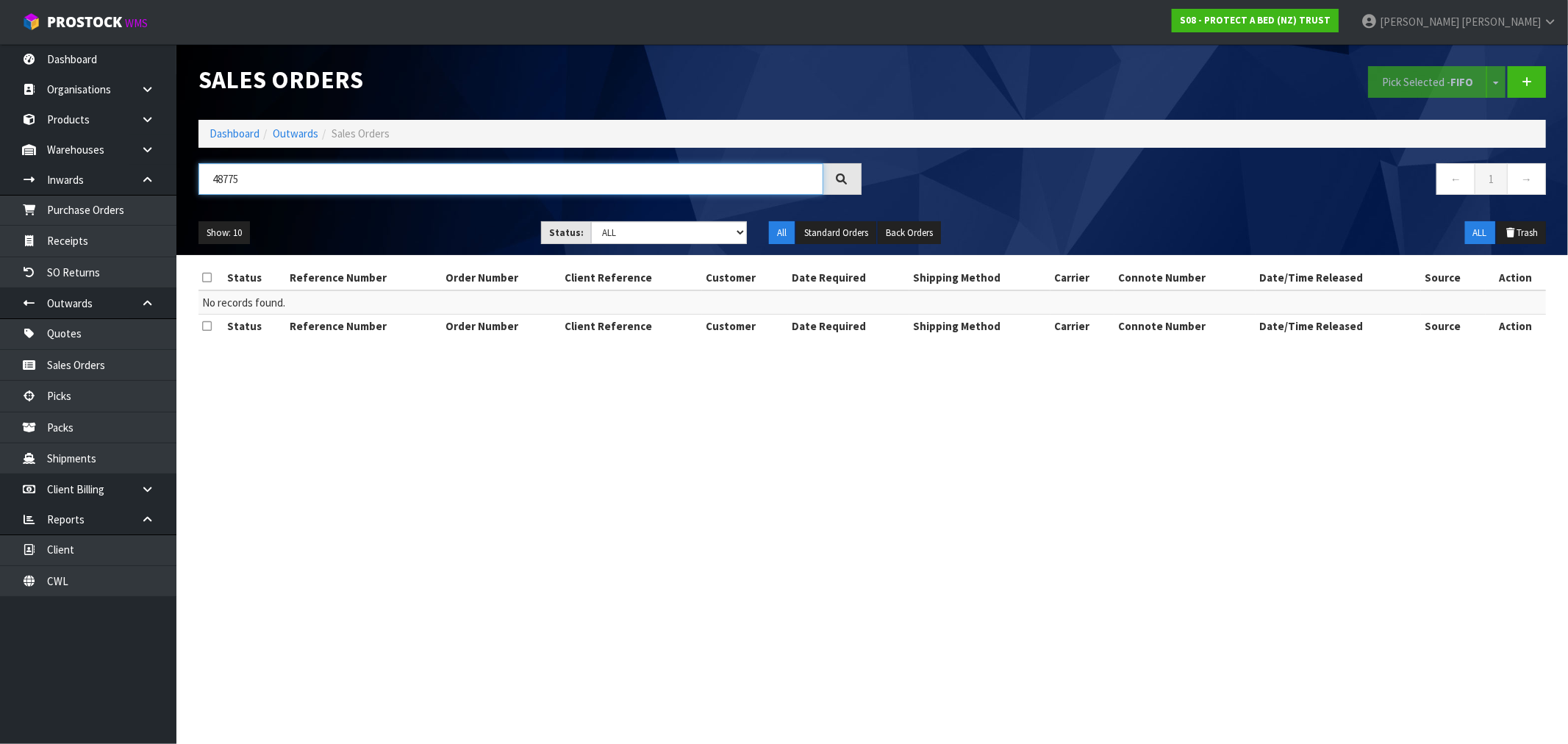
click at [221, 184] on input "48775" at bounding box center [511, 178] width 625 height 32
click at [421, 165] on input "48775" at bounding box center [511, 178] width 625 height 32
click at [231, 139] on link "Dashboard" at bounding box center [235, 133] width 50 height 14
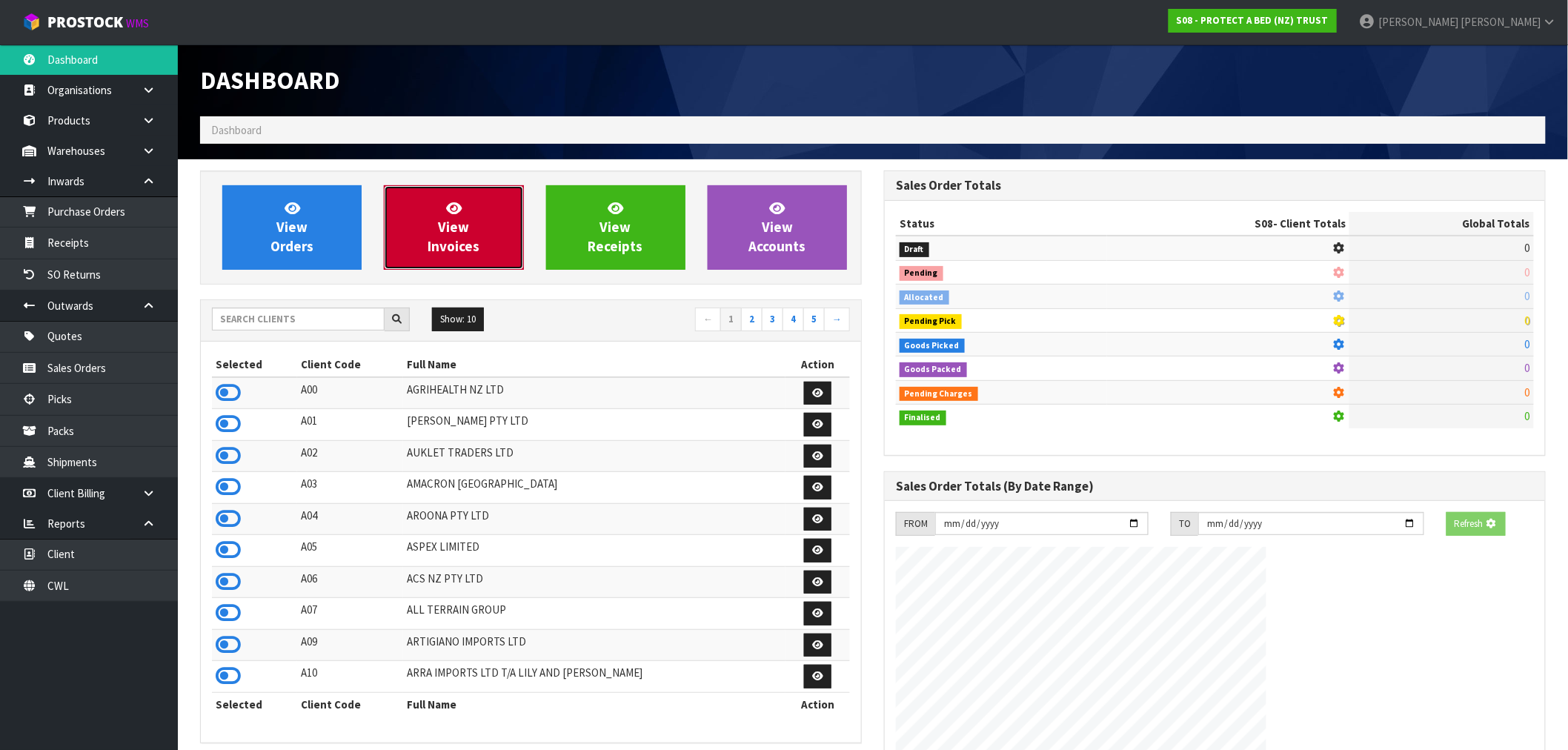
click at [404, 220] on link "View Invoices" at bounding box center [453, 227] width 140 height 84
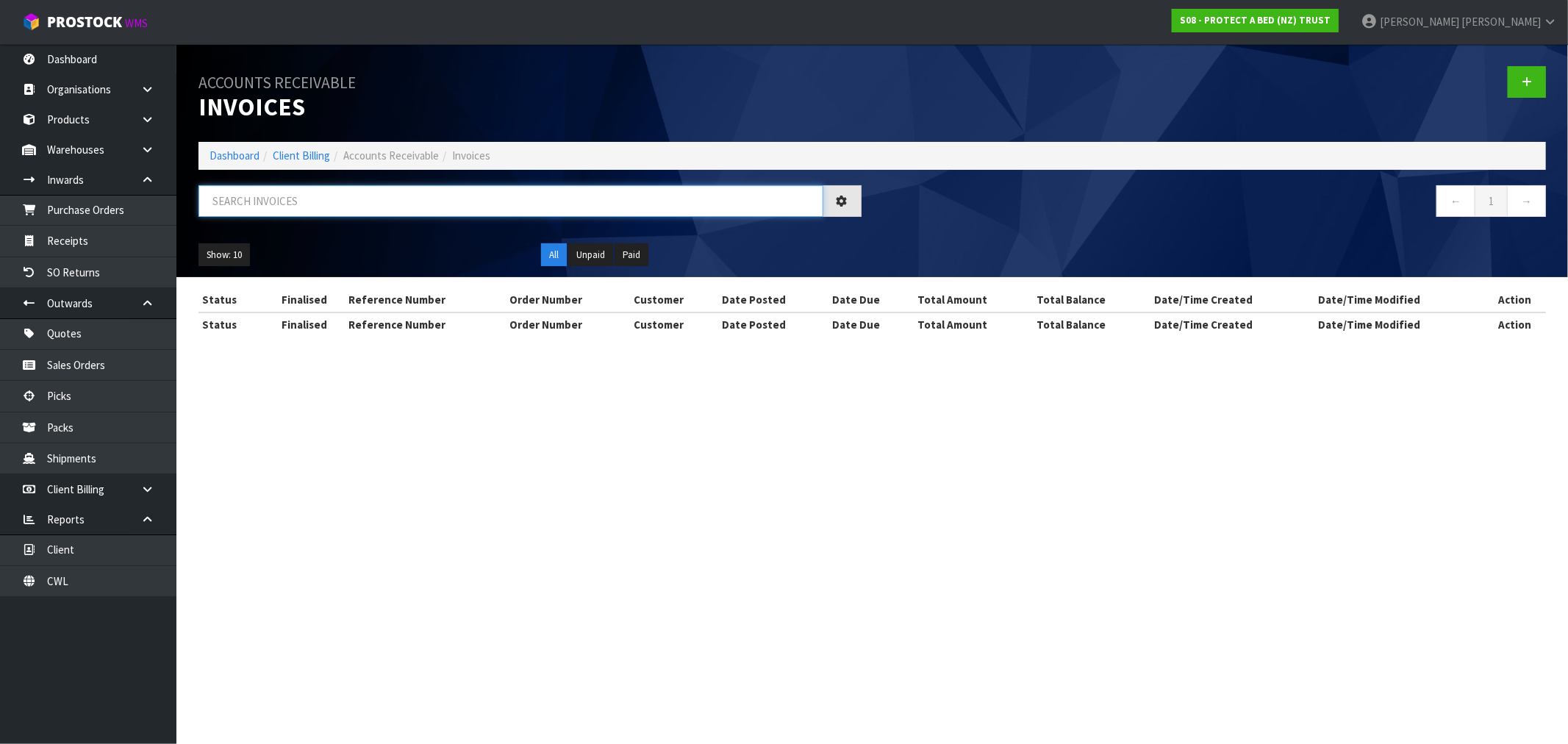
click at [394, 202] on input "text" at bounding box center [511, 201] width 625 height 32
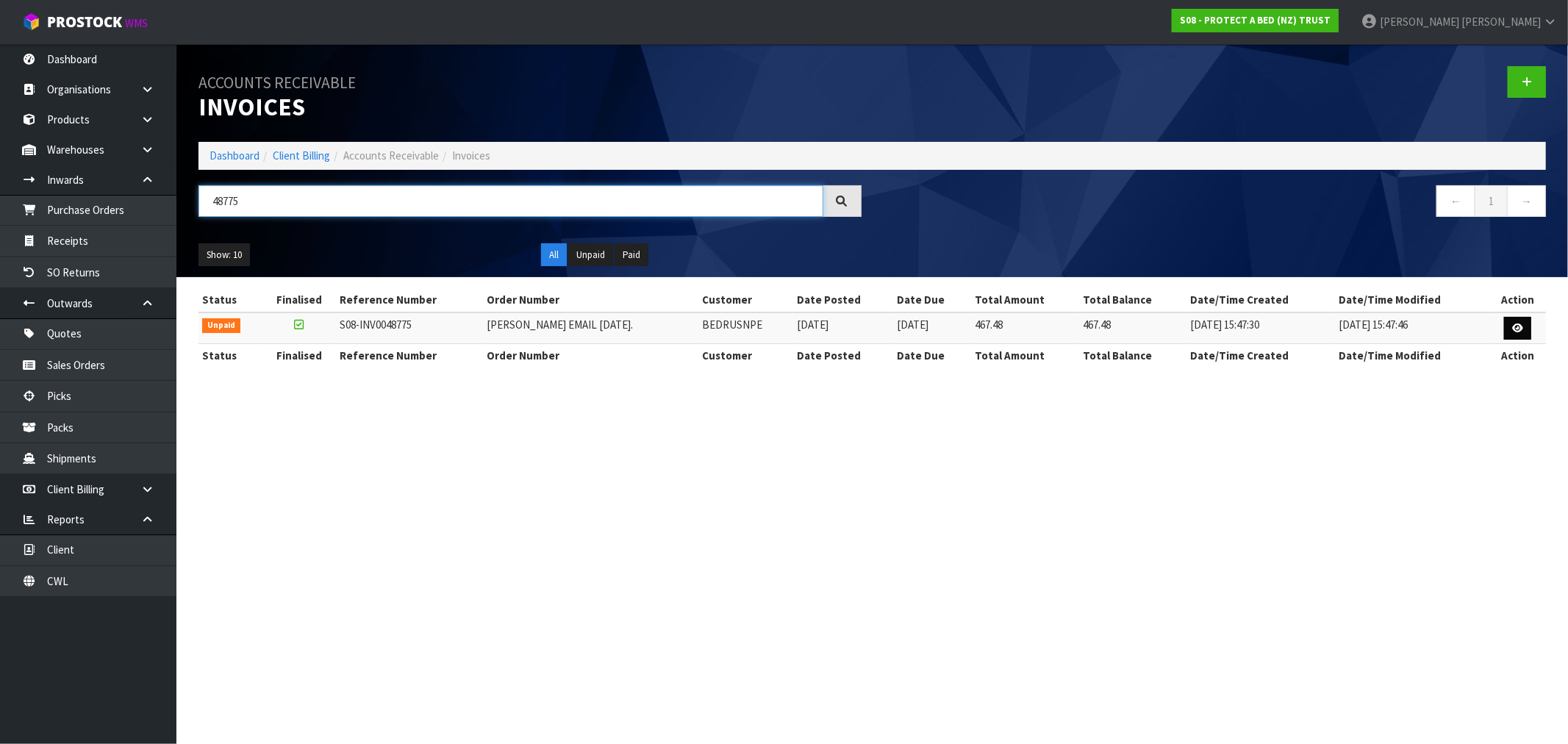
type input "48775"
click at [1513, 324] on icon at bounding box center [1519, 328] width 11 height 10
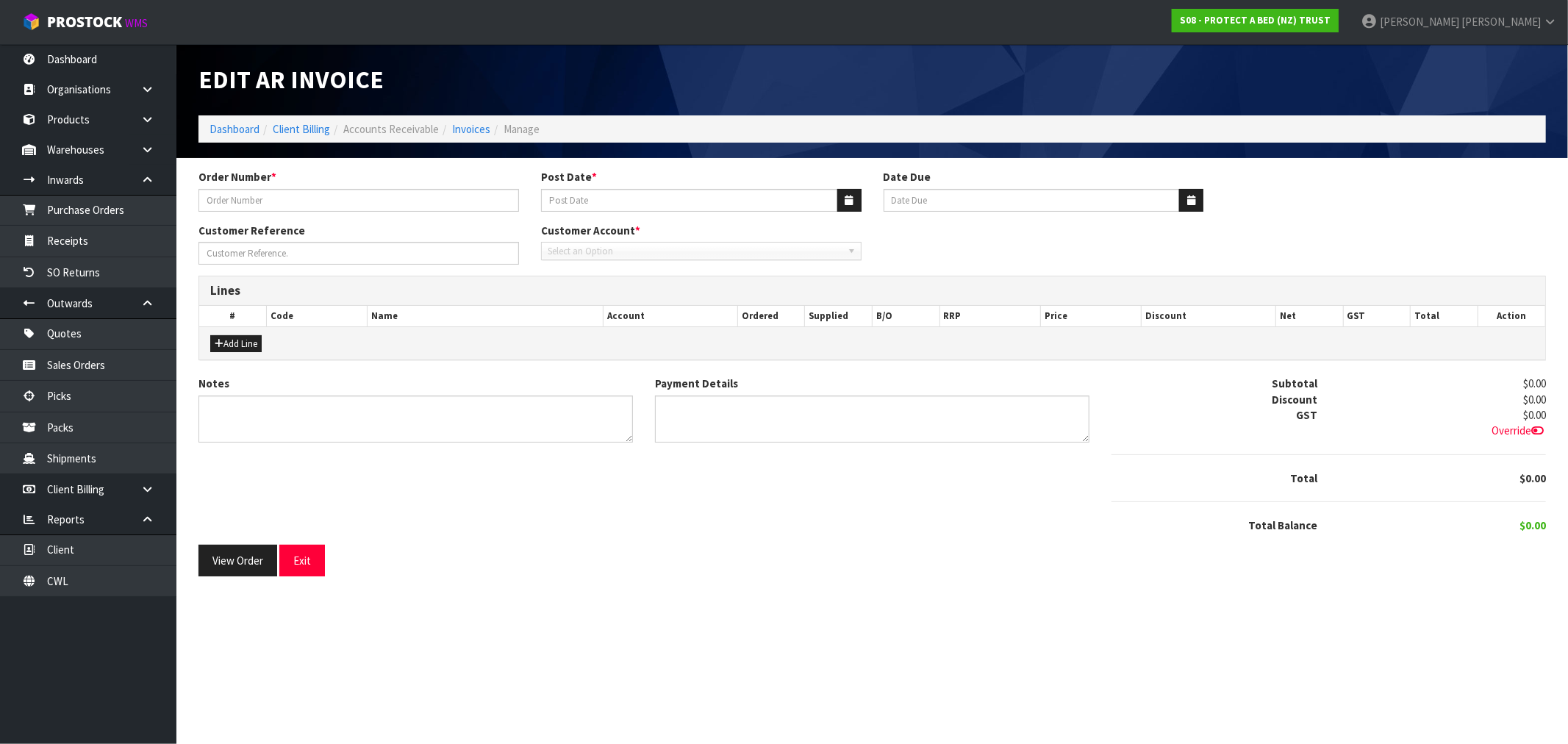
type input "CLINT EMAIL 29.08.25."
type input "[DATE]"
type input "ORDER: BEDS-R-US NAPIER"
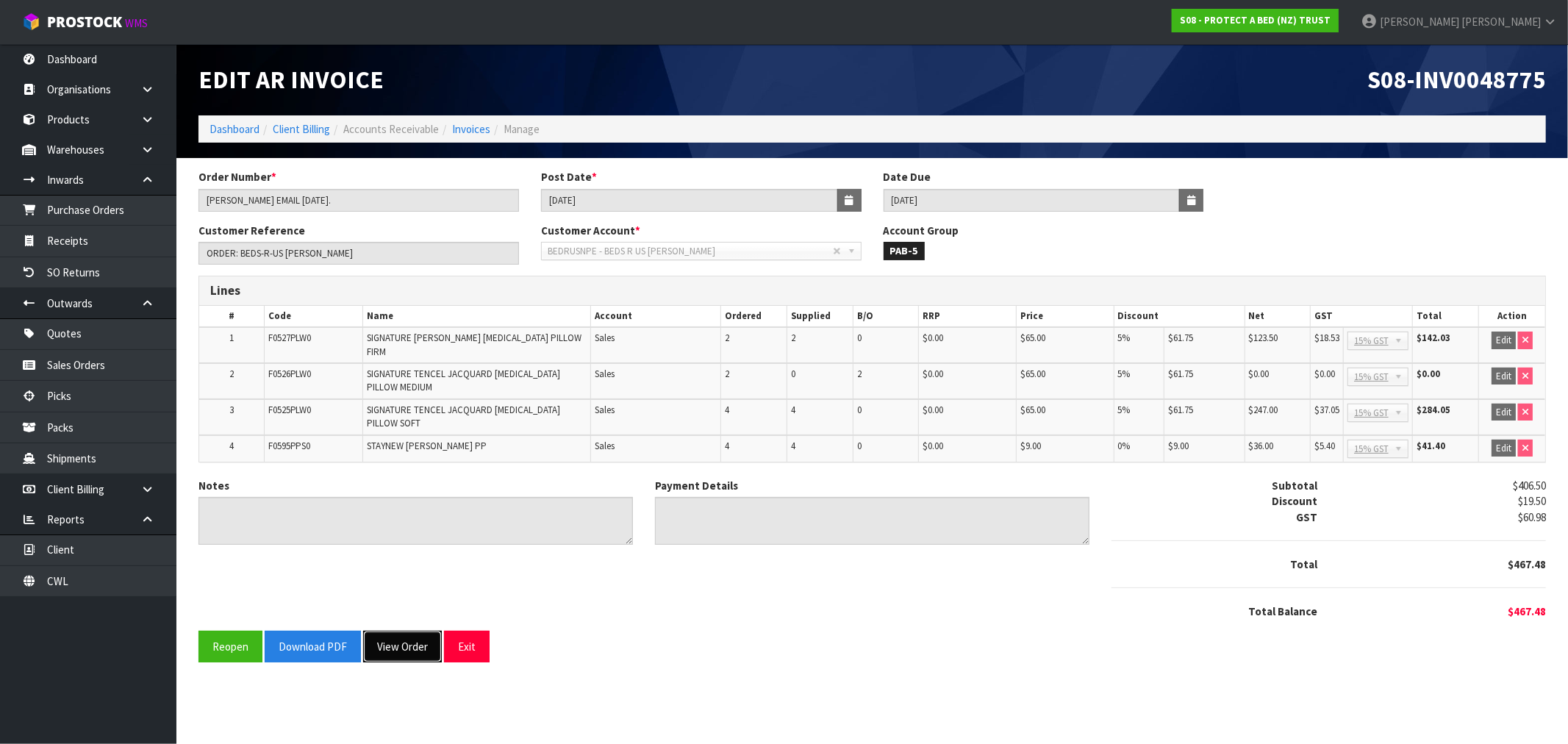
click at [397, 657] on button "View Order" at bounding box center [402, 647] width 79 height 32
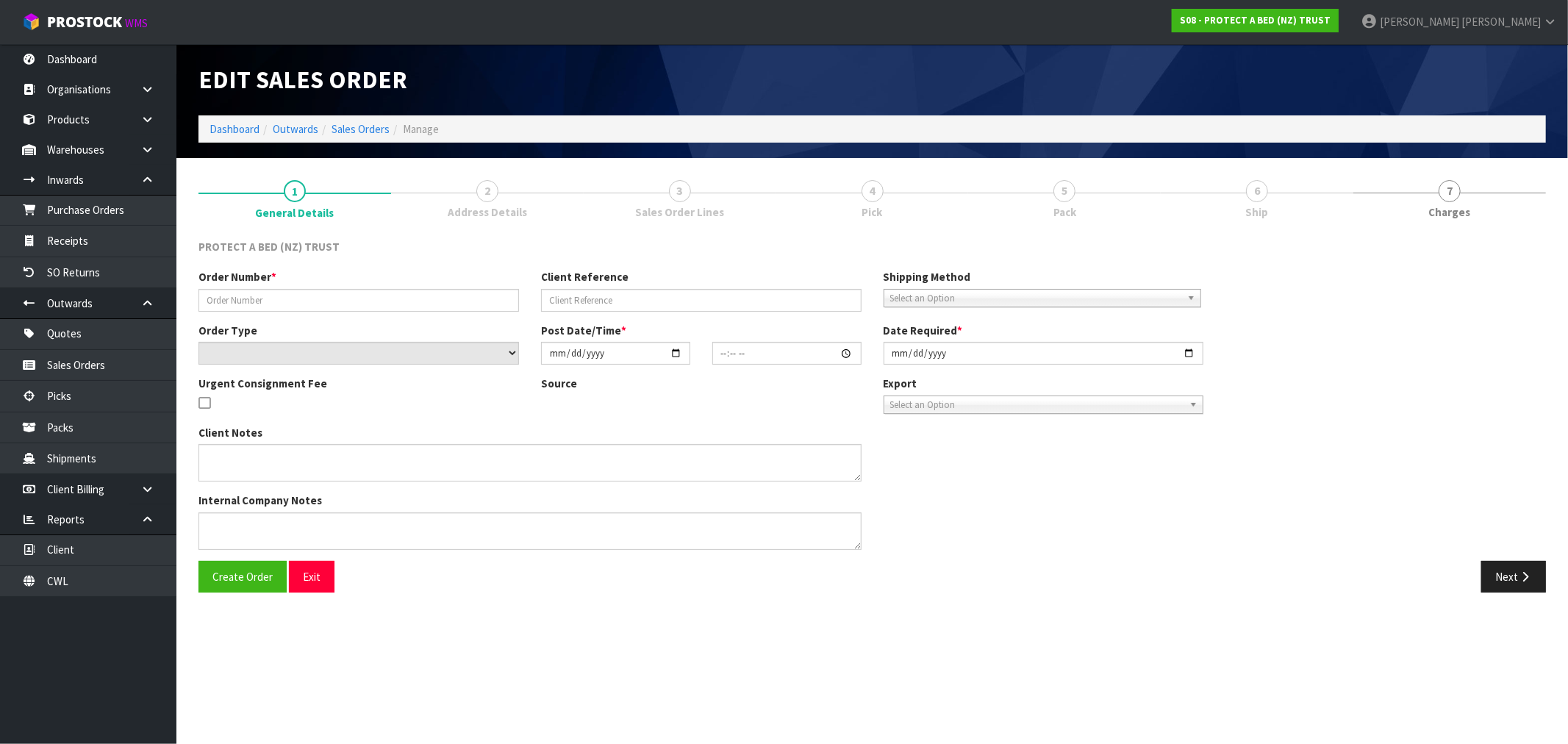
type input "CLINT EMAIL 29.08.25."
type input "ORDER: BEDS-R-US NAPIER"
select select "number:0"
type input "2025-08-29"
type input "11:18:00.000"
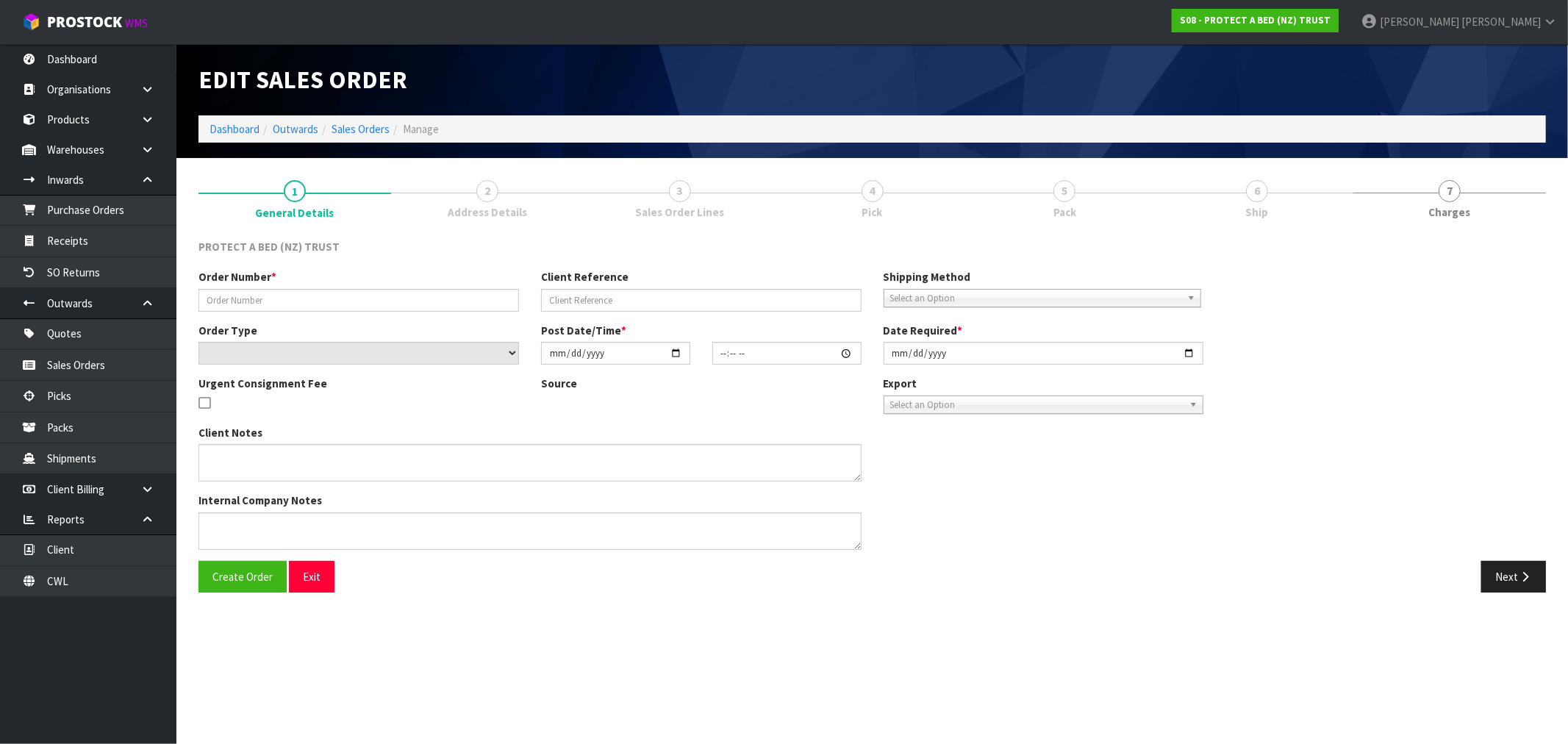
type input "2025-08-29"
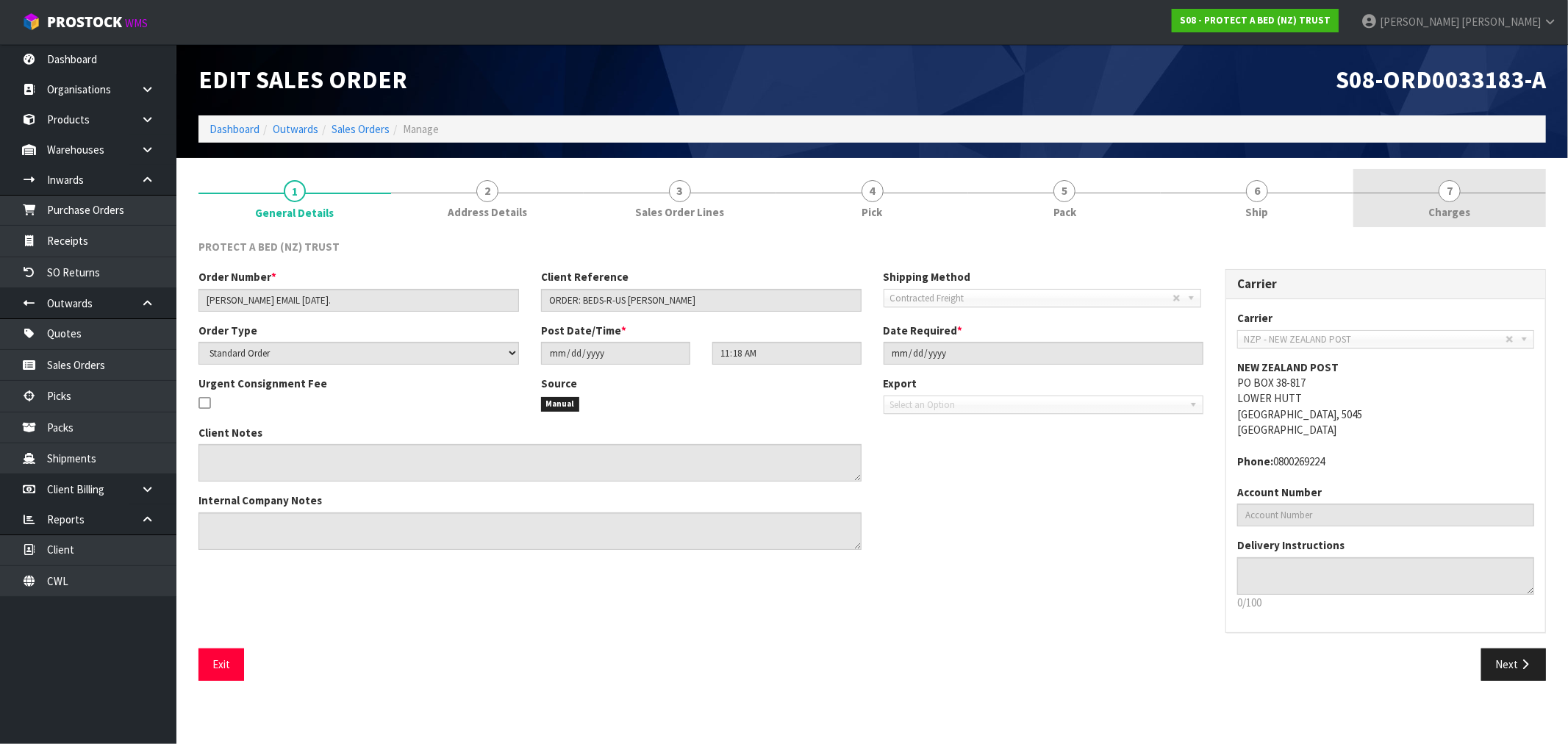
click at [1429, 219] on link "7 Charges" at bounding box center [1451, 199] width 193 height 58
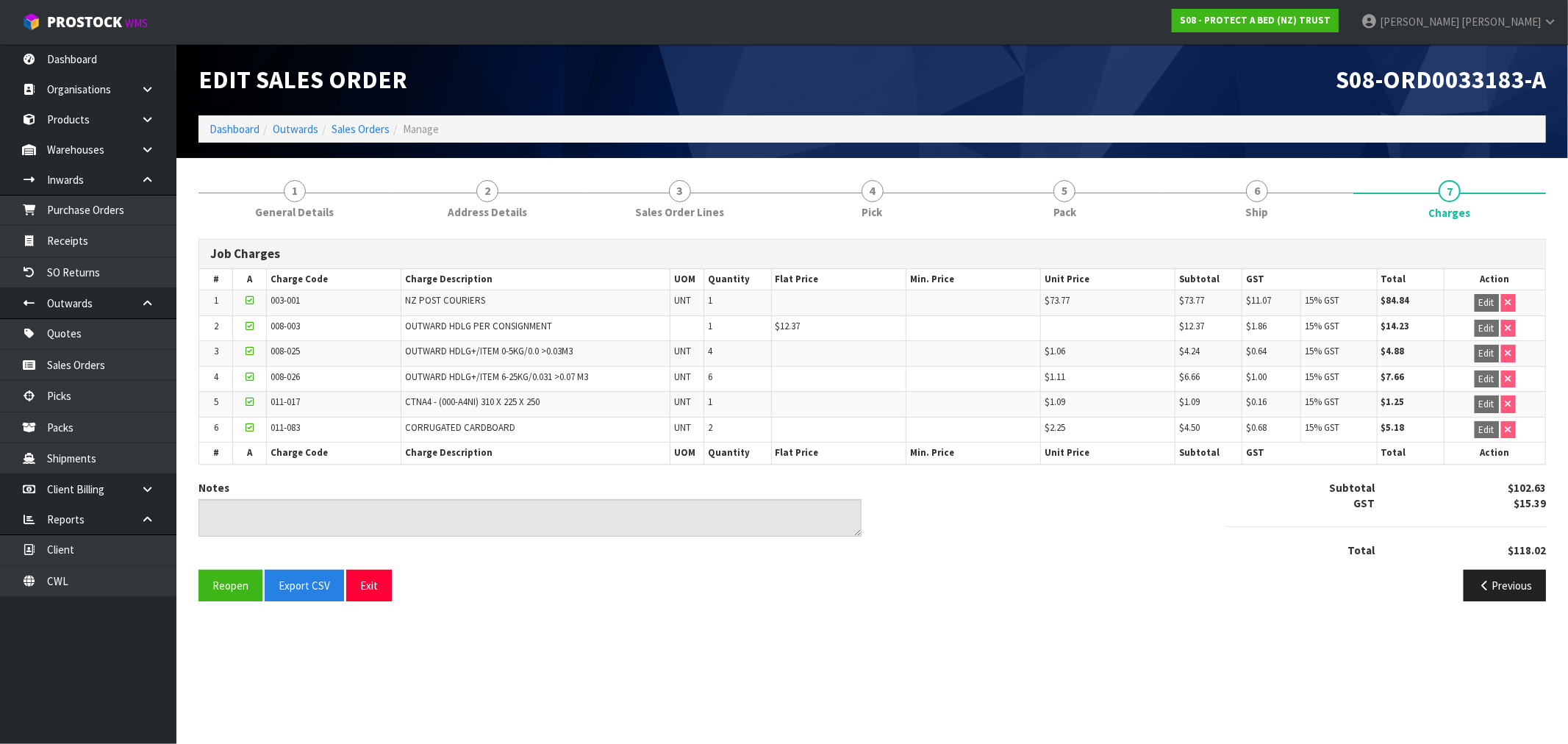
click at [370, 118] on ol "Dashboard Outwards Sales Orders Manage" at bounding box center [872, 129] width 1348 height 28
click at [375, 132] on link "Sales Orders" at bounding box center [361, 129] width 58 height 14
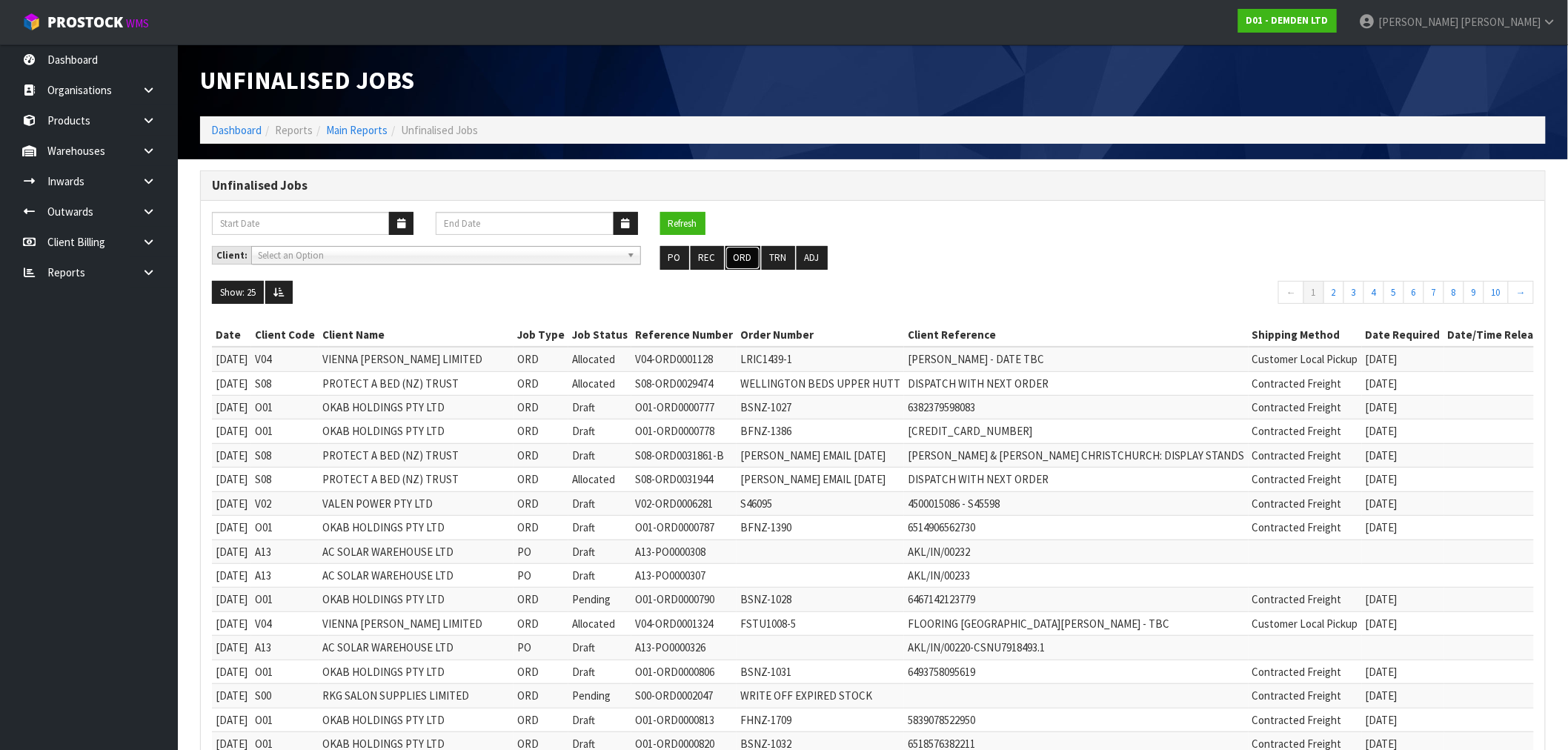
click at [739, 260] on button "ORD" at bounding box center [742, 257] width 35 height 24
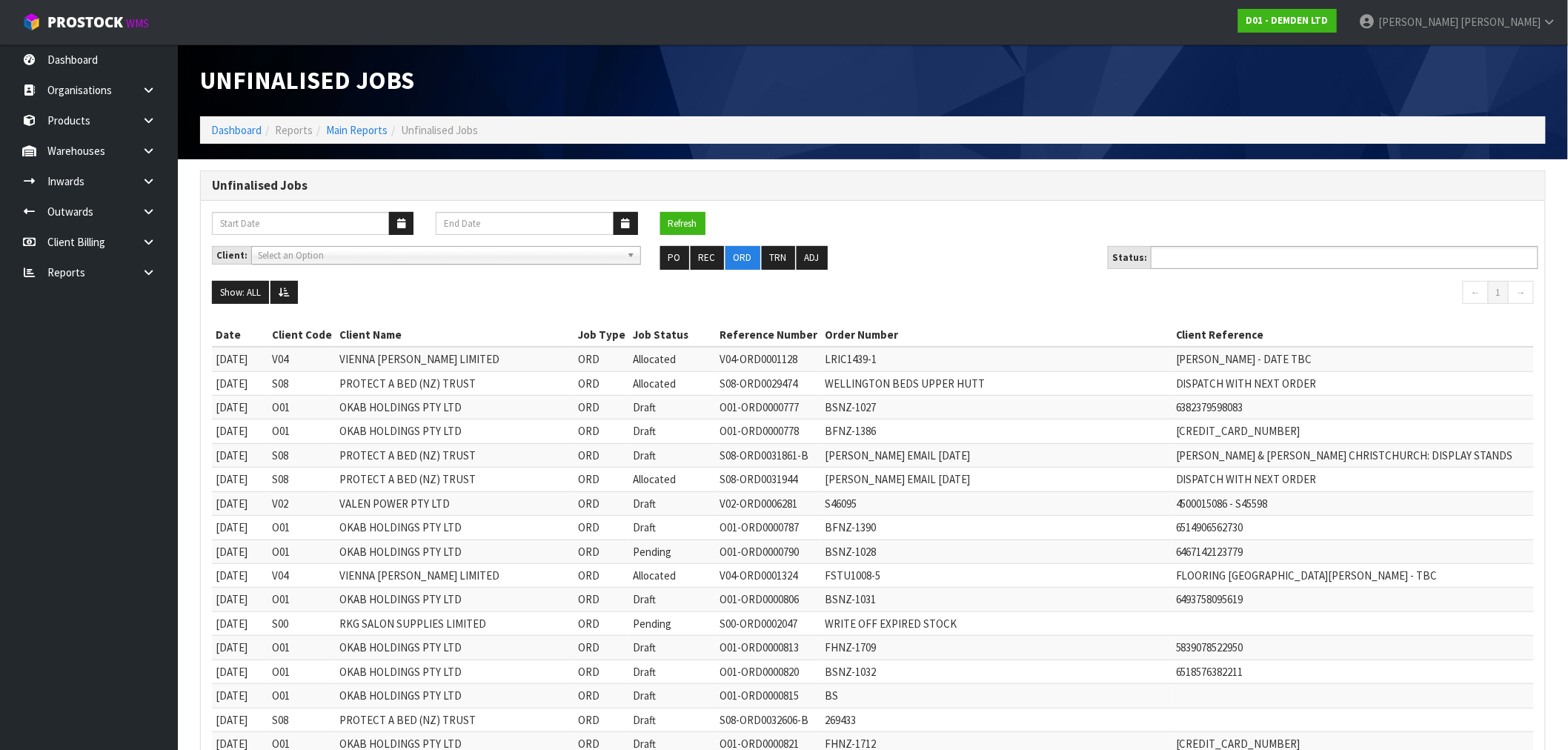
click at [1198, 266] on input "text" at bounding box center [1209, 257] width 109 height 19
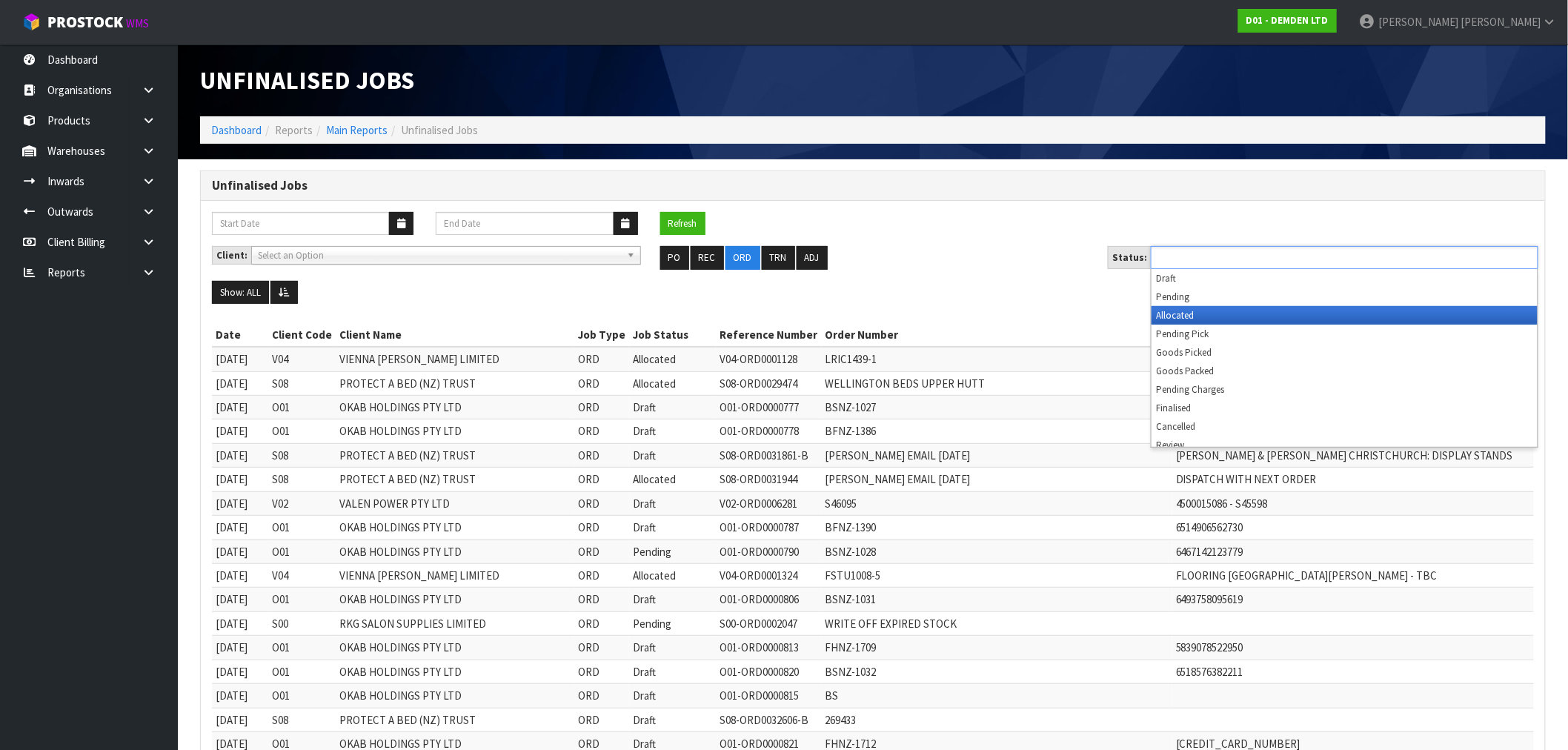
click at [1178, 320] on li "Allocated" at bounding box center [1344, 315] width 386 height 19
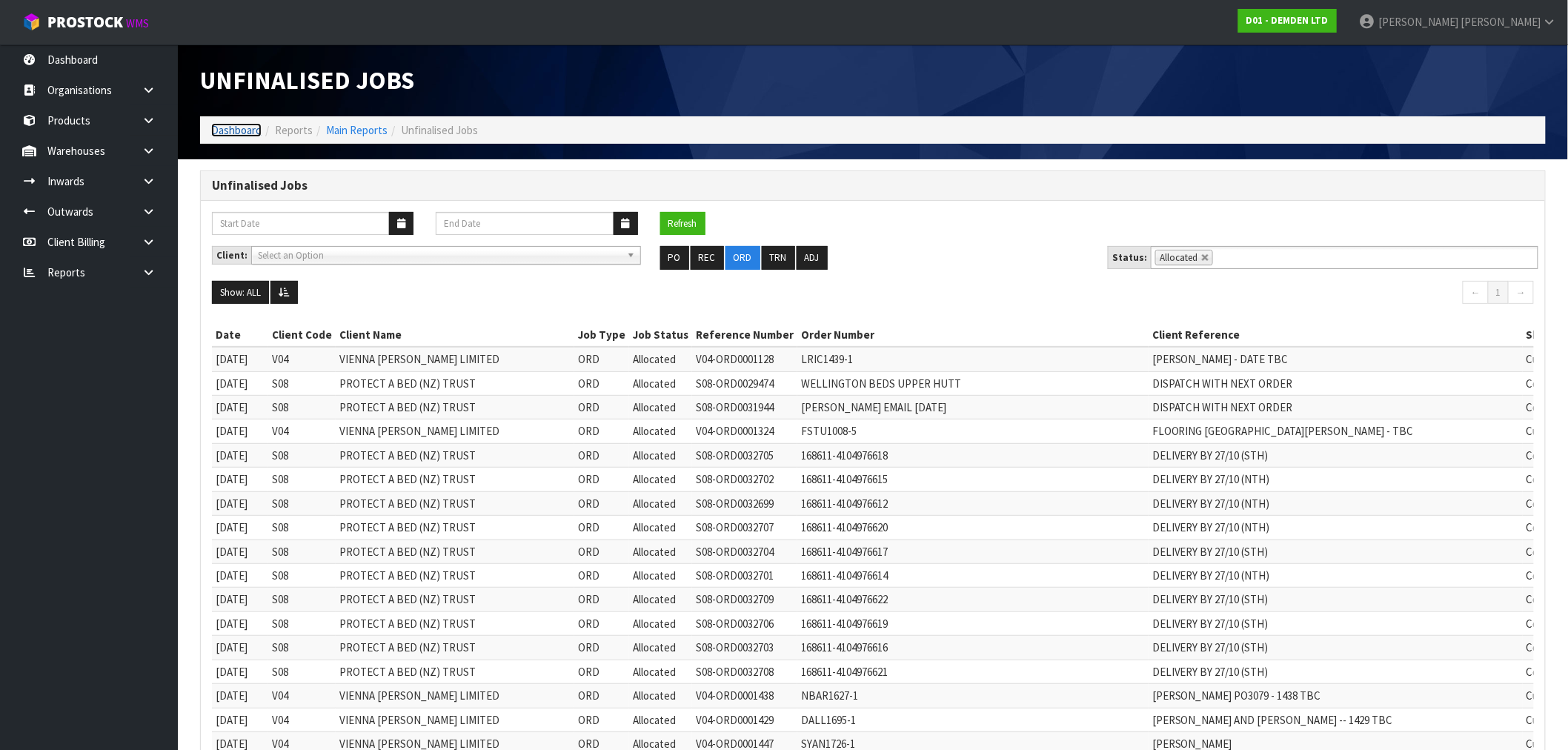
click at [228, 123] on link "Dashboard" at bounding box center [237, 130] width 51 height 14
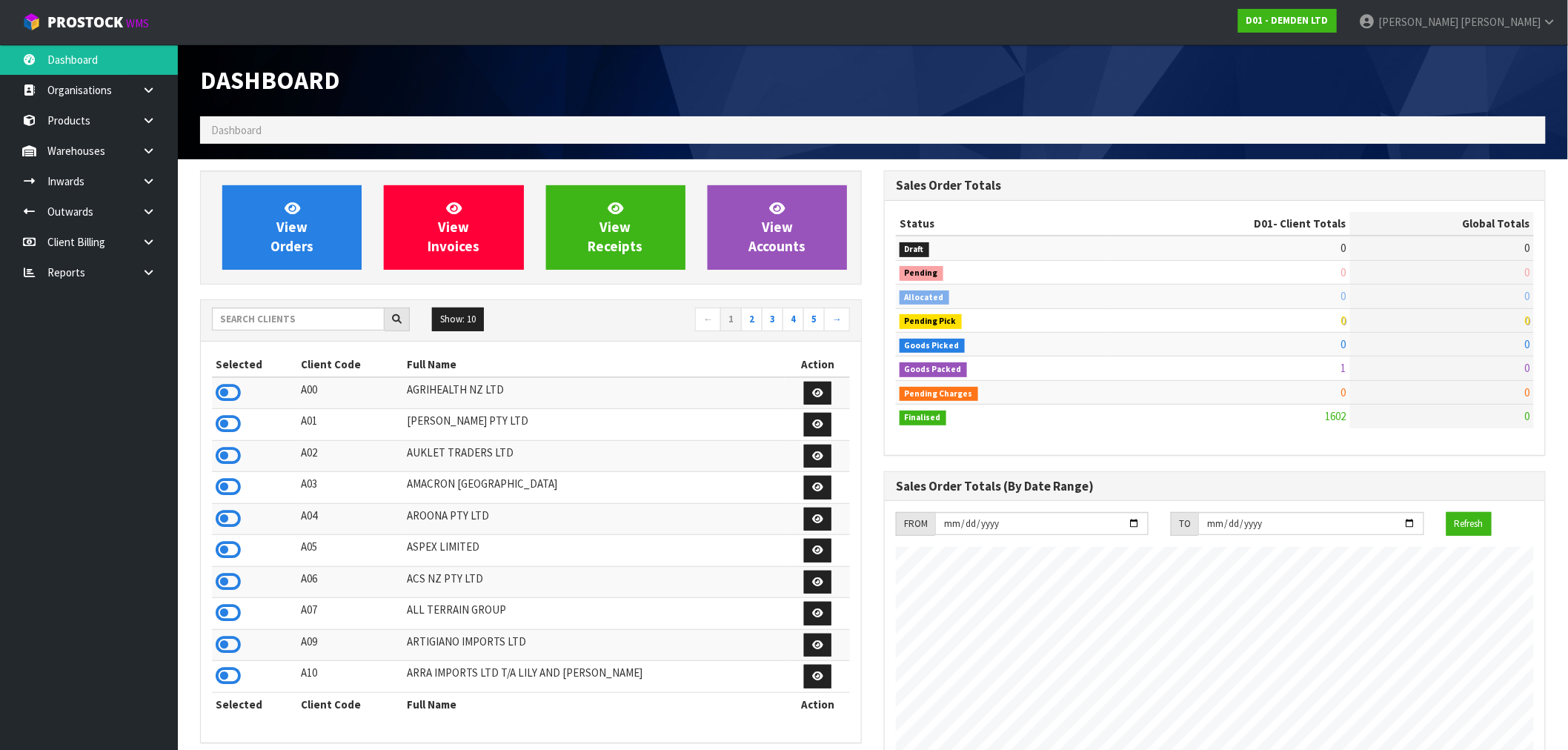
scroll to position [931, 684]
click at [264, 333] on div "Show: 10 5 10 25 50 ← 1 2 3 4 5 →" at bounding box center [531, 321] width 660 height 26
click at [270, 322] on input "text" at bounding box center [298, 319] width 172 height 23
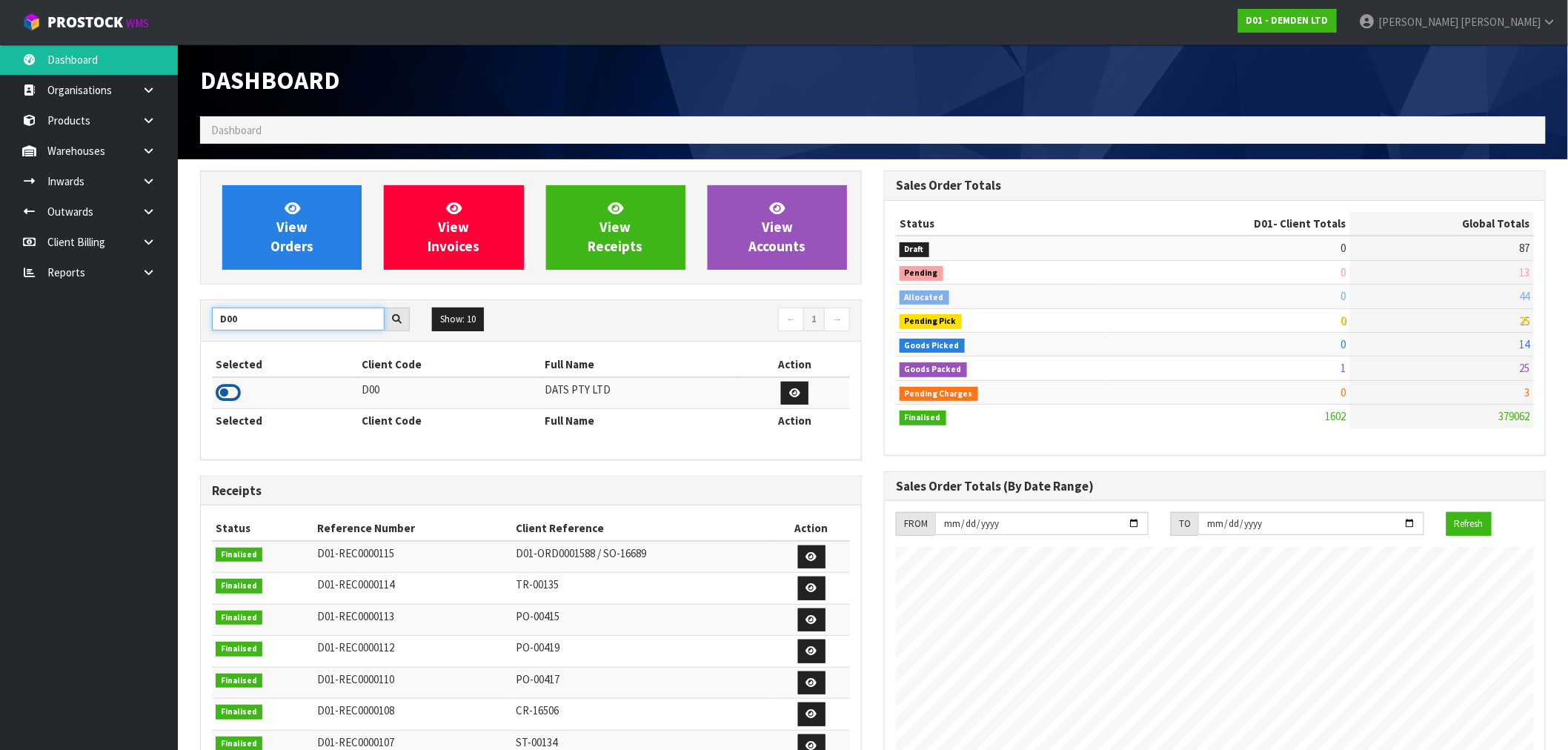
type input "D00"
click at [226, 395] on icon at bounding box center [228, 392] width 25 height 22
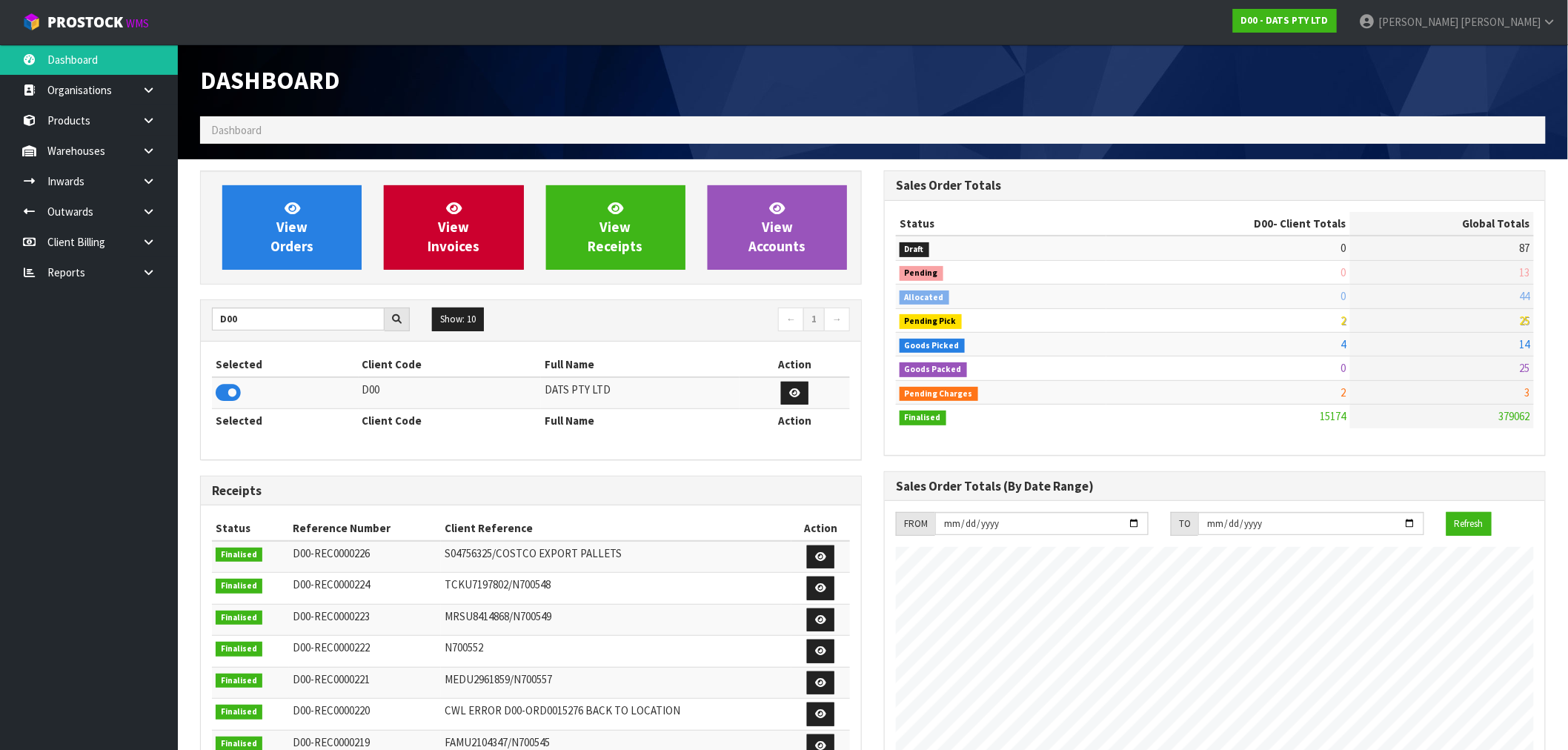
scroll to position [1123, 684]
click at [463, 233] on span "View Invoices" at bounding box center [454, 227] width 52 height 56
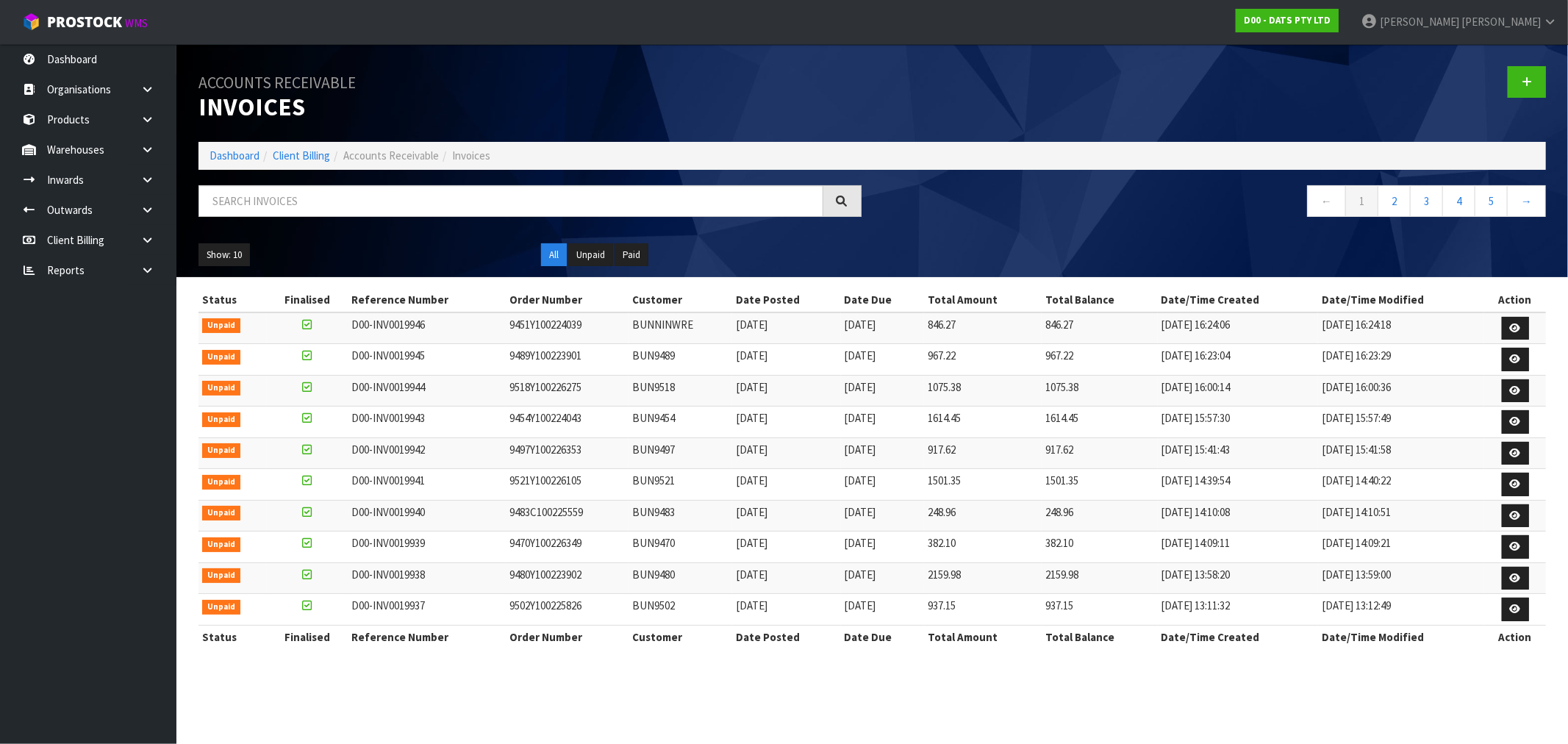
click at [235, 147] on ol "Dashboard Client Billing Accounts Receivable Invoices" at bounding box center [872, 156] width 1348 height 28
click at [247, 156] on link "Dashboard" at bounding box center [235, 155] width 50 height 14
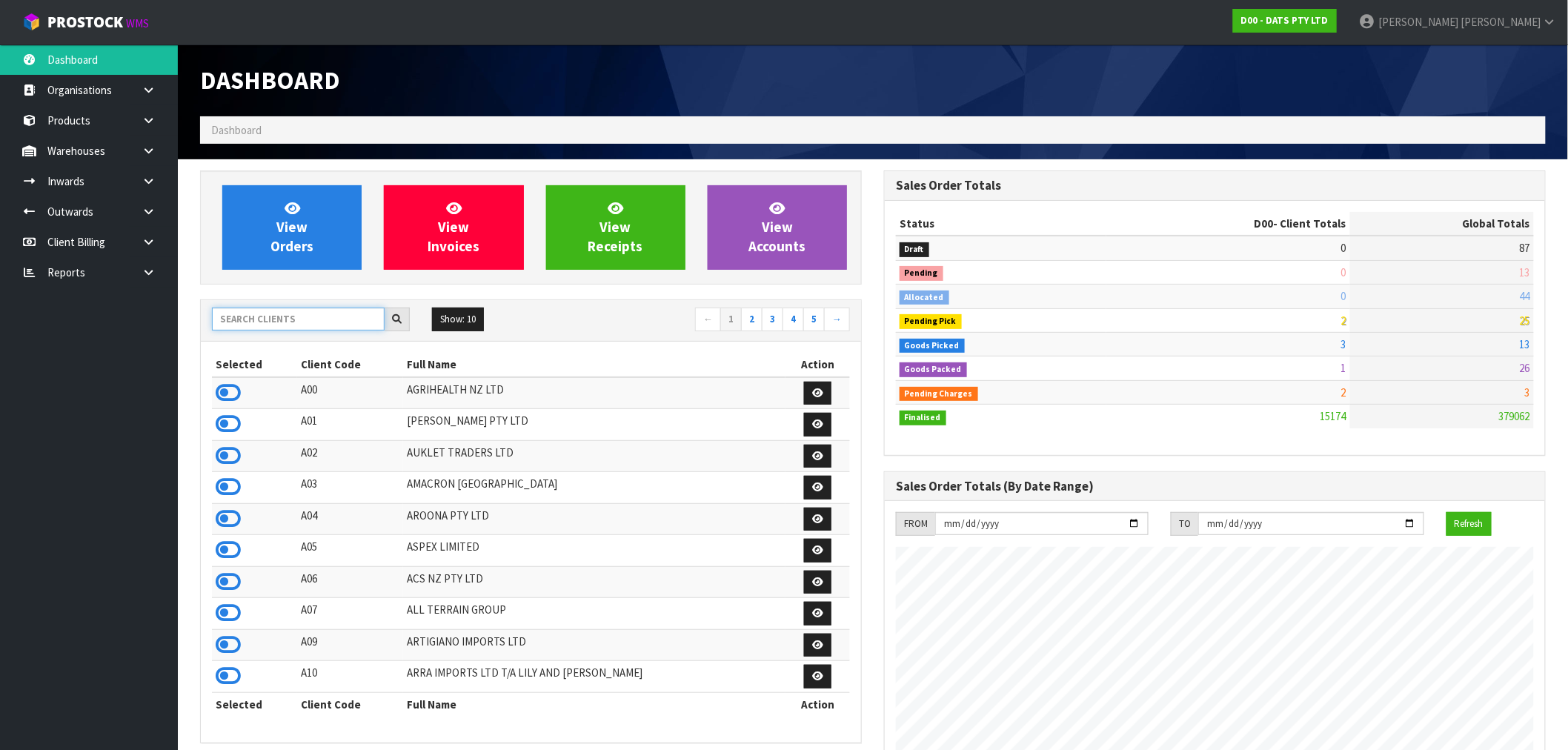
click at [292, 317] on input "text" at bounding box center [298, 319] width 172 height 23
type input "Y01"
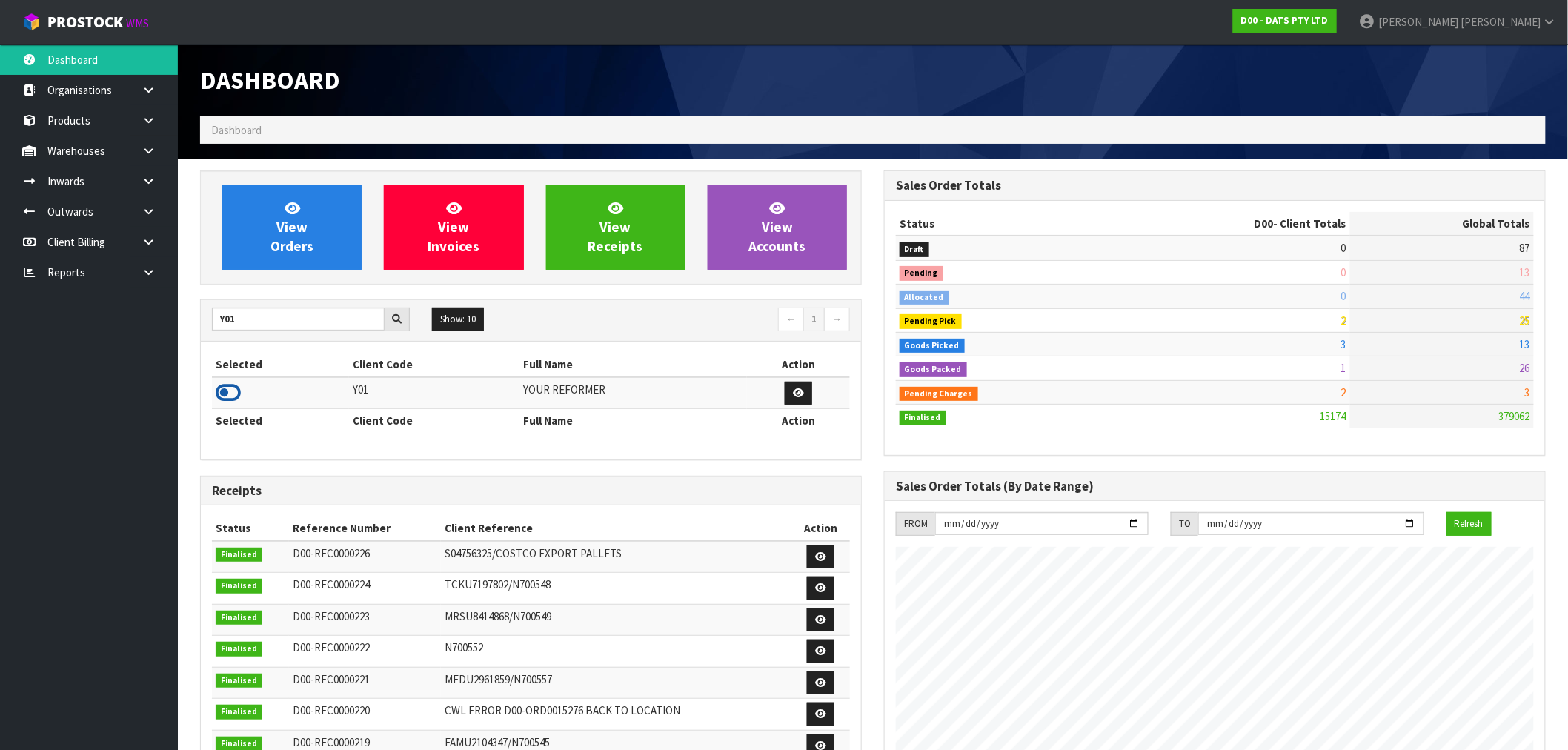
click at [232, 396] on icon at bounding box center [228, 392] width 25 height 22
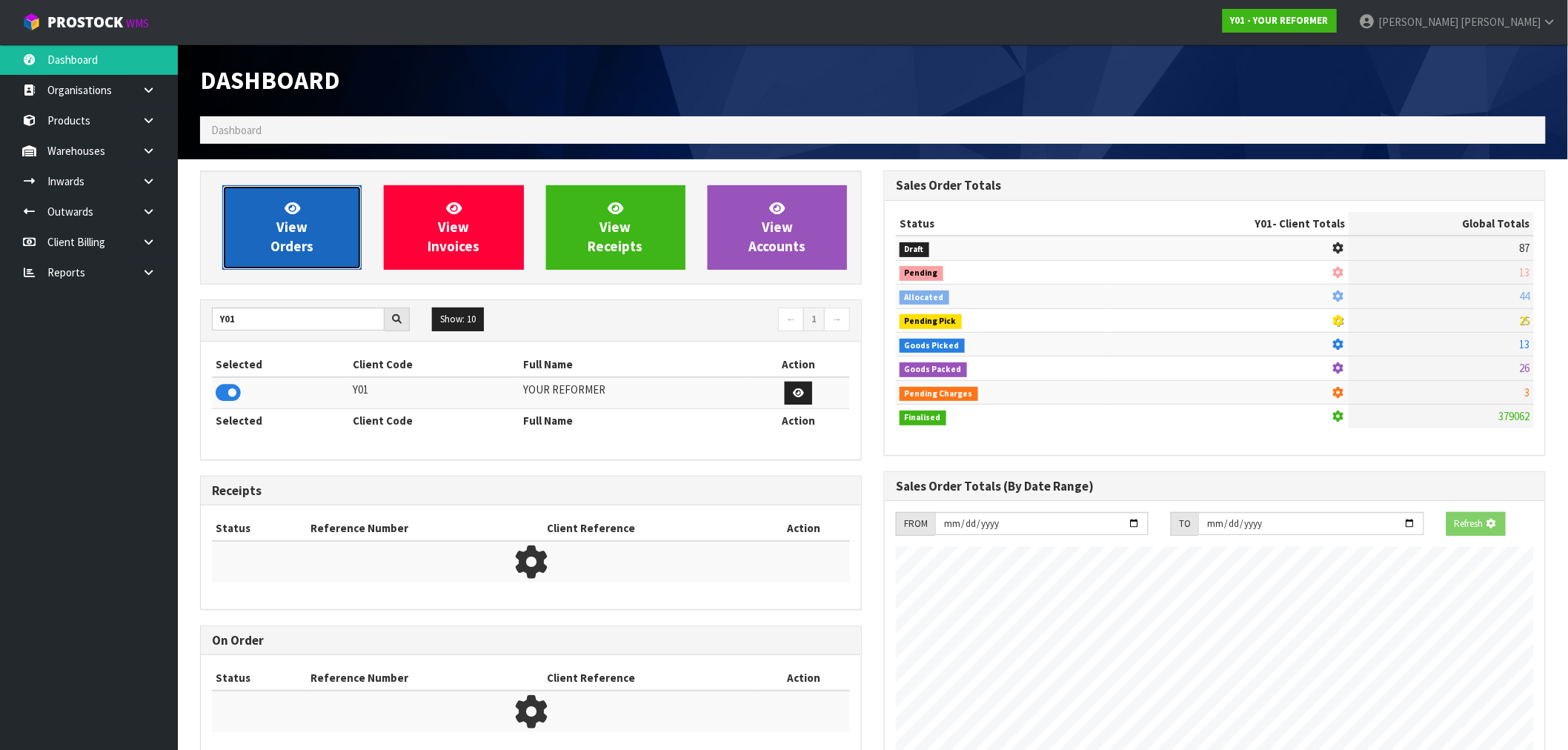
scroll to position [925, 684]
click at [299, 251] on span "View Orders" at bounding box center [292, 227] width 43 height 56
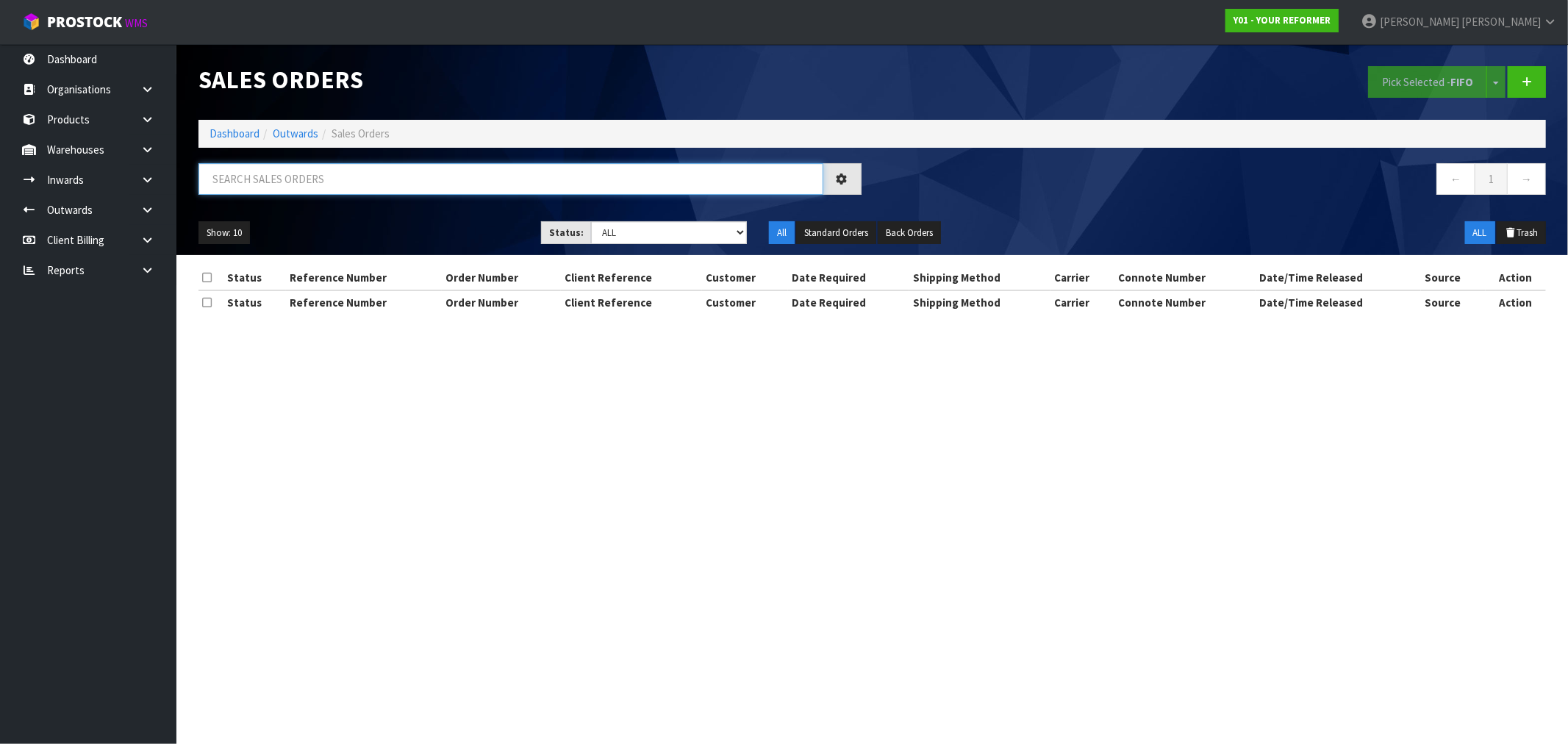
click at [318, 186] on input "text" at bounding box center [511, 178] width 625 height 32
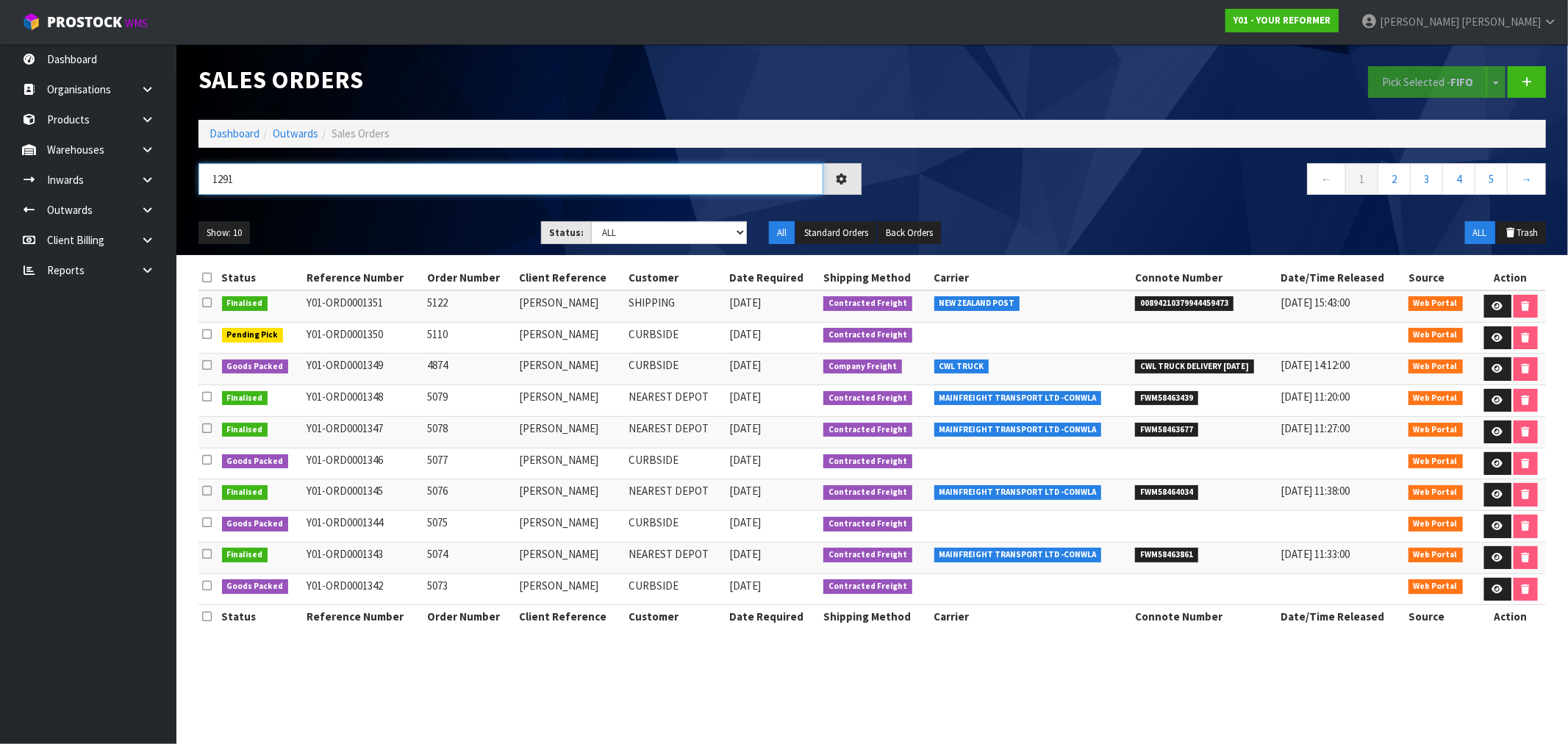
type input "1291"
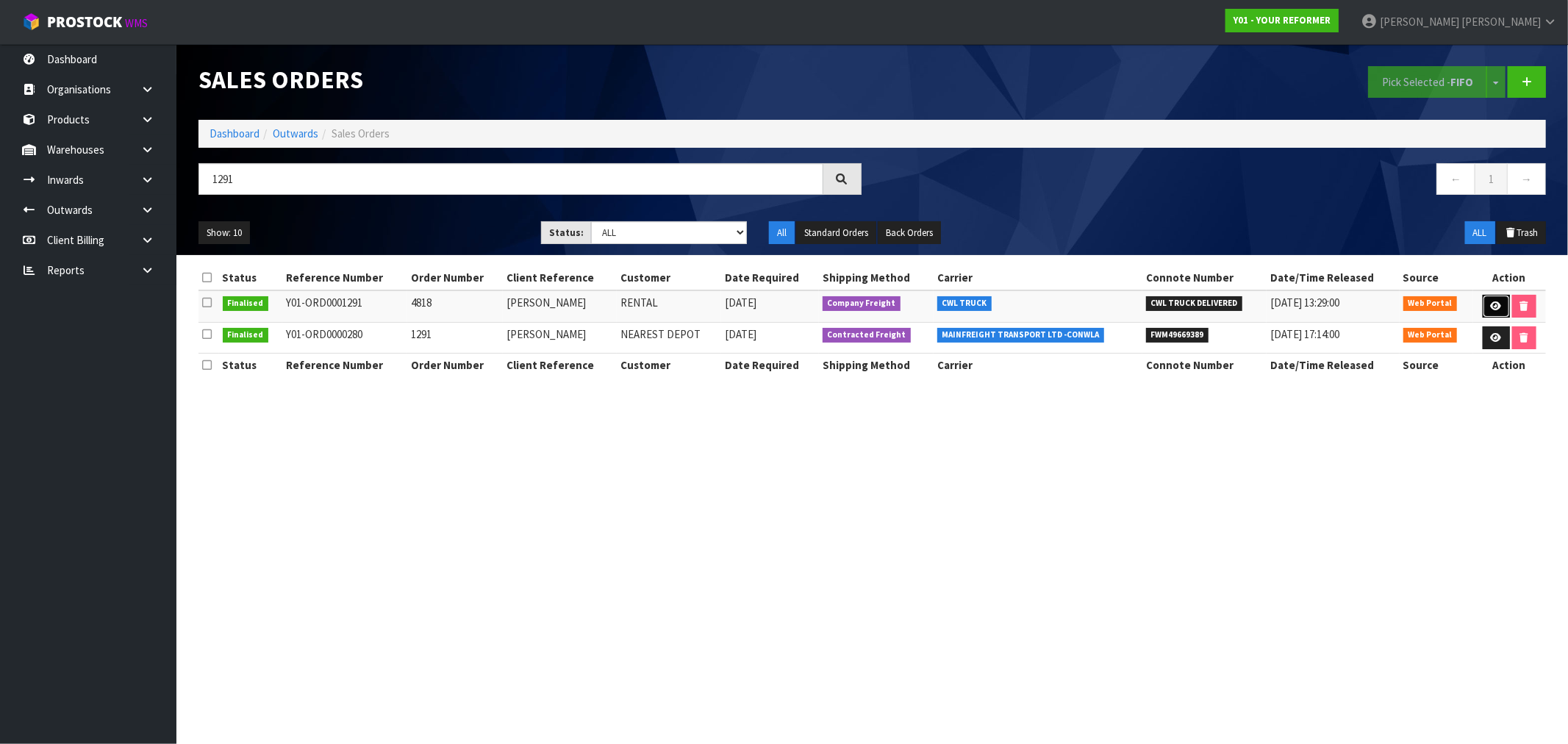
click at [1497, 310] on icon at bounding box center [1497, 306] width 11 height 10
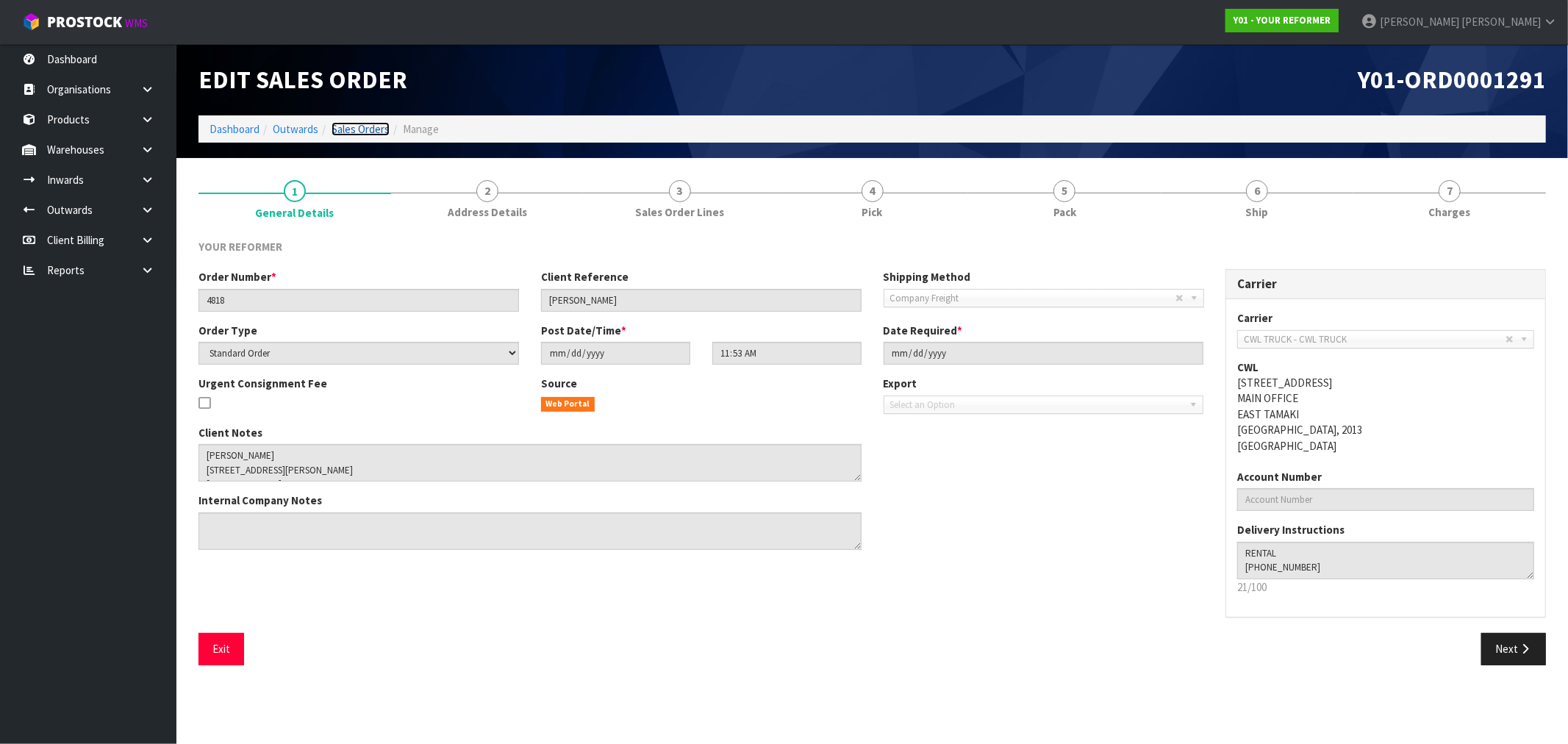
click at [377, 127] on link "Sales Orders" at bounding box center [361, 129] width 58 height 14
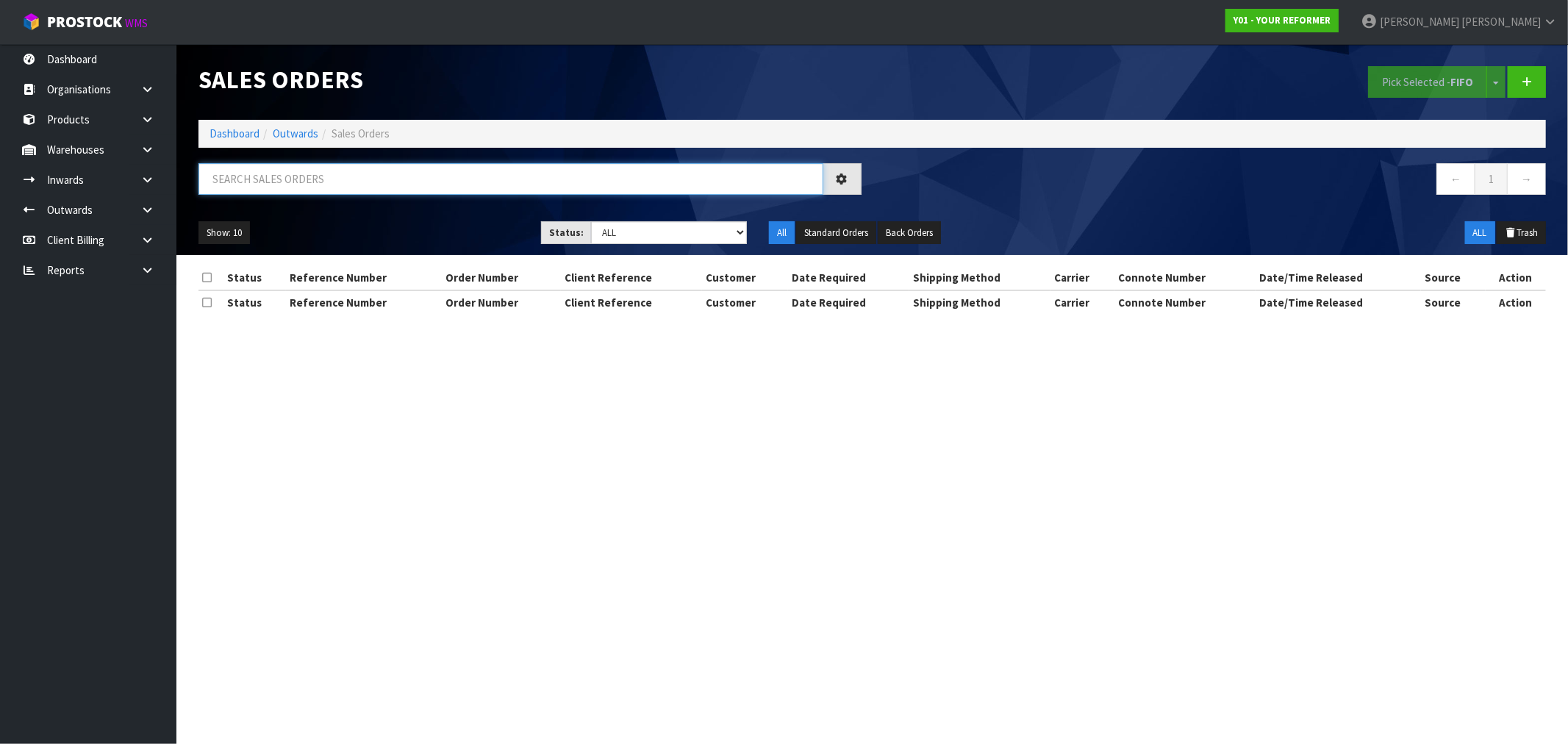
click at [464, 177] on input "text" at bounding box center [511, 178] width 625 height 32
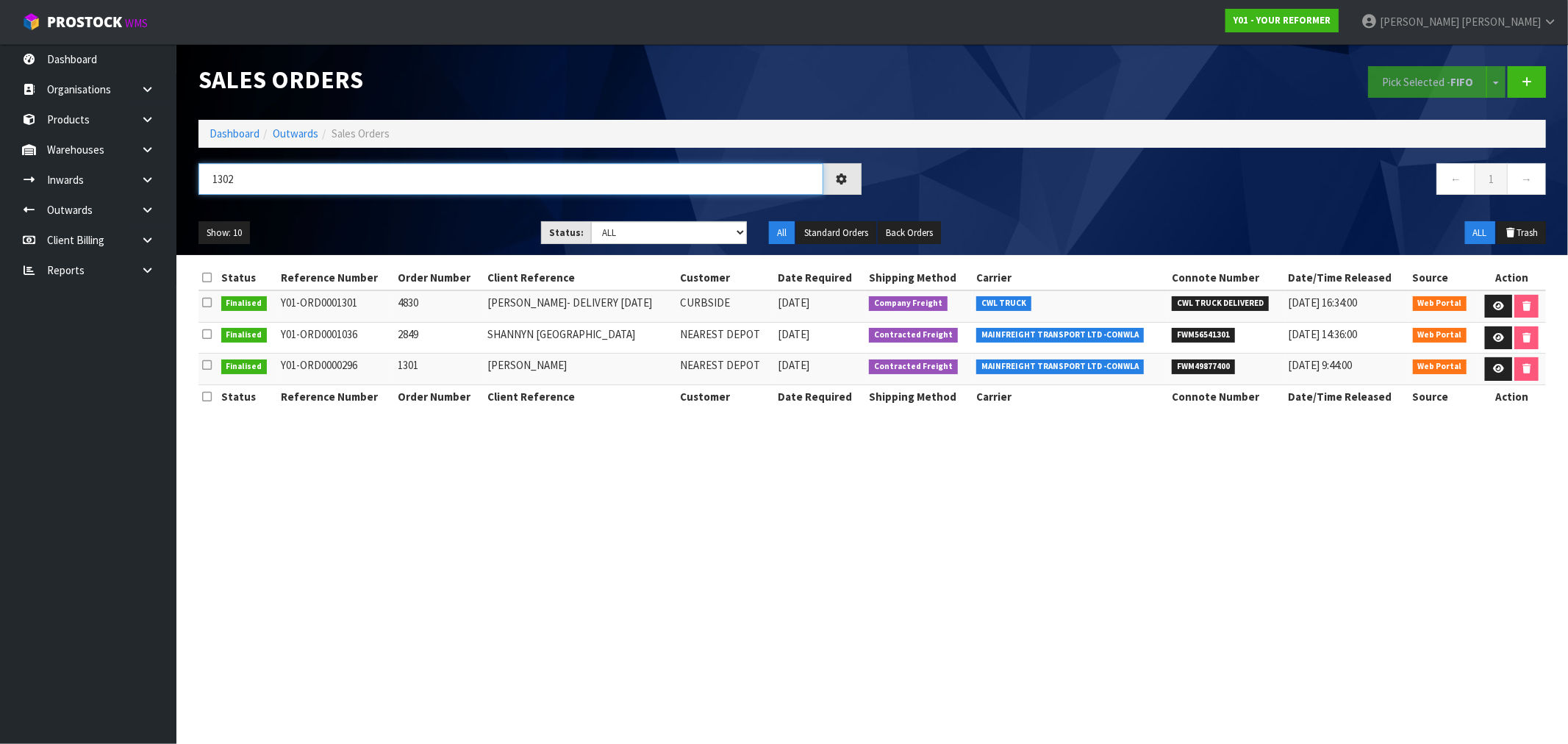
type input "1302"
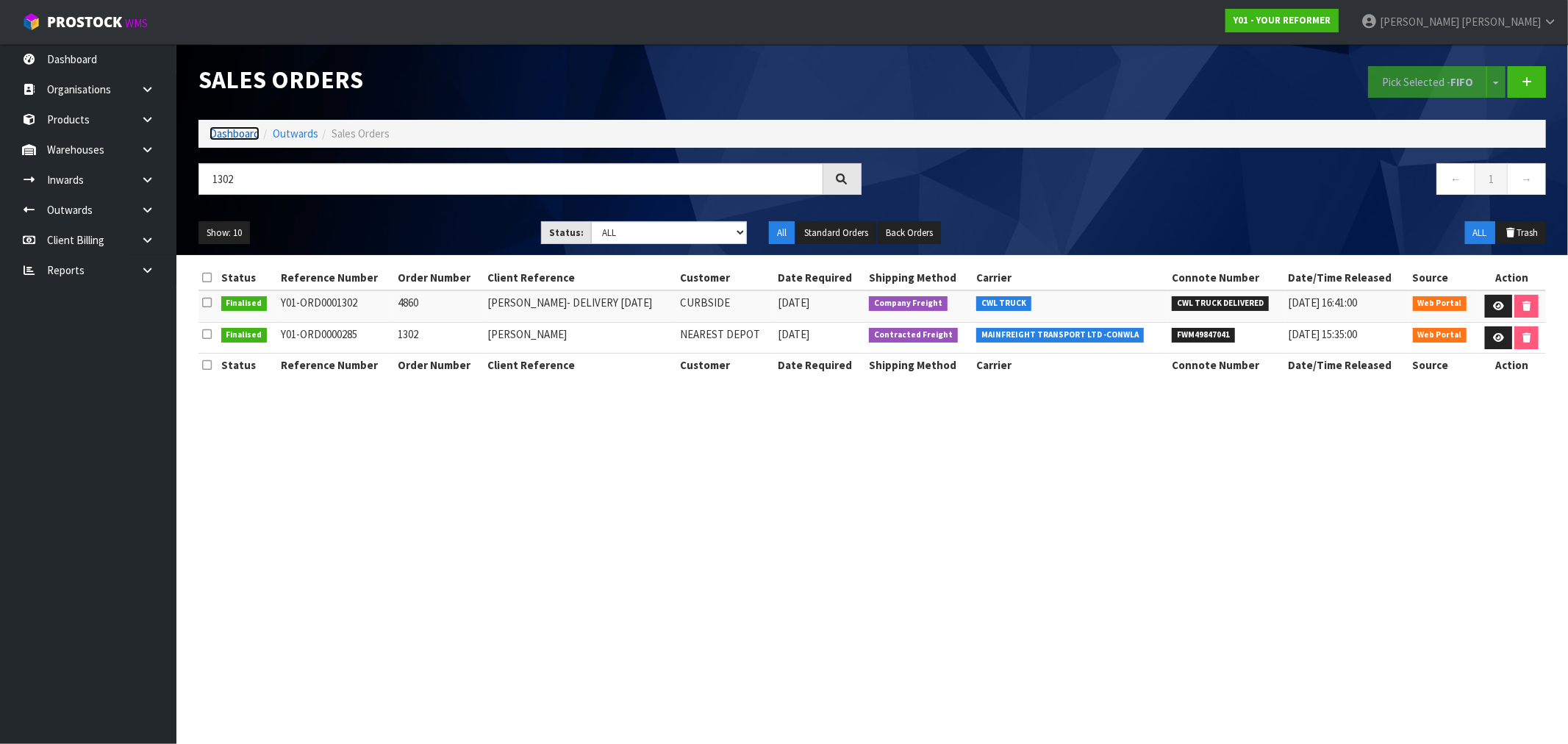
click at [218, 137] on link "Dashboard" at bounding box center [235, 133] width 50 height 14
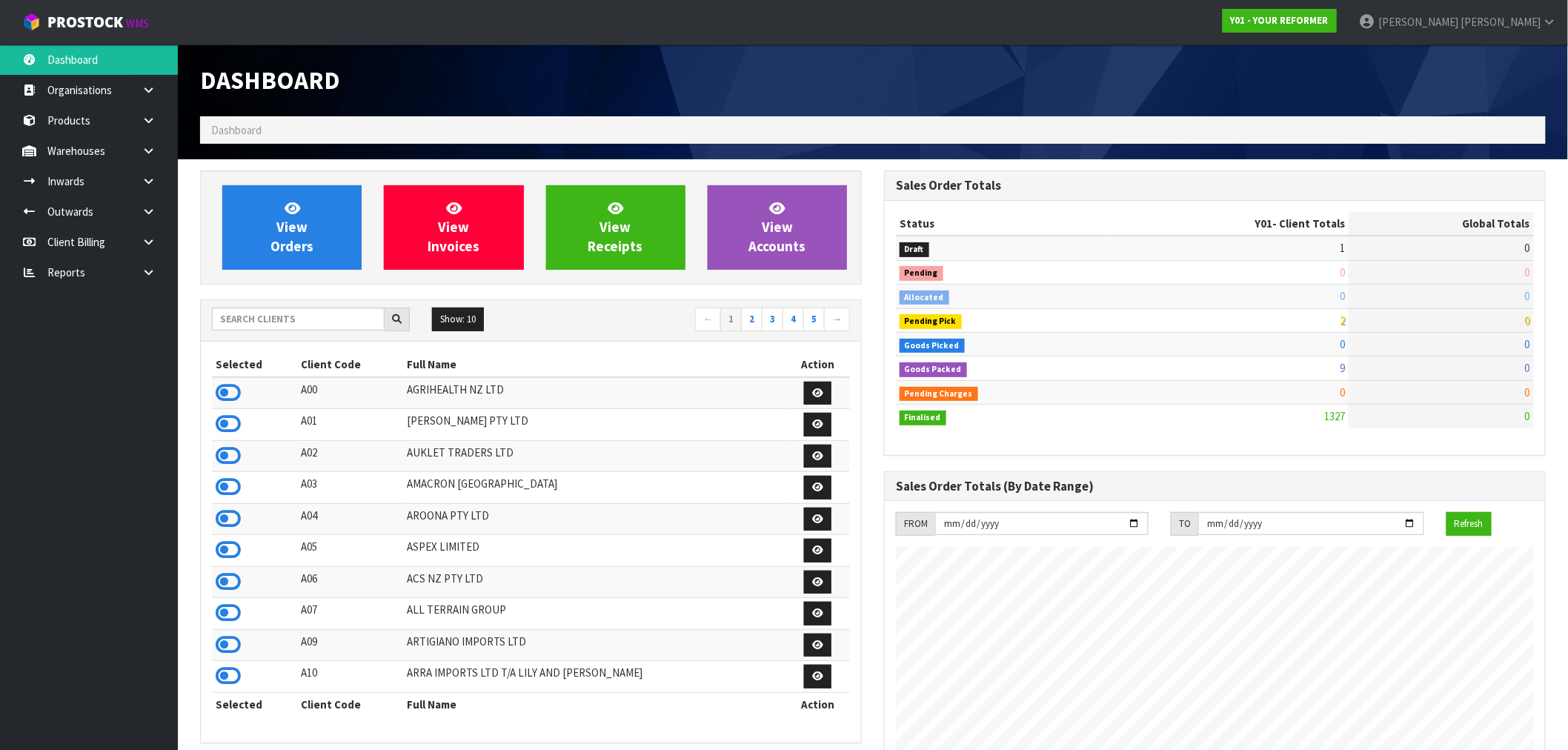
scroll to position [925, 684]
click at [262, 326] on input "text" at bounding box center [298, 319] width 172 height 23
type input "D04"
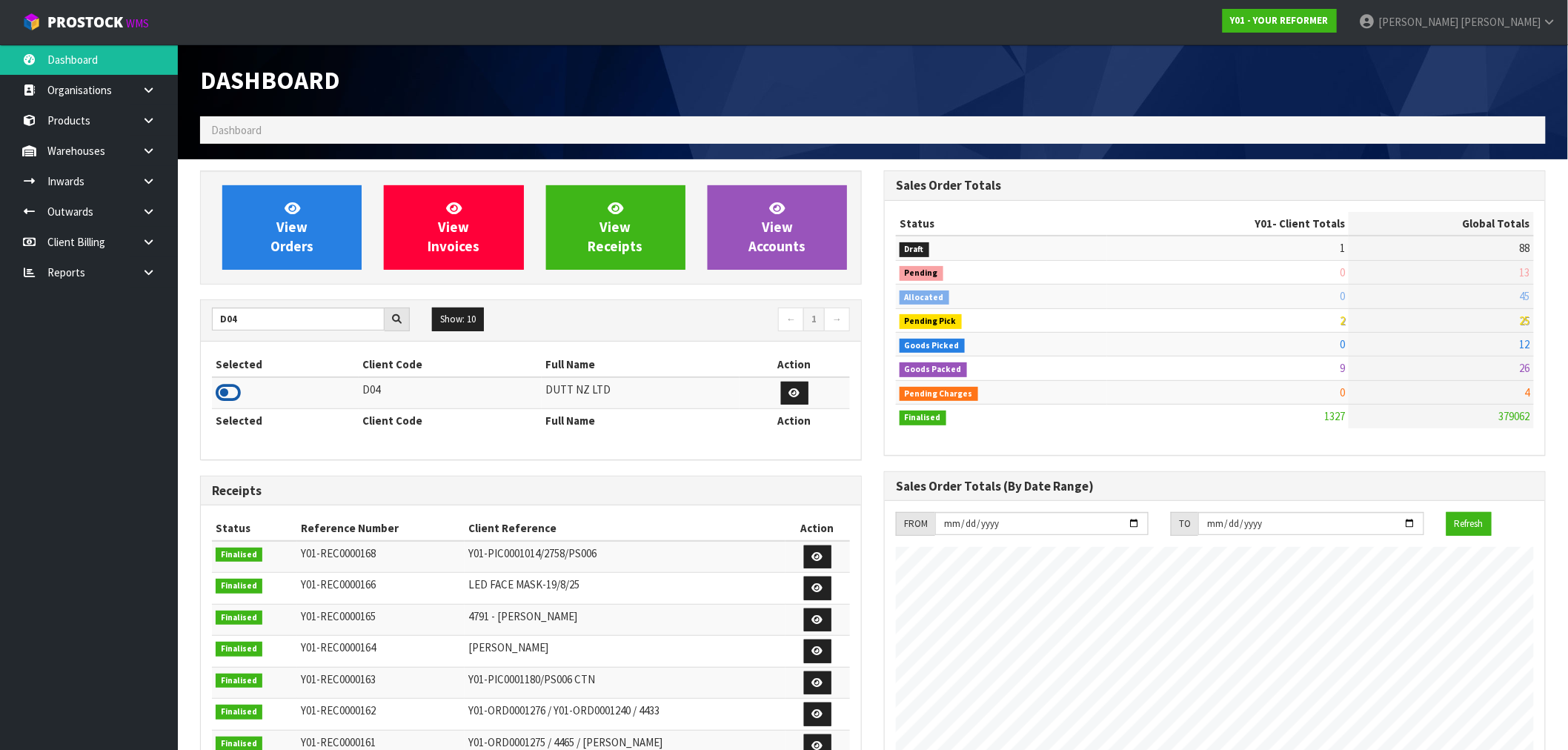
click at [227, 390] on icon at bounding box center [228, 392] width 25 height 22
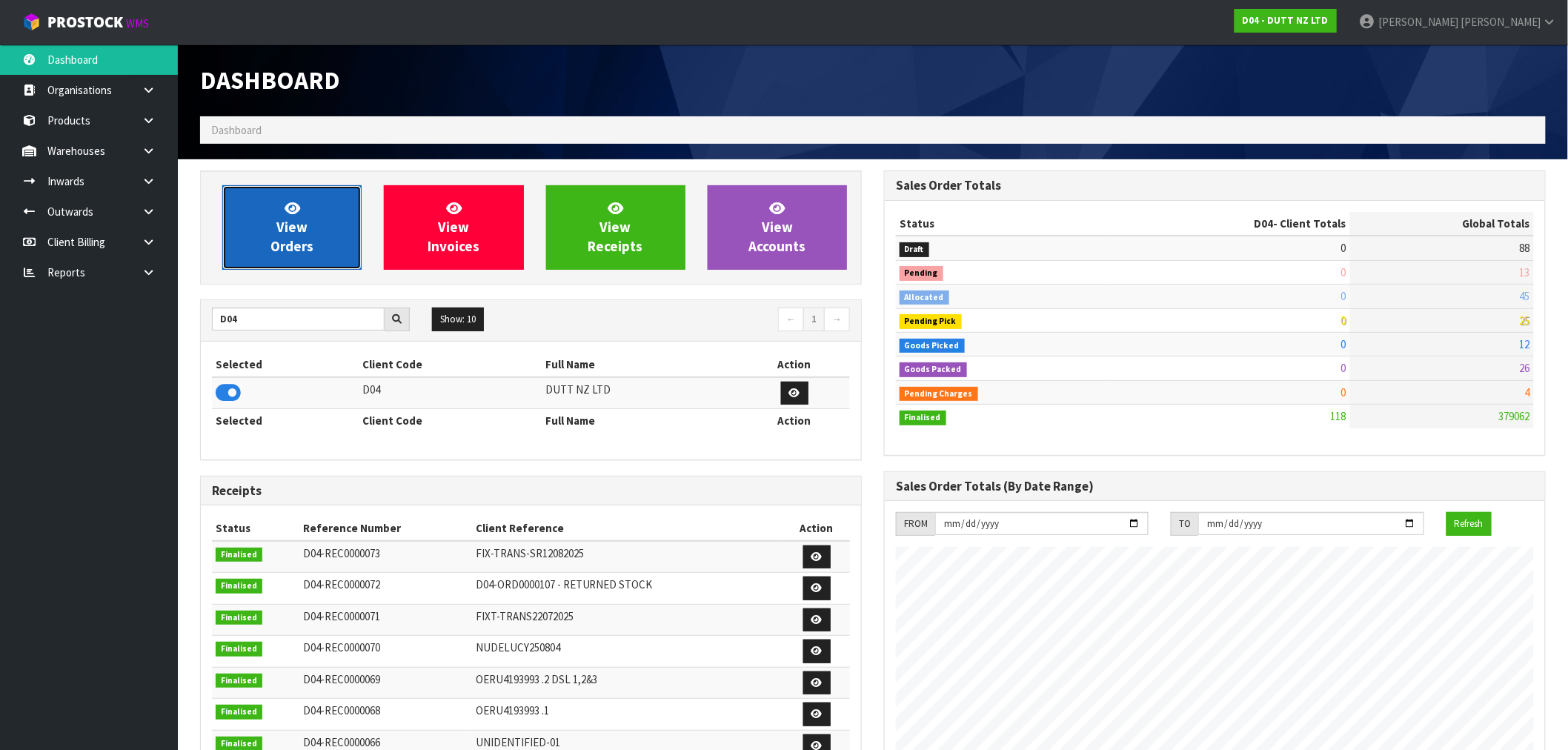
click at [287, 239] on span "View Orders" at bounding box center [292, 227] width 43 height 56
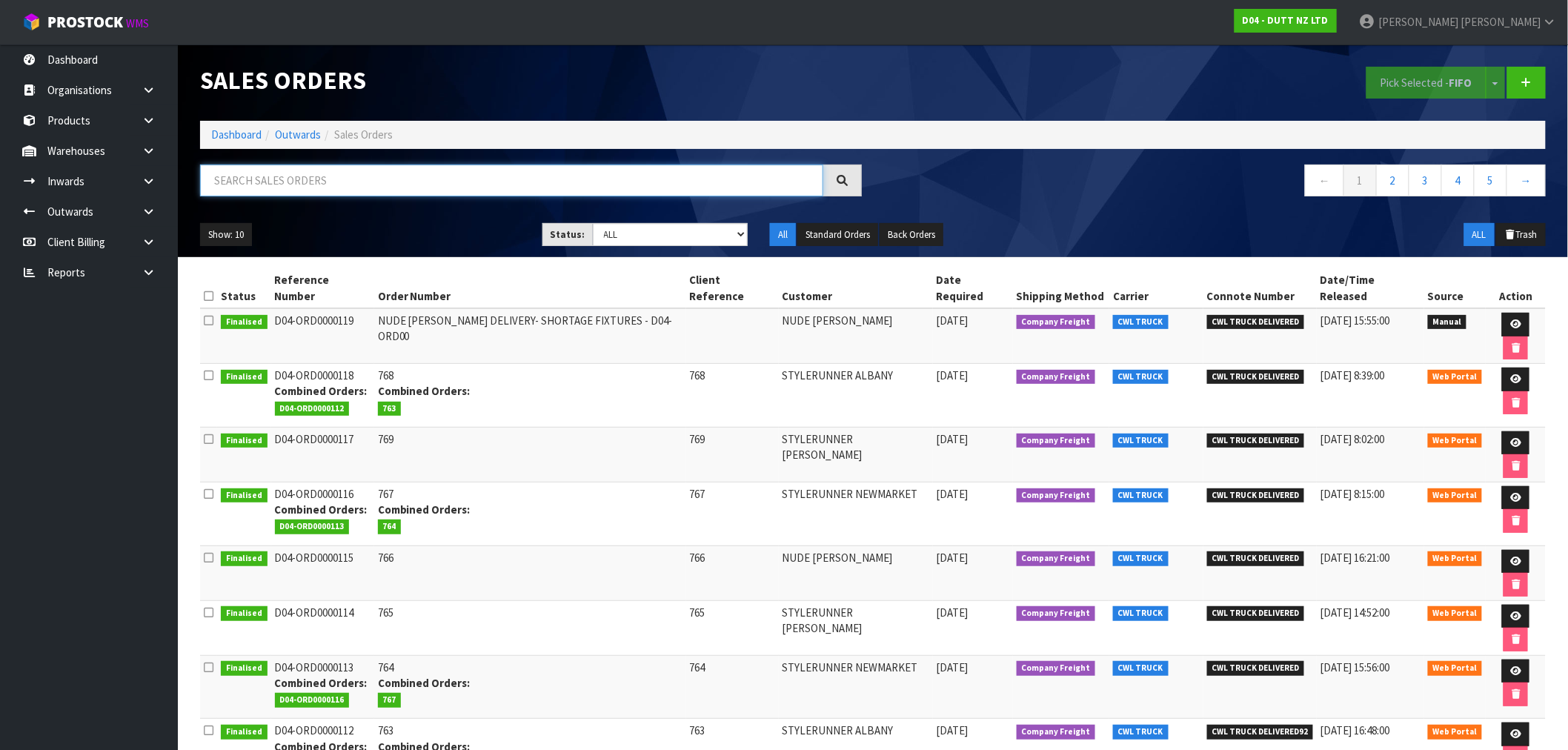
click at [314, 182] on input "text" at bounding box center [511, 180] width 623 height 32
type input "109"
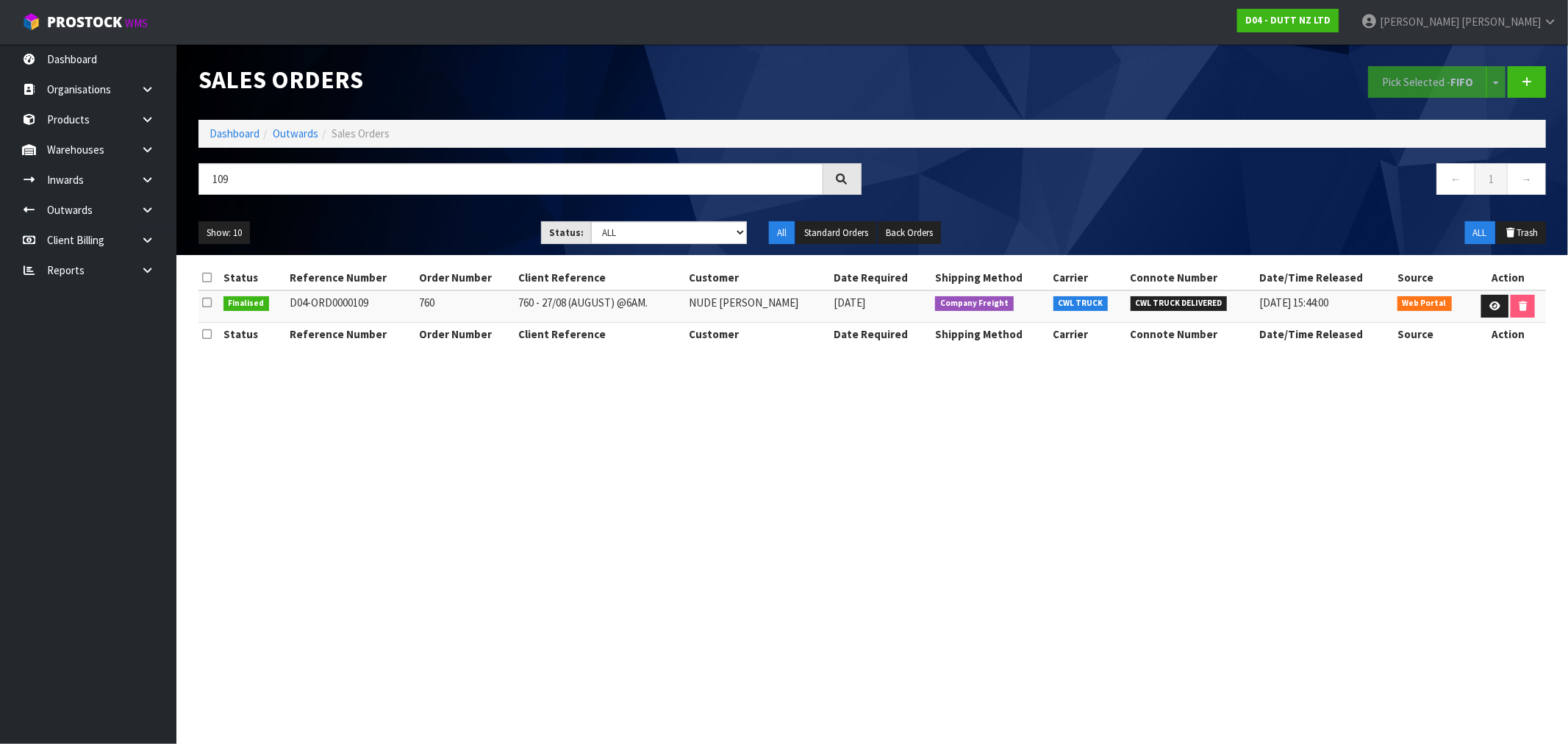
click at [204, 135] on ol "Dashboard Outwards Sales Orders" at bounding box center [872, 134] width 1348 height 28
click at [220, 127] on link "Dashboard" at bounding box center [235, 133] width 50 height 14
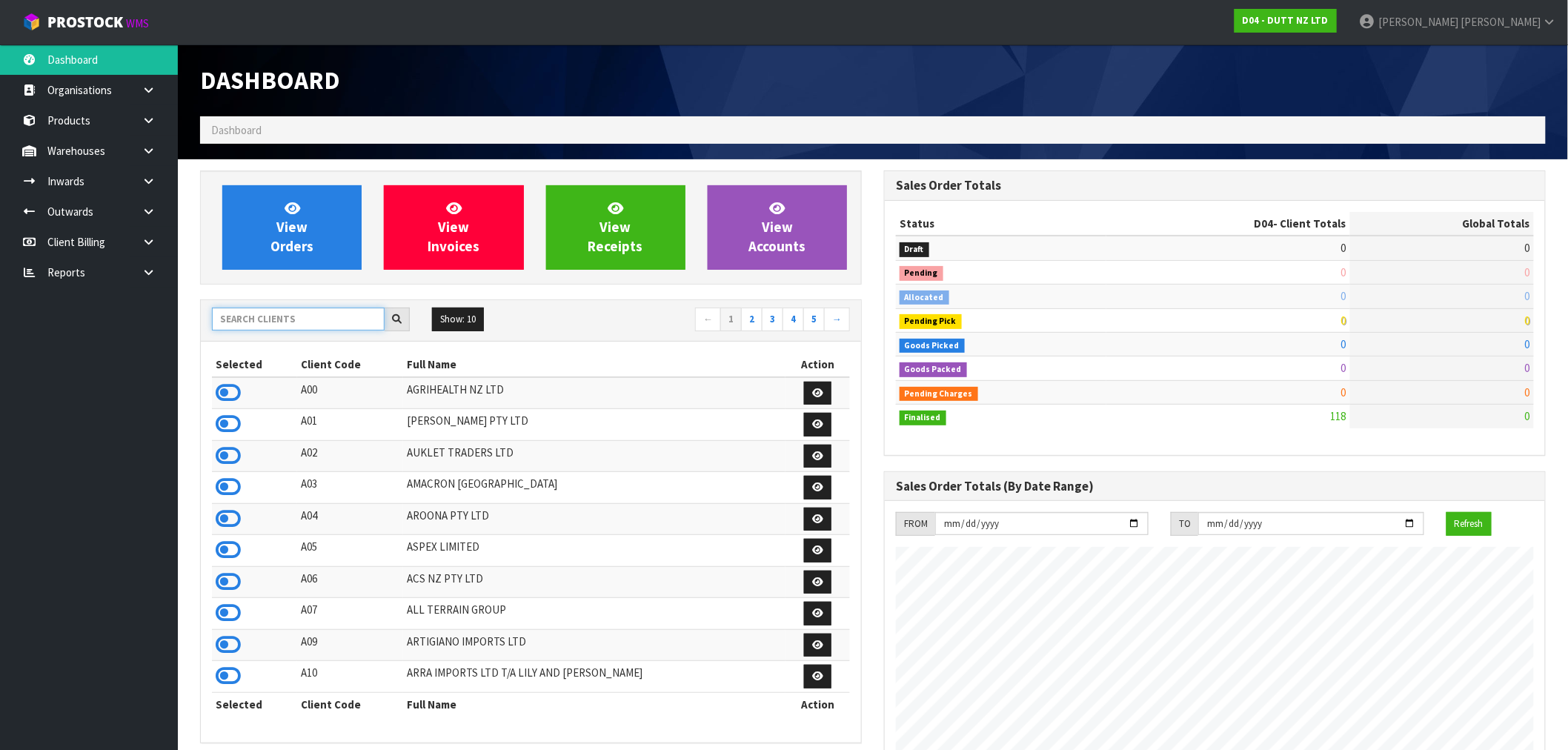
click at [297, 308] on input "text" at bounding box center [298, 319] width 172 height 23
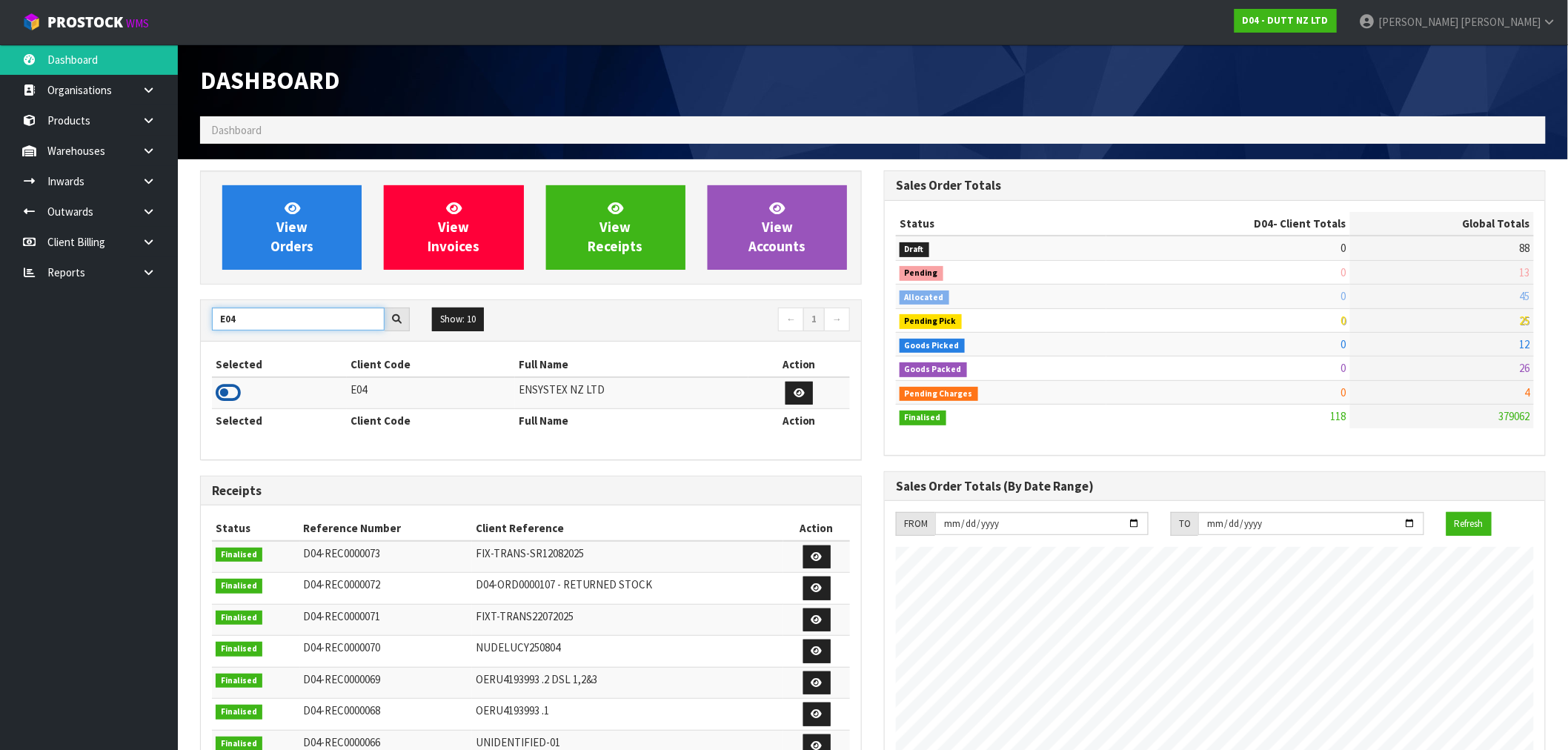
type input "E04"
click at [235, 400] on icon at bounding box center [228, 392] width 25 height 22
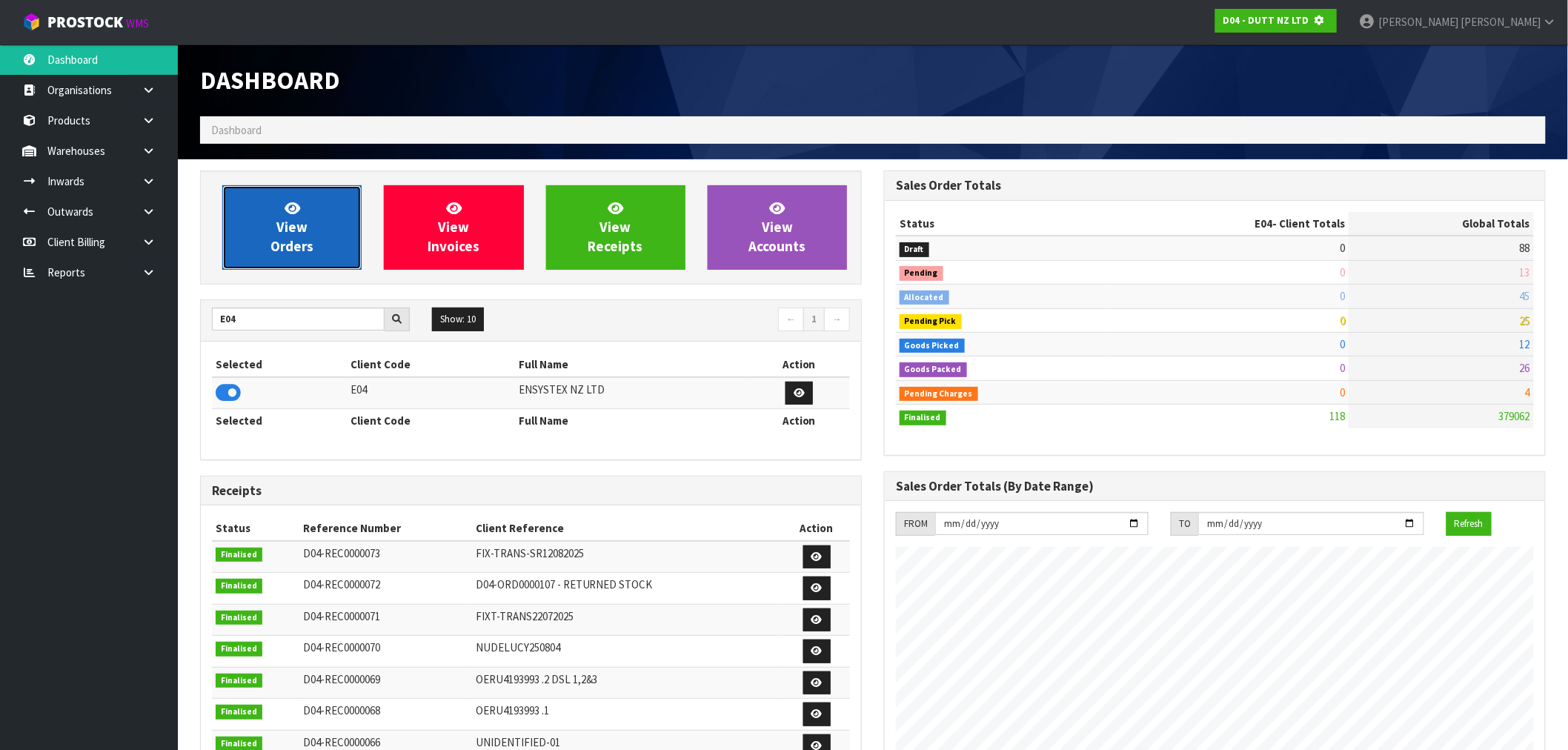
scroll to position [925, 684]
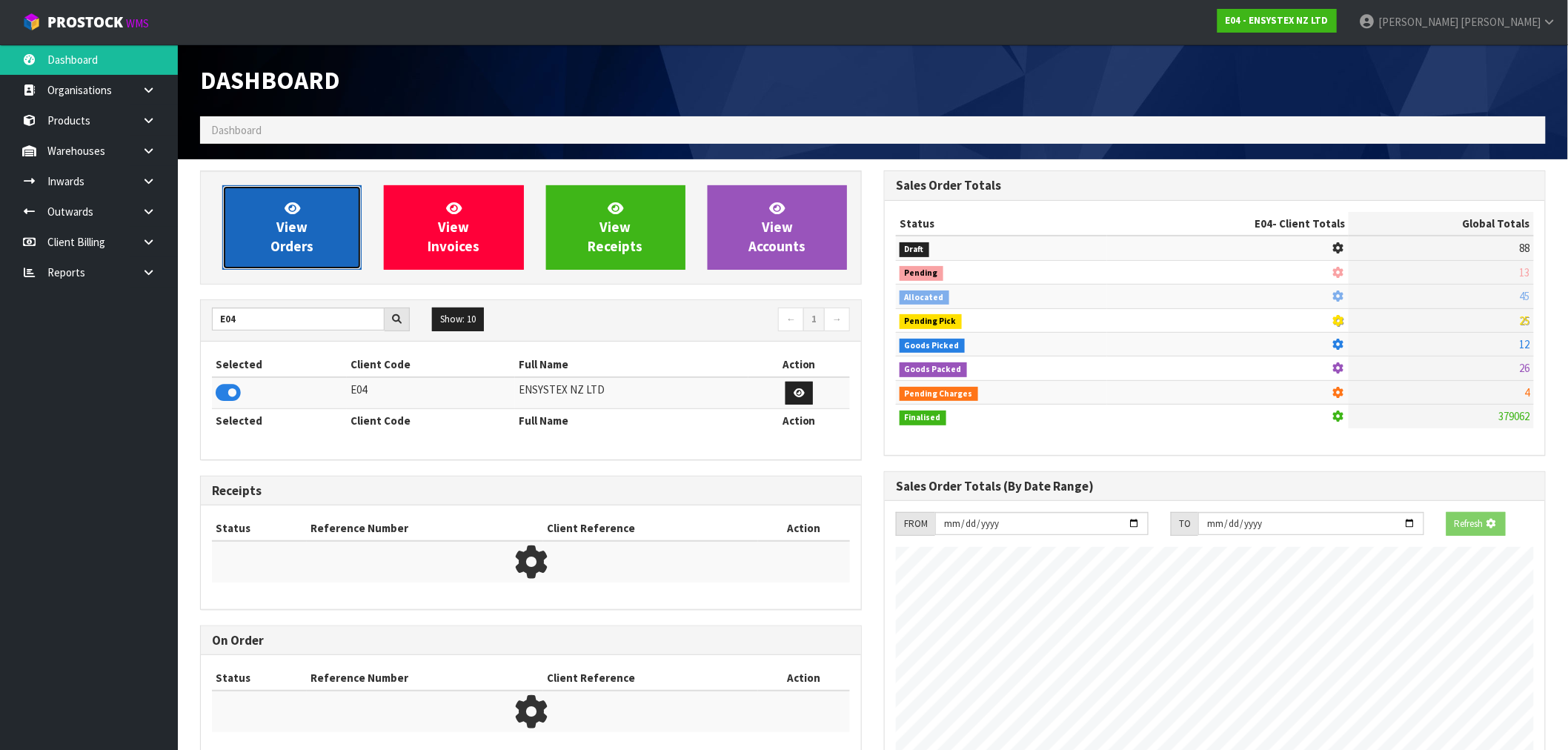
click at [351, 219] on link "View Orders" at bounding box center [292, 227] width 140 height 84
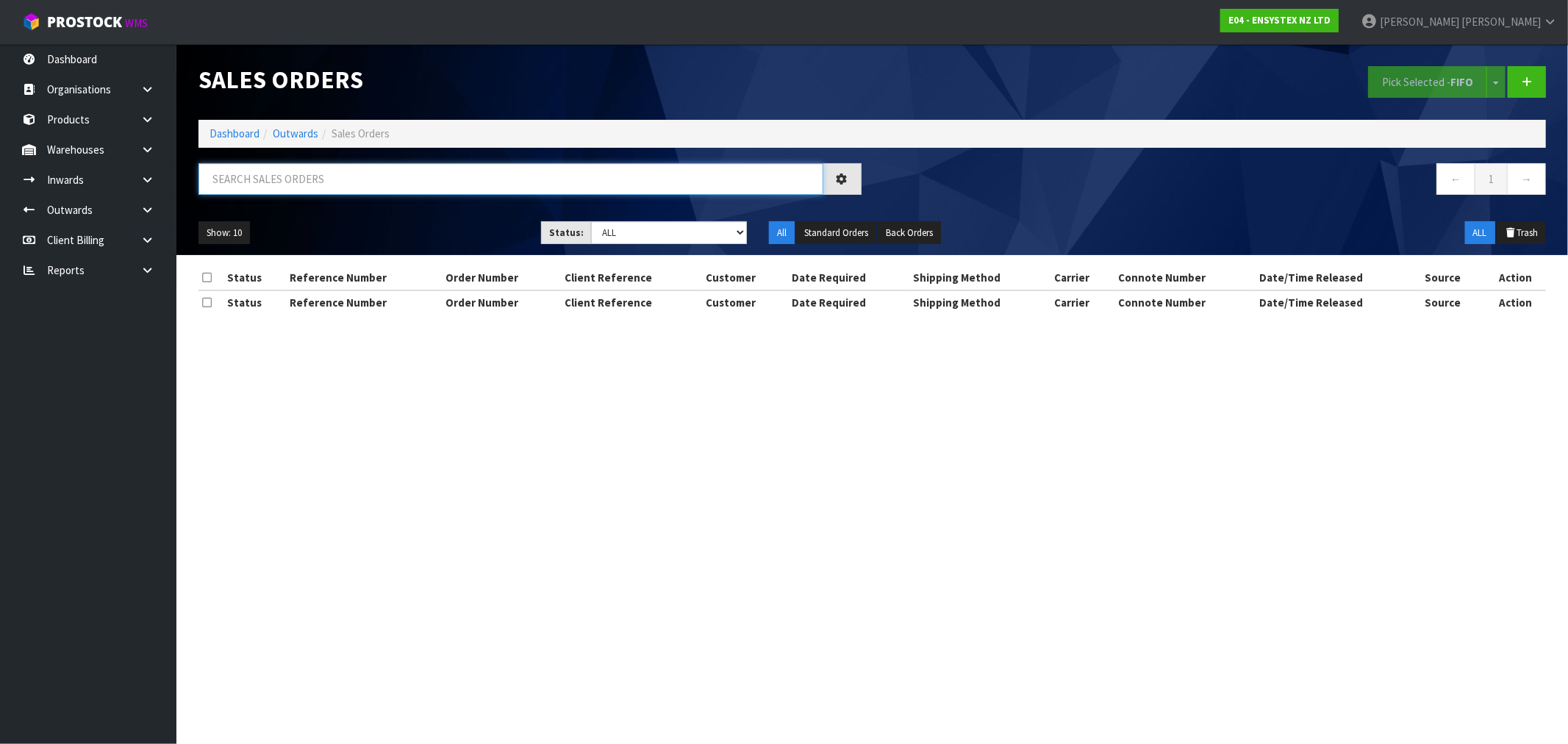
click at [355, 178] on input "text" at bounding box center [511, 178] width 625 height 32
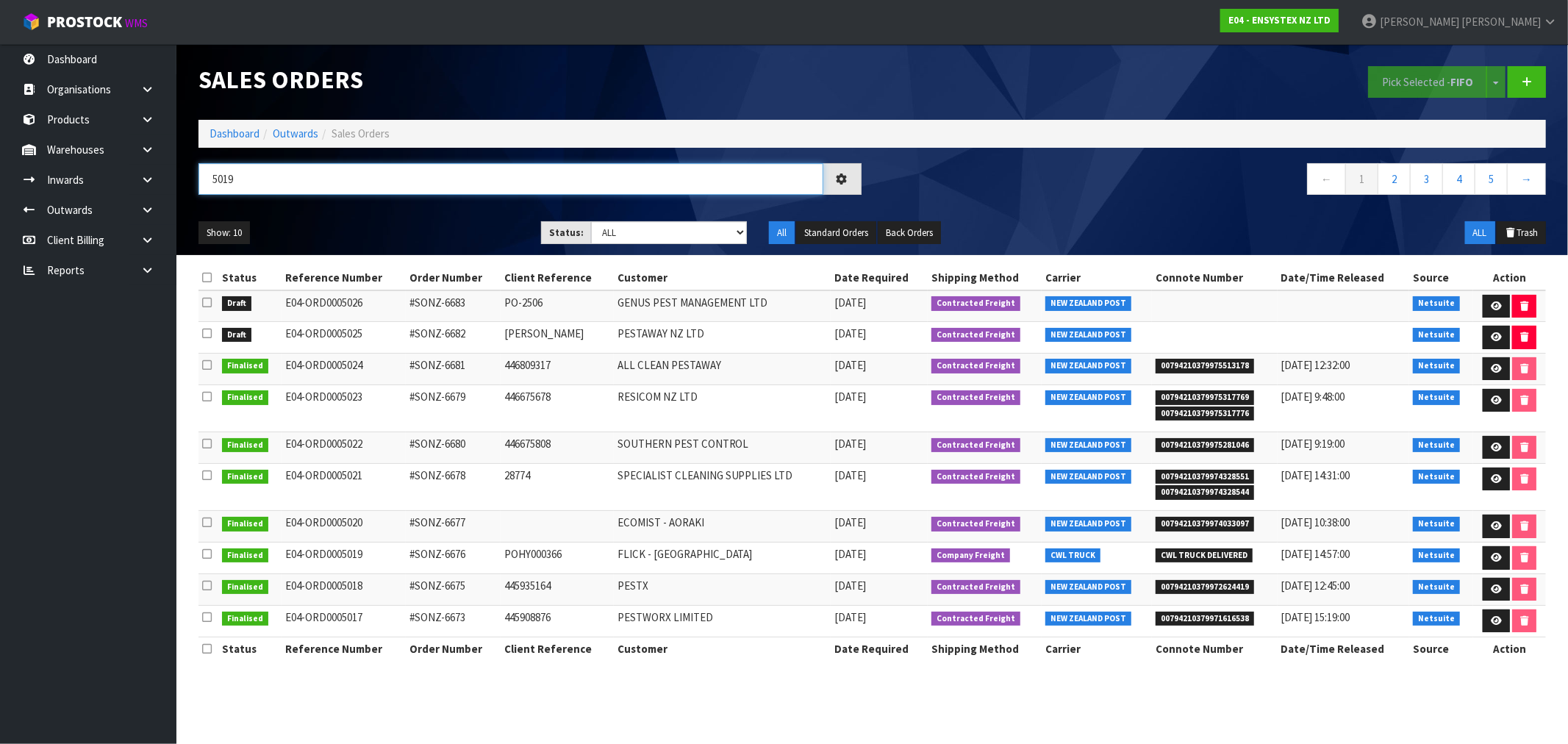
type input "5019"
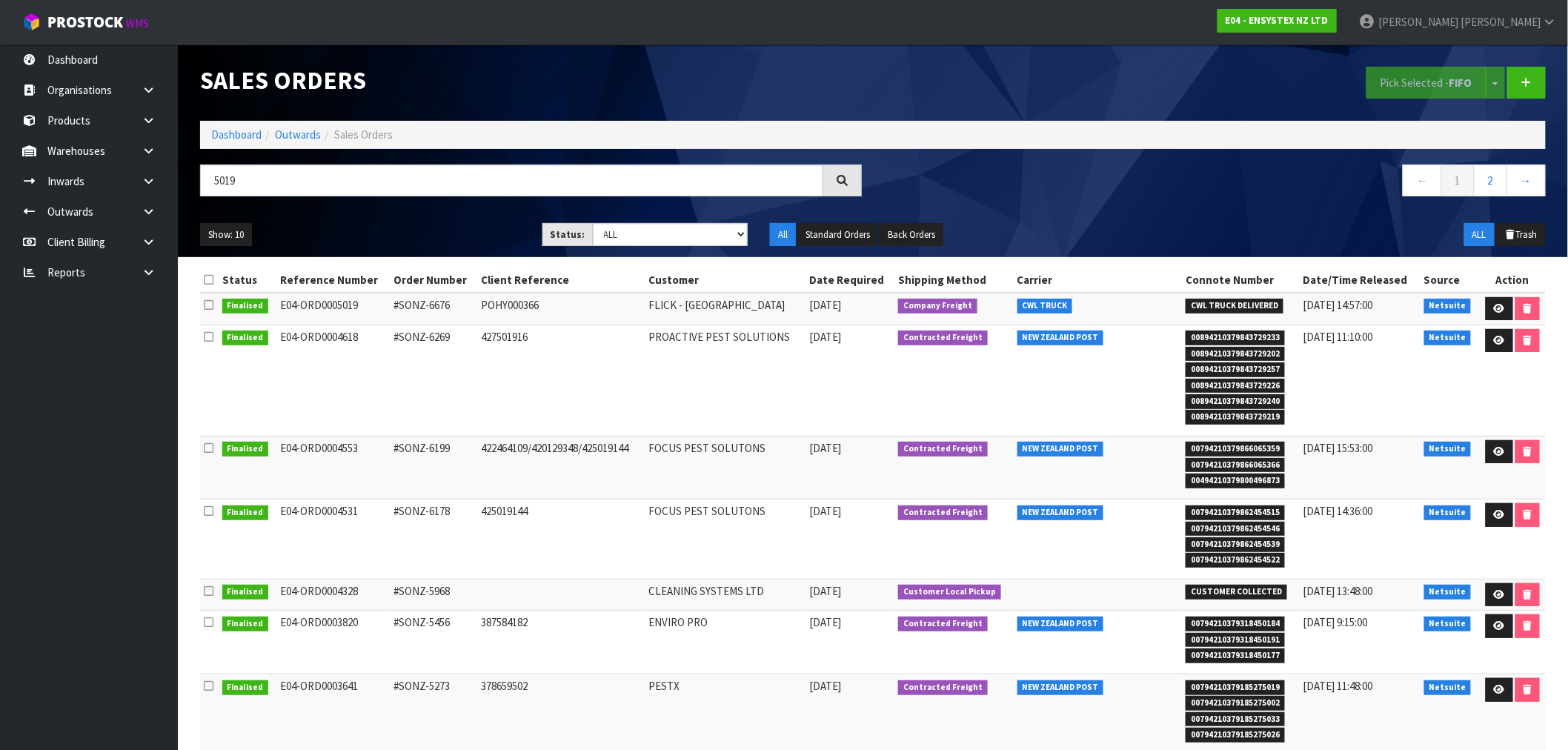
click at [241, 123] on ol "Dashboard Outwards Sales Orders" at bounding box center [873, 135] width 1346 height 28
click at [251, 141] on link "Dashboard" at bounding box center [237, 134] width 51 height 14
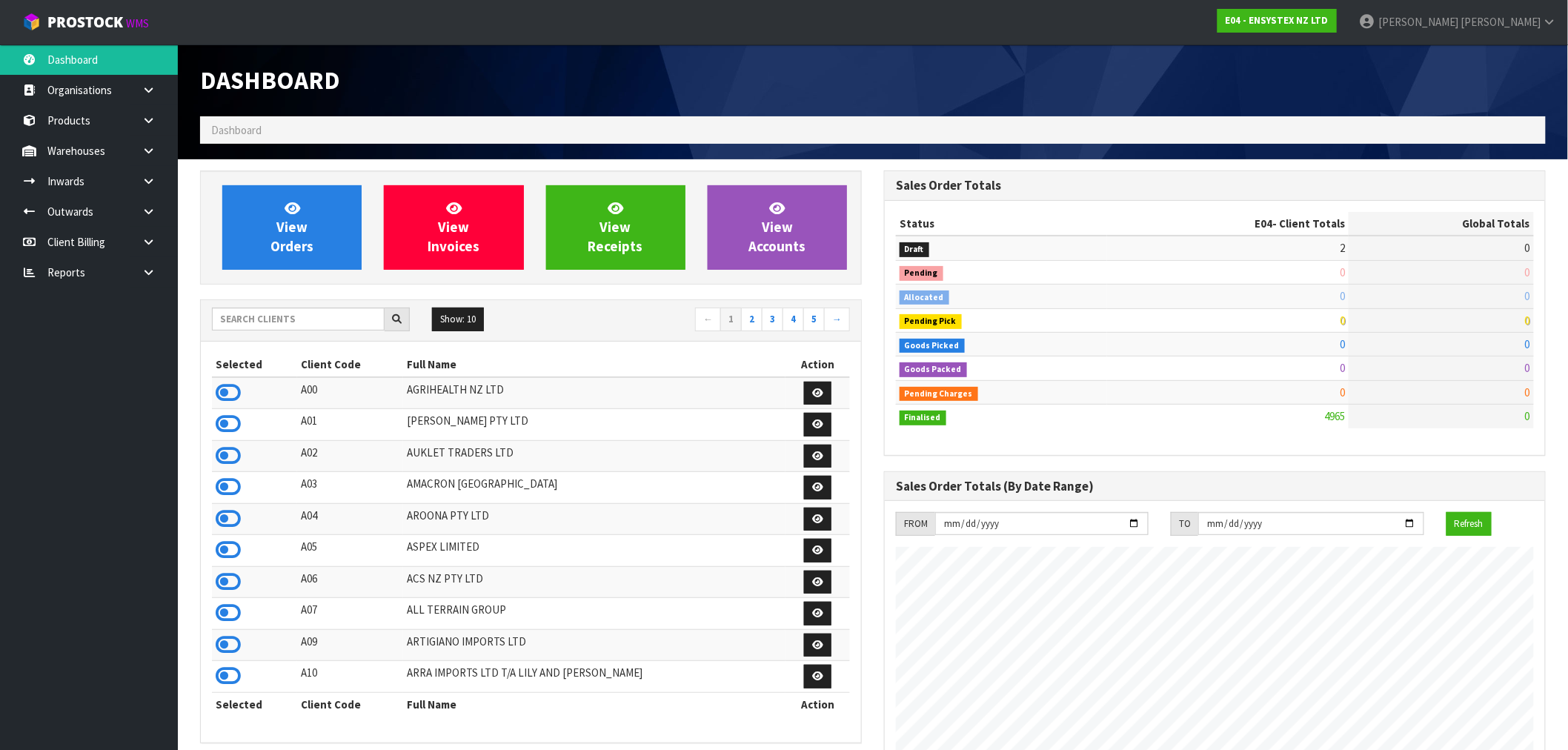
scroll to position [1123, 684]
click at [285, 322] on input "text" at bounding box center [298, 319] width 172 height 23
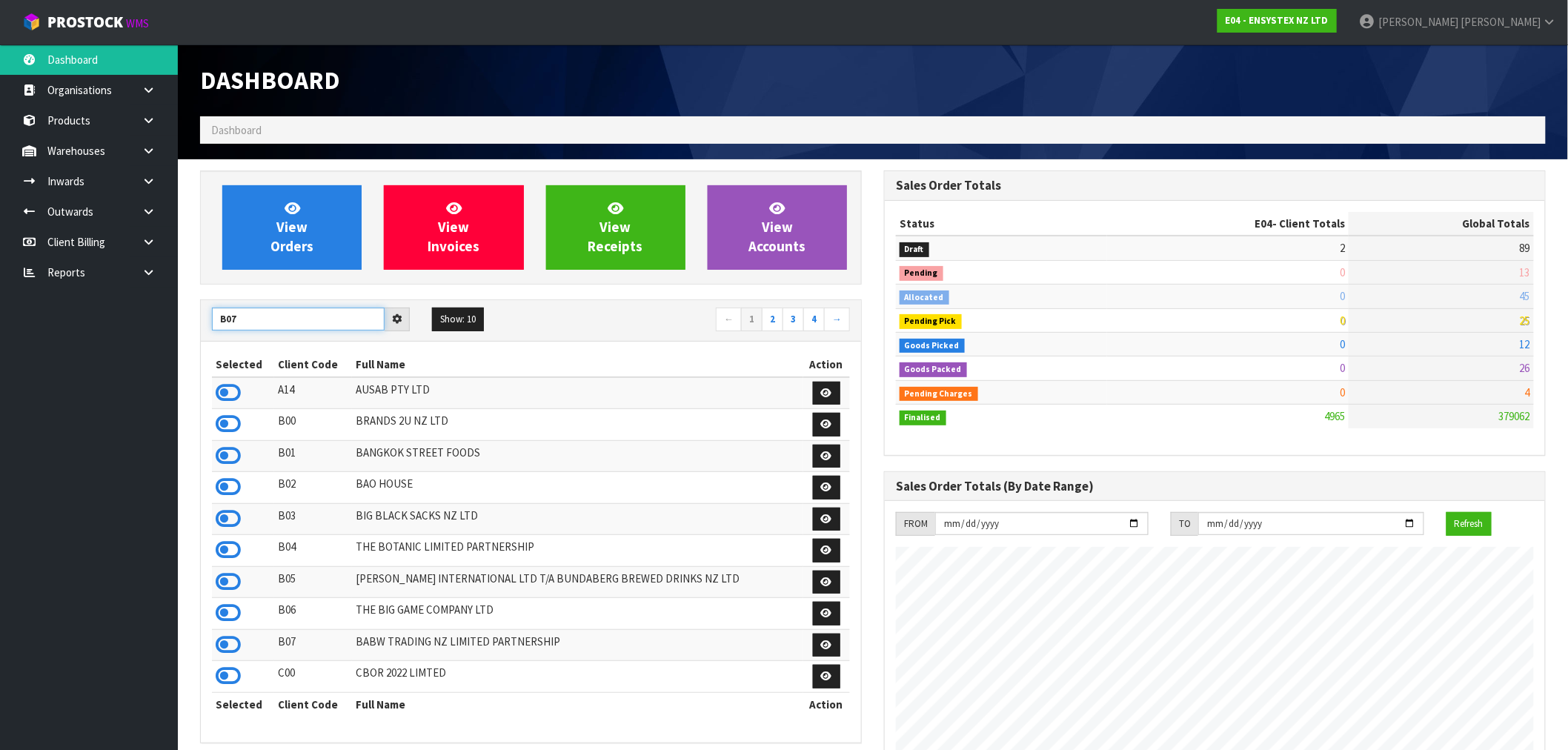
type input "B07"
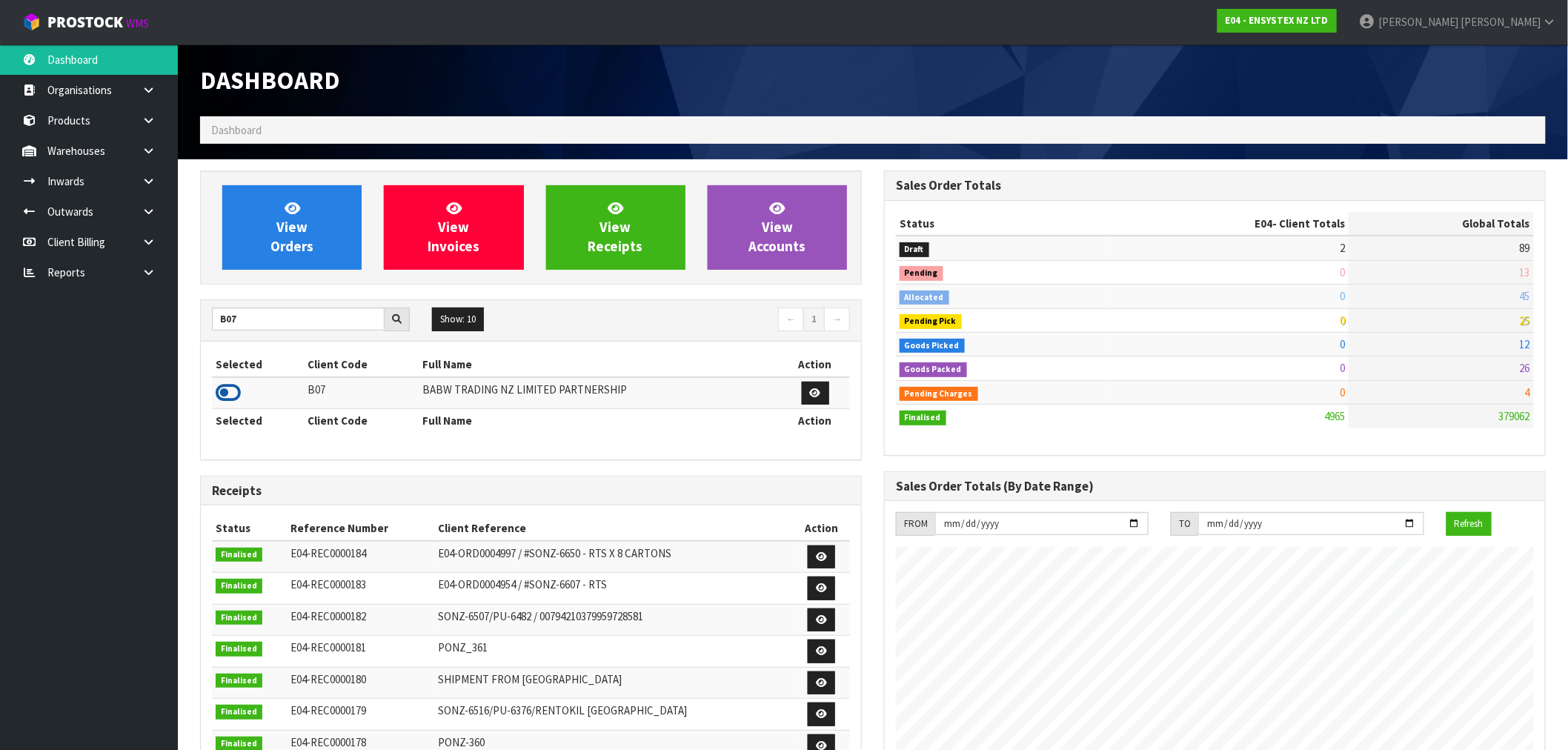
click at [224, 382] on icon at bounding box center [228, 392] width 25 height 22
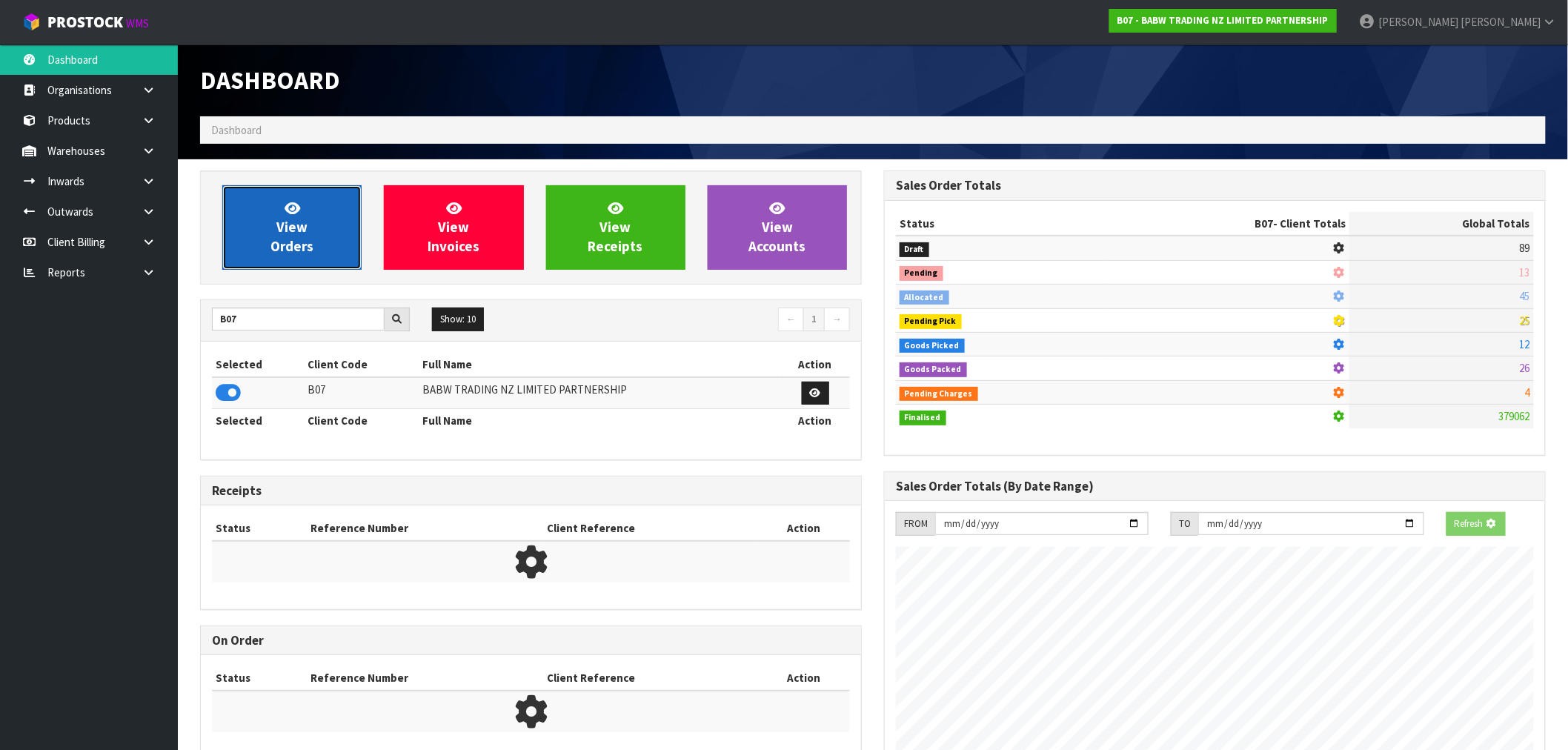
click at [333, 234] on link "View Orders" at bounding box center [292, 227] width 140 height 84
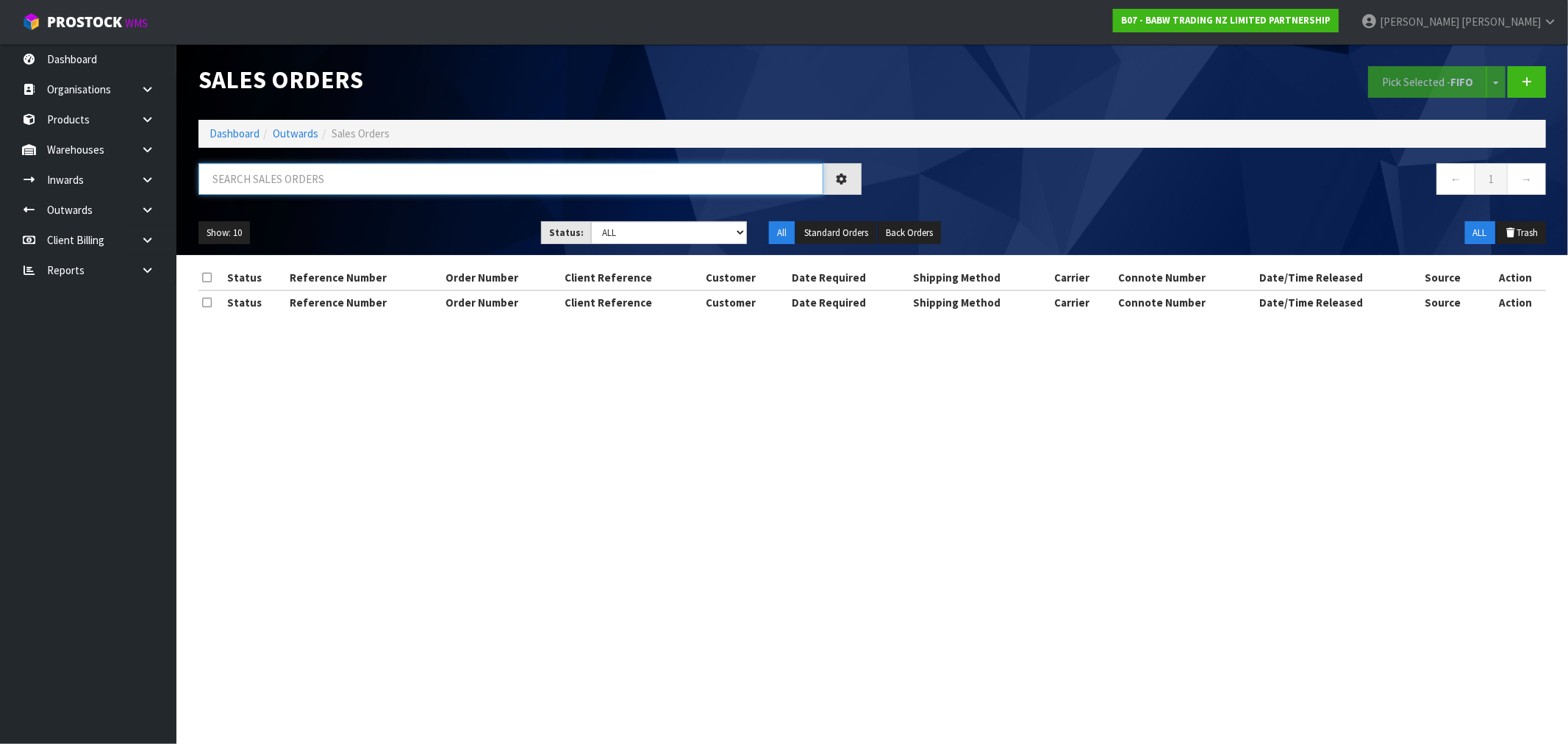
click at [326, 193] on input "text" at bounding box center [511, 178] width 625 height 32
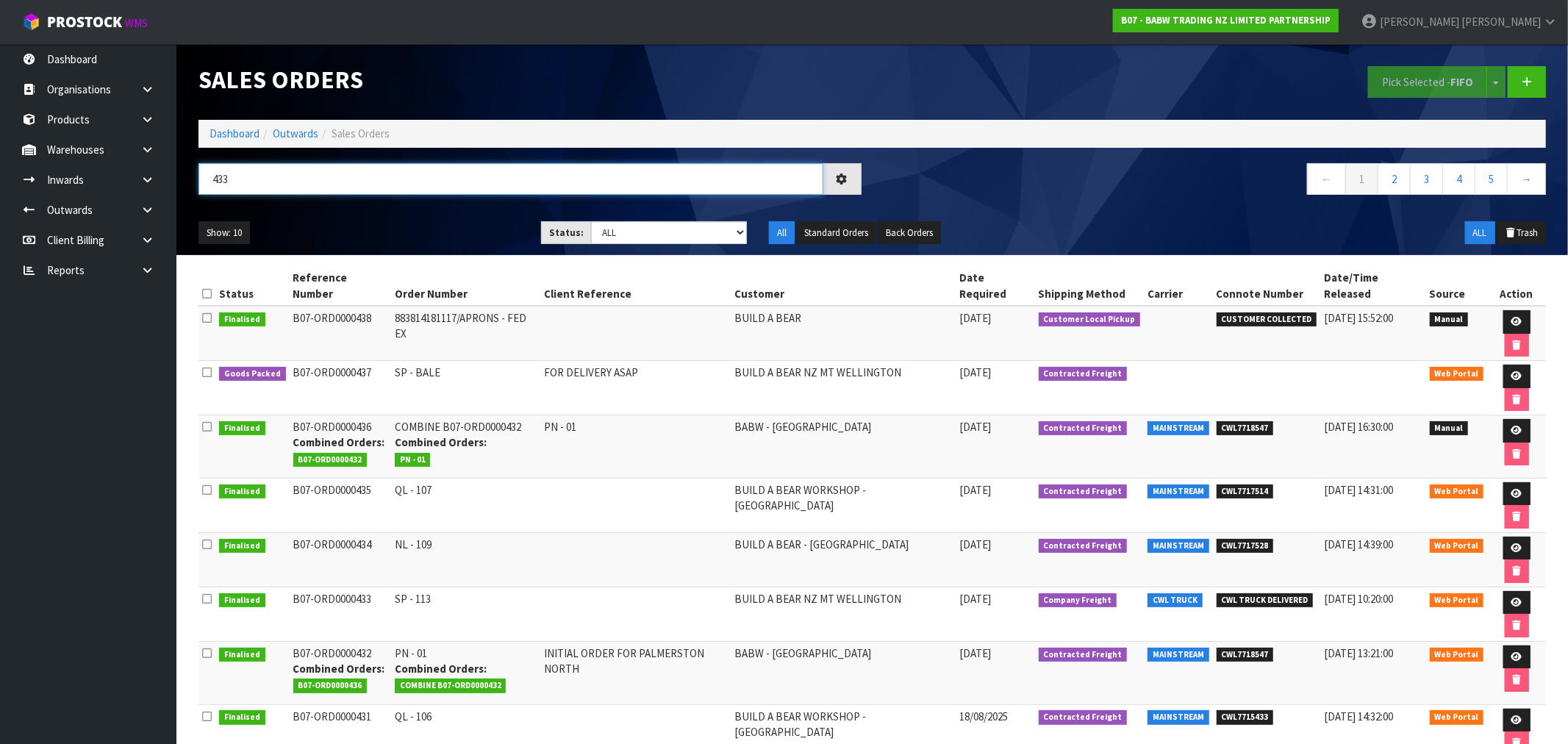
type input "433"
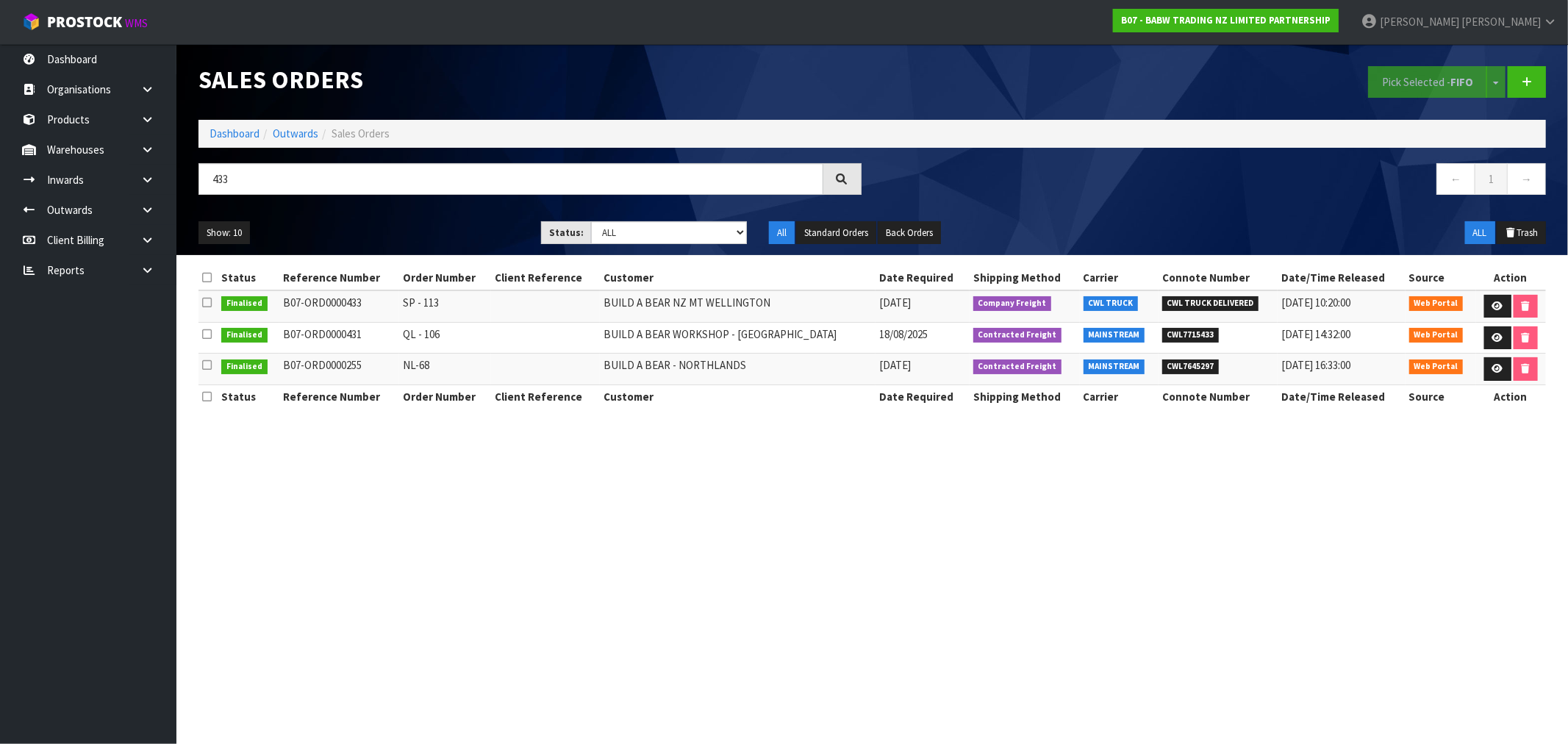
click at [247, 115] on div "Sales Orders" at bounding box center [530, 79] width 686 height 71
click at [249, 128] on link "Dashboard" at bounding box center [235, 133] width 50 height 14
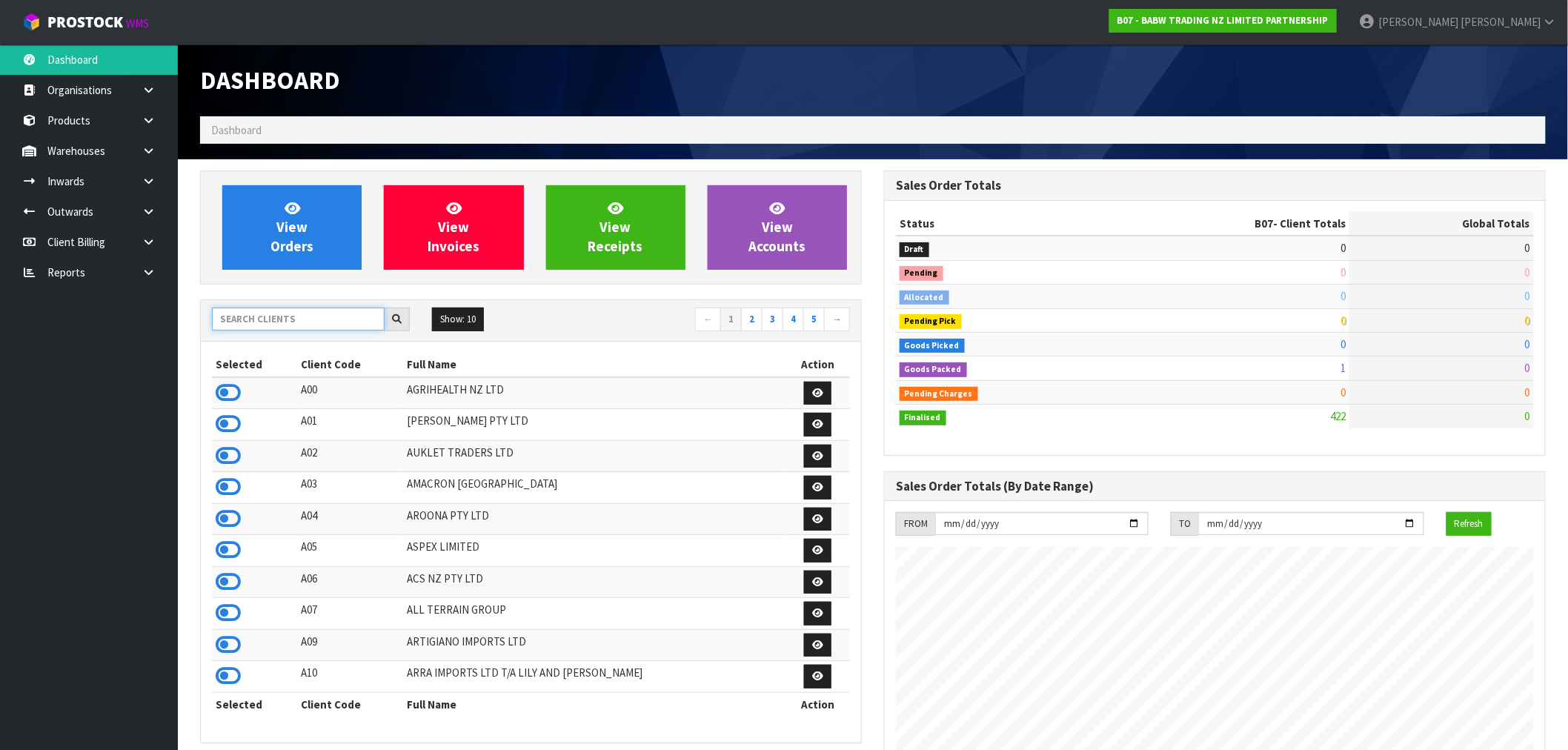
scroll to position [1123, 684]
click at [287, 328] on input "text" at bounding box center [298, 319] width 172 height 23
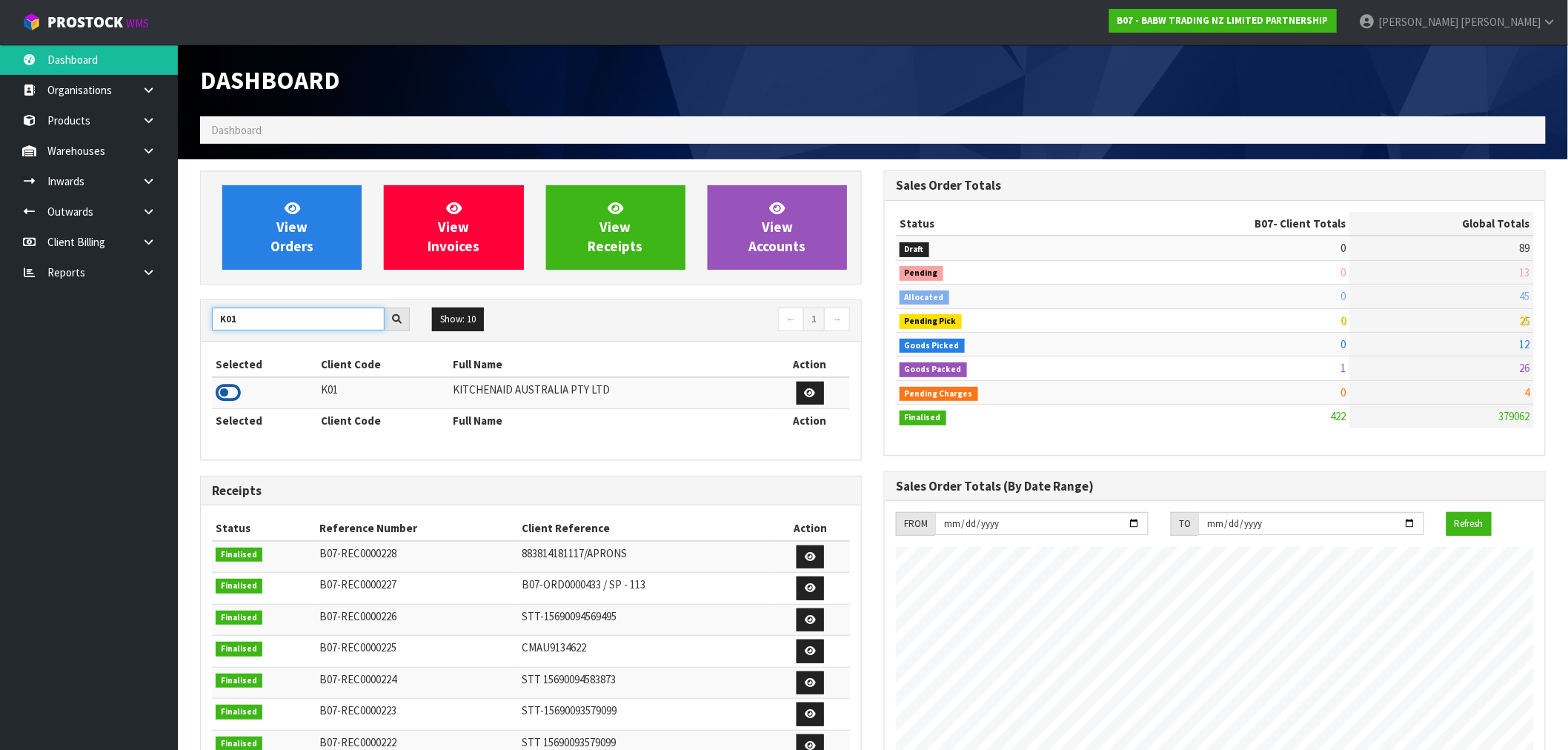
type input "K01"
click at [234, 394] on icon at bounding box center [228, 392] width 25 height 22
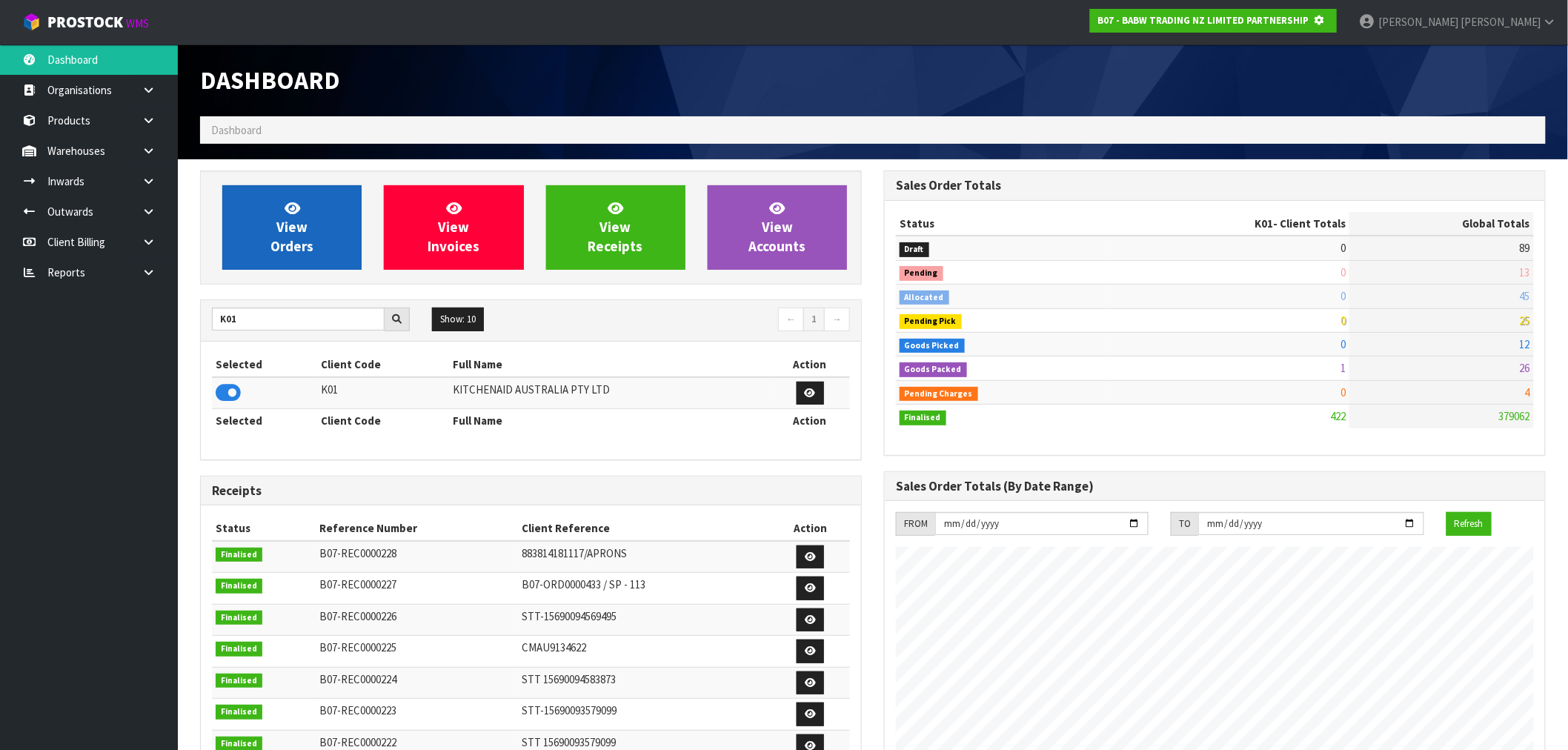
scroll to position [925, 684]
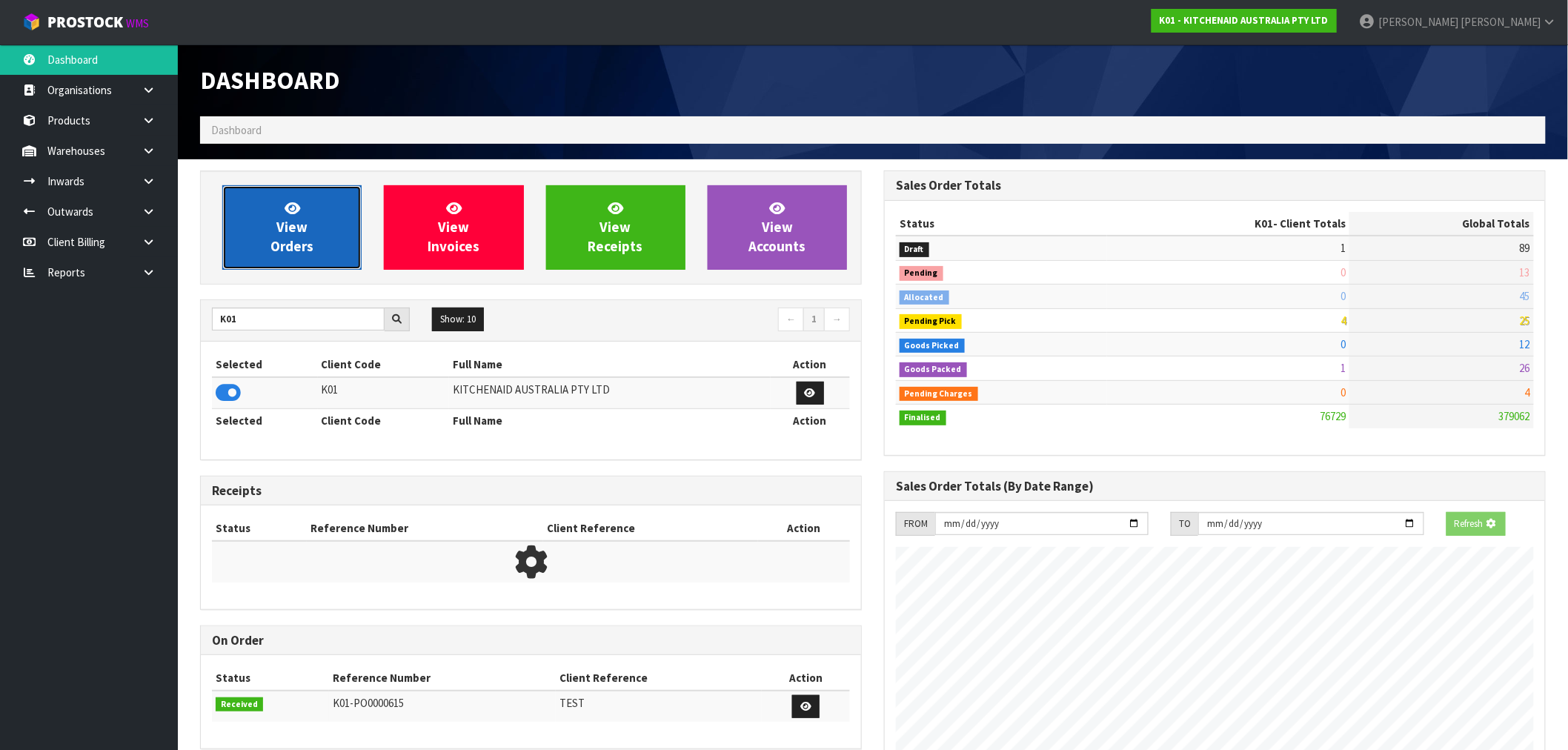
click at [292, 237] on span "View Orders" at bounding box center [292, 227] width 43 height 56
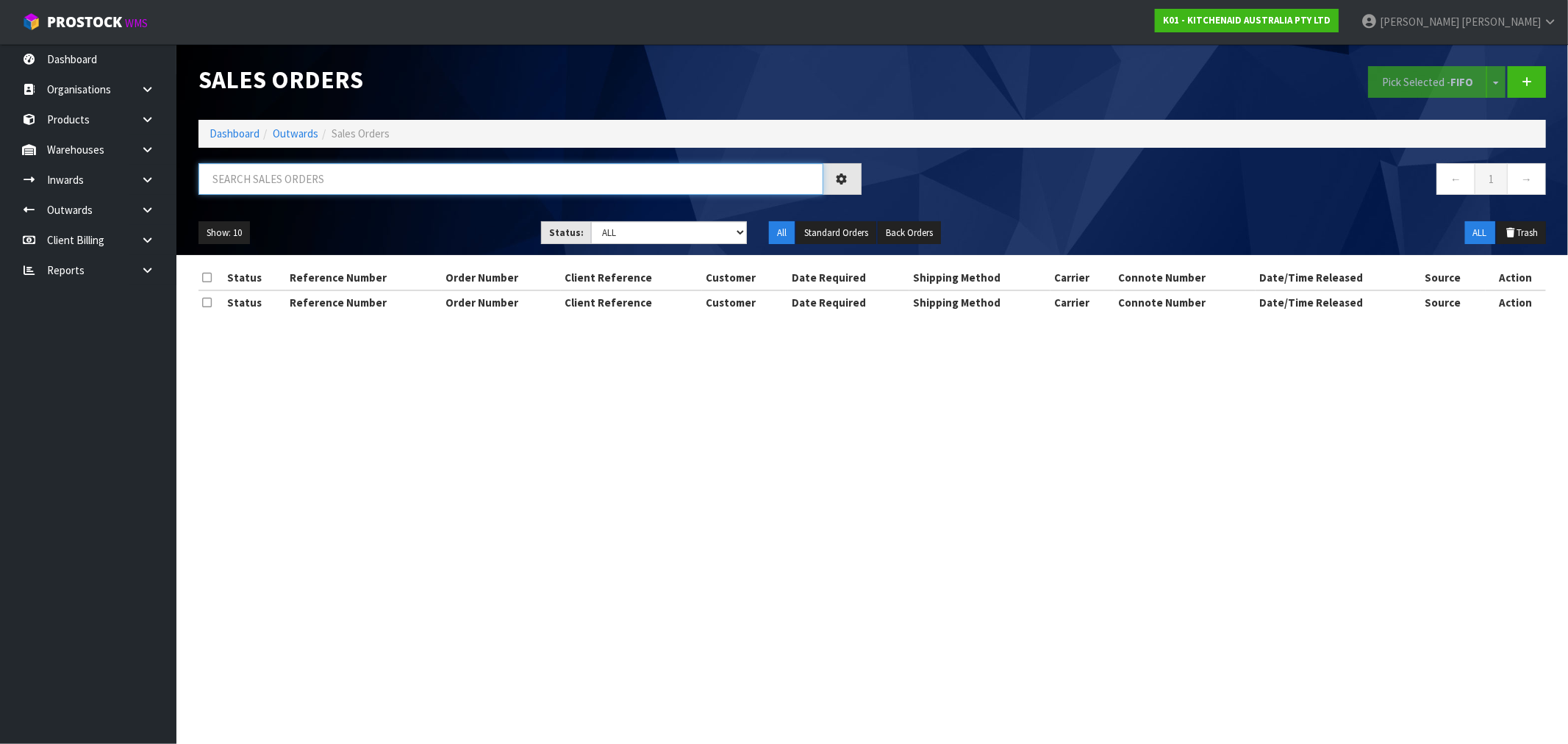
click at [304, 185] on input "text" at bounding box center [511, 178] width 625 height 32
type input "78292"
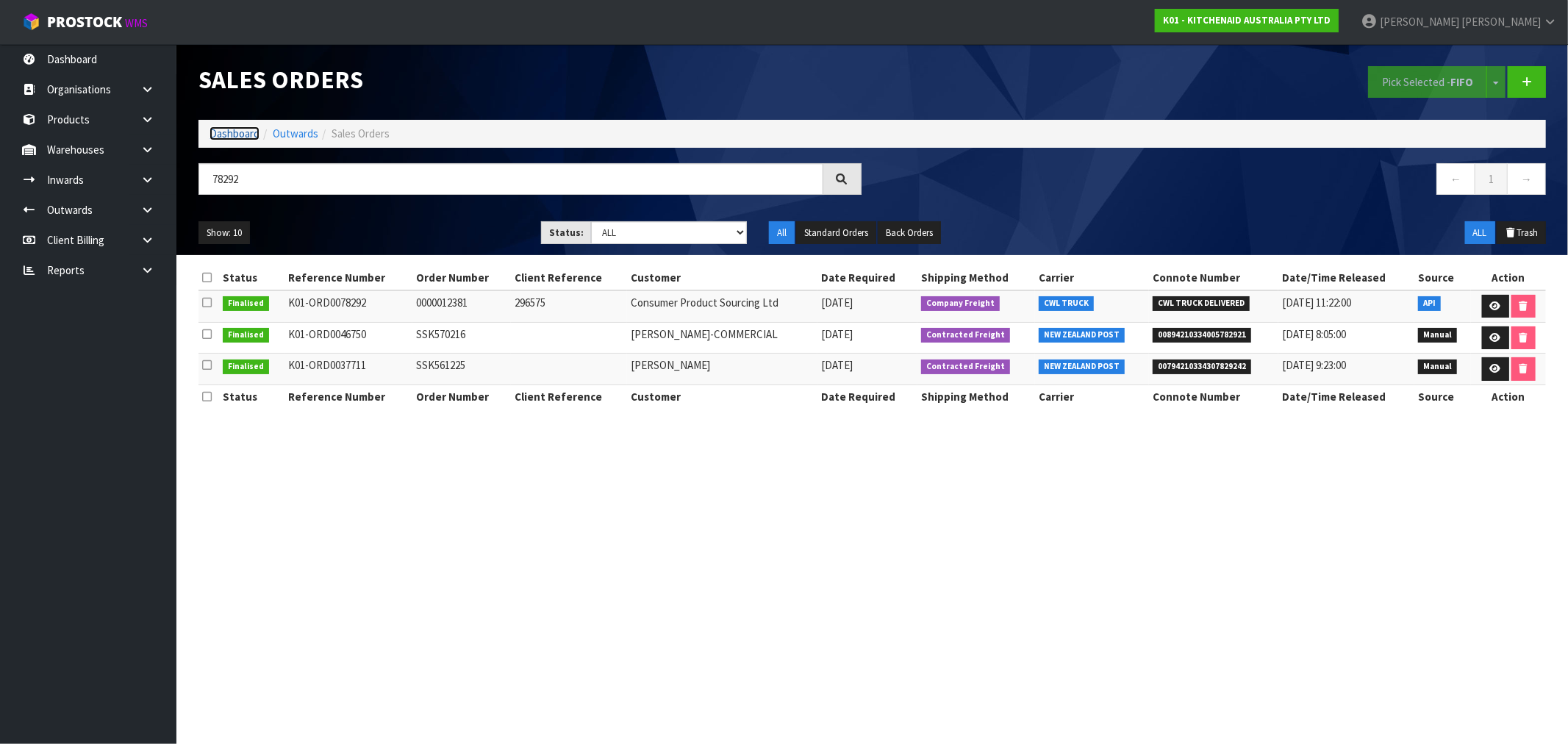
click at [239, 127] on link "Dashboard" at bounding box center [235, 133] width 50 height 14
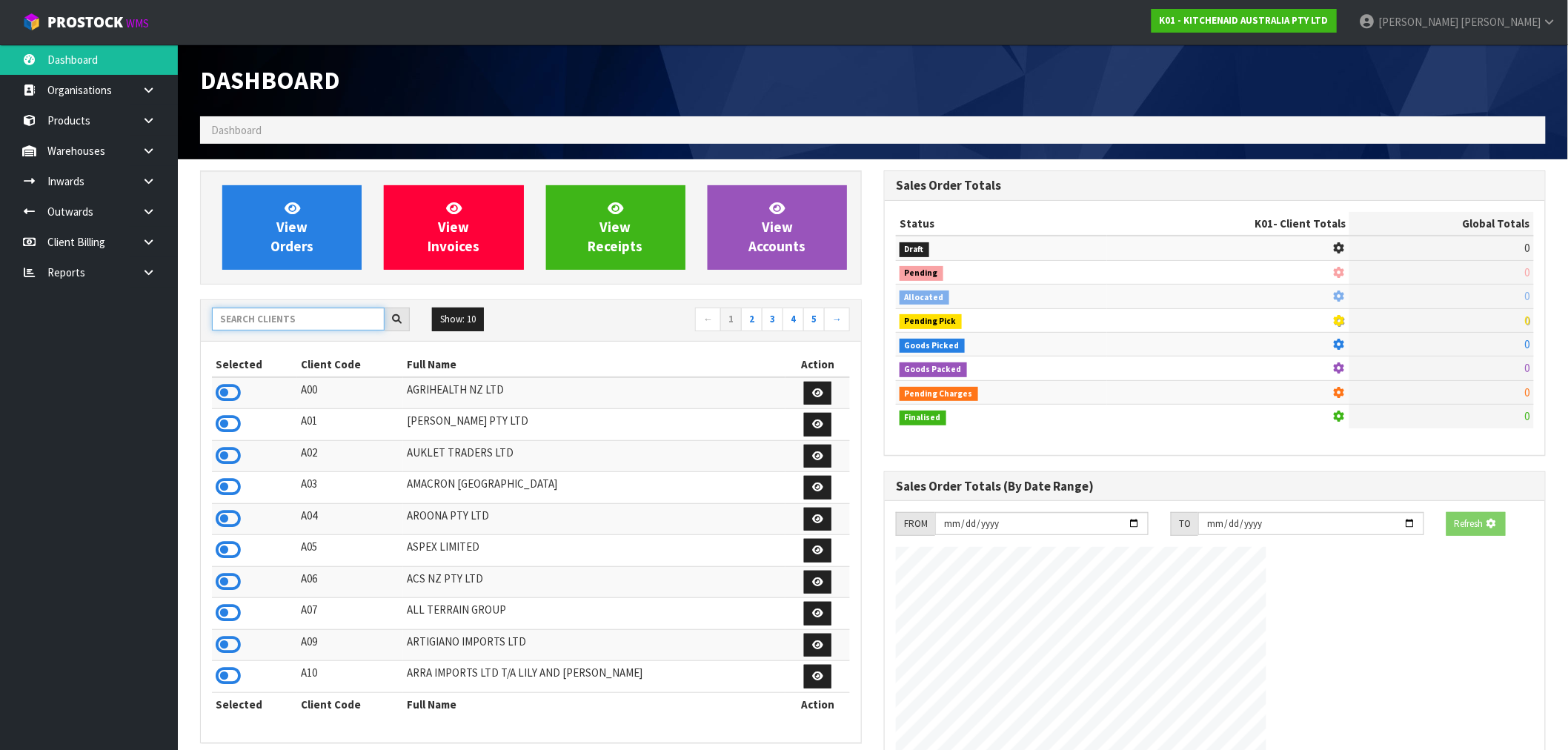
click at [316, 328] on input "text" at bounding box center [298, 319] width 172 height 23
type input "J01"
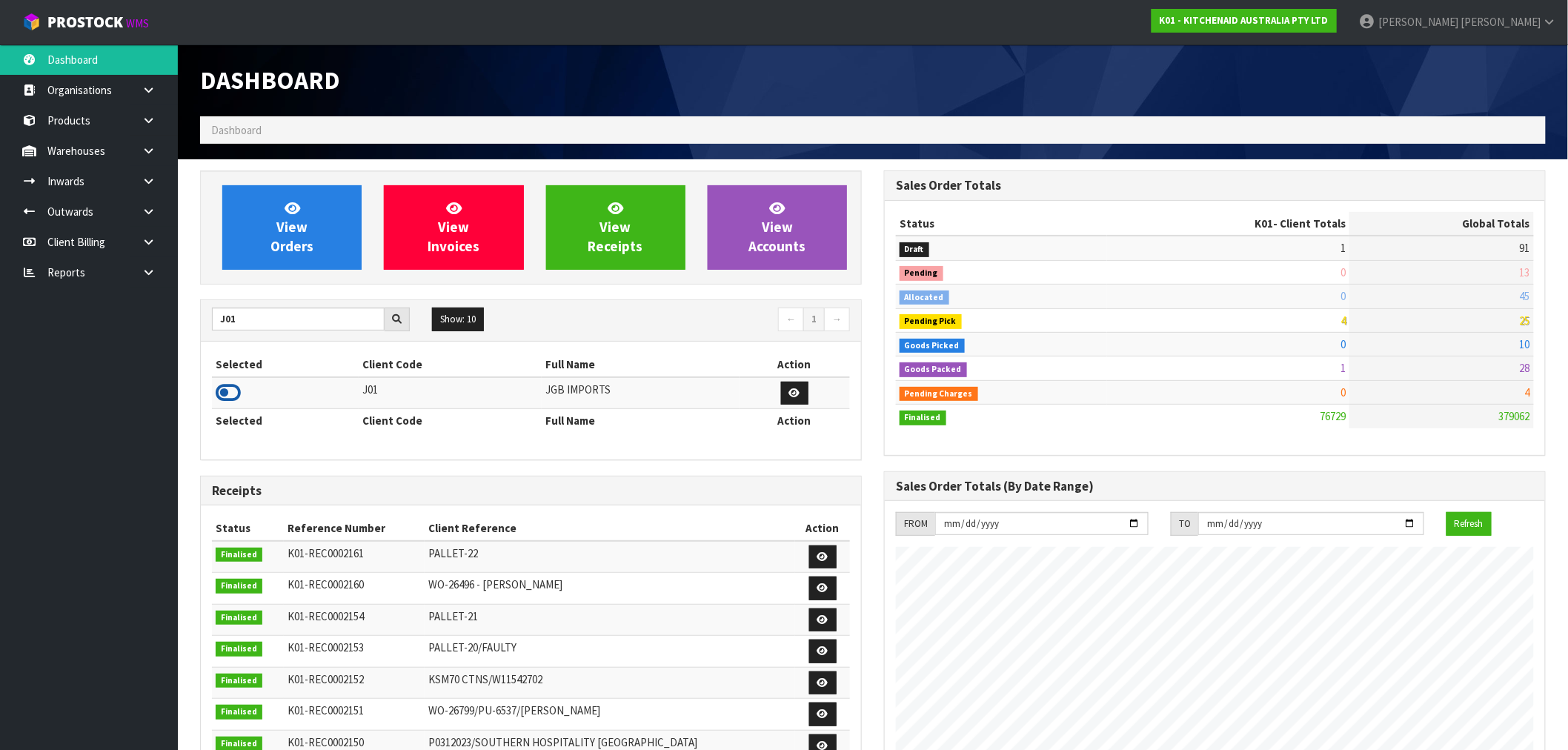
click at [222, 398] on icon at bounding box center [228, 392] width 25 height 22
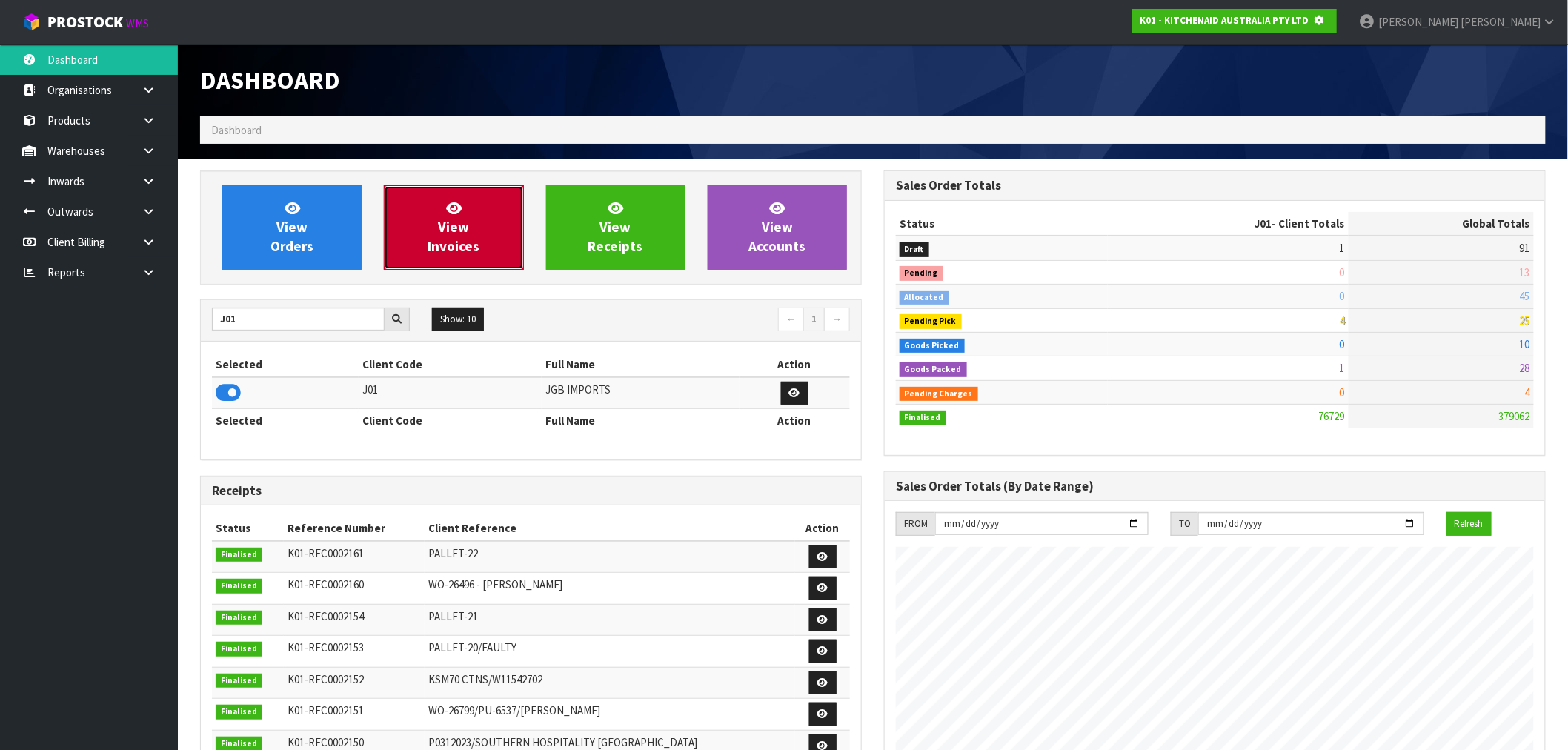
scroll to position [740411, 740354]
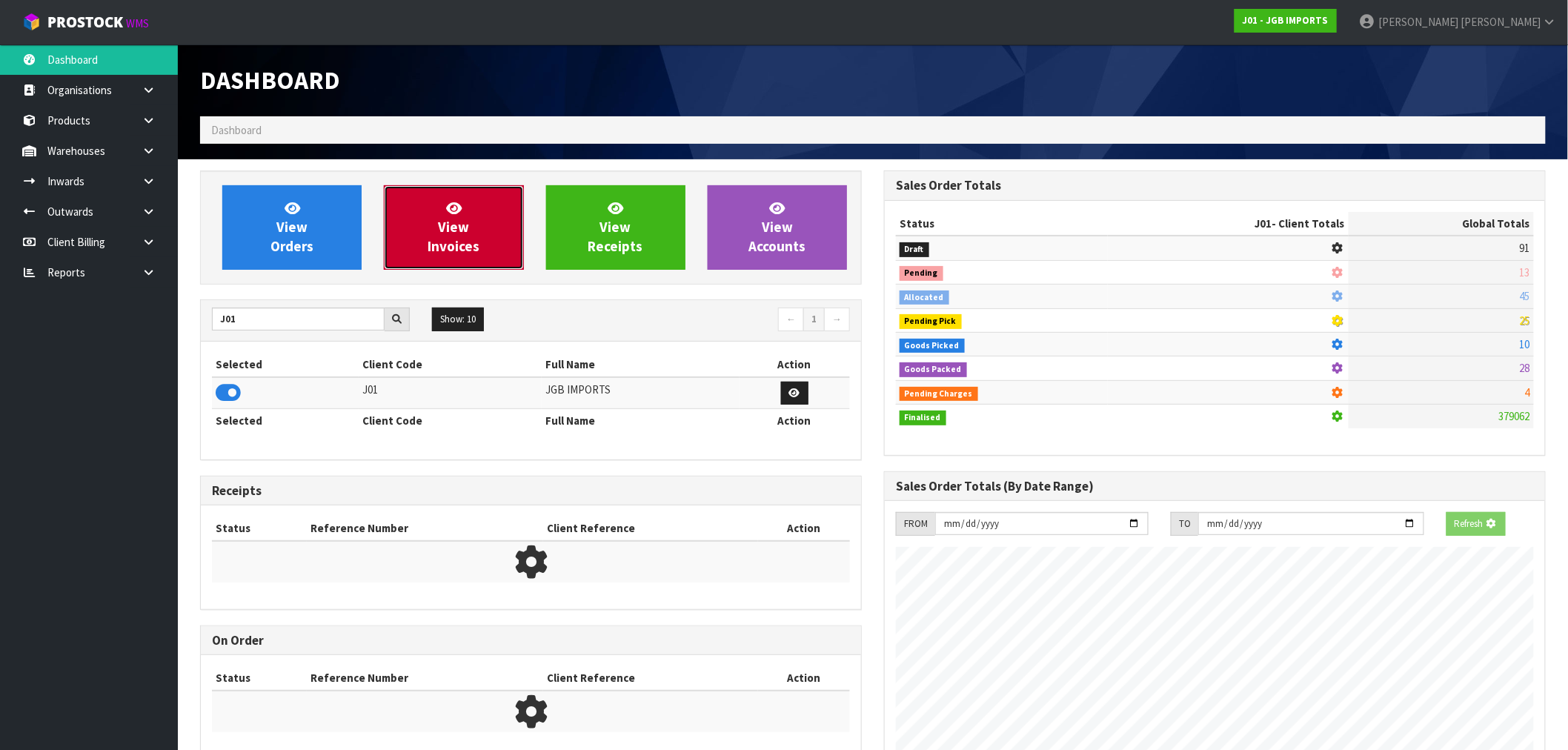
click at [395, 258] on link "View Invoices" at bounding box center [453, 227] width 140 height 84
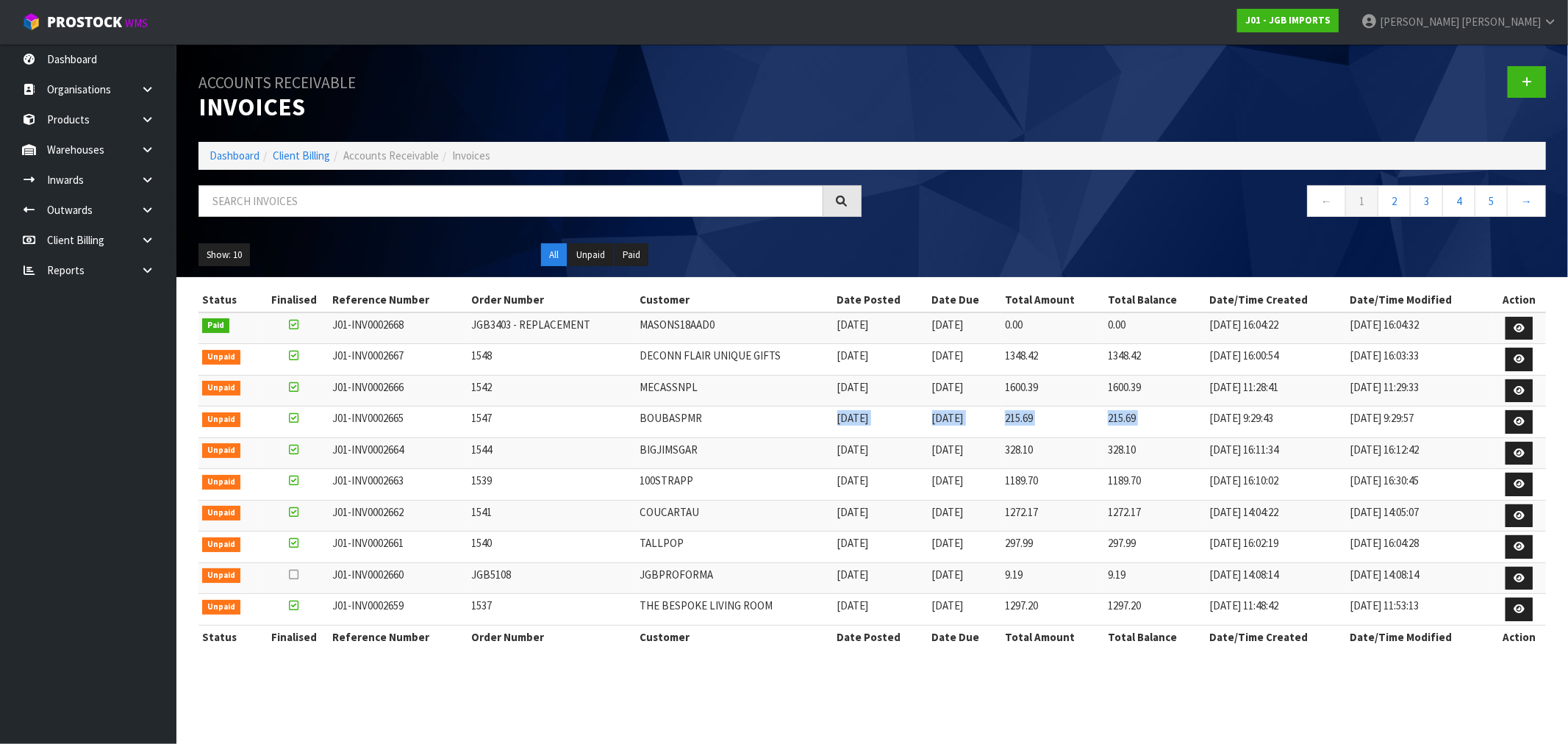
drag, startPoint x: 769, startPoint y: 421, endPoint x: 1417, endPoint y: 409, distance: 648.1
click at [1249, 412] on tr "Unpaid J01-INV0002665 1547 BOUBASPMR [DATE] [DATE] 215.69 215.69 [DATE] 9:29:43…" at bounding box center [872, 422] width 1348 height 32
click at [1520, 417] on icon at bounding box center [1519, 421] width 11 height 10
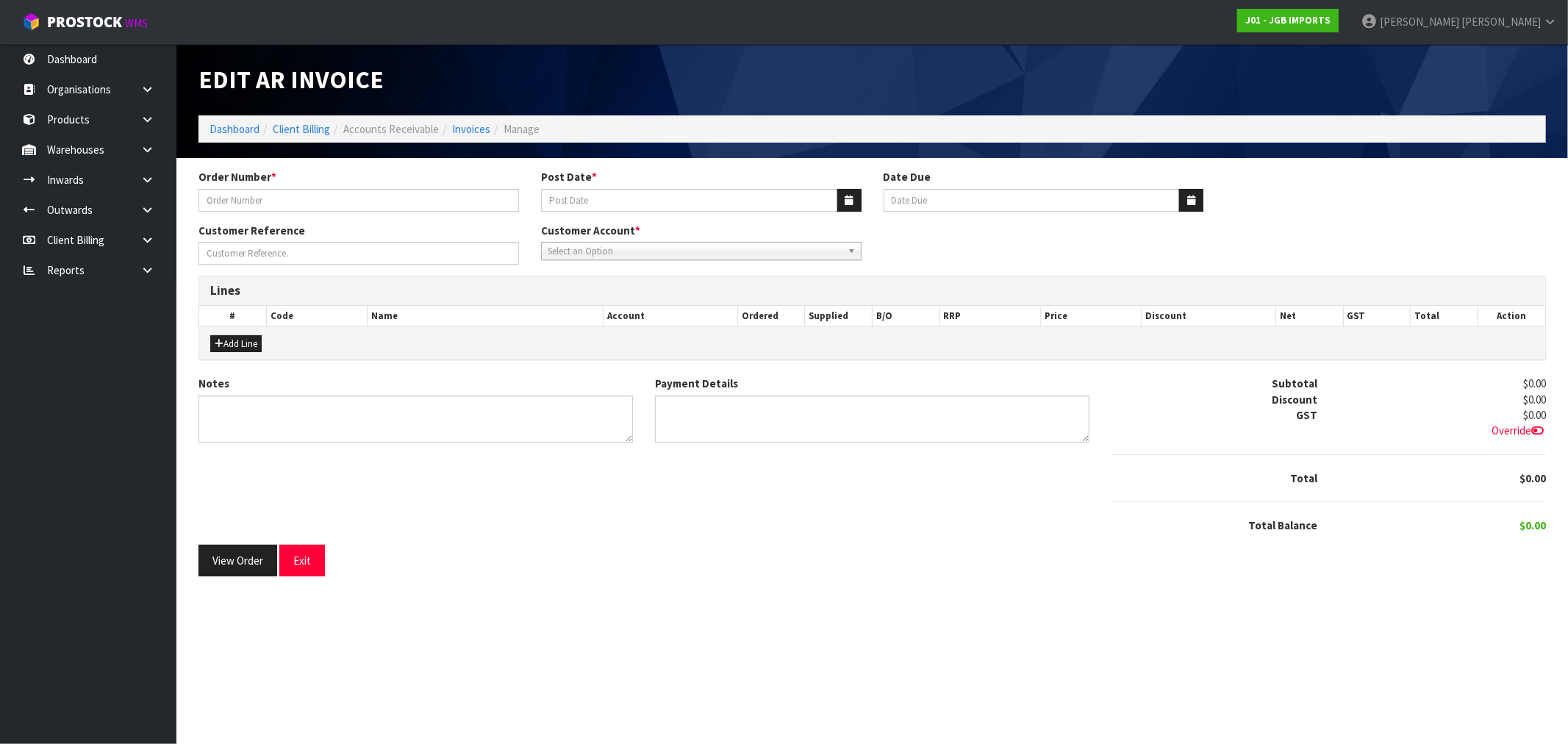
type input "1547"
type input "[DATE]"
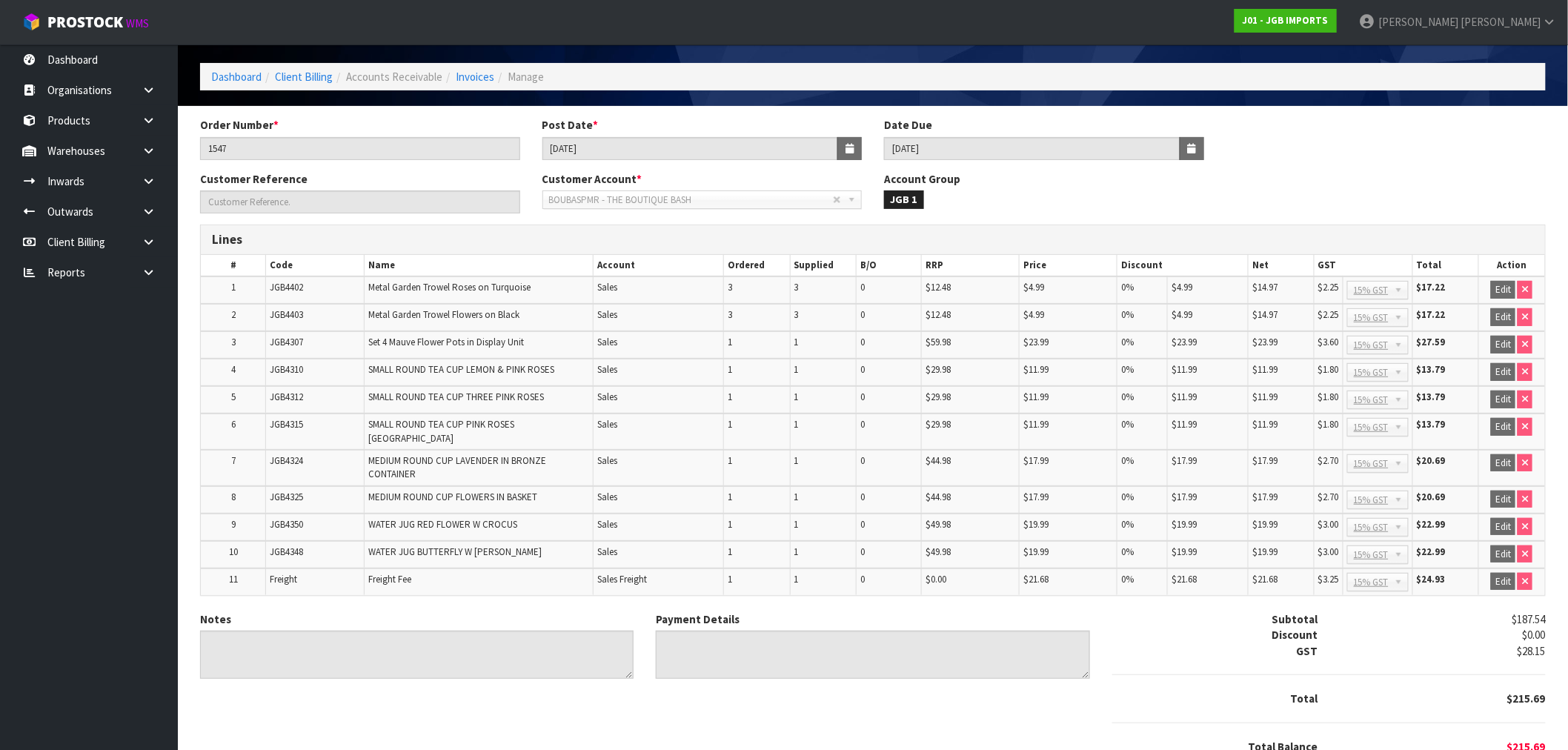
scroll to position [108, 0]
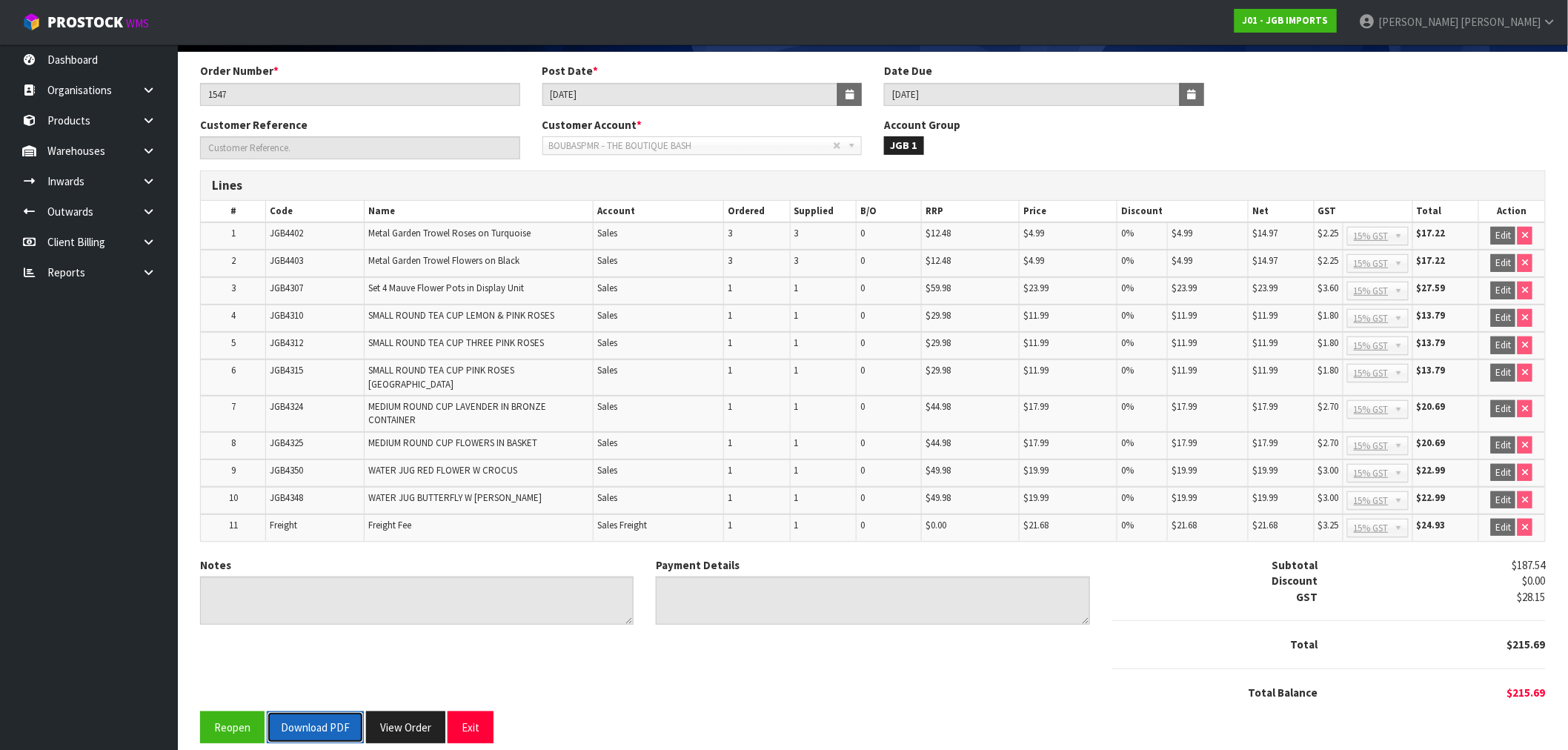
click at [308, 717] on button "Download PDF" at bounding box center [315, 727] width 97 height 32
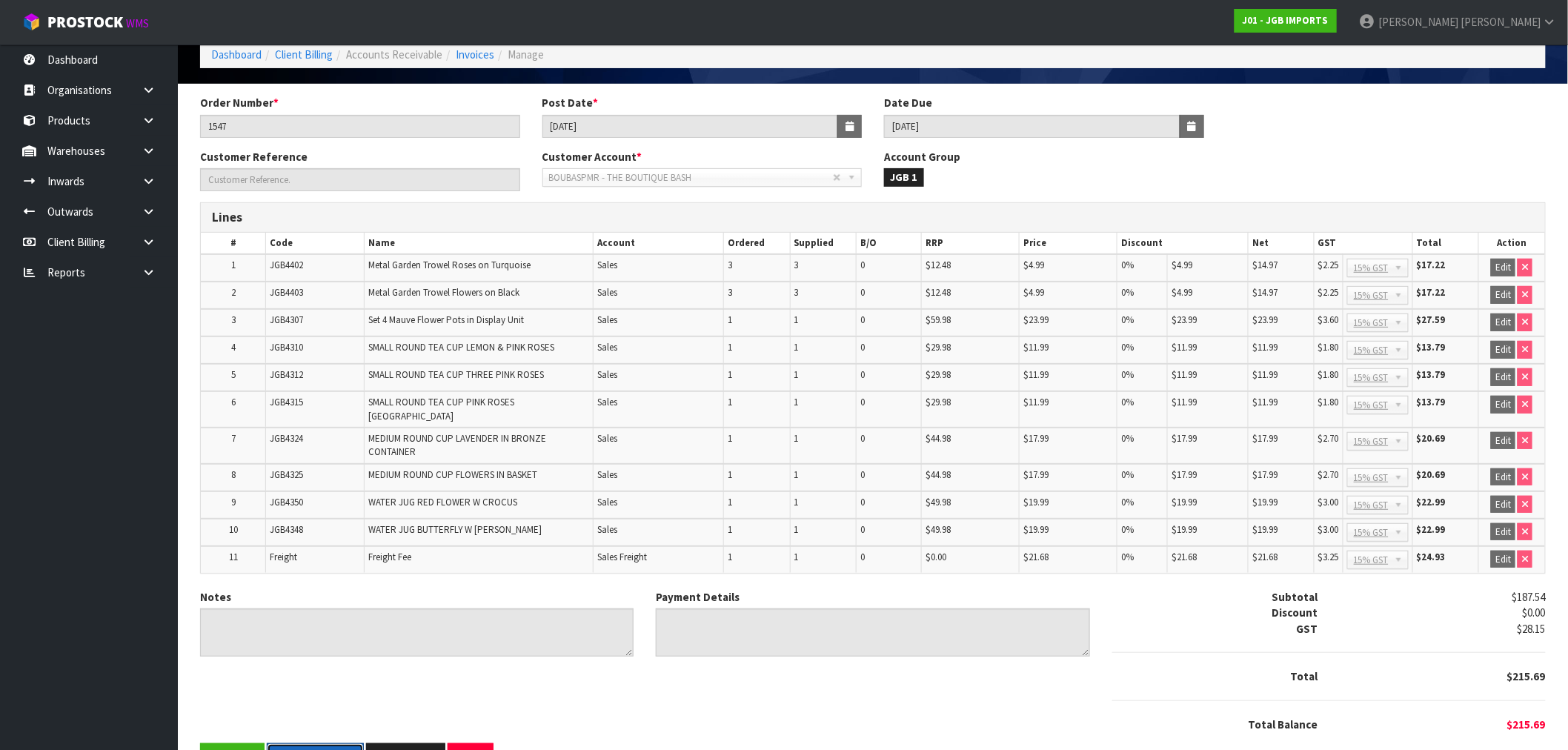
scroll to position [0, 0]
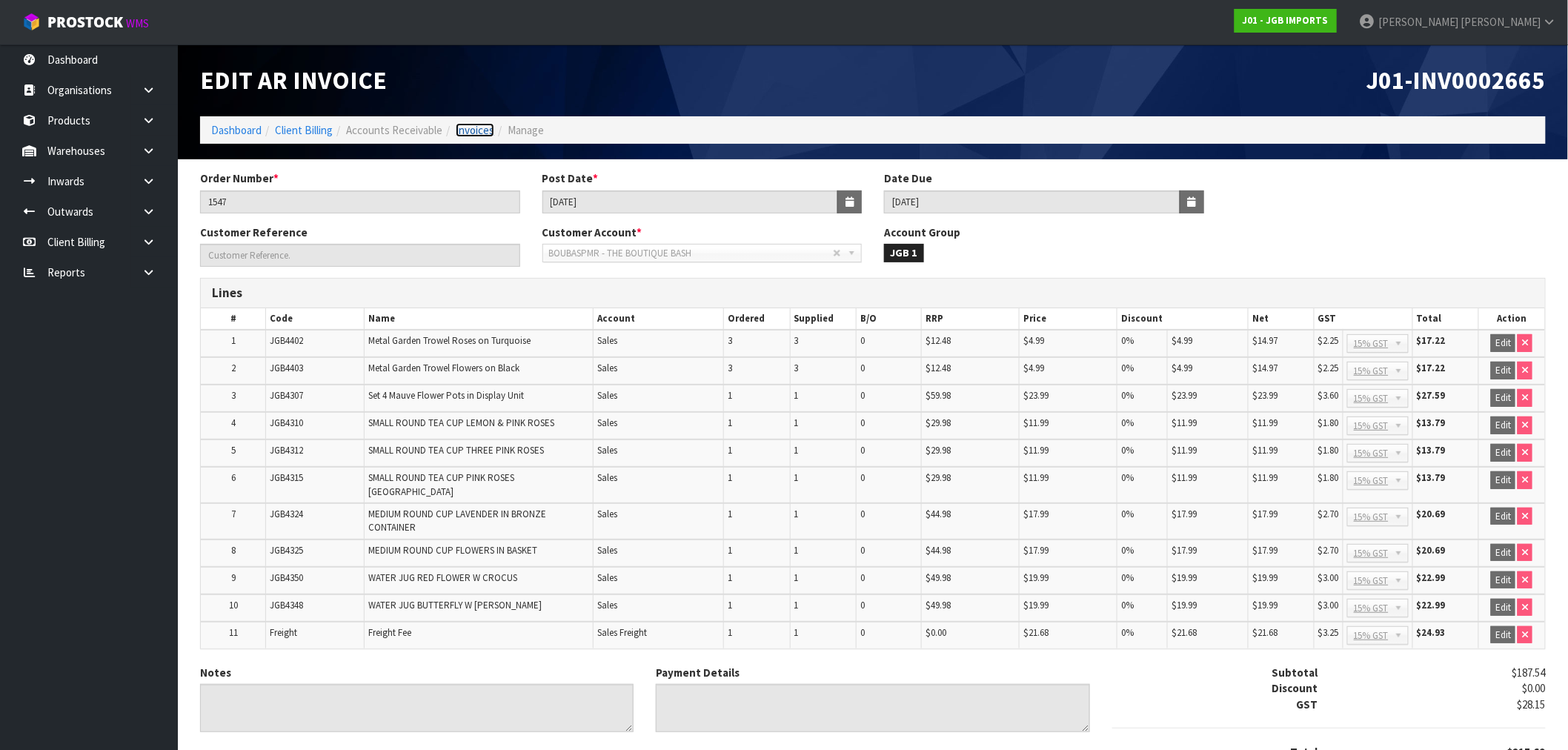
click at [476, 134] on link "Invoices" at bounding box center [474, 130] width 38 height 14
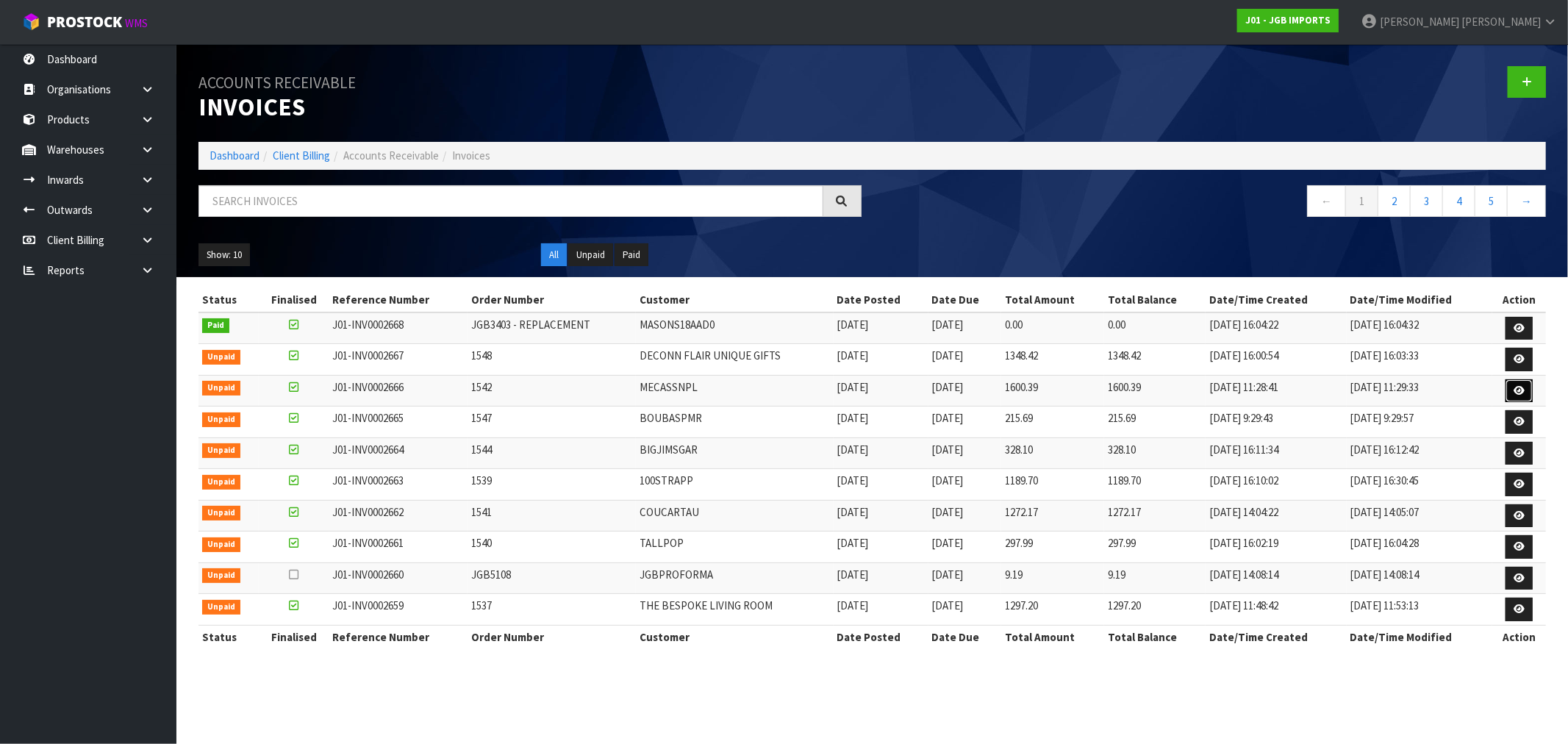
click at [1517, 391] on icon at bounding box center [1519, 391] width 11 height 10
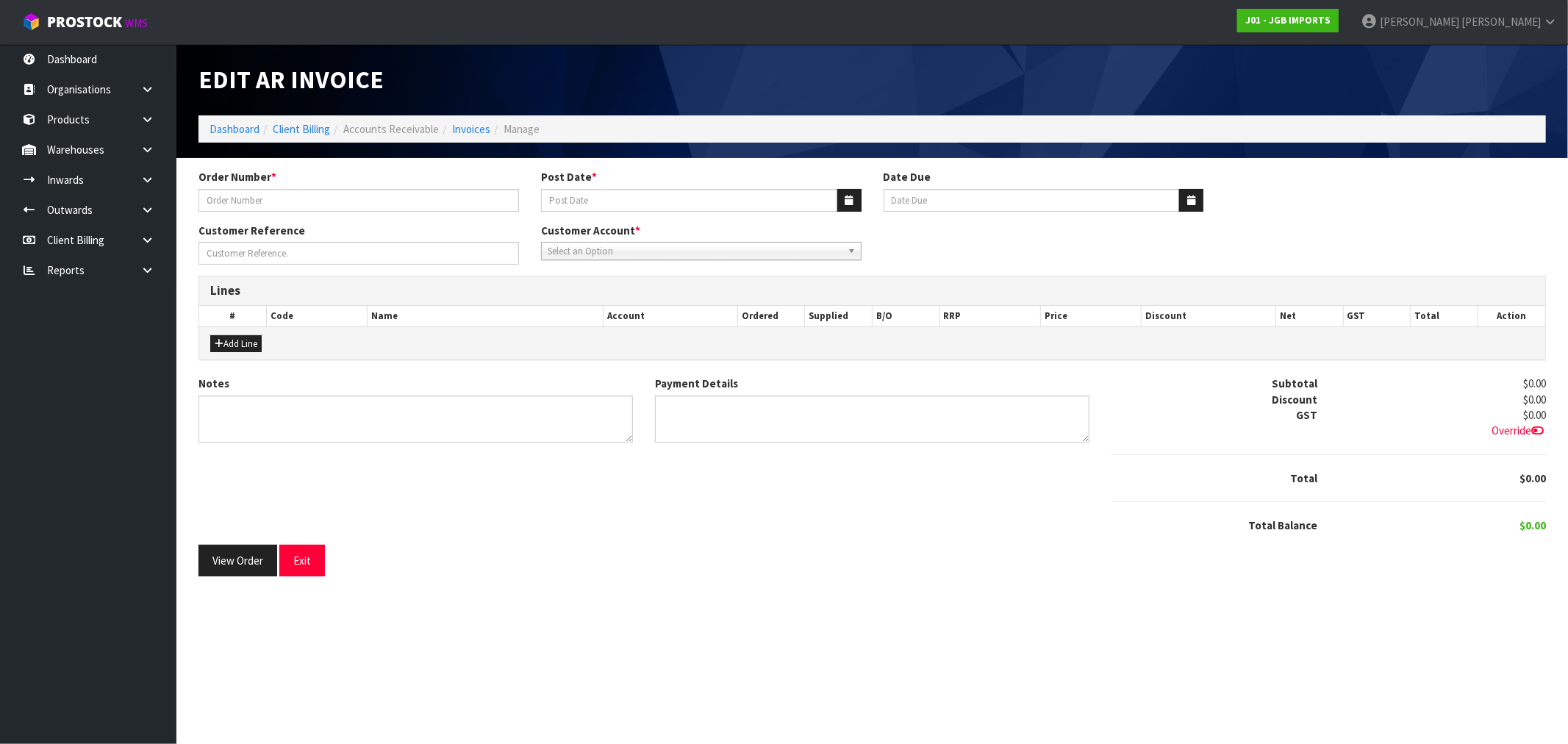
type input "1542"
type input "[DATE]"
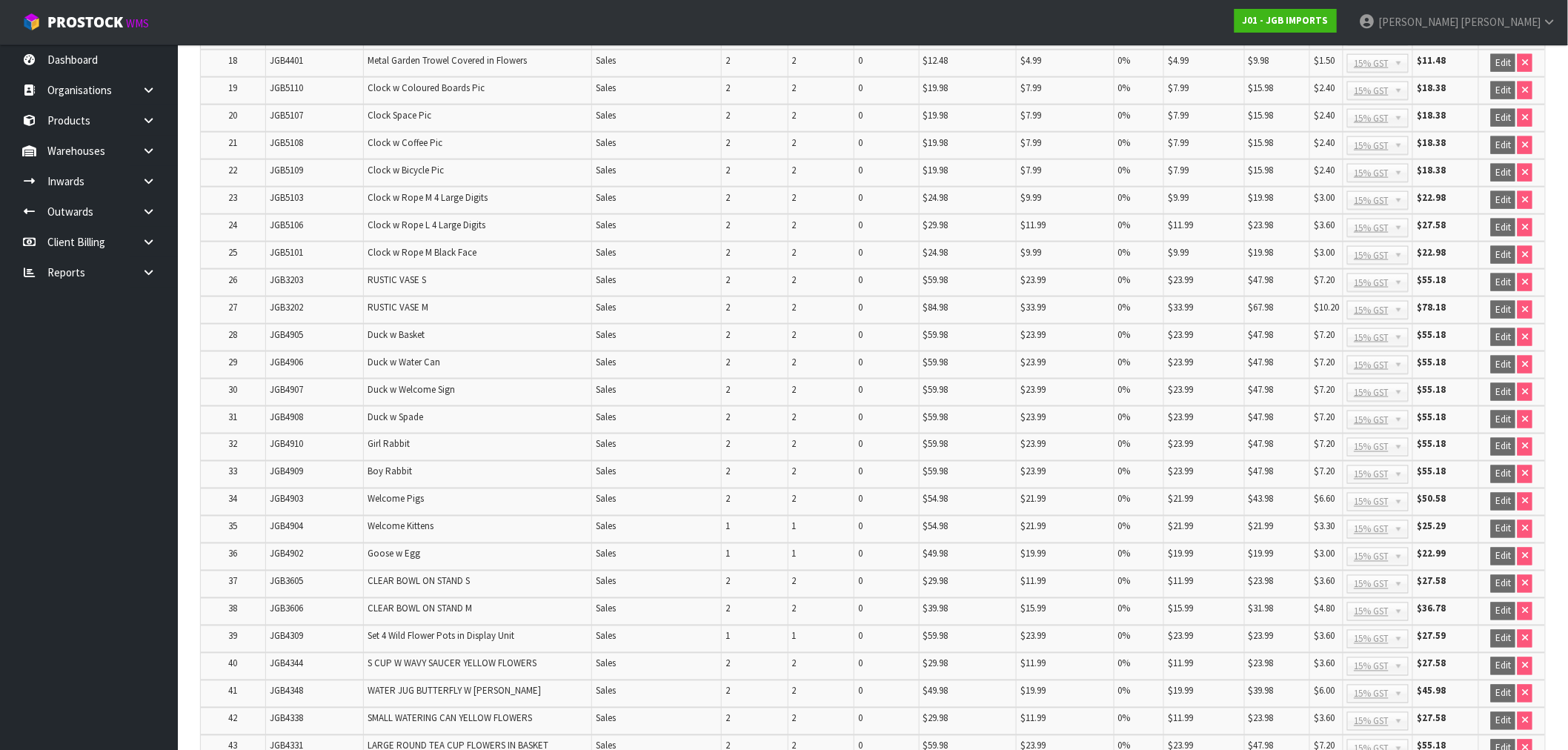
scroll to position [1009, 0]
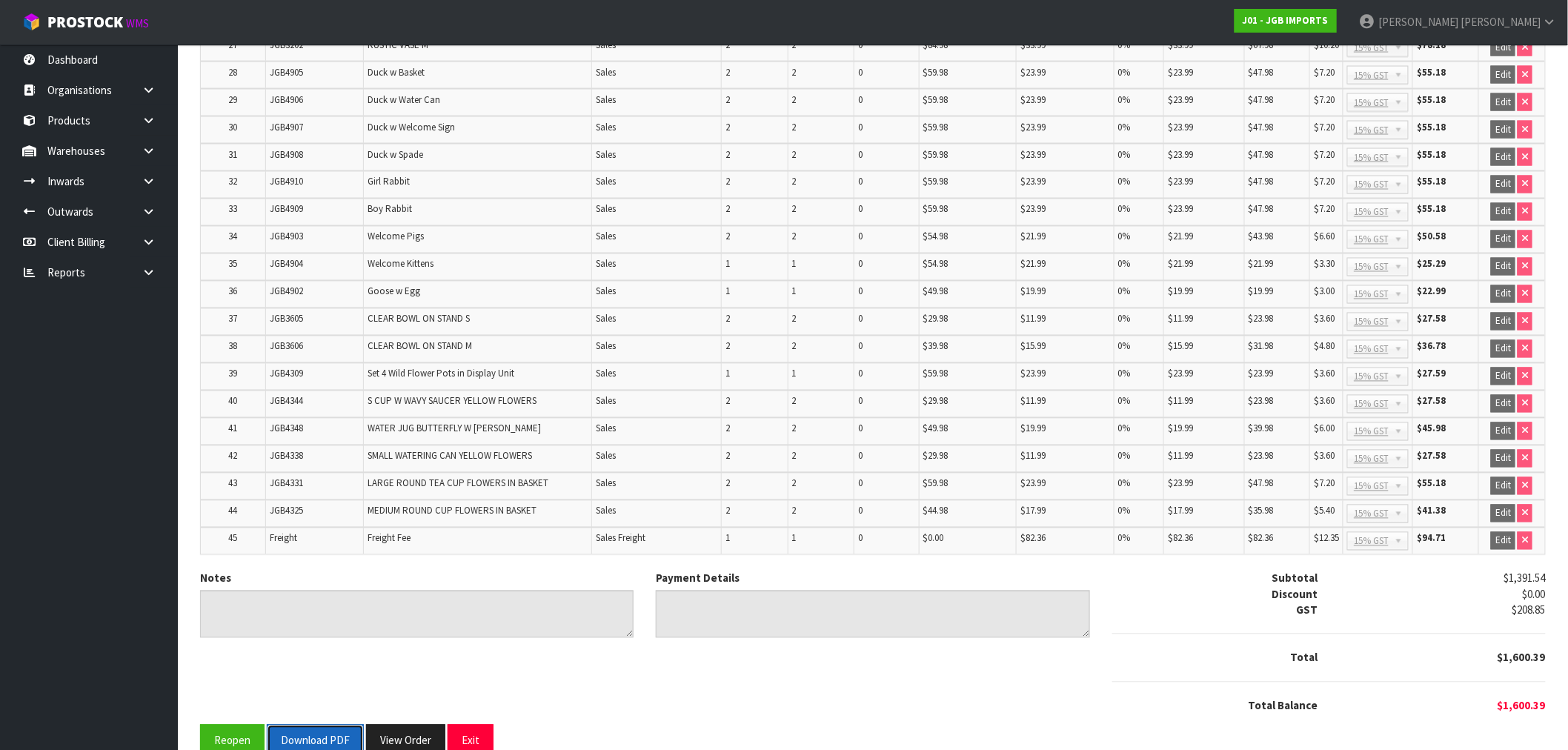
click at [313, 725] on button "Download PDF" at bounding box center [315, 740] width 97 height 32
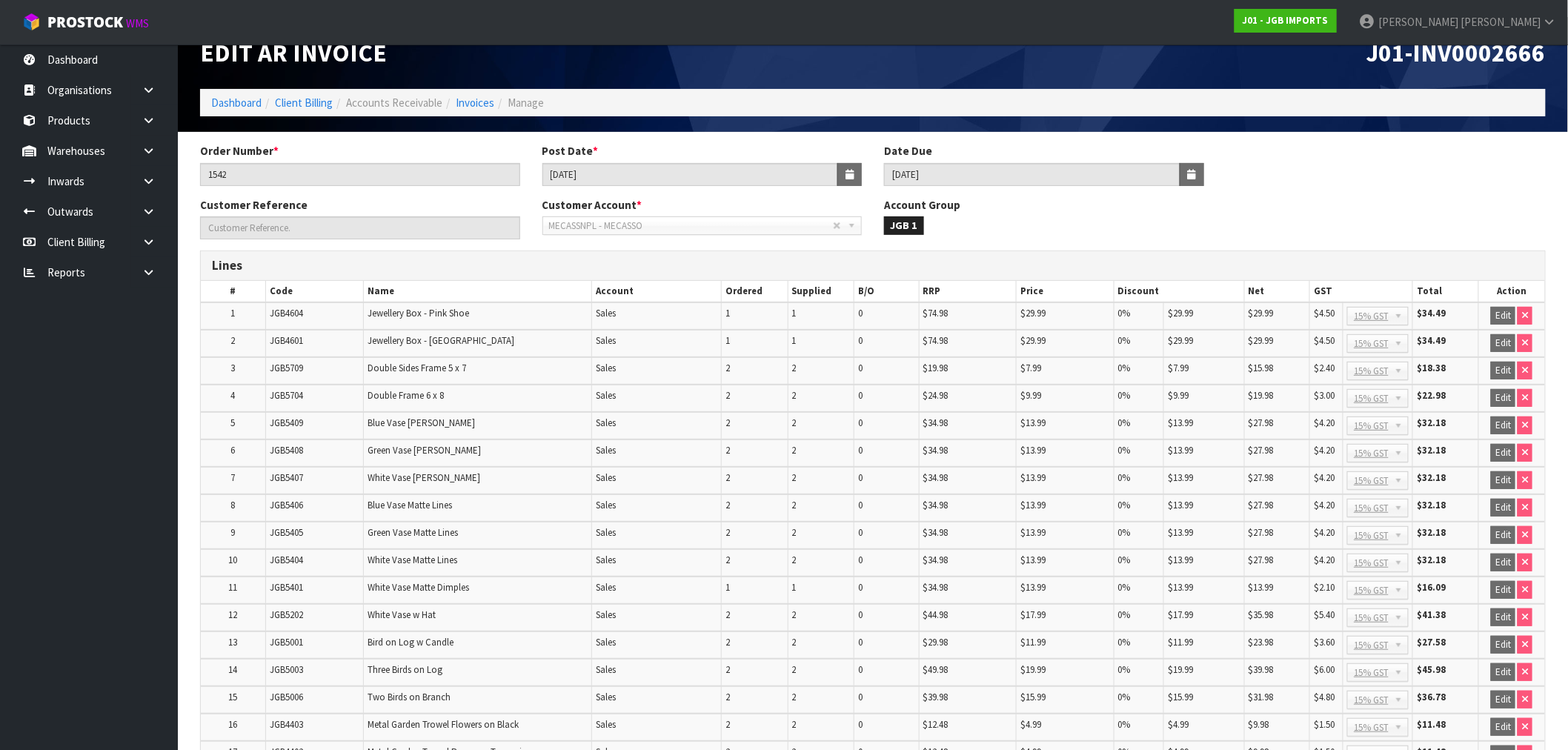
scroll to position [0, 0]
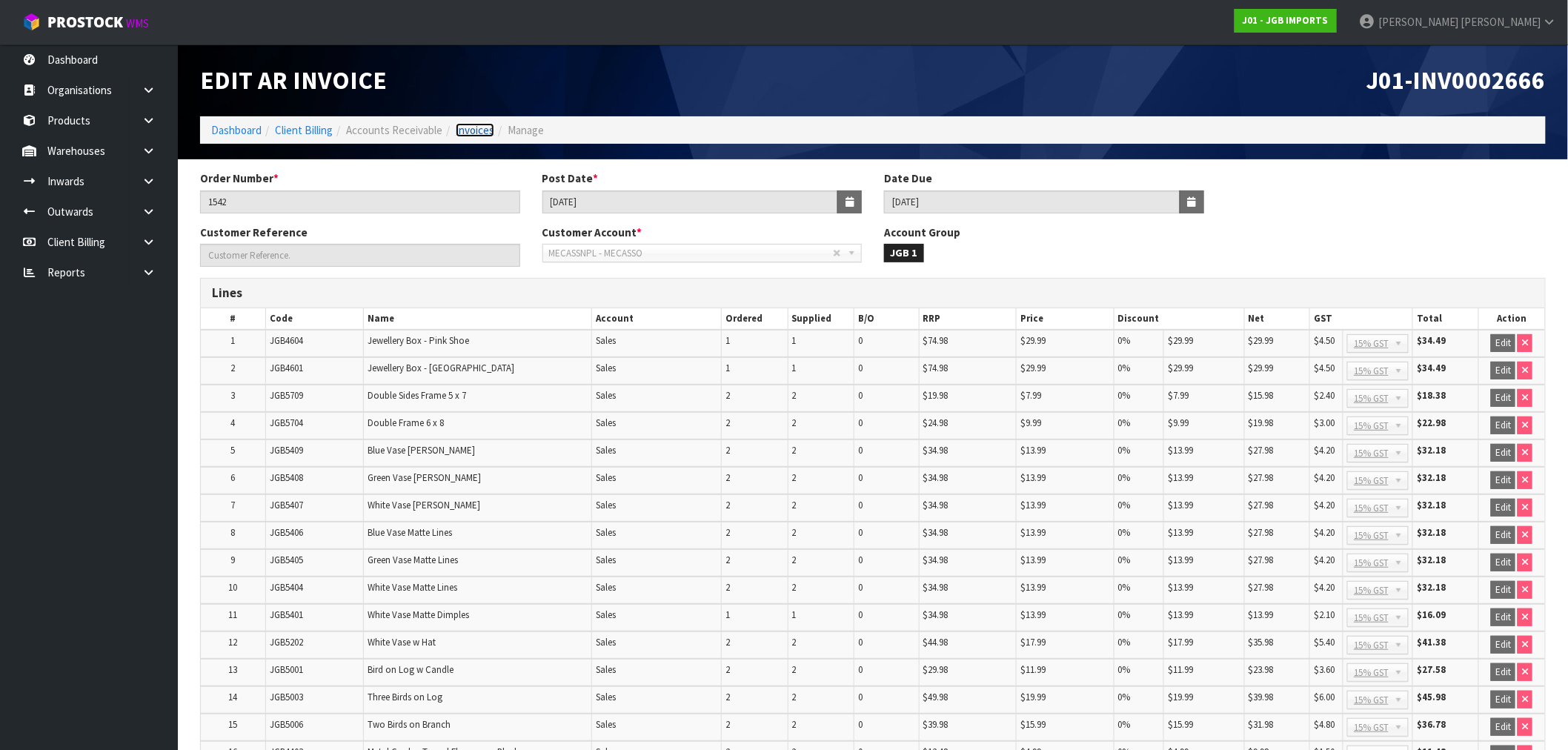
click at [485, 136] on link "Invoices" at bounding box center [474, 130] width 38 height 14
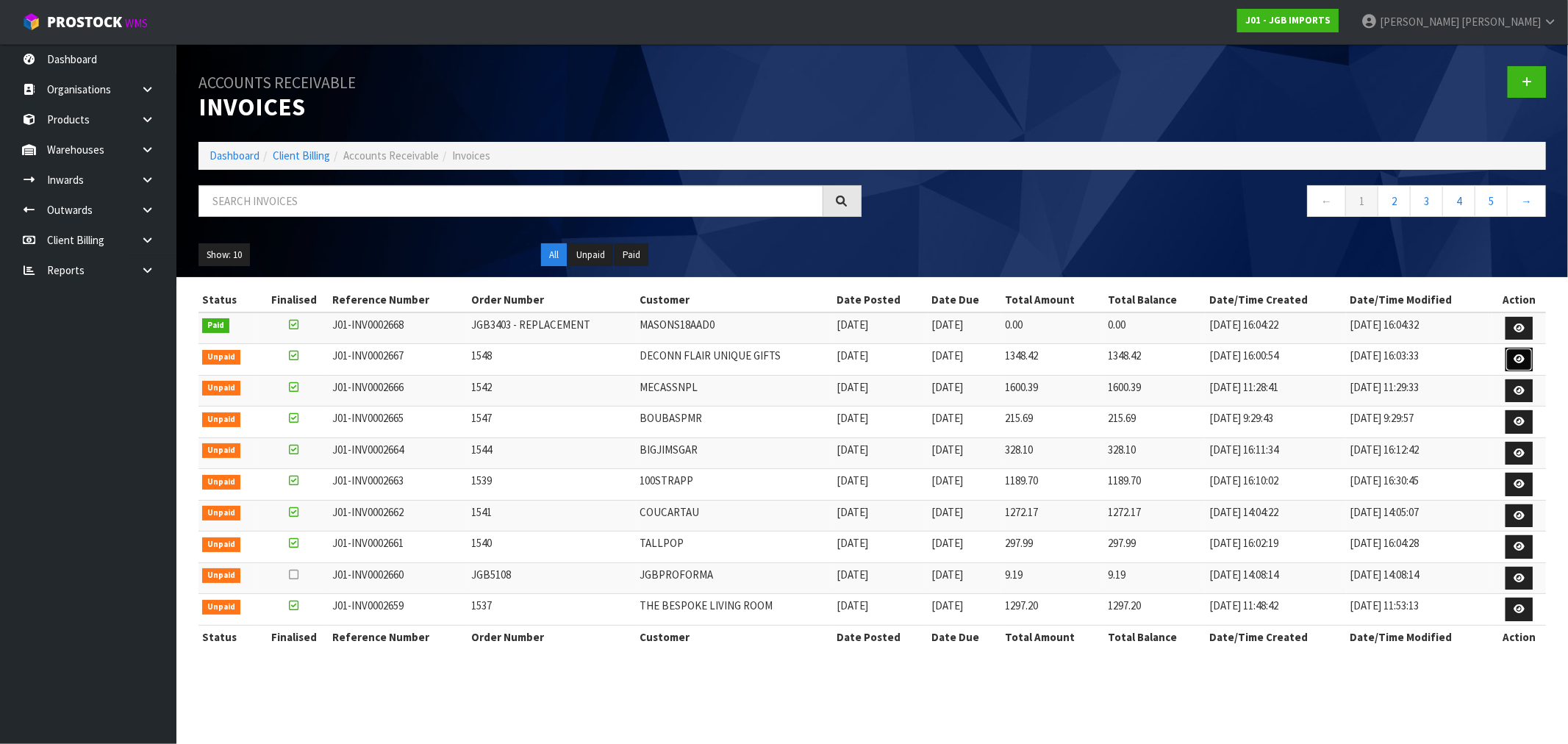
click at [1511, 357] on link at bounding box center [1519, 359] width 28 height 24
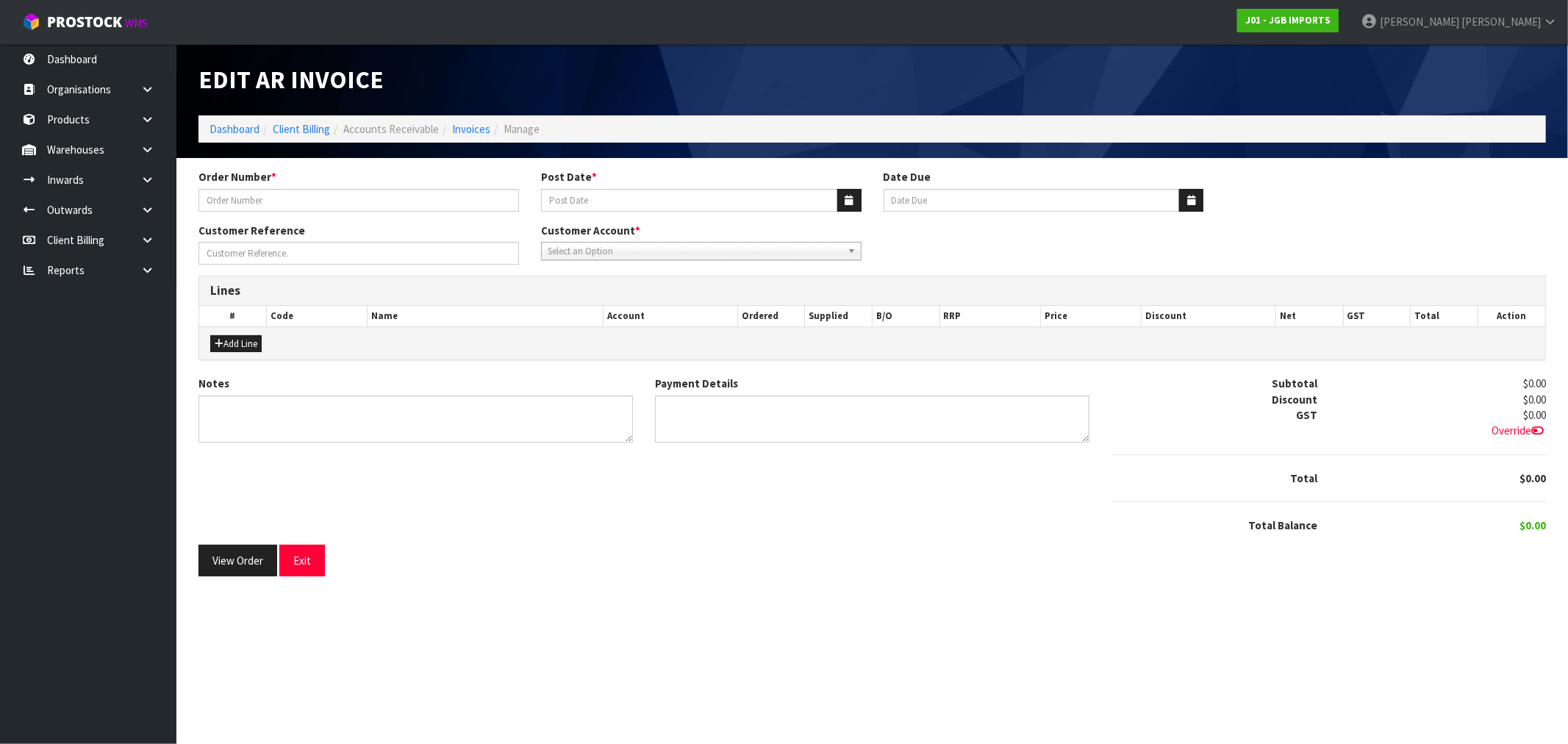
type input "1548"
type input "[DATE]"
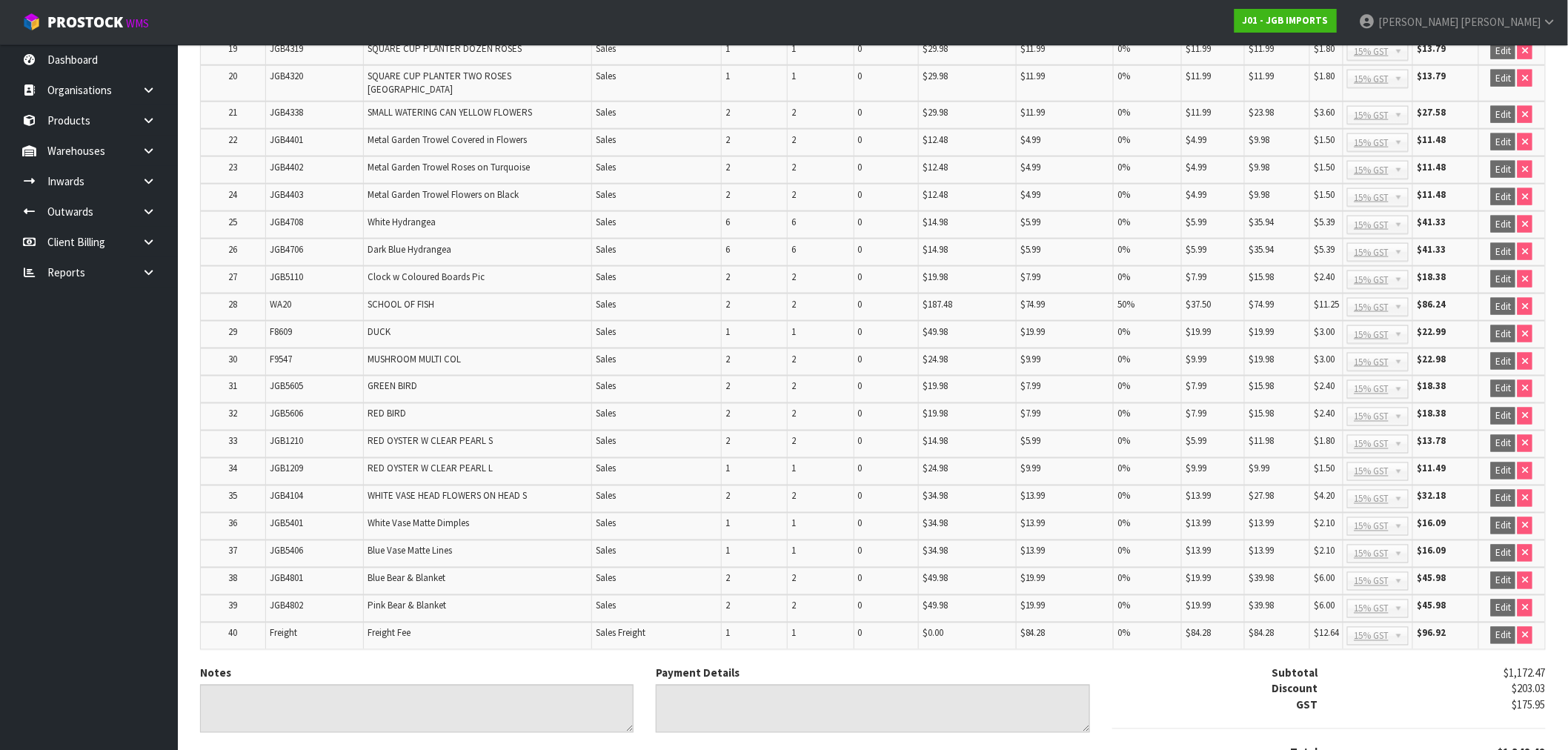
scroll to position [875, 0]
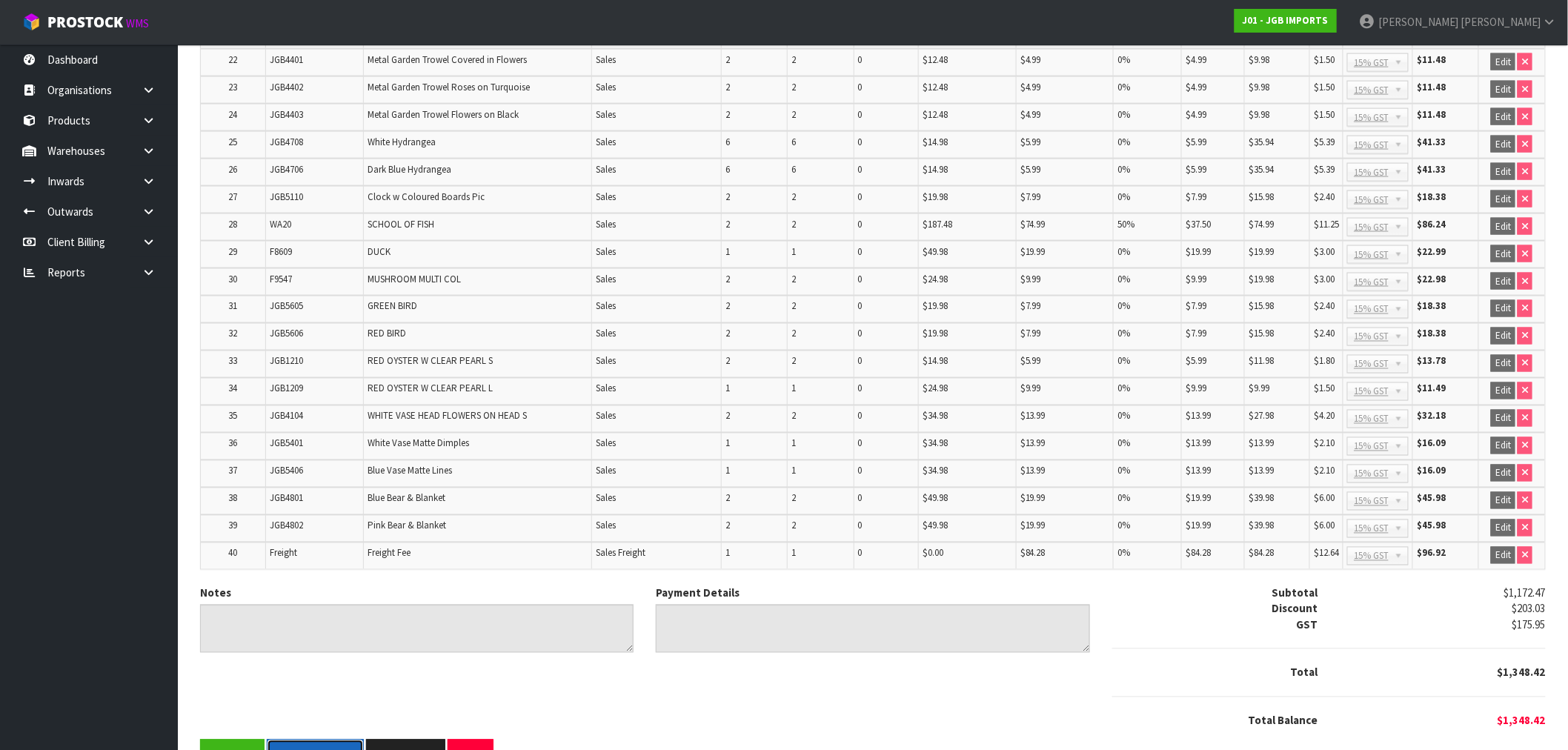
click at [324, 740] on button "Download PDF" at bounding box center [315, 756] width 97 height 32
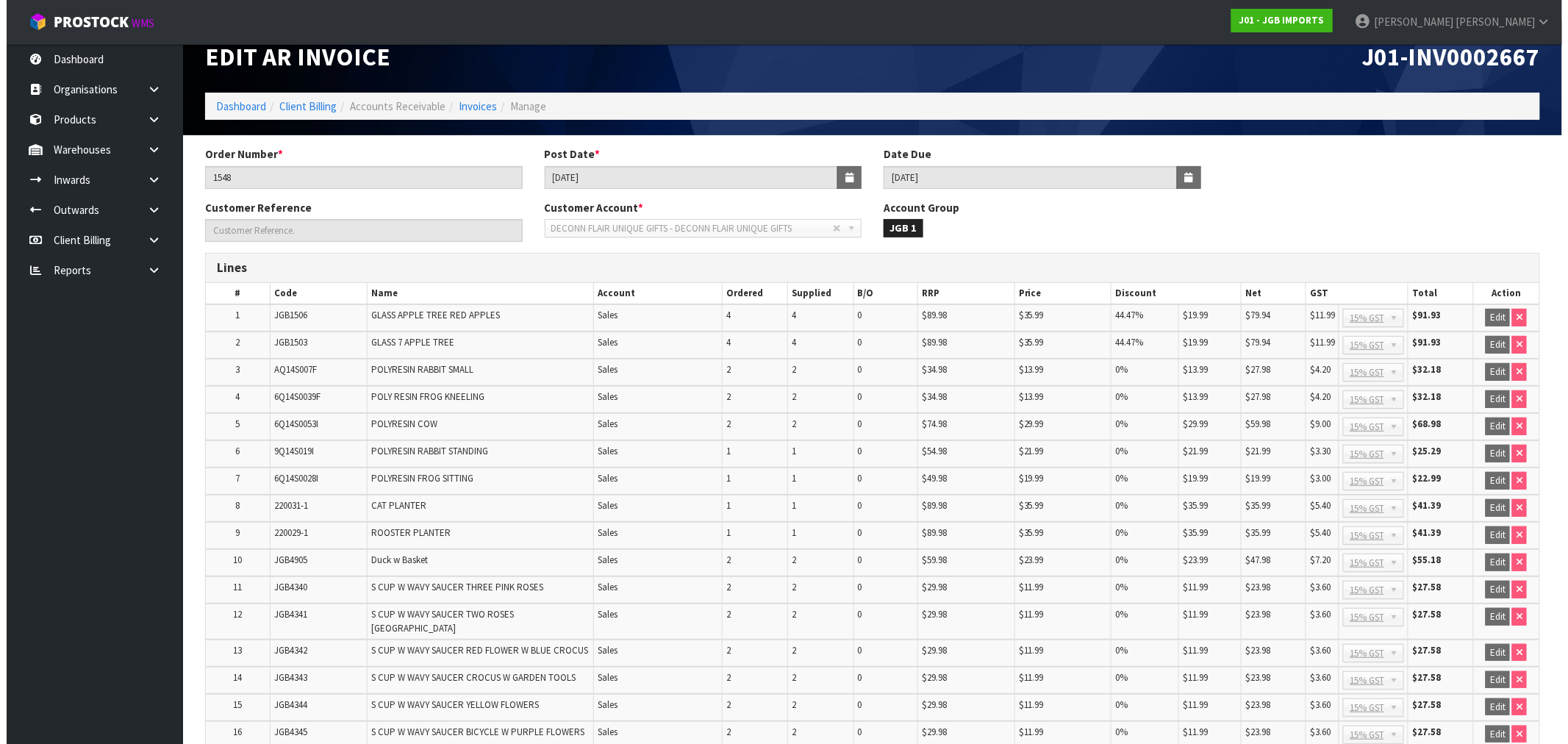
scroll to position [0, 0]
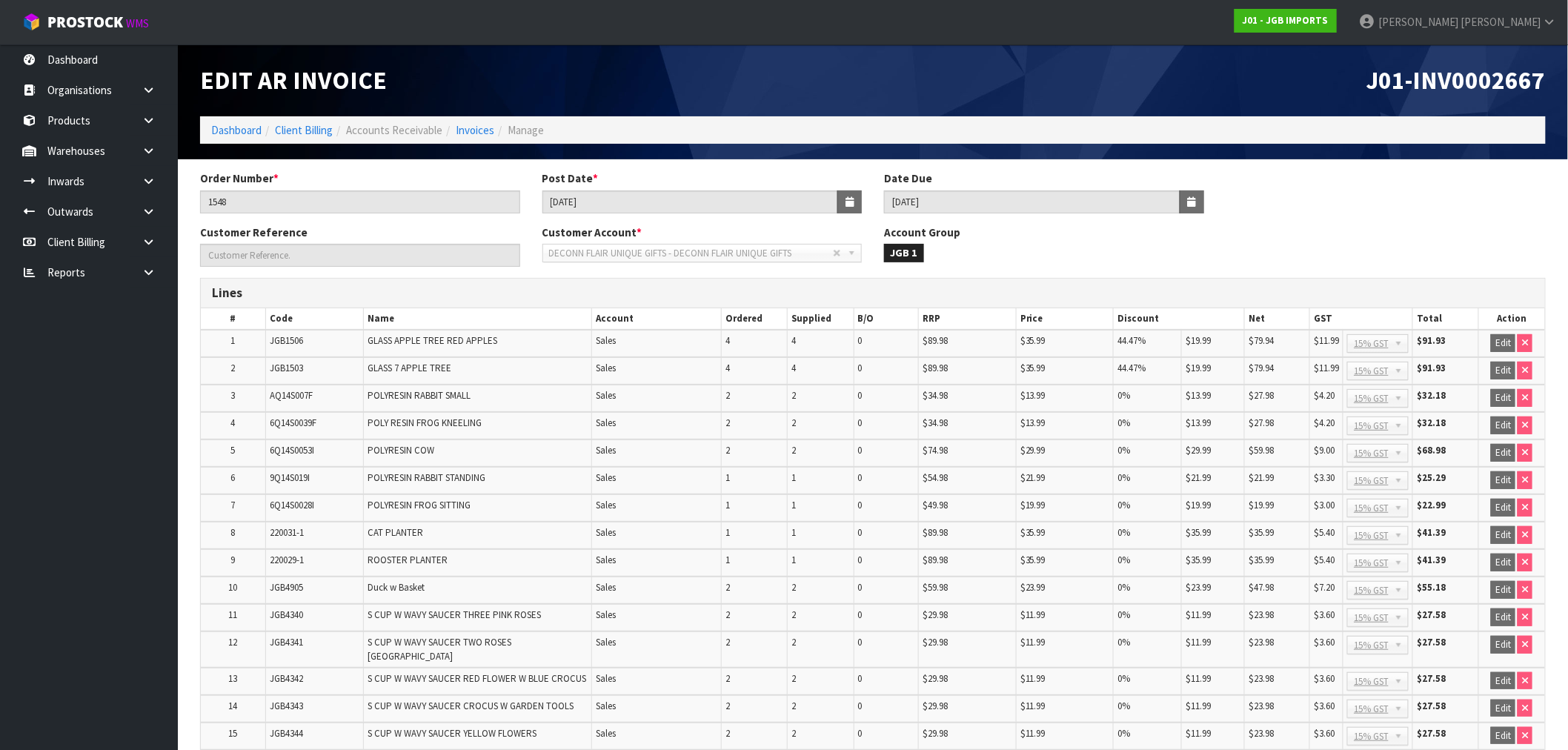
drag, startPoint x: 476, startPoint y: 130, endPoint x: 508, endPoint y: 137, distance: 32.8
click at [476, 130] on link "Invoices" at bounding box center [474, 130] width 38 height 14
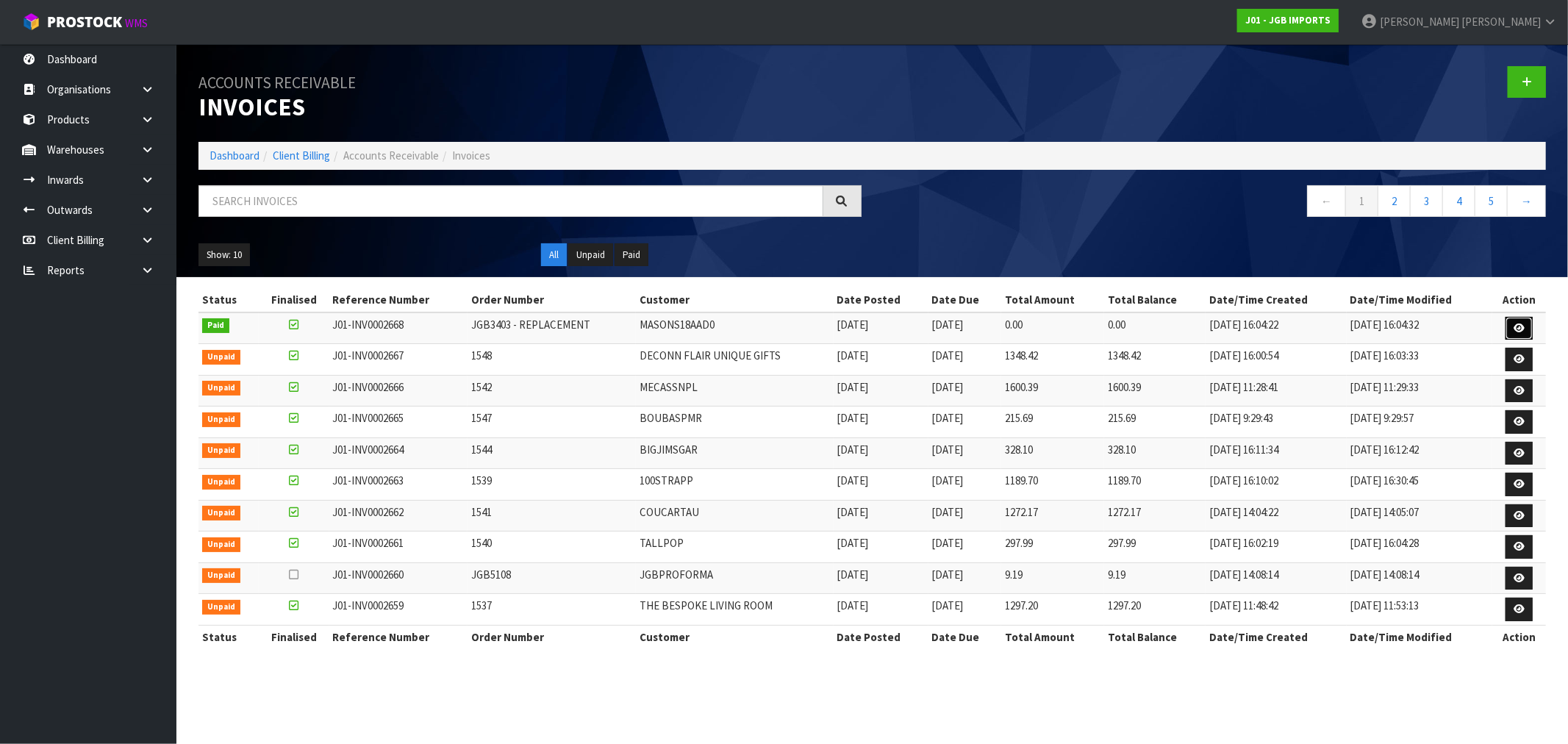
click at [1520, 323] on icon at bounding box center [1519, 328] width 11 height 10
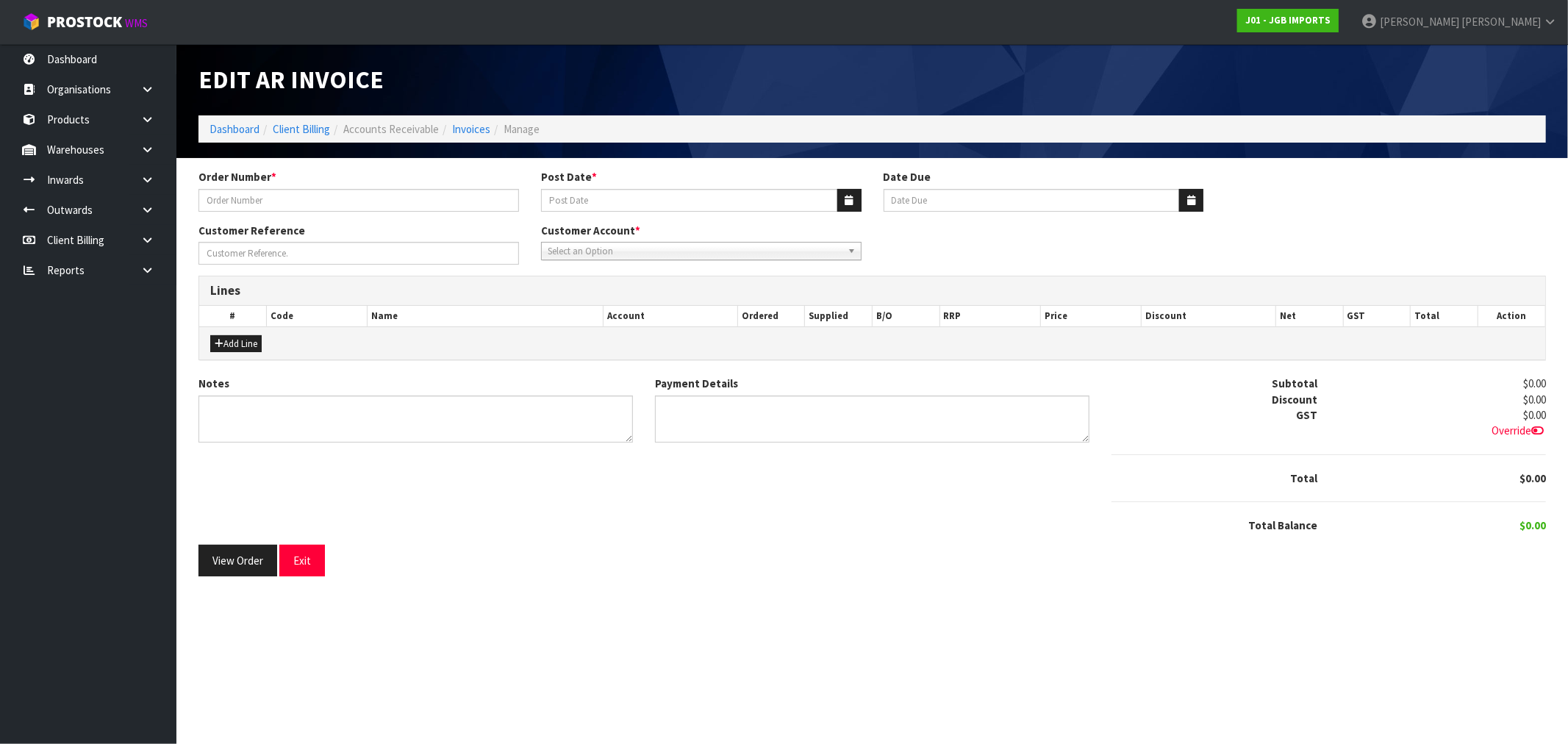
type input "JGB3403 - REPLACEMENT"
type input "[DATE]"
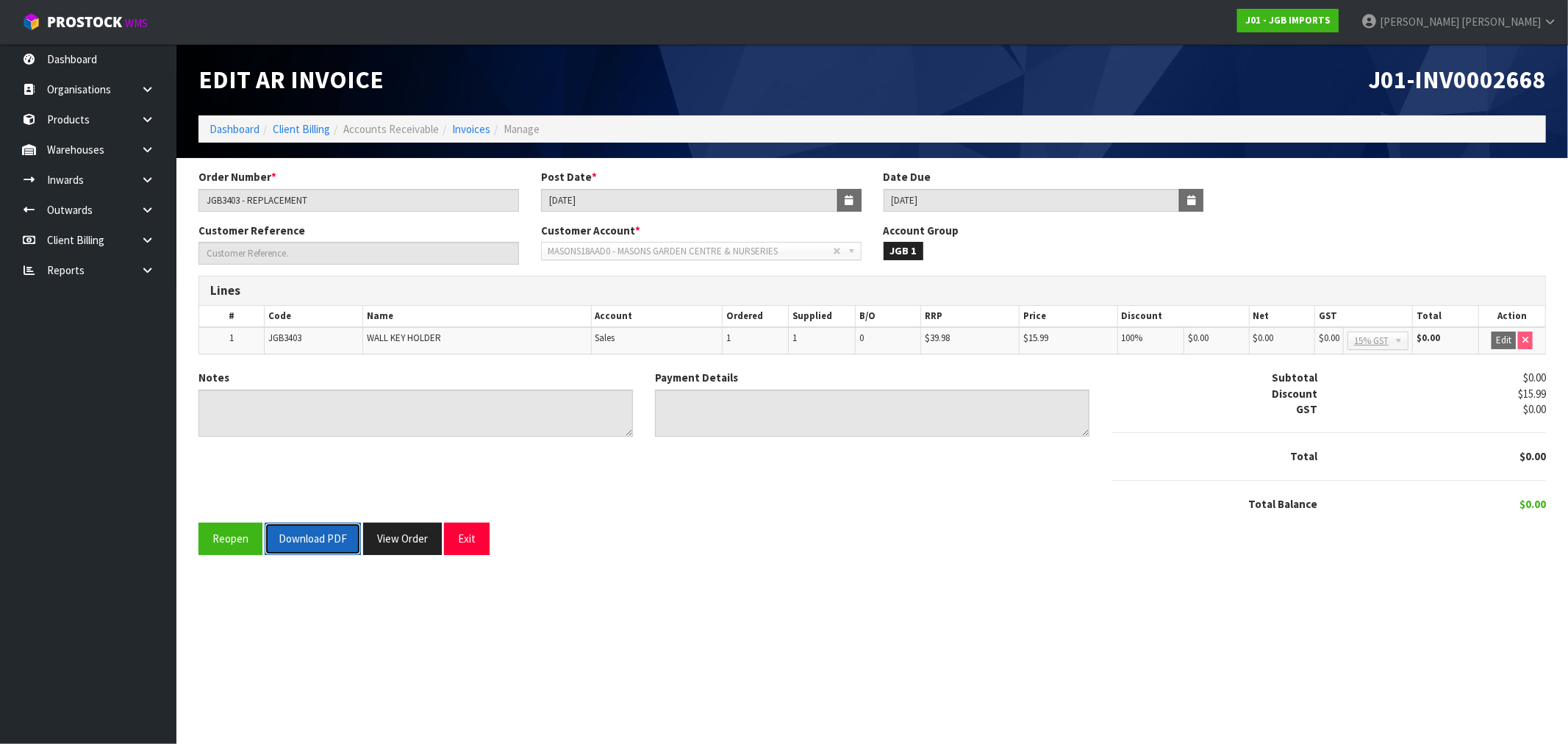
click at [322, 534] on button "Download PDF" at bounding box center [313, 538] width 96 height 32
